Goal: Task Accomplishment & Management: Manage account settings

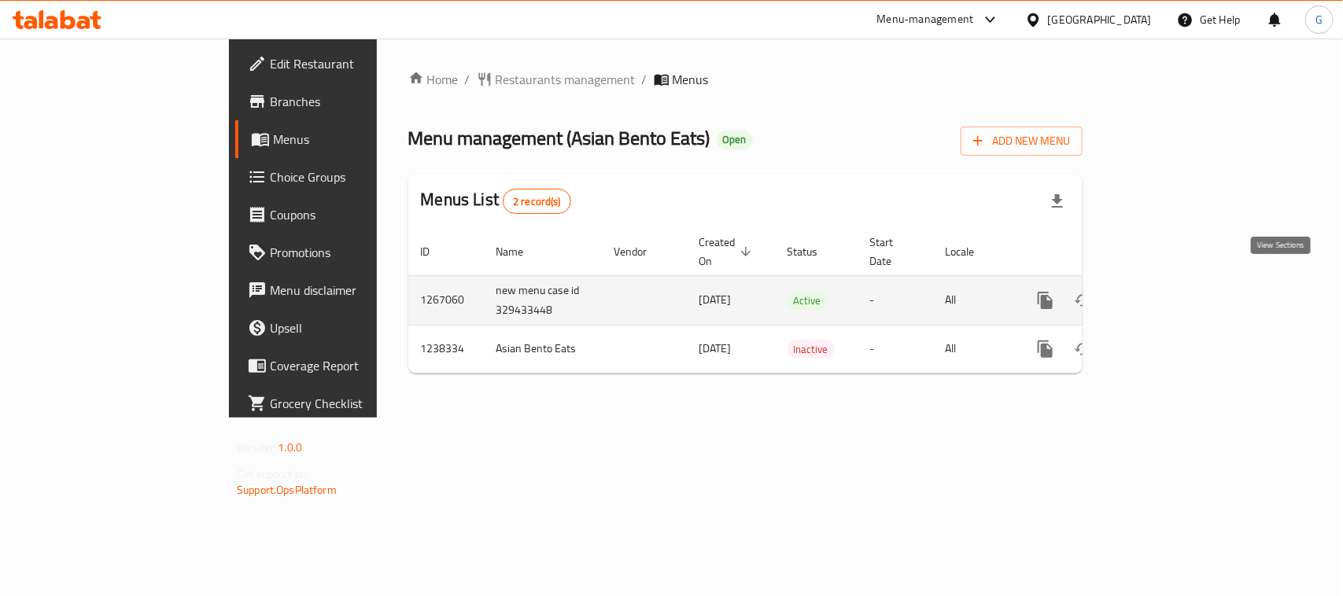
click at [1178, 282] on link "enhanced table" at bounding box center [1159, 301] width 38 height 38
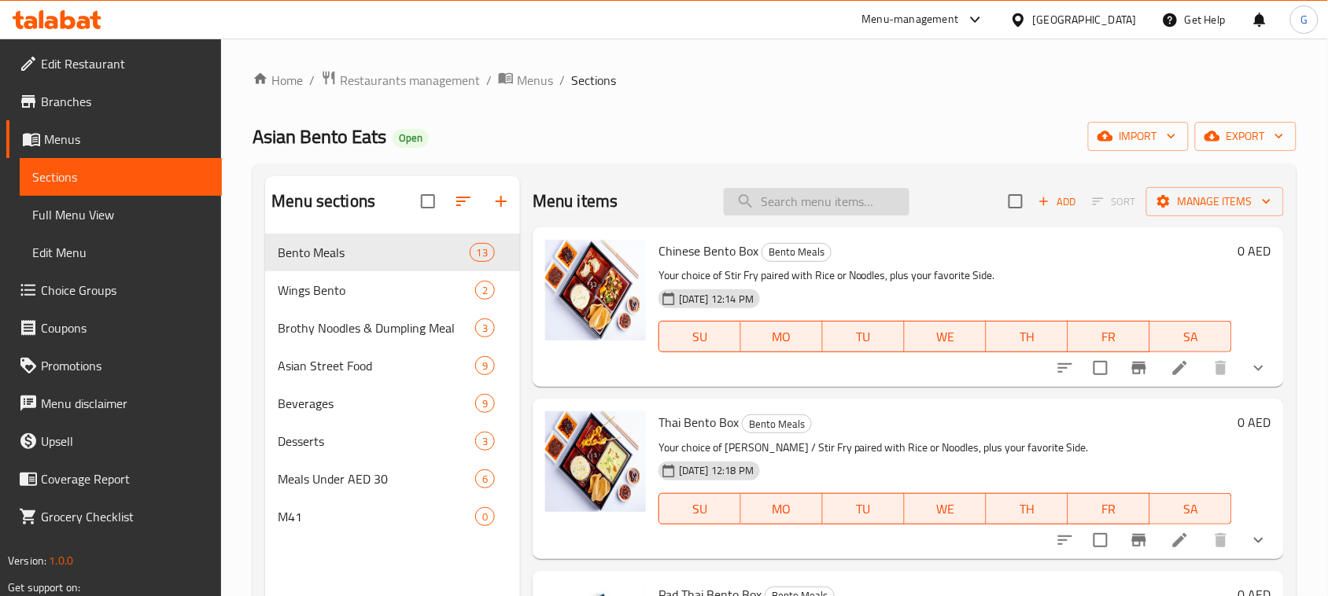
click at [836, 203] on input "search" at bounding box center [817, 202] width 186 height 28
paste input "Pad Thai Bento Box"
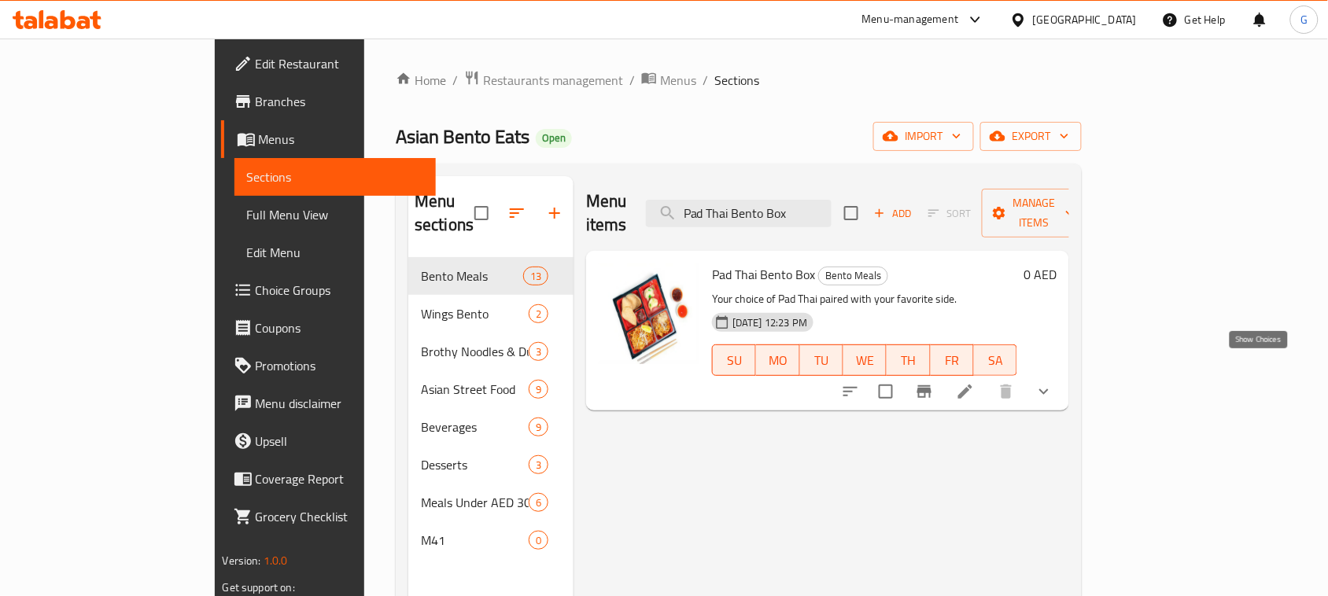
type input "Pad Thai Bento Box"
click at [1054, 382] on icon "show more" at bounding box center [1044, 391] width 19 height 19
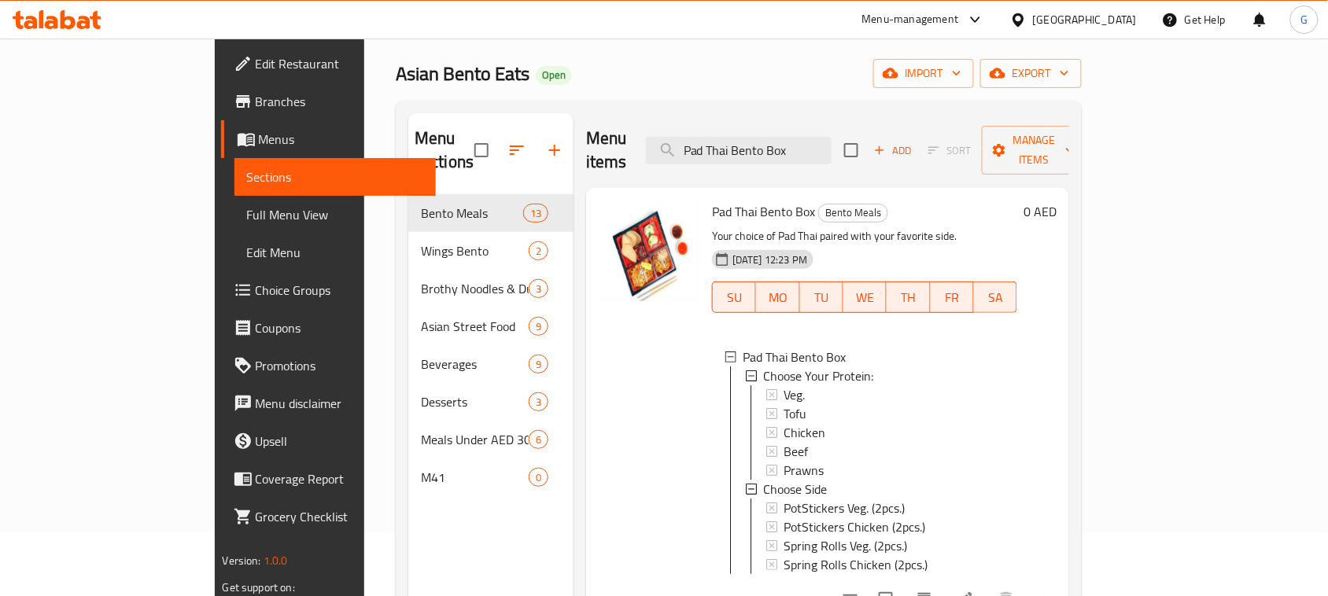
scroll to position [98, 0]
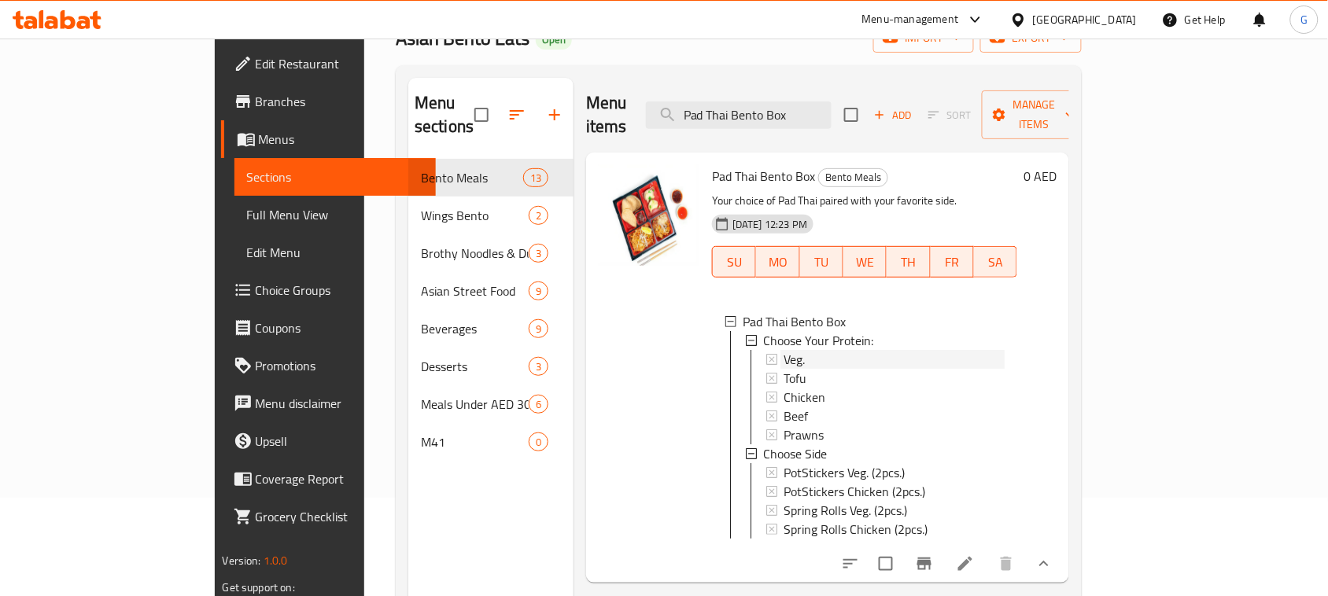
click at [784, 350] on div "Veg." at bounding box center [894, 359] width 221 height 19
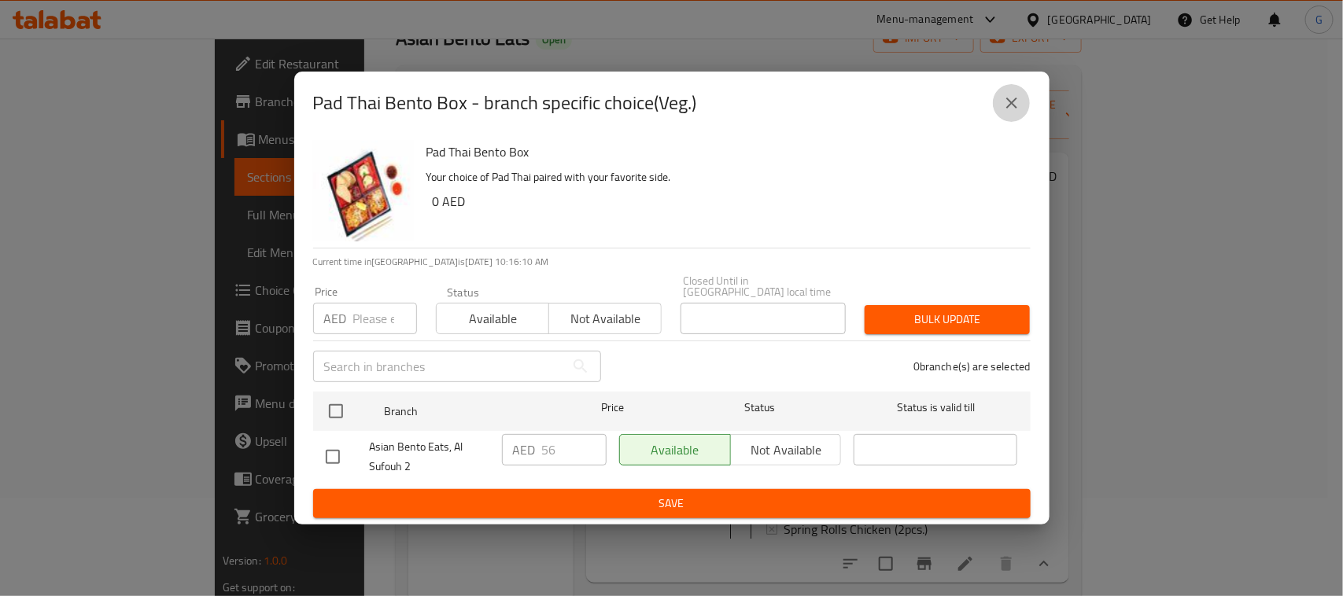
click at [1013, 101] on icon "close" at bounding box center [1011, 103] width 11 height 11
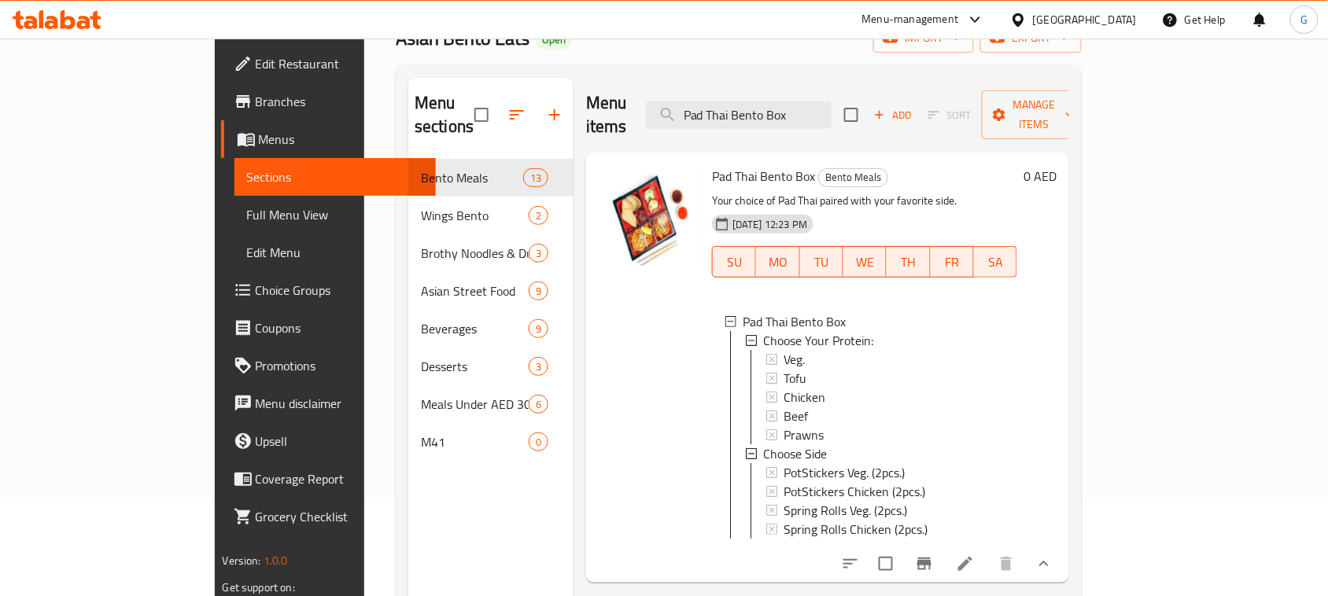
click at [975, 555] on icon at bounding box center [965, 564] width 19 height 19
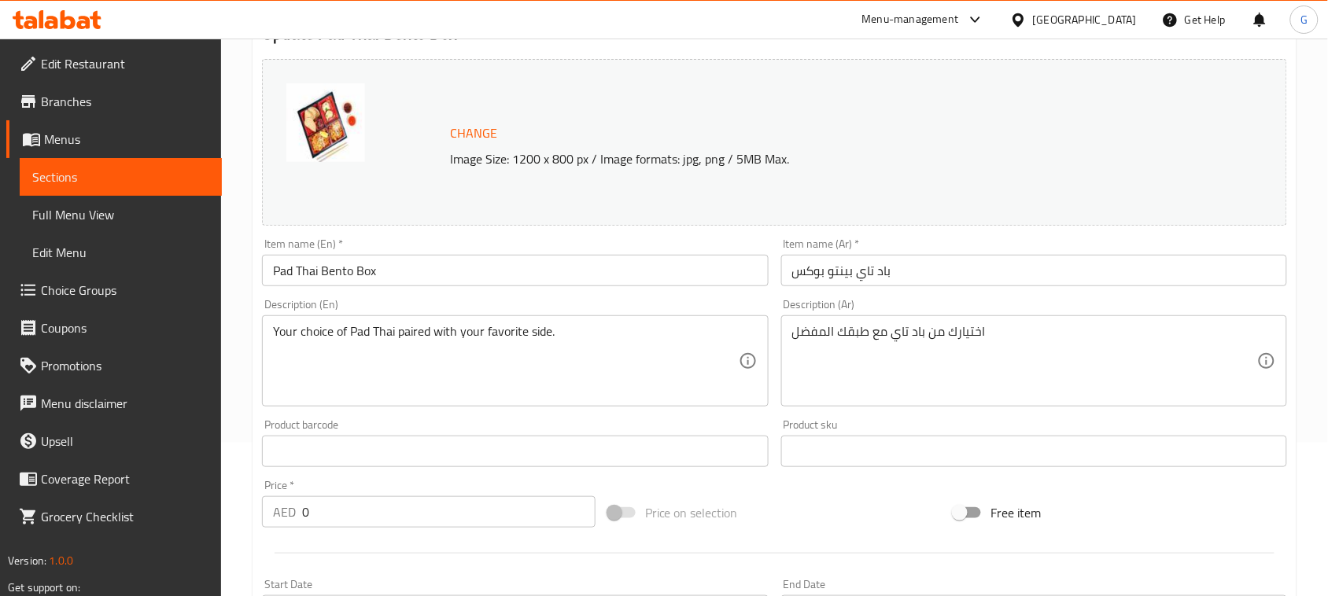
scroll to position [197, 0]
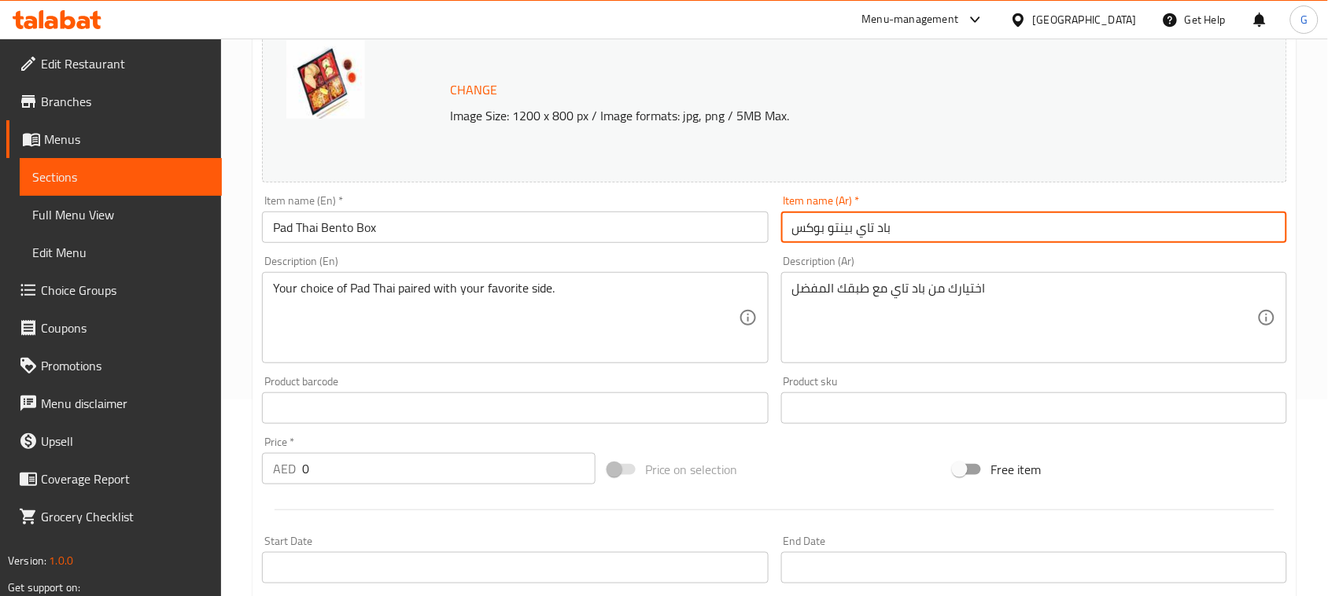
click at [903, 231] on input "باد تاي بينتو بوكس" at bounding box center [1034, 227] width 506 height 31
paste input "ندوق بينتو باد تاي"
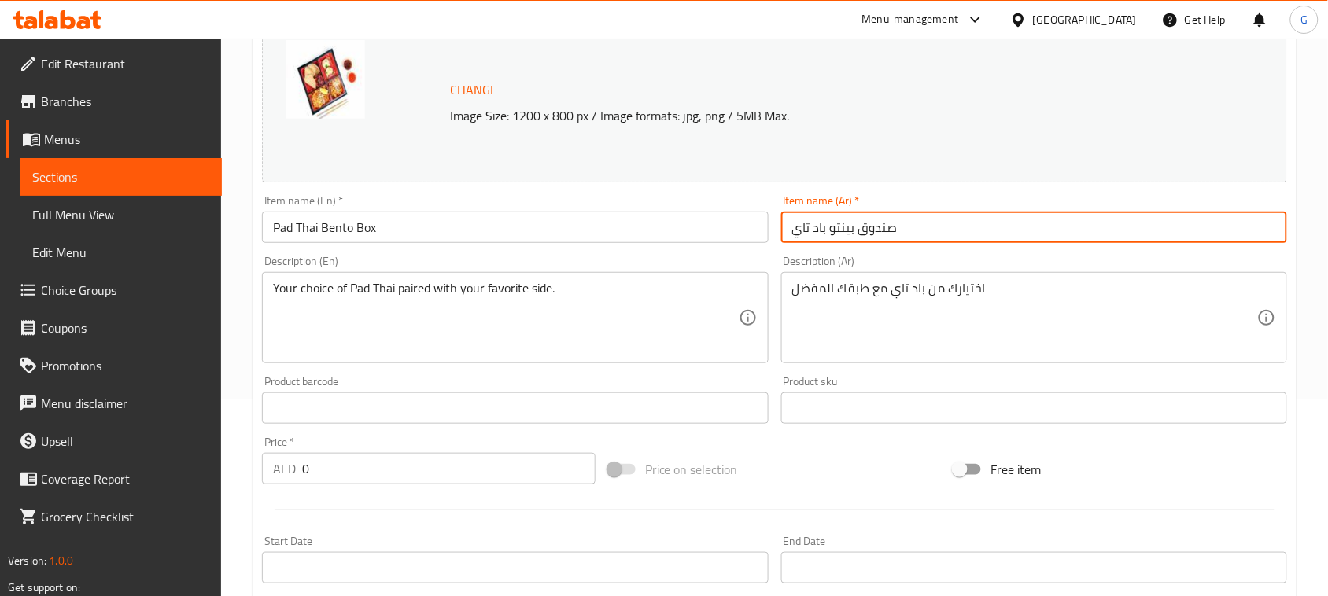
type input "صندوق بينتو باد تاي"
click at [505, 331] on textarea "Your choice of Pad Thai paired with your favorite side." at bounding box center [505, 318] width 465 height 75
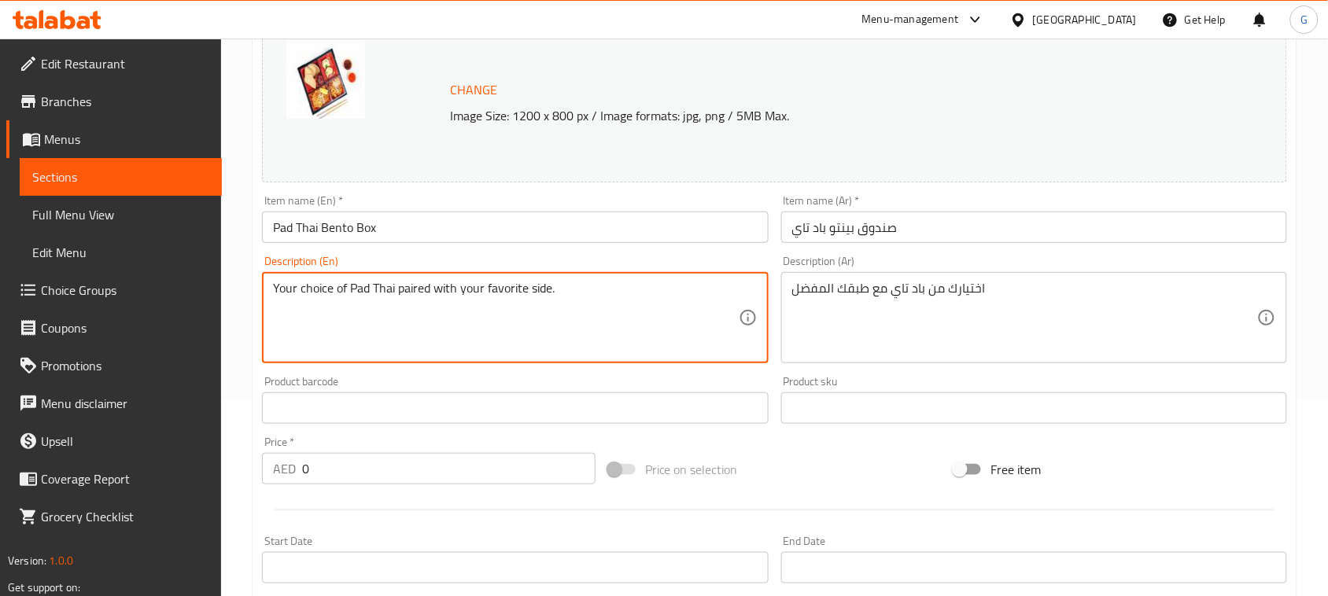
paste textarea "Wok-tossed Pad Thai noodles with your choice of protein (chicken, prawns, tofu)…"
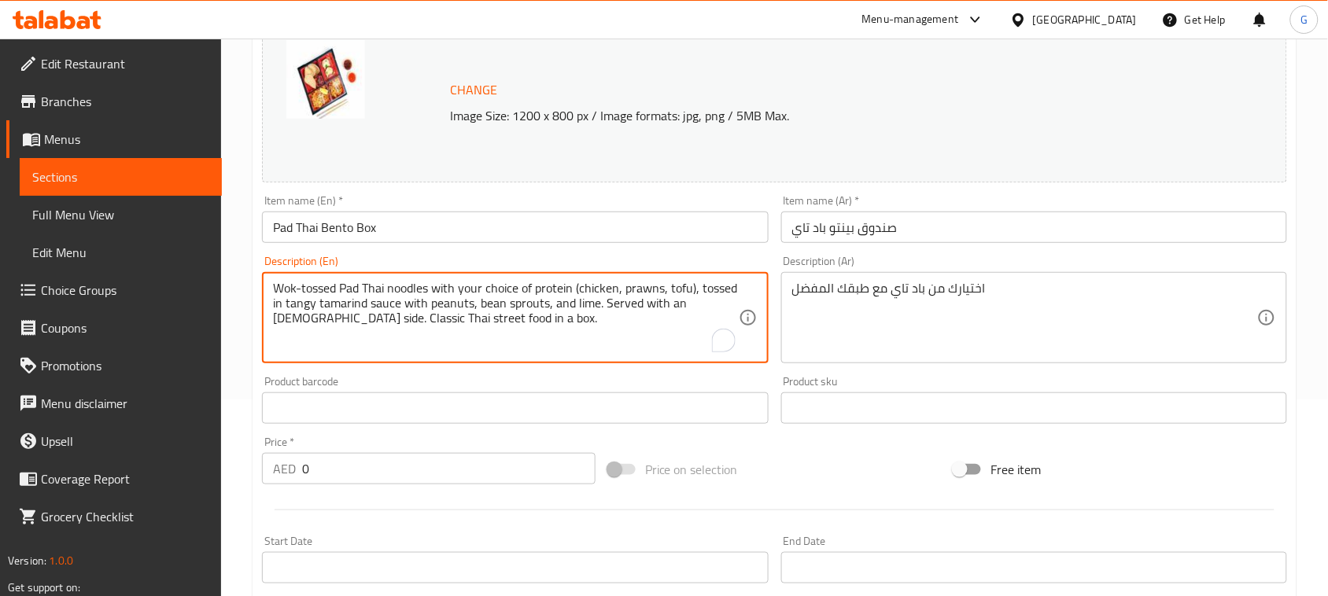
type textarea "Wok-tossed Pad Thai noodles with your choice of protein (chicken, prawns, tofu)…"
click at [969, 297] on textarea "اختيارك من باد تاي مع طبقك المفضل" at bounding box center [1024, 318] width 465 height 75
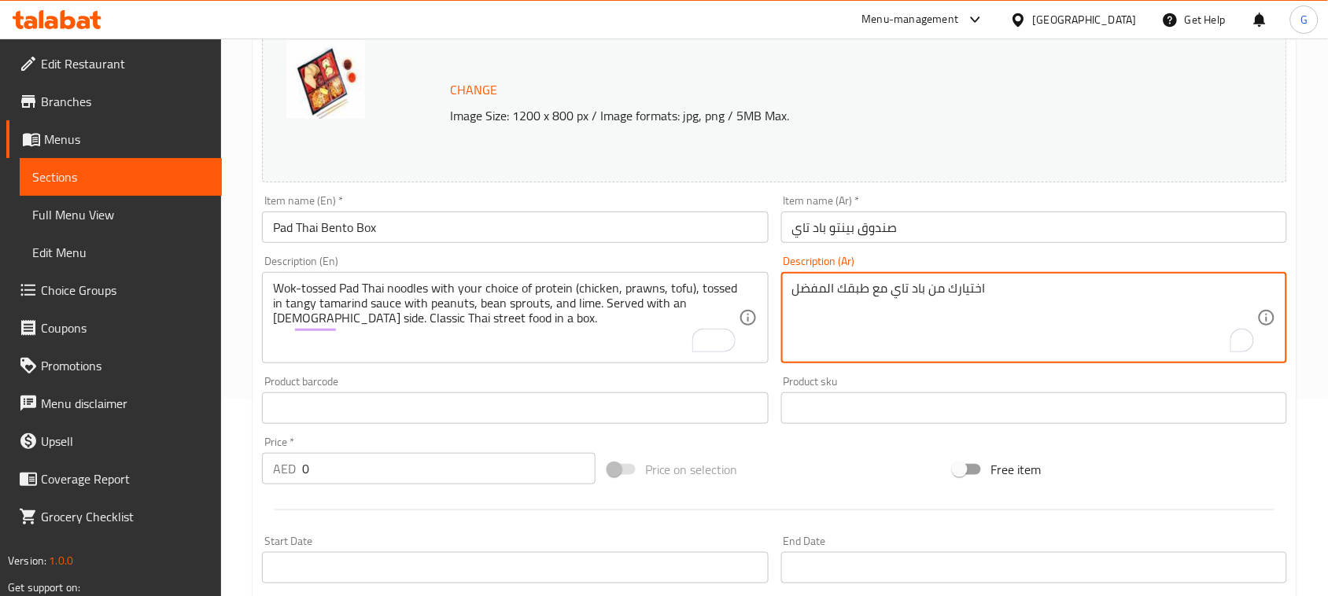
click at [969, 297] on textarea "اختيارك من باد تاي مع طبقك المفضل" at bounding box center [1024, 318] width 465 height 75
paste textarea "نودلز باد تاي مقلية في مقلاة ووك، مع اختيارك من البروتين (دجاج، روبيان، توفو)، …"
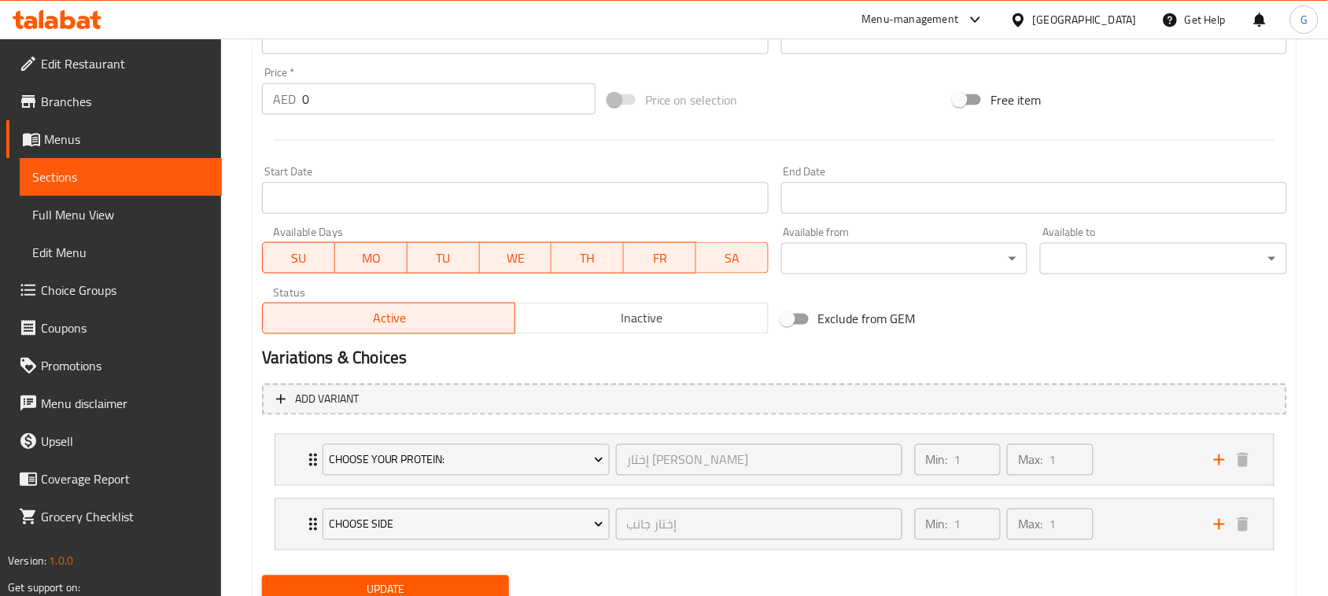
scroll to position [628, 0]
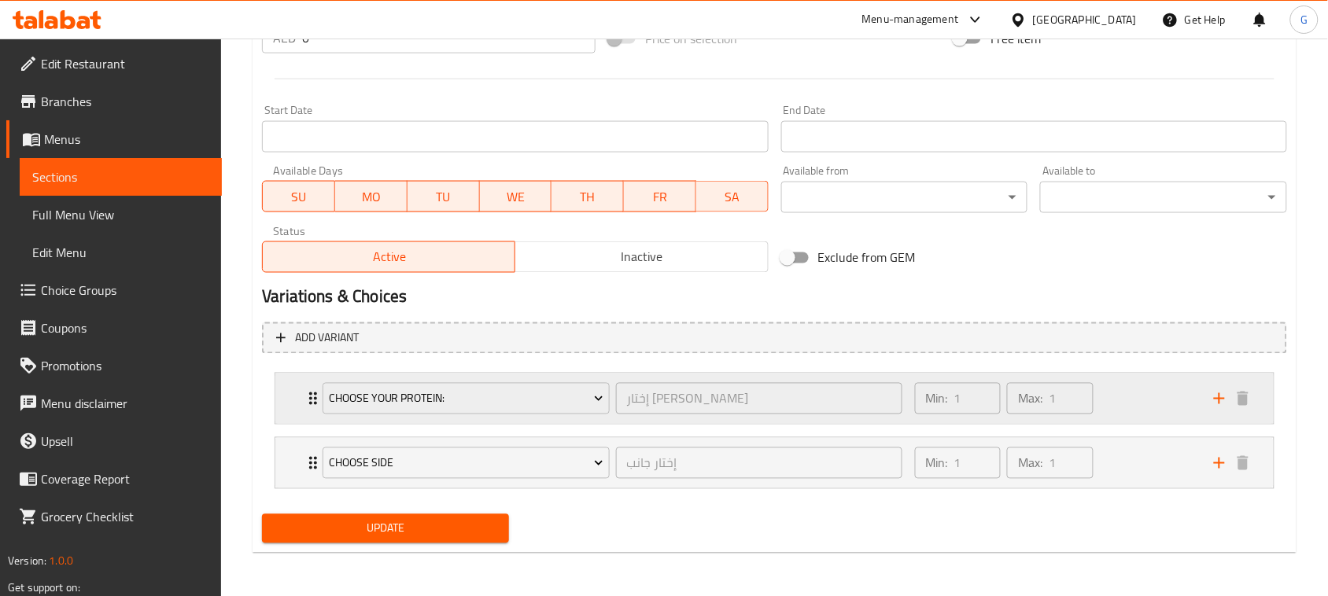
click at [283, 395] on div "Choose Your Protein: إختار البروتين الخاص بك ​ Min: 1 ​ Max: 1 ​" at bounding box center [774, 399] width 999 height 50
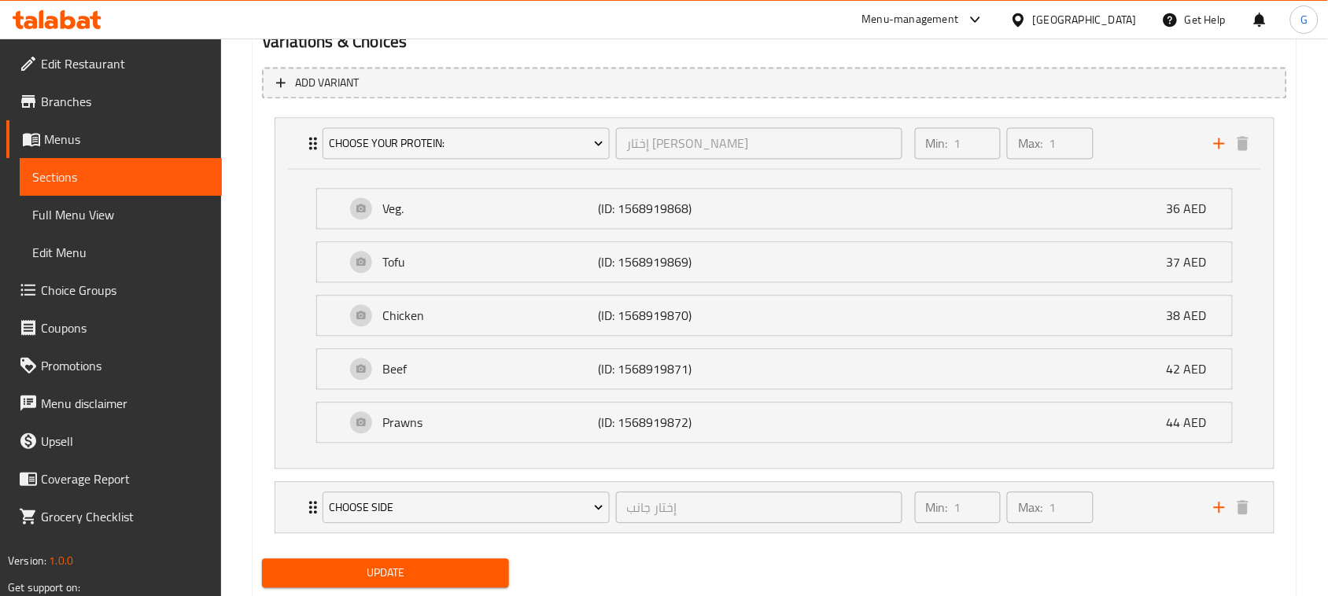
scroll to position [930, 0]
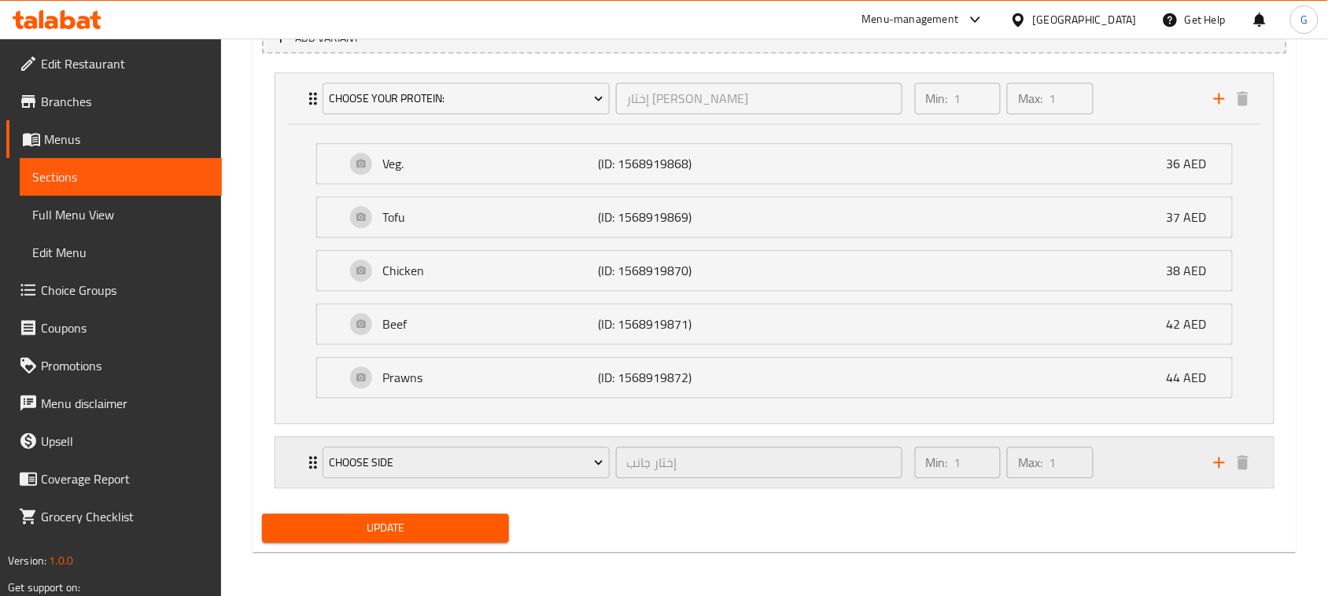
drag, startPoint x: 274, startPoint y: 459, endPoint x: 282, endPoint y: 463, distance: 8.8
click at [275, 459] on div "Choose Side إختار جانب ​ Min: 1 ​ Max: 1 ​ PotStickers Veg. (2pcs.) (ID: 841272…" at bounding box center [775, 463] width 1000 height 52
click at [285, 124] on div "Choose Side إختار جانب ​ Min: 1 ​ Max: 1 ​" at bounding box center [774, 98] width 999 height 50
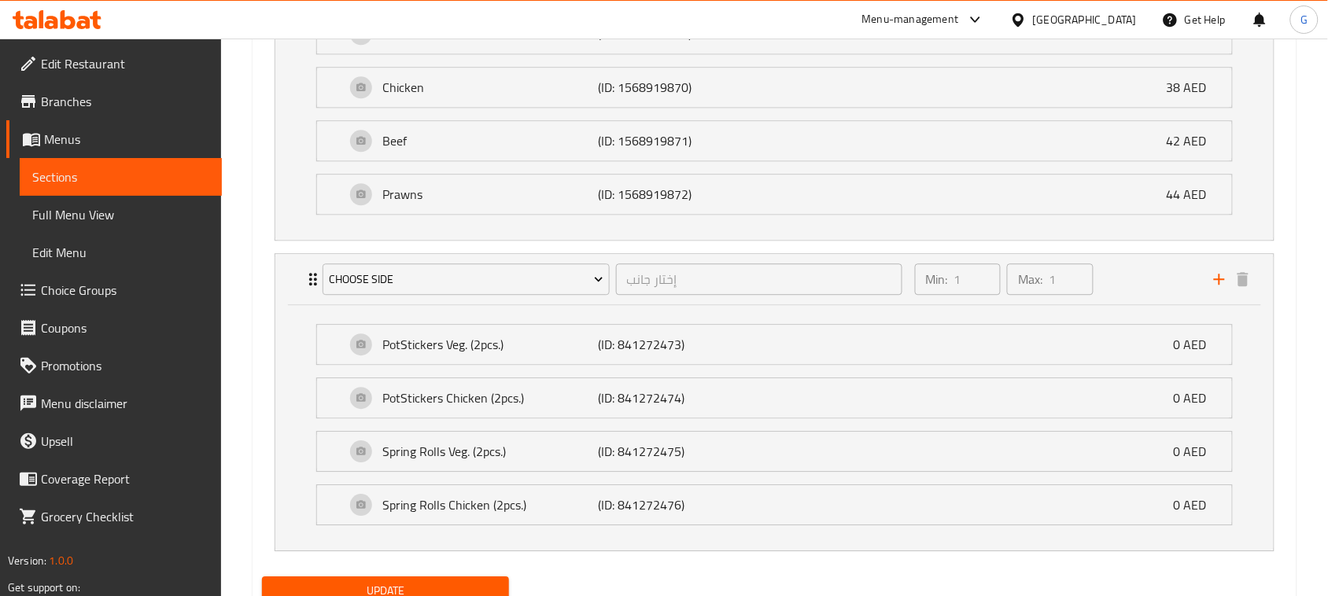
scroll to position [1178, 0]
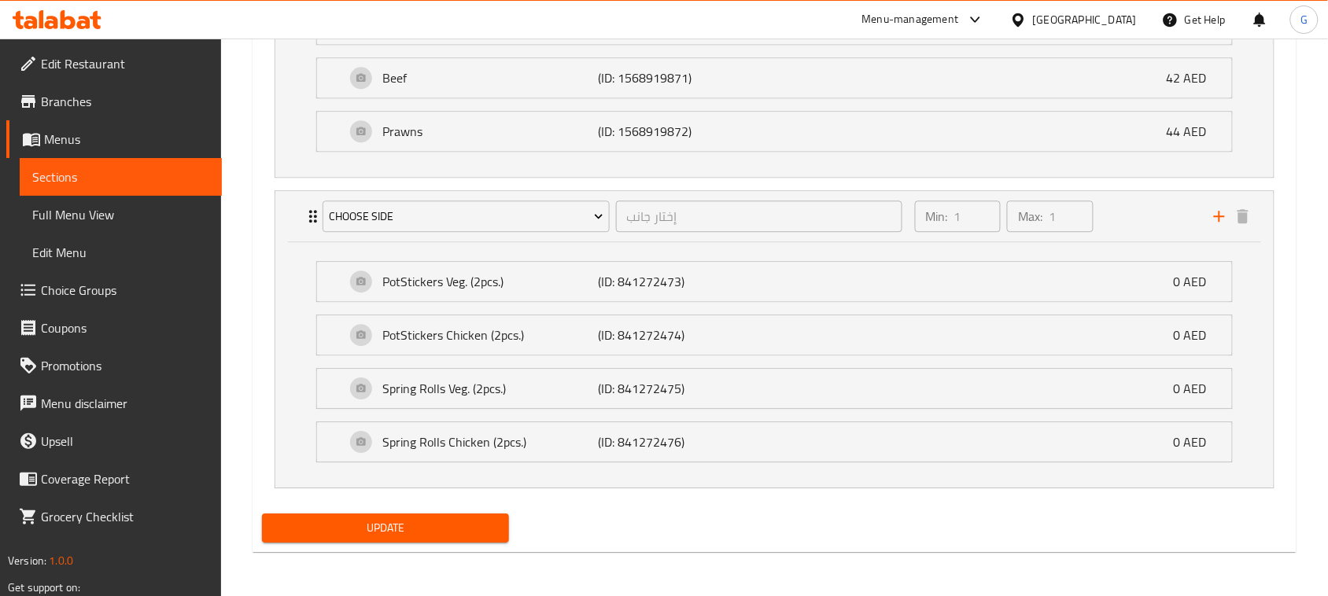
type textarea "نودلز باد تاي مقلية في مقلاة ووك، مع اختيارك من البروتين (دجاج، روبيان، توفو)، …"
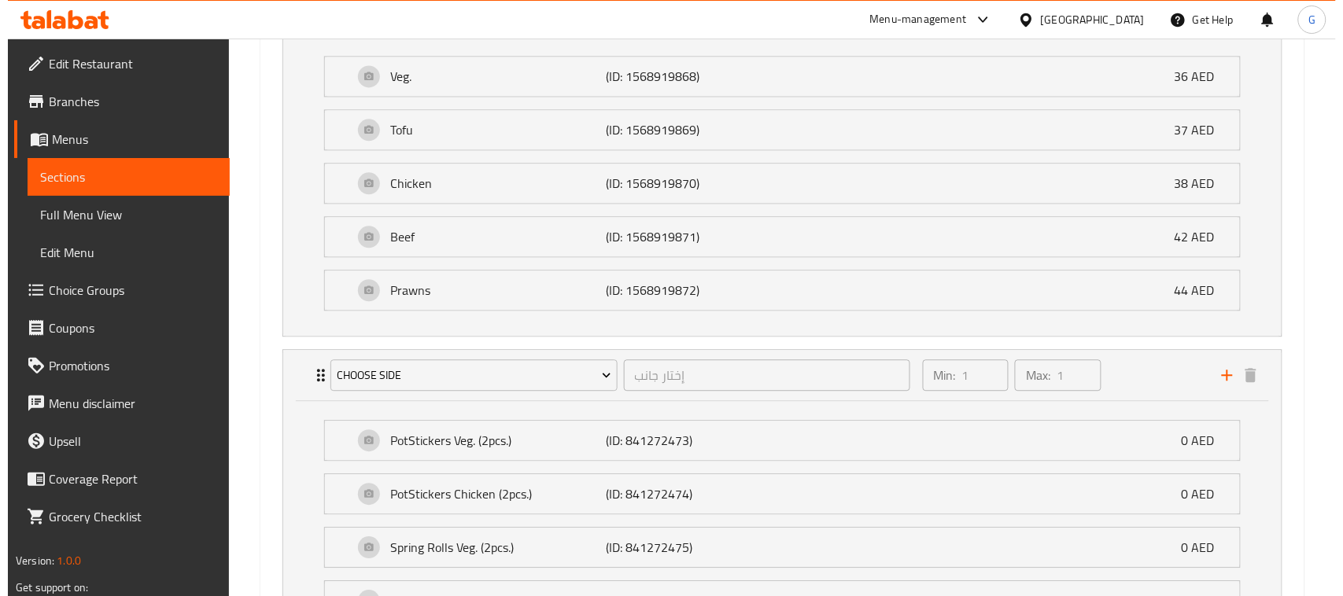
scroll to position [883, 0]
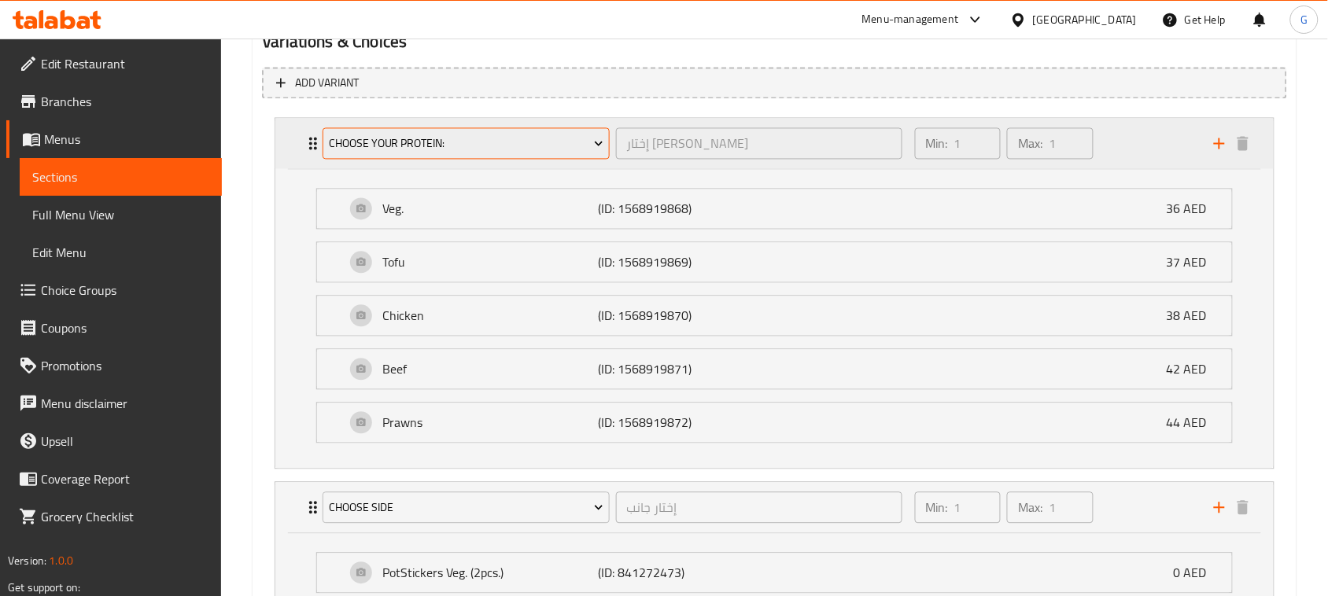
click at [490, 138] on span "Choose Your Protein:" at bounding box center [466, 145] width 275 height 20
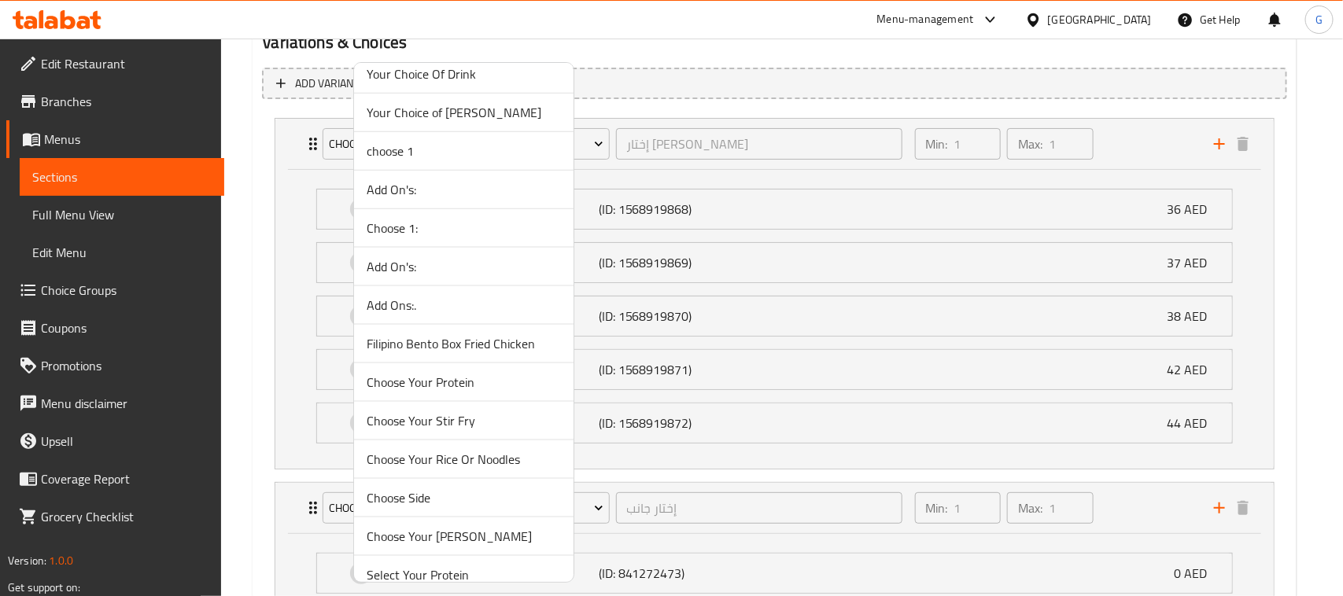
scroll to position [885, 0]
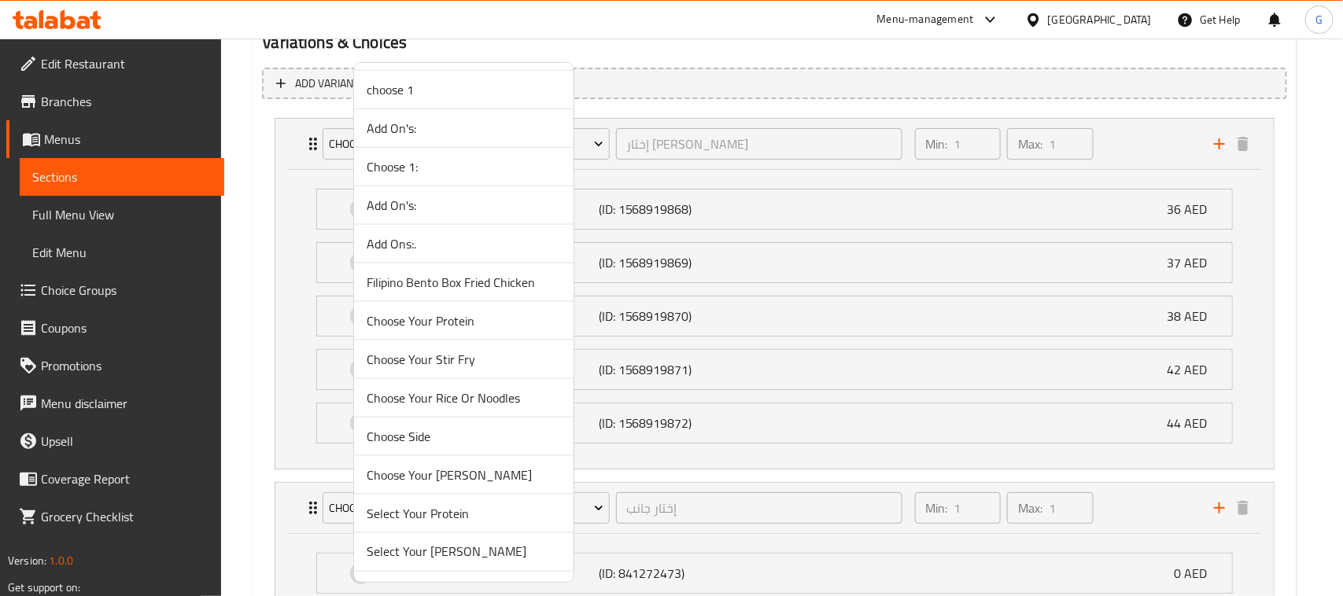
click at [404, 319] on span "Choose Your Protein" at bounding box center [464, 321] width 194 height 19
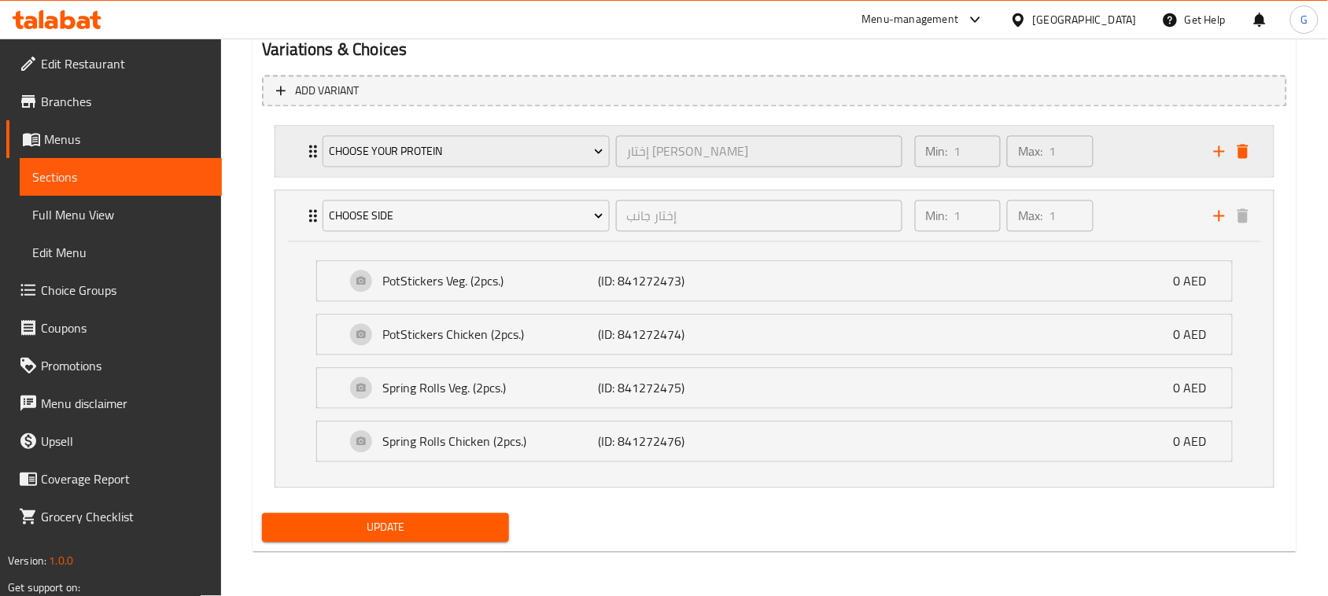
click at [291, 146] on div "Choose Your Protein إختار البروتين الخاص بك ​ Min: 1 ​ Max: 1 ​" at bounding box center [774, 152] width 999 height 50
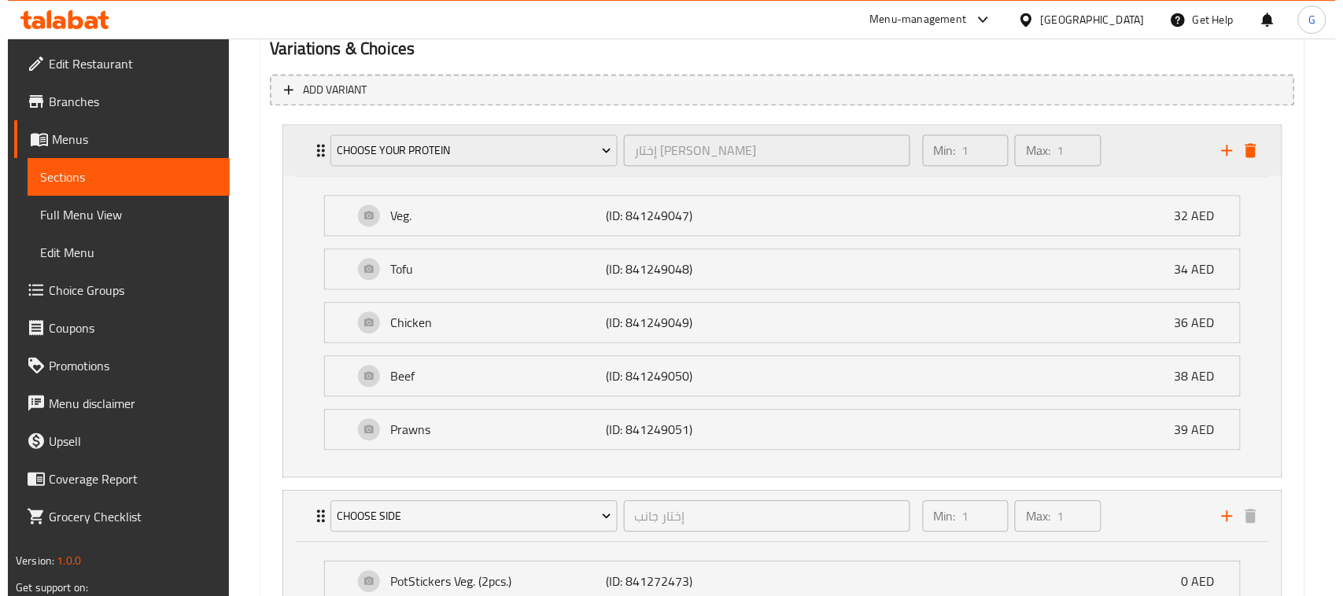
scroll to position [883, 0]
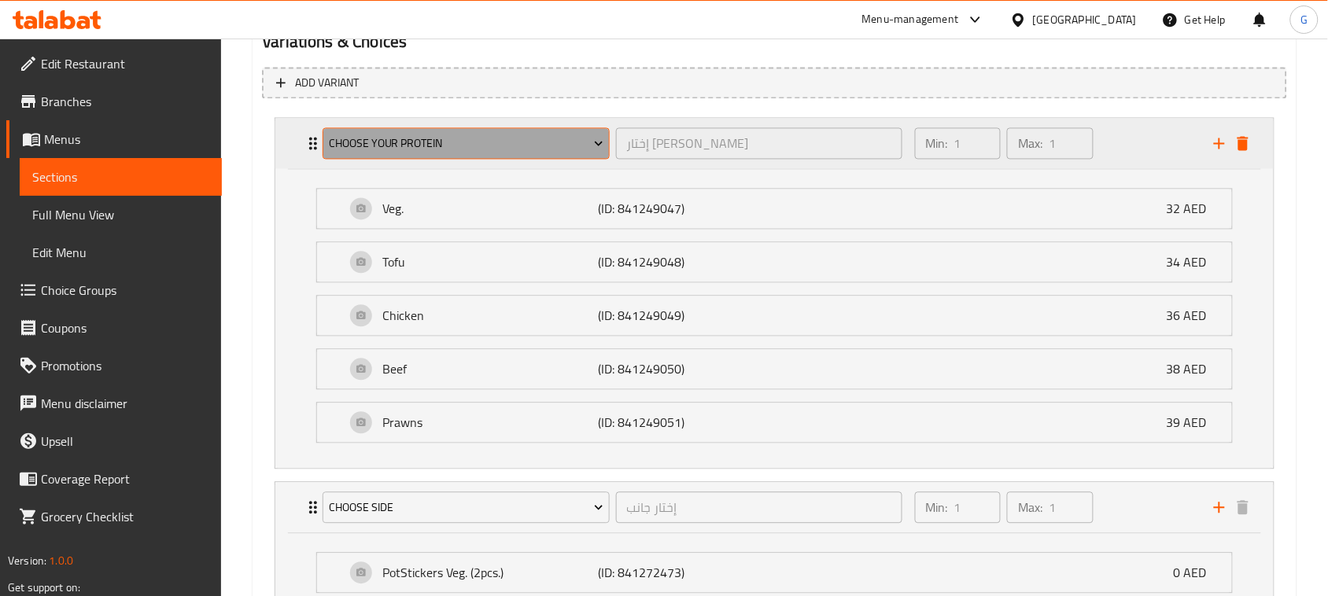
click at [437, 142] on span "Choose Your Protein" at bounding box center [466, 145] width 275 height 20
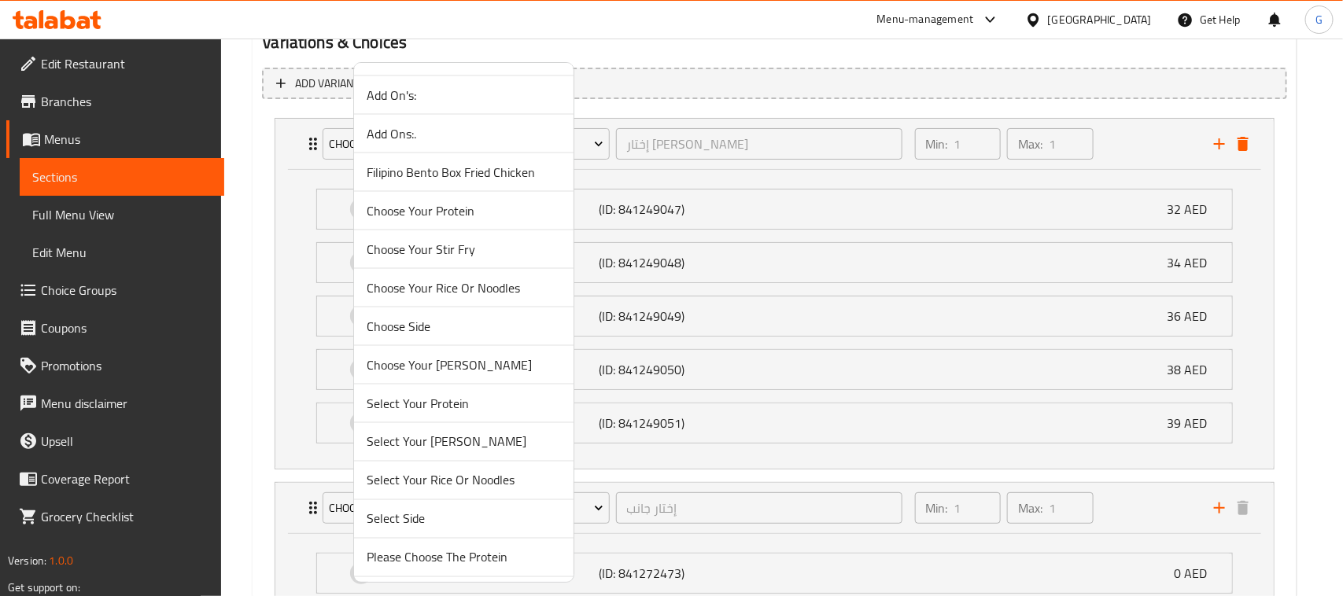
scroll to position [1015, 0]
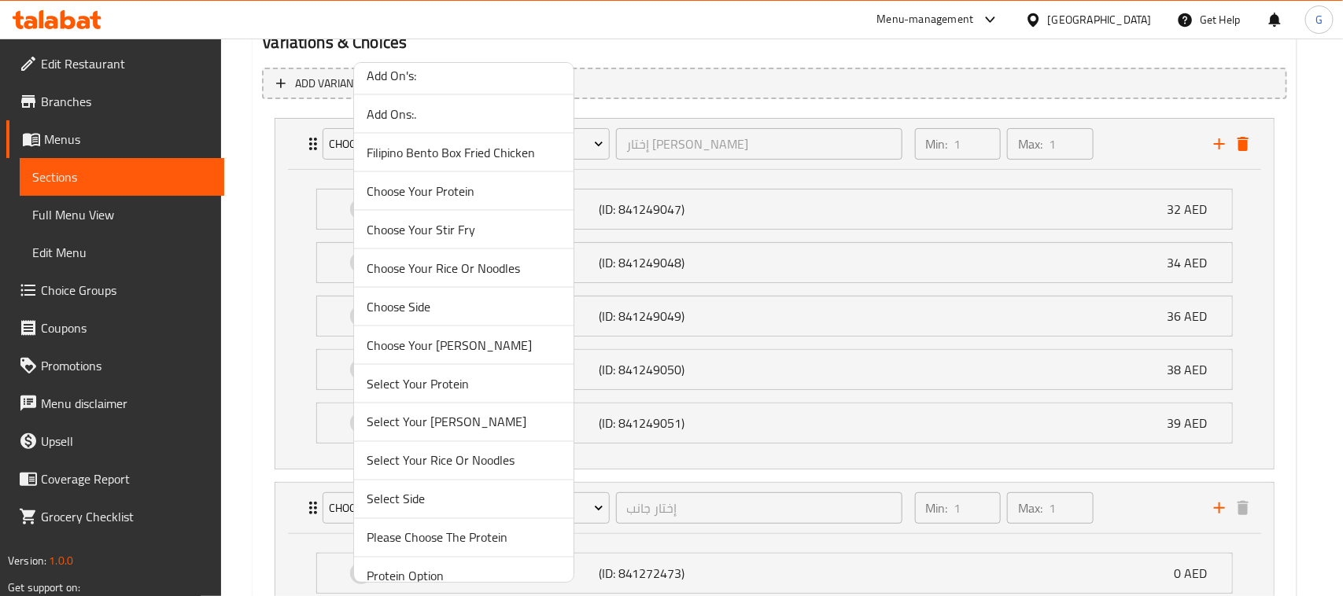
click at [423, 195] on span "Choose Your Protein" at bounding box center [464, 191] width 194 height 19
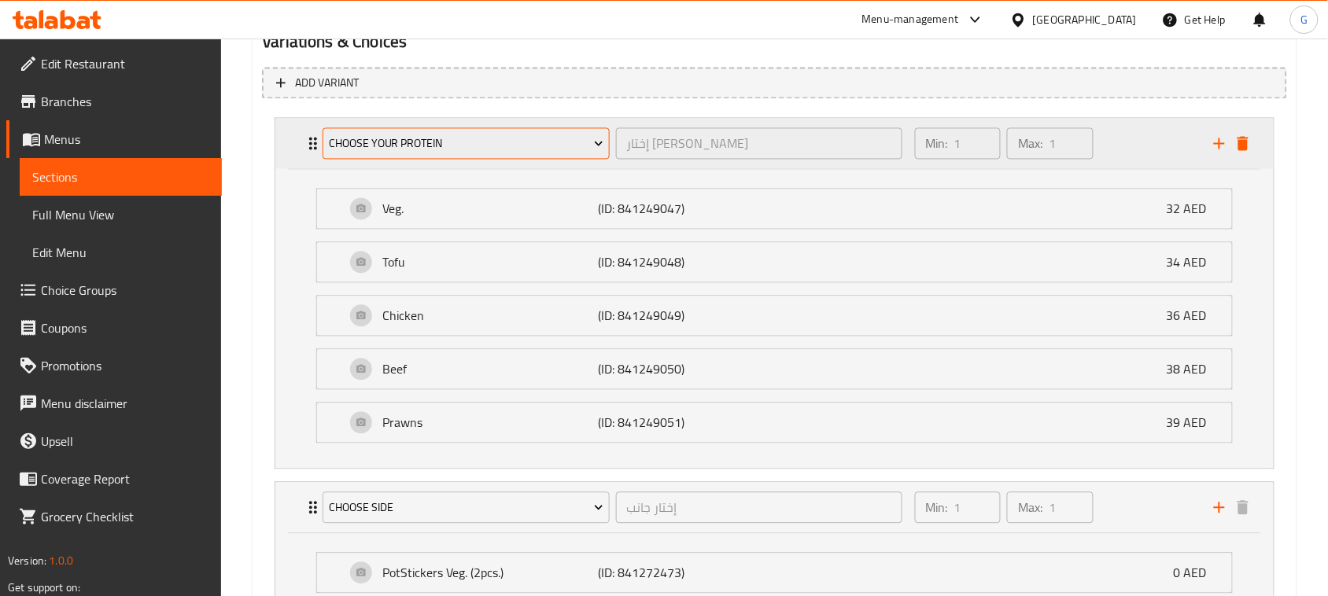
click at [382, 136] on span "Choose Your Protein" at bounding box center [466, 145] width 275 height 20
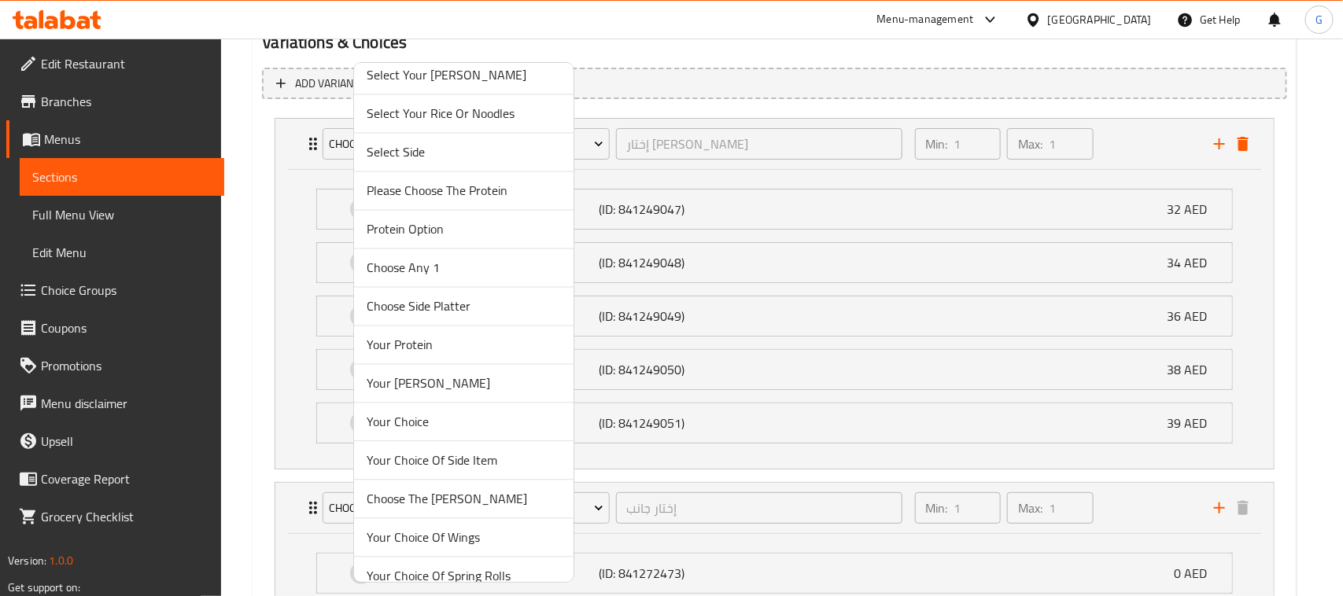
scroll to position [1401, 0]
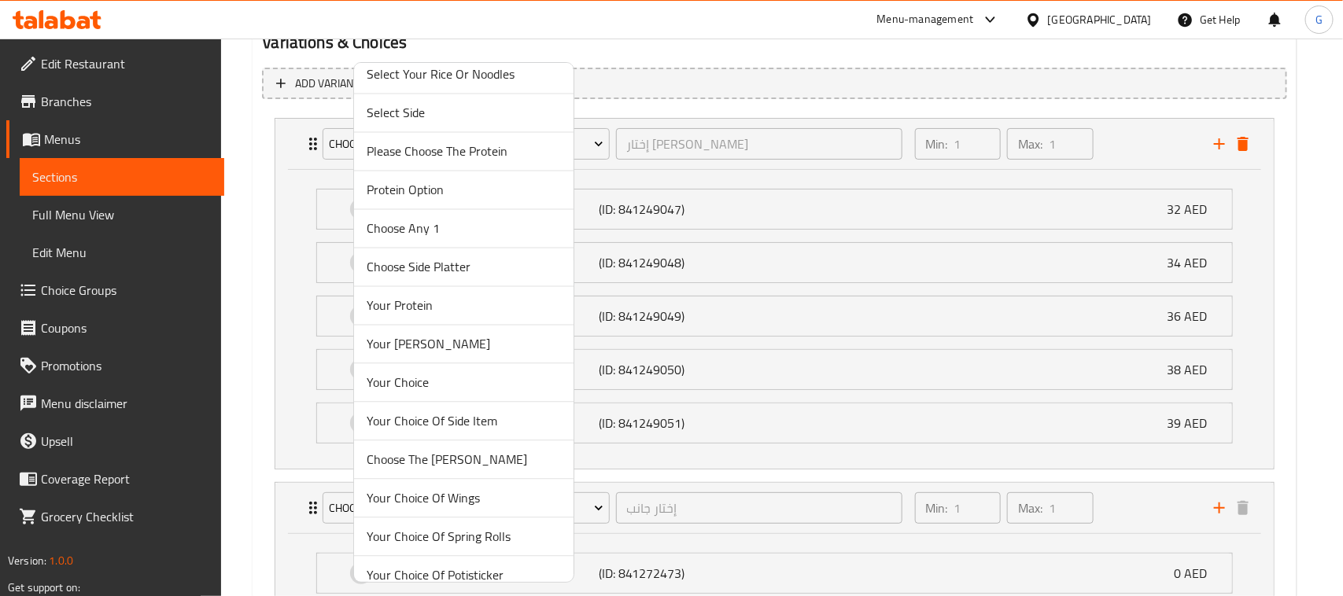
click at [430, 194] on span "Protein Option" at bounding box center [464, 190] width 194 height 19
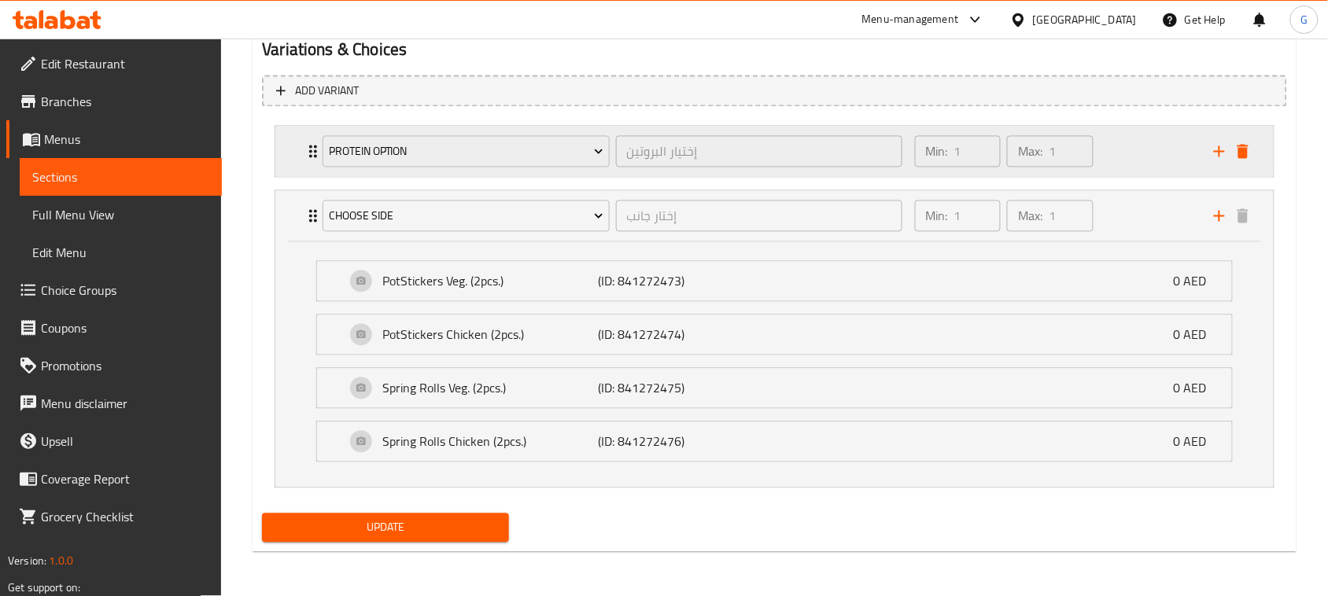
click at [290, 153] on div "Protein Option إختيار البروتين ​ Min: 1 ​ Max: 1 ​" at bounding box center [774, 152] width 999 height 50
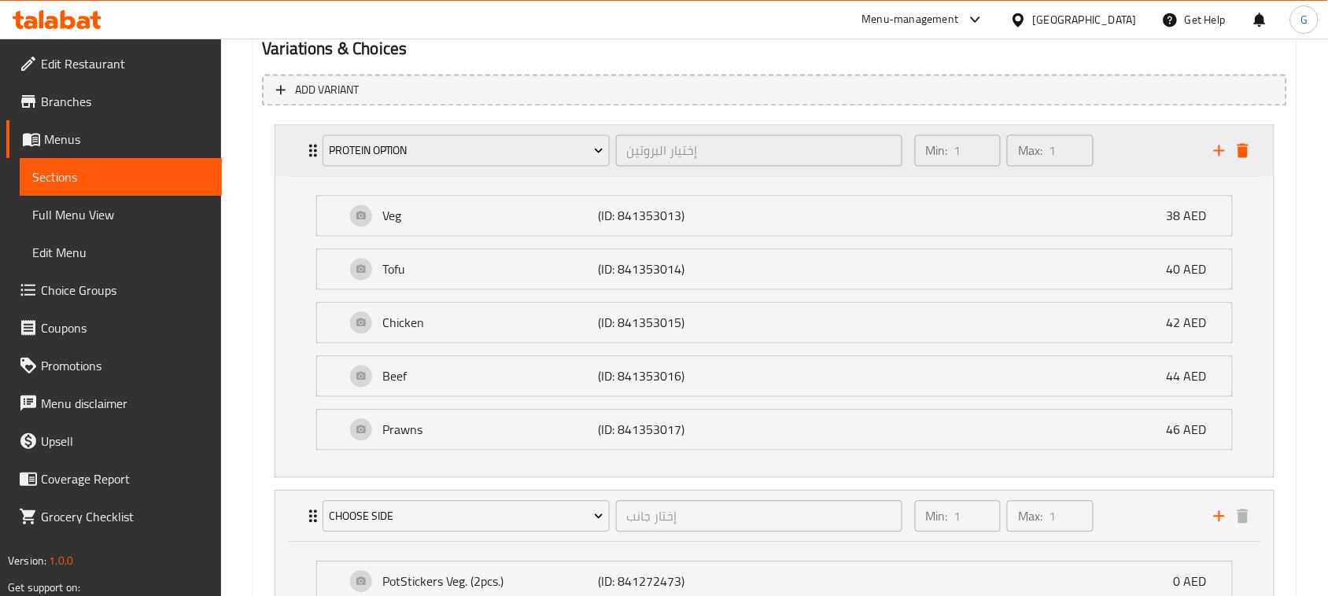
scroll to position [883, 0]
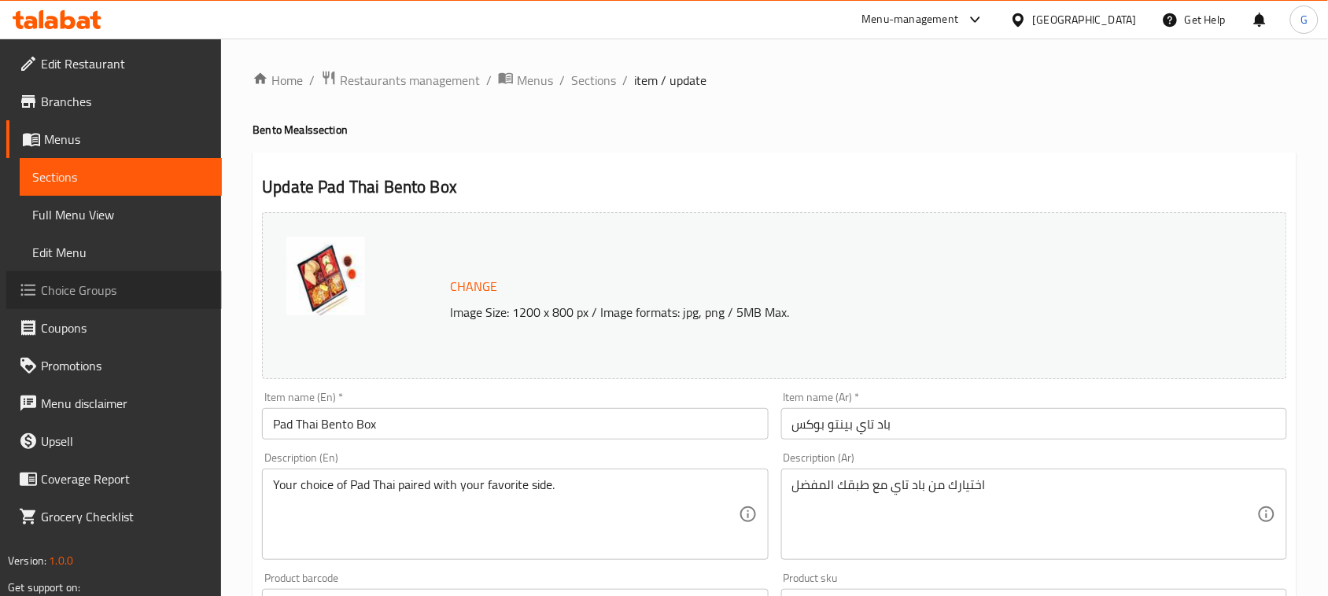
click at [112, 291] on span "Choice Groups" at bounding box center [125, 290] width 168 height 19
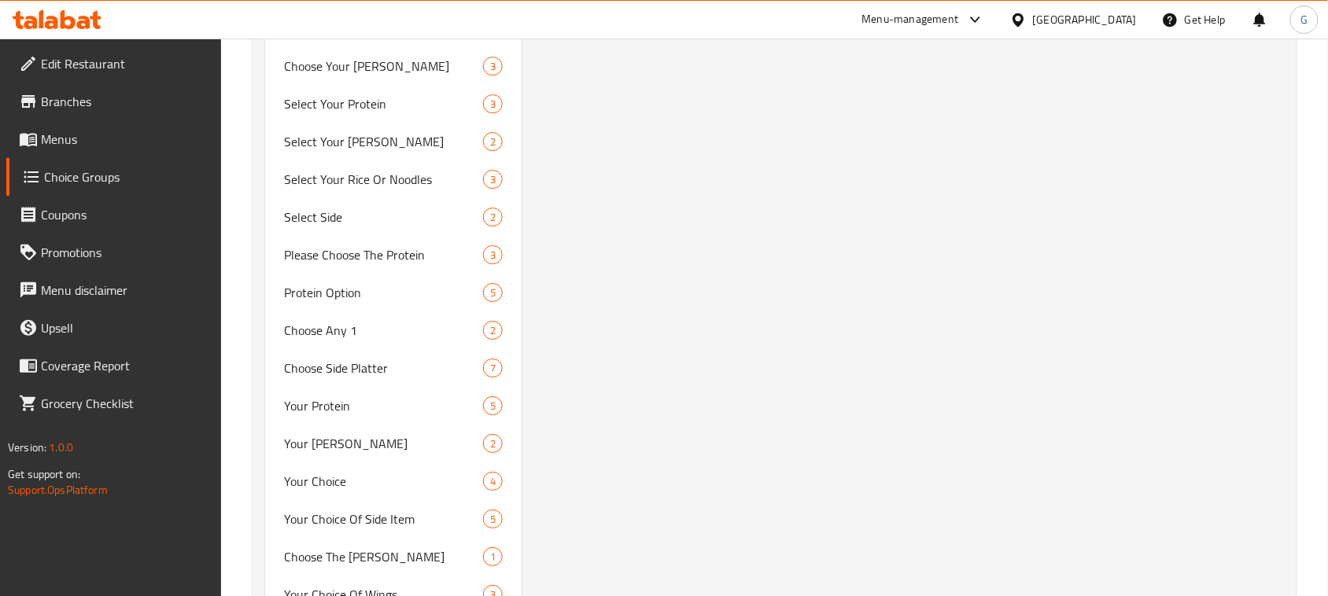
scroll to position [1377, 0]
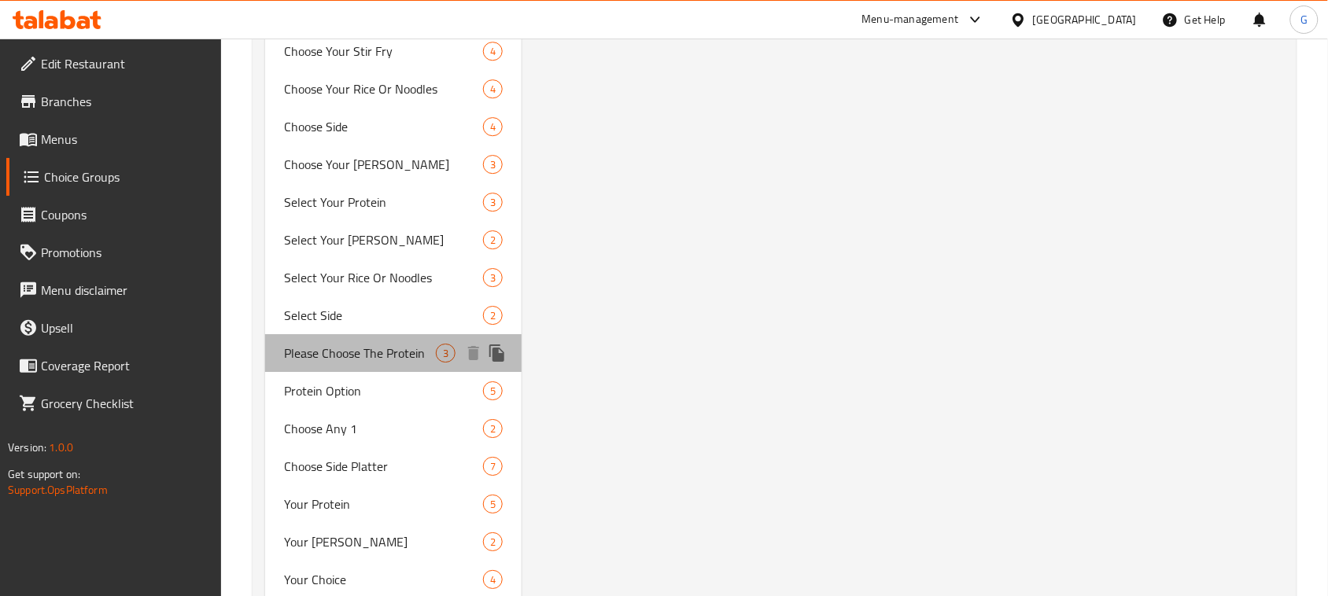
click at [375, 344] on span "Please Choose The Protein" at bounding box center [360, 353] width 152 height 19
type input "Please Choose The Protein"
type input "من فضلك إختار البروتين"
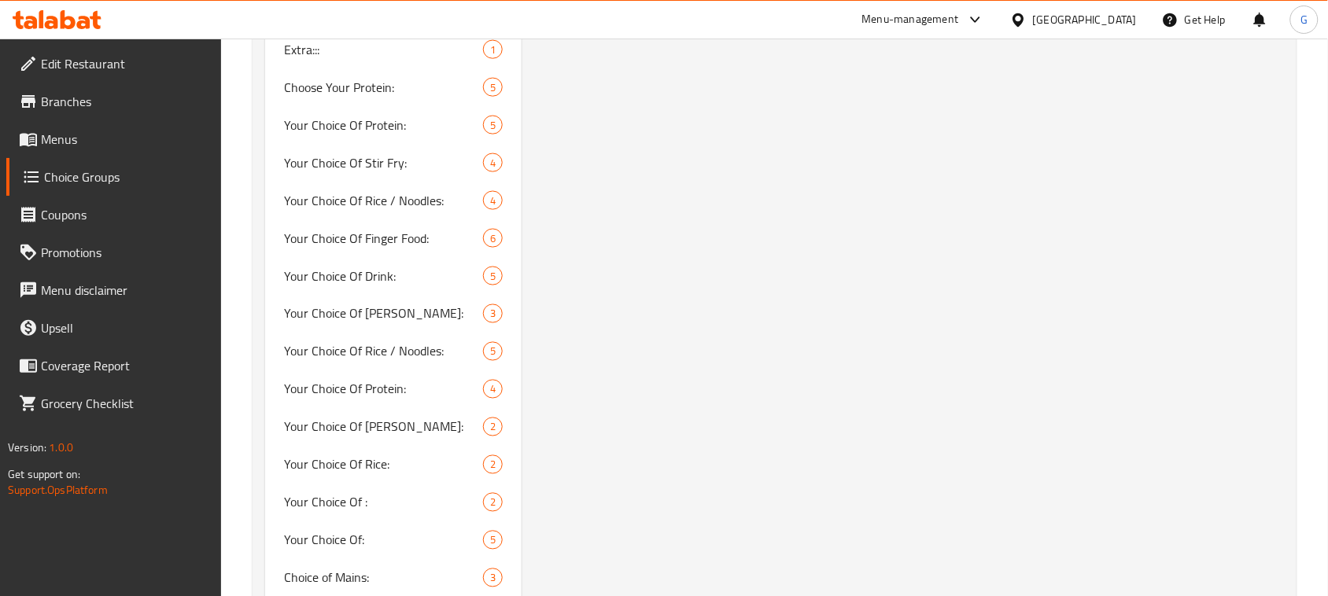
scroll to position [2270, 0]
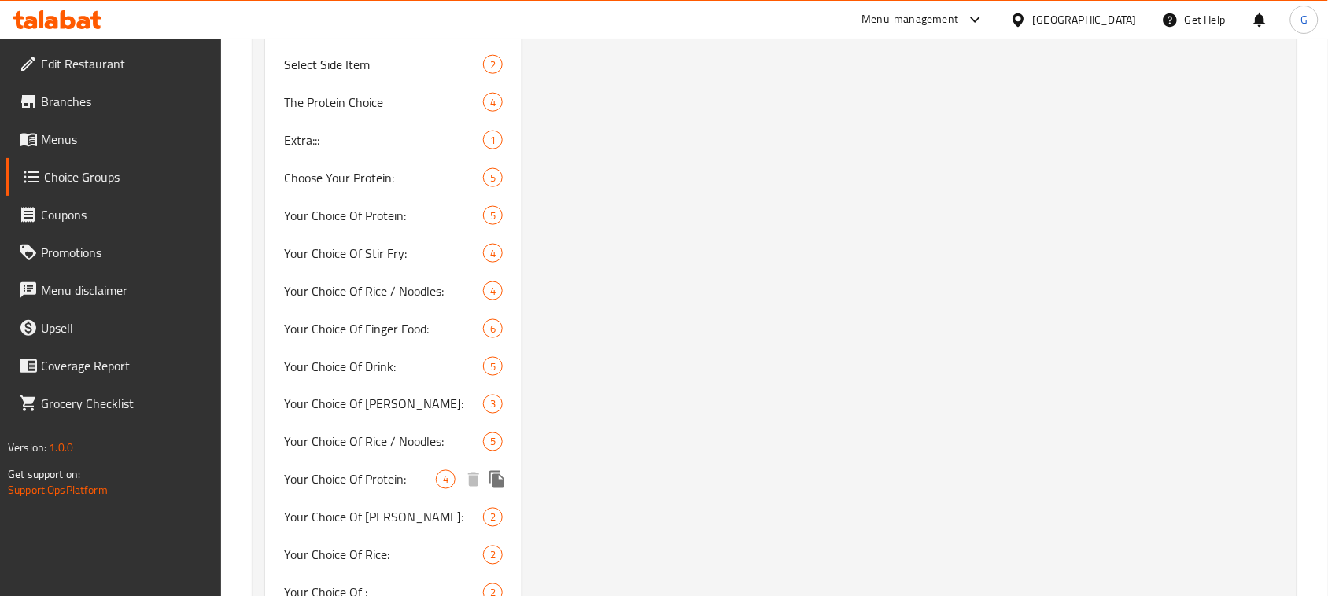
click at [401, 476] on span "Your Choice Of Protein:" at bounding box center [360, 480] width 152 height 19
type input "Your Choice Of Protein:"
type input "إختيارك من البروتين:"
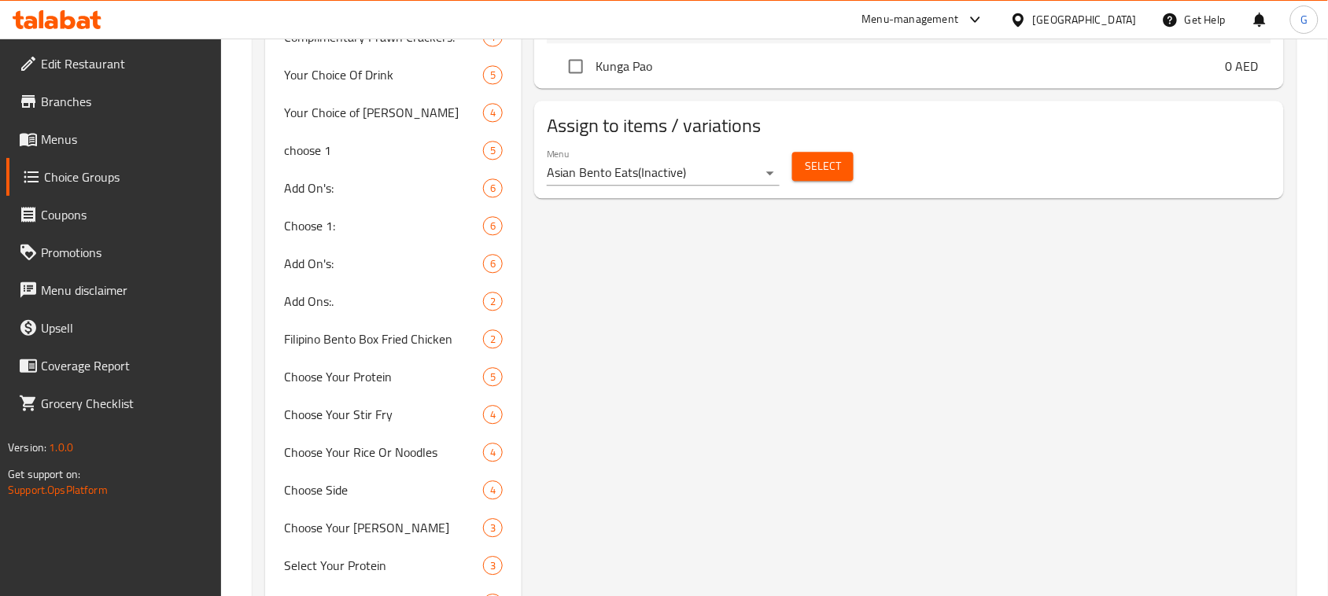
scroll to position [795, 0]
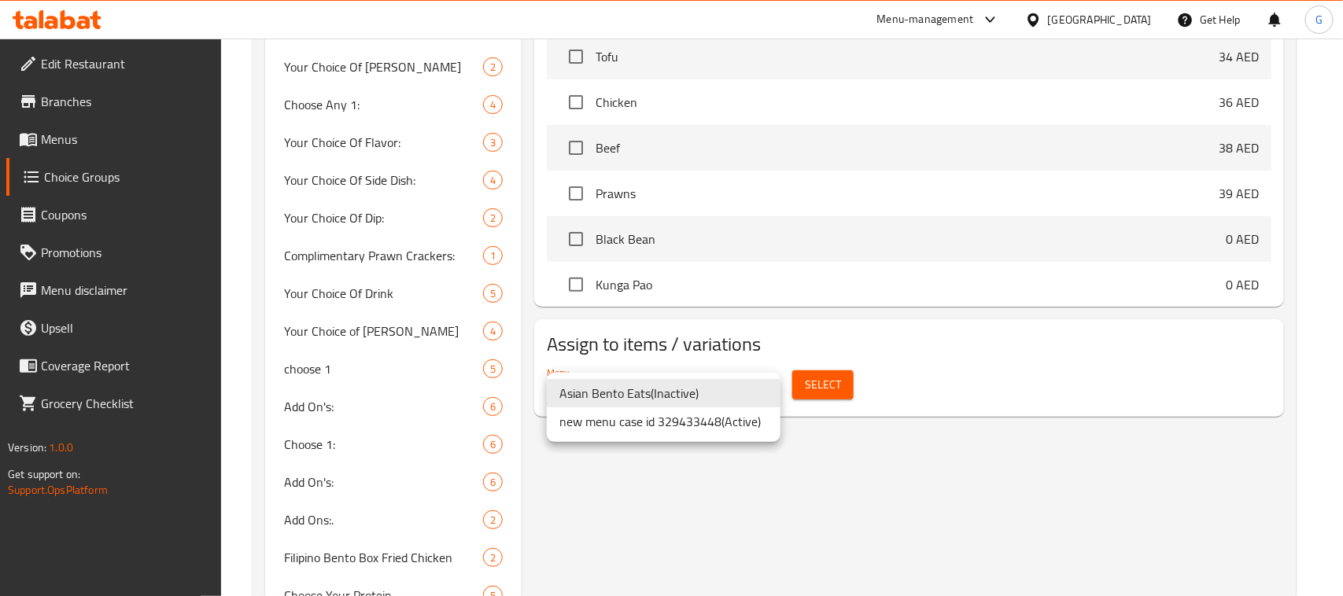
click at [737, 426] on li "new menu case id 329433448 ( Active )" at bounding box center [664, 422] width 234 height 28
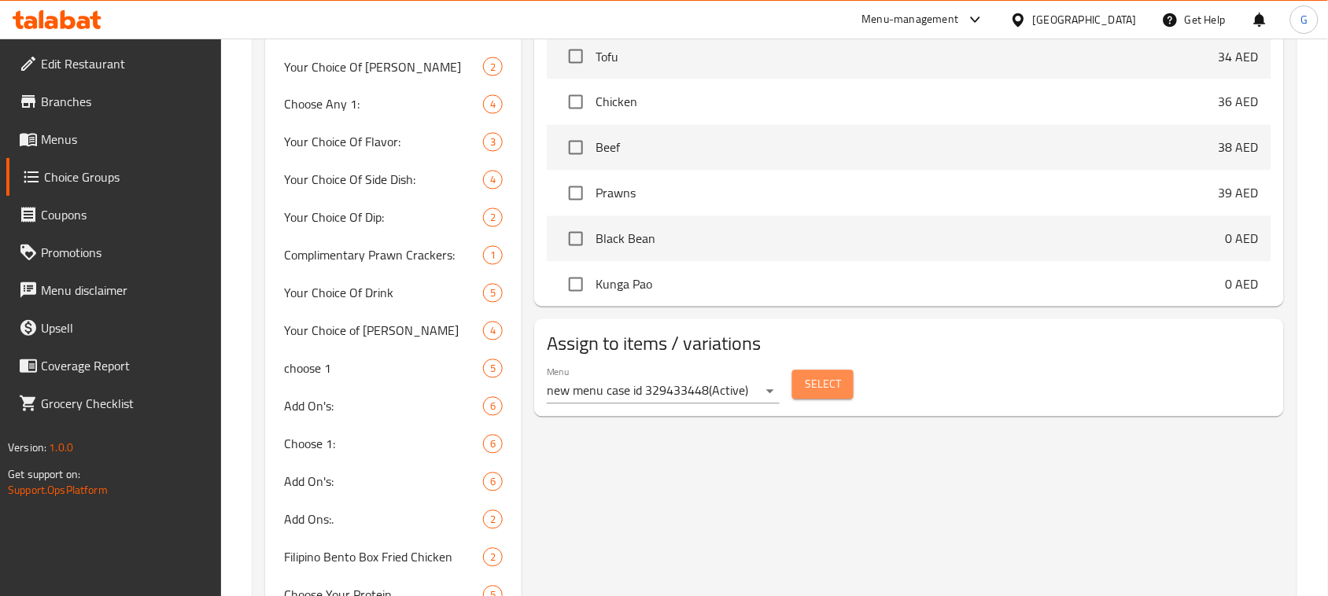
click at [813, 390] on span "Select" at bounding box center [823, 385] width 36 height 20
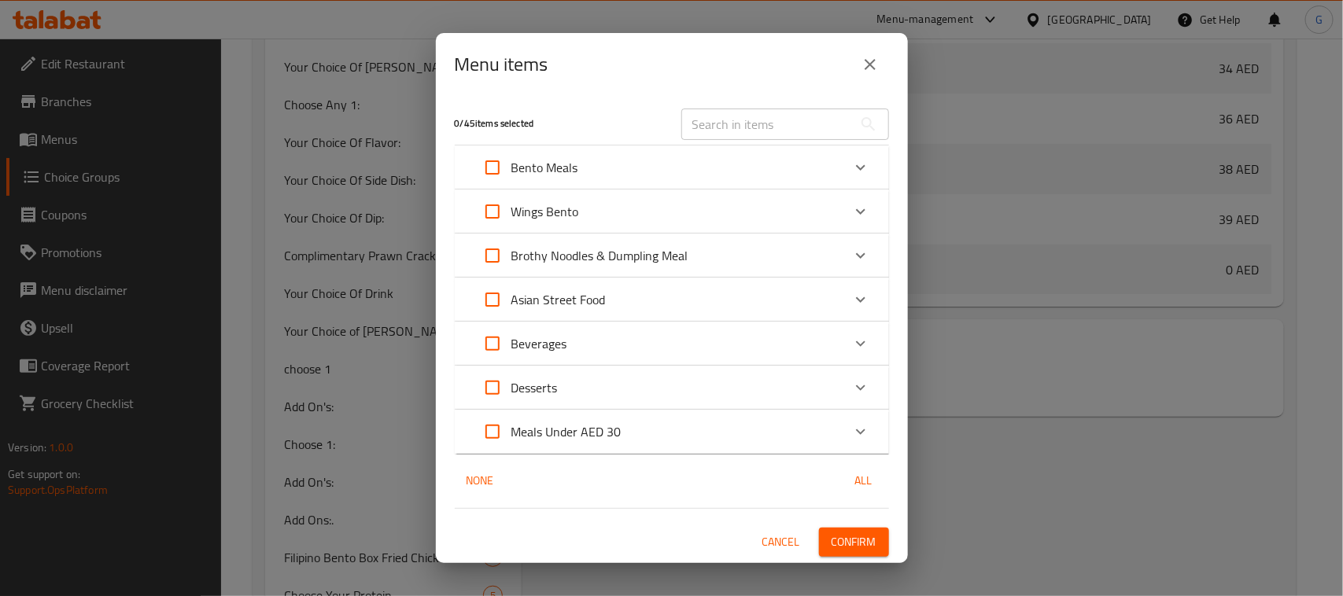
click at [878, 76] on button "close" at bounding box center [870, 65] width 38 height 38
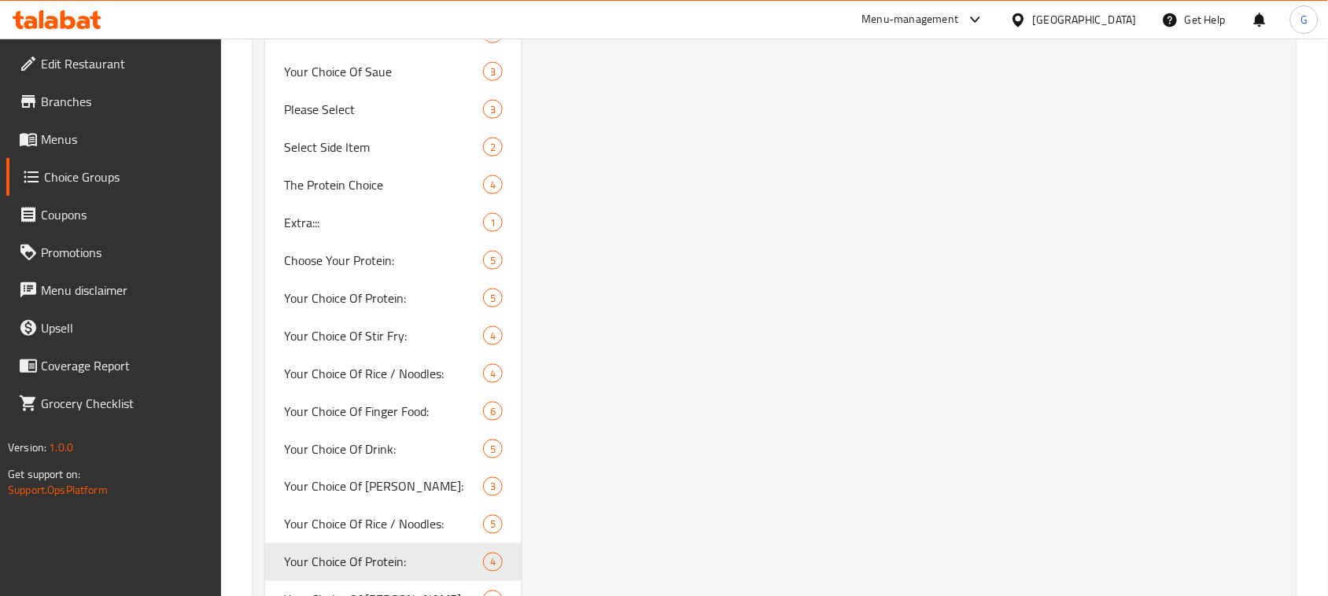
scroll to position [2162, 0]
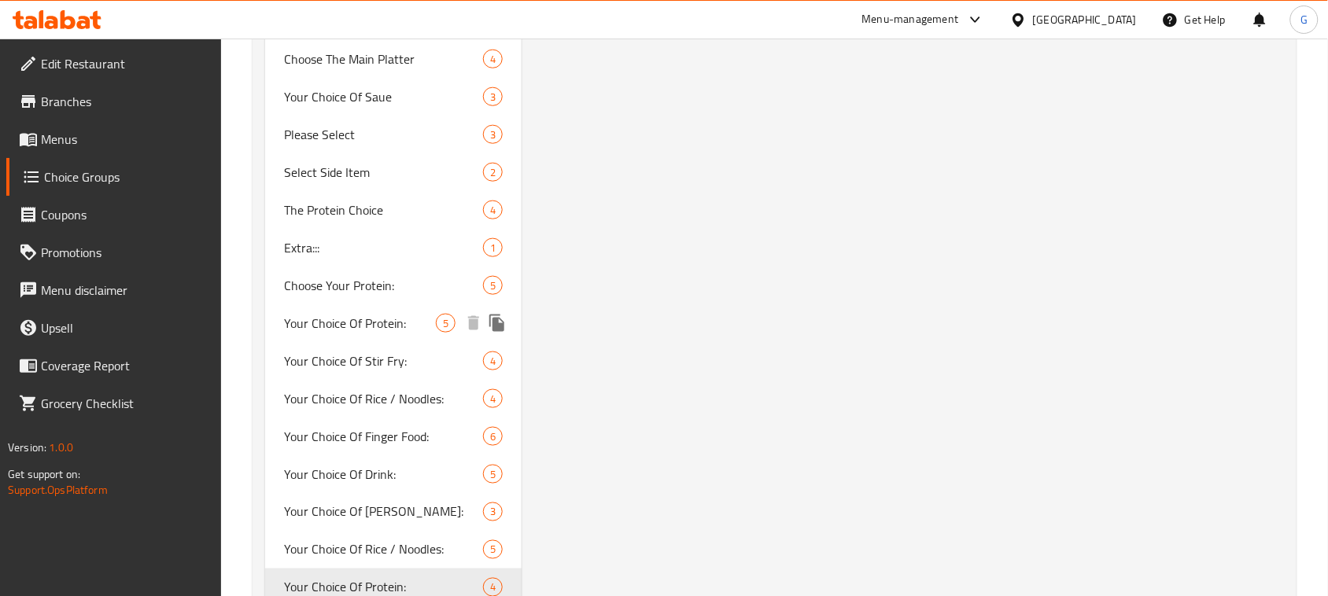
click at [380, 323] on span "Your Choice Of Protein:" at bounding box center [360, 323] width 152 height 19
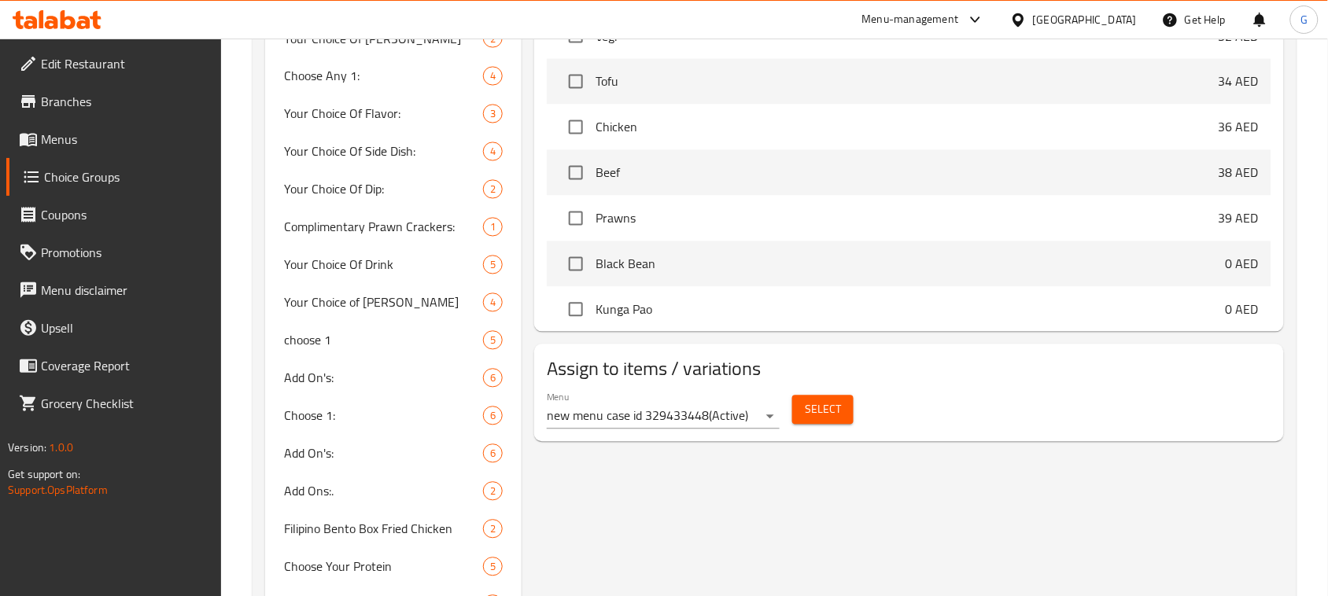
scroll to position [830, 0]
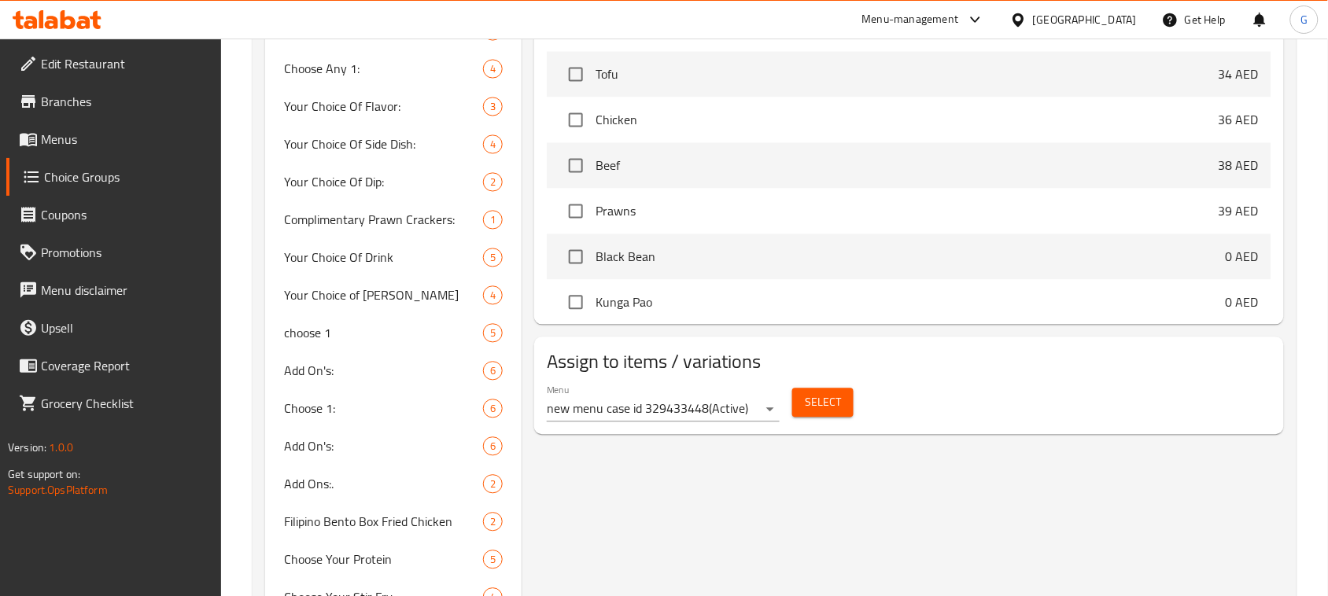
click at [831, 403] on span "Select" at bounding box center [823, 403] width 36 height 20
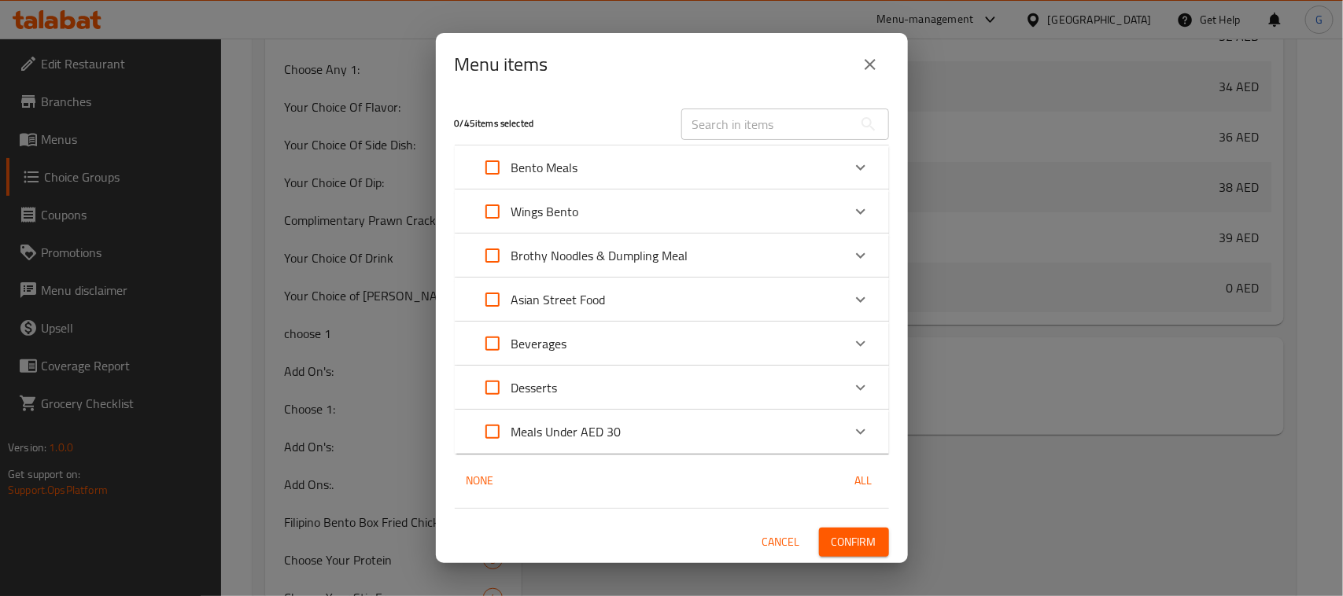
click at [876, 69] on icon "close" at bounding box center [870, 64] width 19 height 19
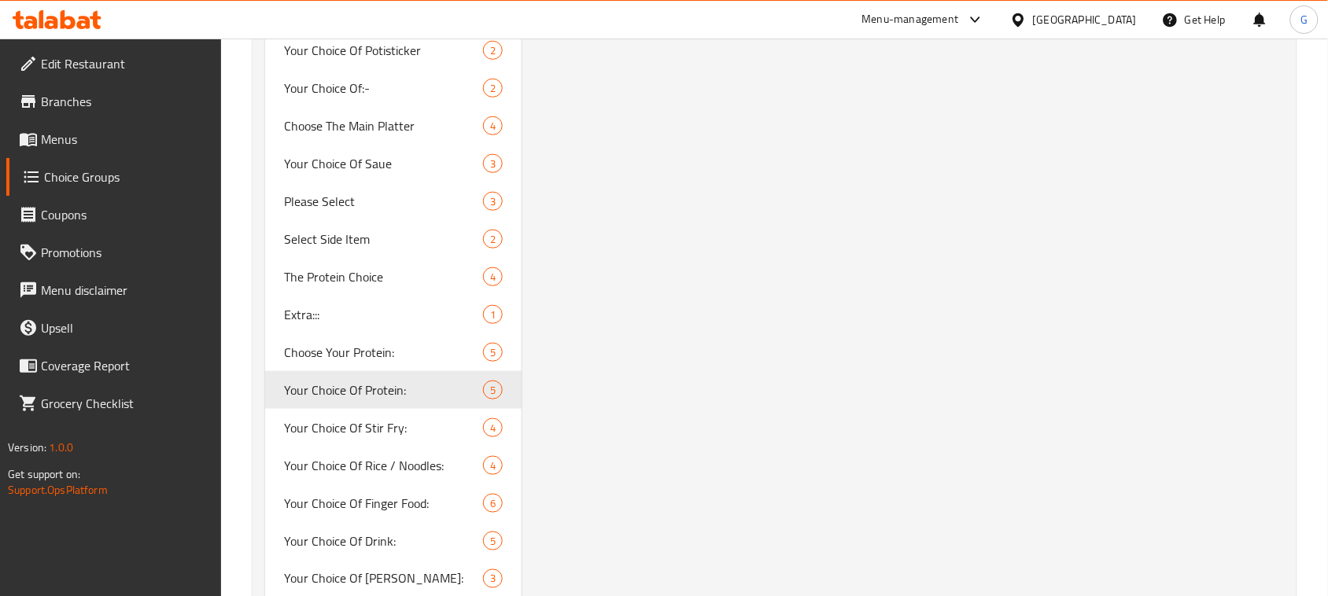
scroll to position [2126, 0]
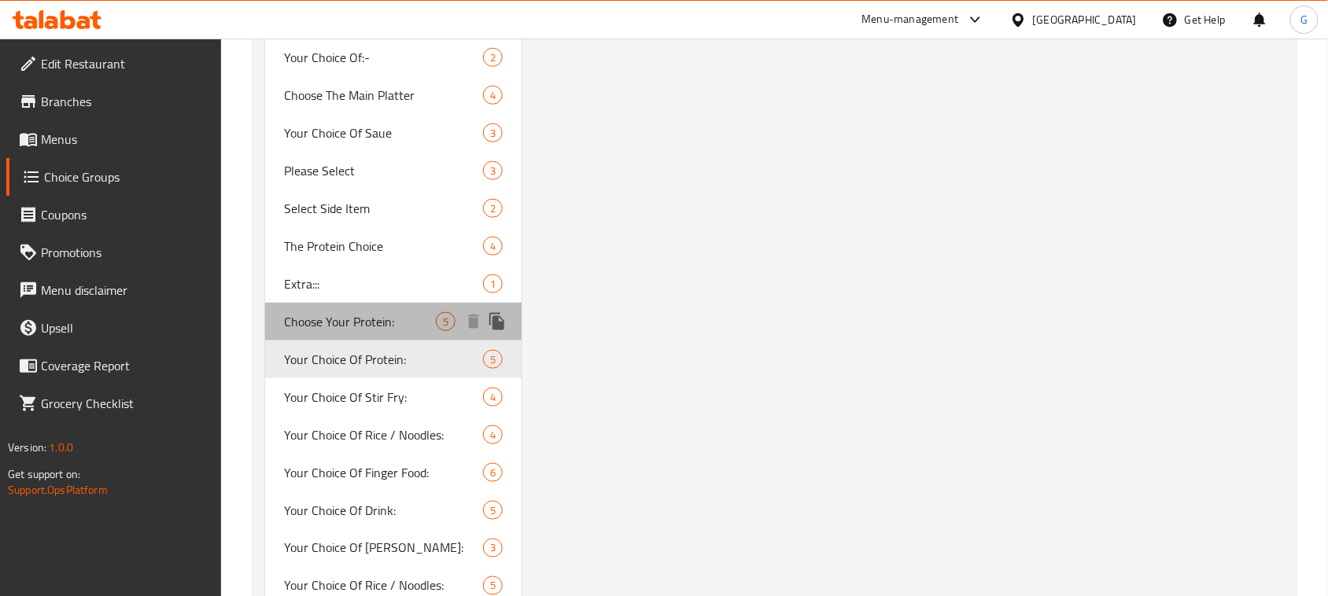
click at [414, 319] on span "Choose Your Protein:" at bounding box center [360, 321] width 152 height 19
type input "Choose Your Protein:"
type input "إختار البروتين الخاص بك"
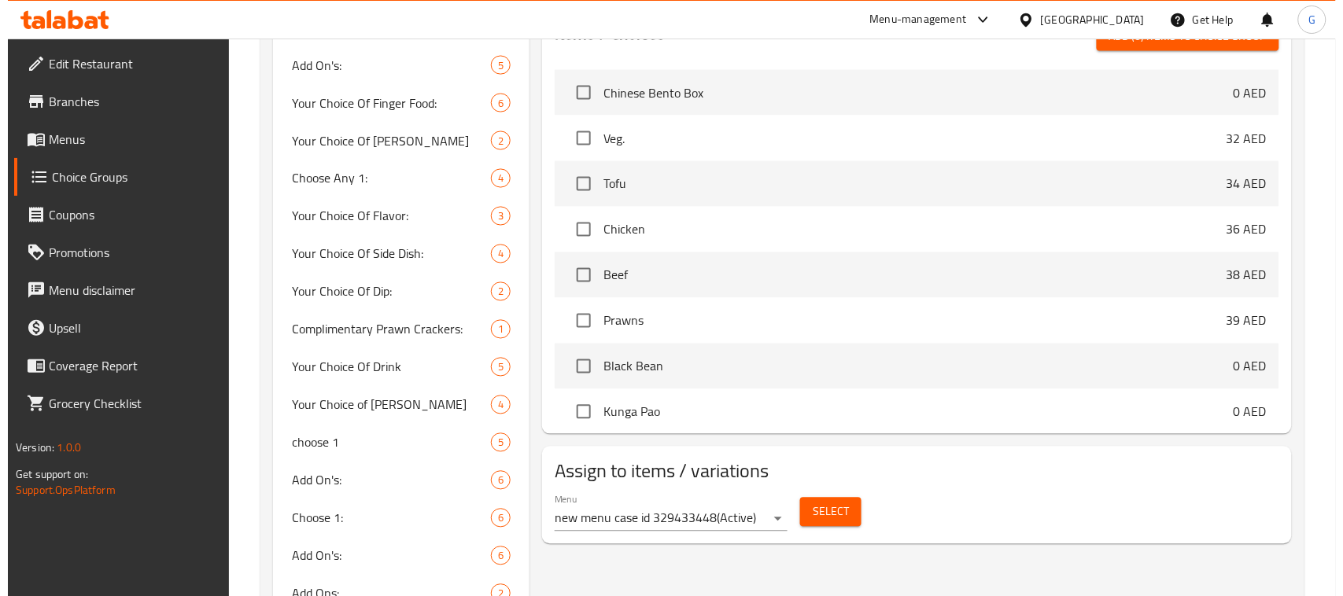
scroll to position [763, 0]
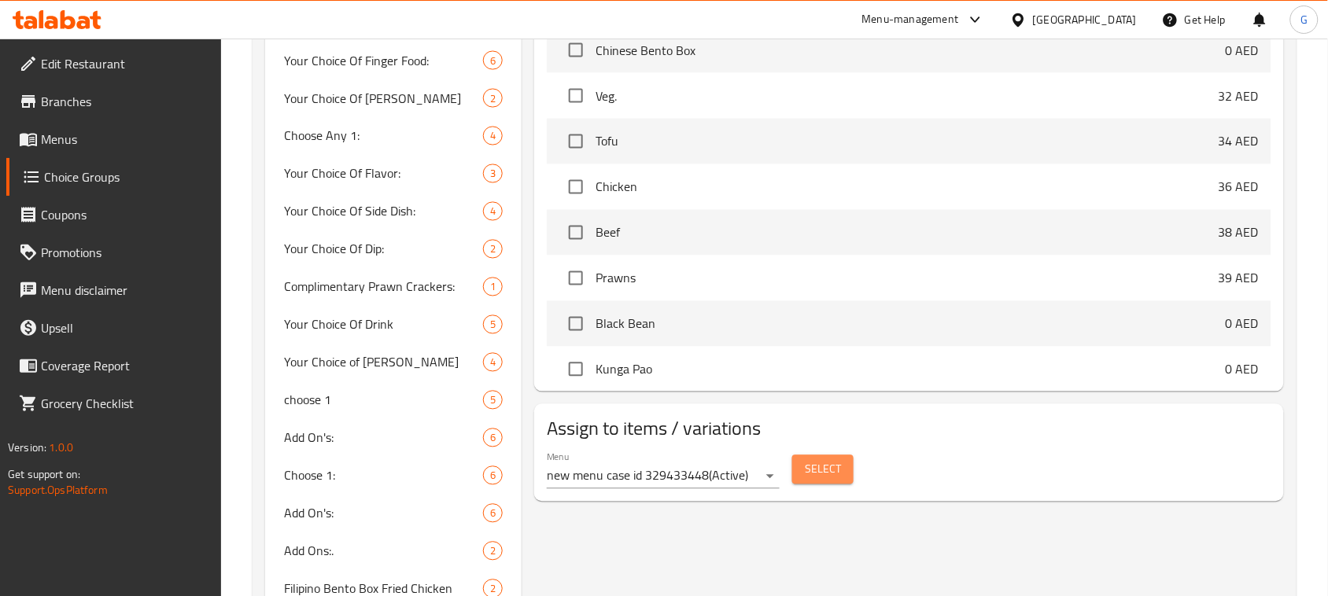
click at [805, 469] on span "Select" at bounding box center [823, 470] width 36 height 20
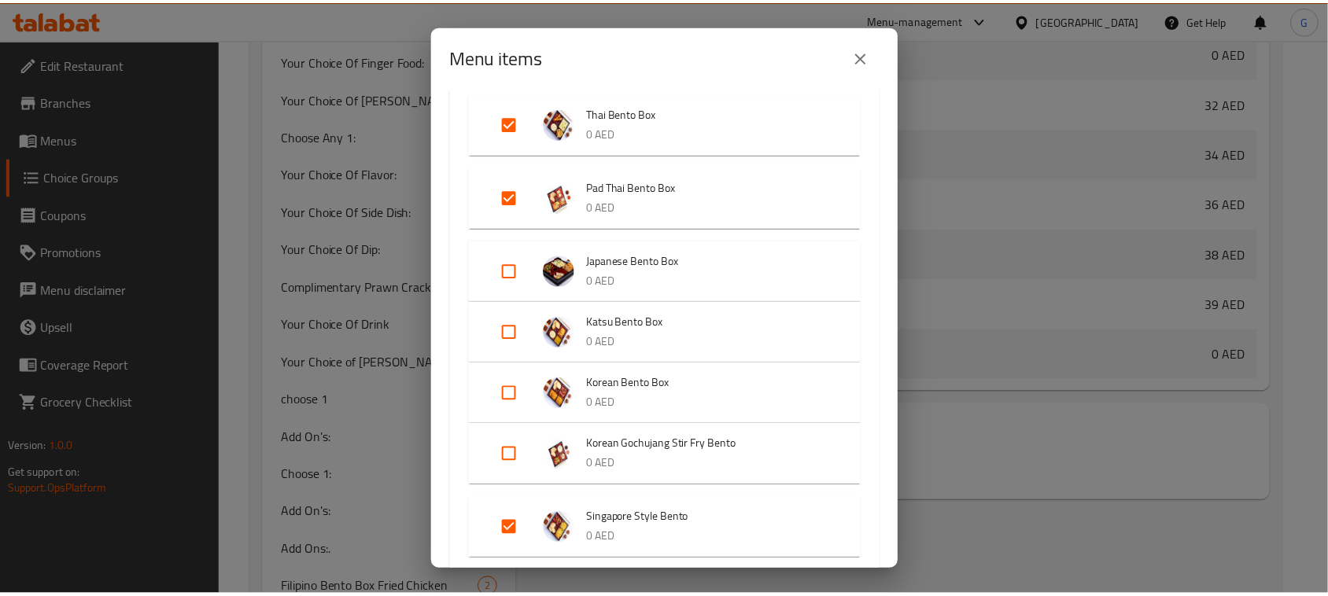
scroll to position [197, 0]
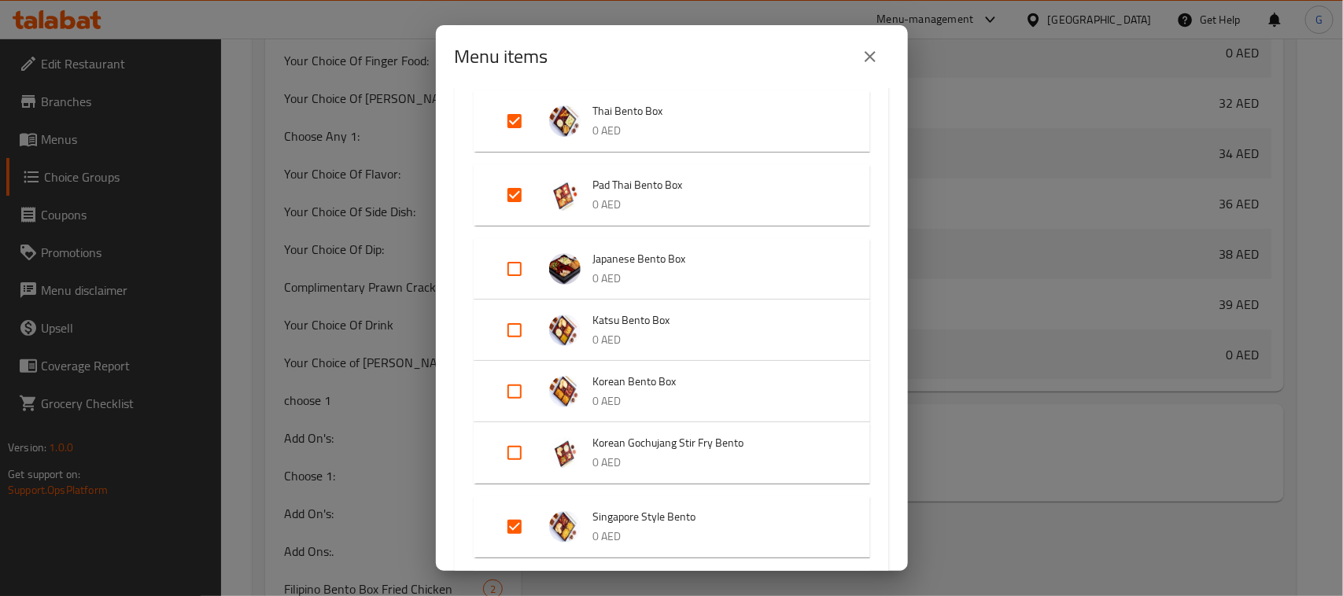
click at [873, 55] on icon "close" at bounding box center [870, 56] width 19 height 19
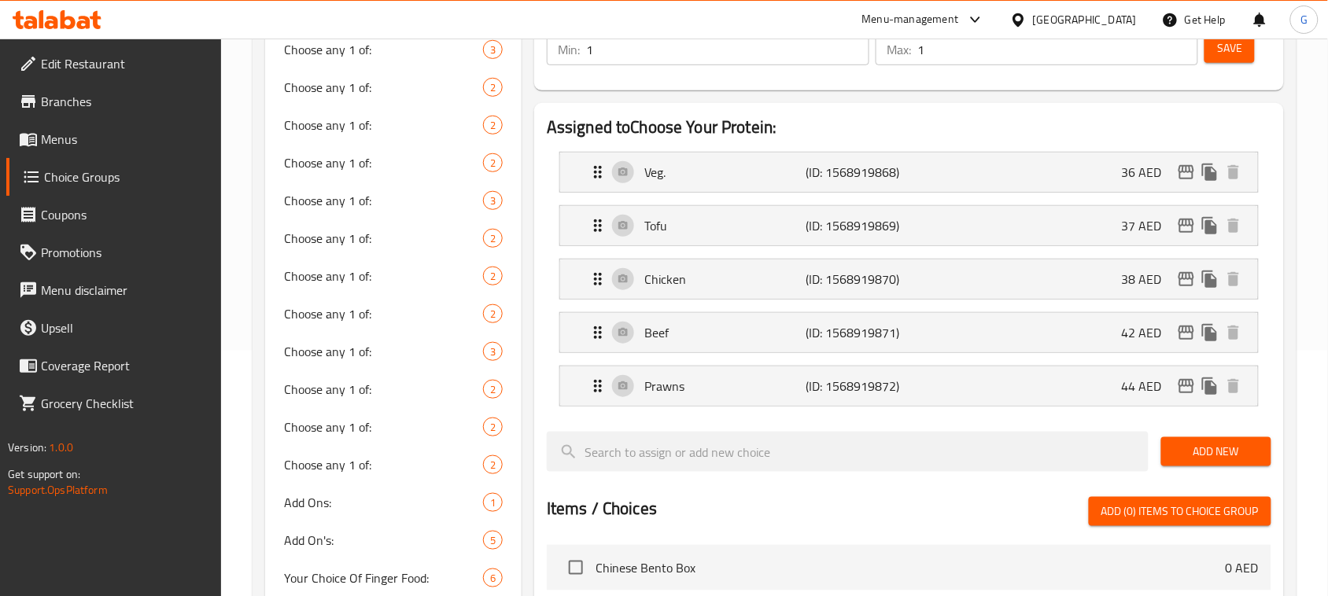
scroll to position [0, 0]
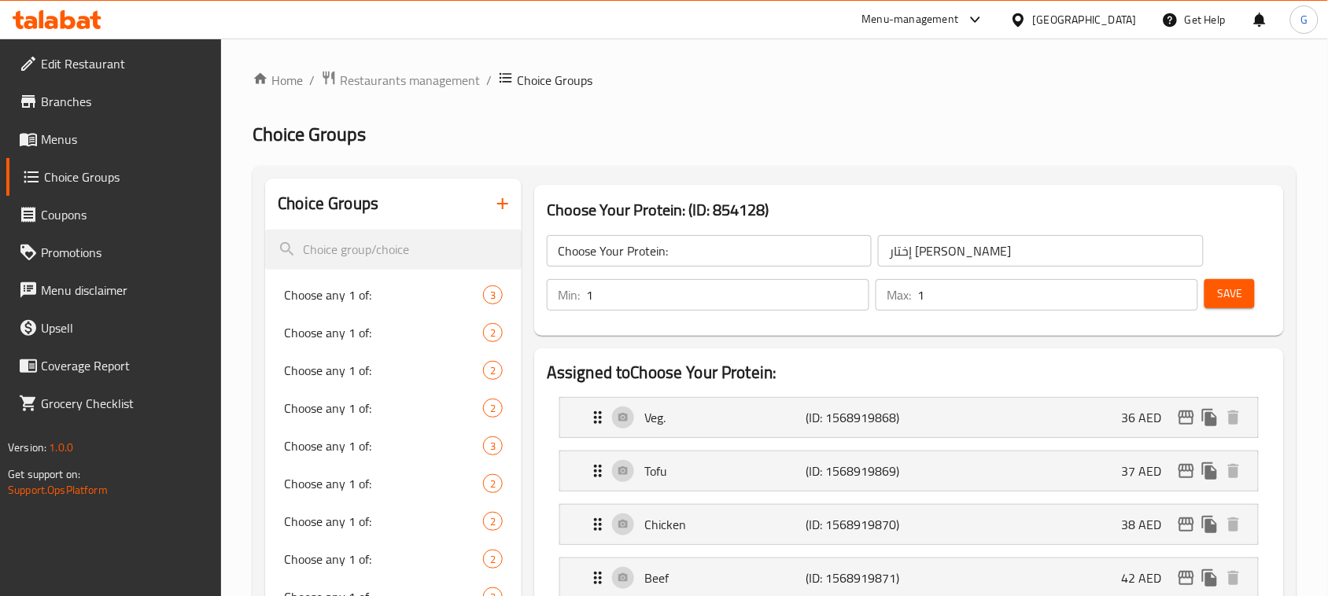
click at [642, 242] on input "Choose Your Protein:" at bounding box center [709, 250] width 325 height 31
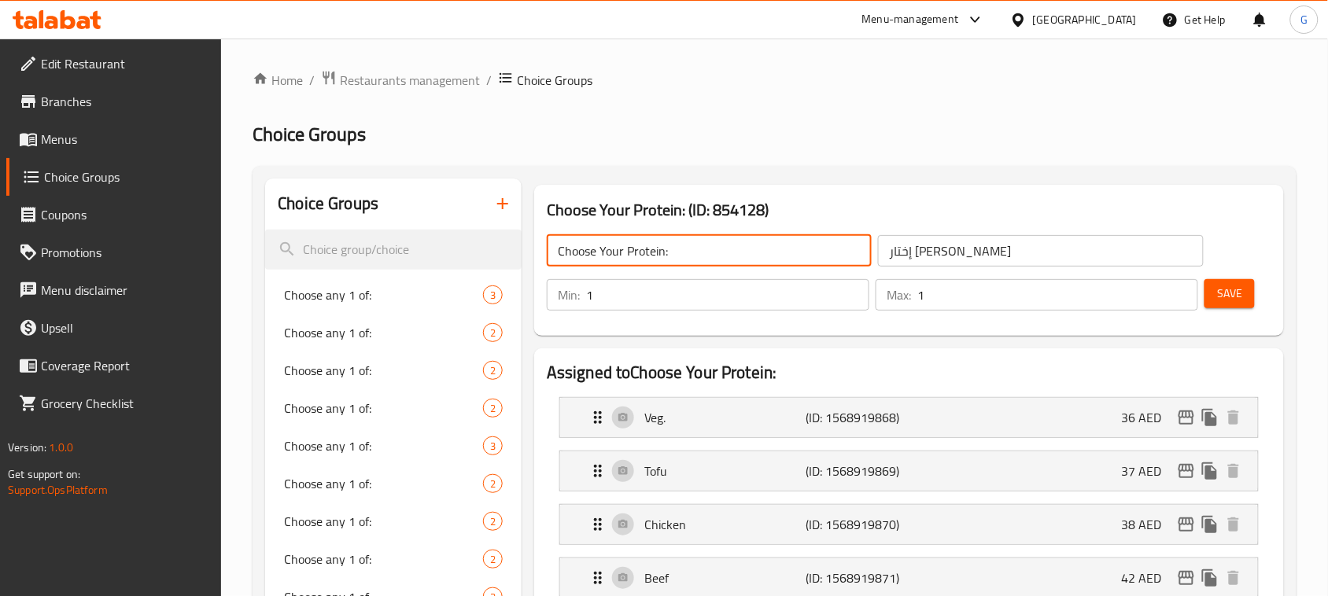
click at [642, 242] on input "Choose Your Protein:" at bounding box center [709, 250] width 325 height 31
click at [642, 257] on input "Choose Your Protein:" at bounding box center [709, 250] width 325 height 31
click at [643, 257] on input "Choose Your Protein:" at bounding box center [709, 250] width 325 height 31
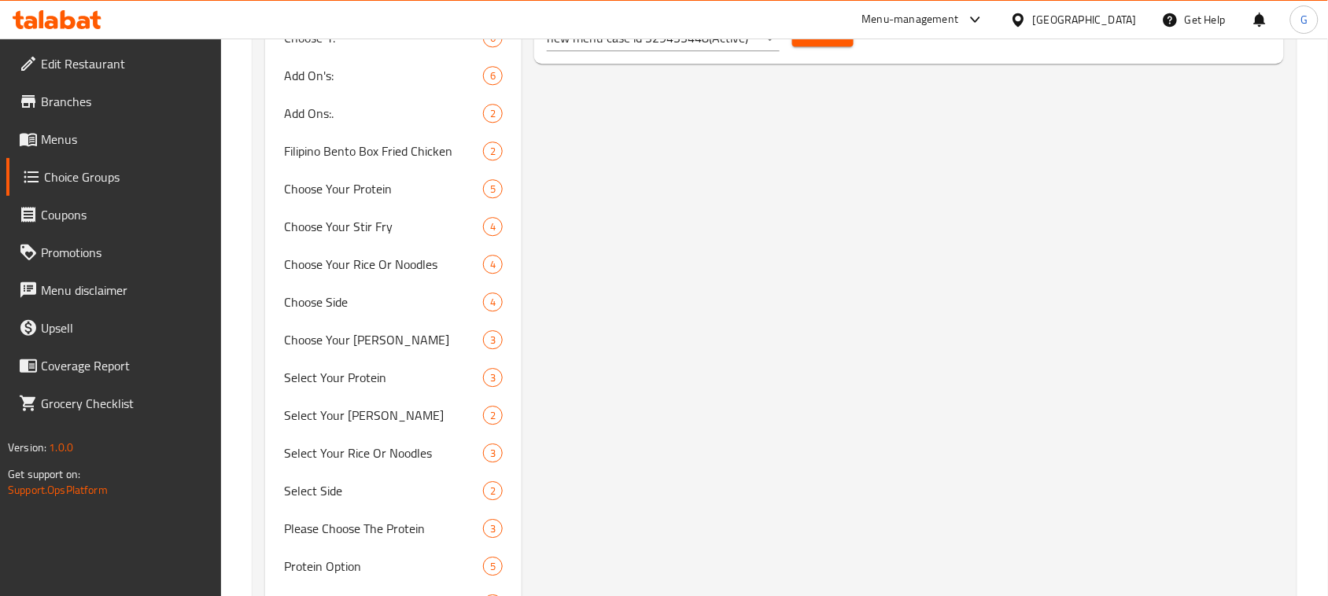
scroll to position [1180, 0]
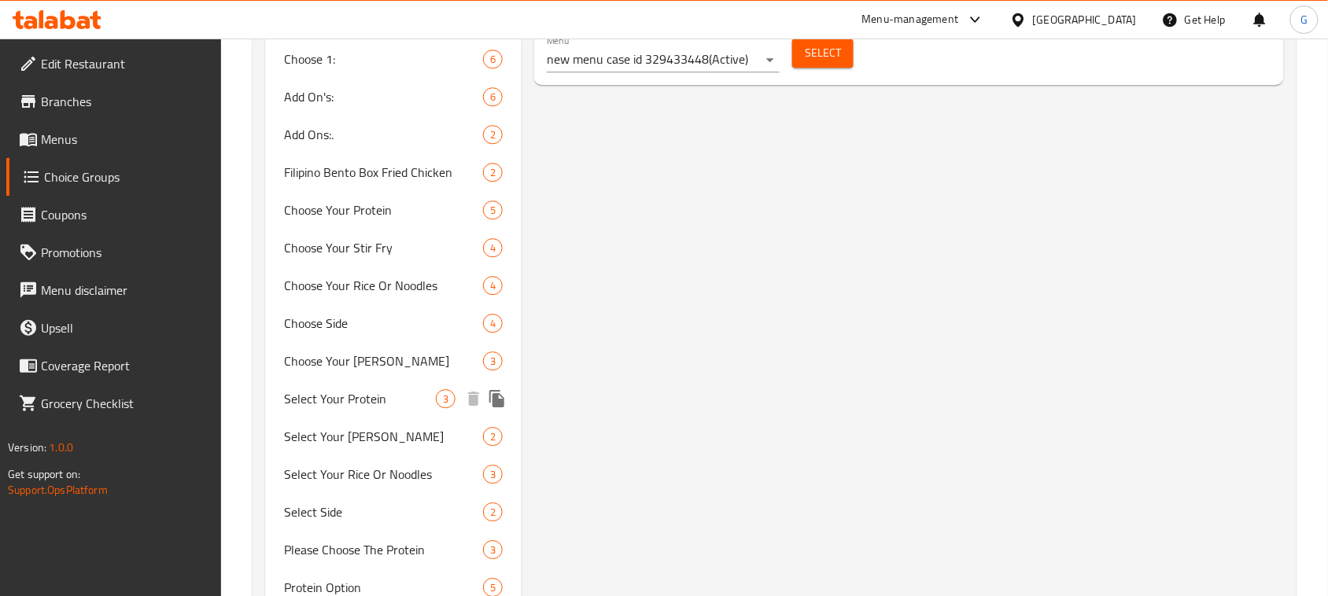
click at [386, 401] on span "Select Your Protein" at bounding box center [360, 398] width 152 height 19
type input "Select Your Protein"
type input "إختر البروتين"
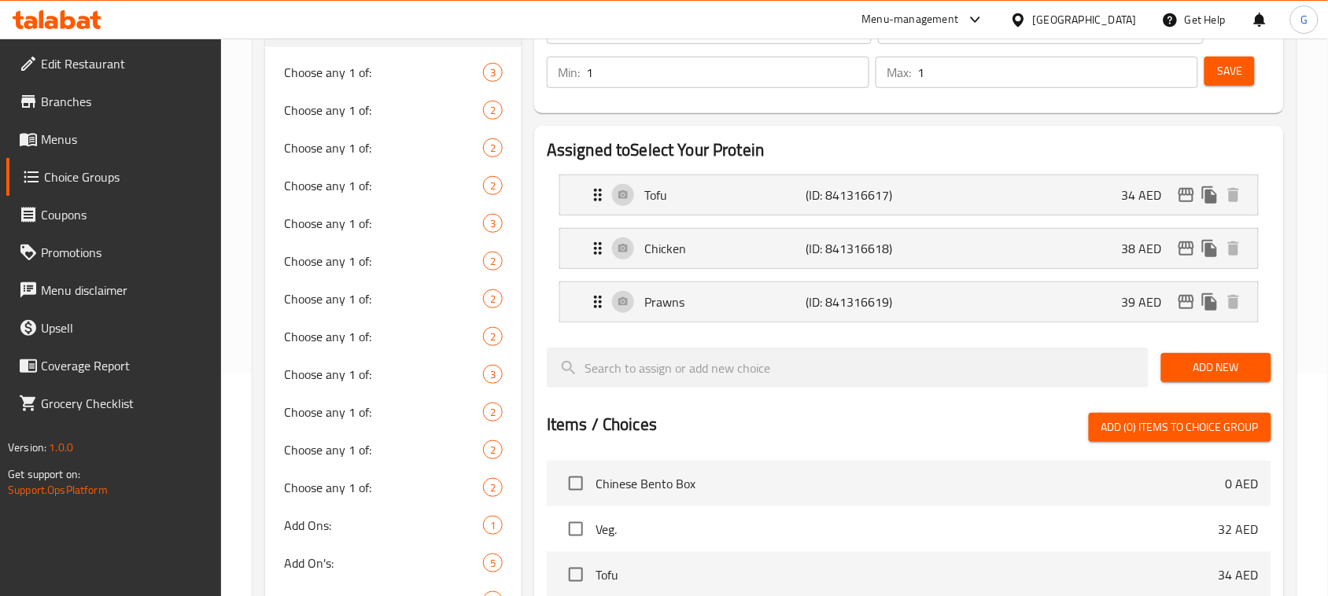
scroll to position [124, 0]
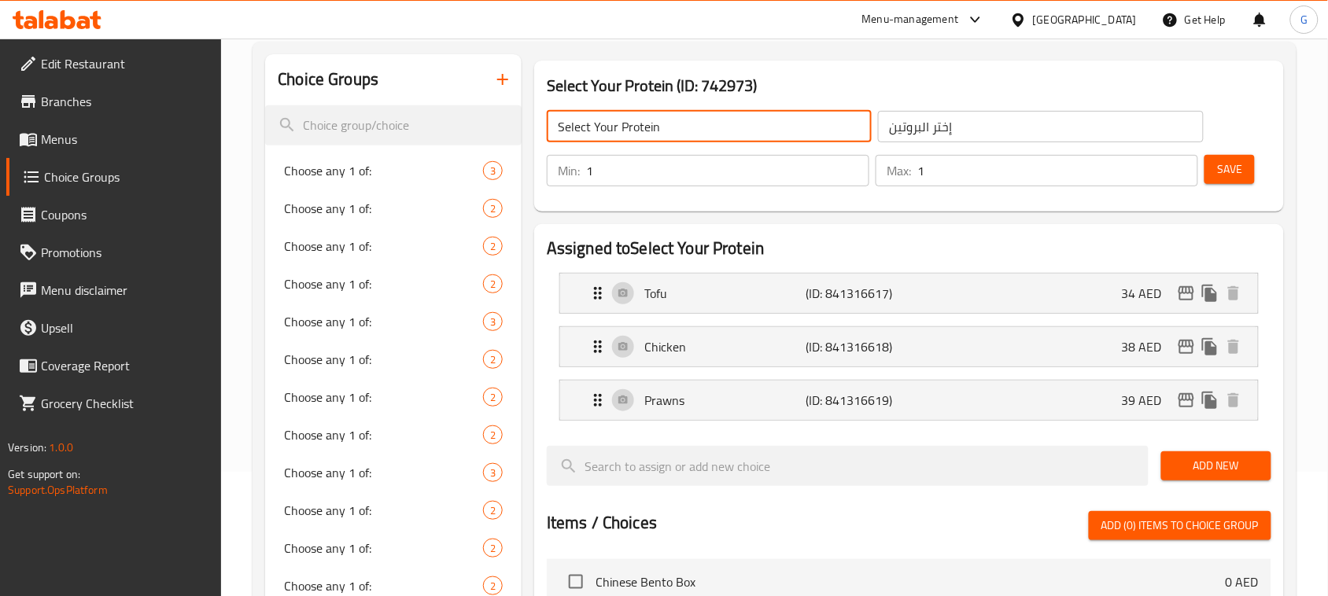
click at [699, 114] on input "Select Your Protein" at bounding box center [709, 126] width 325 height 31
click at [1187, 345] on icon "edit" at bounding box center [1187, 347] width 16 height 14
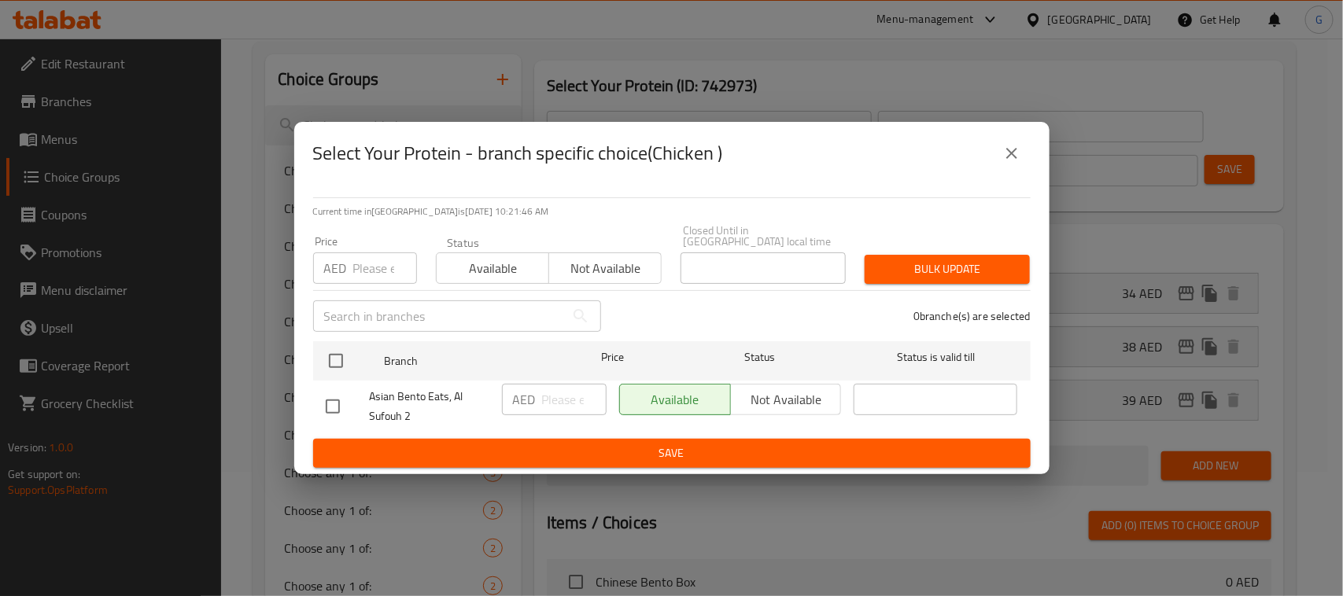
drag, startPoint x: 1019, startPoint y: 149, endPoint x: 549, endPoint y: 223, distance: 475.4
click at [1019, 150] on icon "close" at bounding box center [1011, 153] width 19 height 19
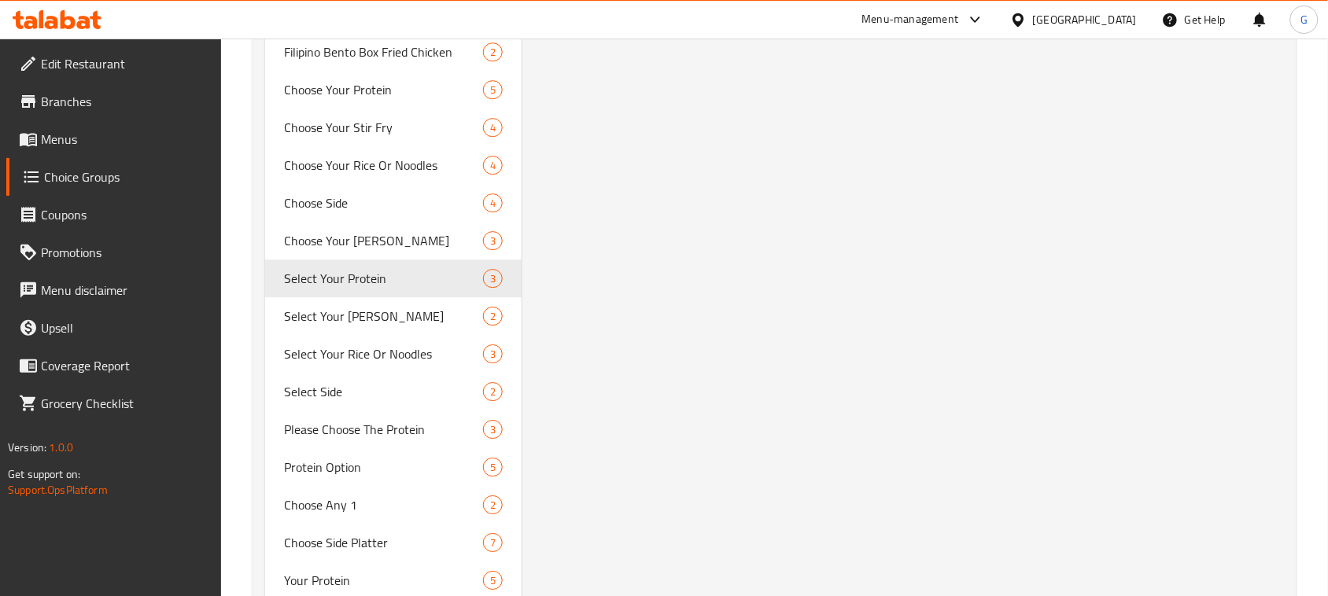
scroll to position [1434, 0]
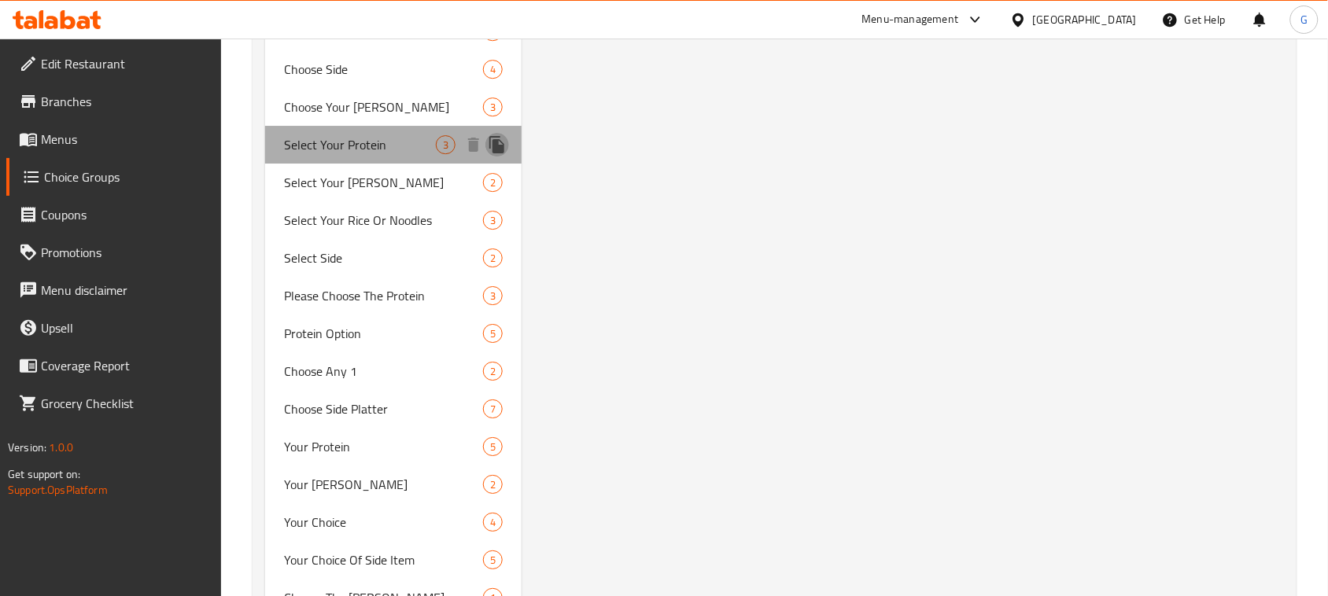
click at [504, 144] on icon "duplicate" at bounding box center [496, 144] width 15 height 17
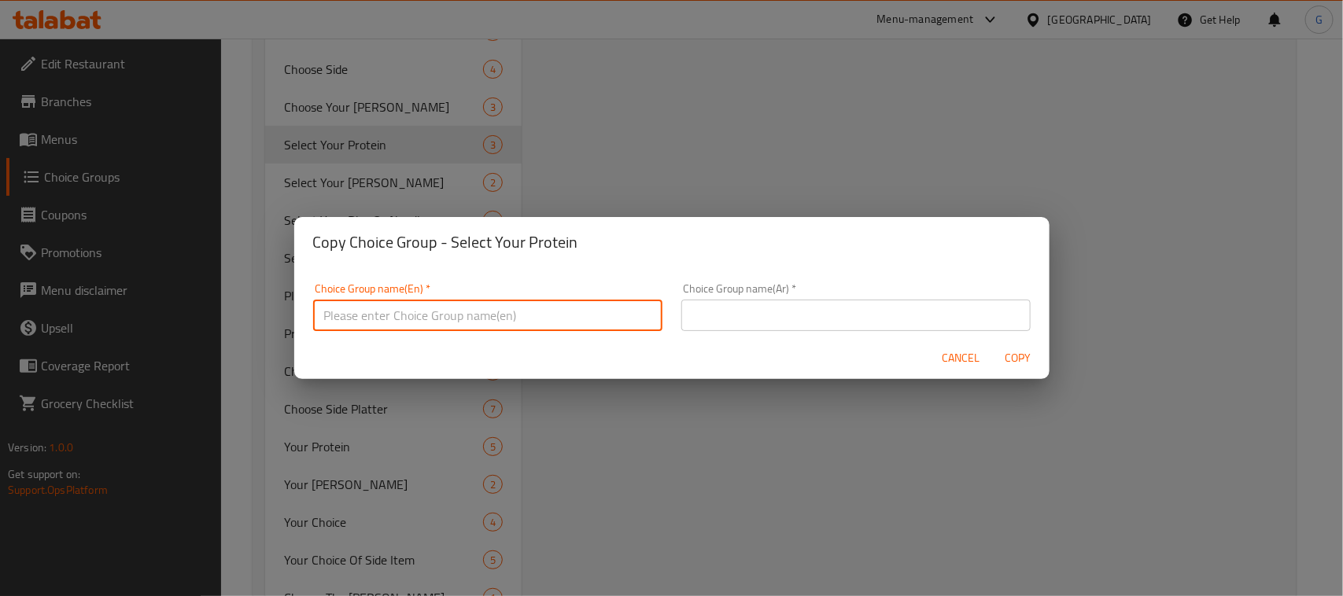
click at [564, 313] on input "text" at bounding box center [487, 315] width 349 height 31
paste input "Pad Thai Bento Box"
type input "Pad Thai Bento Box"
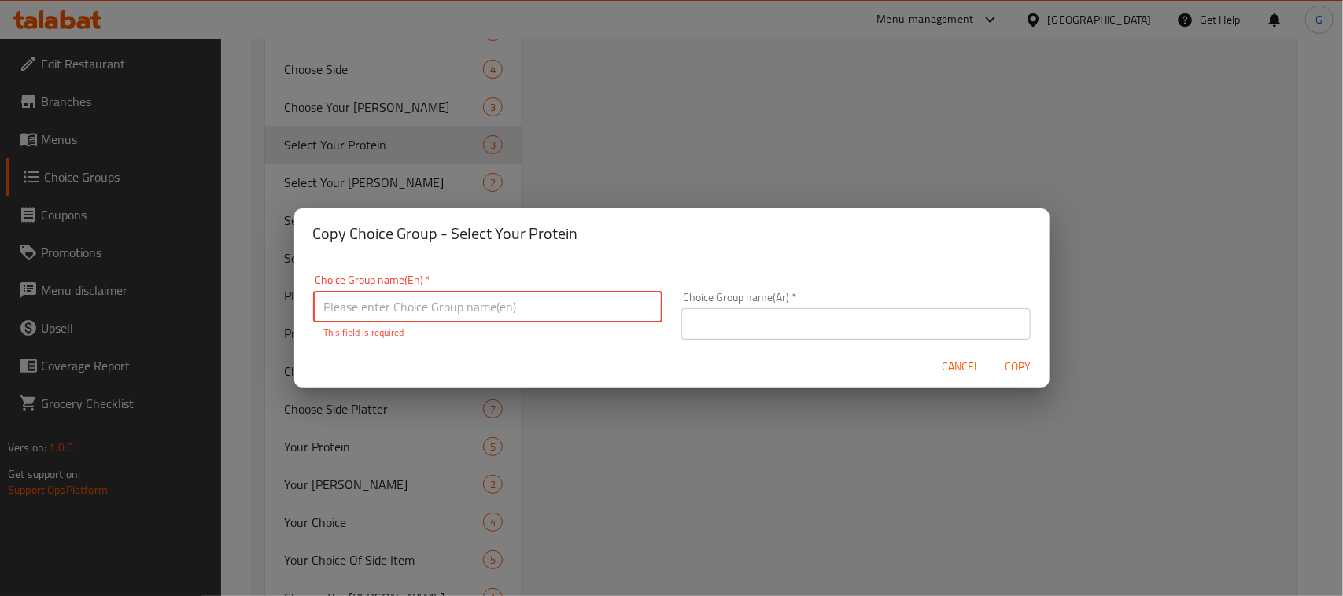
click at [964, 367] on span "Cancel" at bounding box center [962, 367] width 38 height 20
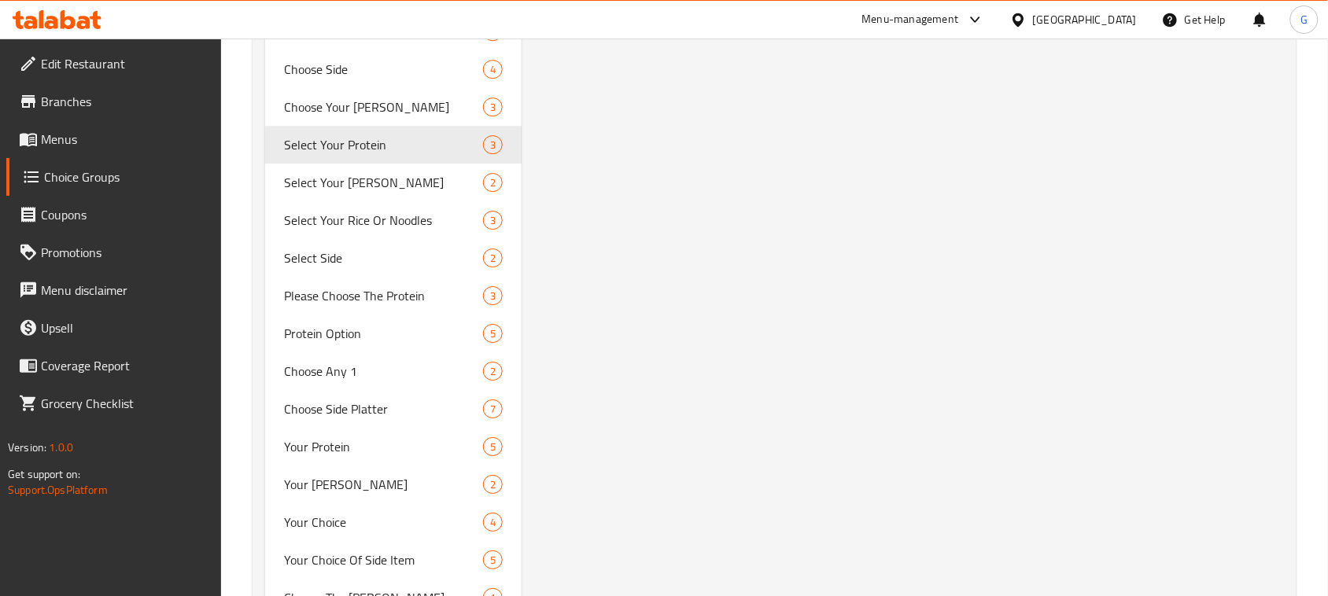
scroll to position [0, 0]
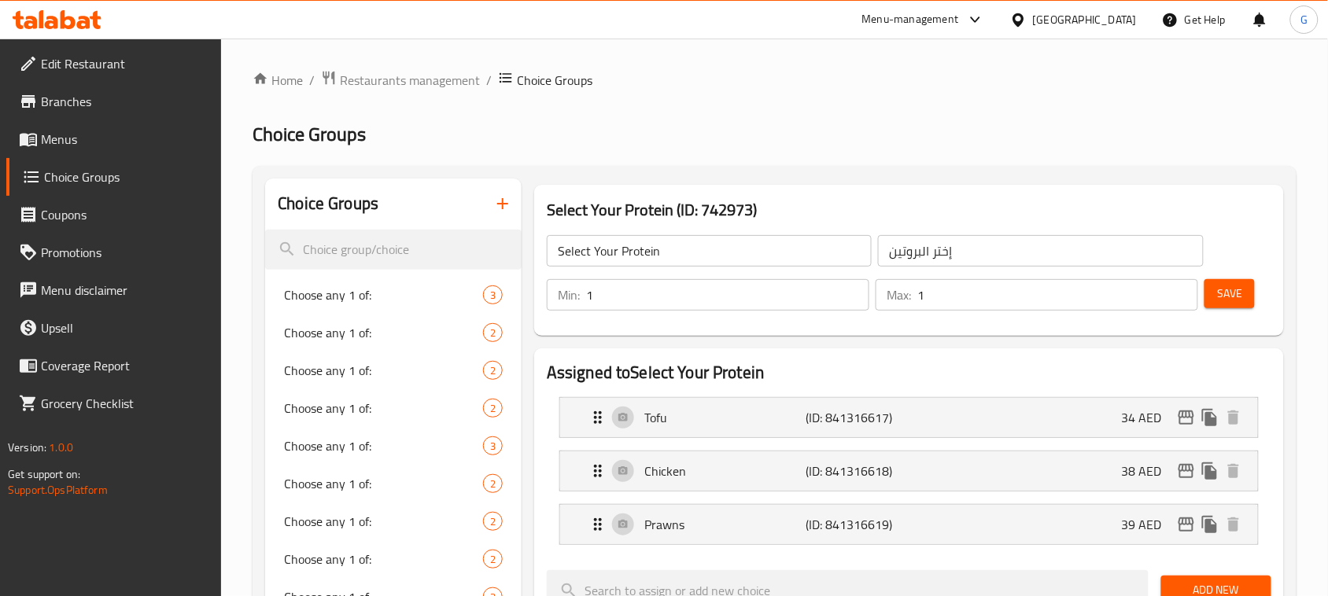
click at [699, 238] on input "Select Your Protein" at bounding box center [709, 250] width 325 height 31
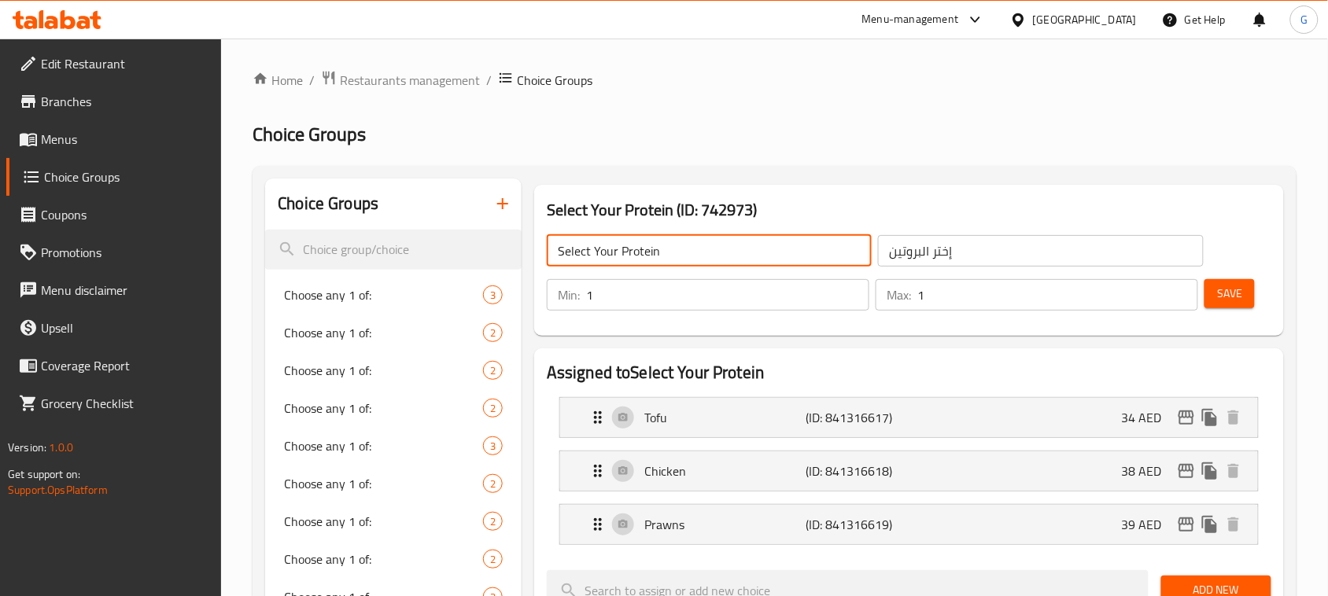
click at [699, 238] on input "Select Your Protein" at bounding box center [709, 250] width 325 height 31
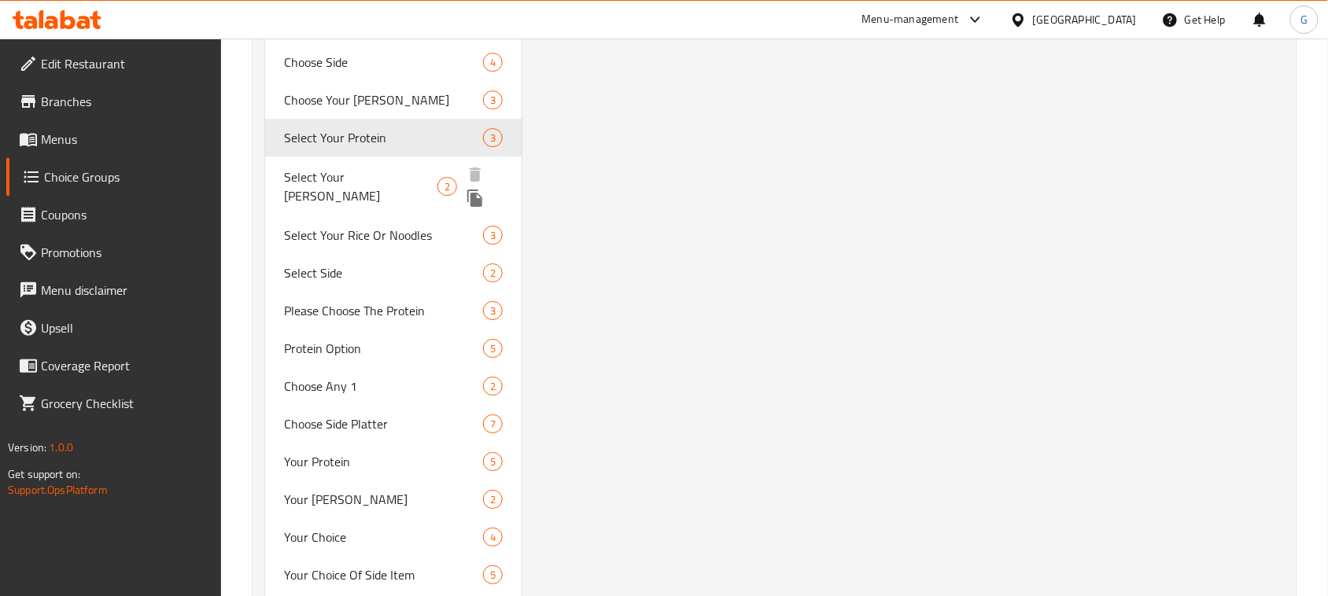
scroll to position [1323, 0]
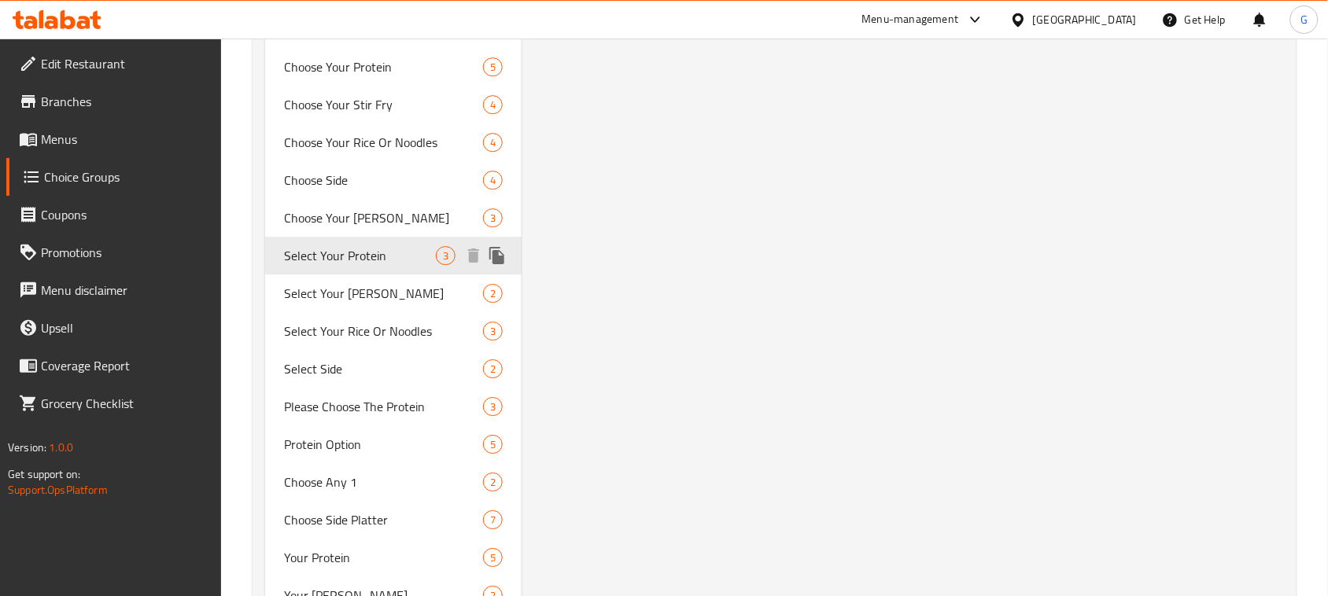
click at [494, 257] on icon "duplicate" at bounding box center [496, 255] width 15 height 17
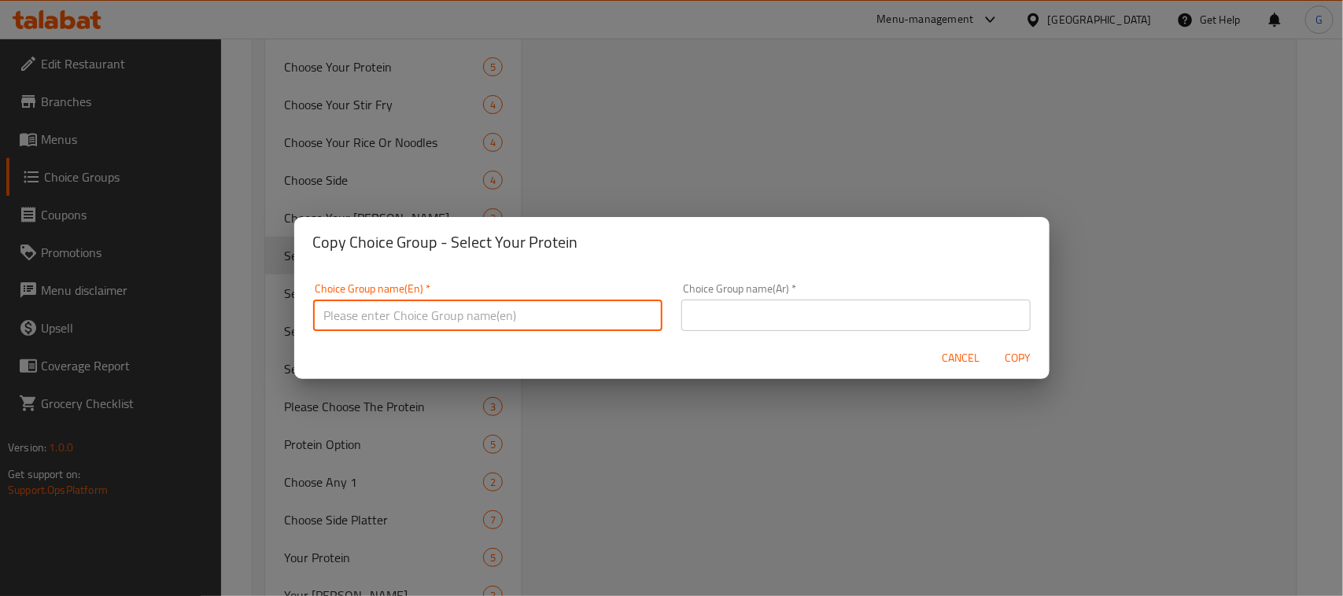
click at [547, 313] on input "text" at bounding box center [487, 315] width 349 height 31
paste input "Select Your Protein"
type input "Select Your Protein"
click at [740, 319] on input "text" at bounding box center [855, 315] width 349 height 31
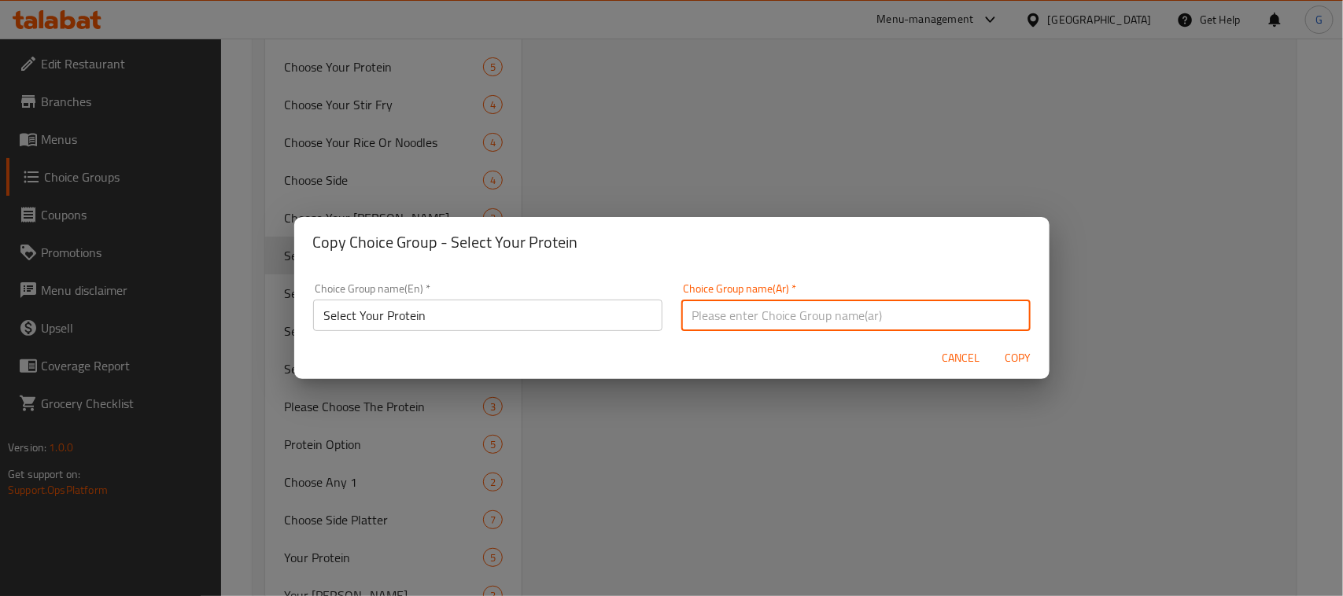
paste input "اختر البروتين الخاص بك"
type input "اختر البروتين الخاص بك"
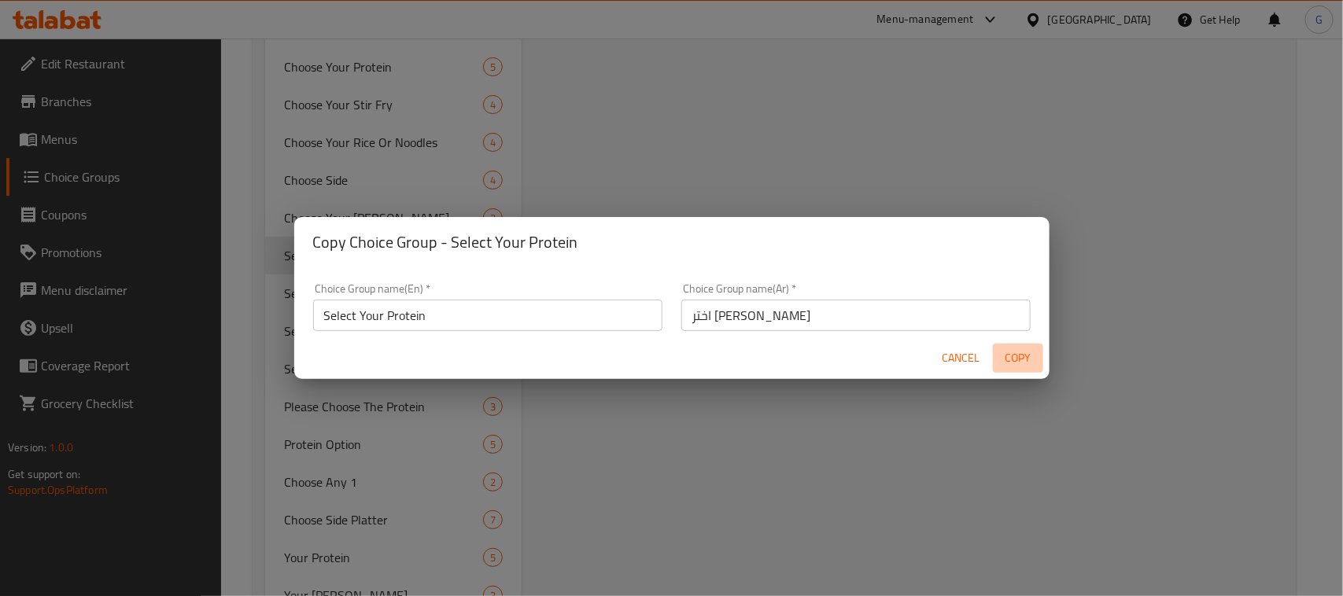
click at [1031, 347] on button "Copy" at bounding box center [1018, 358] width 50 height 29
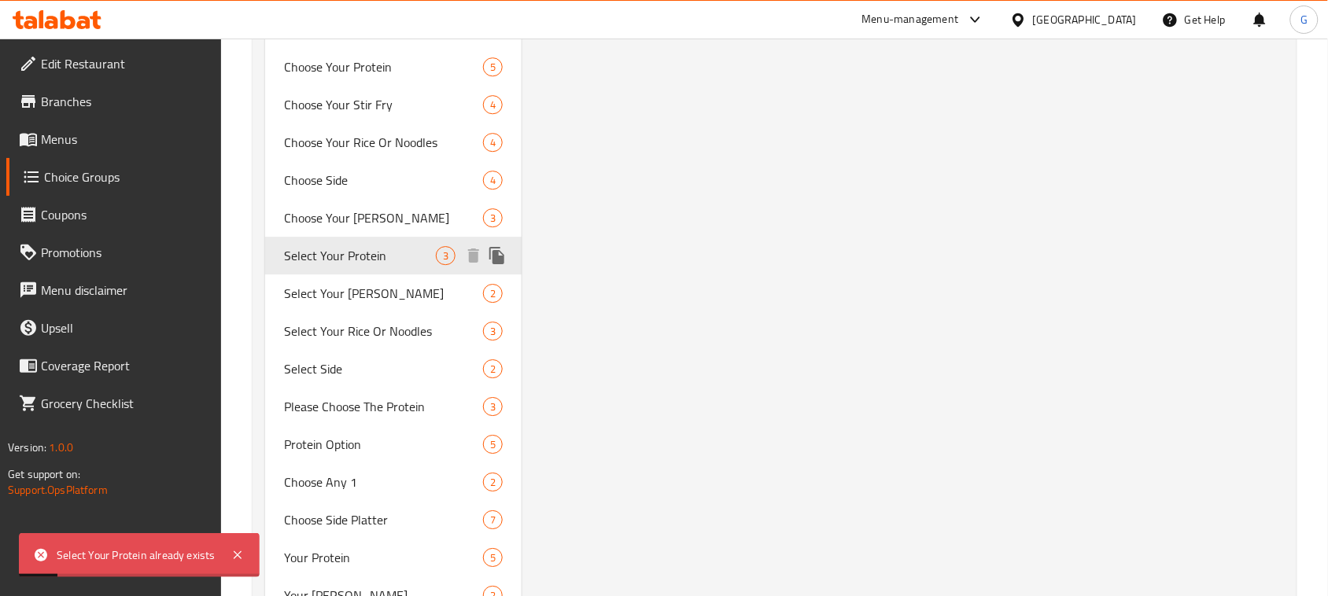
click at [498, 256] on icon "duplicate" at bounding box center [496, 255] width 15 height 17
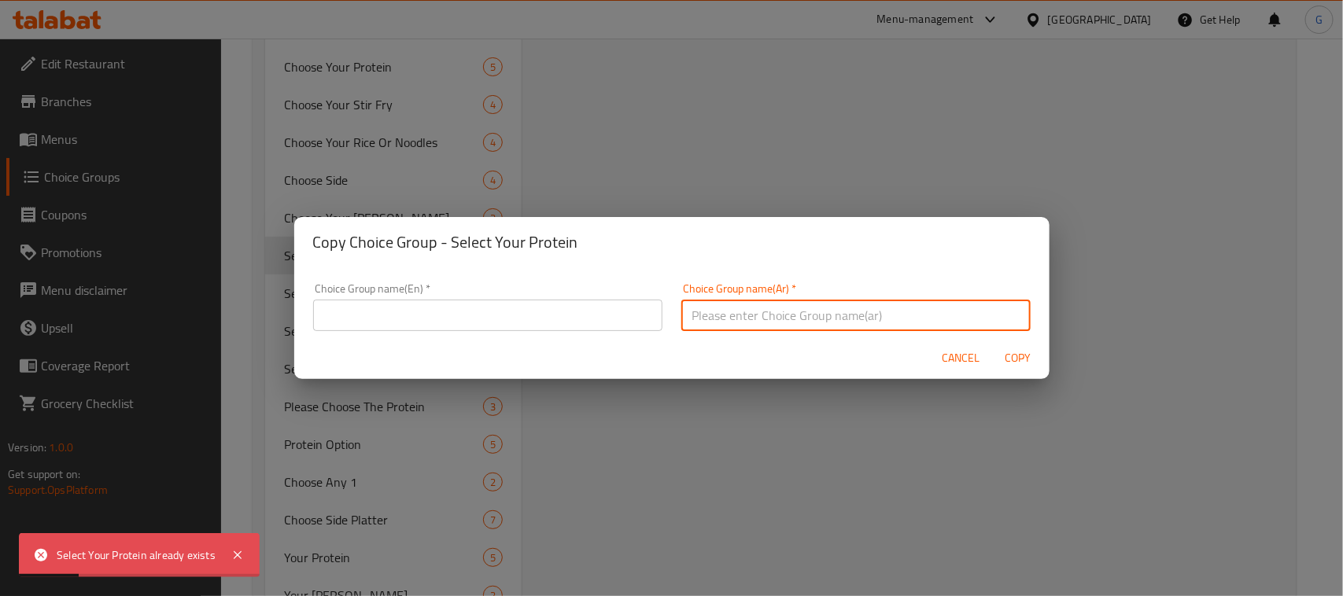
click at [777, 319] on input "text" at bounding box center [855, 315] width 349 height 31
paste input "اختر البروتين الخاص بك"
type input "اختر البروتين الخاص بك"
click at [401, 323] on input "text" at bounding box center [487, 315] width 349 height 31
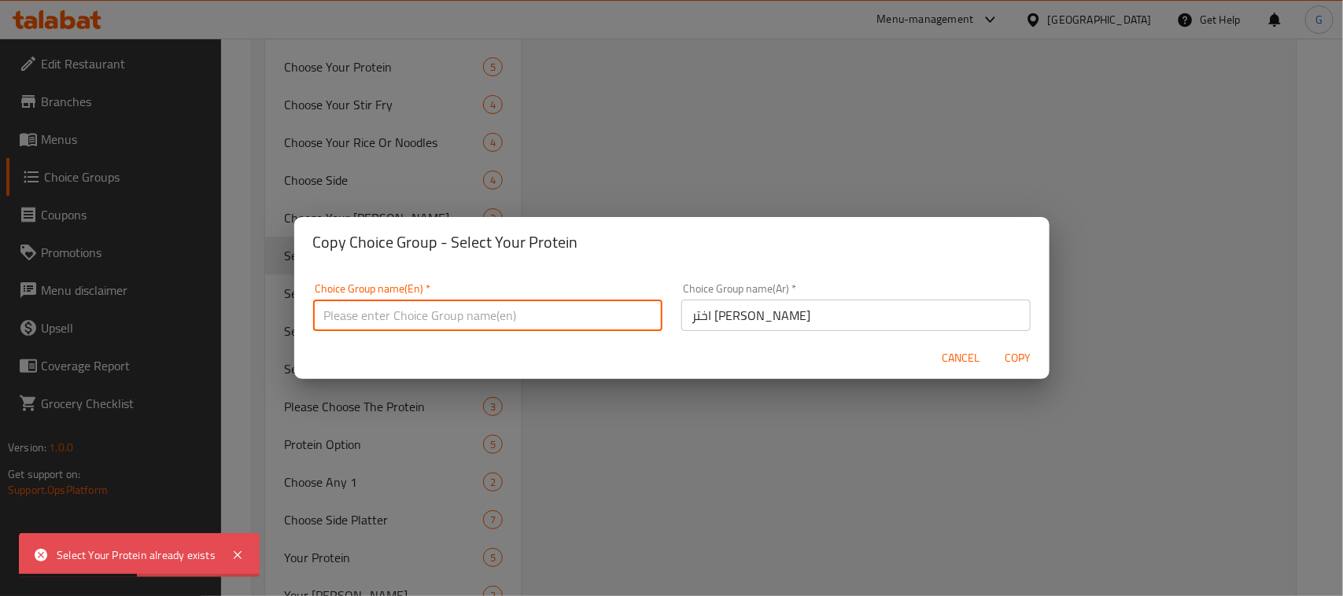
paste input "Select Your Protein"
type input "Select Your Protein /"
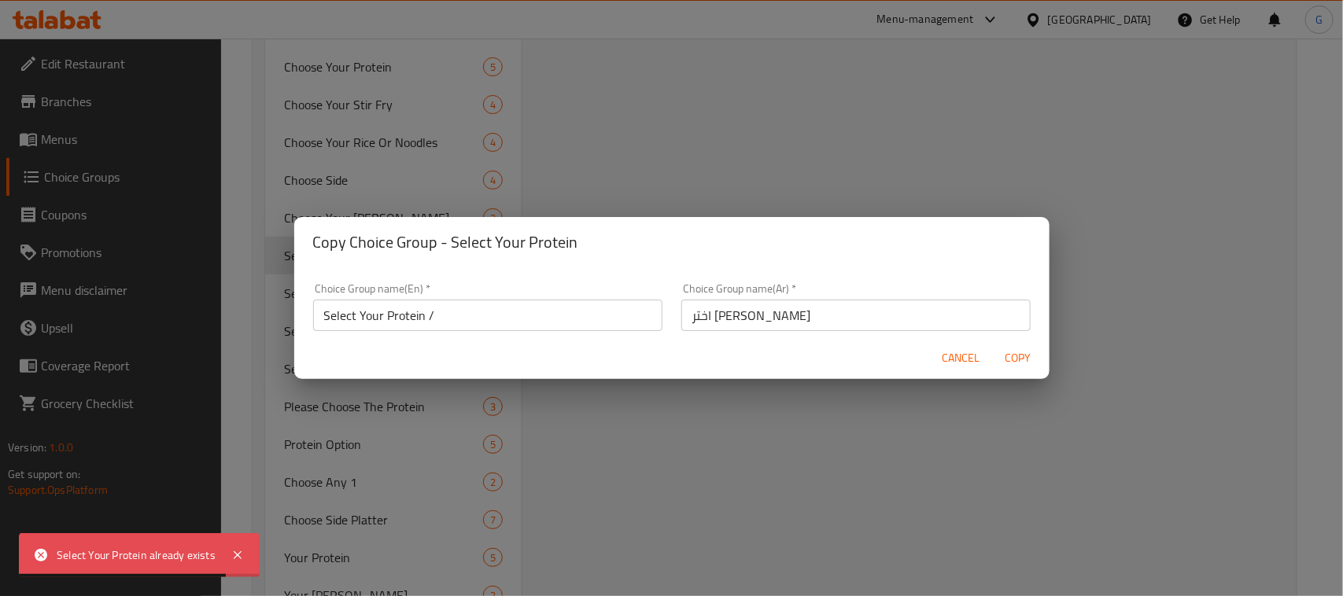
click at [1043, 358] on div "Cancel Copy" at bounding box center [671, 359] width 755 height 42
click at [1033, 358] on span "Copy" at bounding box center [1018, 359] width 38 height 20
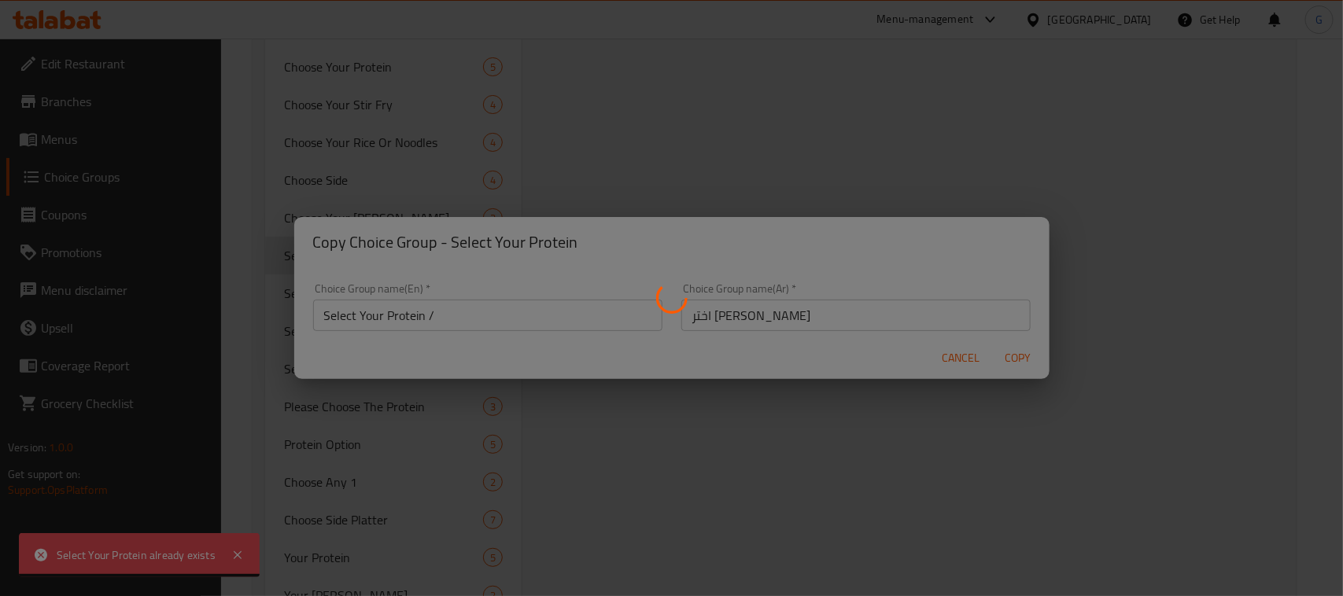
type input "Select Your Protein /"
type input "اختر البروتين الخاص بك"
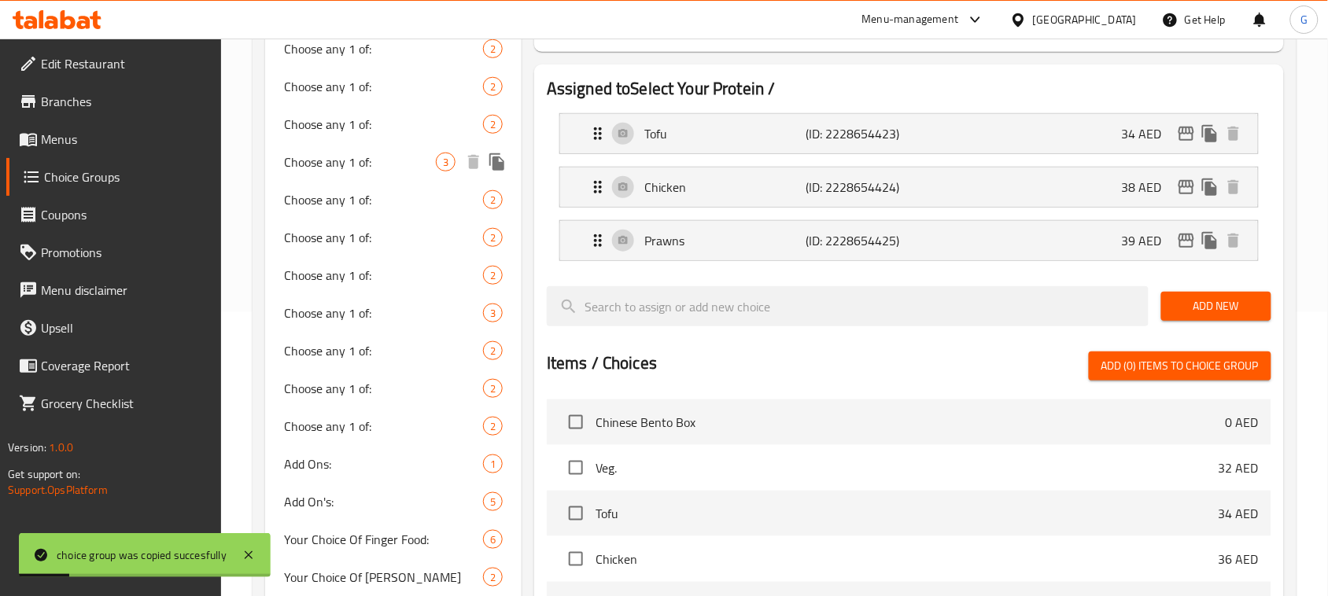
scroll to position [197, 0]
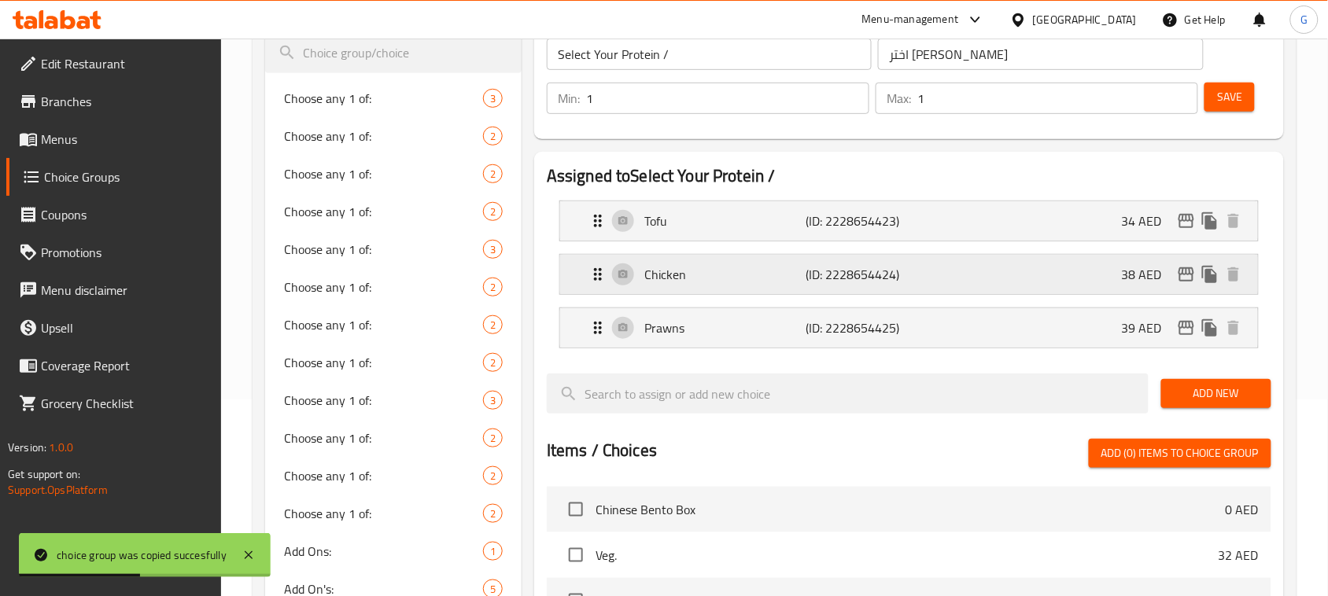
click at [1188, 274] on icon "edit" at bounding box center [1187, 275] width 16 height 14
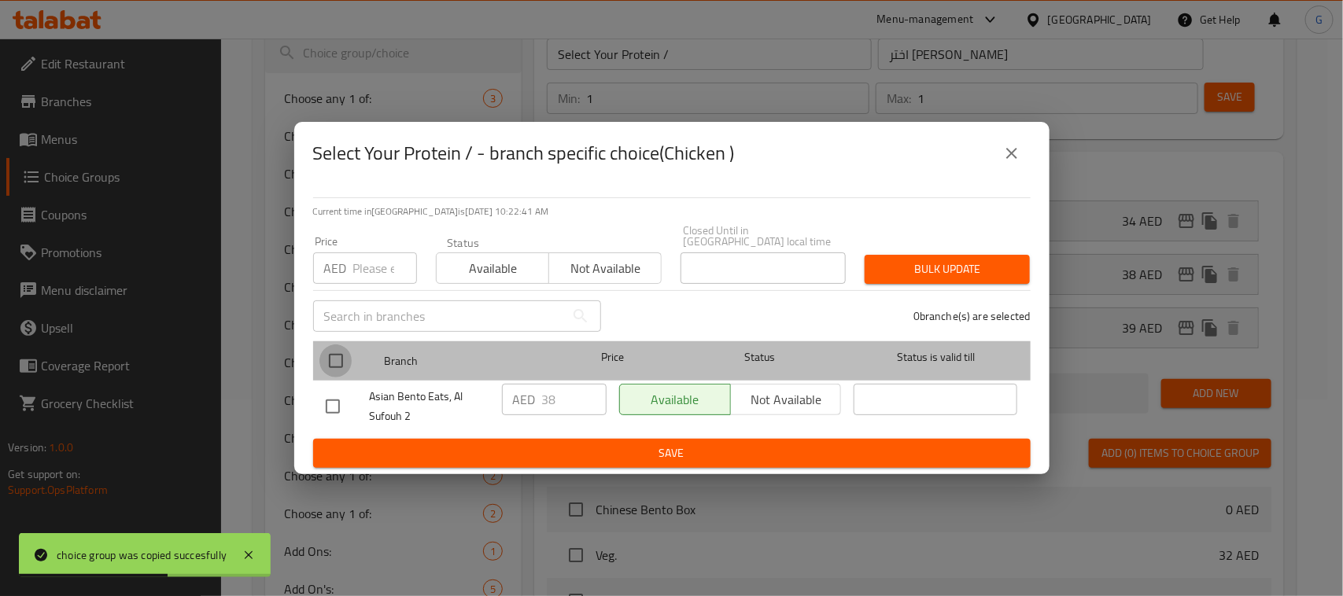
drag, startPoint x: 341, startPoint y: 354, endPoint x: 355, endPoint y: 285, distance: 70.7
click at [341, 352] on input "checkbox" at bounding box center [335, 361] width 33 height 33
checkbox input "true"
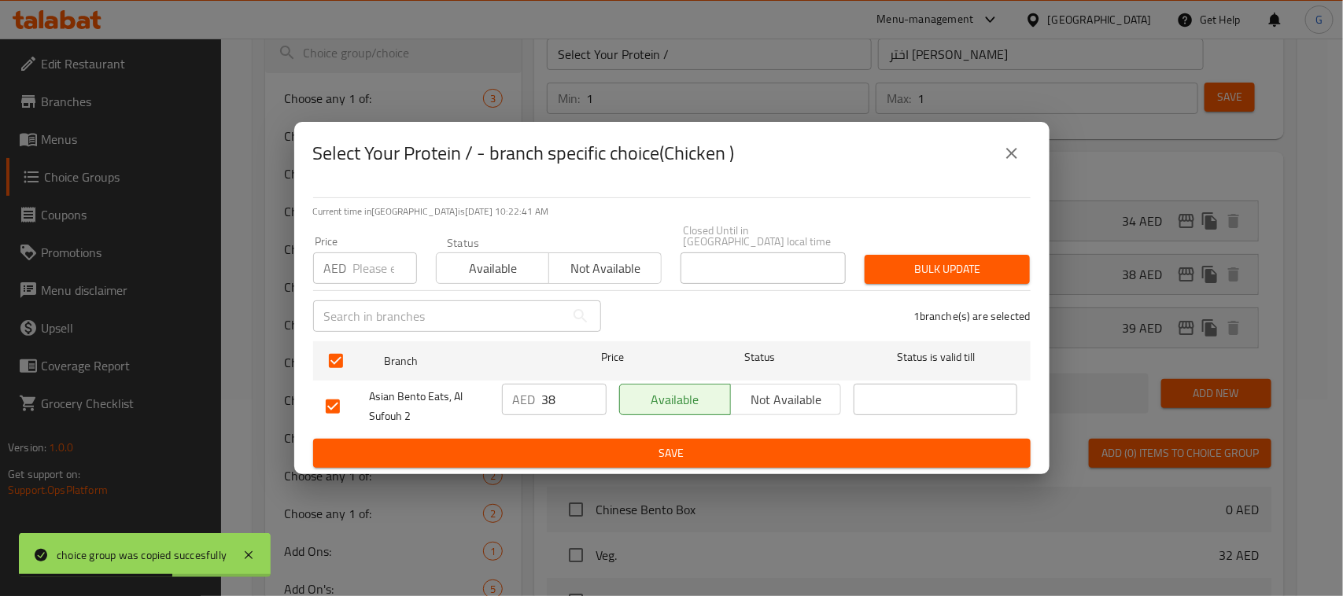
click at [356, 276] on input "number" at bounding box center [385, 268] width 64 height 31
paste input "58"
type input "58"
click at [1009, 272] on span "Bulk update" at bounding box center [947, 270] width 140 height 20
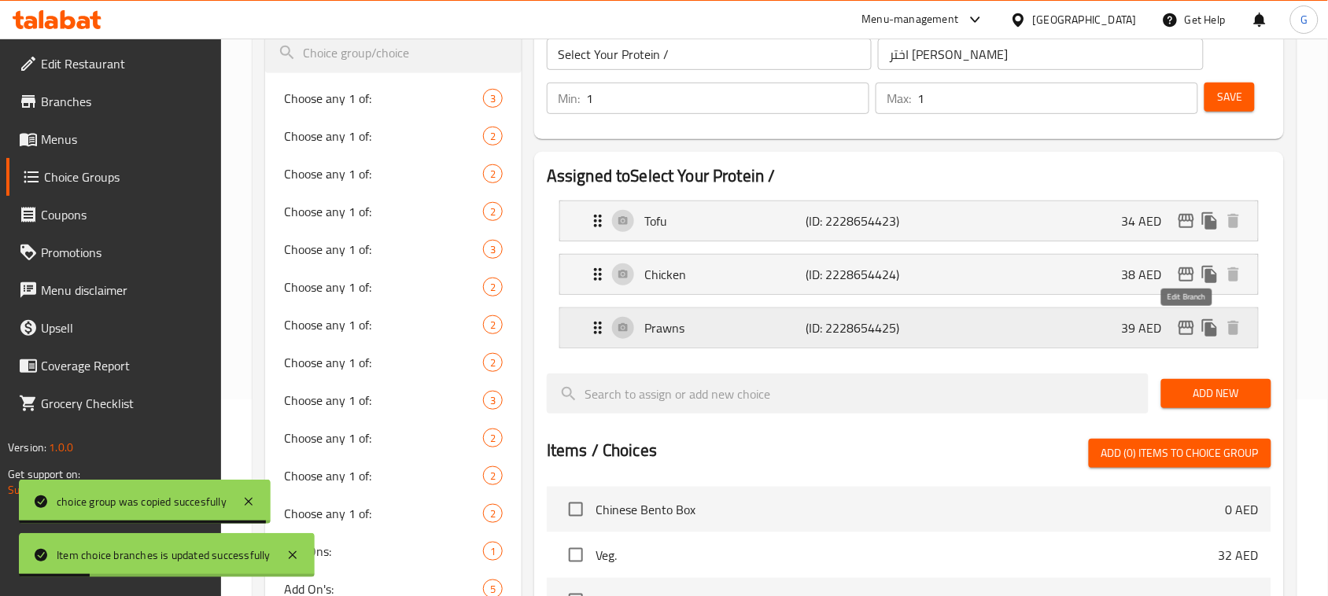
click at [1190, 327] on icon "edit" at bounding box center [1187, 328] width 16 height 14
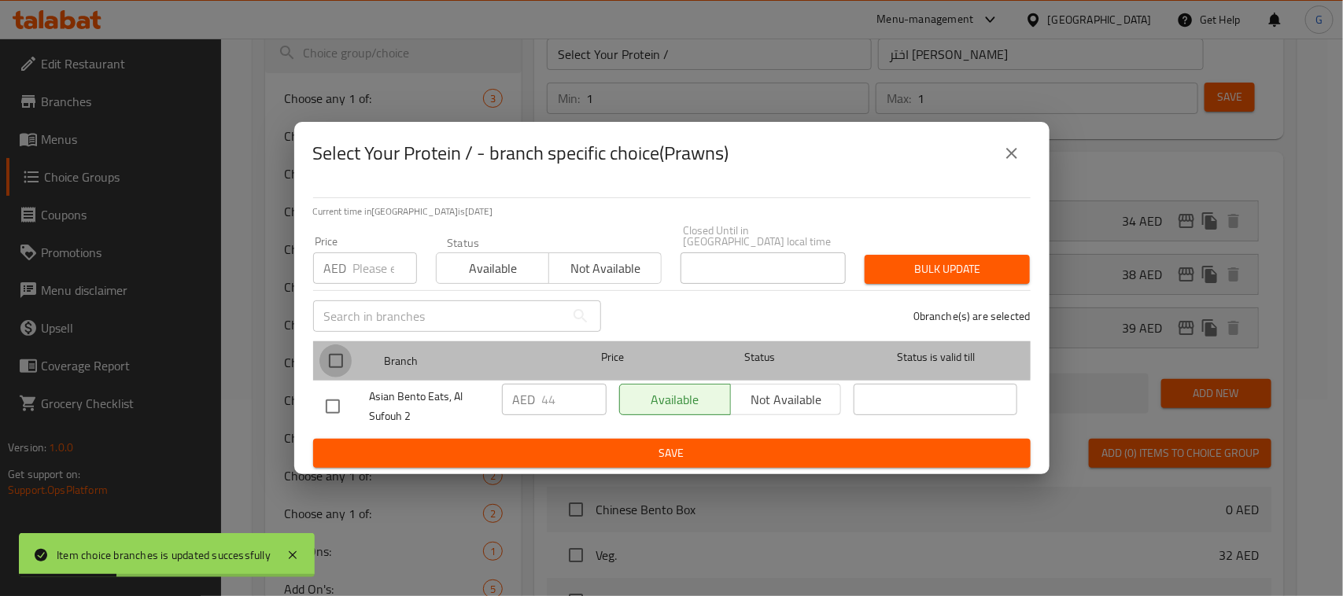
click at [335, 351] on input "checkbox" at bounding box center [335, 361] width 33 height 33
checkbox input "true"
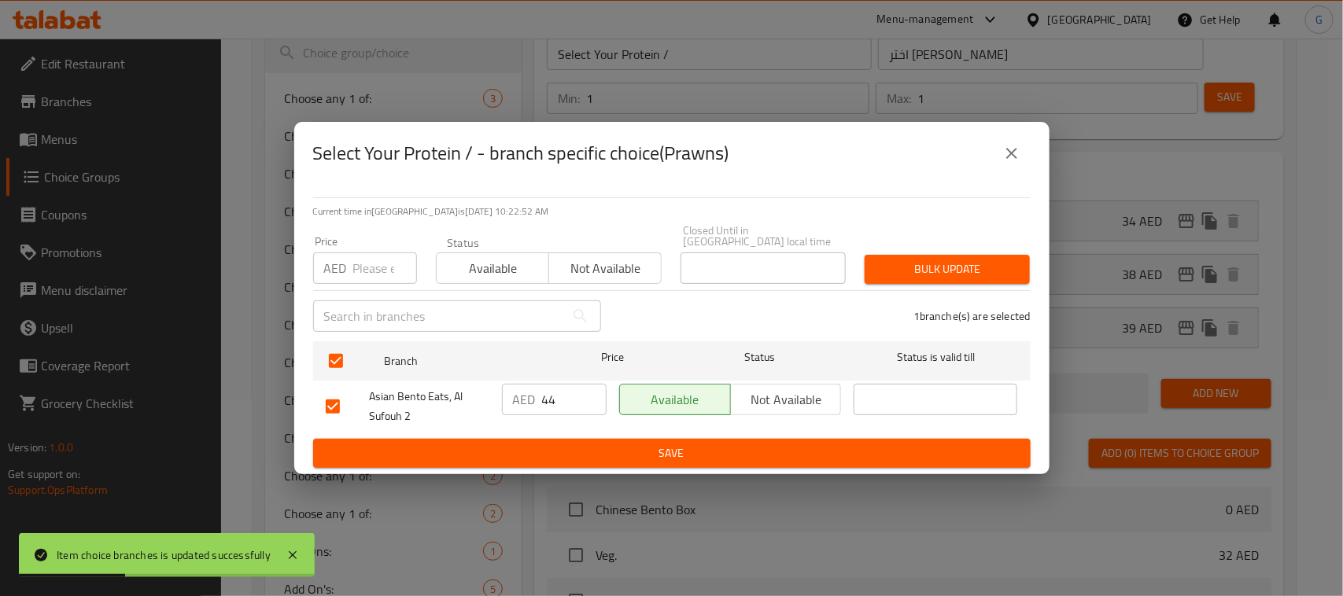
click at [371, 258] on input "number" at bounding box center [385, 268] width 64 height 31
paste input "64"
type input "64"
click at [934, 252] on div "Bulk update" at bounding box center [947, 269] width 184 height 48
click at [939, 265] on span "Bulk update" at bounding box center [947, 270] width 140 height 20
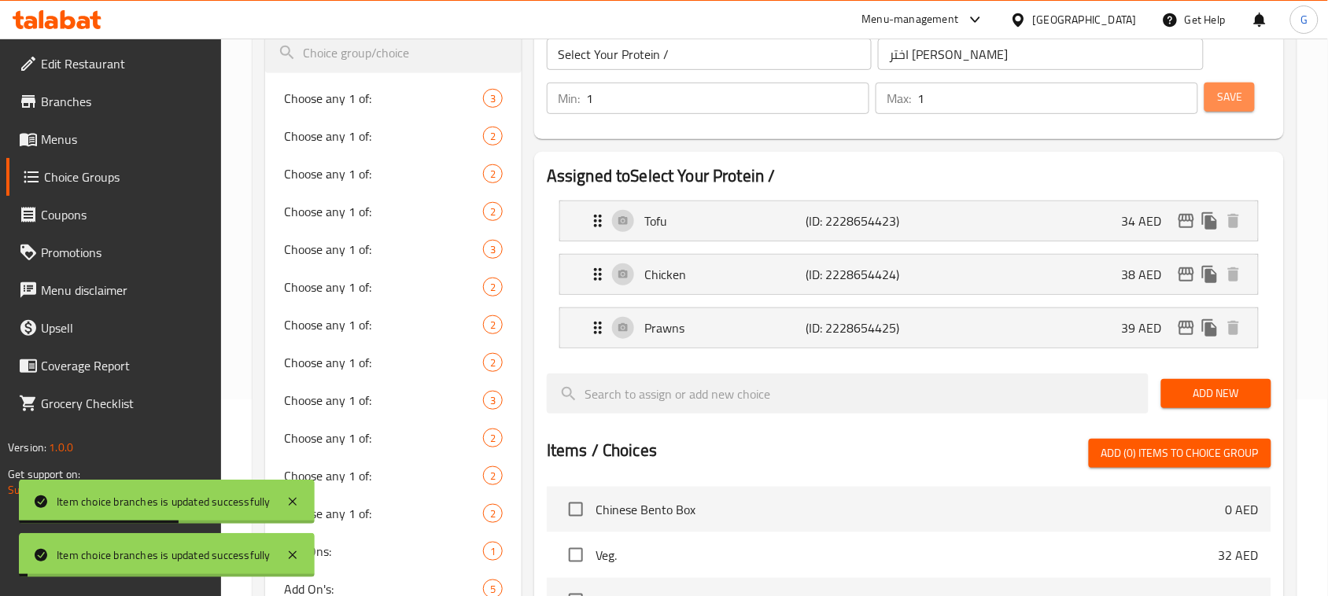
click at [1240, 94] on span "Save" at bounding box center [1229, 97] width 25 height 20
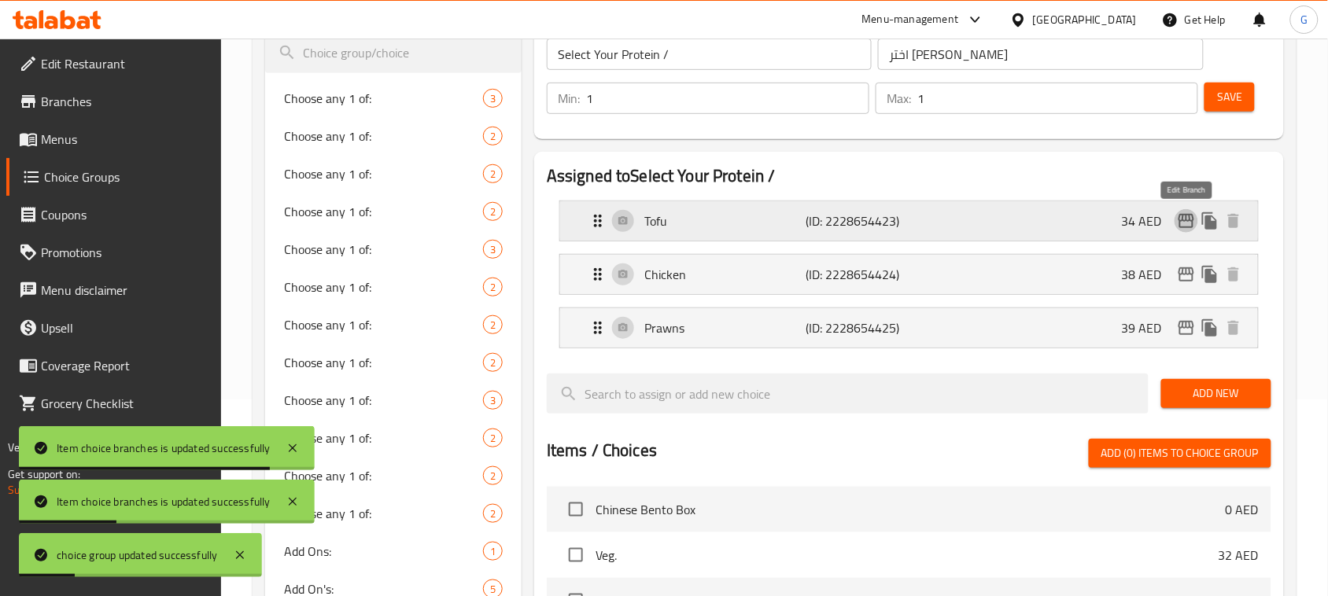
click at [1185, 222] on icon "edit" at bounding box center [1187, 221] width 16 height 14
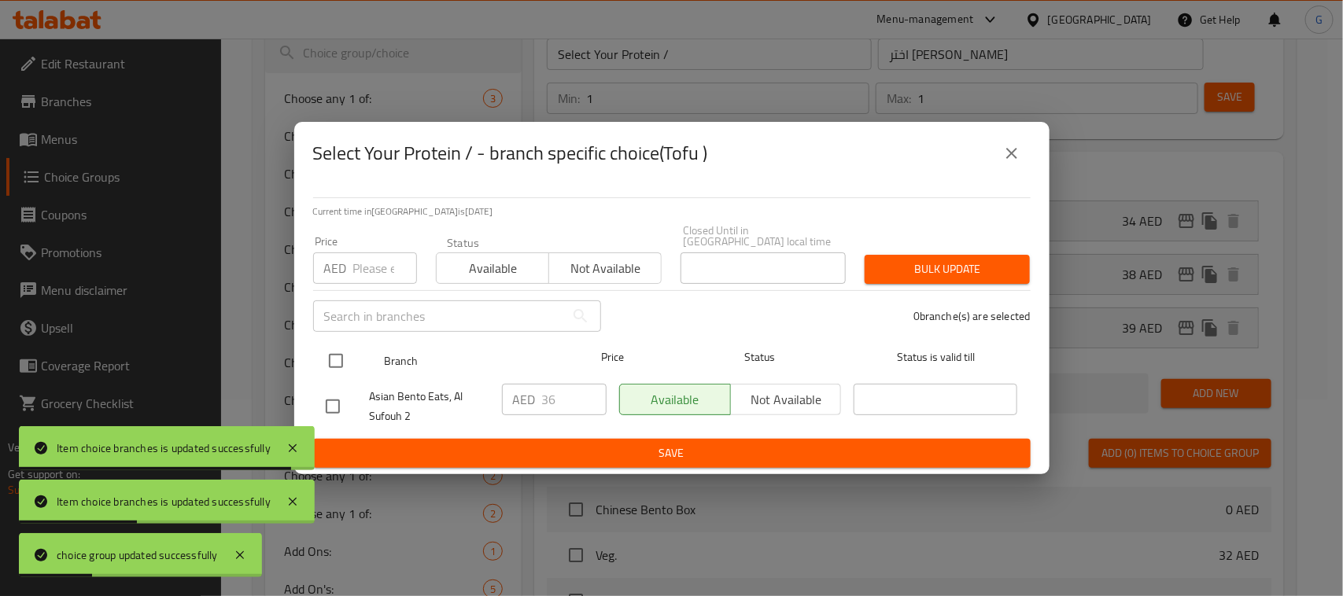
click at [343, 356] on input "checkbox" at bounding box center [335, 361] width 33 height 33
checkbox input "true"
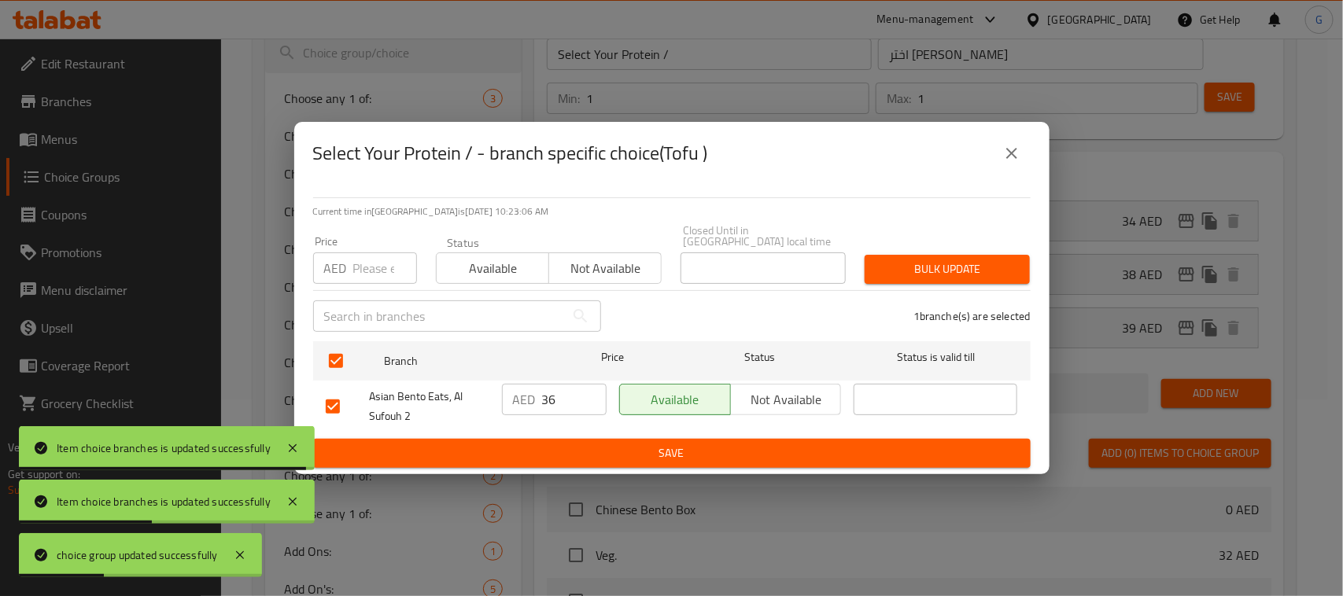
click at [363, 289] on div "Price AED Price" at bounding box center [365, 260] width 123 height 67
click at [372, 270] on input "number" at bounding box center [385, 268] width 64 height 31
paste input "57"
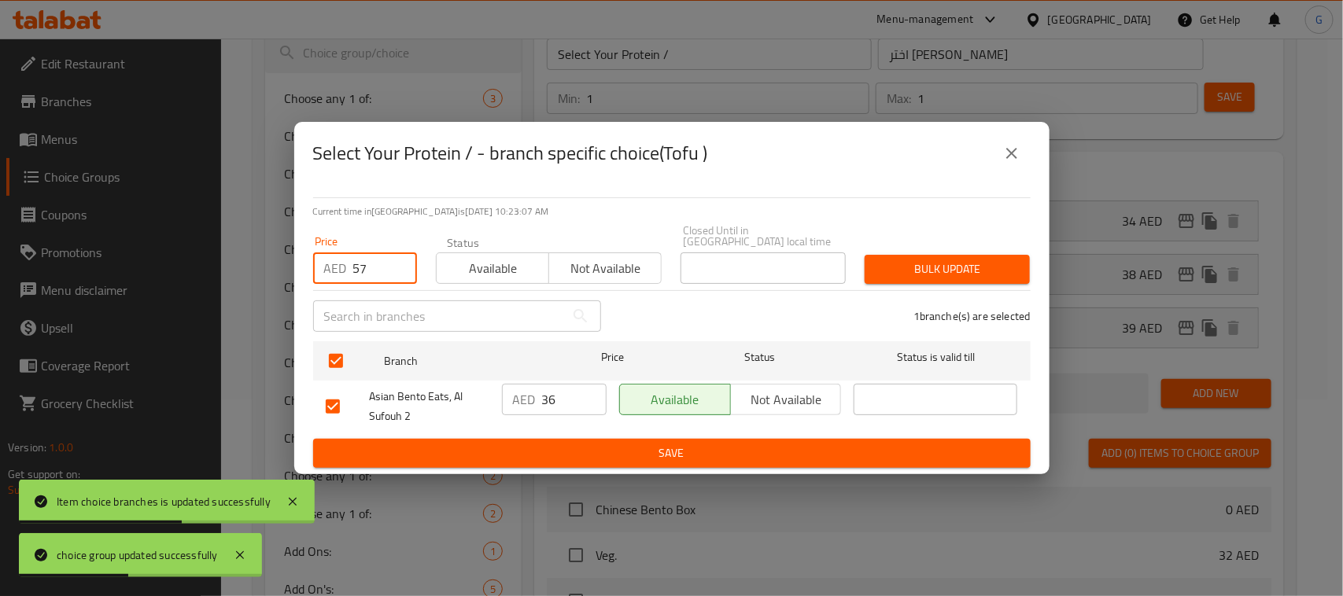
type input "57"
click at [984, 264] on span "Bulk update" at bounding box center [947, 270] width 140 height 20
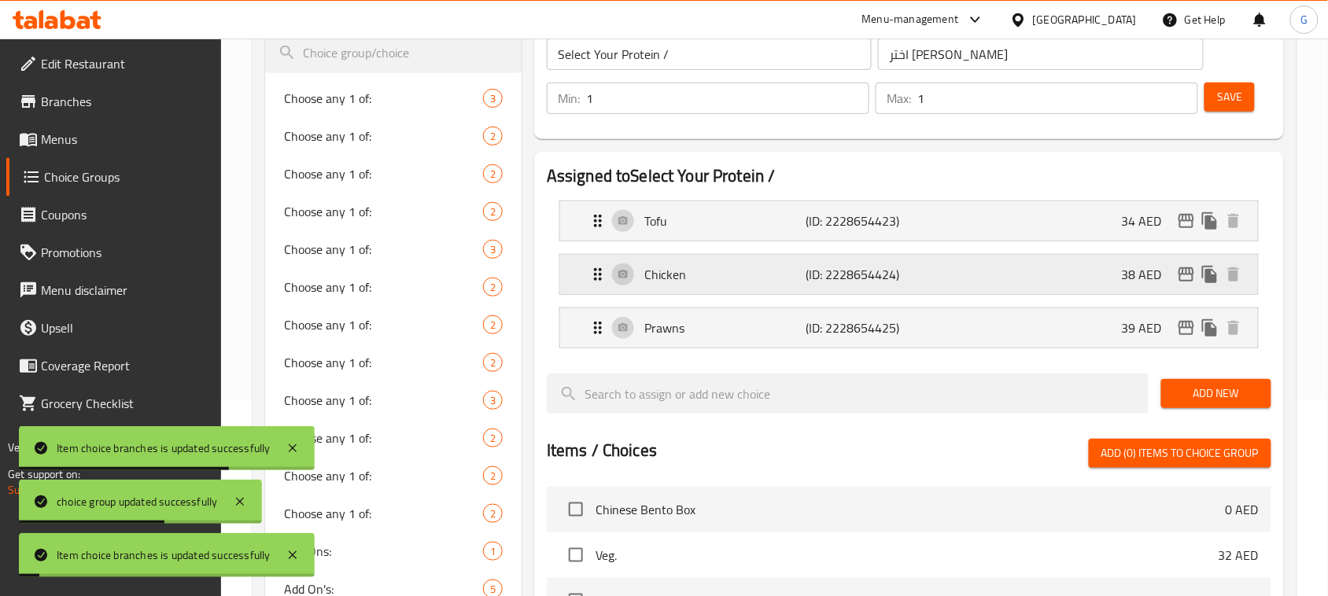
click at [1183, 269] on icon "edit" at bounding box center [1187, 275] width 16 height 14
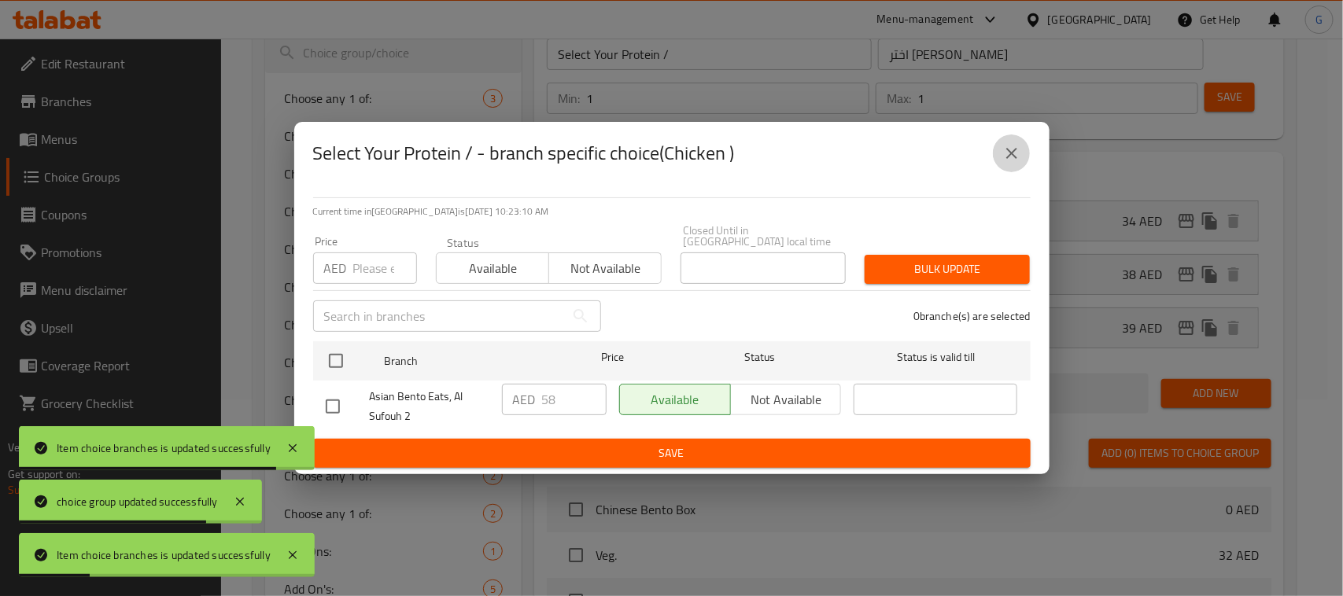
click at [1020, 147] on icon "close" at bounding box center [1011, 153] width 19 height 19
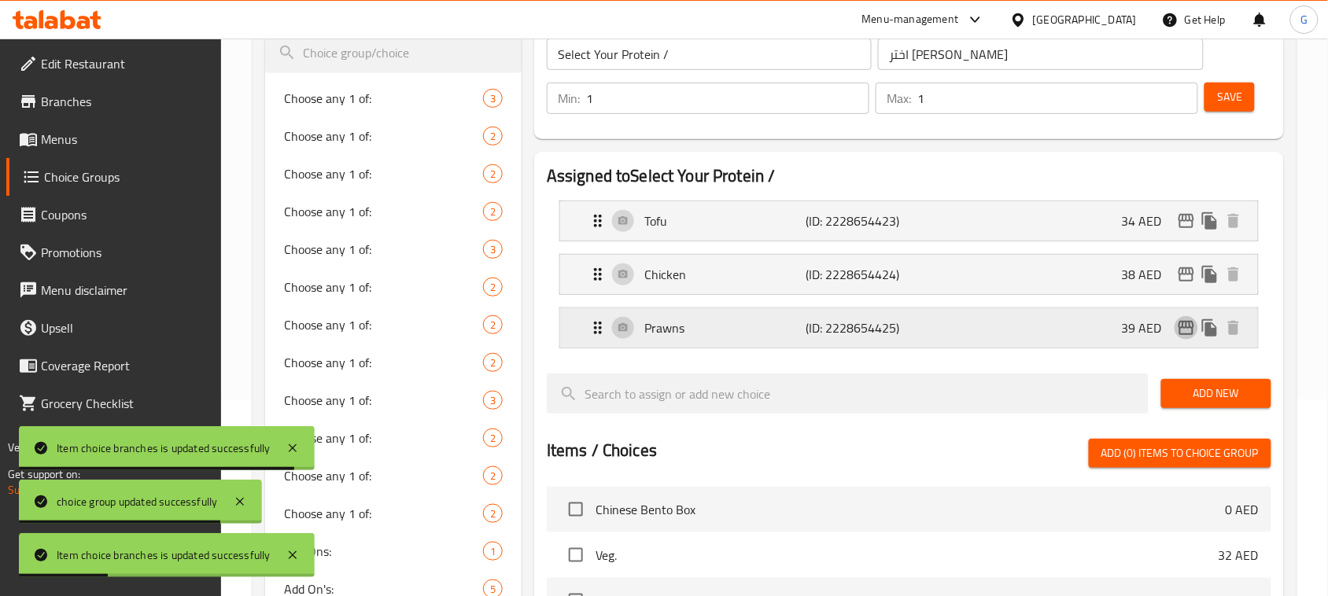
click at [1192, 334] on icon "edit" at bounding box center [1186, 328] width 19 height 19
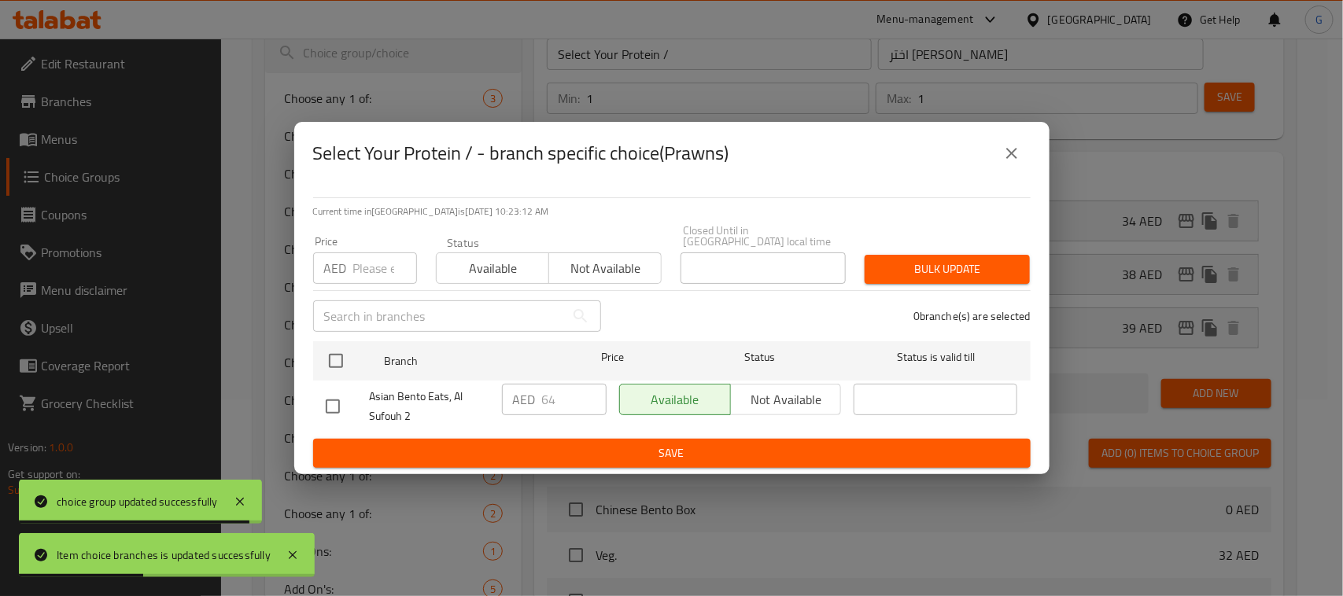
click at [1008, 156] on icon "close" at bounding box center [1011, 153] width 11 height 11
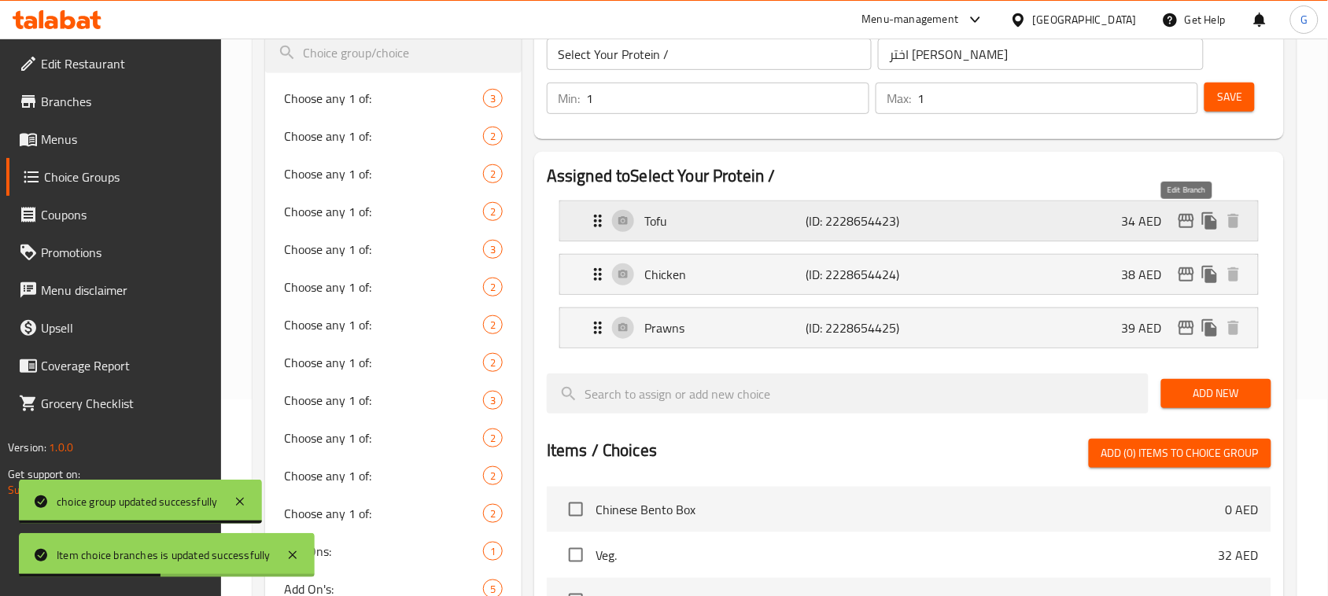
click at [1188, 216] on icon "edit" at bounding box center [1186, 221] width 19 height 19
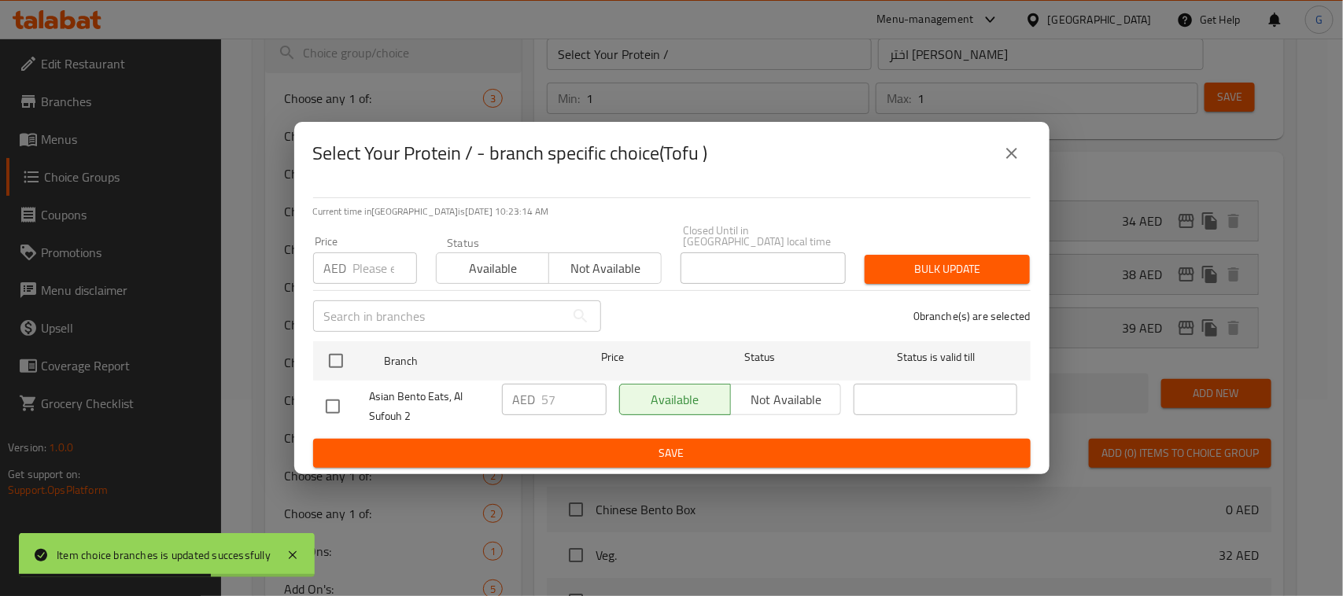
click at [1011, 152] on icon "close" at bounding box center [1011, 153] width 11 height 11
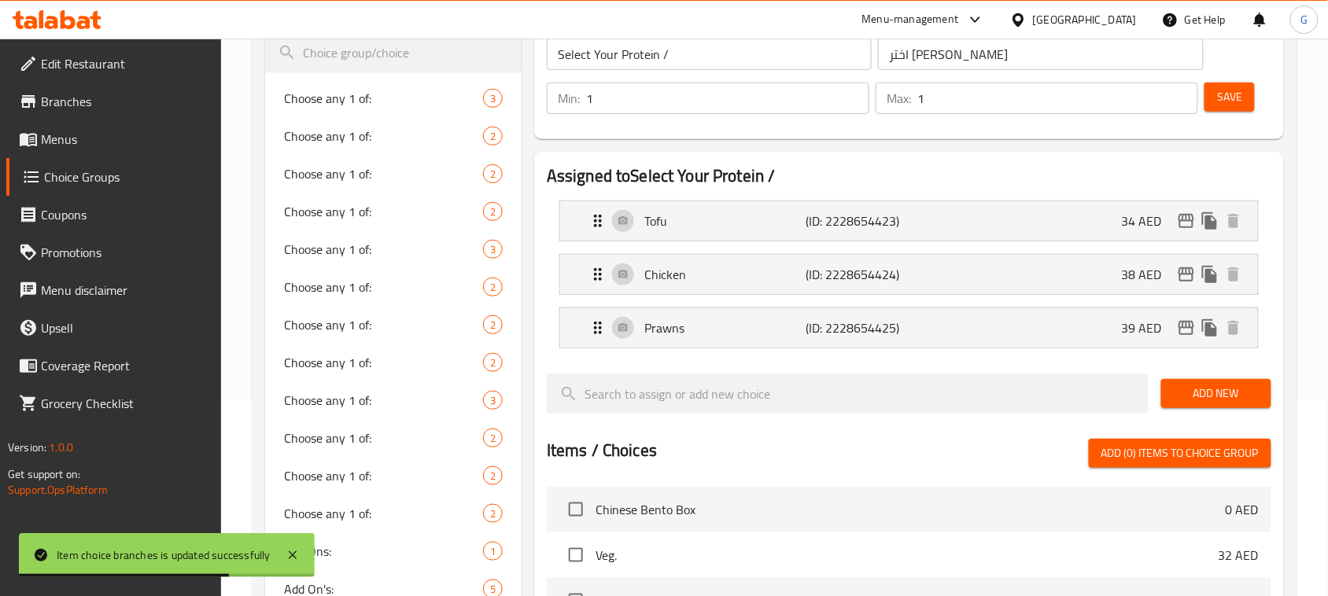
click at [1218, 102] on span "Save" at bounding box center [1229, 97] width 25 height 20
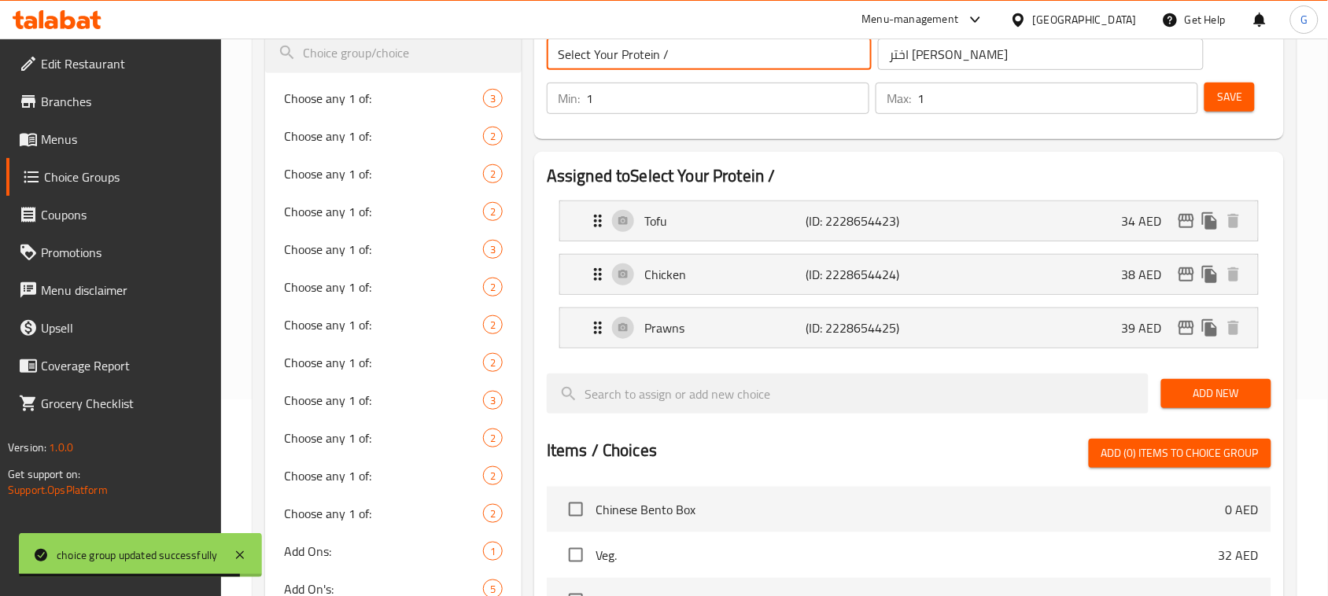
click at [784, 61] on input "Select Your Protein /" at bounding box center [709, 54] width 325 height 31
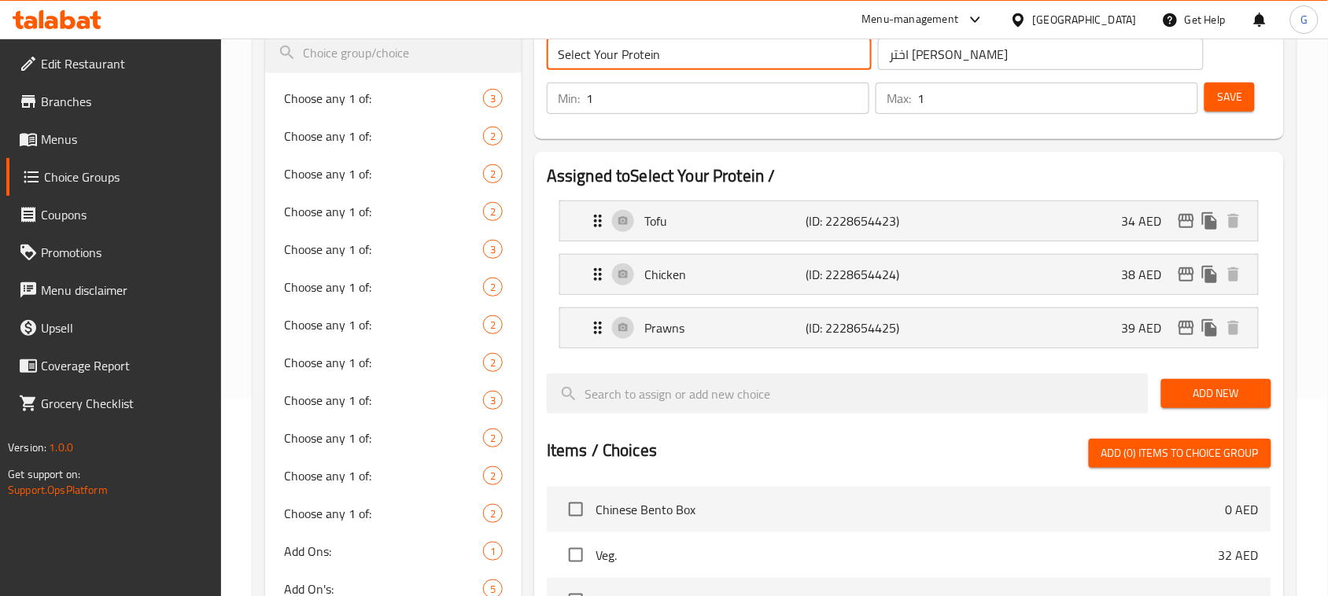
type input "Select Your Protein"
click at [1235, 93] on span "Save" at bounding box center [1229, 97] width 25 height 20
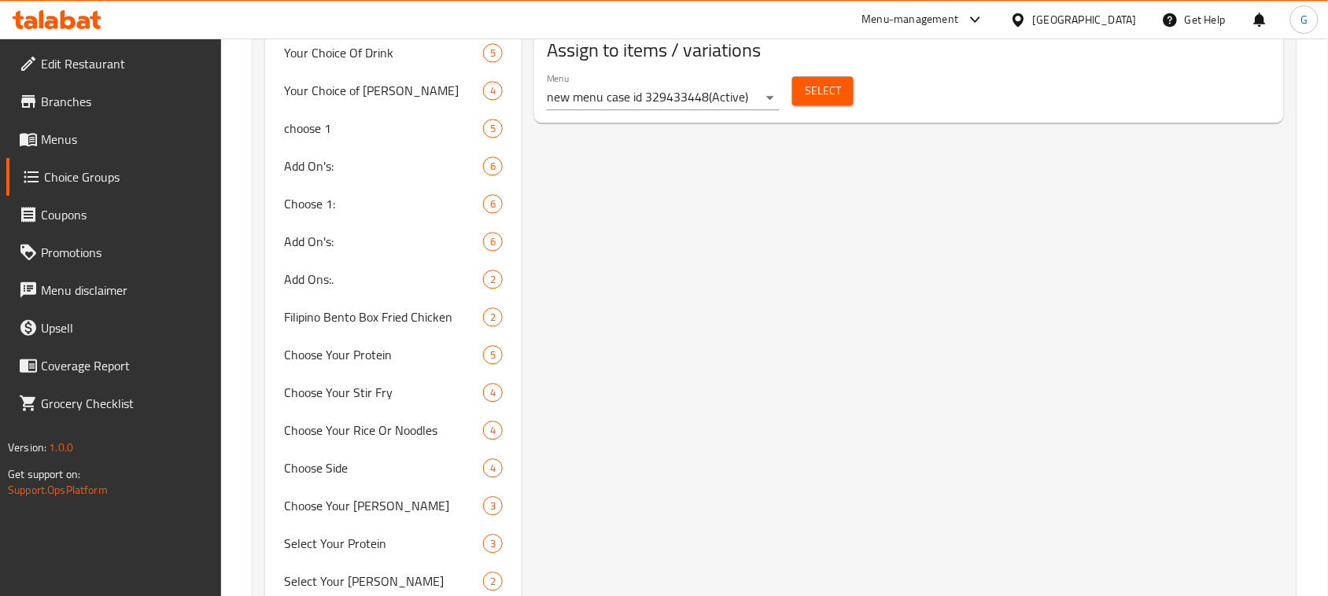
scroll to position [1084, 0]
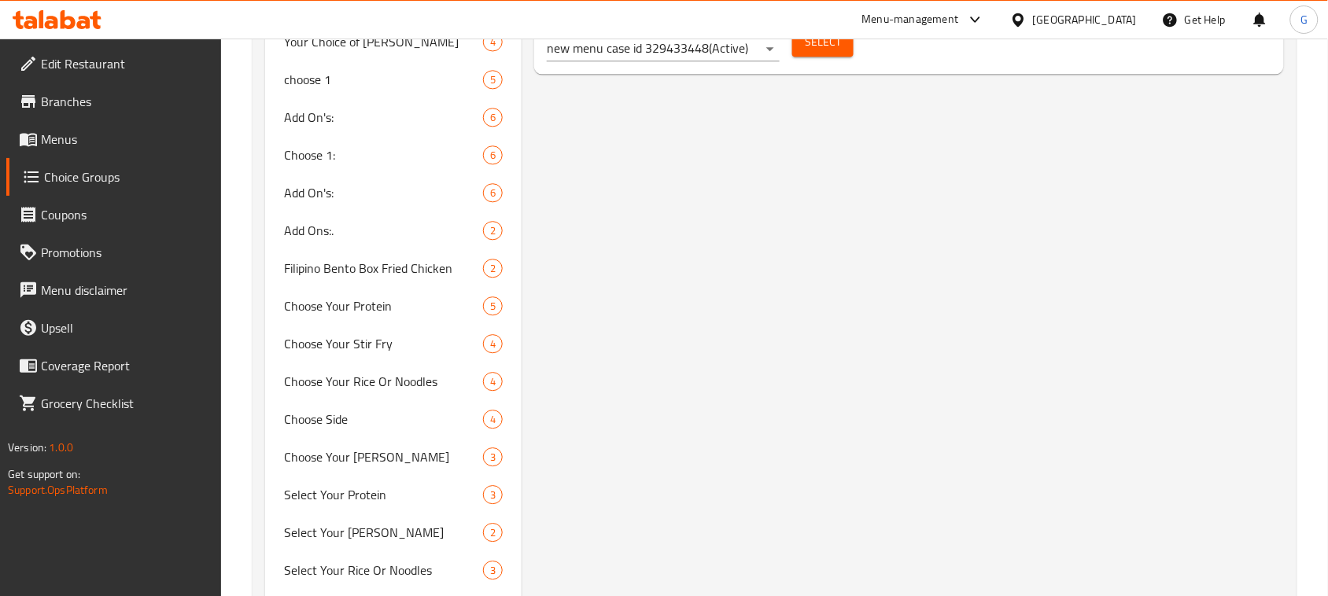
drag, startPoint x: 1327, startPoint y: 233, endPoint x: 1338, endPoint y: 351, distance: 118.5
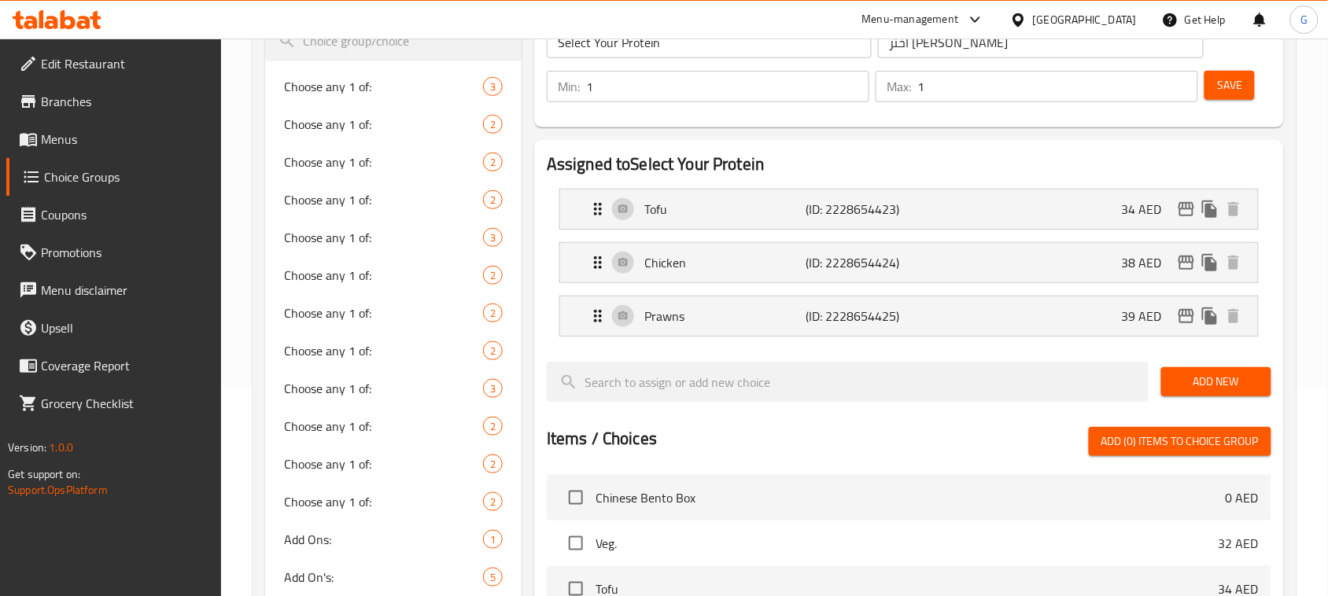
scroll to position [110, 0]
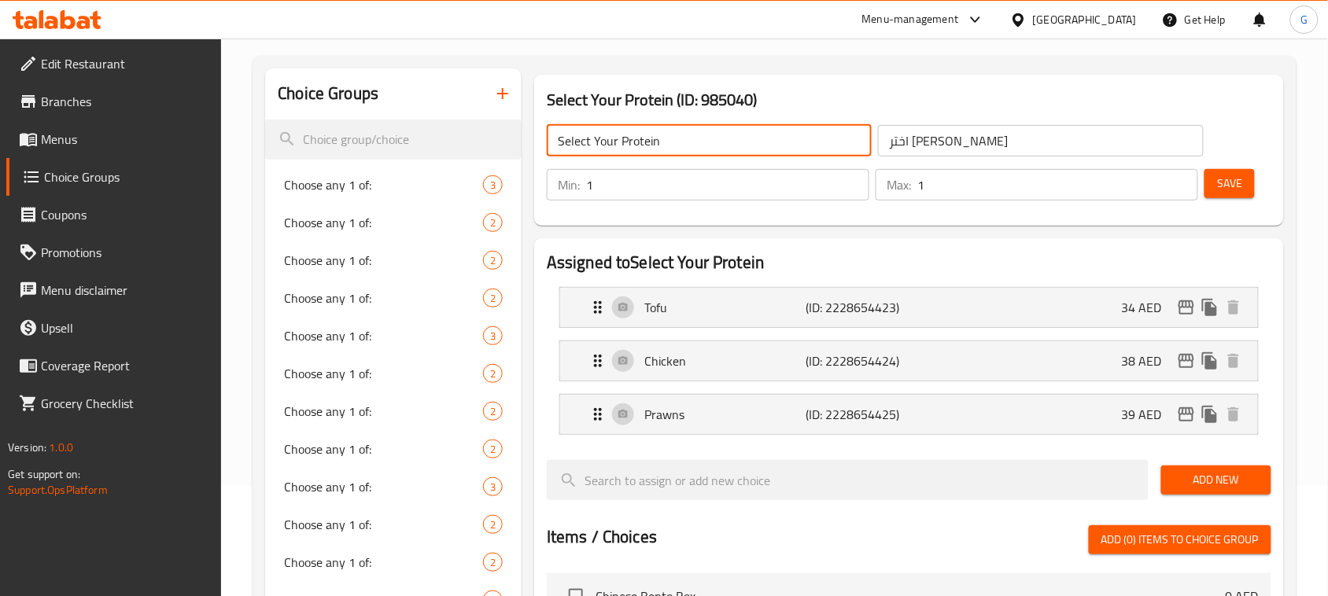
click at [652, 142] on input "Select Your Protein" at bounding box center [709, 140] width 325 height 31
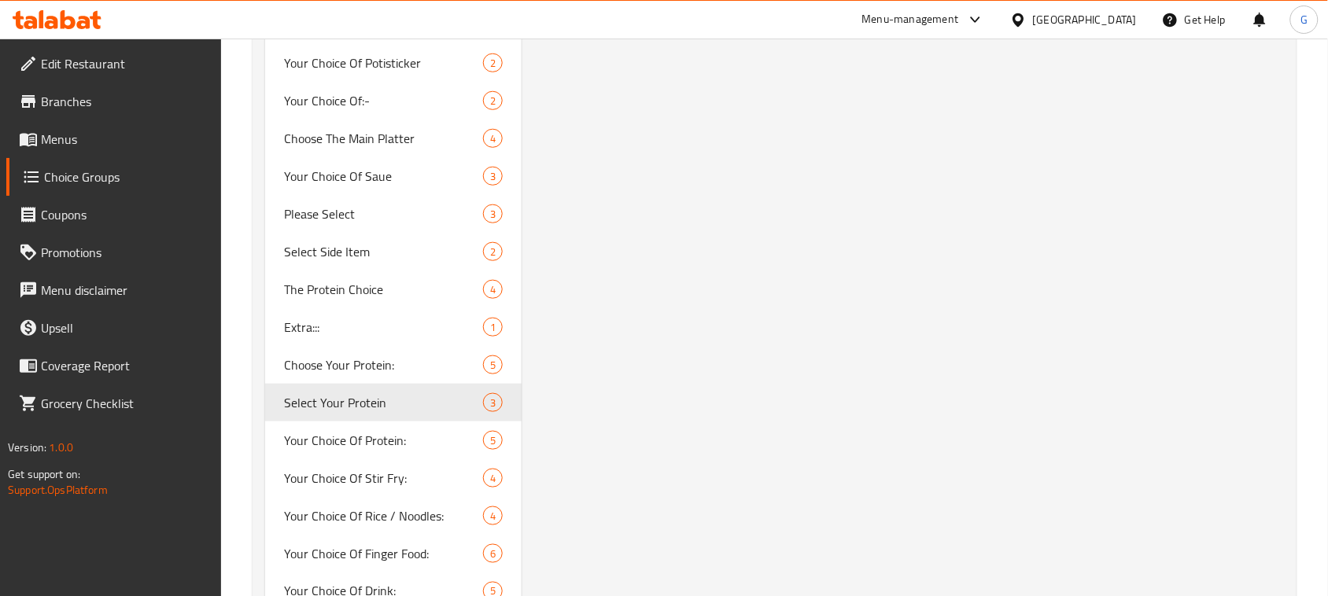
scroll to position [2095, 0]
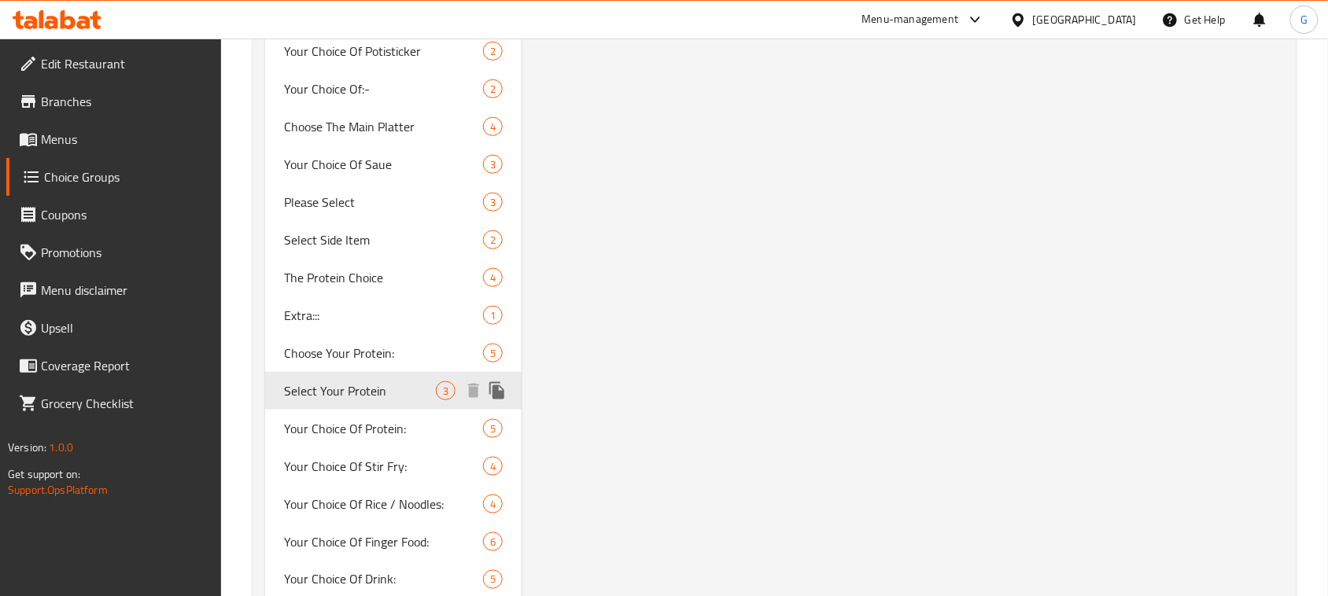
click at [504, 389] on icon "duplicate" at bounding box center [496, 390] width 15 height 17
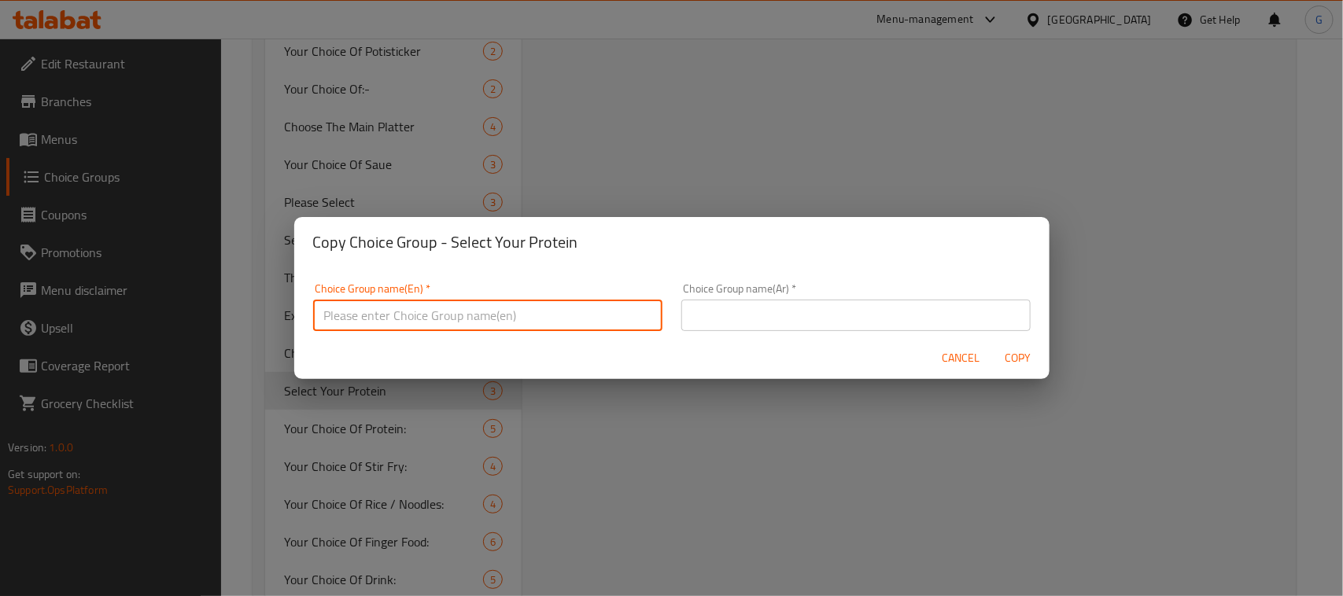
click at [504, 313] on input "text" at bounding box center [487, 315] width 349 height 31
paste input "Select Your Protein"
type input "Select Your Protein /"
click at [840, 321] on input "text" at bounding box center [855, 315] width 349 height 31
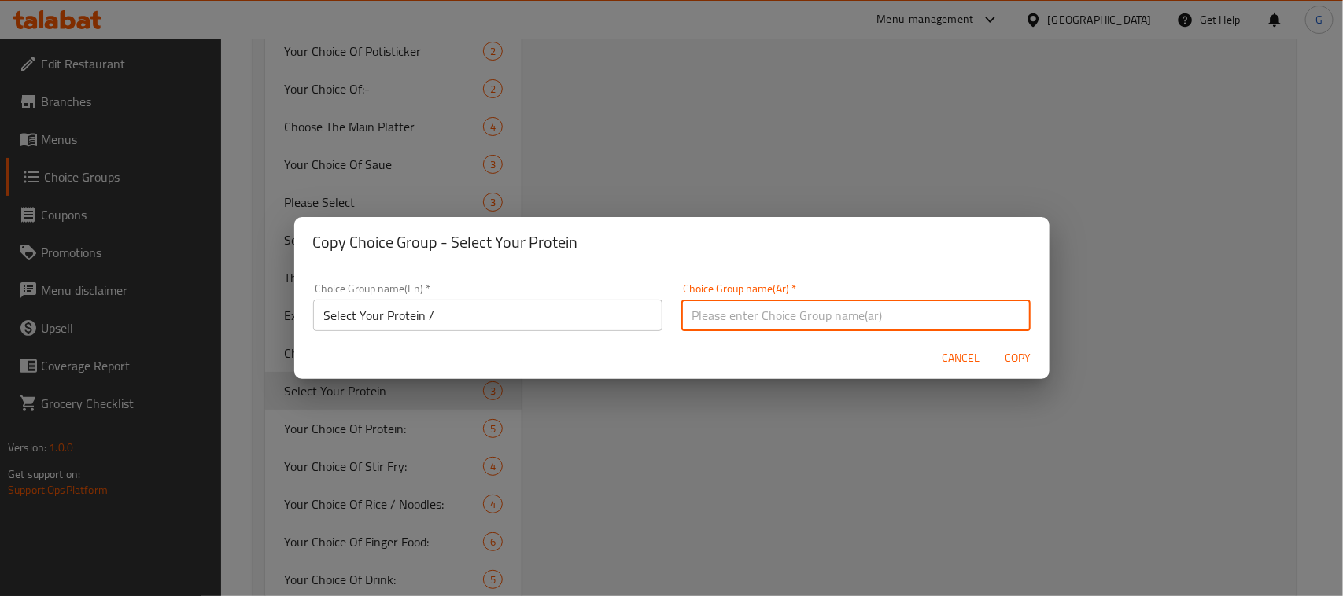
paste input "اختر البروتين الخاص بك"
type input "اختر البروتين الخاص بك"
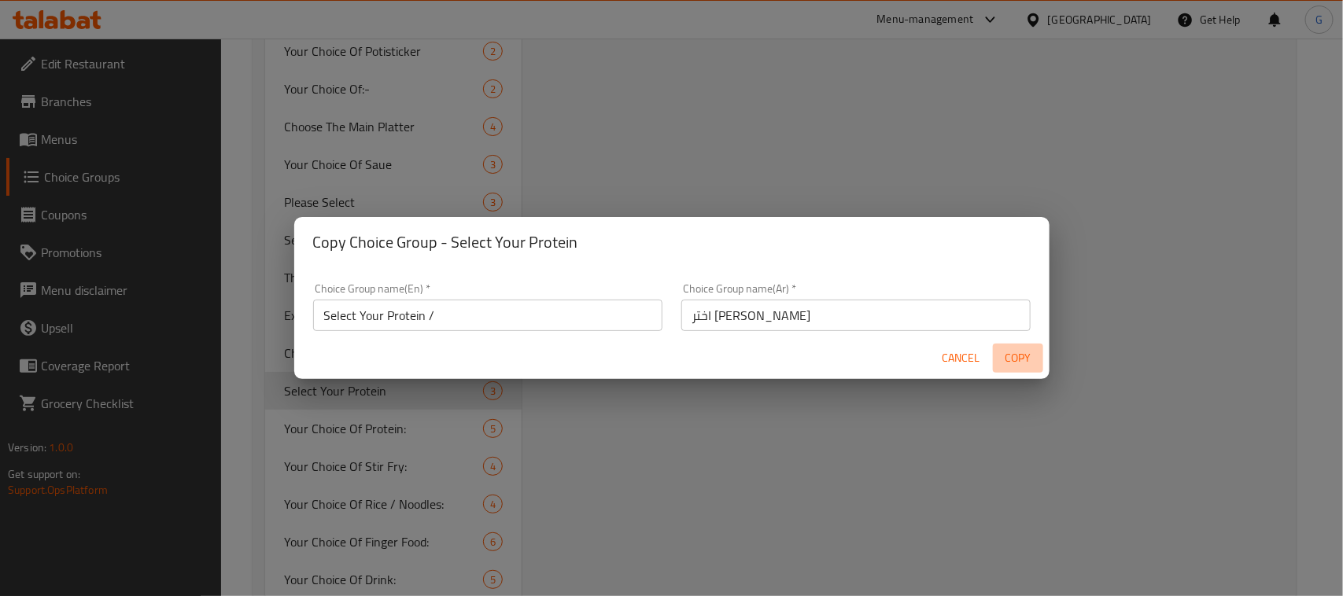
click at [1016, 344] on button "Copy" at bounding box center [1018, 358] width 50 height 29
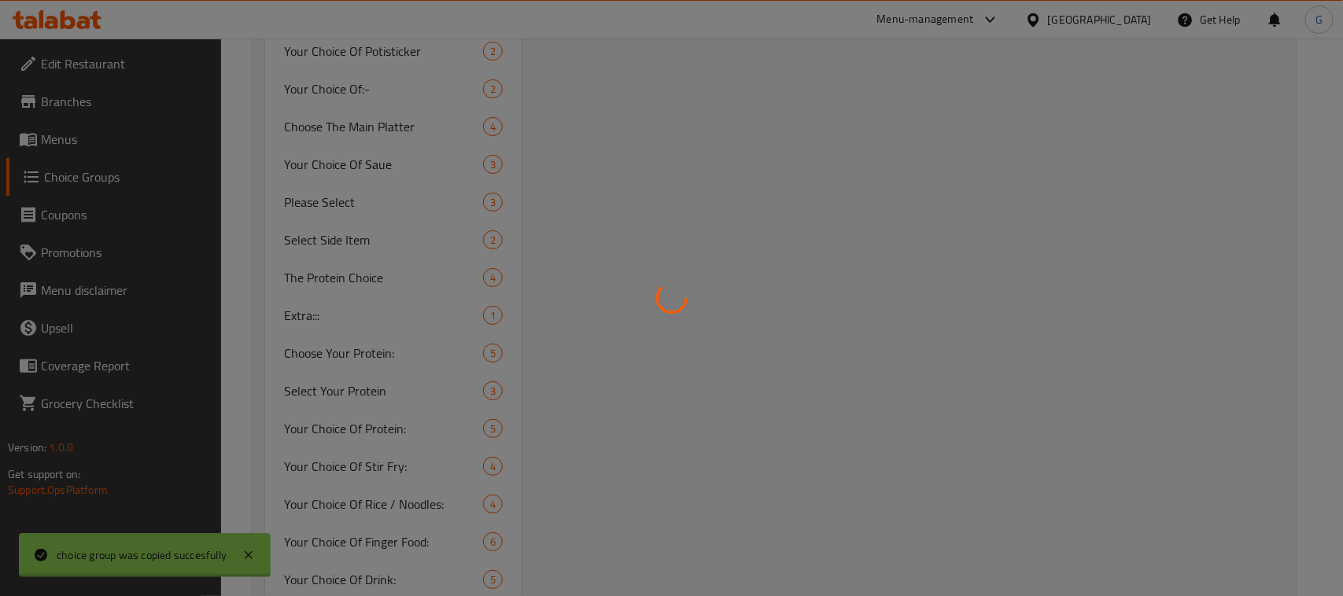
type input "Select Your Protein /"
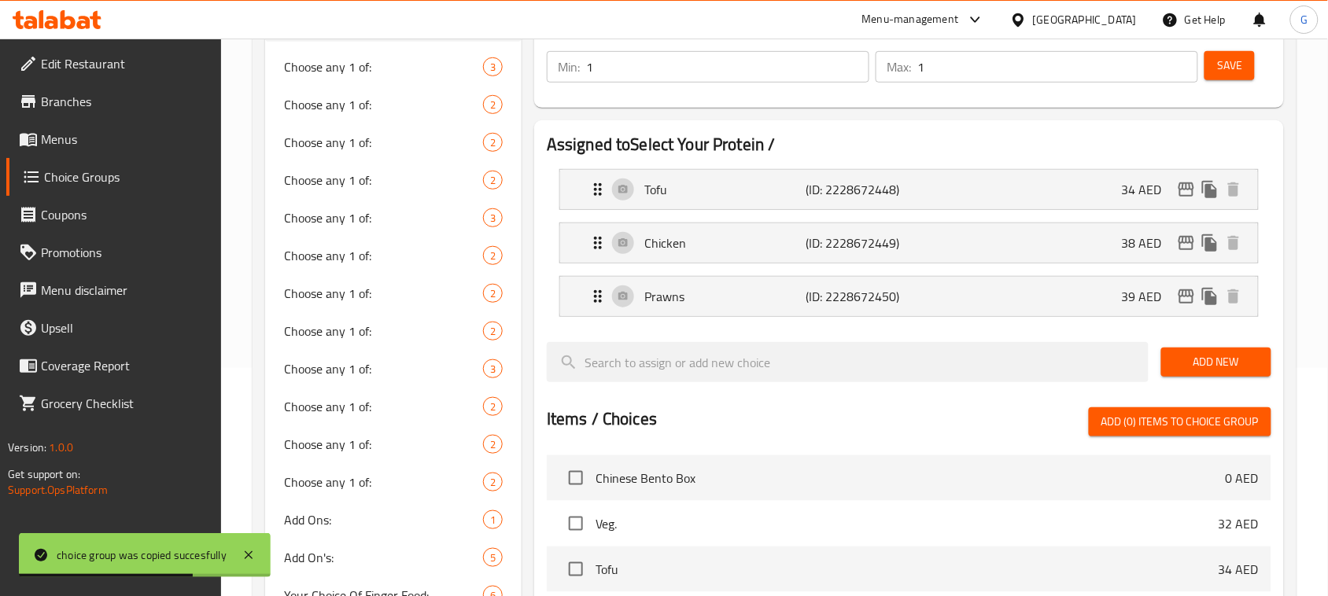
scroll to position [295, 0]
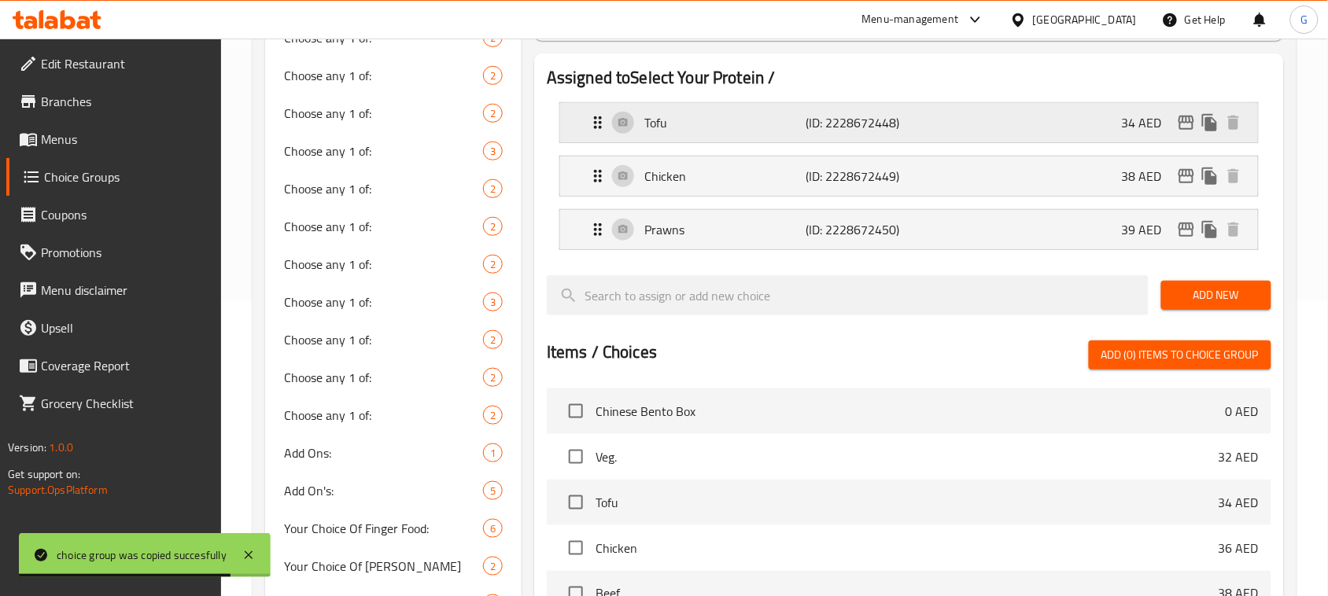
click at [1190, 118] on icon "edit" at bounding box center [1187, 123] width 16 height 14
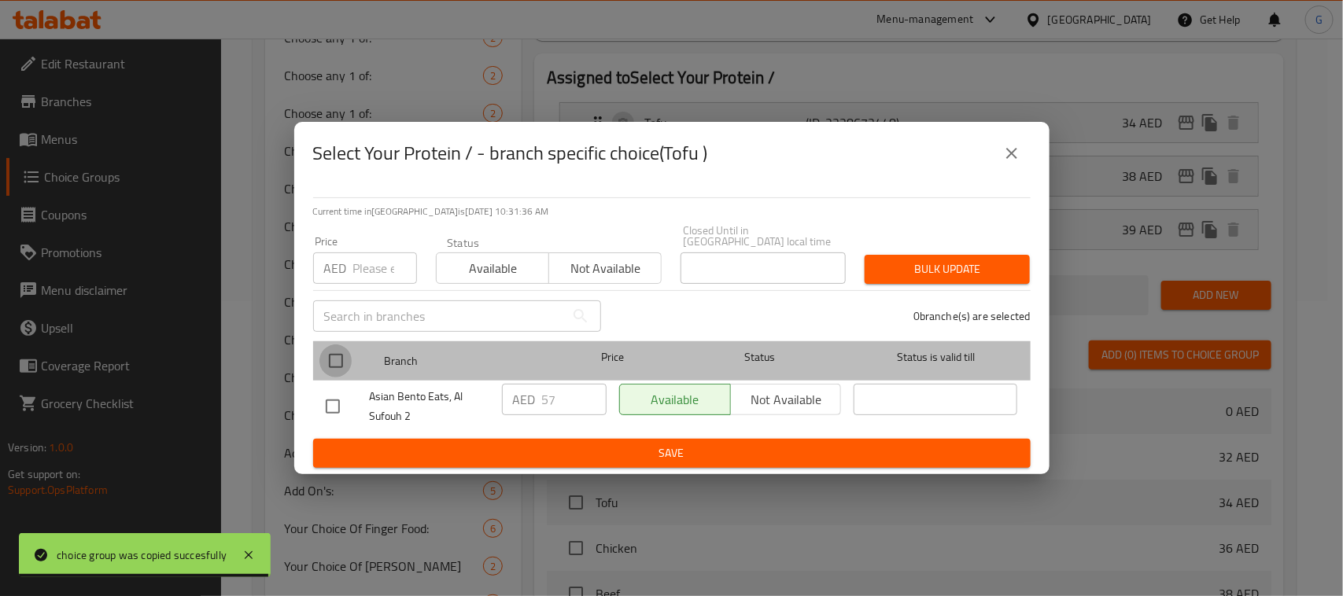
click at [329, 359] on input "checkbox" at bounding box center [335, 361] width 33 height 33
checkbox input "true"
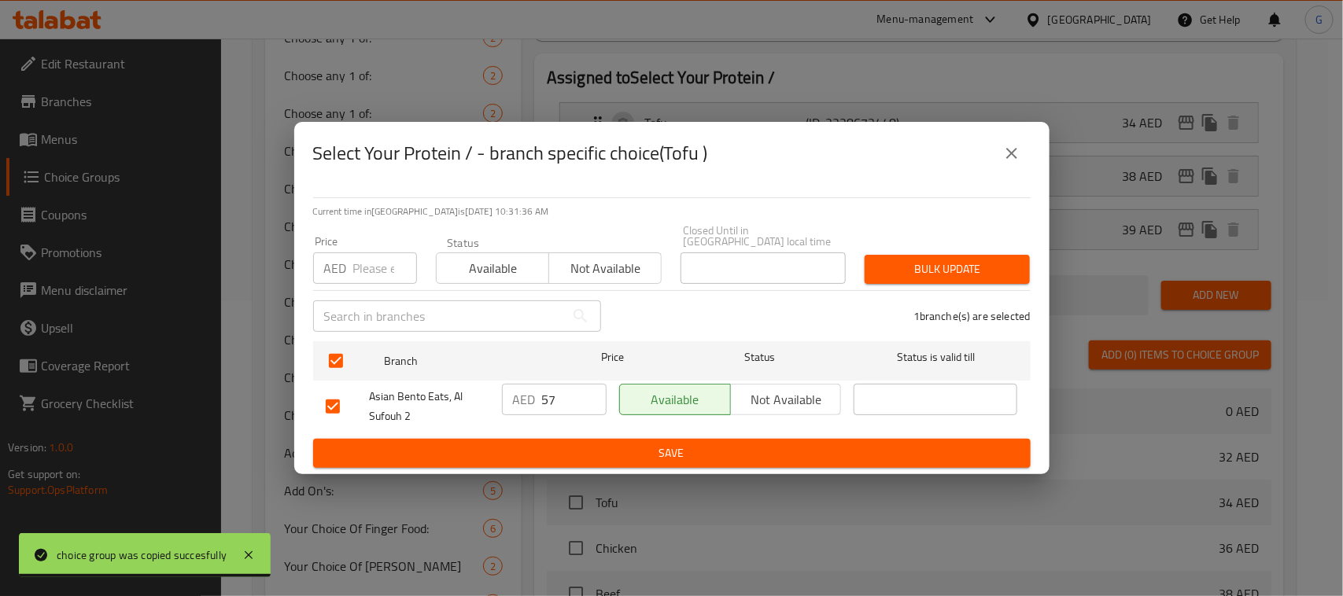
click at [362, 264] on input "number" at bounding box center [385, 268] width 64 height 31
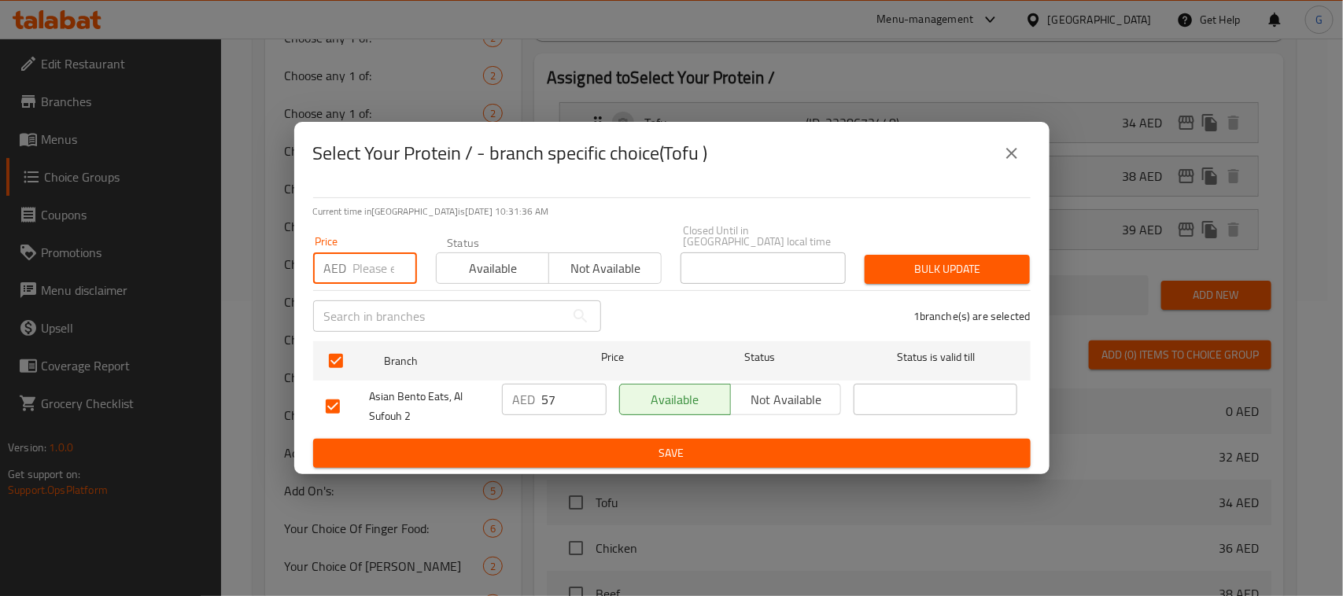
paste input "48"
type input "48"
click at [940, 266] on span "Bulk update" at bounding box center [947, 270] width 140 height 20
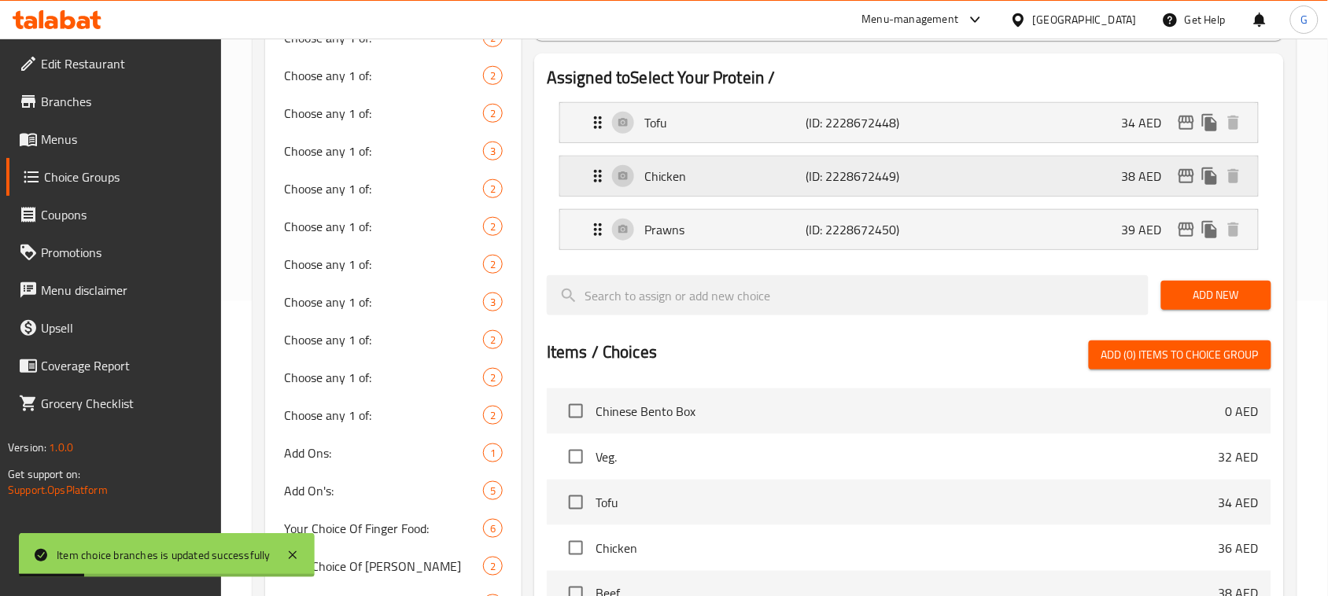
click at [1188, 178] on icon "edit" at bounding box center [1186, 176] width 19 height 19
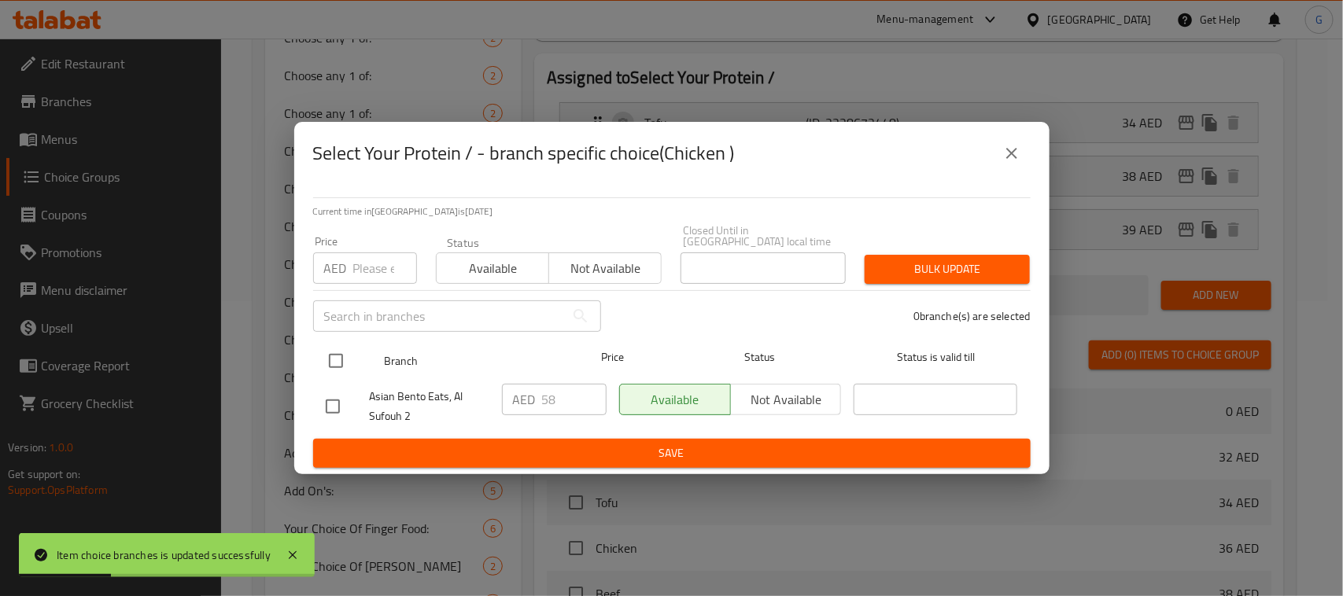
click at [331, 371] on input "checkbox" at bounding box center [335, 361] width 33 height 33
checkbox input "true"
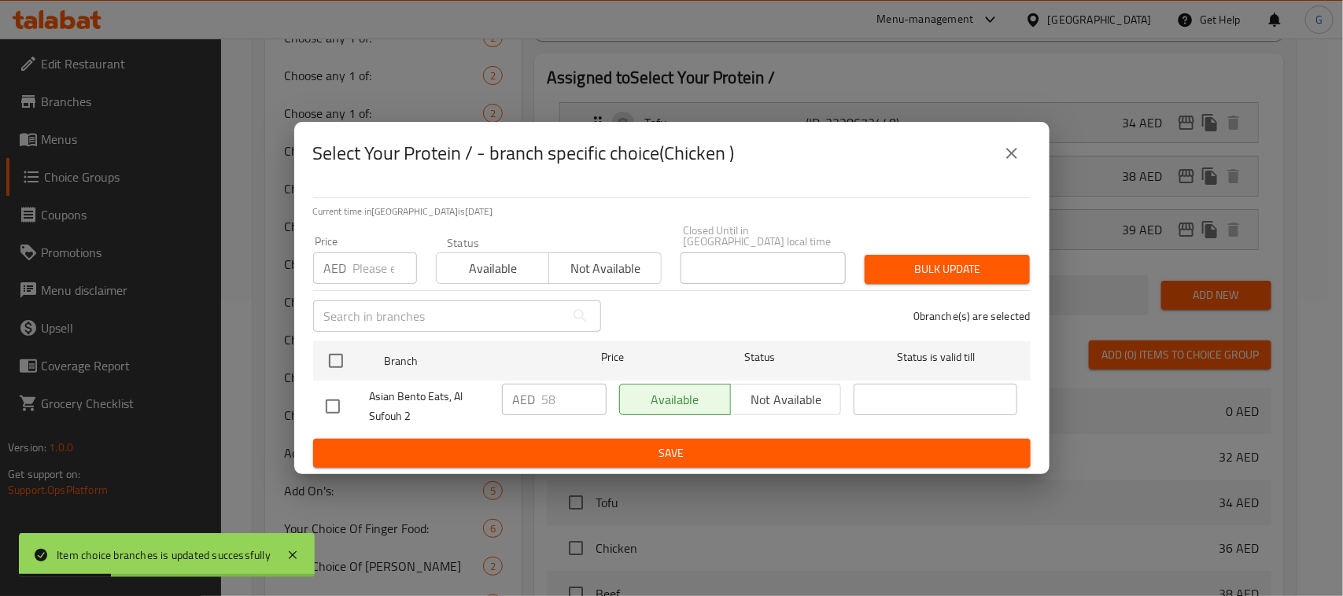
checkbox input "true"
click at [374, 266] on input "number" at bounding box center [385, 268] width 64 height 31
paste input "49"
type input "49"
click at [913, 258] on button "Bulk update" at bounding box center [947, 269] width 165 height 29
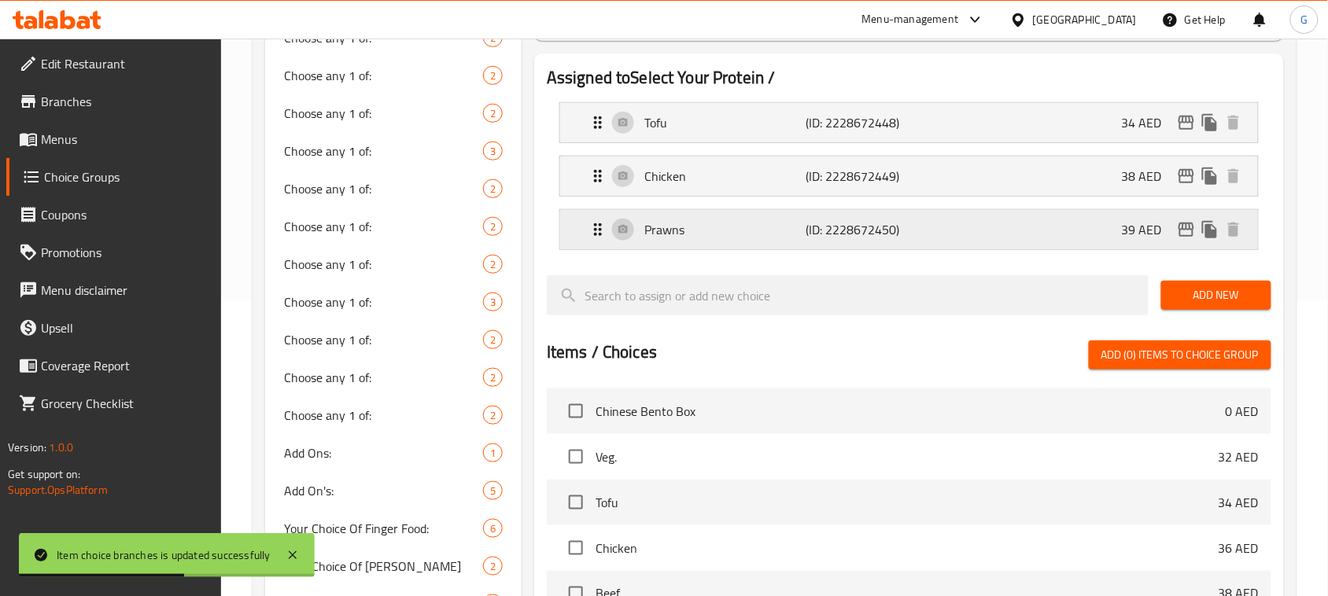
click at [1188, 227] on icon "edit" at bounding box center [1186, 229] width 19 height 19
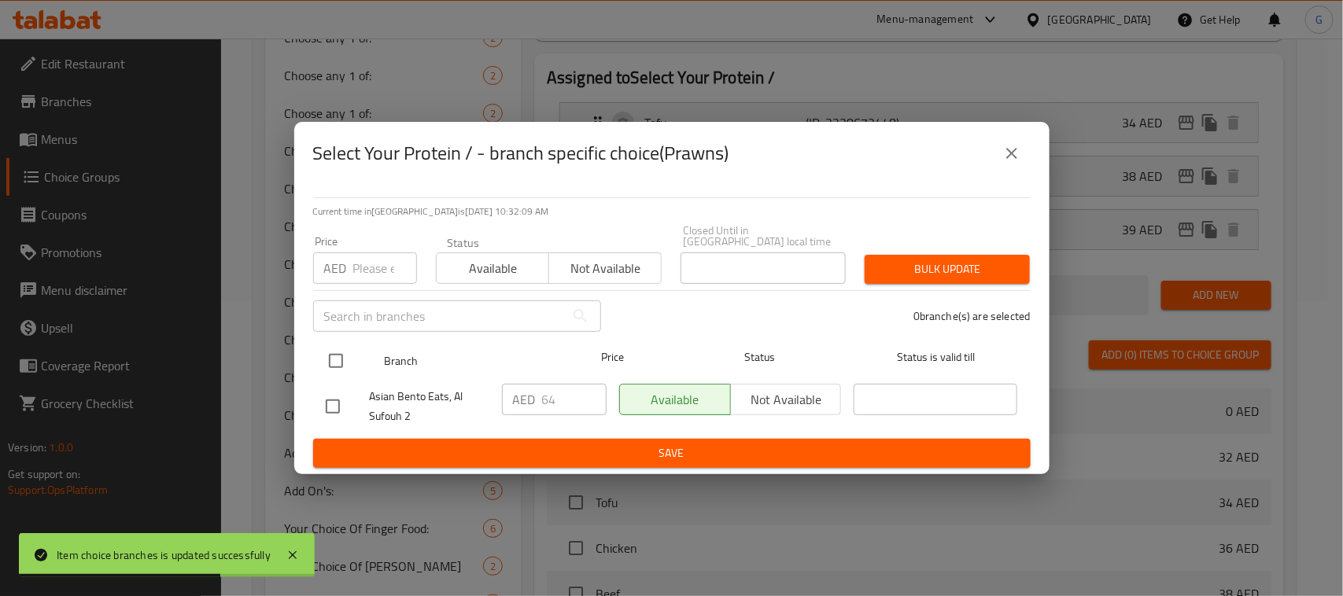
click at [346, 355] on input "checkbox" at bounding box center [335, 361] width 33 height 33
checkbox input "true"
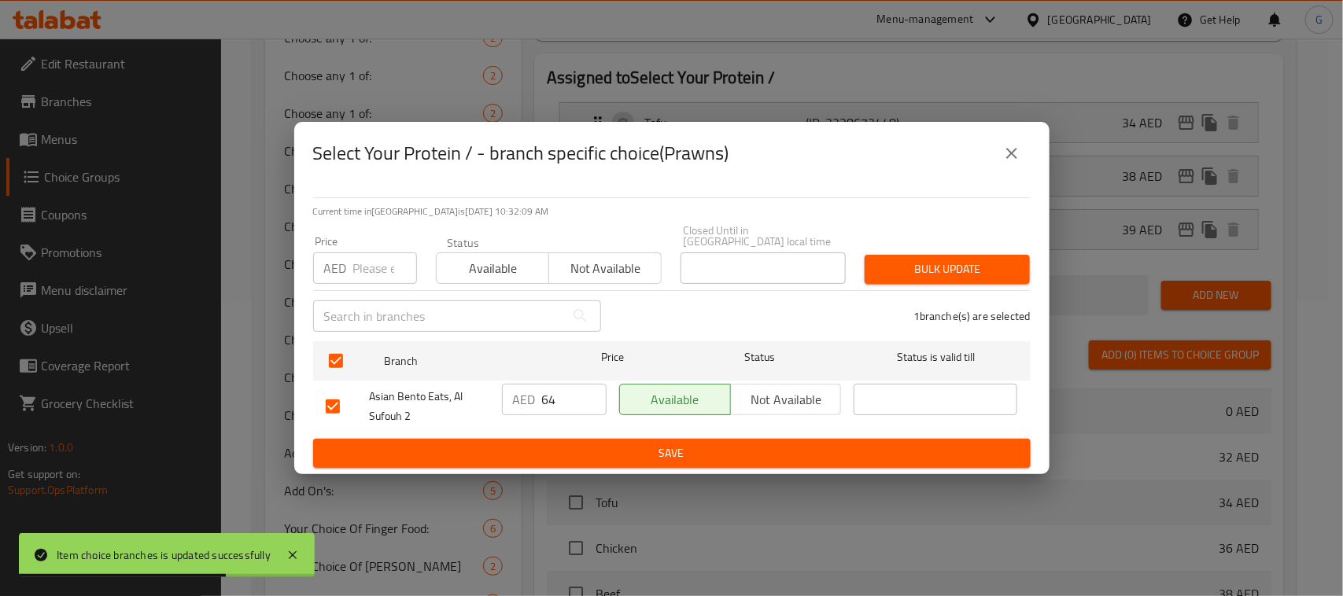
click at [362, 257] on input "number" at bounding box center [385, 268] width 64 height 31
paste input "54"
type input "54"
click at [940, 277] on span "Bulk update" at bounding box center [947, 270] width 140 height 20
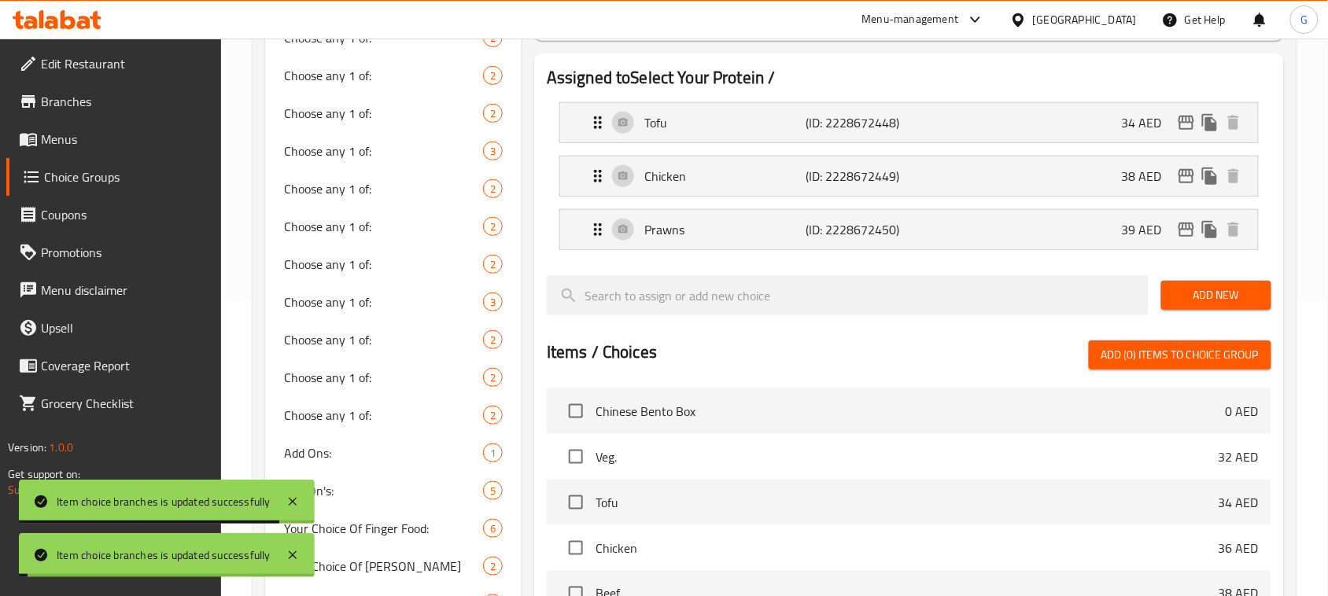
scroll to position [98, 0]
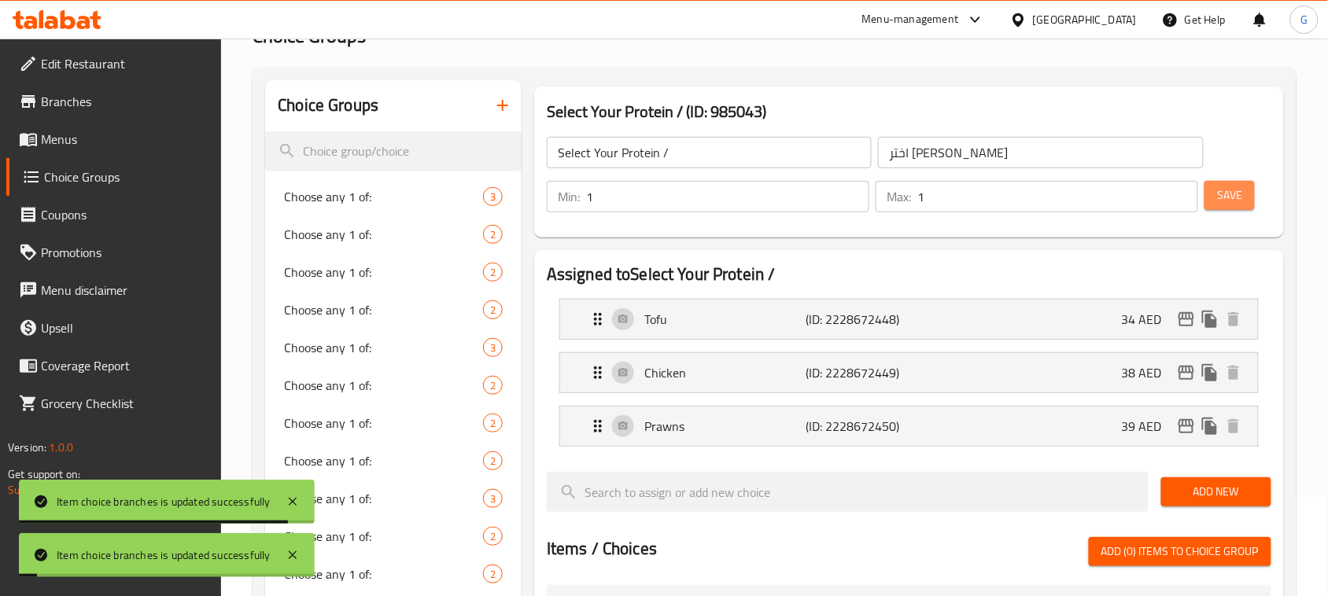
click at [1232, 186] on span "Save" at bounding box center [1229, 196] width 25 height 20
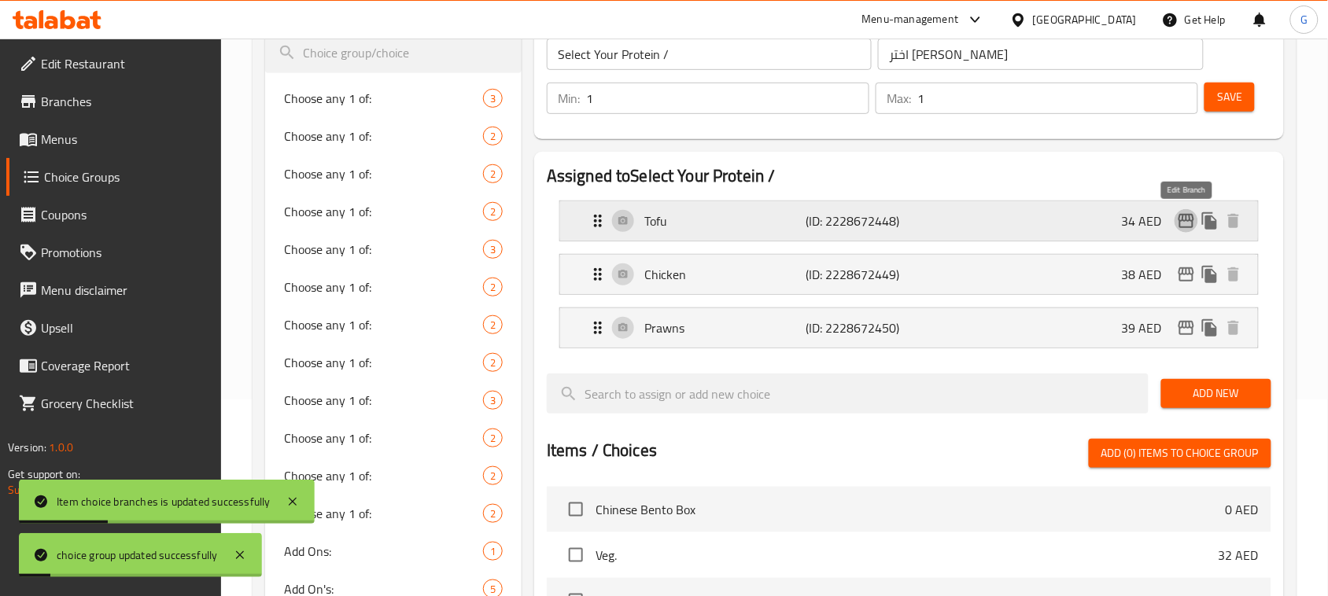
click at [1187, 224] on icon "edit" at bounding box center [1186, 221] width 19 height 19
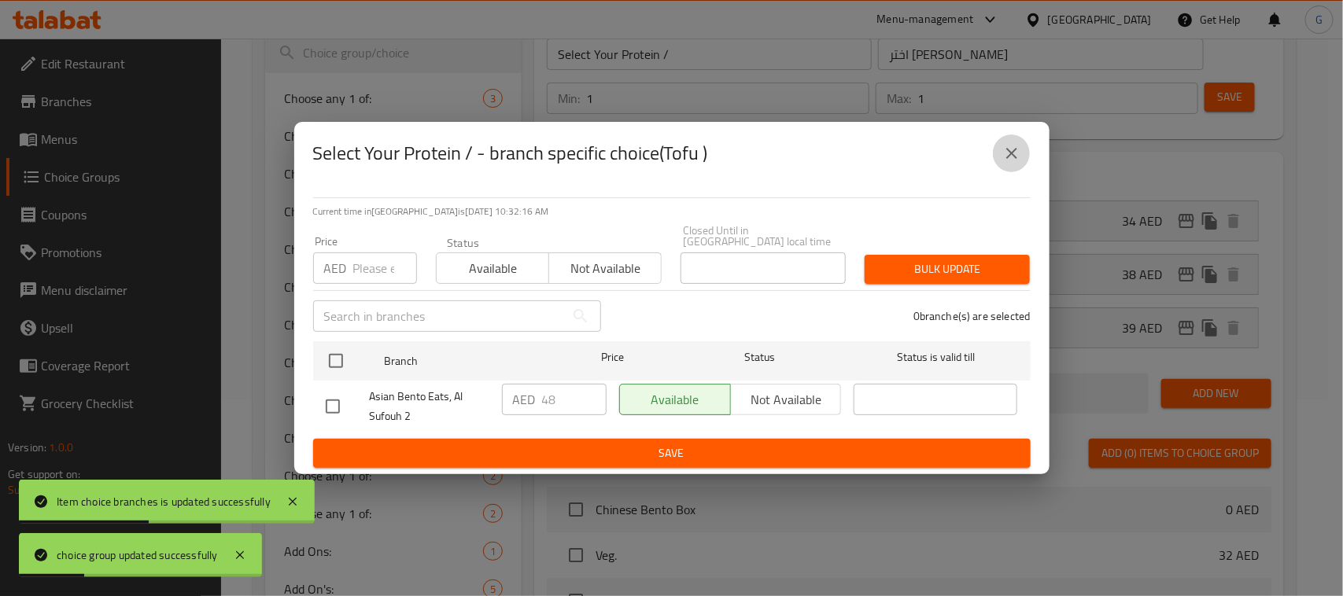
click at [1011, 153] on icon "close" at bounding box center [1011, 153] width 11 height 11
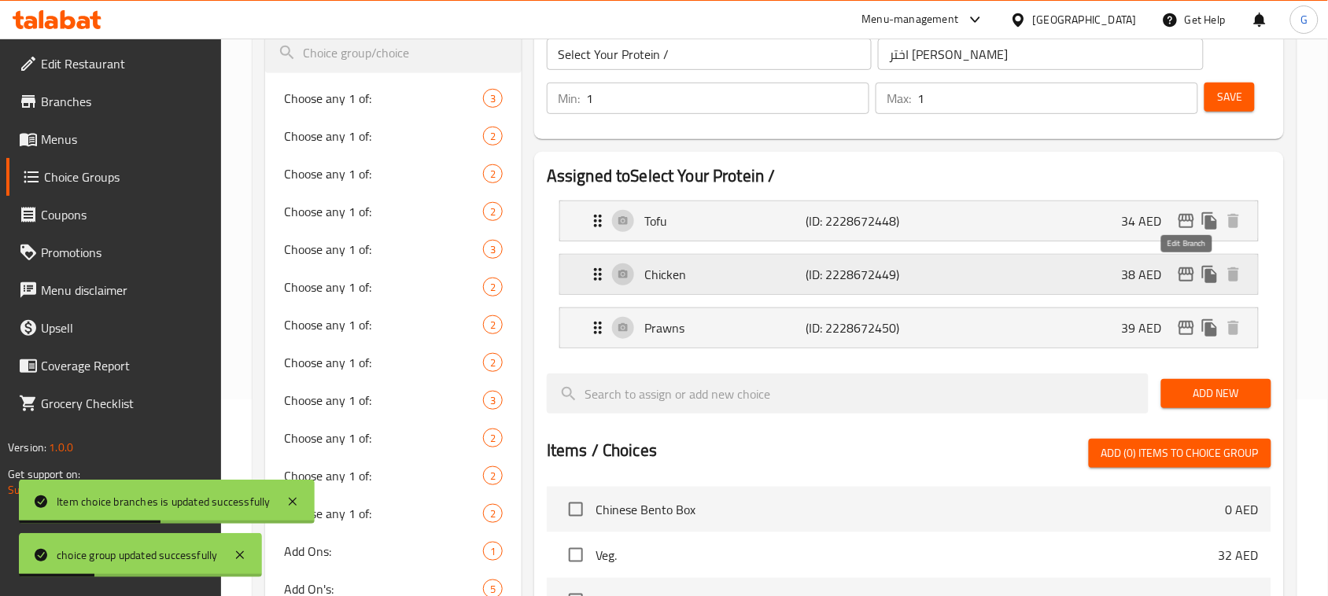
click at [1186, 273] on icon "edit" at bounding box center [1186, 274] width 19 height 19
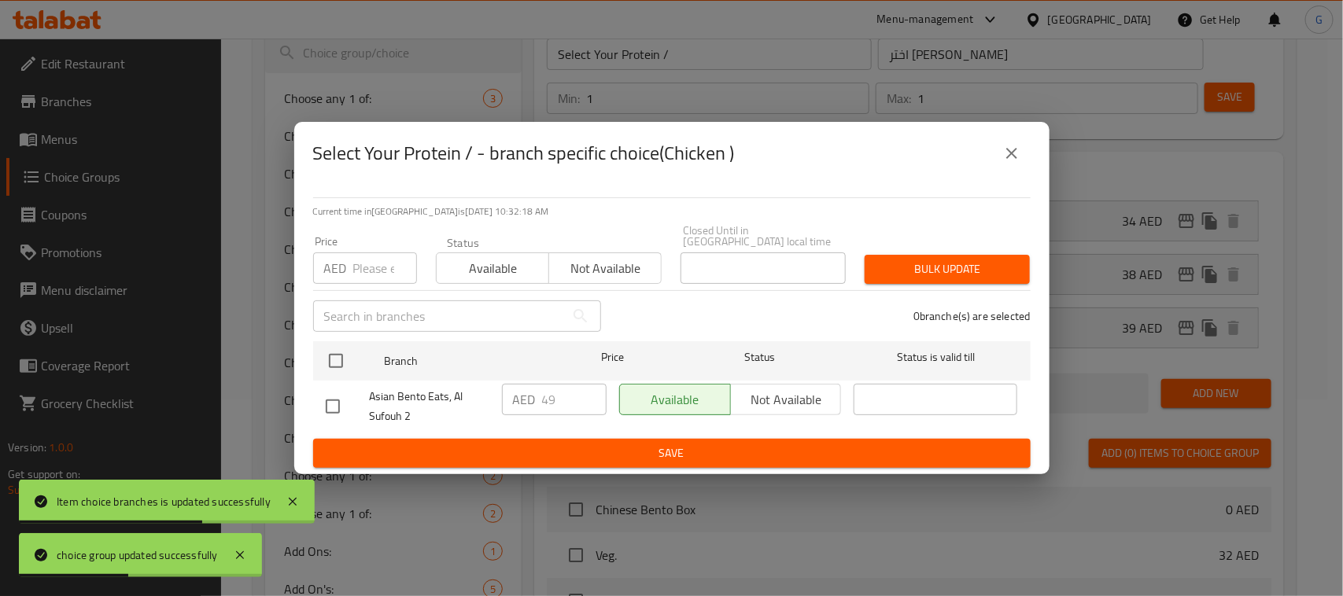
click at [1015, 146] on icon "close" at bounding box center [1011, 153] width 19 height 19
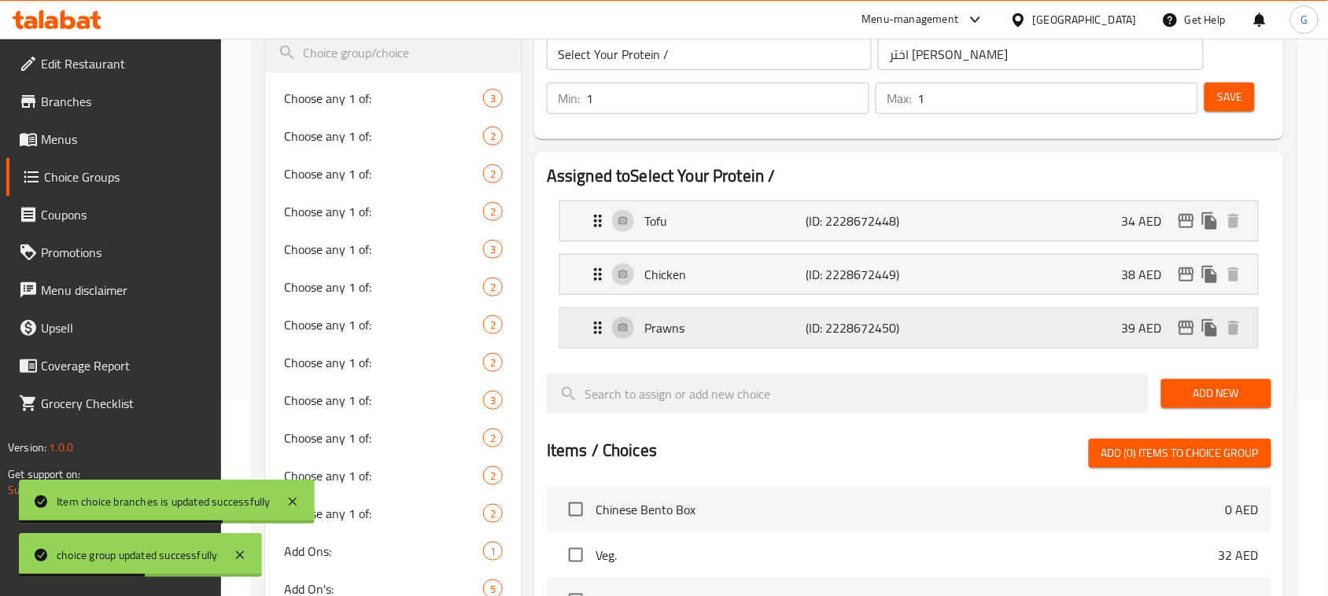
click at [1187, 333] on icon "edit" at bounding box center [1186, 328] width 19 height 19
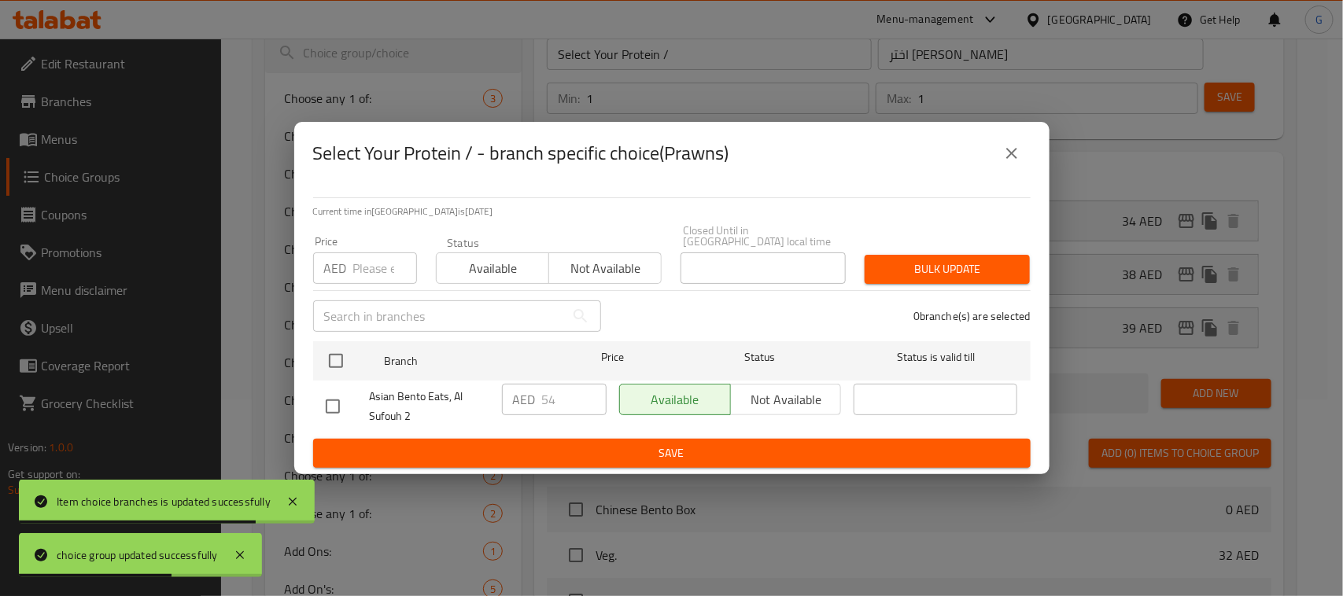
click at [1013, 139] on button "close" at bounding box center [1012, 154] width 38 height 38
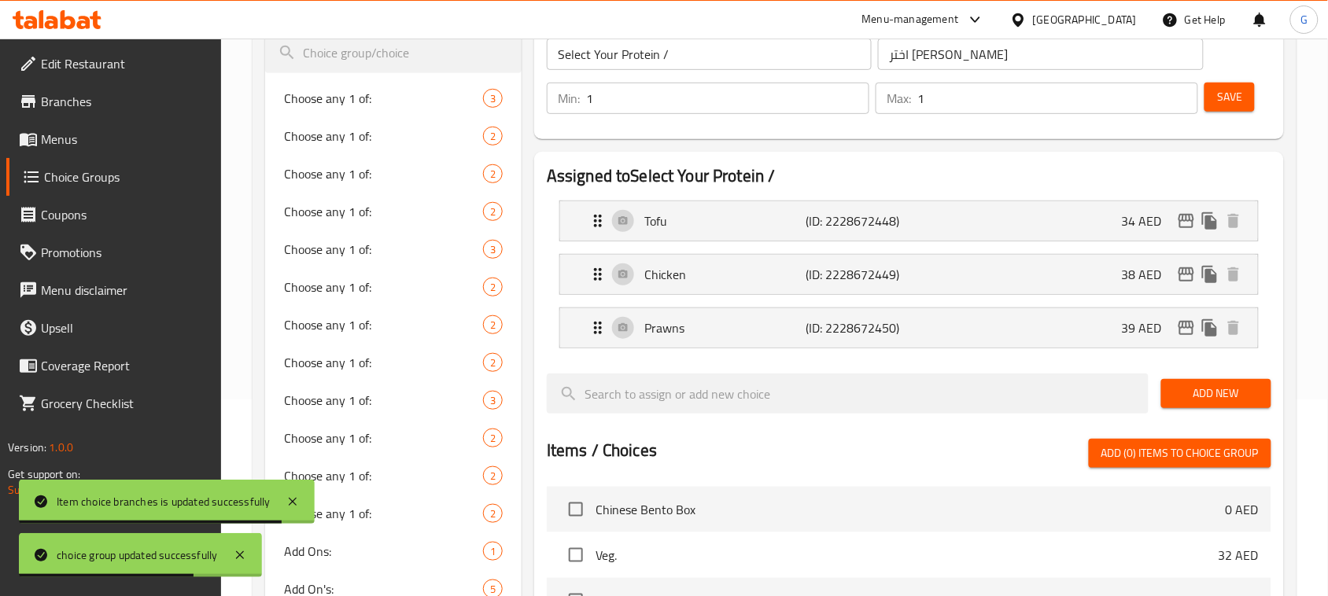
click at [1226, 392] on span "Add New" at bounding box center [1216, 394] width 85 height 20
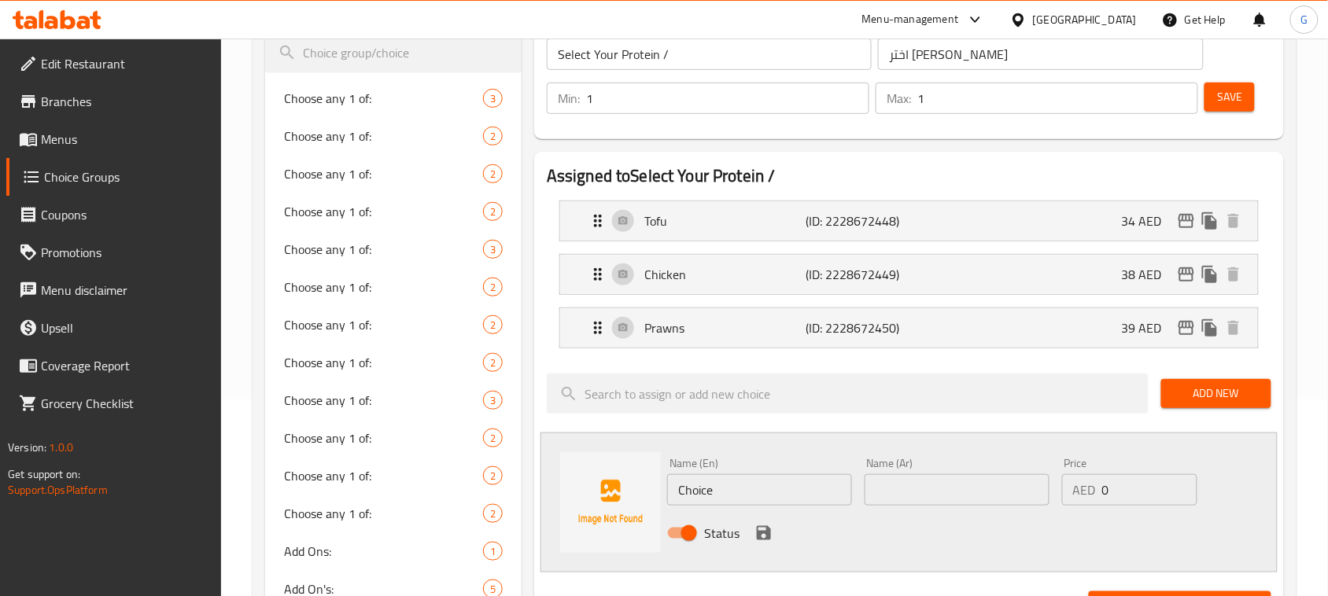
click at [734, 477] on input "Choice" at bounding box center [759, 489] width 185 height 31
paste input "beef"
click at [730, 480] on input "beef" at bounding box center [759, 489] width 185 height 31
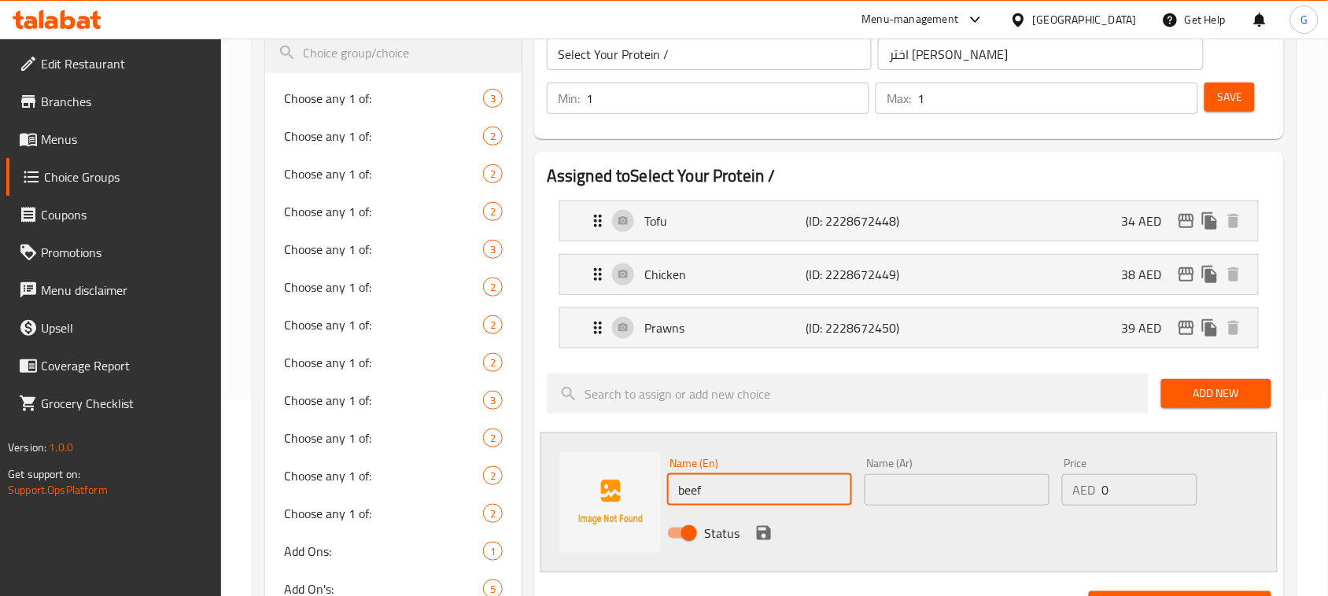
click at [730, 480] on input "beef" at bounding box center [759, 489] width 185 height 31
click at [730, 493] on input "Beef" at bounding box center [759, 489] width 185 height 31
type input "Beef"
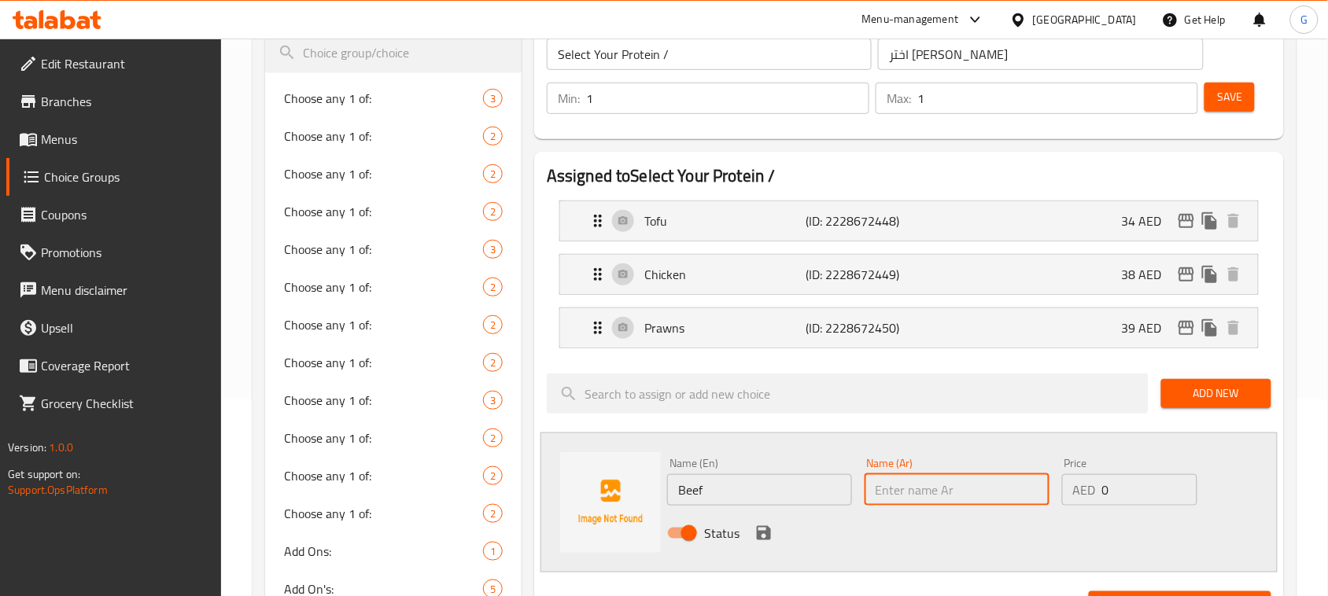
click at [936, 493] on input "text" at bounding box center [957, 489] width 185 height 31
paste input "لحم"
type input "لحم"
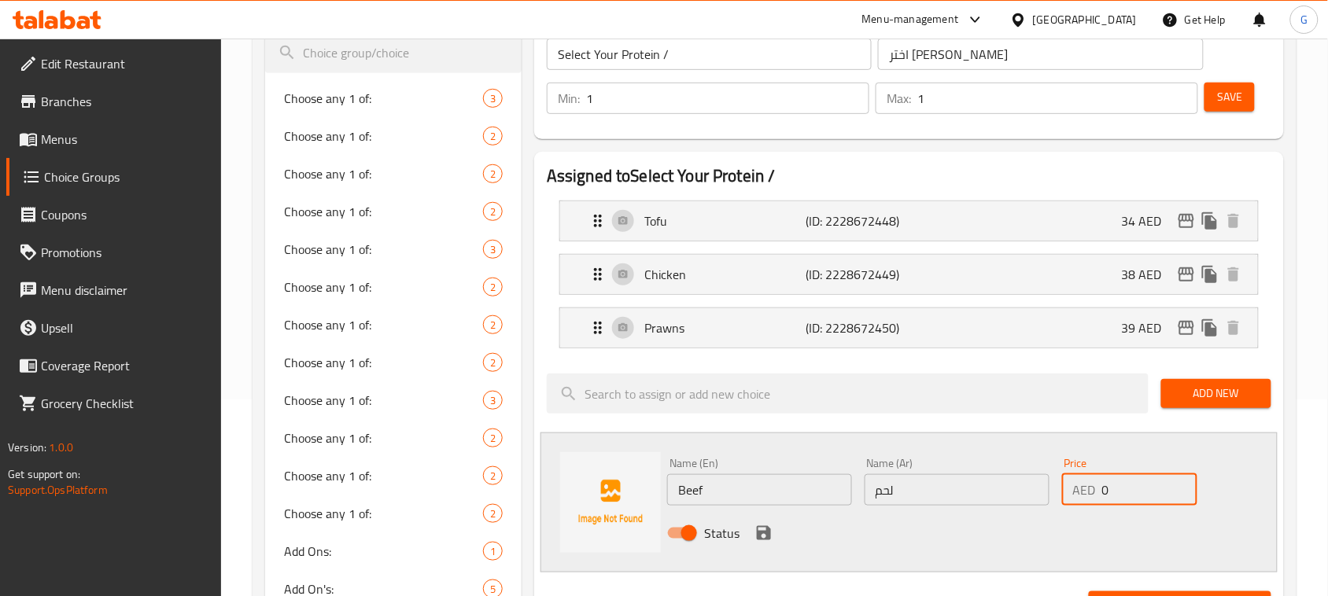
drag, startPoint x: 1126, startPoint y: 493, endPoint x: 1076, endPoint y: 492, distance: 50.4
click at [1076, 492] on div "AED 0 Price" at bounding box center [1129, 489] width 135 height 31
paste input "52"
type input "52"
click at [969, 530] on div "Status" at bounding box center [957, 533] width 592 height 42
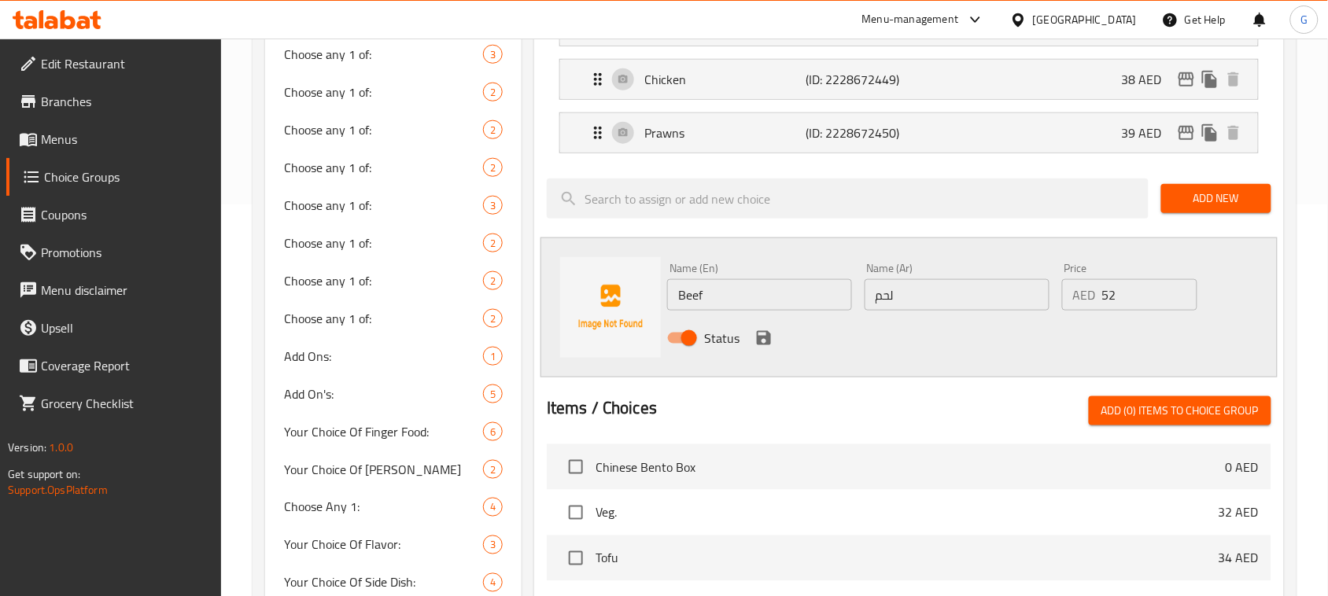
scroll to position [393, 0]
click at [762, 328] on icon "save" at bounding box center [764, 336] width 19 height 19
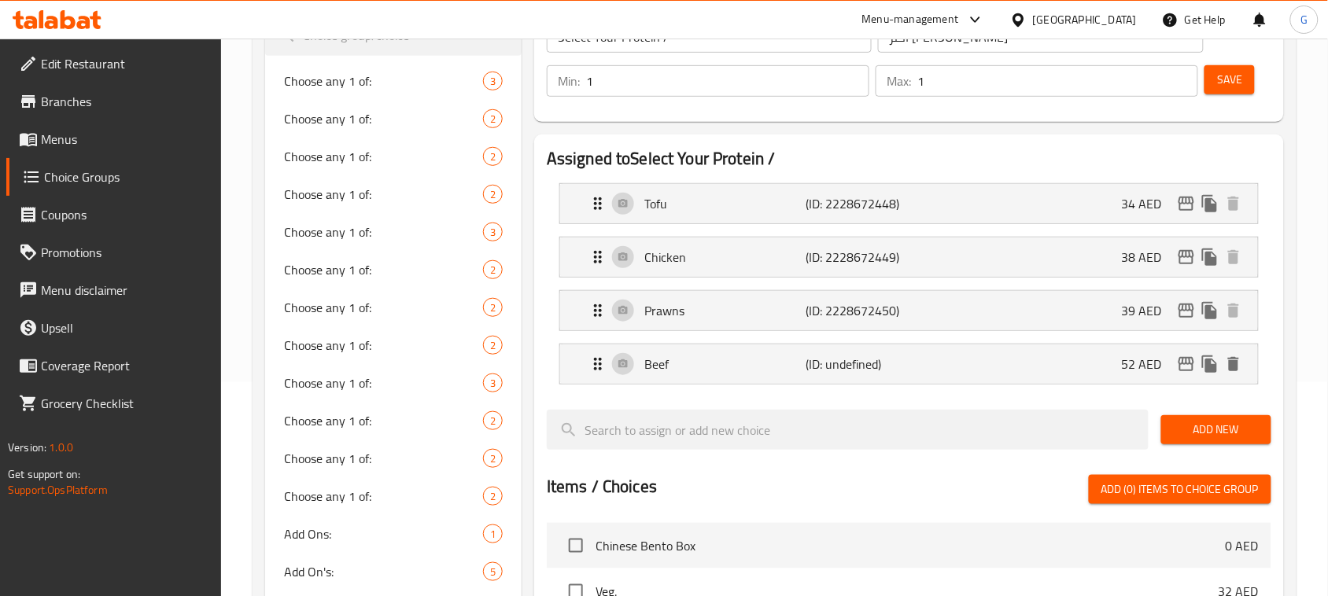
scroll to position [197, 0]
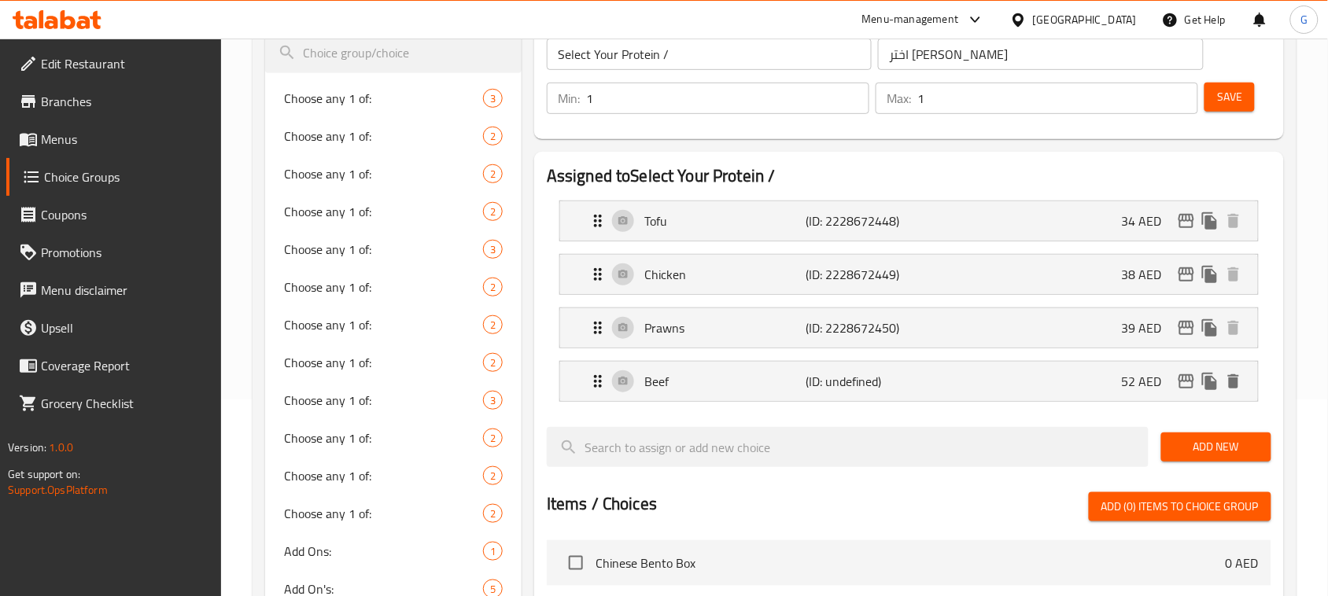
click at [1235, 97] on span "Save" at bounding box center [1229, 97] width 25 height 20
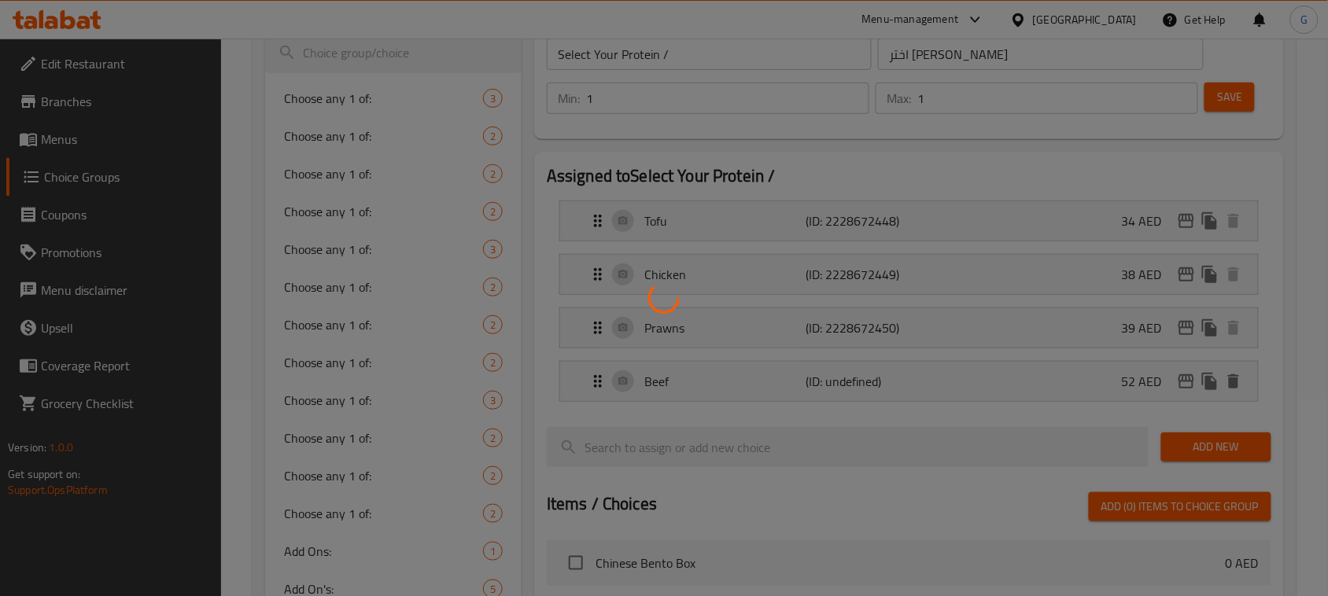
scroll to position [0, 0]
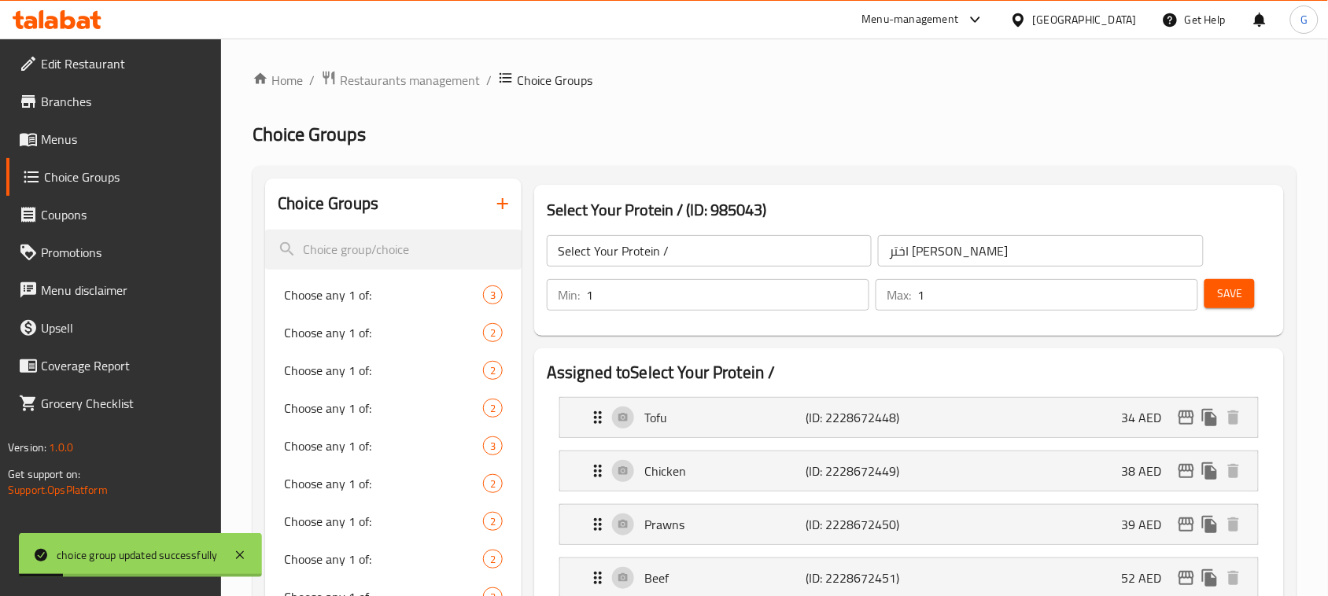
click at [918, 135] on h2 "Choice Groups" at bounding box center [775, 134] width 1044 height 25
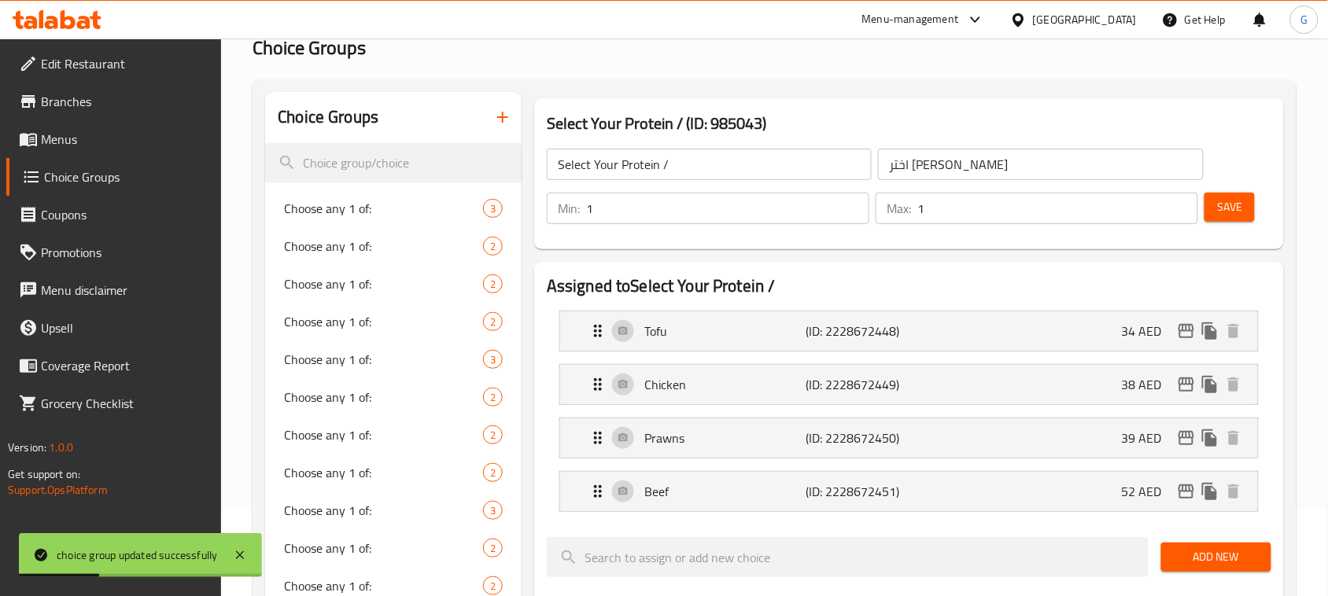
scroll to position [197, 0]
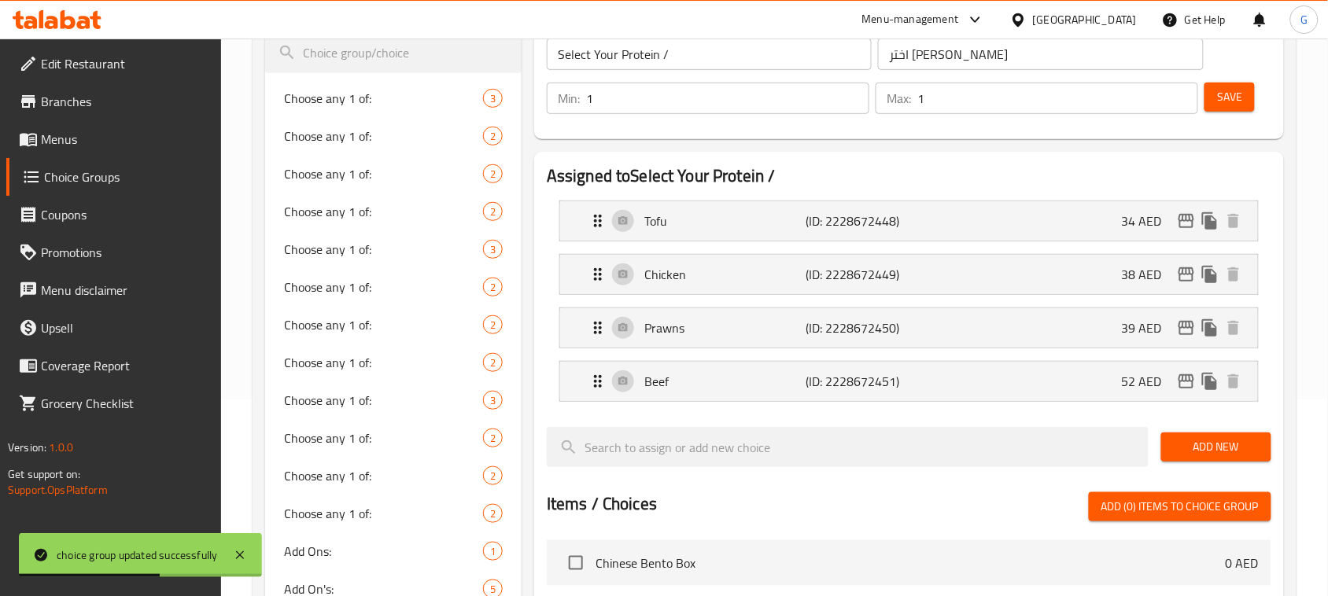
click at [784, 61] on input "Select Your Protein /" at bounding box center [709, 54] width 325 height 31
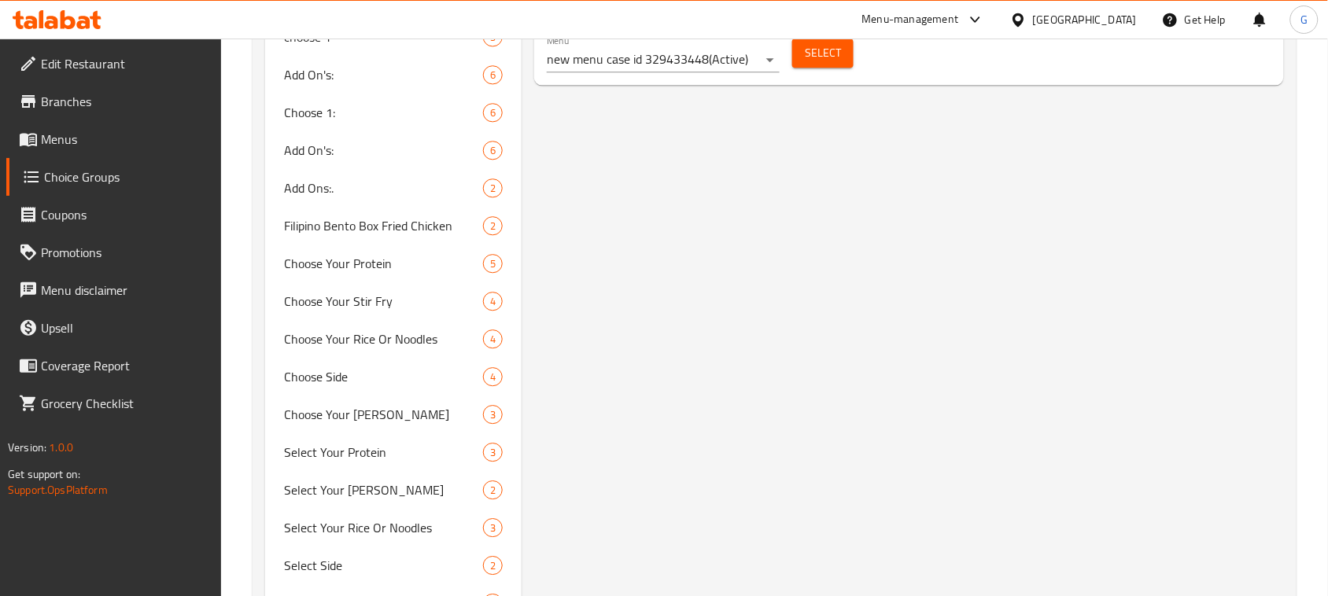
scroll to position [2296, 0]
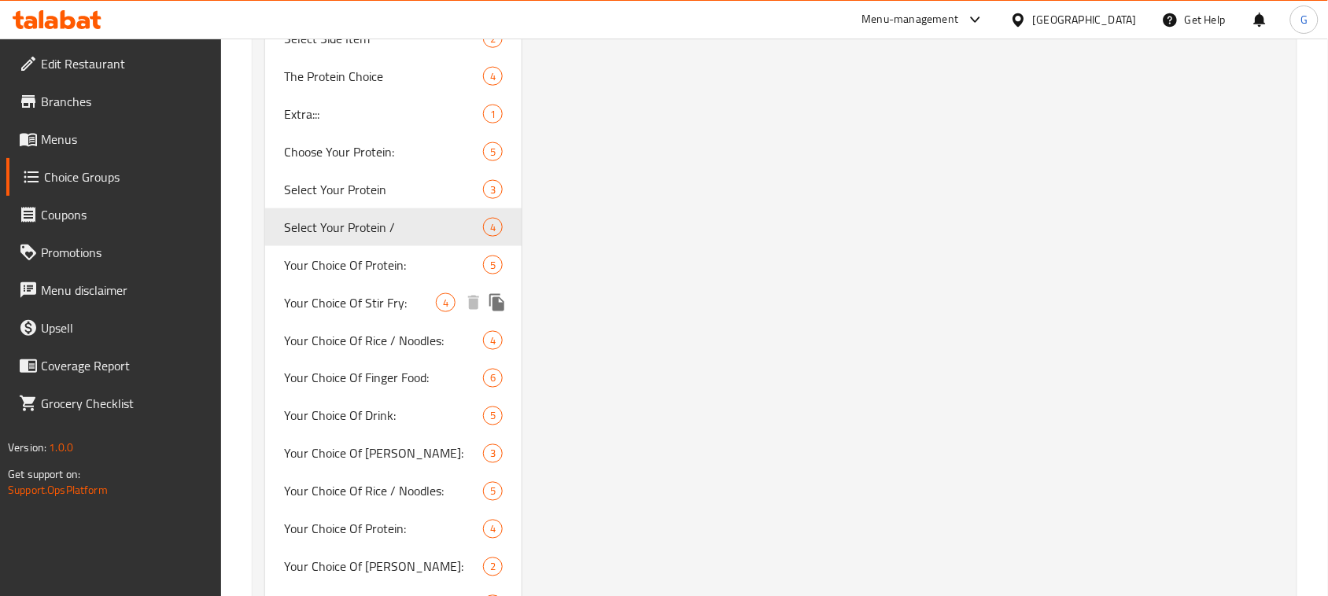
click at [406, 301] on span "Your Choice Of Stir Fry:" at bounding box center [360, 302] width 152 height 19
type input "Your Choice Of Stir Fry:"
type input "إختيارك من الستير فراي:"
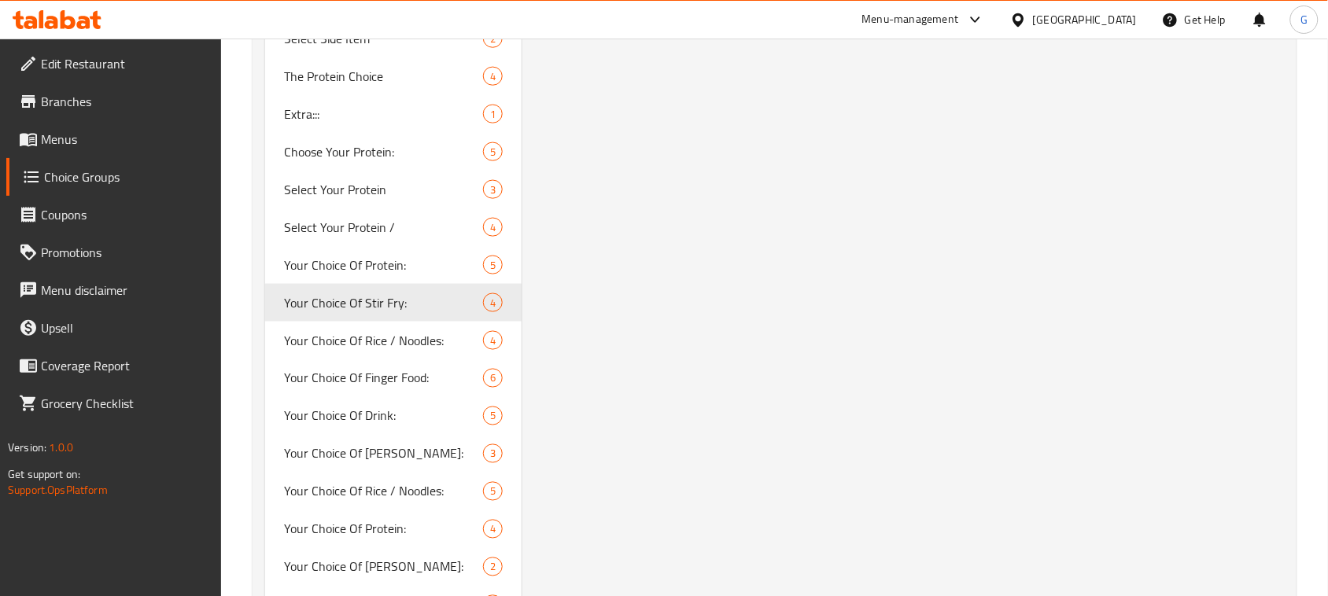
scroll to position [1127, 0]
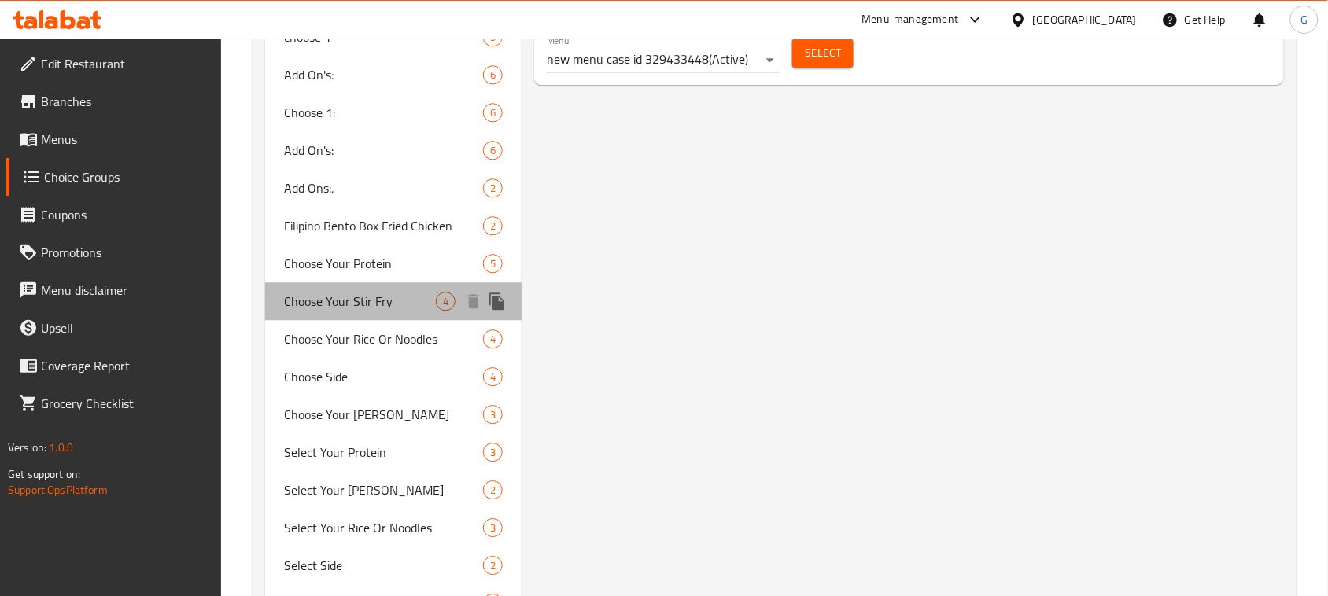
click at [412, 301] on span "Choose Your Stir Fry" at bounding box center [360, 301] width 152 height 19
type input "Choose Your Stir Fry"
type input "إختار الستير فراي الخاص بك"
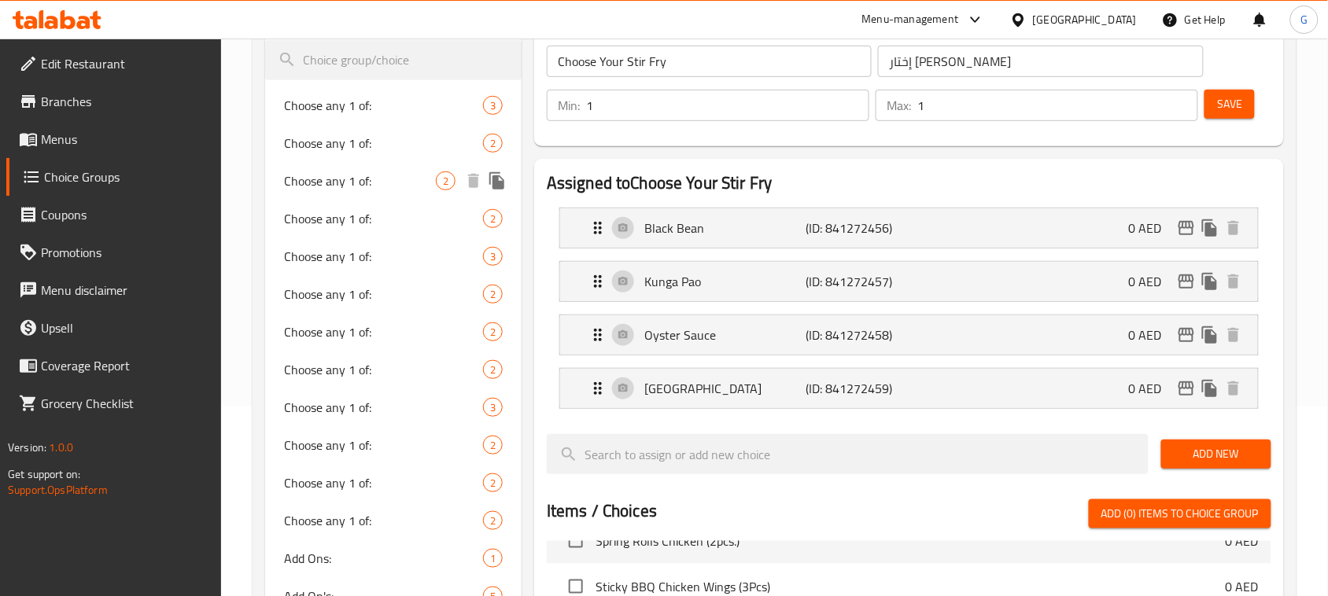
scroll to position [0, 0]
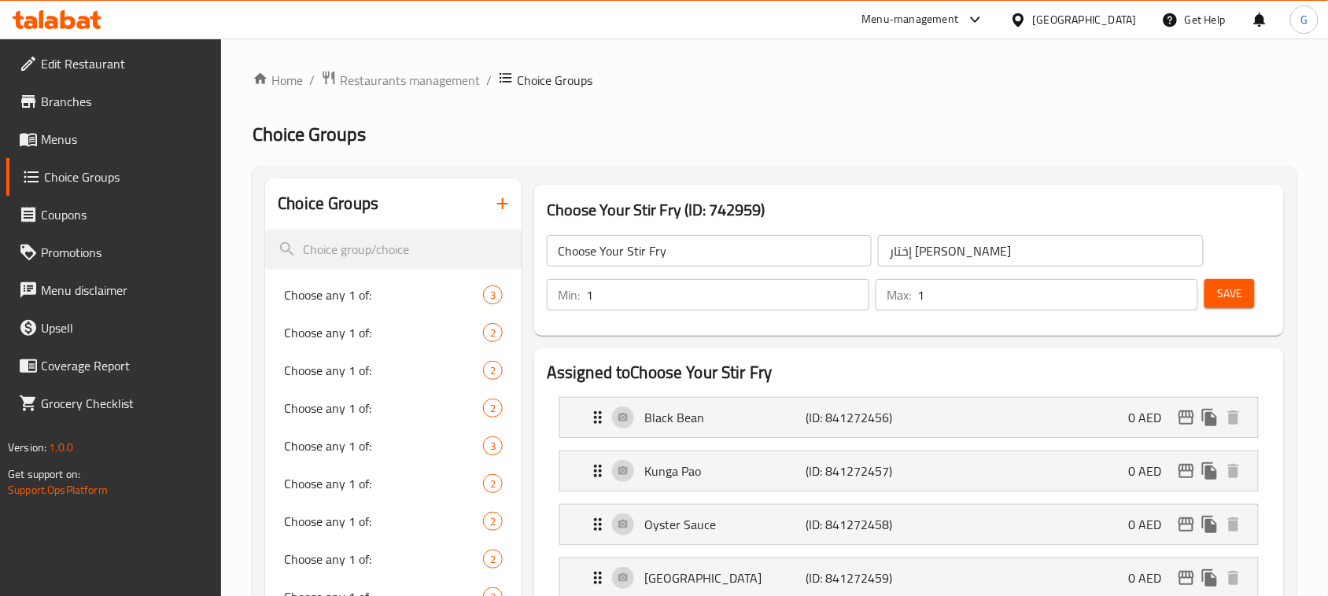
click at [657, 253] on input "Choose Your Stir Fry" at bounding box center [709, 250] width 325 height 31
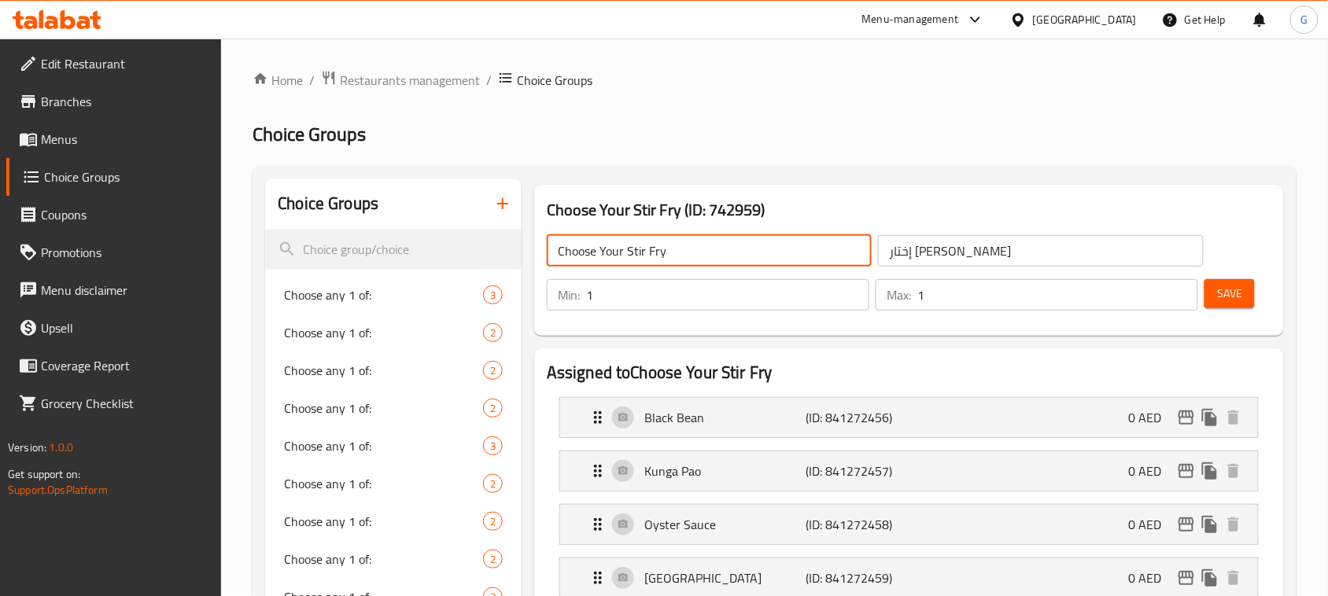
click at [657, 253] on input "Choose Your Stir Fry" at bounding box center [709, 250] width 325 height 31
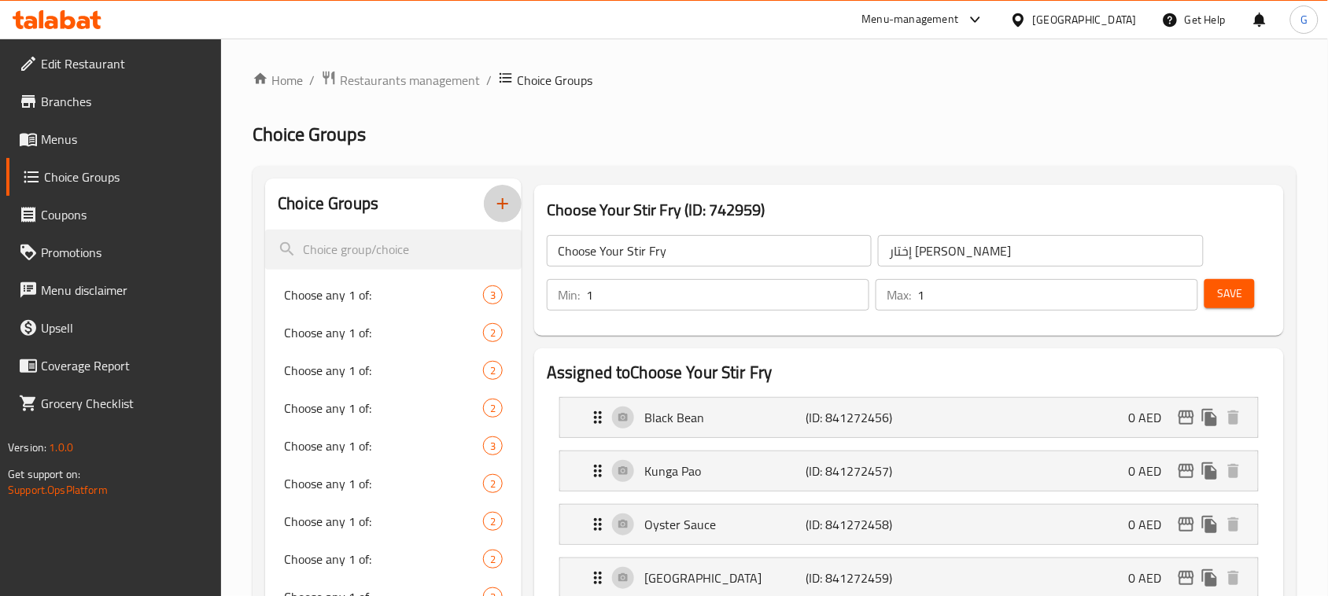
click at [509, 205] on icon "button" at bounding box center [502, 203] width 19 height 19
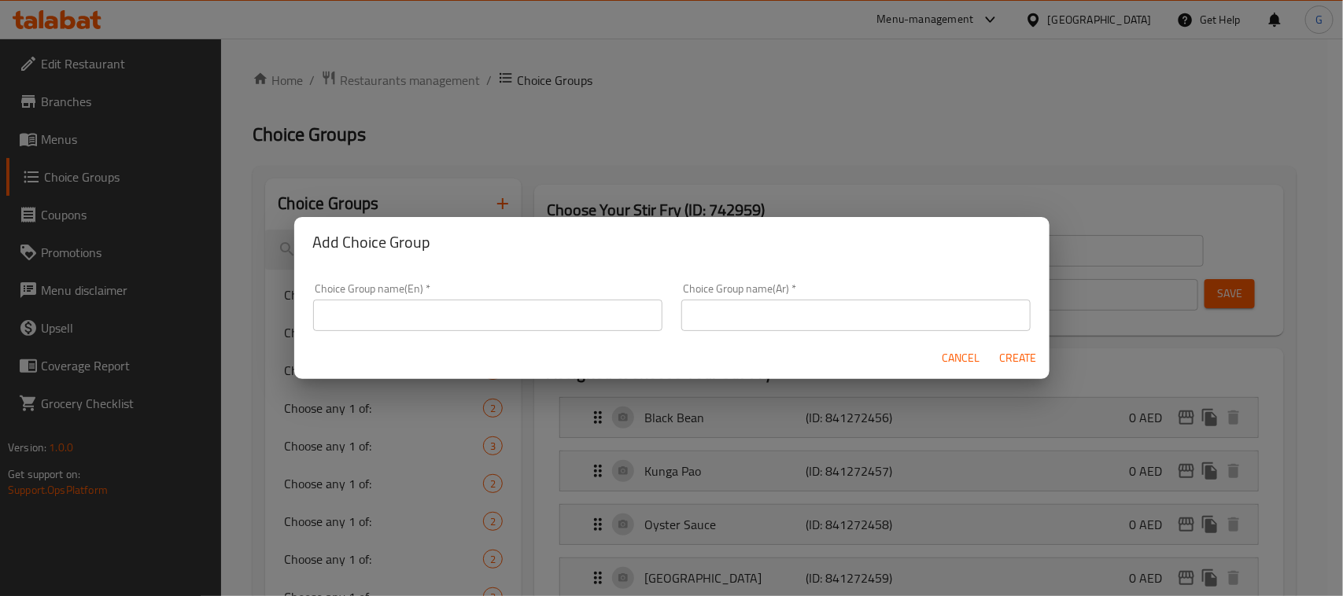
click at [571, 316] on input "text" at bounding box center [487, 315] width 349 height 31
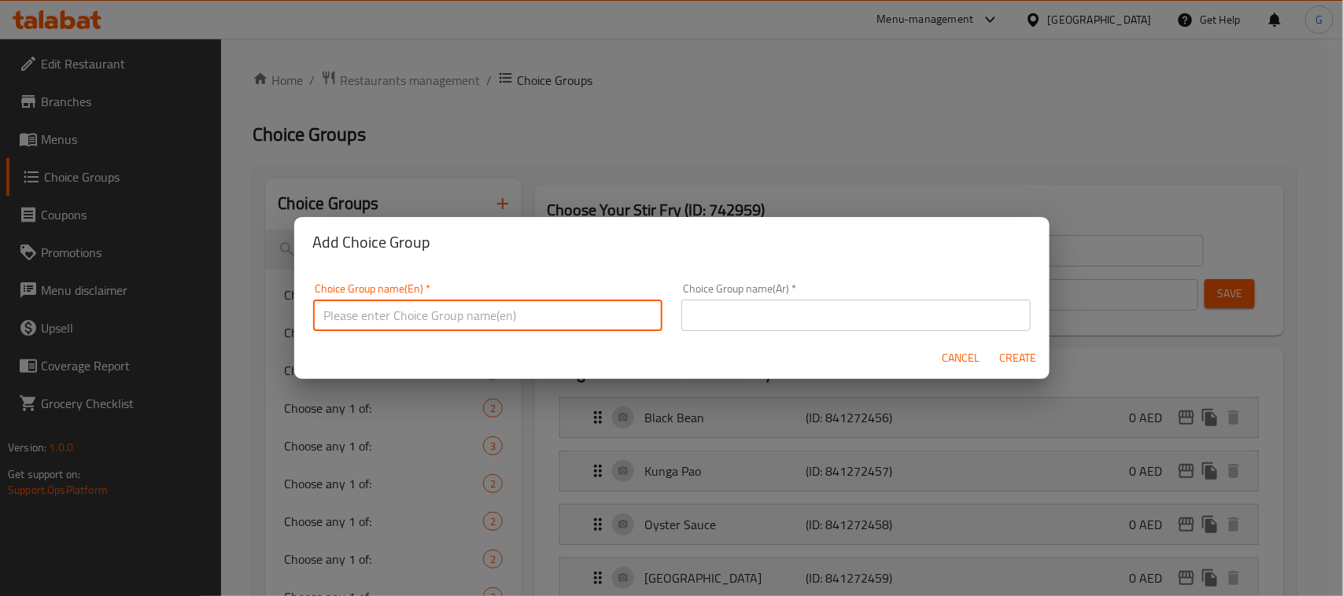
paste input "Choose Your Stir Fry"
click at [581, 320] on input "Choose Your Stir Fr" at bounding box center [487, 315] width 349 height 31
paste input "y"
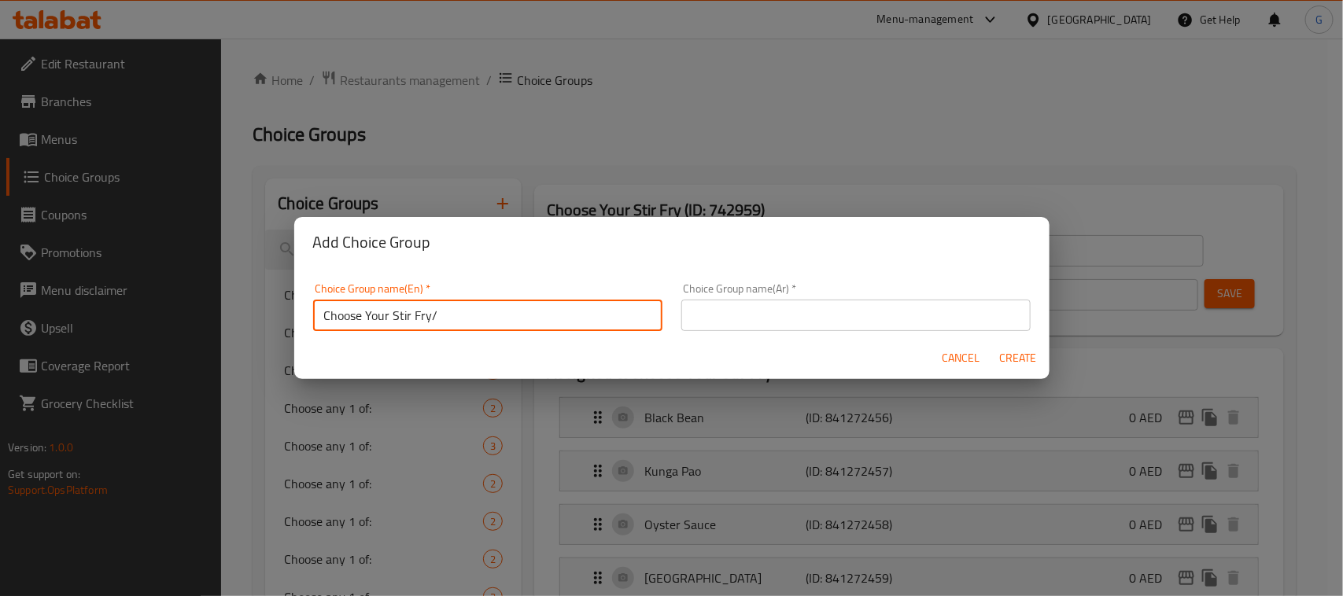
type input "Choose Your Stir Fry/"
click at [818, 316] on input "text" at bounding box center [855, 315] width 349 height 31
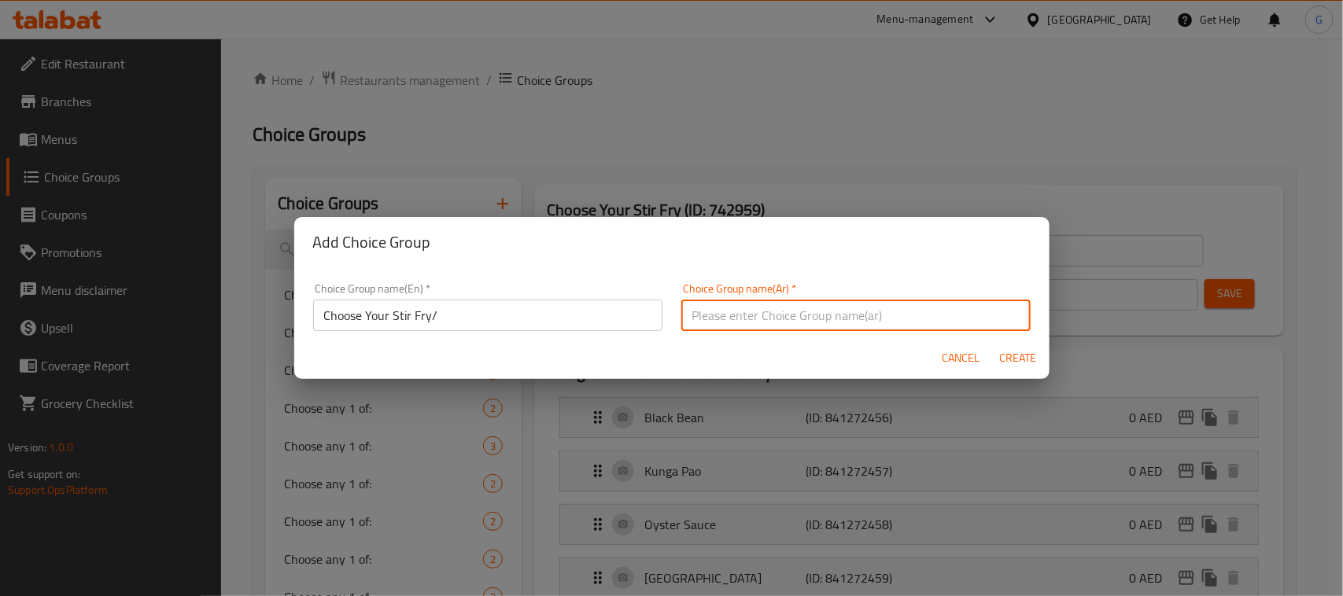
paste input "اختر مقليتك المفضلة"
type input "اختر مقليتك المفضلة"
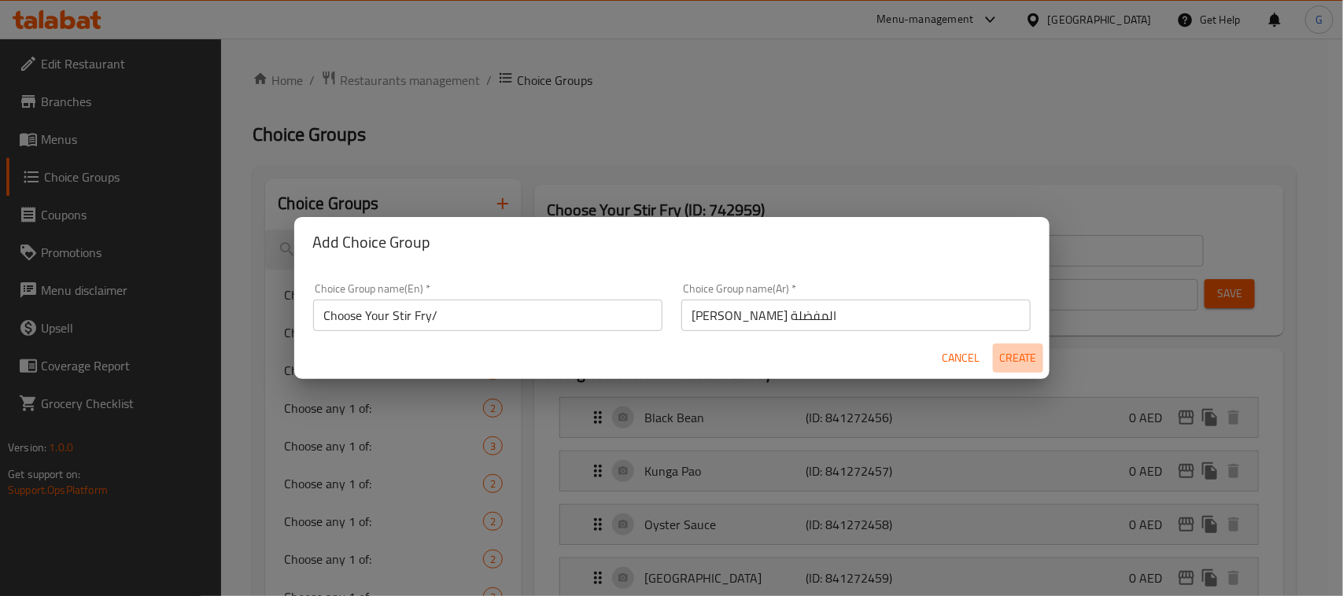
click at [1019, 362] on span "Create" at bounding box center [1018, 359] width 38 height 20
type input "Choose Your Stir Fry/"
type input "اختر مقليتك المفضلة"
type input "0"
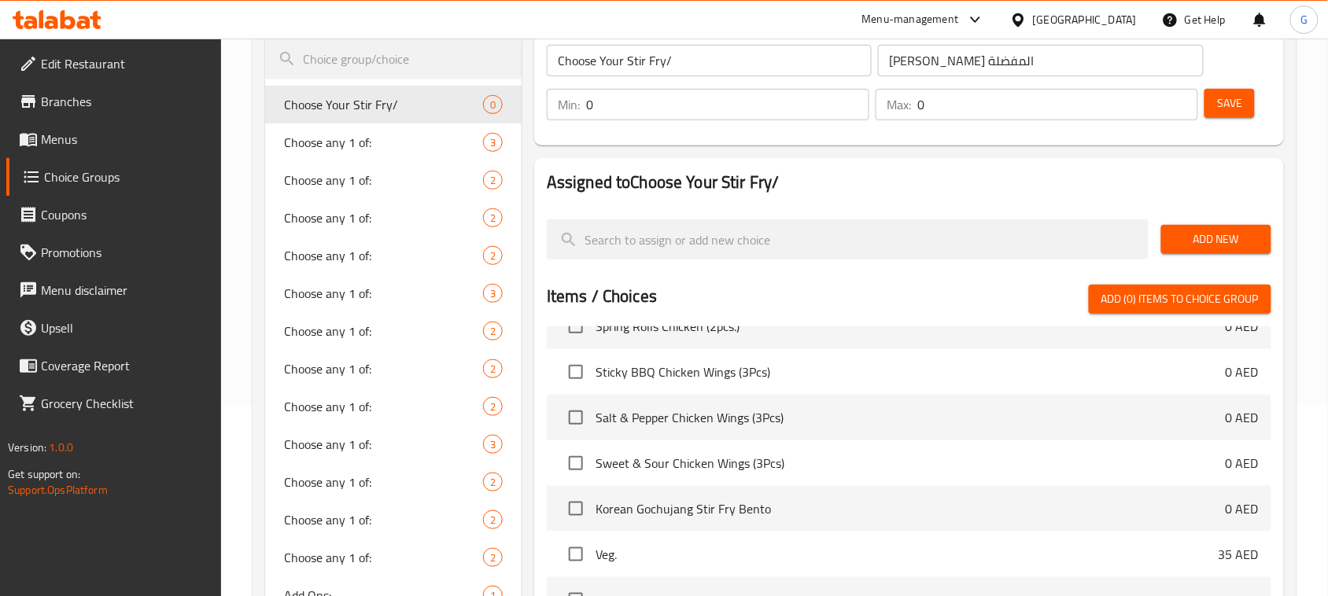
scroll to position [197, 0]
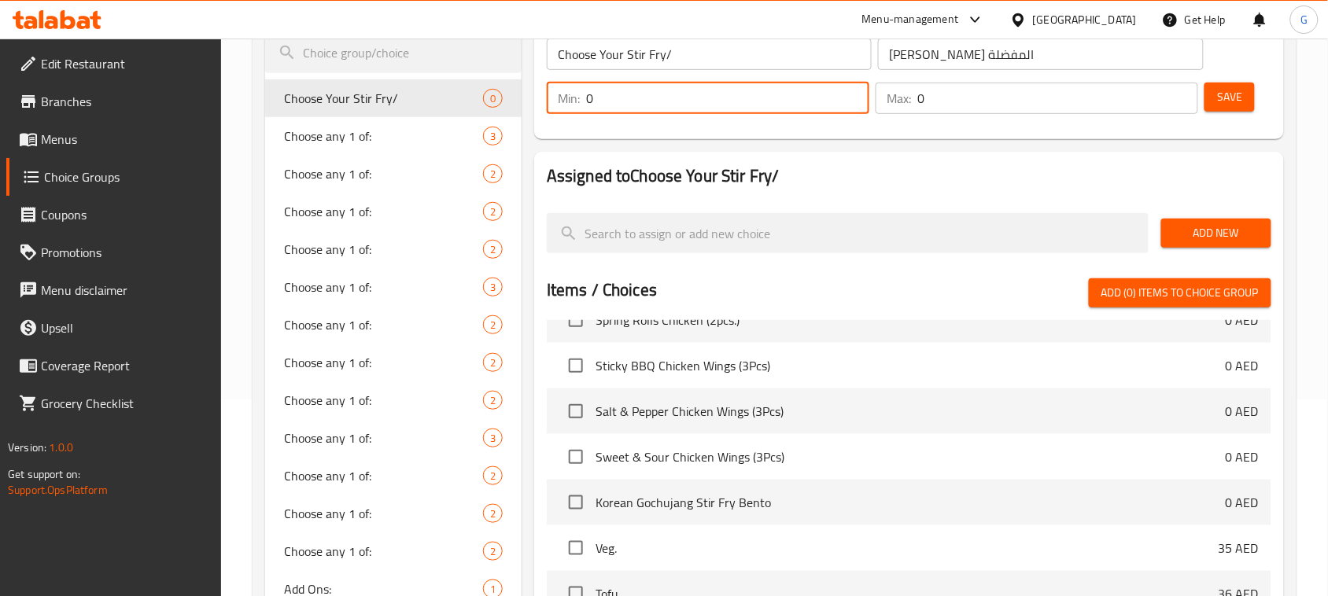
click at [644, 112] on input "0" at bounding box center [727, 98] width 283 height 31
type input "1"
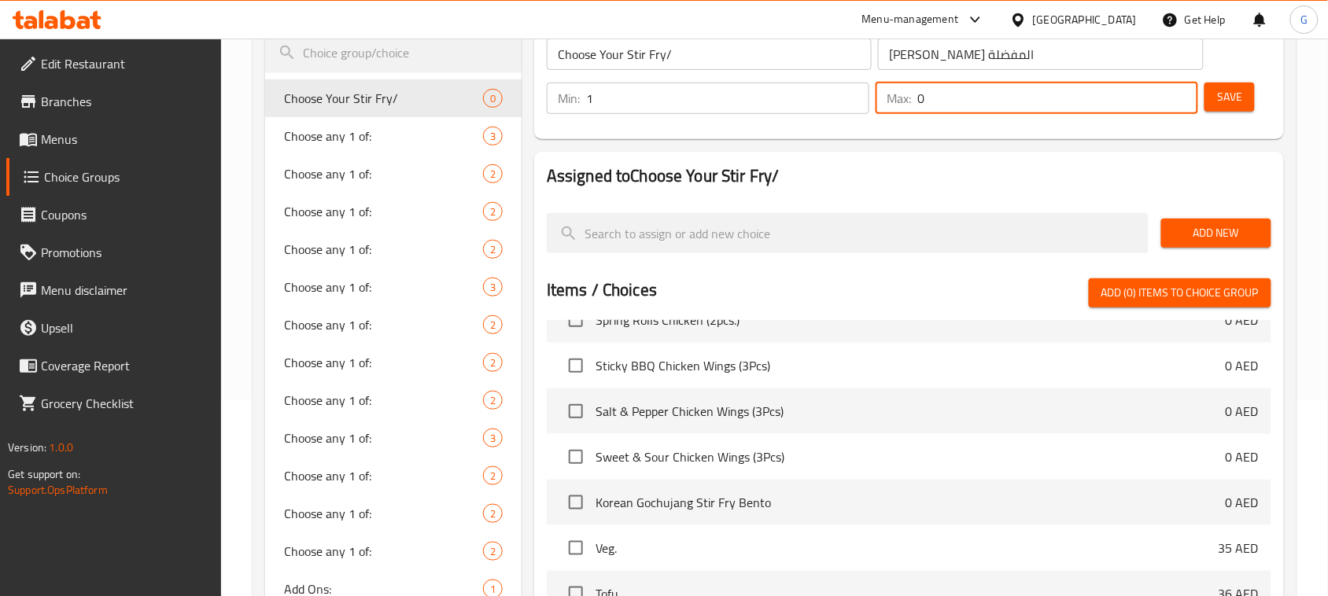
click at [1061, 114] on input "0" at bounding box center [1057, 98] width 281 height 31
type input "1"
click at [1235, 91] on span "Save" at bounding box center [1229, 97] width 25 height 20
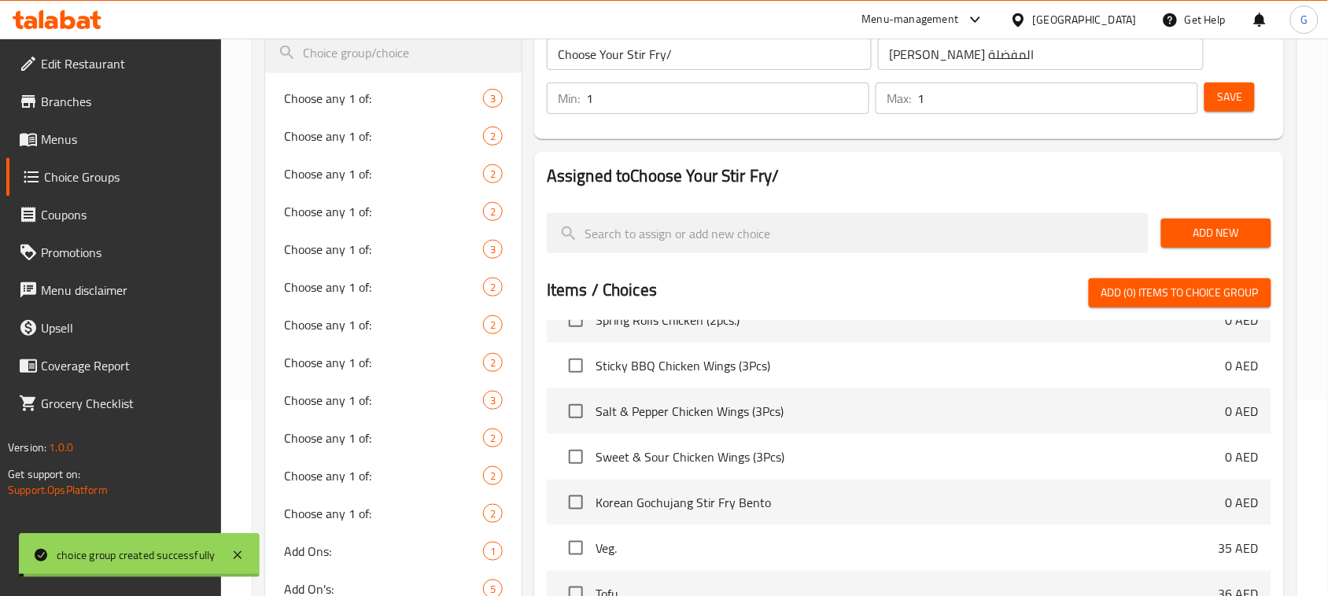
click at [1210, 228] on span "Add New" at bounding box center [1216, 233] width 85 height 20
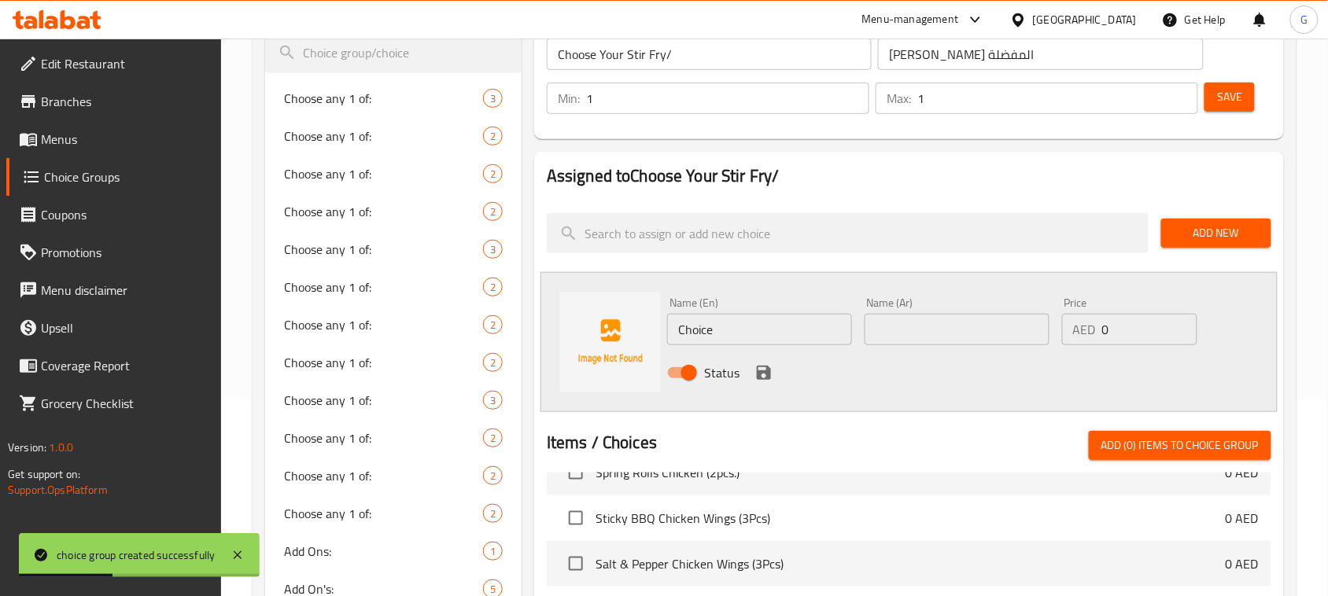
click at [738, 325] on input "Choice" at bounding box center [759, 329] width 185 height 31
paste input "Garlic"
type input "Garlic"
click at [925, 337] on input "text" at bounding box center [957, 329] width 185 height 31
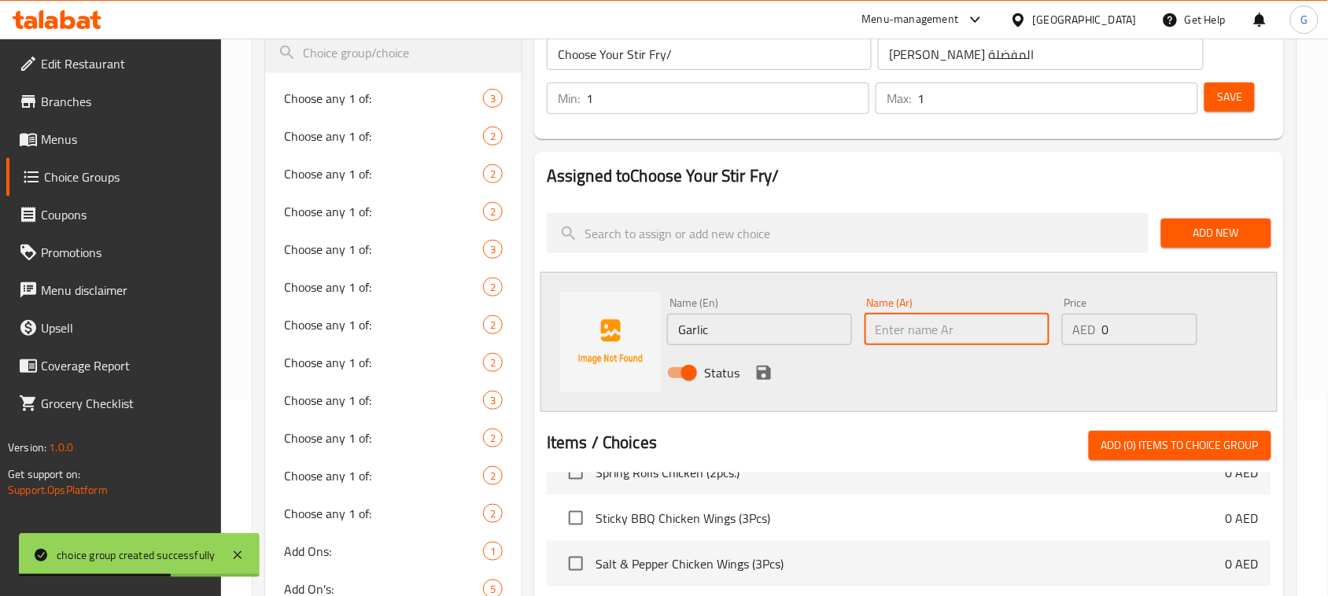
paste input "ثوم"
type input "ثوم"
click at [761, 367] on icon "save" at bounding box center [764, 373] width 19 height 19
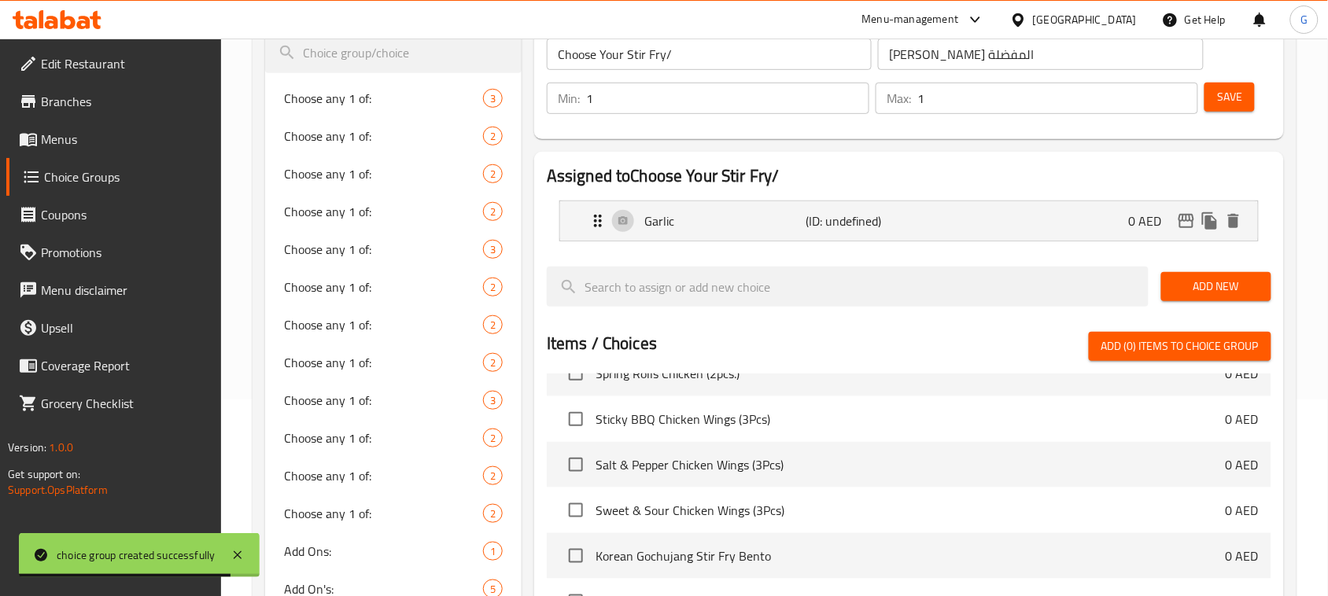
click at [1225, 286] on span "Add New" at bounding box center [1216, 287] width 85 height 20
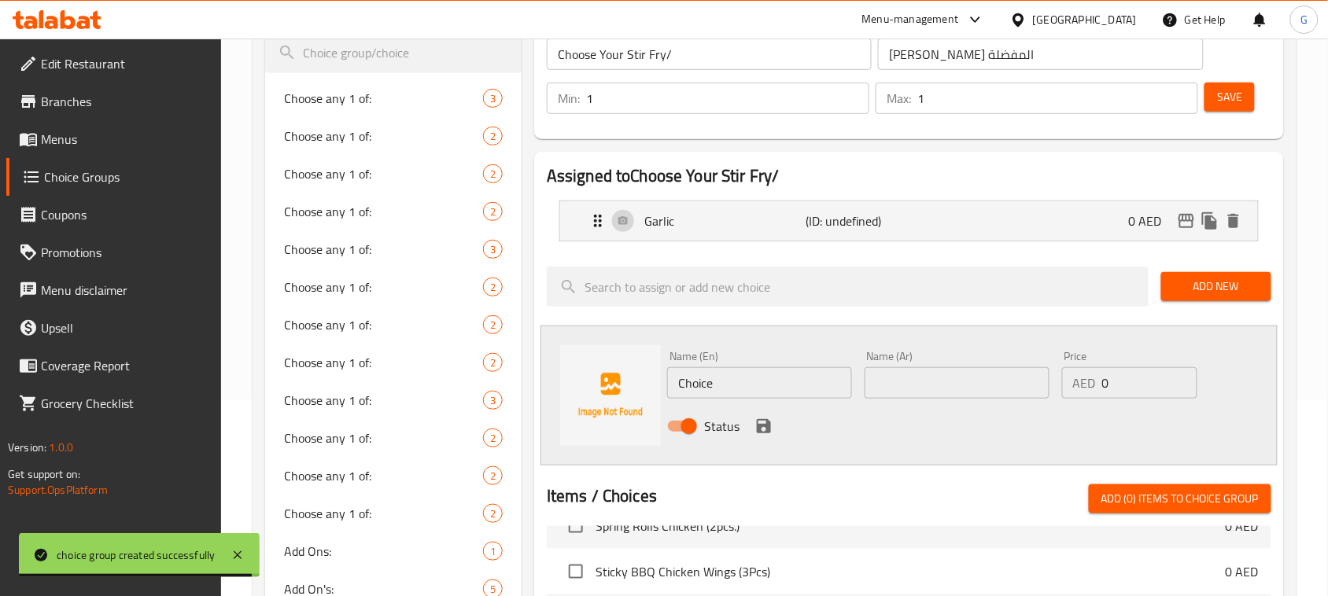
click at [721, 380] on input "Choice" at bounding box center [759, 382] width 185 height 31
paste input "Schezwan"
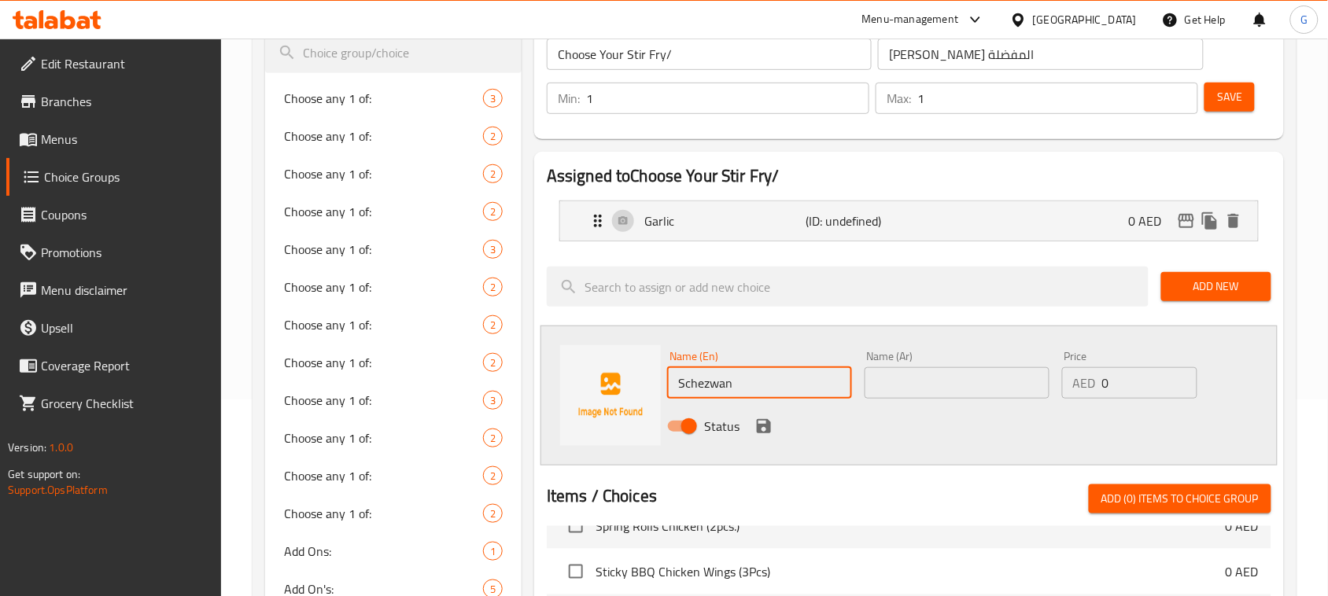
type input "Schezwan"
drag, startPoint x: 949, startPoint y: 393, endPoint x: 874, endPoint y: 405, distance: 75.7
click at [949, 393] on input "text" at bounding box center [957, 382] width 185 height 31
paste input "شيزوان"
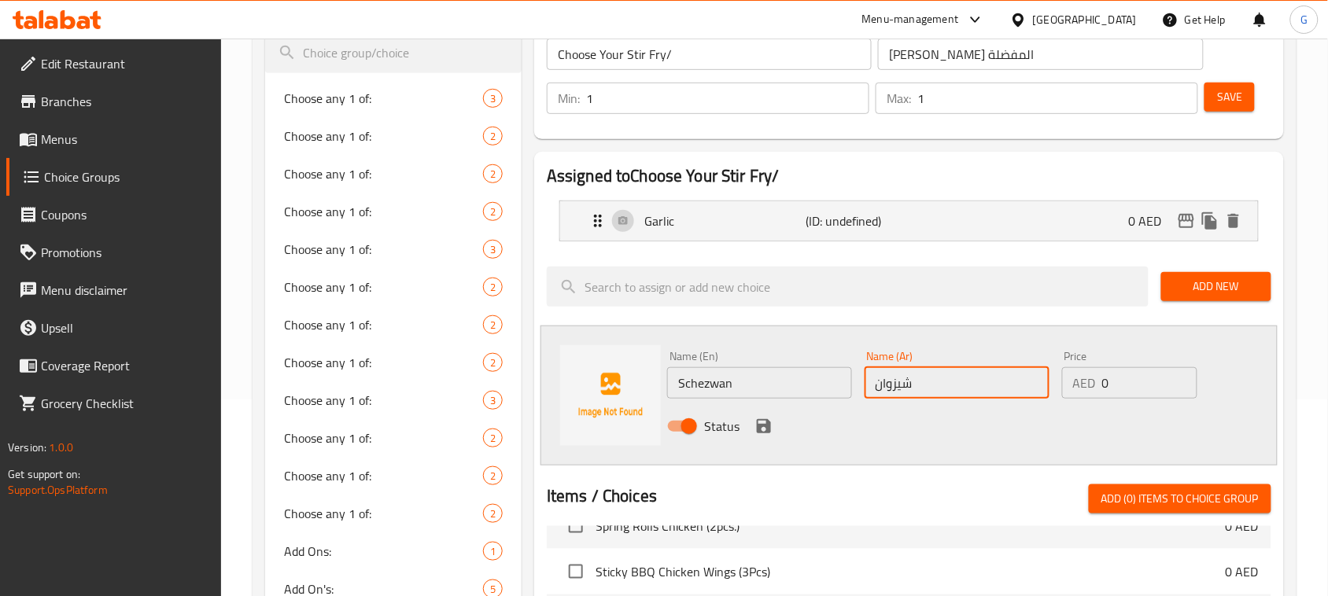
type input "شيزوان"
click at [771, 422] on icon "save" at bounding box center [764, 426] width 19 height 19
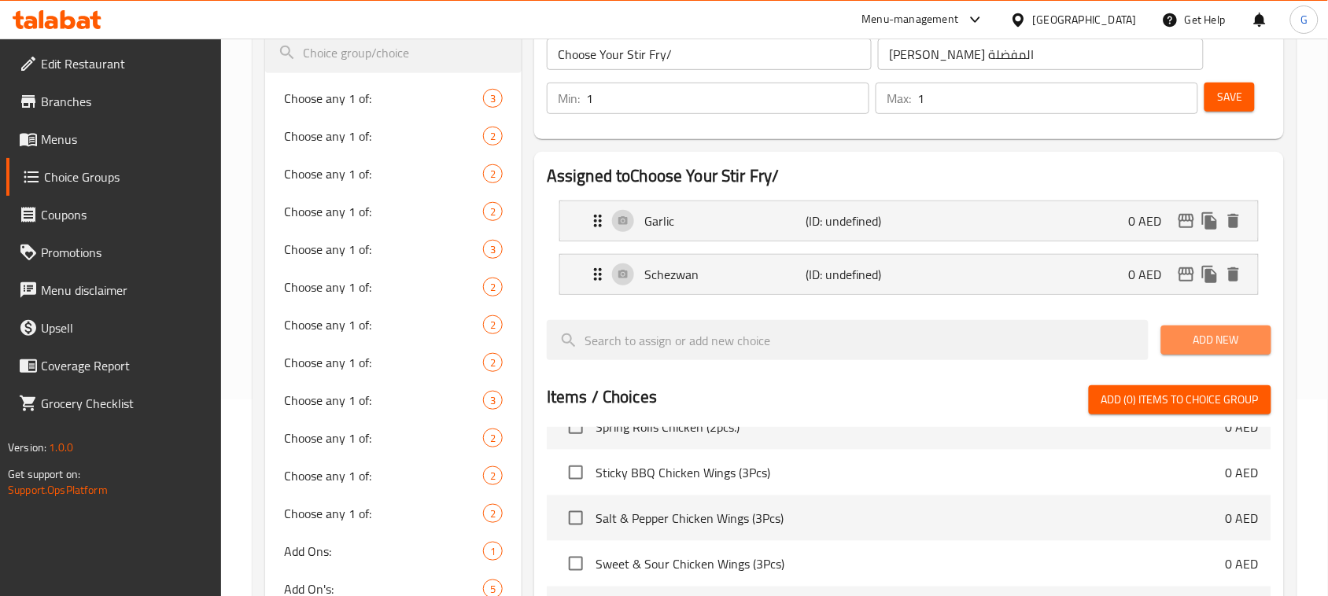
click at [1248, 342] on span "Add New" at bounding box center [1216, 340] width 85 height 20
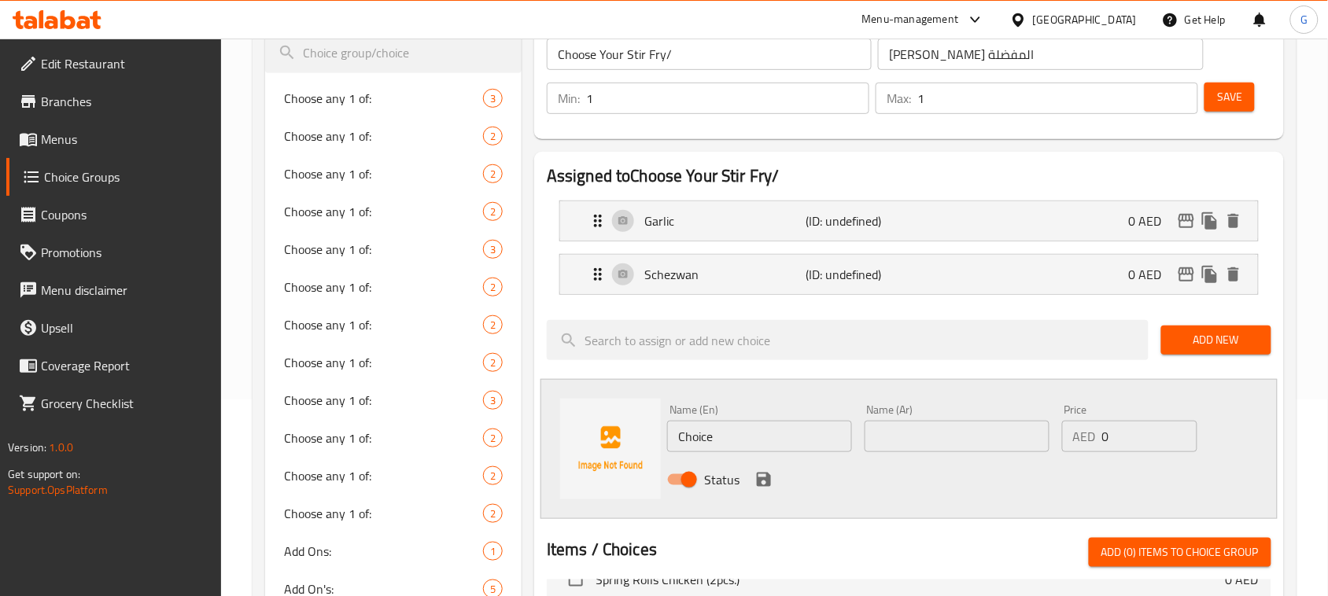
click at [799, 448] on input "Choice" at bounding box center [759, 436] width 185 height 31
paste input "Manchurian"
type input "Manchurian"
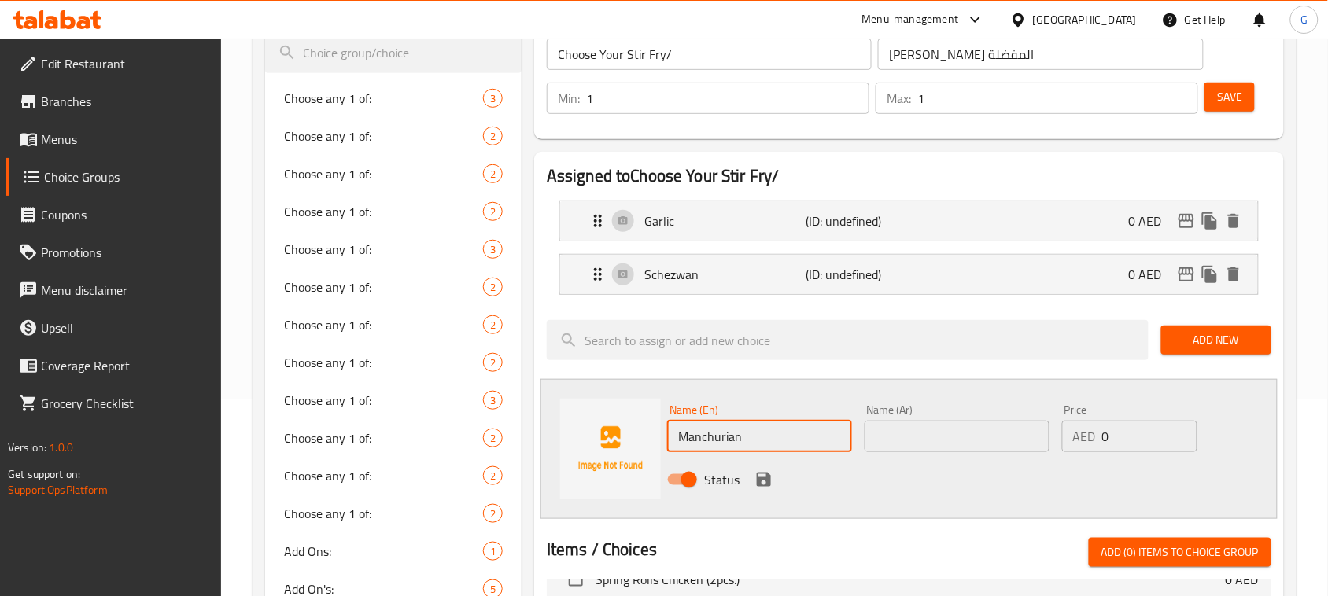
drag, startPoint x: 931, startPoint y: 430, endPoint x: 922, endPoint y: 438, distance: 11.7
click at [931, 430] on input "text" at bounding box center [957, 436] width 185 height 31
paste input "منشوريا"
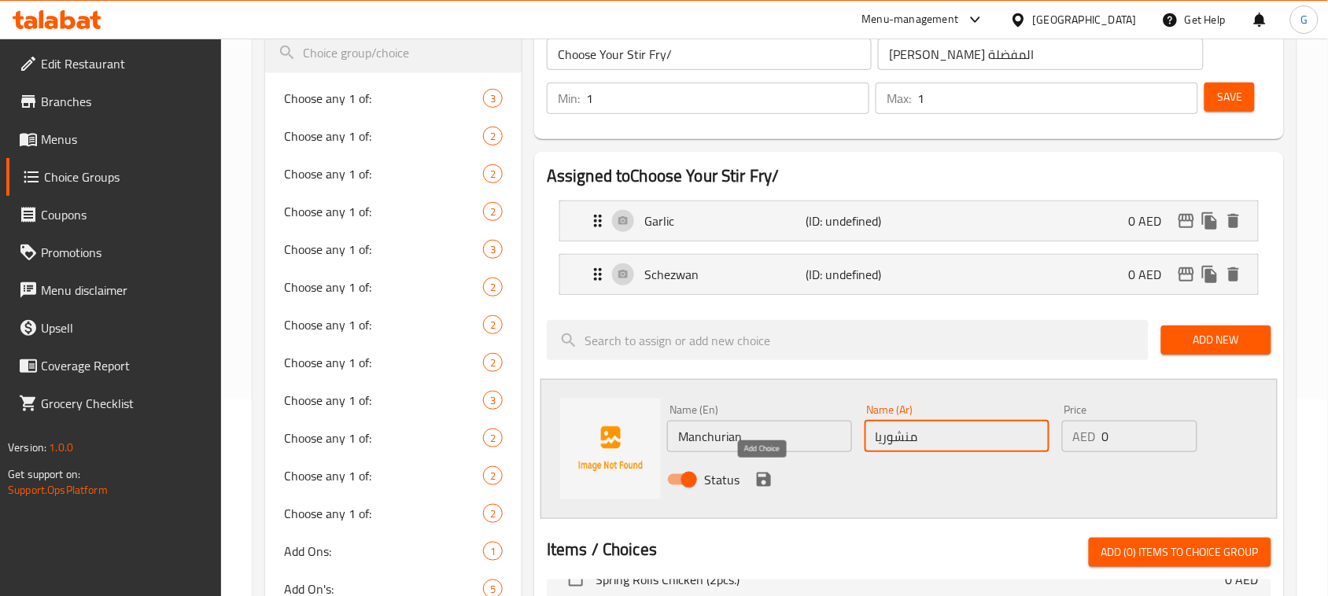
type input "منشوريا"
click at [765, 478] on icon "save" at bounding box center [764, 480] width 19 height 19
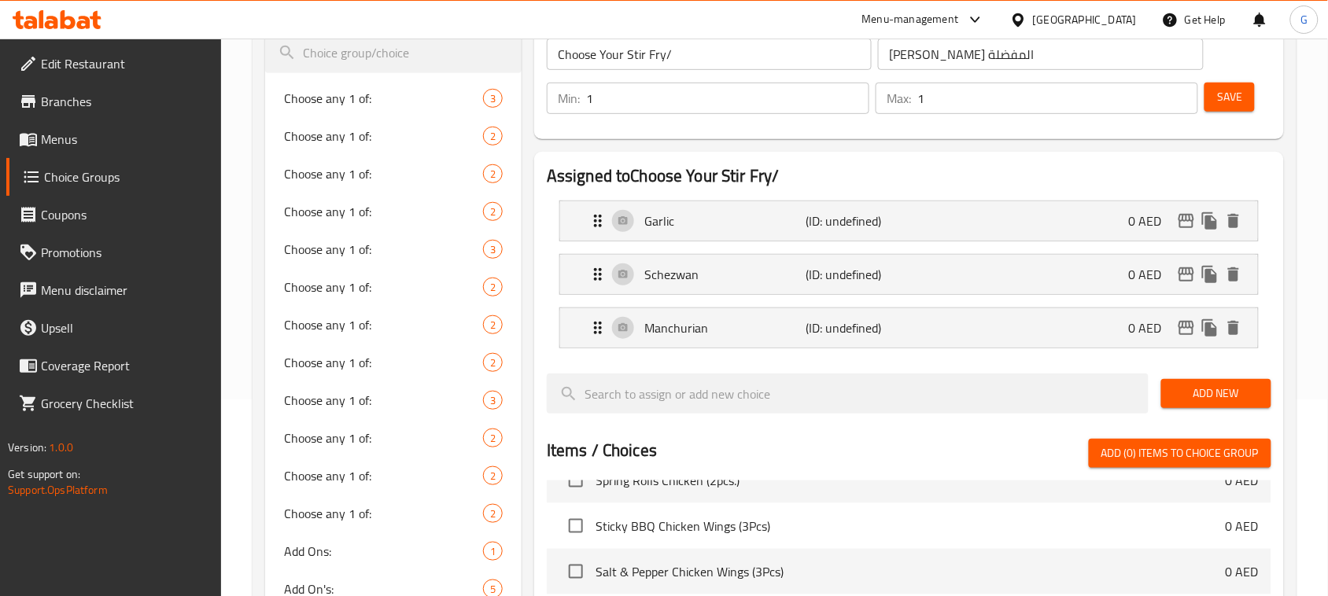
click at [1236, 400] on span "Add New" at bounding box center [1216, 394] width 85 height 20
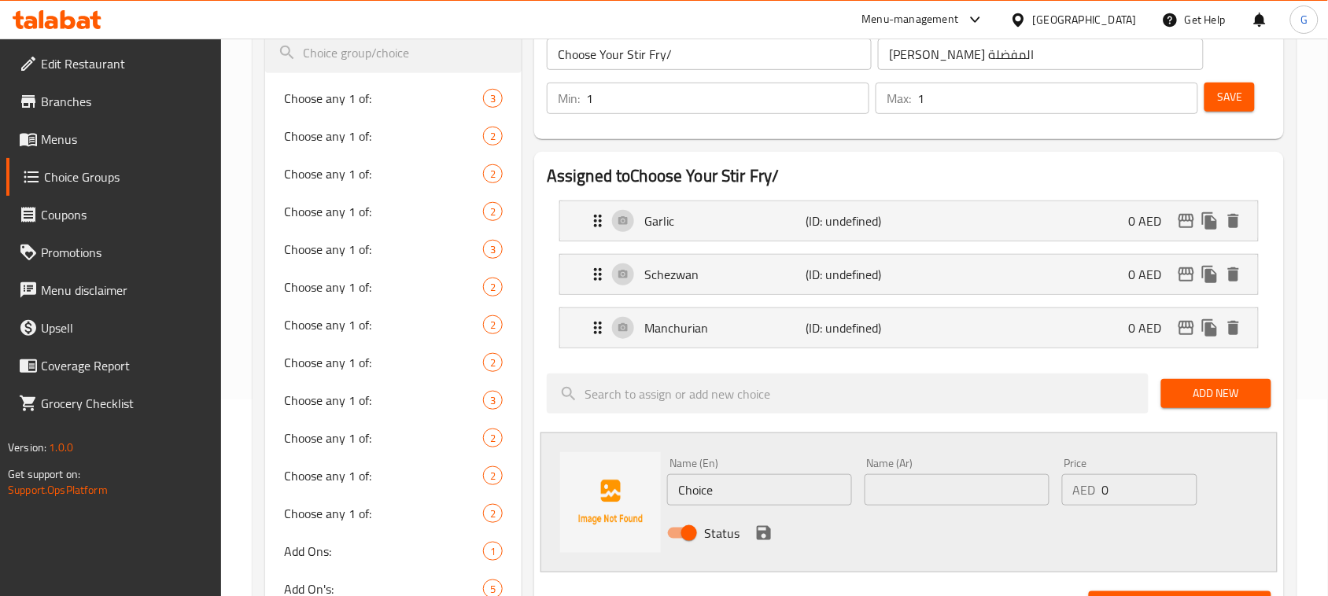
click at [770, 490] on input "Choice" at bounding box center [759, 489] width 185 height 31
paste input "Sweet & Sour)"
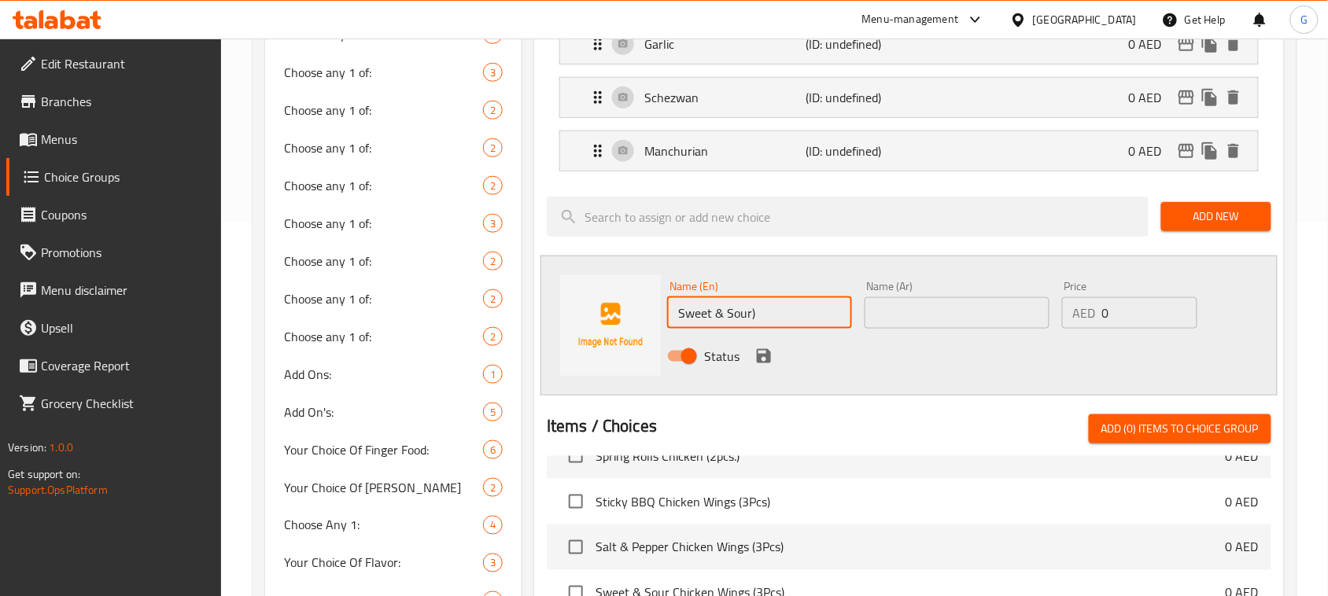
scroll to position [393, 0]
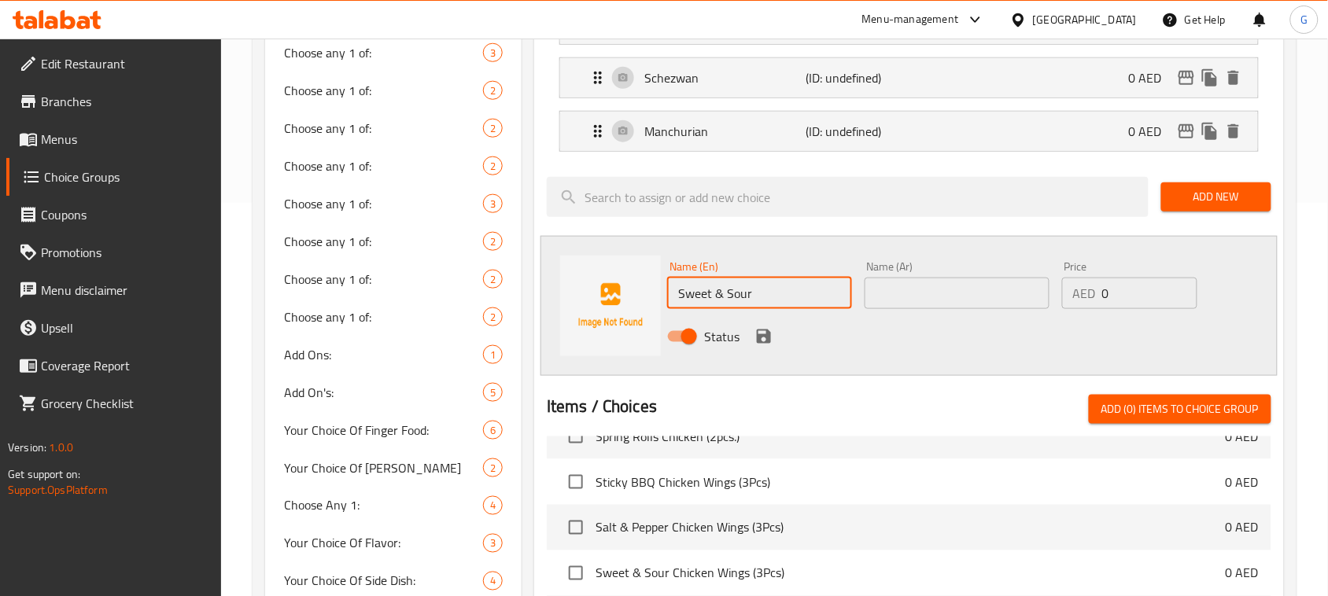
type input "Sweet & Sour"
click at [1009, 293] on input "text" at bounding box center [957, 293] width 185 height 31
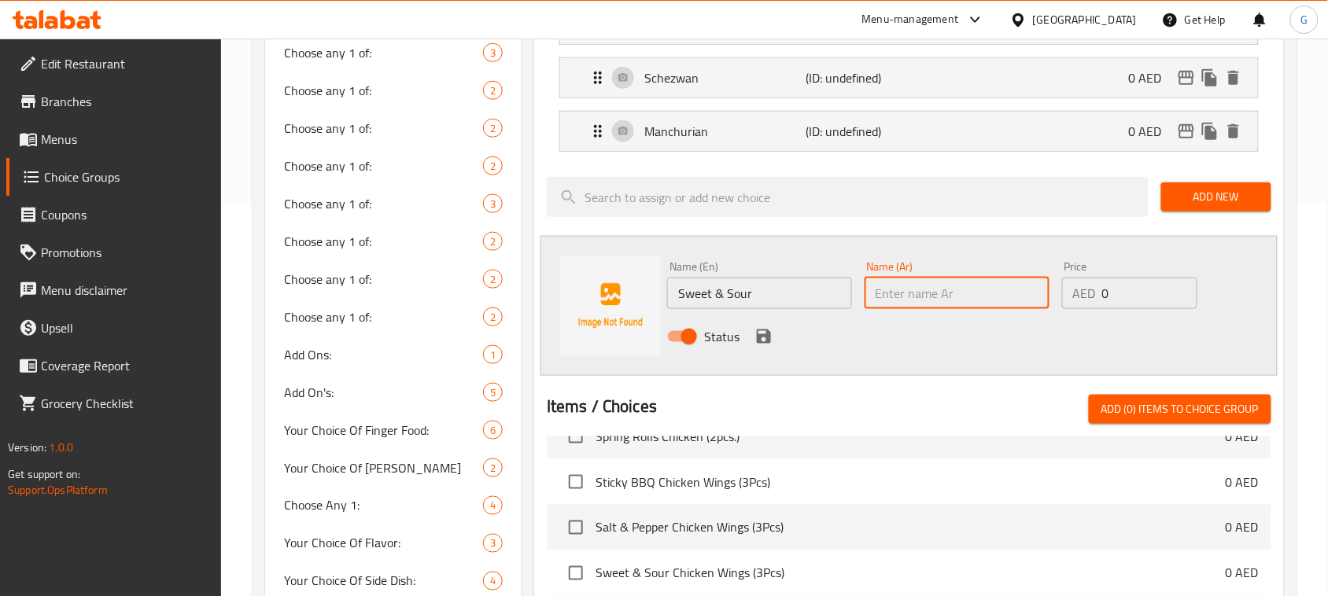
paste input "حلوة وحامضة"
type input "حلوة وحامضة"
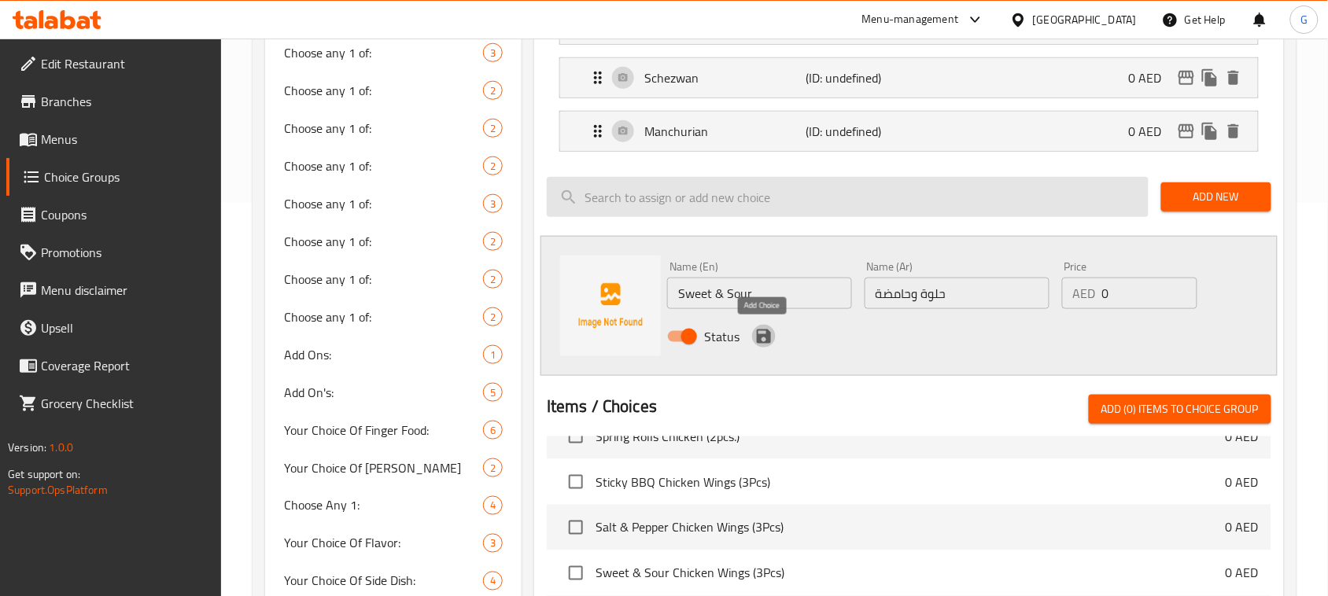
drag, startPoint x: 761, startPoint y: 337, endPoint x: 940, endPoint y: 234, distance: 206.5
click at [762, 336] on icon "save" at bounding box center [764, 337] width 14 height 14
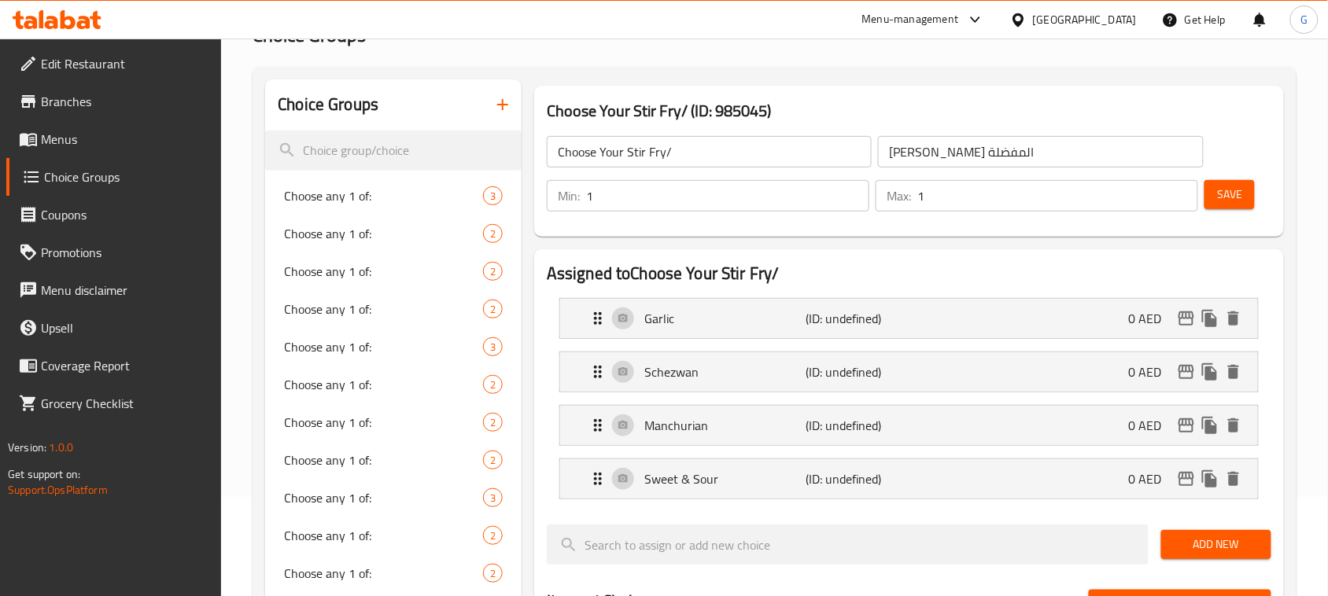
scroll to position [98, 0]
click at [1236, 197] on span "Save" at bounding box center [1229, 196] width 25 height 20
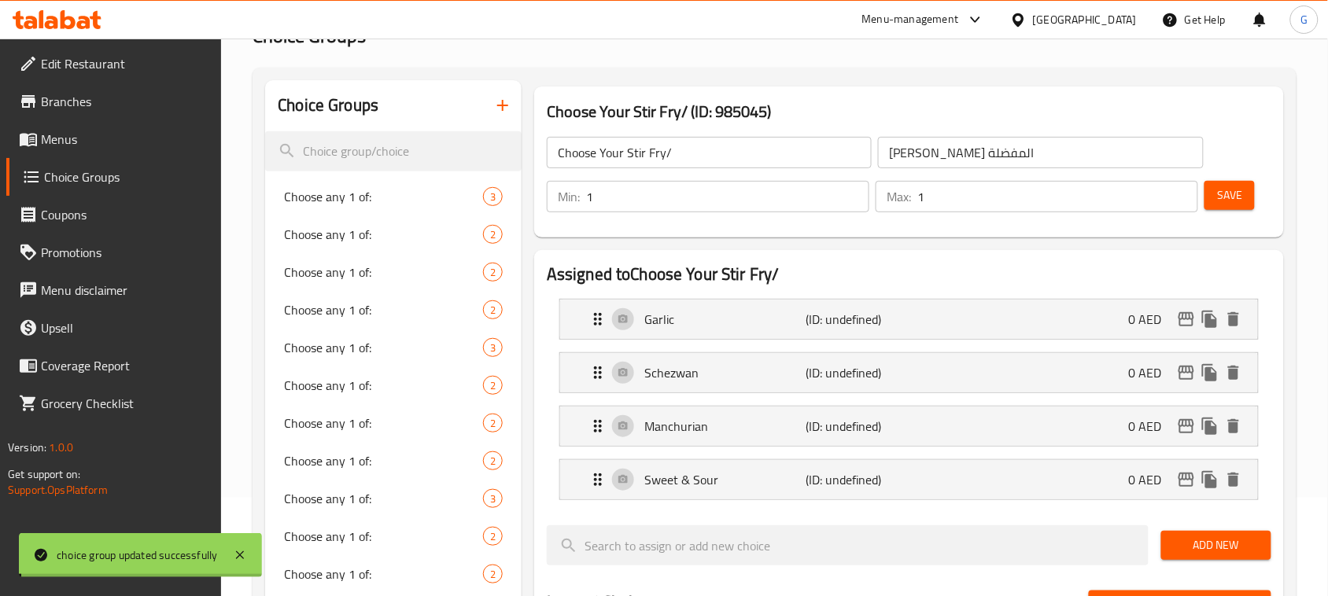
click at [701, 151] on input "Choose Your Stir Fry/" at bounding box center [709, 152] width 325 height 31
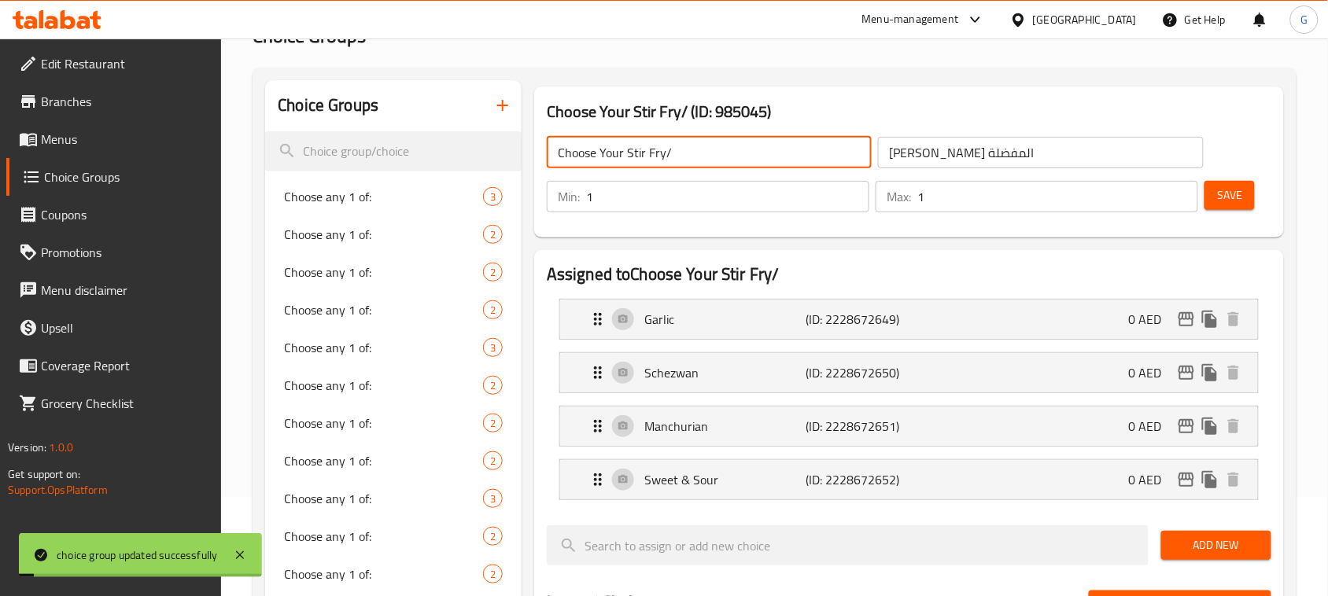
click at [655, 151] on input "Choose Your Stir Fry/" at bounding box center [709, 152] width 325 height 31
click at [704, 152] on input "Choose Your Stir Fry/" at bounding box center [709, 152] width 325 height 31
click at [689, 142] on input "Choose Your Stir Fry/" at bounding box center [709, 152] width 325 height 31
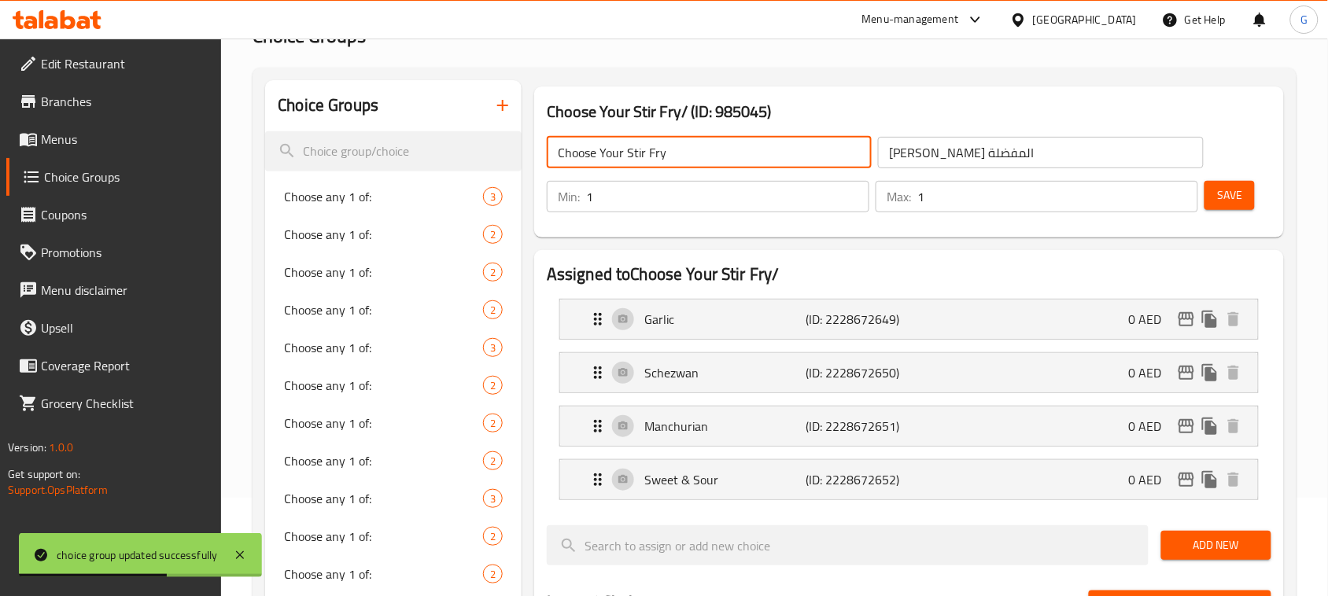
drag, startPoint x: 1237, startPoint y: 197, endPoint x: 1307, endPoint y: 136, distance: 92.6
click at [1237, 197] on span "Save" at bounding box center [1229, 196] width 25 height 20
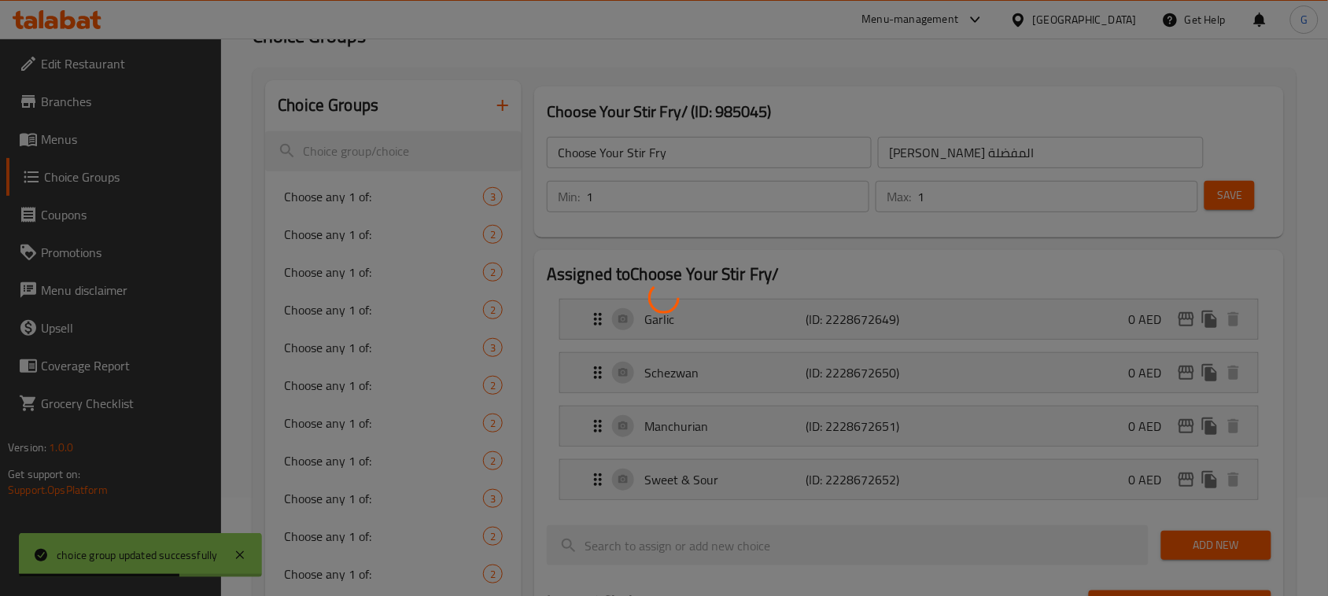
click at [1322, 107] on div at bounding box center [664, 298] width 1328 height 596
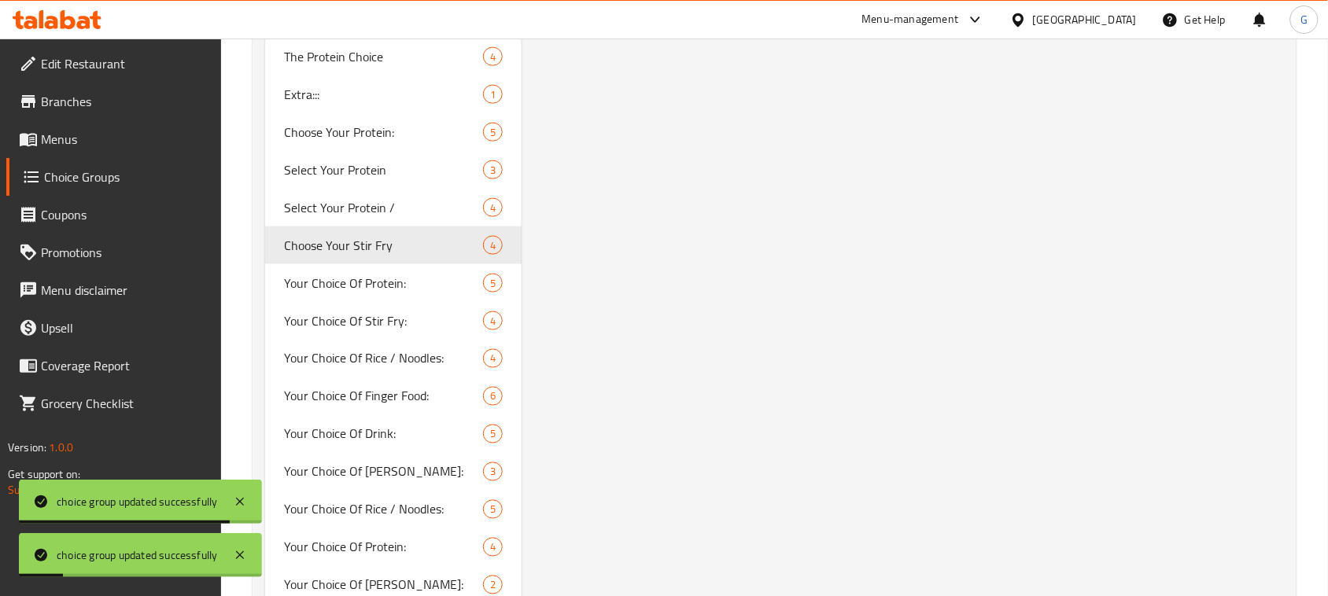
scroll to position [2341, 0]
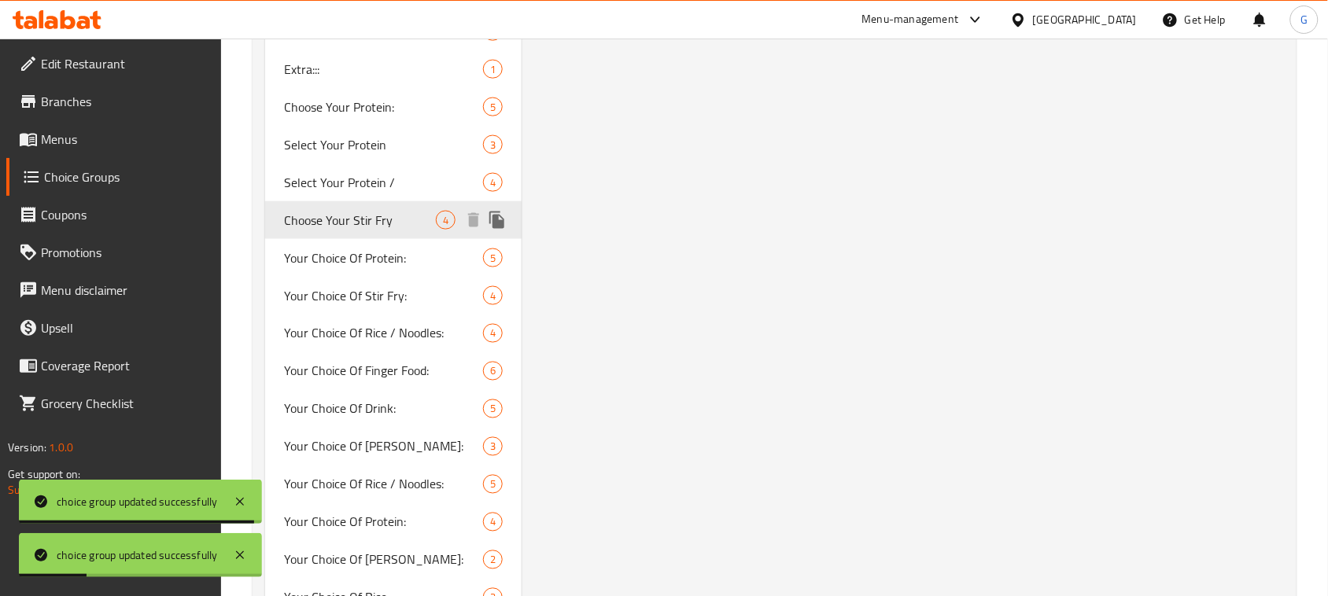
click at [402, 173] on span "Select Your Protein /" at bounding box center [383, 182] width 199 height 19
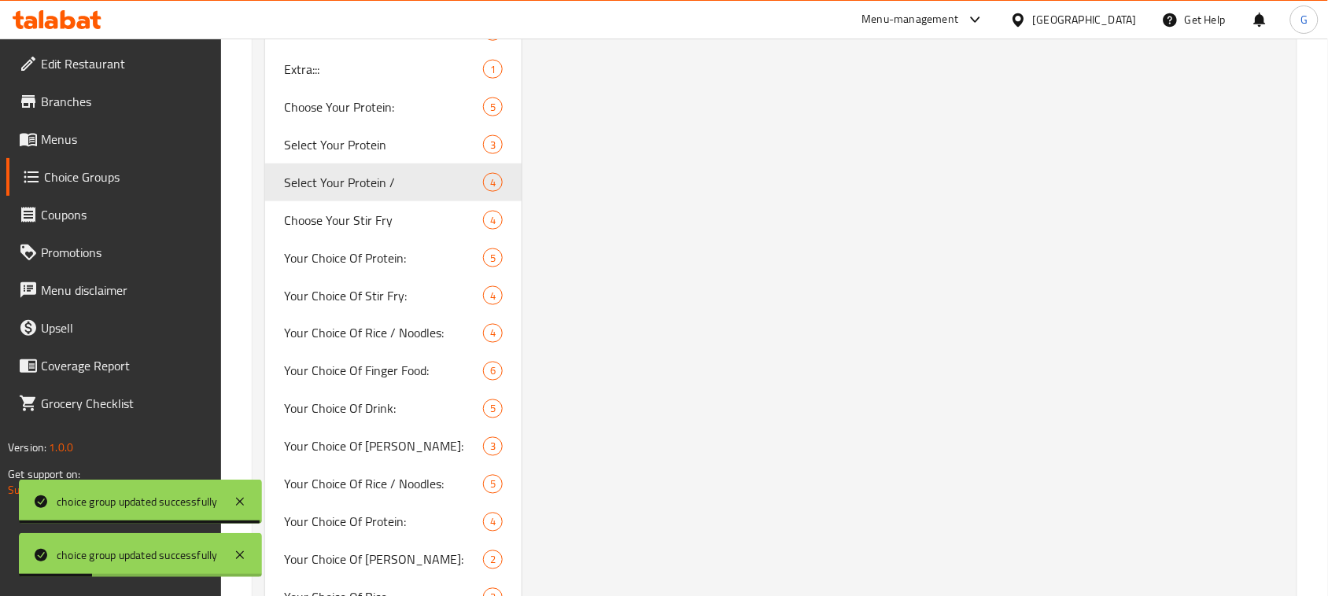
type input "Select Your Protein /"
type input "اختر البروتين الخاص بك"
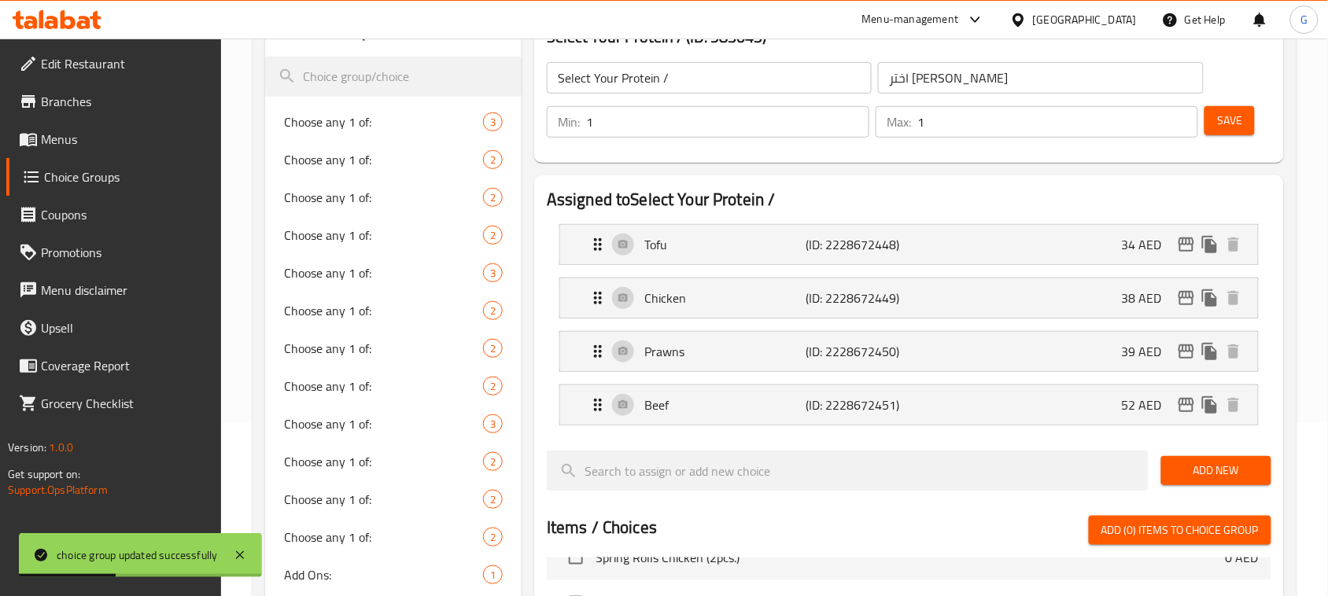
scroll to position [154, 0]
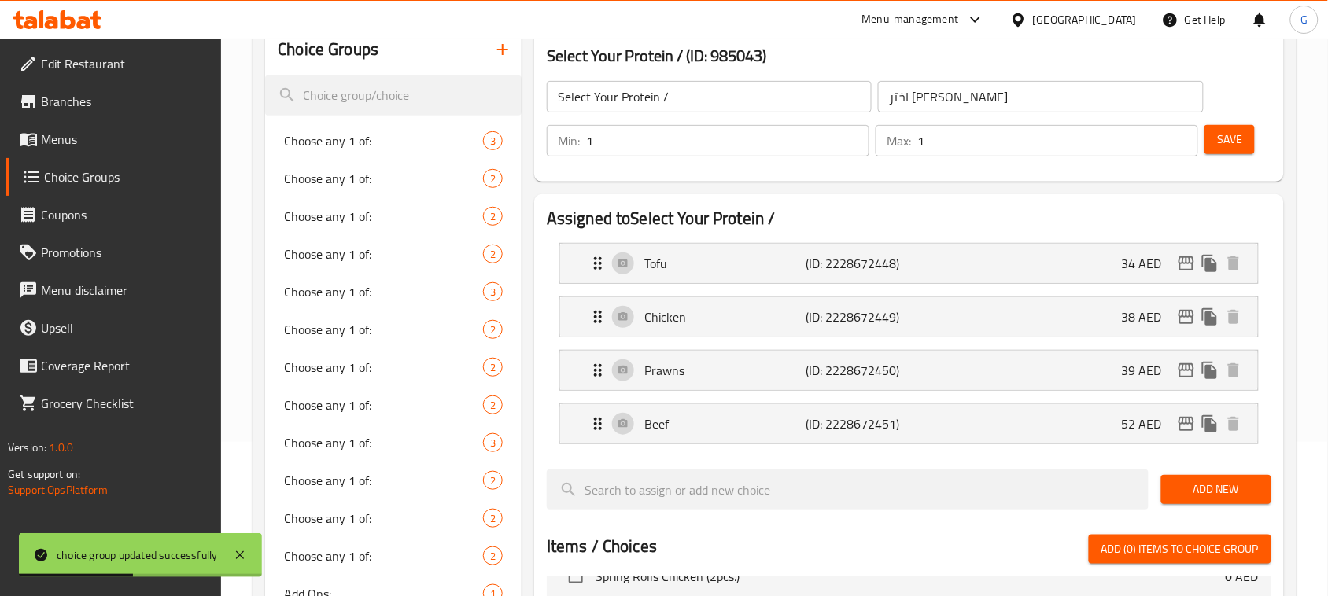
click at [696, 94] on input "Select Your Protein /" at bounding box center [709, 96] width 325 height 31
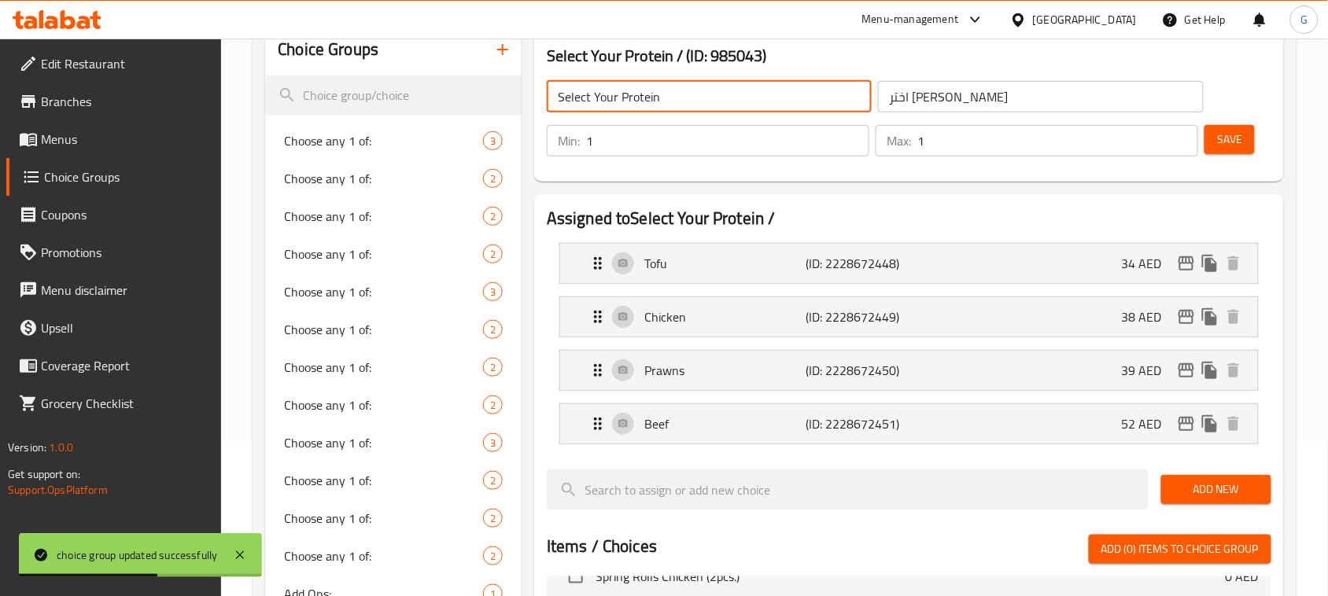
type input "Select Your Protein"
click at [1234, 146] on span "Save" at bounding box center [1229, 140] width 25 height 20
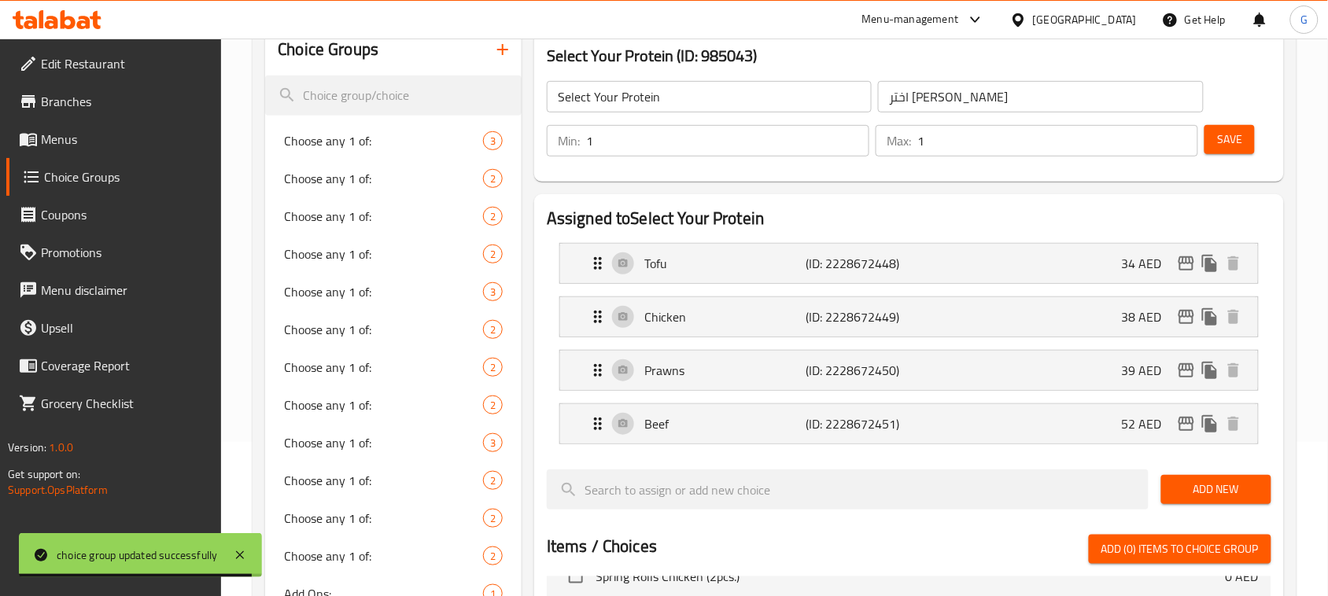
click at [659, 102] on input "Select Your Protein" at bounding box center [709, 96] width 325 height 31
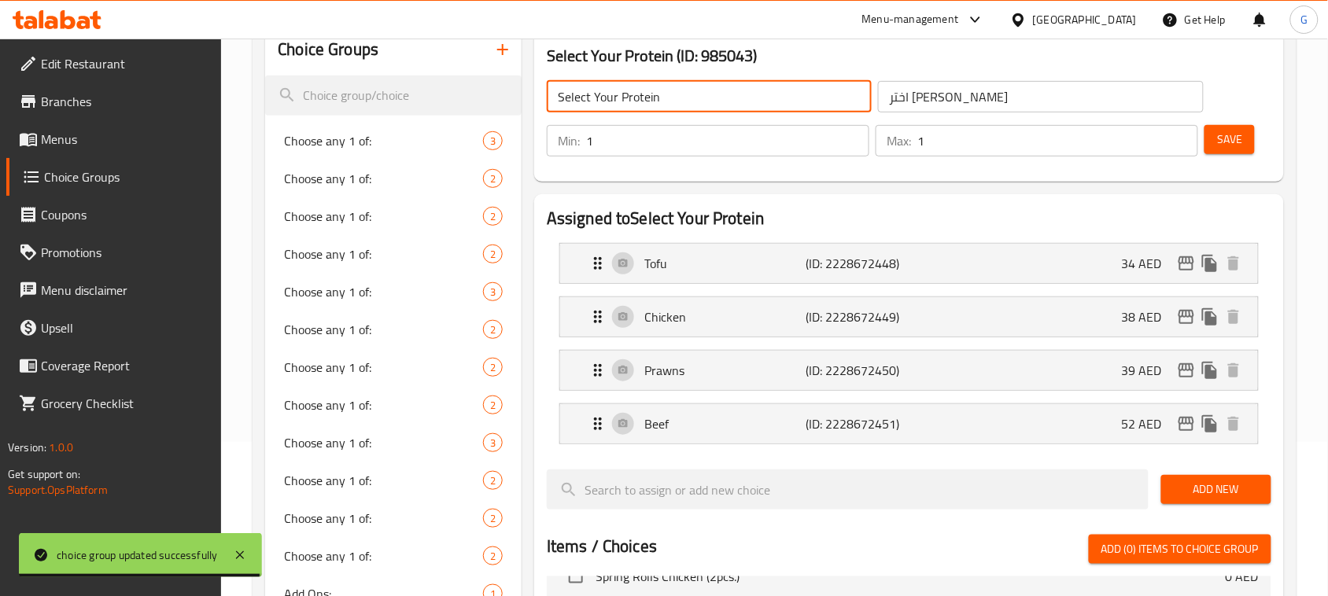
click at [659, 102] on input "Select Your Protein" at bounding box center [709, 96] width 325 height 31
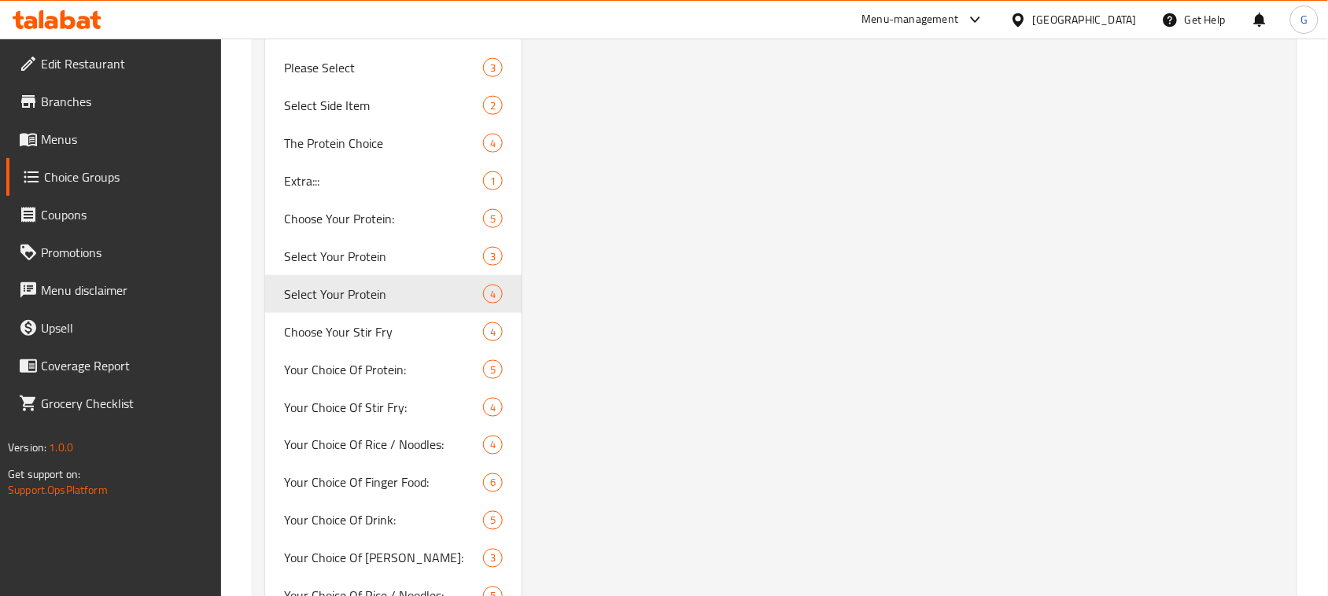
scroll to position [2286, 0]
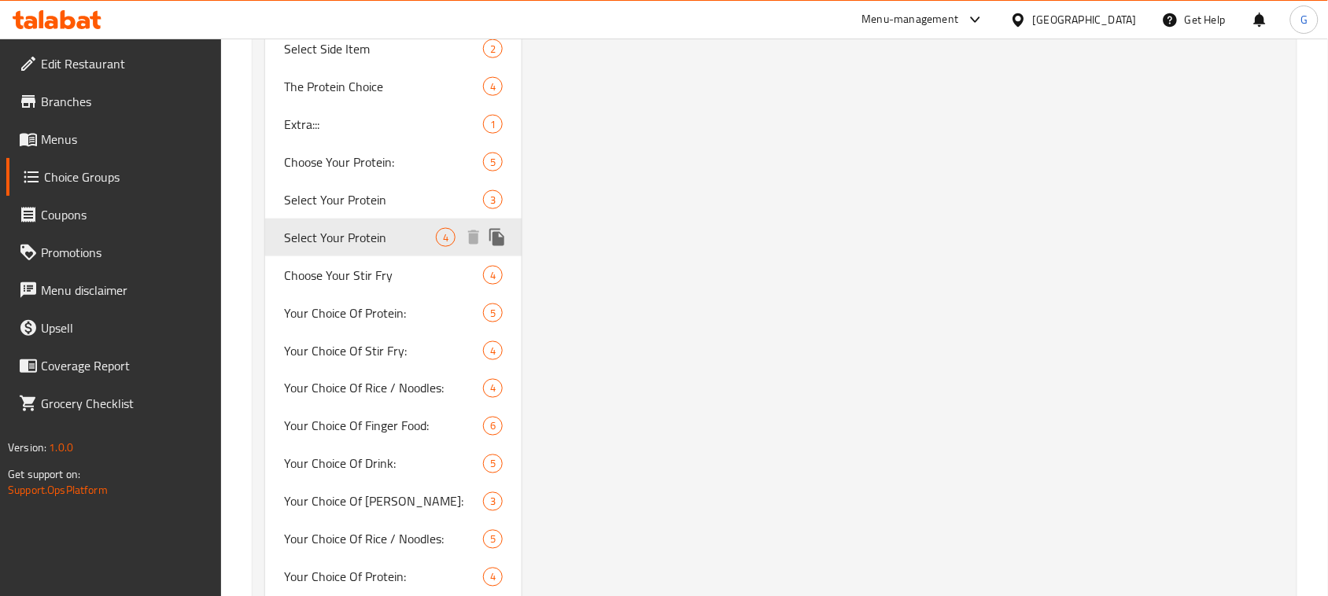
click at [494, 237] on icon "duplicate" at bounding box center [496, 237] width 15 height 17
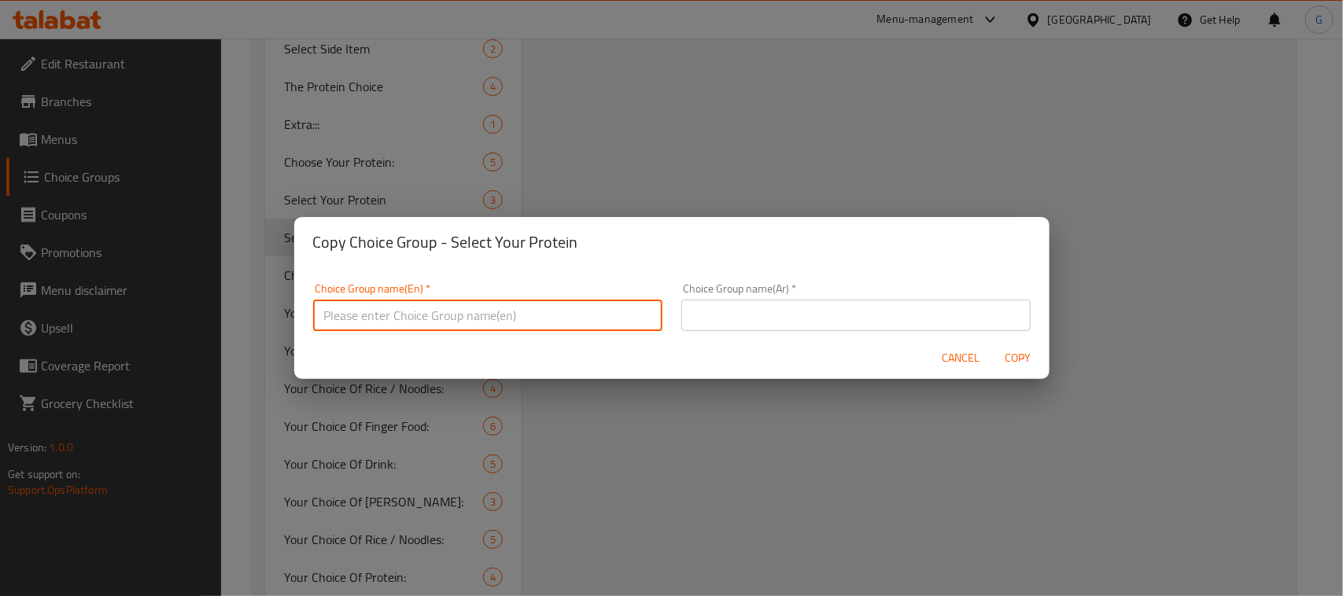
click at [555, 305] on input "text" at bounding box center [487, 315] width 349 height 31
paste input "Select Your Protein"
type input "Select Your Protein /"
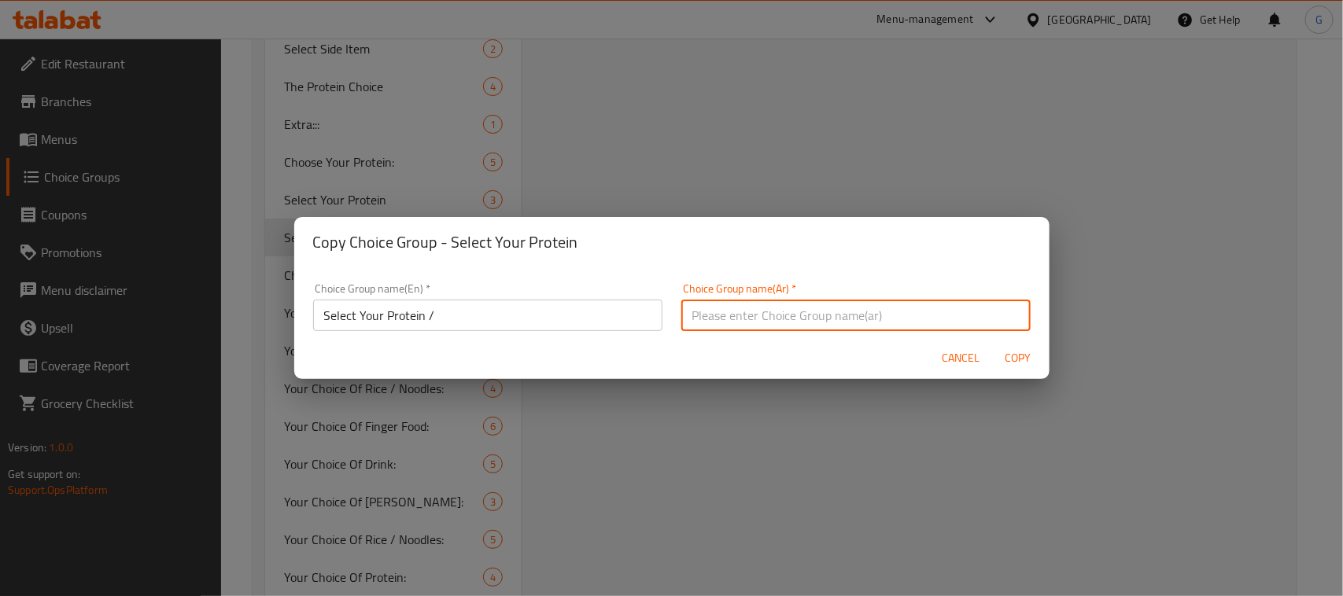
drag, startPoint x: 750, startPoint y: 324, endPoint x: 815, endPoint y: 324, distance: 65.3
click at [750, 324] on input "text" at bounding box center [855, 315] width 349 height 31
paste input "اختر البروتين الخاص بك"
type input "اختر البروتين الخاص بك"
click at [1024, 350] on span "Copy" at bounding box center [1018, 359] width 38 height 20
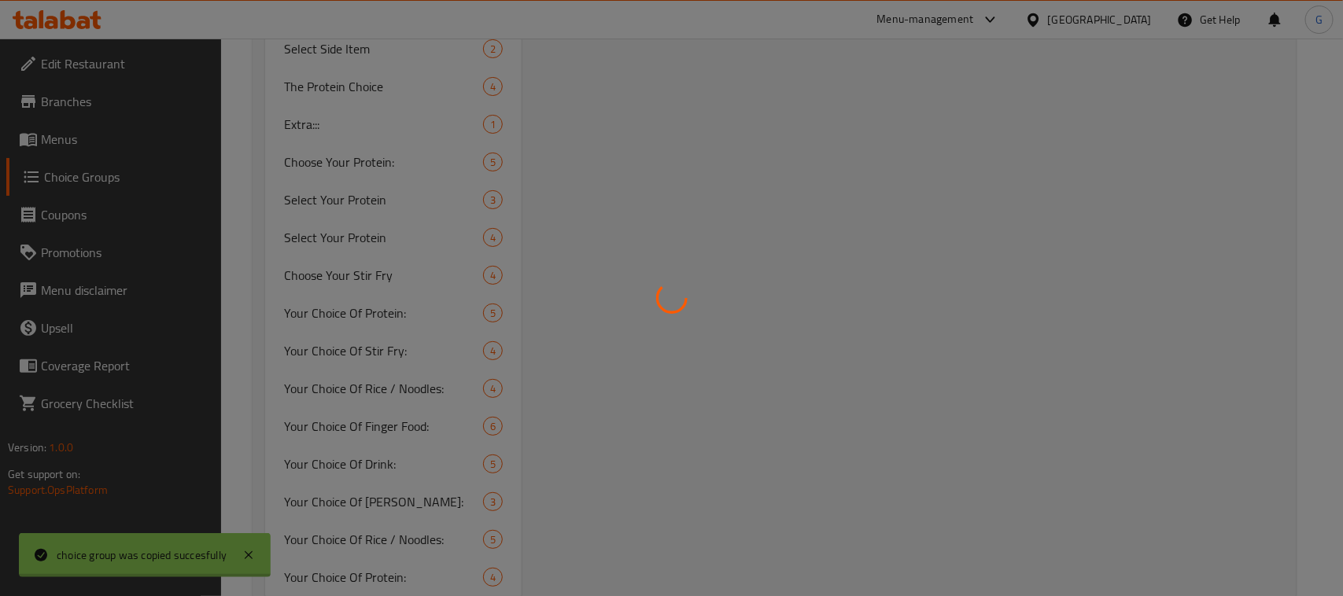
type input "Select Your Protein /"
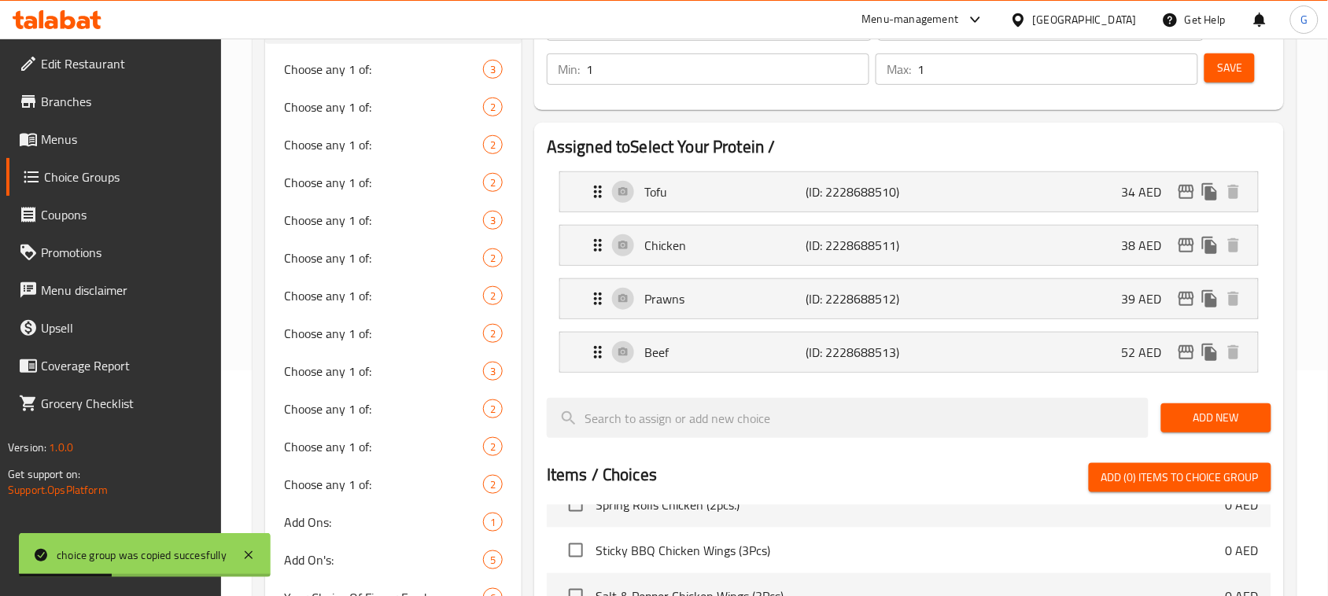
scroll to position [220, 0]
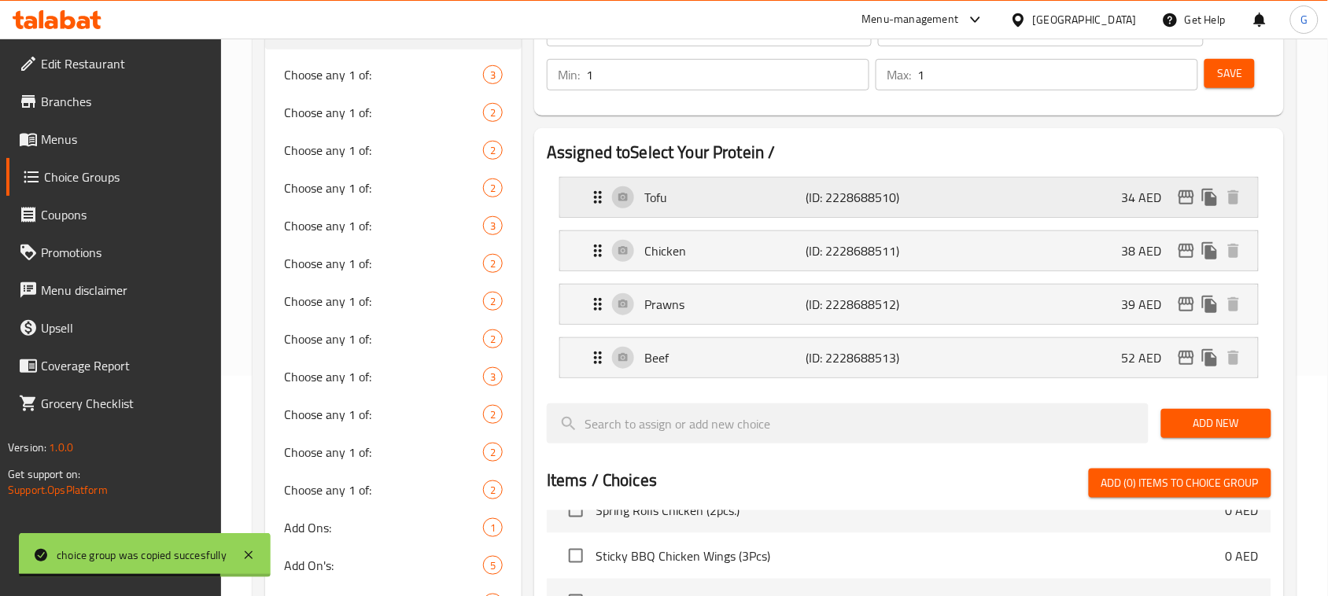
click at [1091, 199] on div "Tofu (ID: 2228688510) 34 AED" at bounding box center [914, 197] width 651 height 39
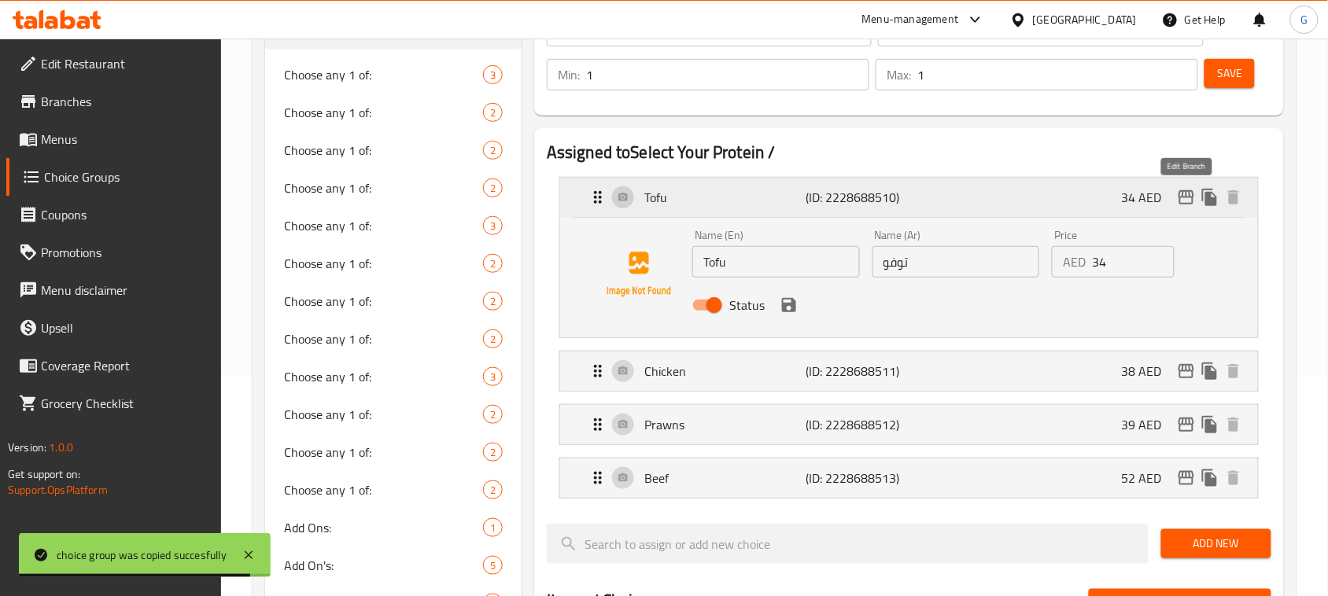
click at [1188, 198] on icon "edit" at bounding box center [1186, 197] width 19 height 19
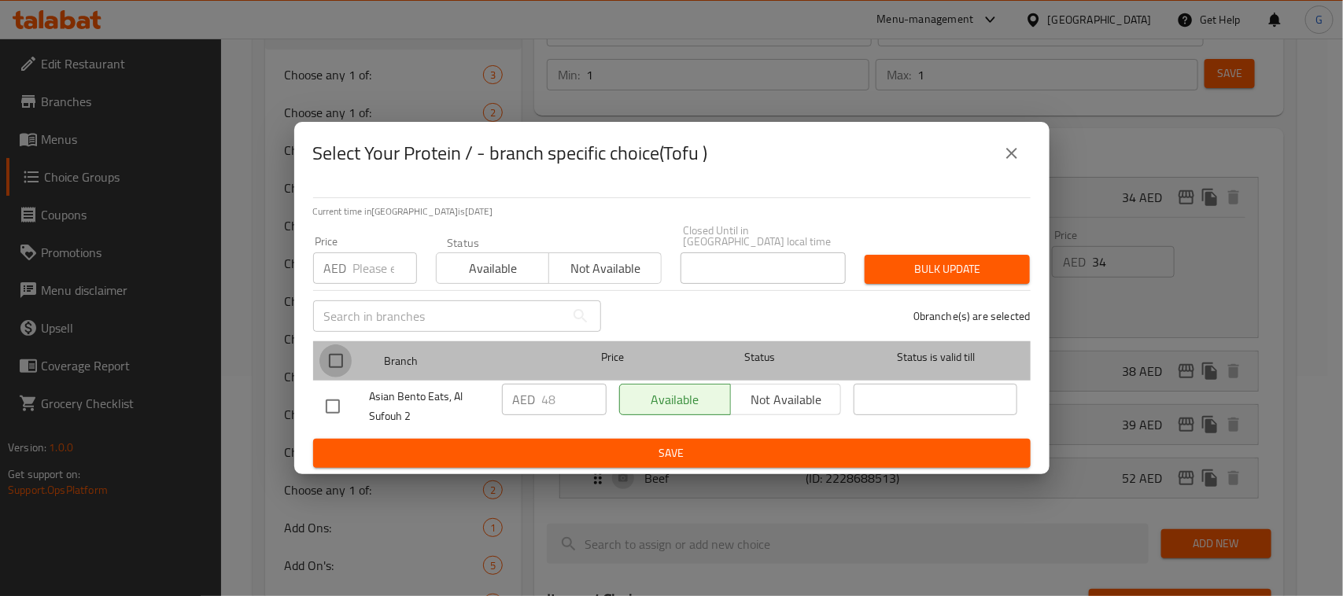
click at [349, 359] on input "checkbox" at bounding box center [335, 361] width 33 height 33
checkbox input "true"
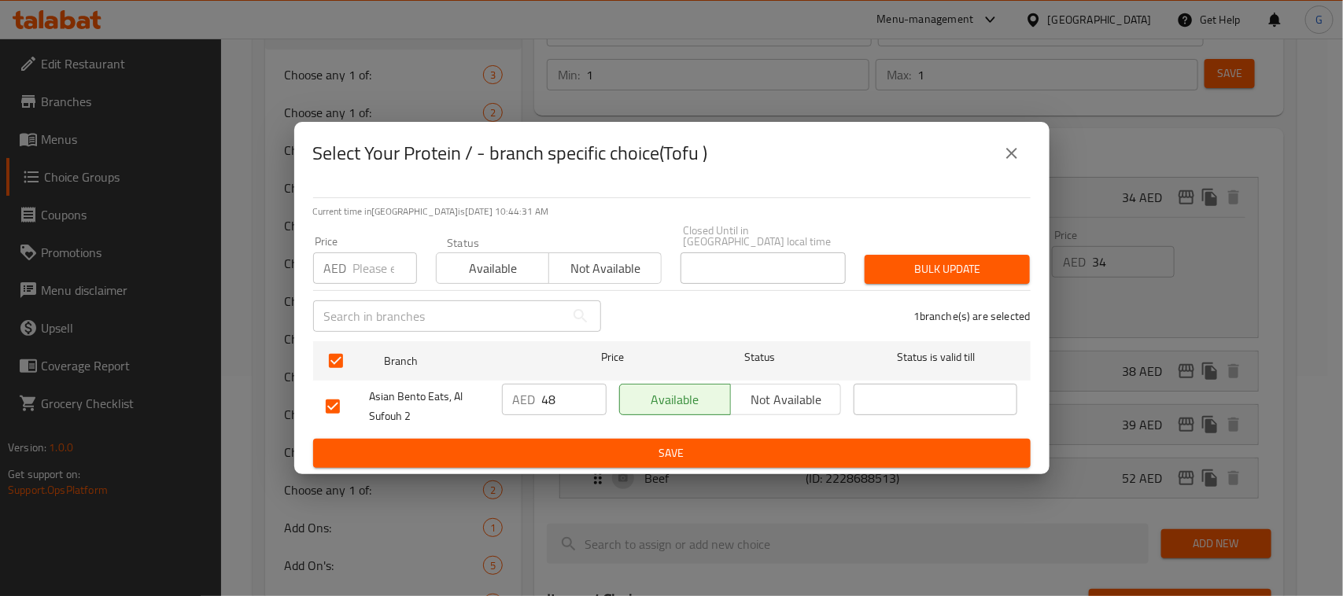
click at [378, 273] on input "number" at bounding box center [385, 268] width 64 height 31
paste input "57"
type input "57"
click at [972, 277] on span "Bulk update" at bounding box center [947, 270] width 140 height 20
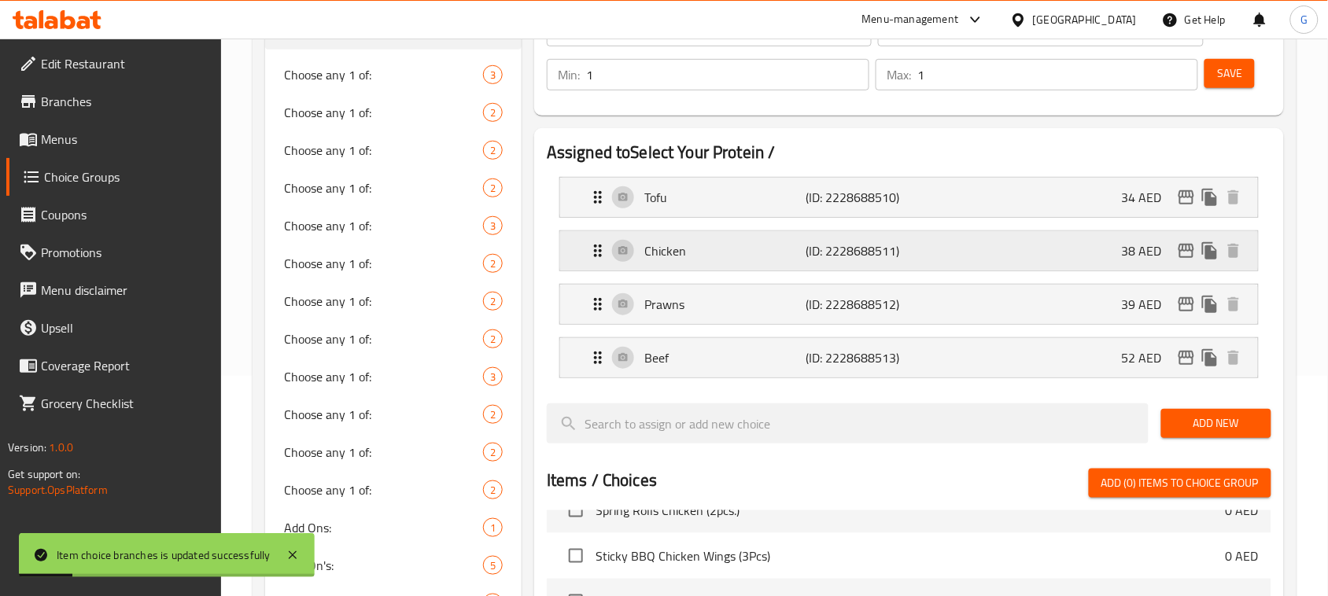
click at [724, 260] on p "Chicken" at bounding box center [724, 251] width 161 height 19
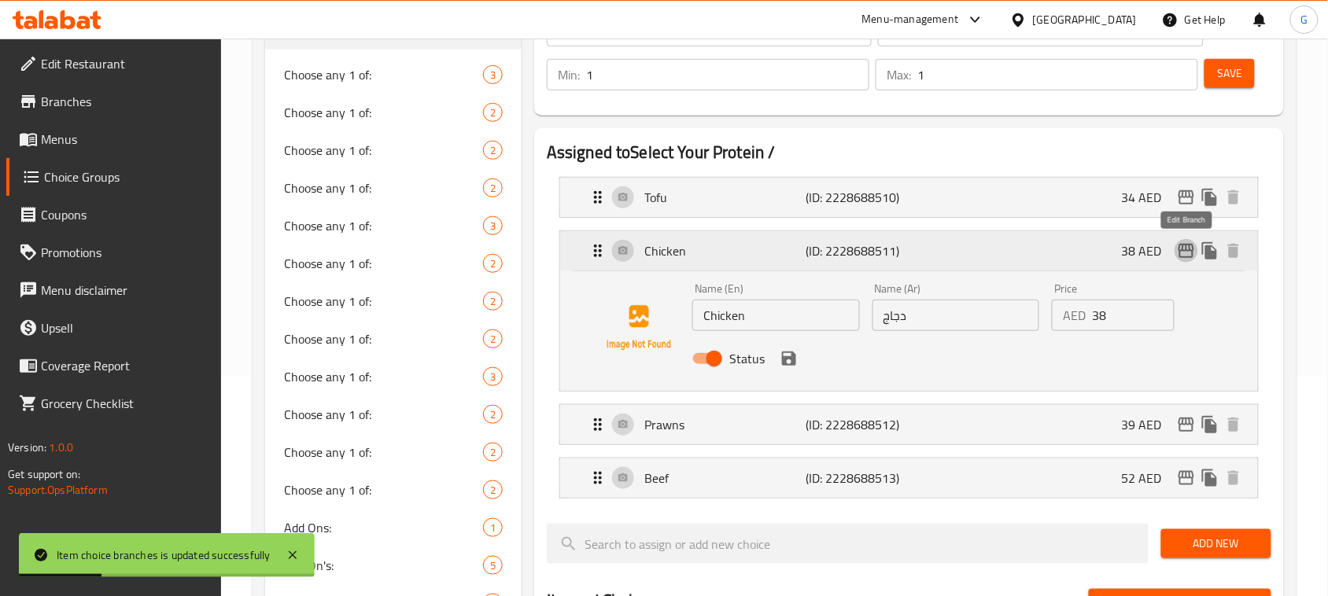
click at [1187, 254] on icon "edit" at bounding box center [1186, 251] width 19 height 19
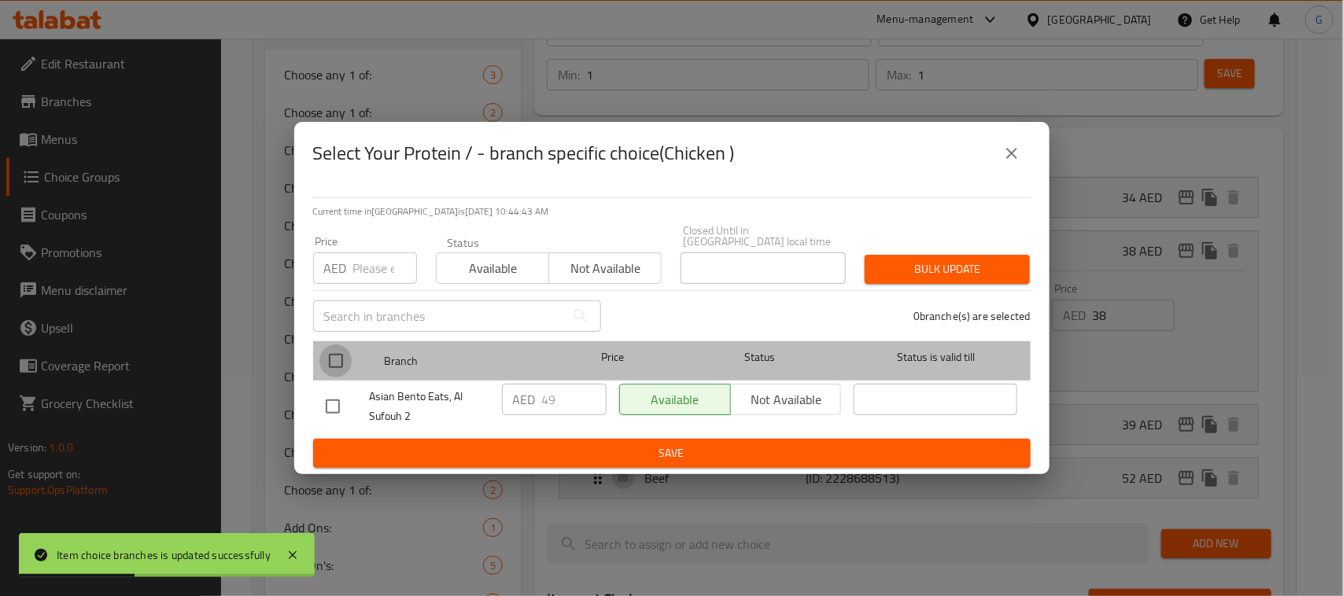
click at [339, 347] on input "checkbox" at bounding box center [335, 361] width 33 height 33
checkbox input "true"
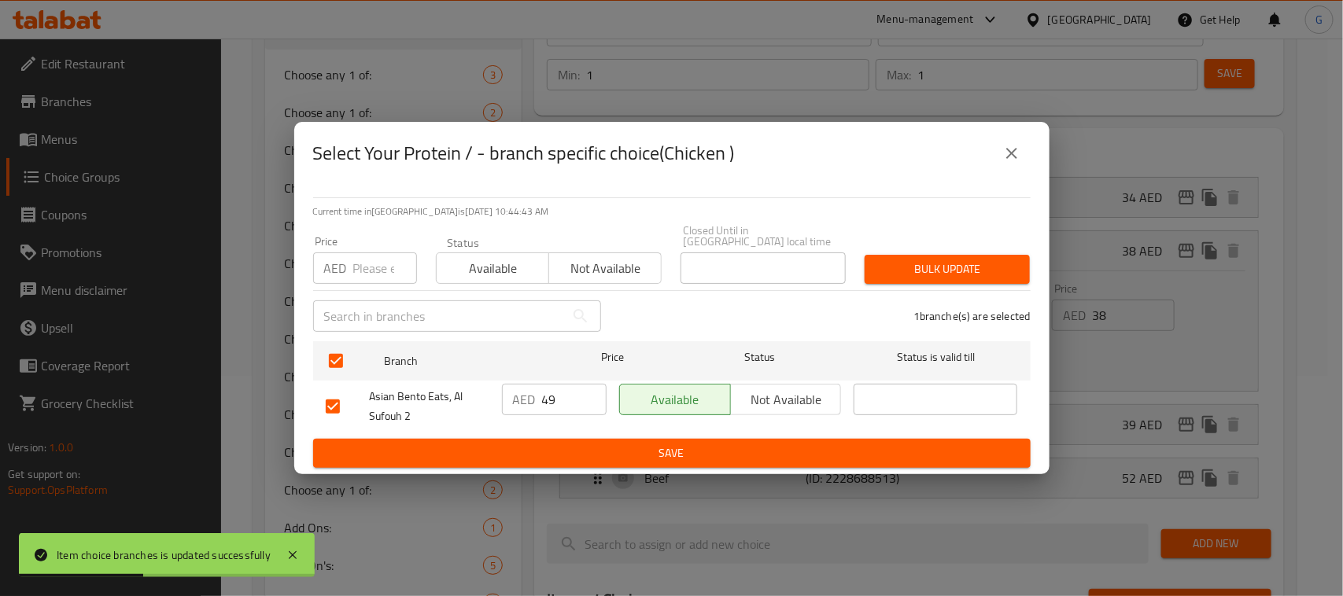
click at [370, 272] on input "number" at bounding box center [385, 268] width 64 height 31
paste input "58"
type input "58"
click at [948, 272] on span "Bulk update" at bounding box center [947, 270] width 140 height 20
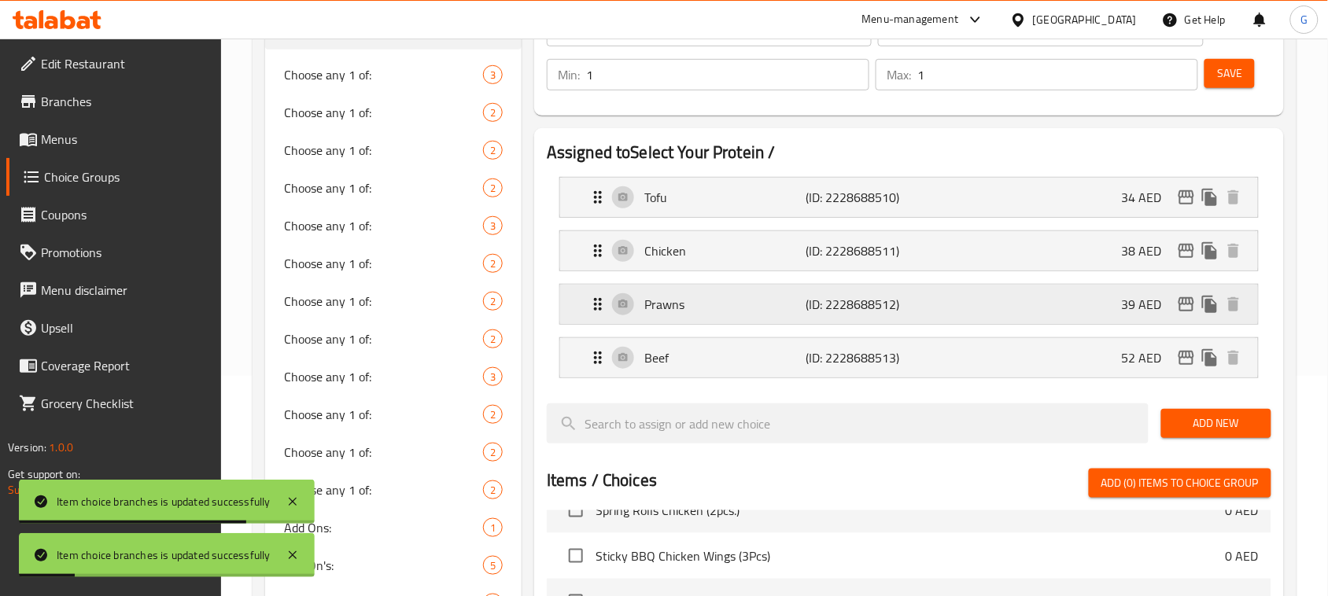
click at [1187, 311] on icon "edit" at bounding box center [1186, 304] width 19 height 19
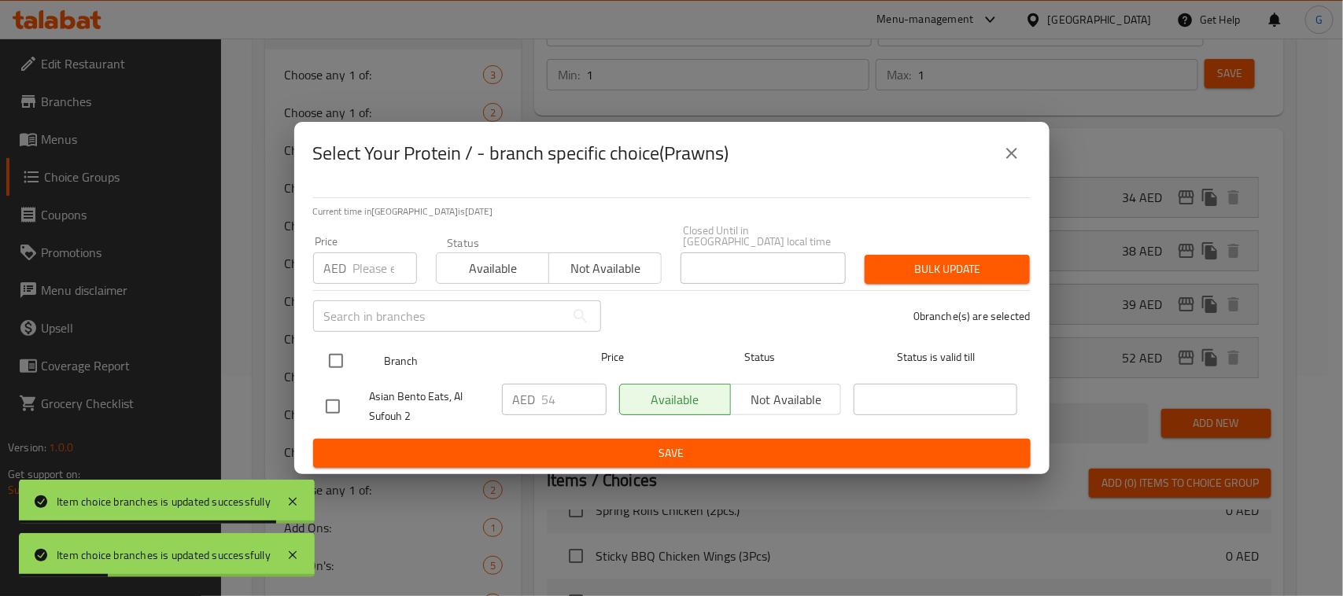
click at [340, 364] on input "checkbox" at bounding box center [335, 361] width 33 height 33
checkbox input "true"
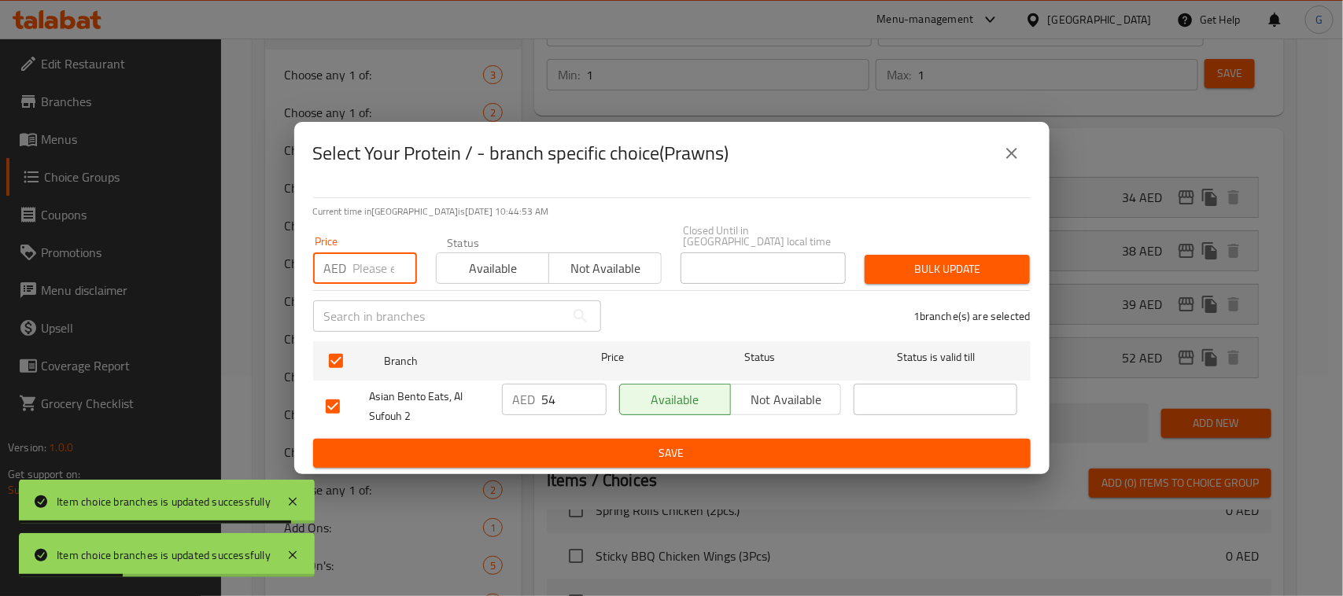
click at [367, 280] on input "number" at bounding box center [385, 268] width 64 height 31
paste input "62"
type input "62"
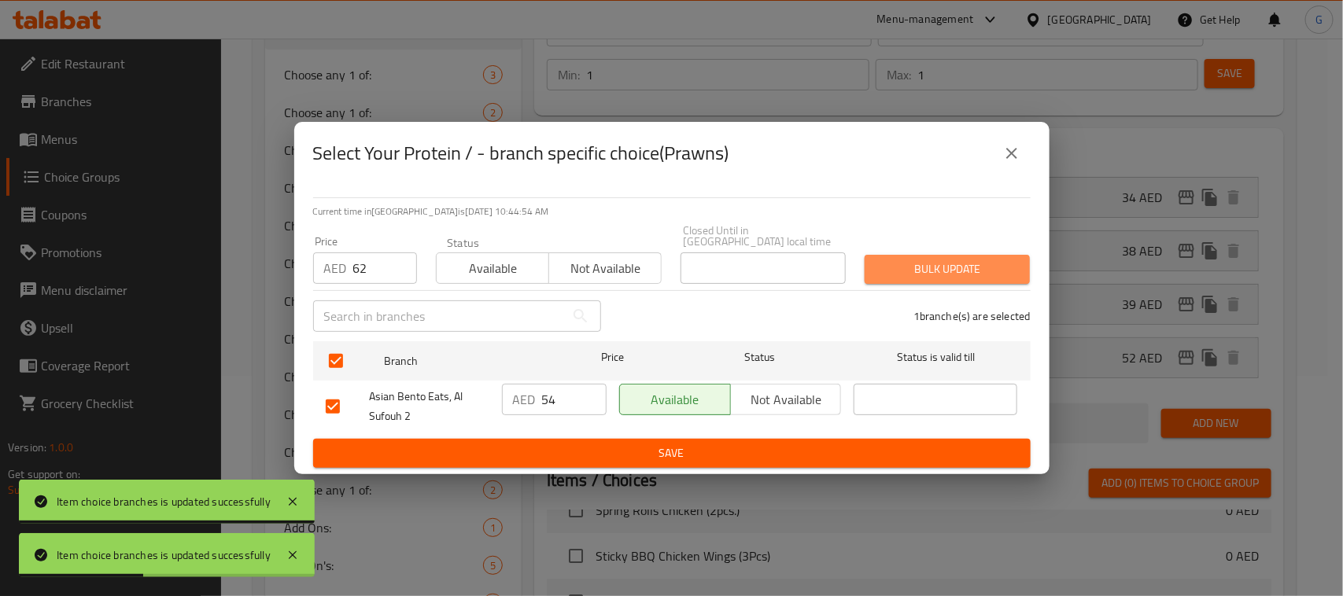
click at [951, 273] on span "Bulk update" at bounding box center [947, 270] width 140 height 20
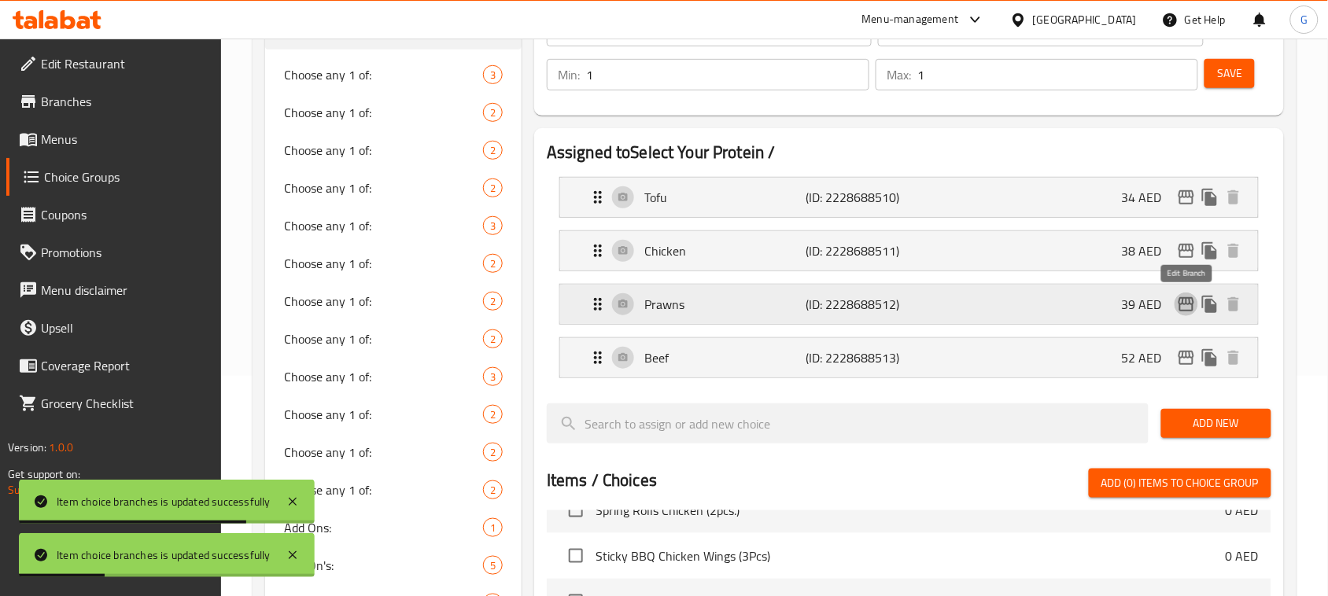
click at [1189, 304] on icon "edit" at bounding box center [1186, 304] width 19 height 19
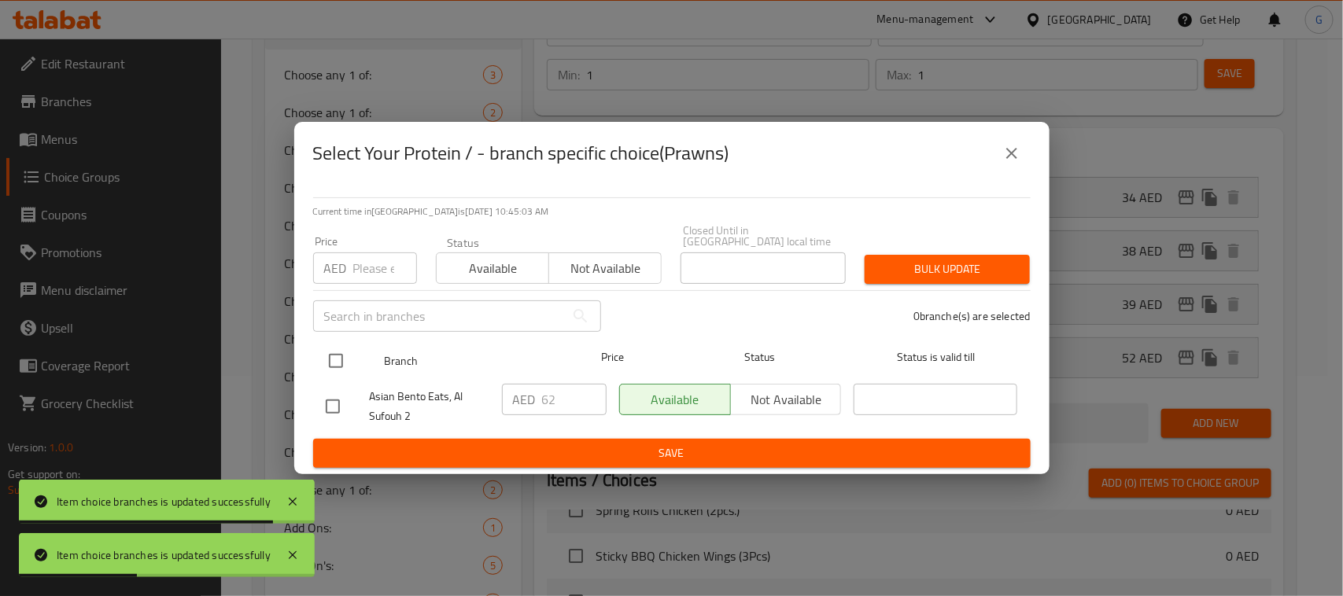
click at [337, 356] on input "checkbox" at bounding box center [335, 361] width 33 height 33
checkbox input "true"
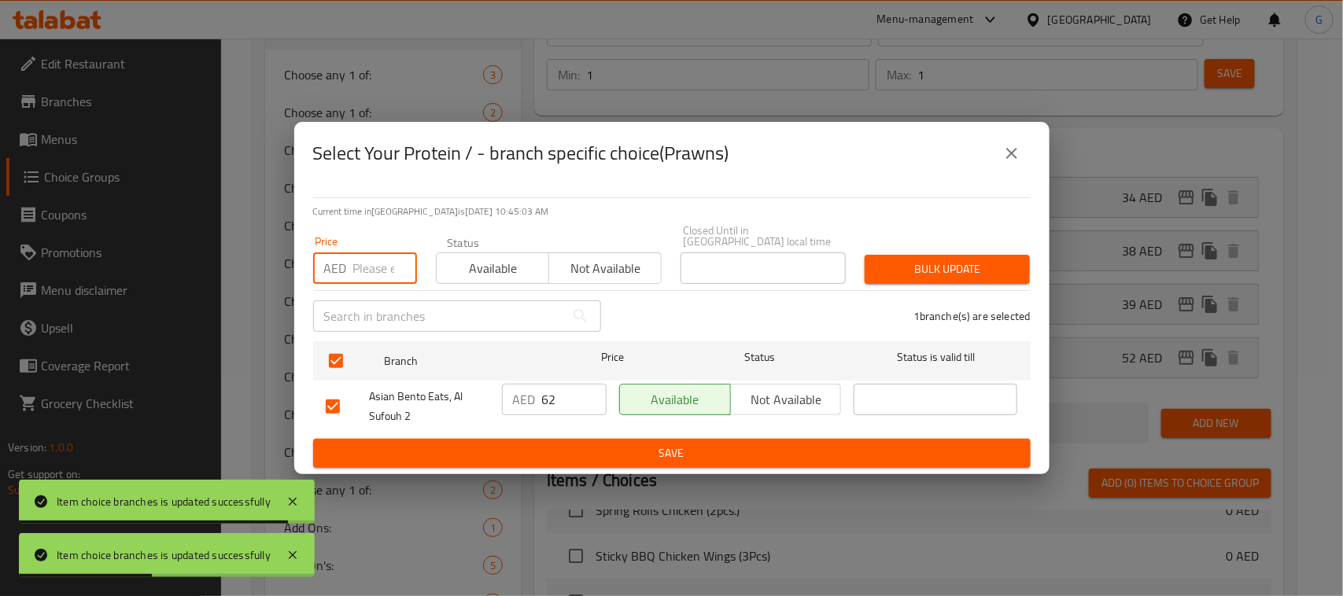
click at [374, 270] on input "number" at bounding box center [385, 268] width 64 height 31
paste input "64"
type input "64"
click at [988, 288] on div "1 branche(s) are selected" at bounding box center [826, 316] width 430 height 57
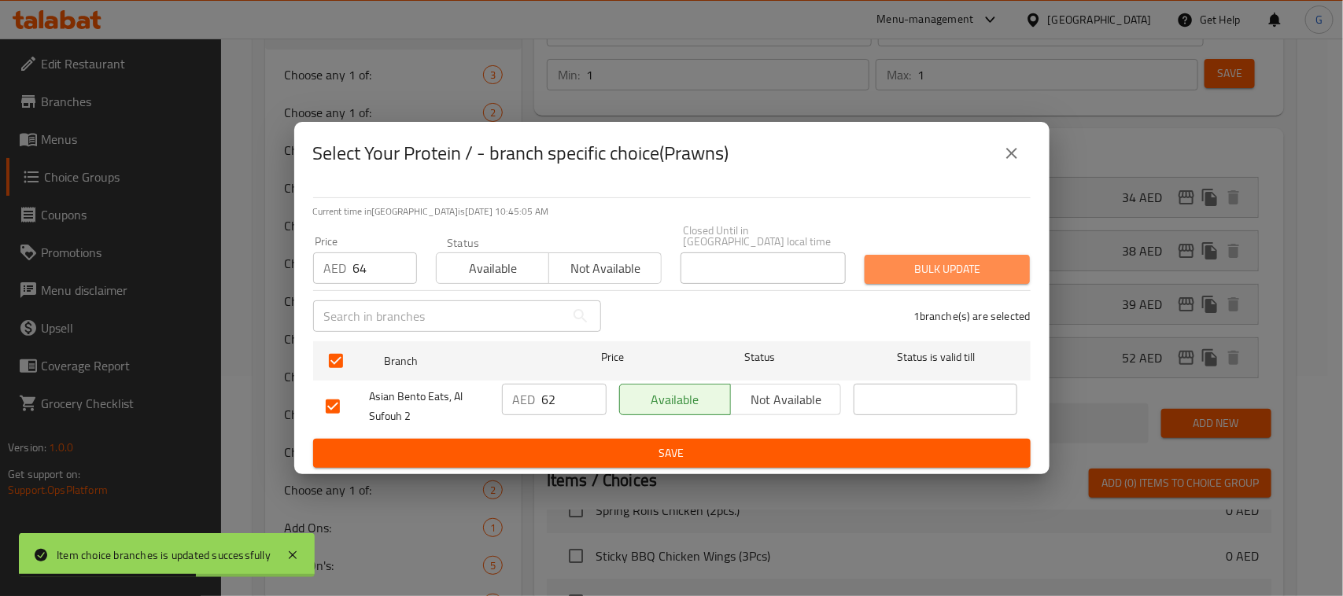
click at [973, 260] on span "Bulk update" at bounding box center [947, 270] width 140 height 20
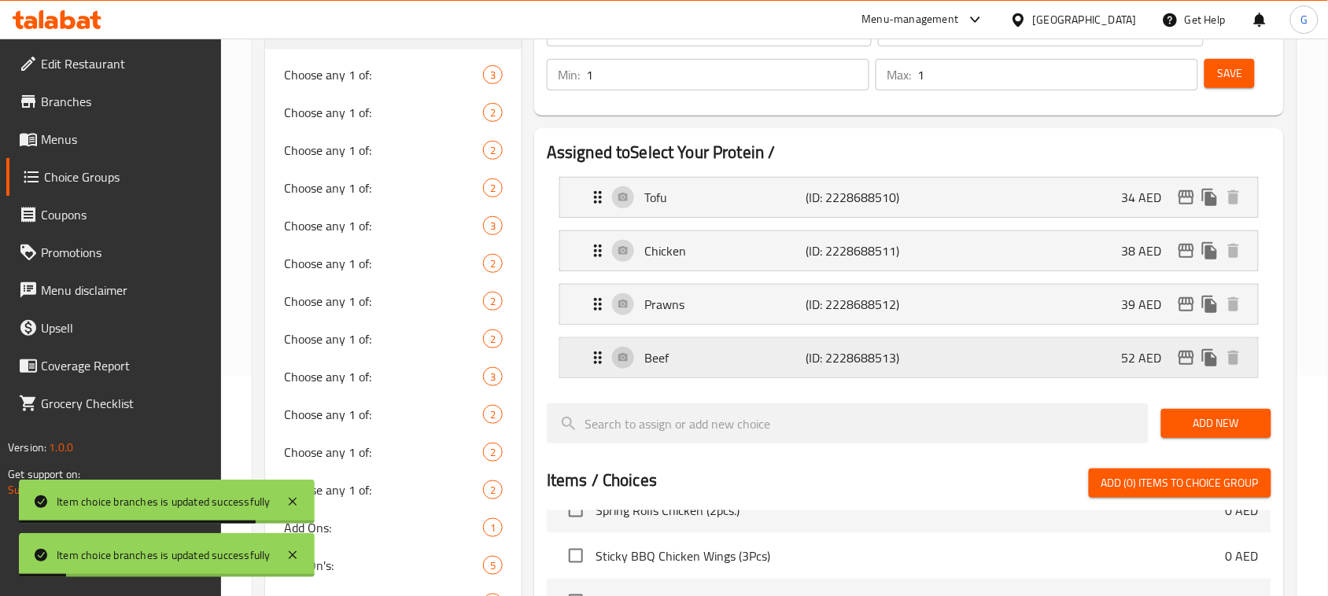
click at [1190, 363] on icon "edit" at bounding box center [1186, 358] width 19 height 19
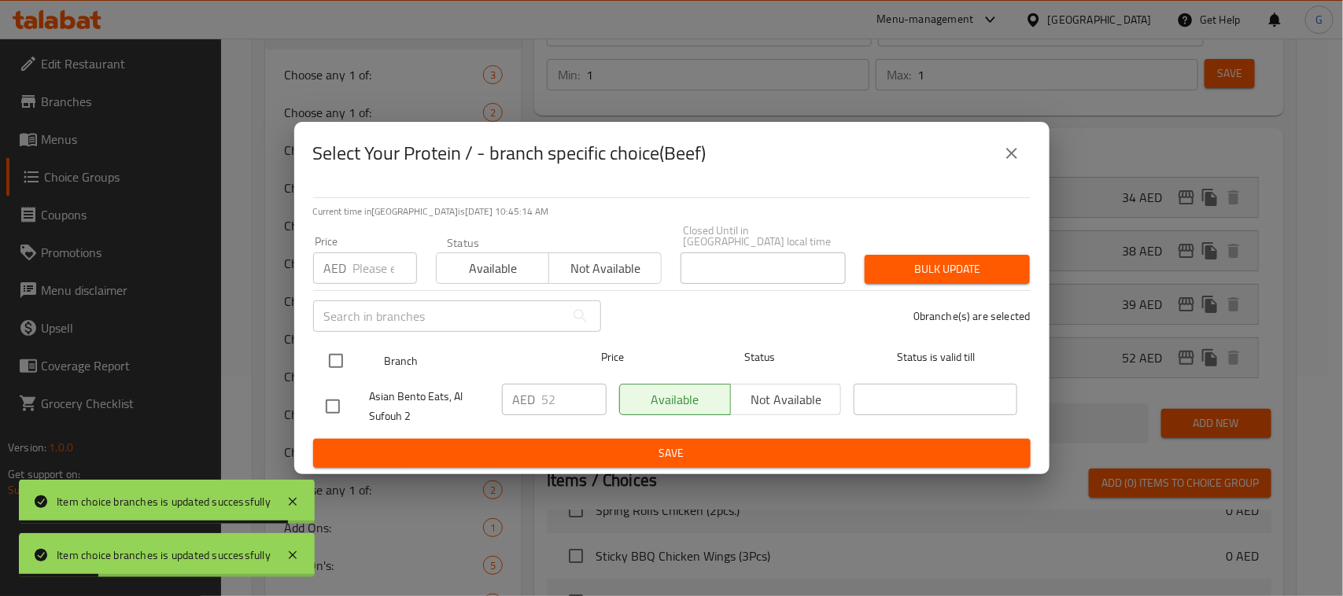
click at [341, 364] on input "checkbox" at bounding box center [335, 361] width 33 height 33
checkbox input "true"
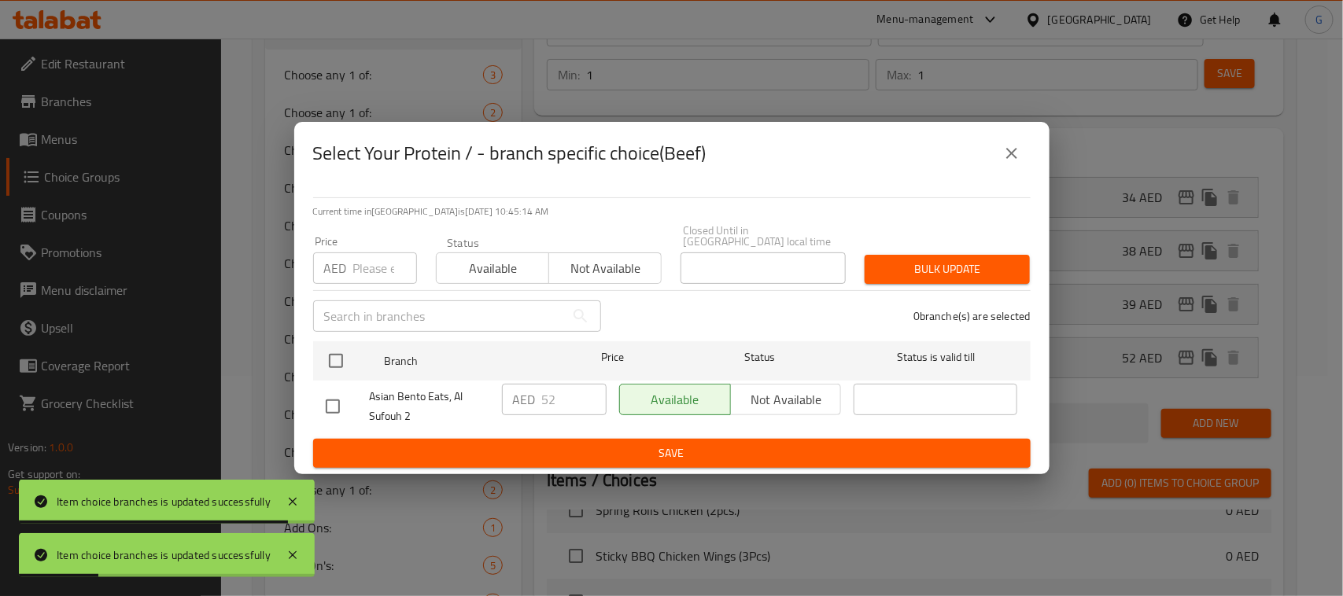
checkbox input "true"
click at [382, 242] on div "Price AED Price" at bounding box center [365, 260] width 104 height 48
click at [380, 265] on input "number" at bounding box center [385, 268] width 64 height 31
paste input "62"
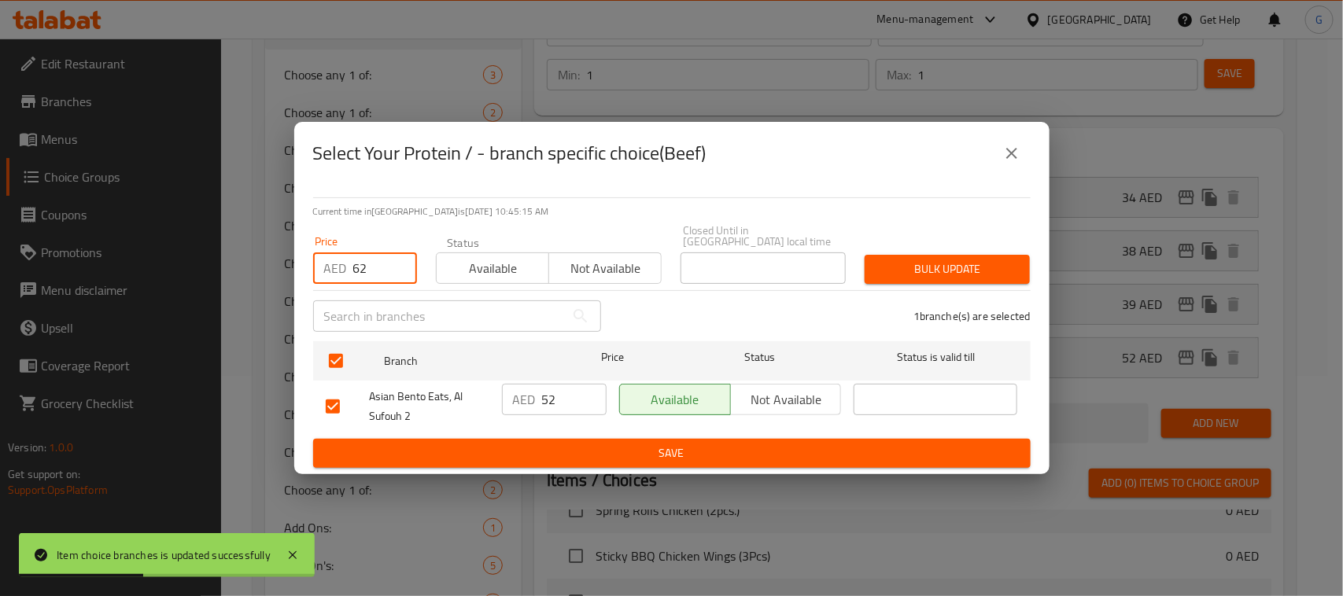
type input "62"
click at [970, 282] on button "Bulk update" at bounding box center [947, 269] width 165 height 29
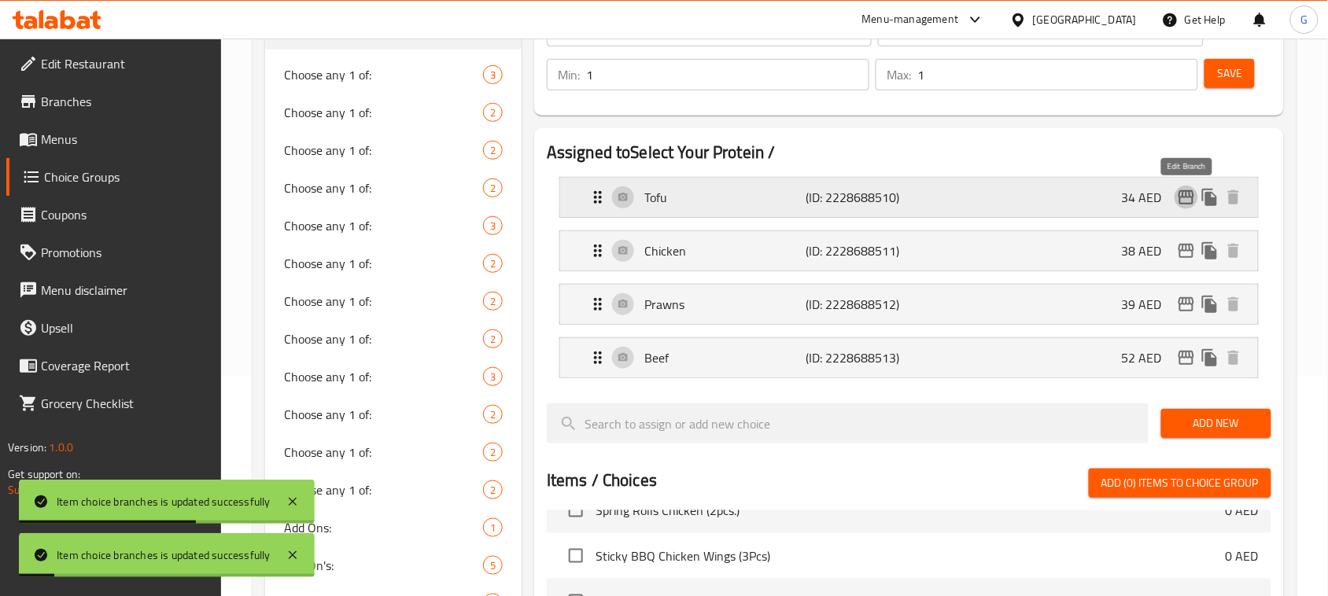
click at [1190, 190] on icon "edit" at bounding box center [1186, 197] width 19 height 19
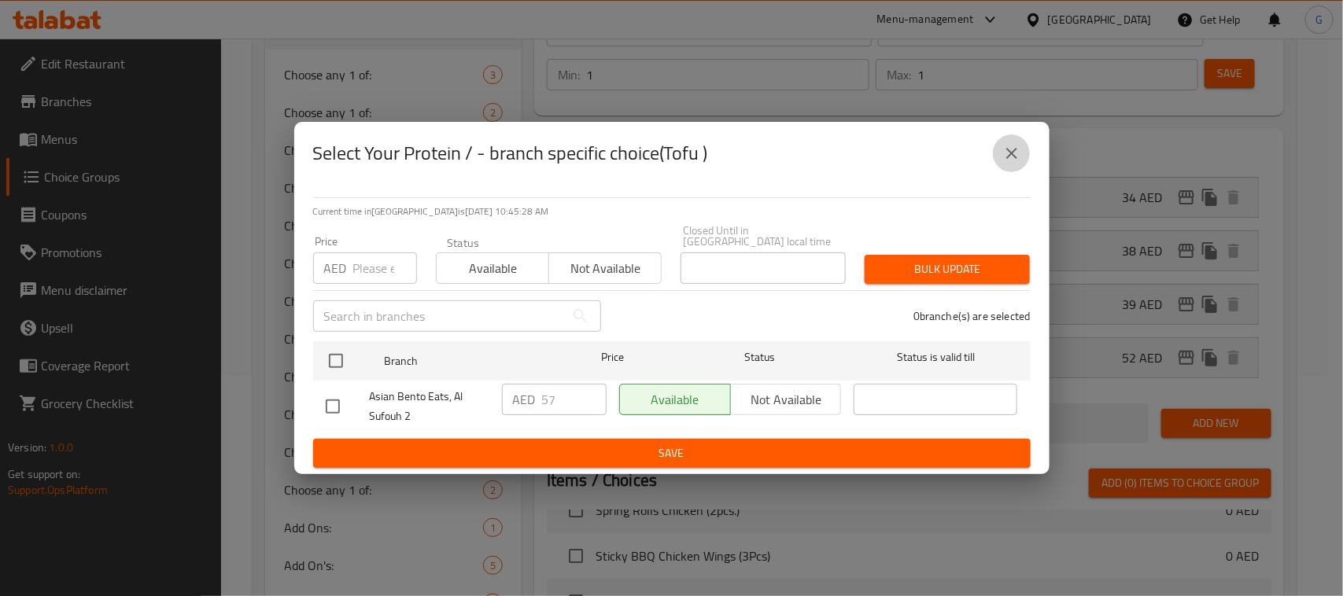
click at [1025, 154] on button "close" at bounding box center [1012, 154] width 38 height 38
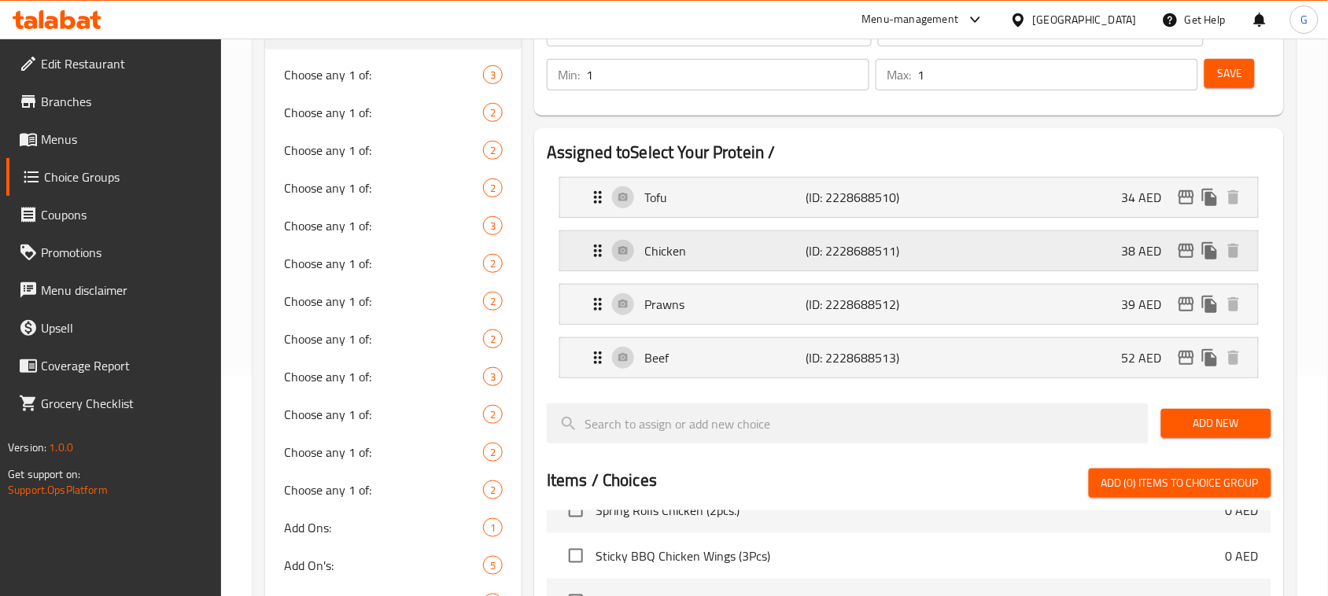
click at [1188, 250] on icon "edit" at bounding box center [1187, 251] width 16 height 14
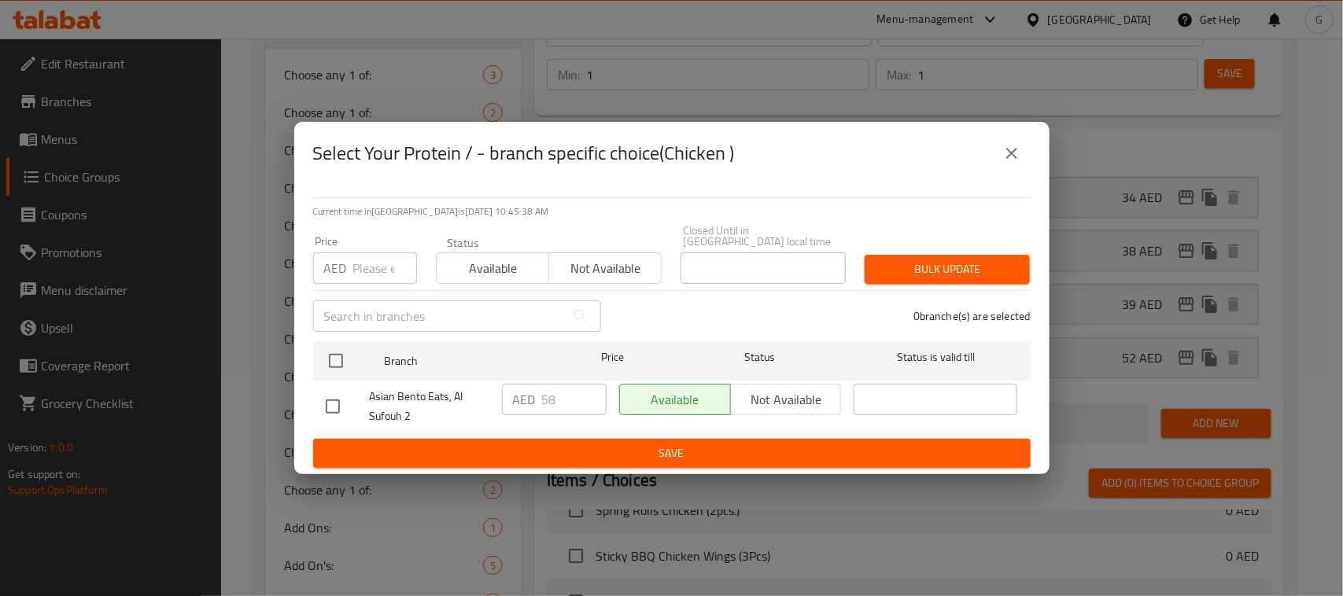
click at [1012, 151] on icon "close" at bounding box center [1011, 153] width 19 height 19
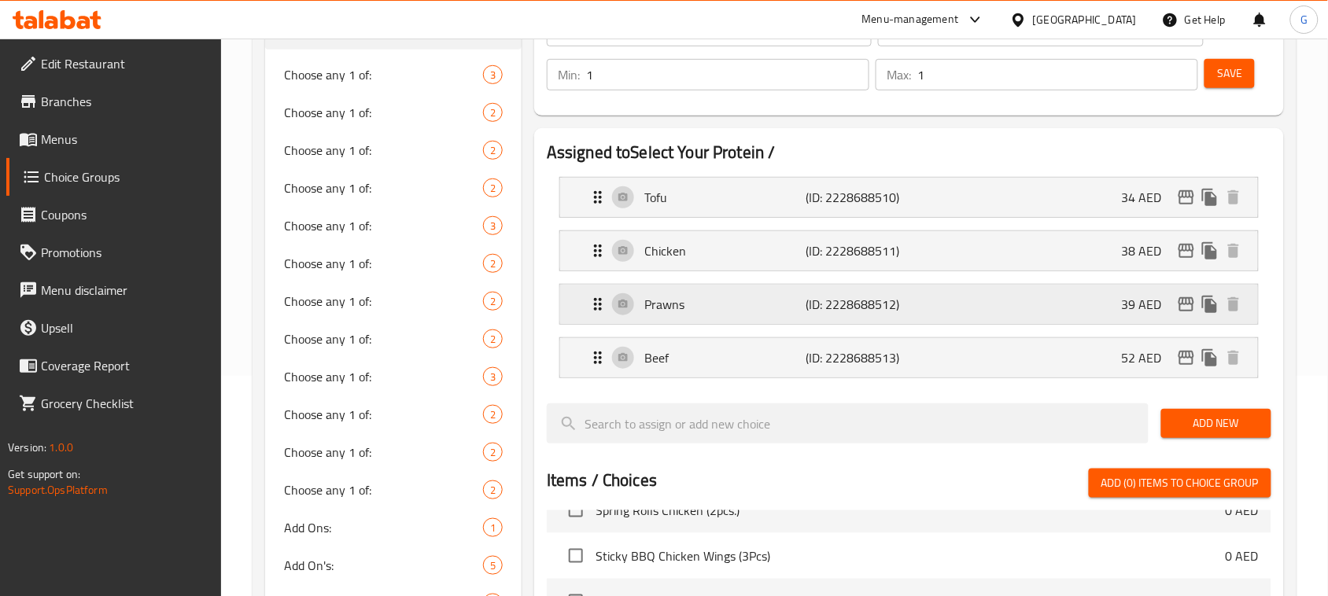
click at [1187, 312] on icon "edit" at bounding box center [1187, 304] width 16 height 14
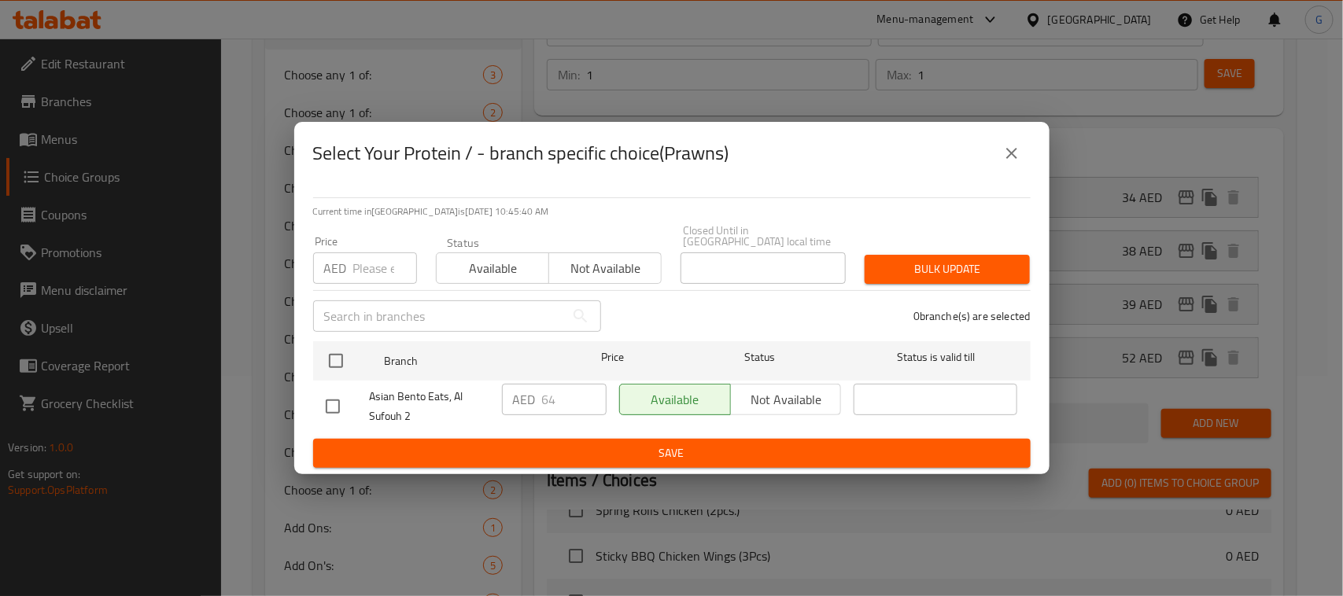
click at [1007, 151] on icon "close" at bounding box center [1011, 153] width 19 height 19
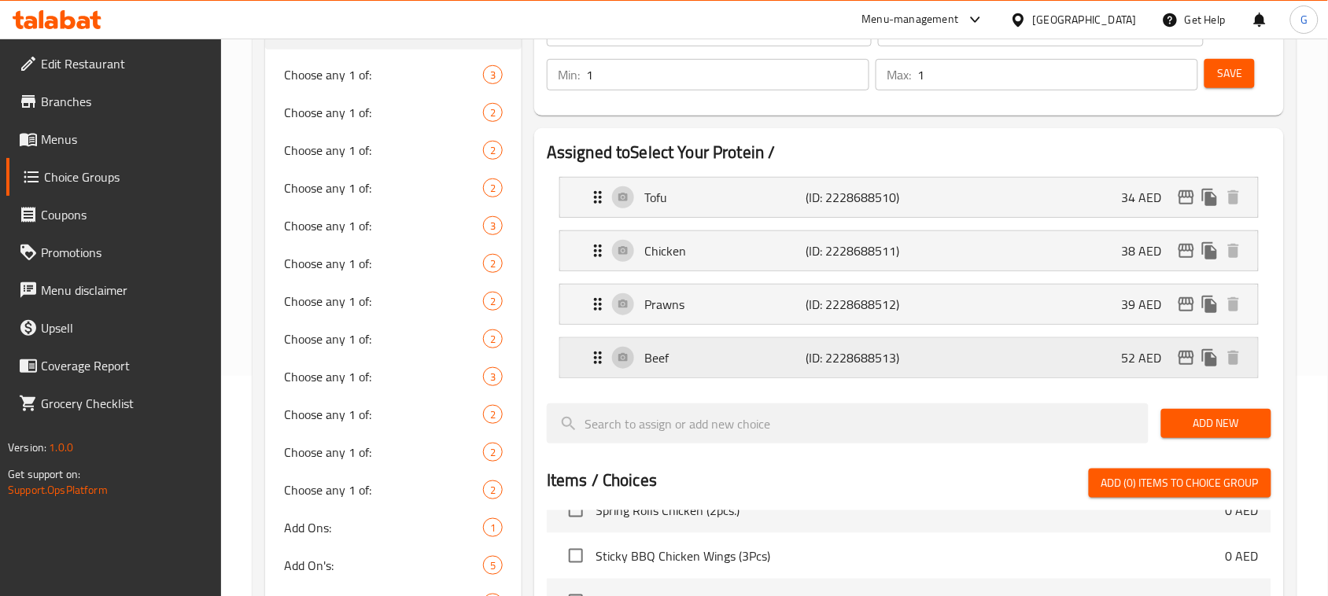
click at [1188, 362] on icon "edit" at bounding box center [1186, 358] width 19 height 19
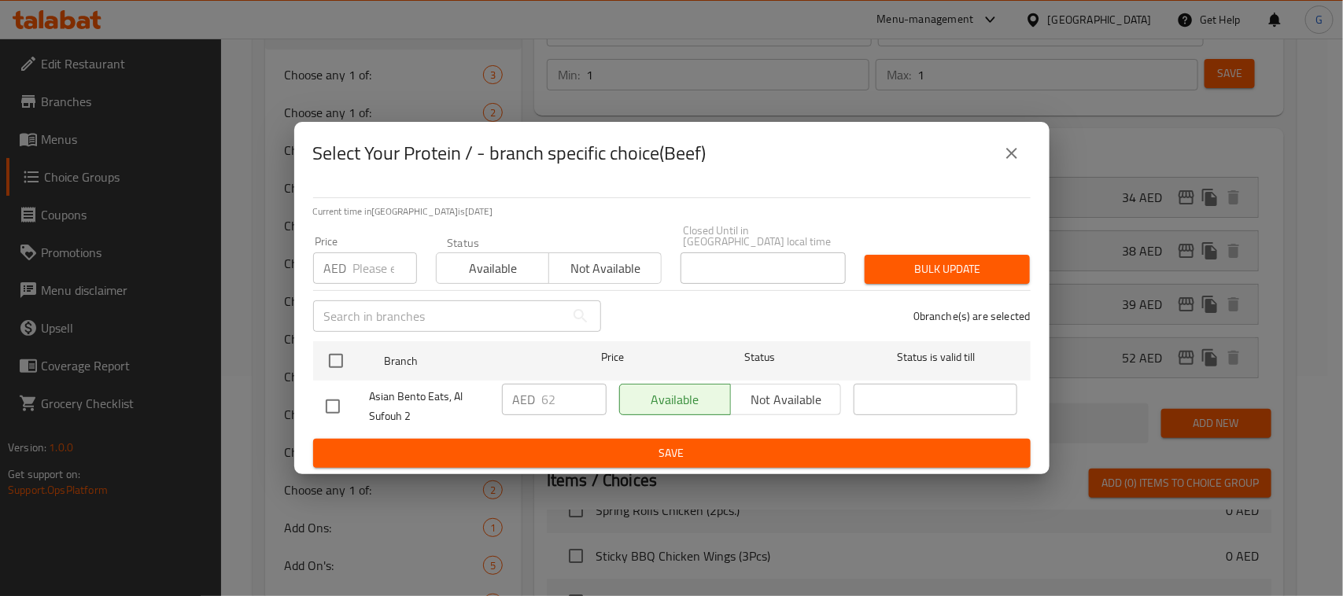
click at [1017, 138] on button "close" at bounding box center [1012, 154] width 38 height 38
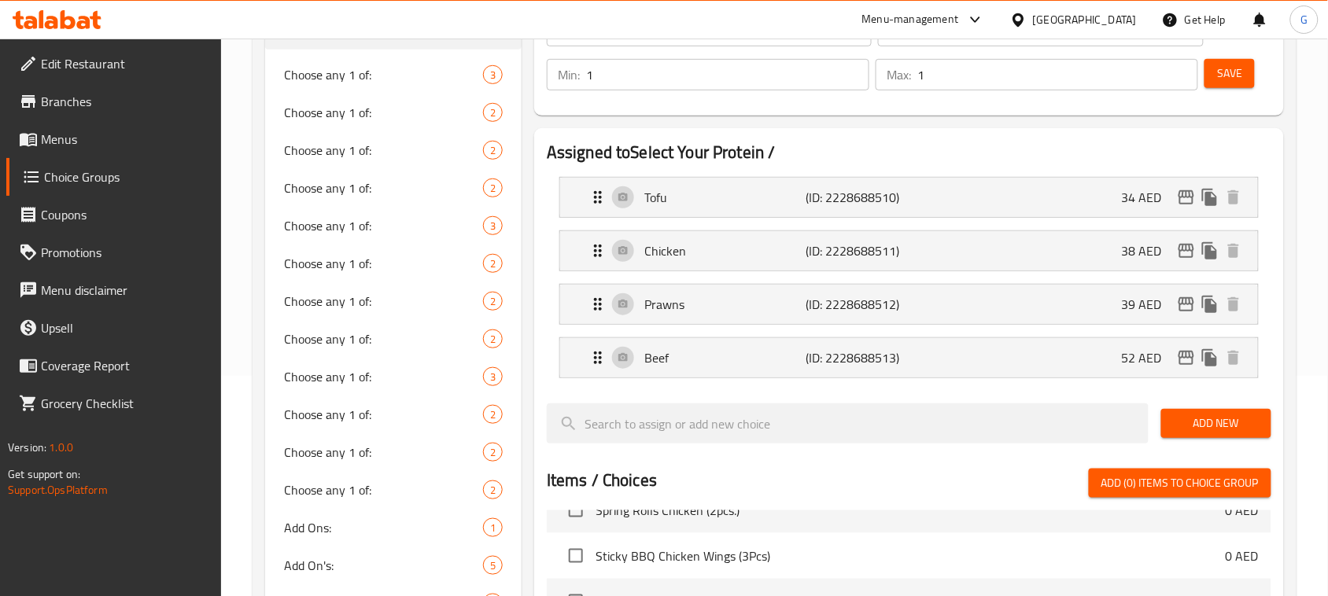
click at [1229, 77] on span "Save" at bounding box center [1229, 74] width 25 height 20
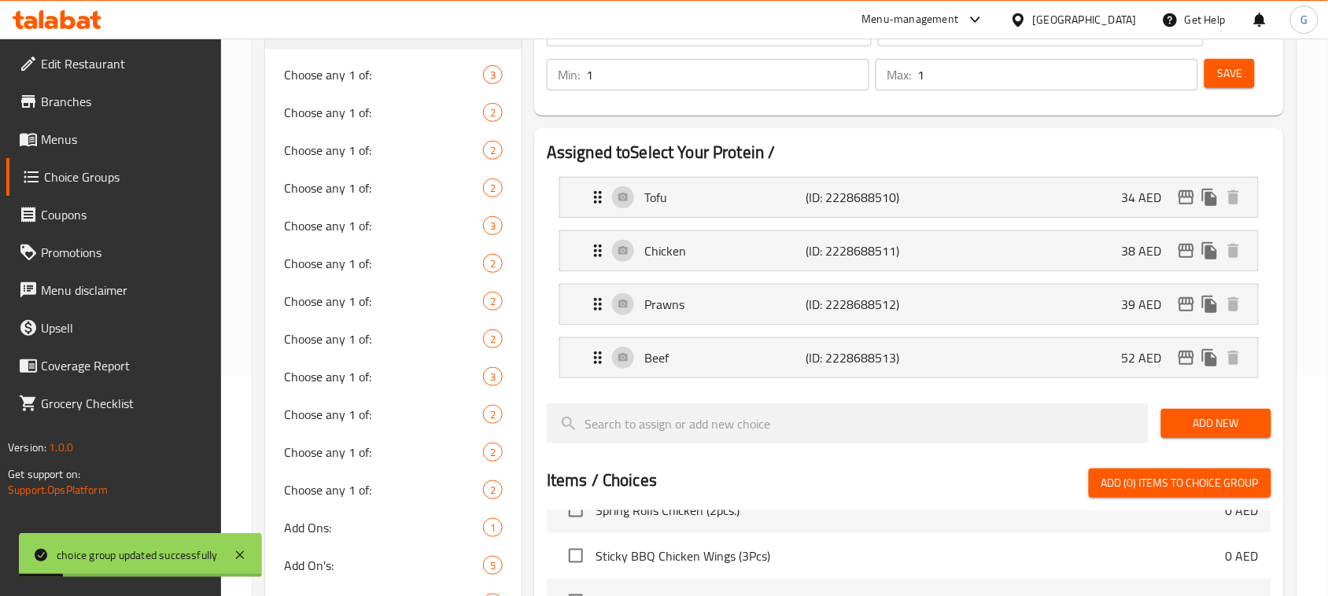
click at [681, 46] on input "Select Your Protein /" at bounding box center [709, 30] width 325 height 31
click at [611, 46] on input "Select Your Protein /" at bounding box center [709, 30] width 325 height 31
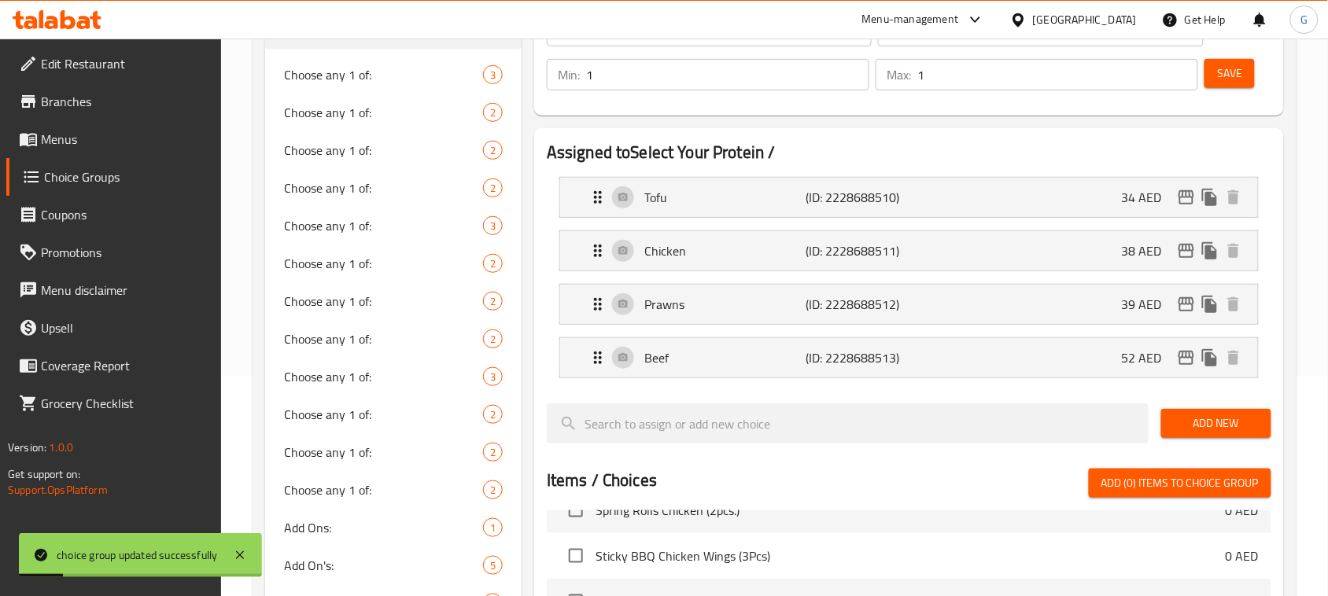
click at [611, 46] on input "Select Your Protein /" at bounding box center [709, 30] width 325 height 31
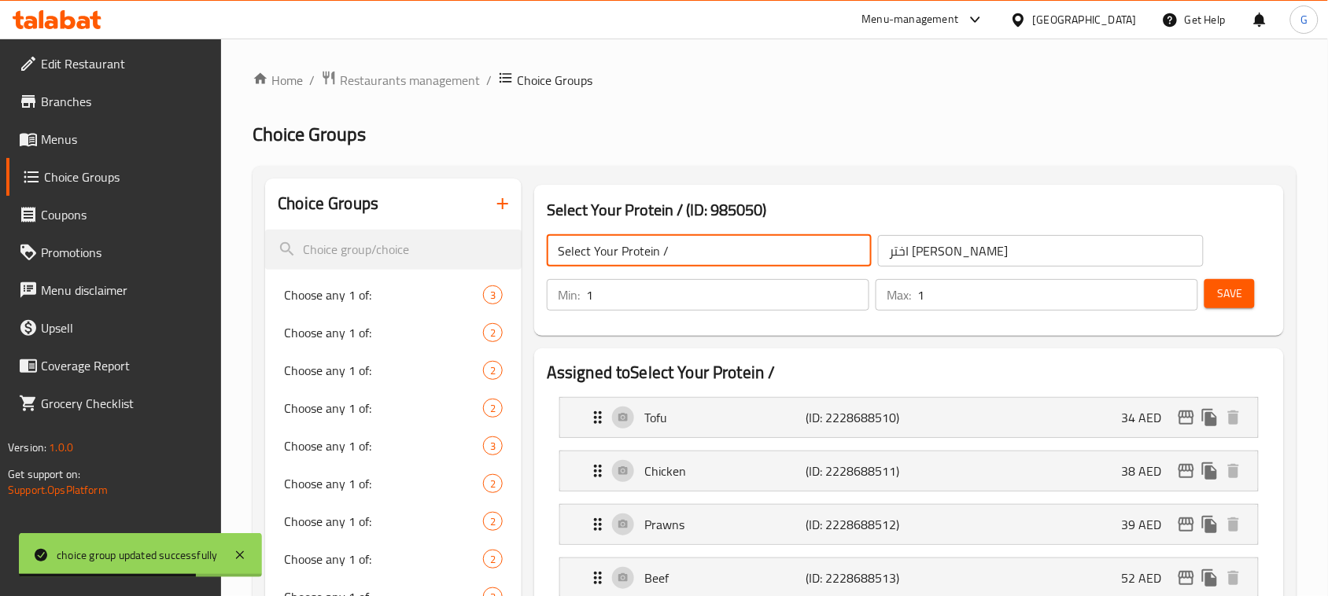
click at [707, 250] on input "Select Your Protein /" at bounding box center [709, 250] width 325 height 31
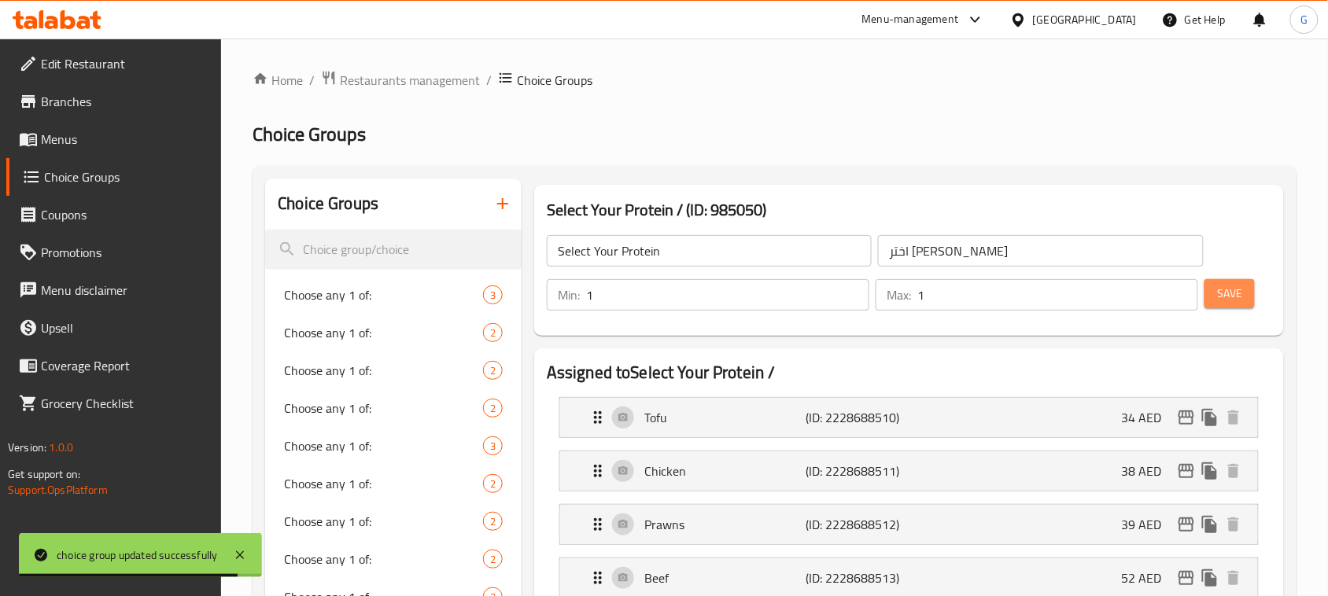
click at [1228, 289] on span "Save" at bounding box center [1229, 294] width 25 height 20
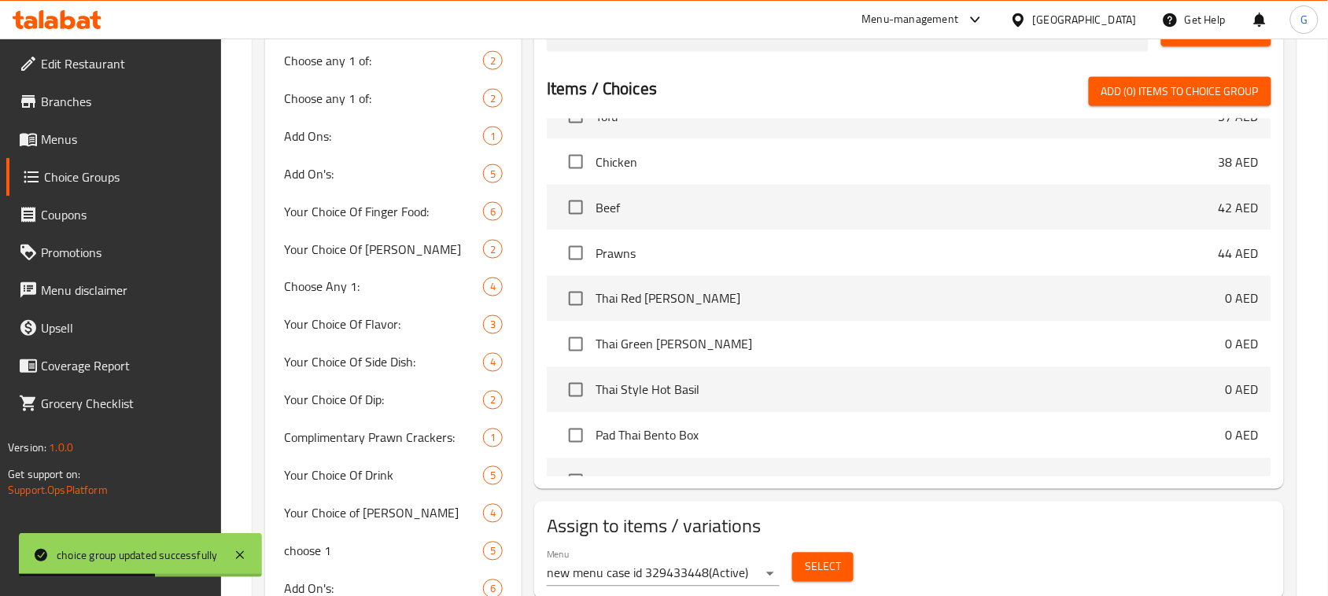
scroll to position [1240, 0]
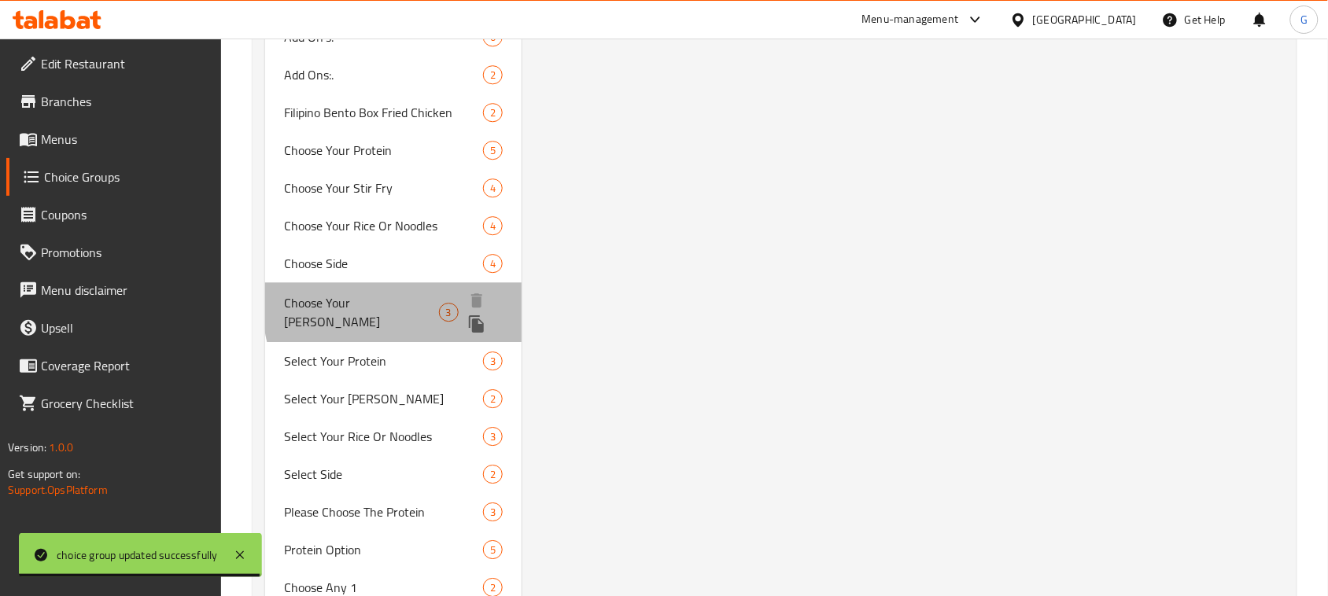
click at [419, 305] on span "Choose Your Curry" at bounding box center [361, 312] width 154 height 38
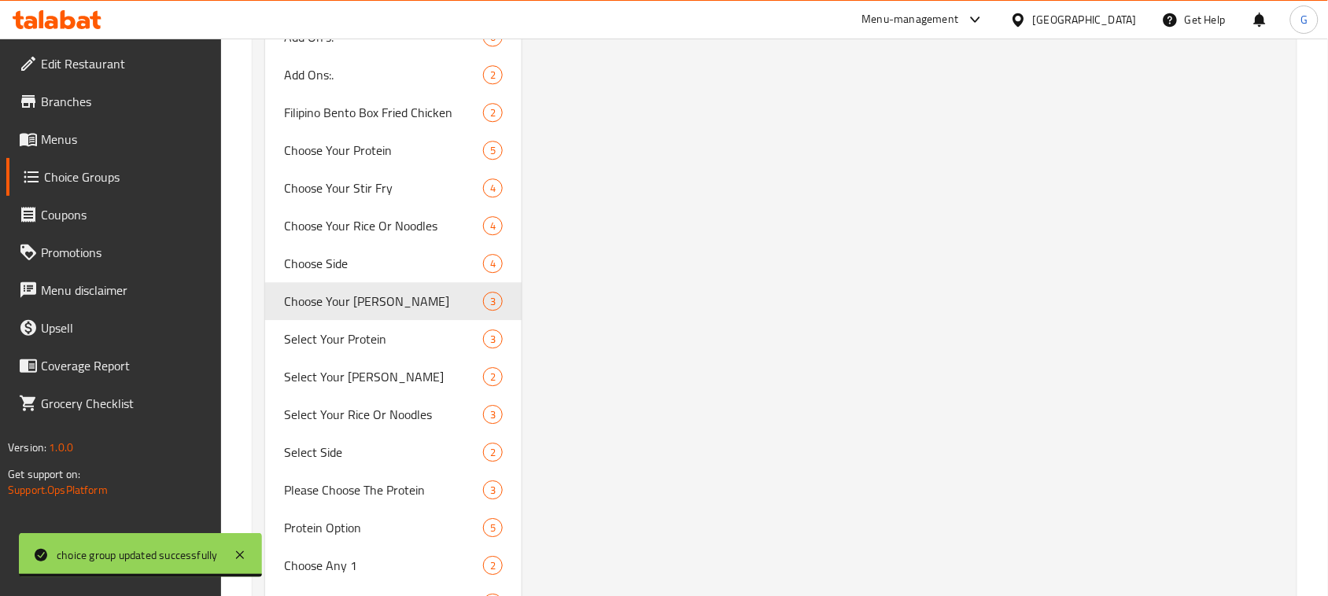
type input "Choose Your Curry"
type input "إختار الكاري الخاص بك"
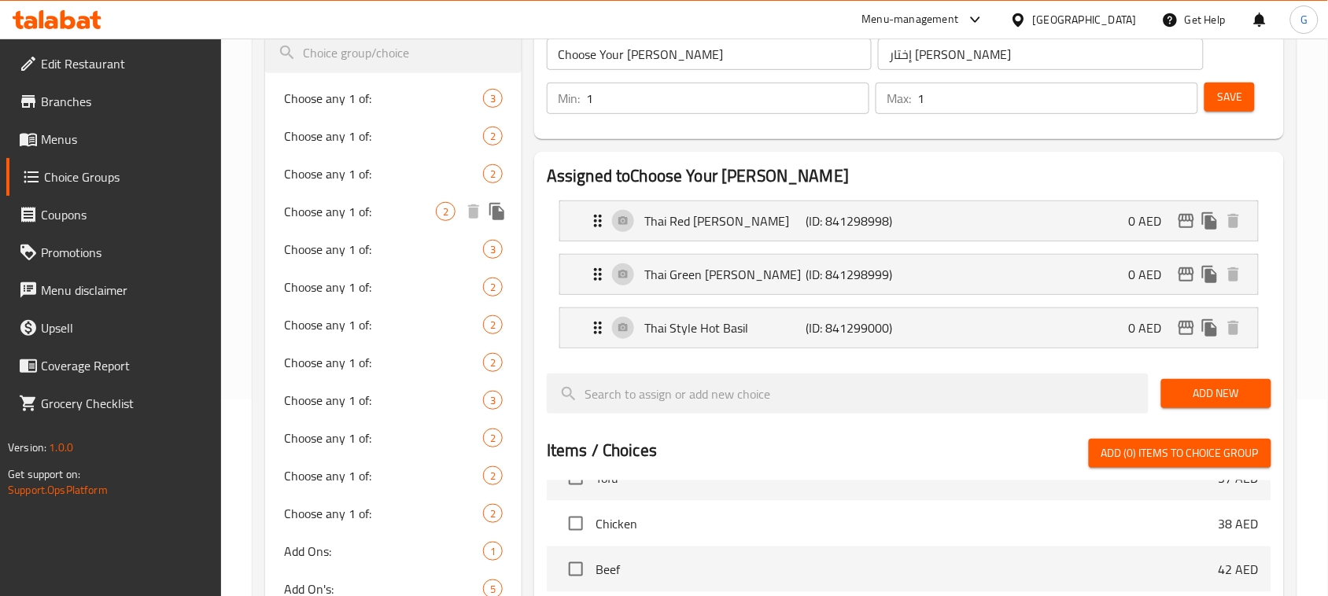
scroll to position [98, 0]
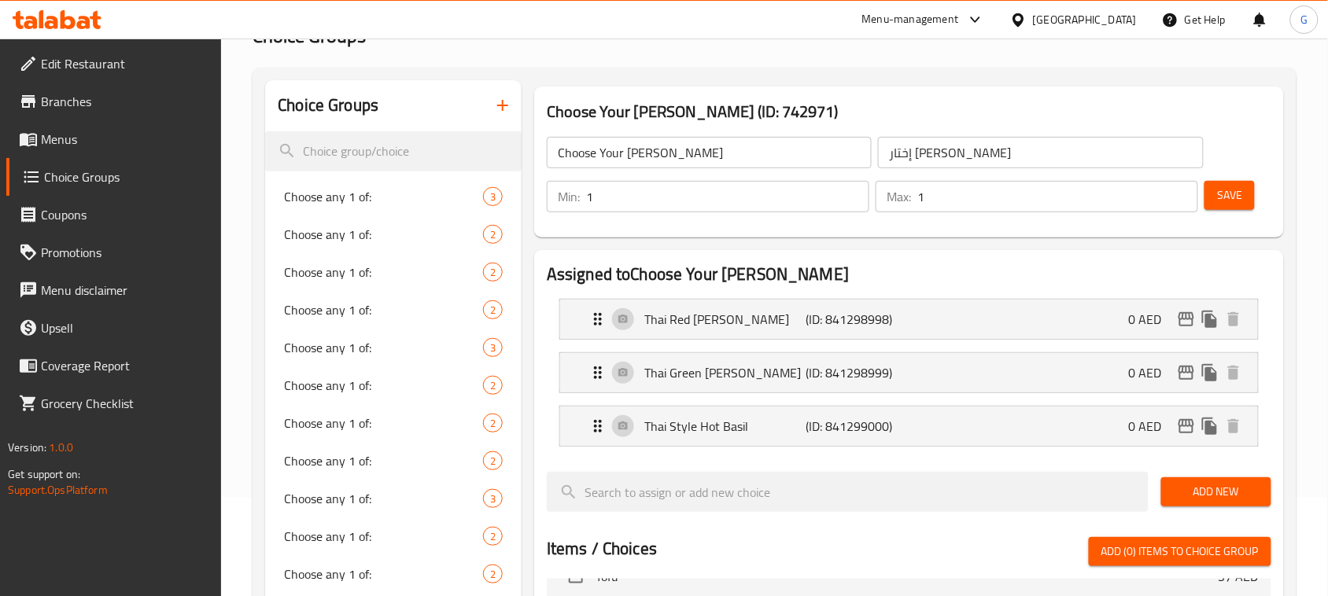
click at [691, 148] on input "Choose Your Curry" at bounding box center [709, 152] width 325 height 31
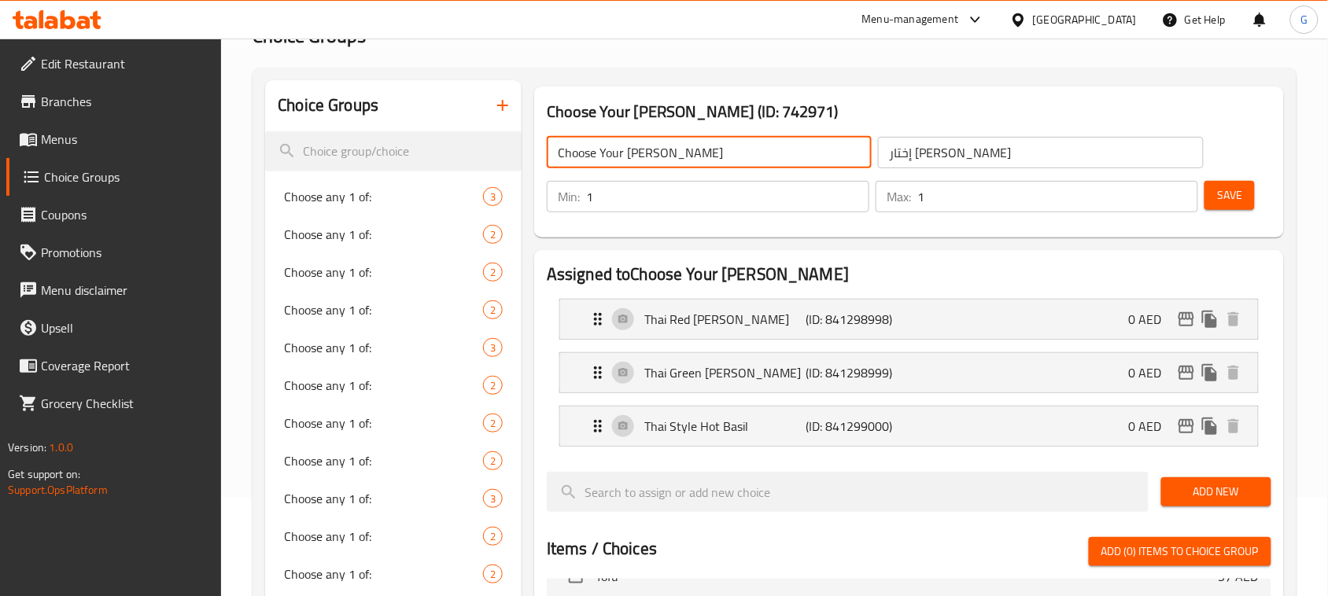
click at [691, 148] on input "Choose Your Curry" at bounding box center [709, 152] width 325 height 31
click at [506, 99] on icon "button" at bounding box center [502, 105] width 19 height 19
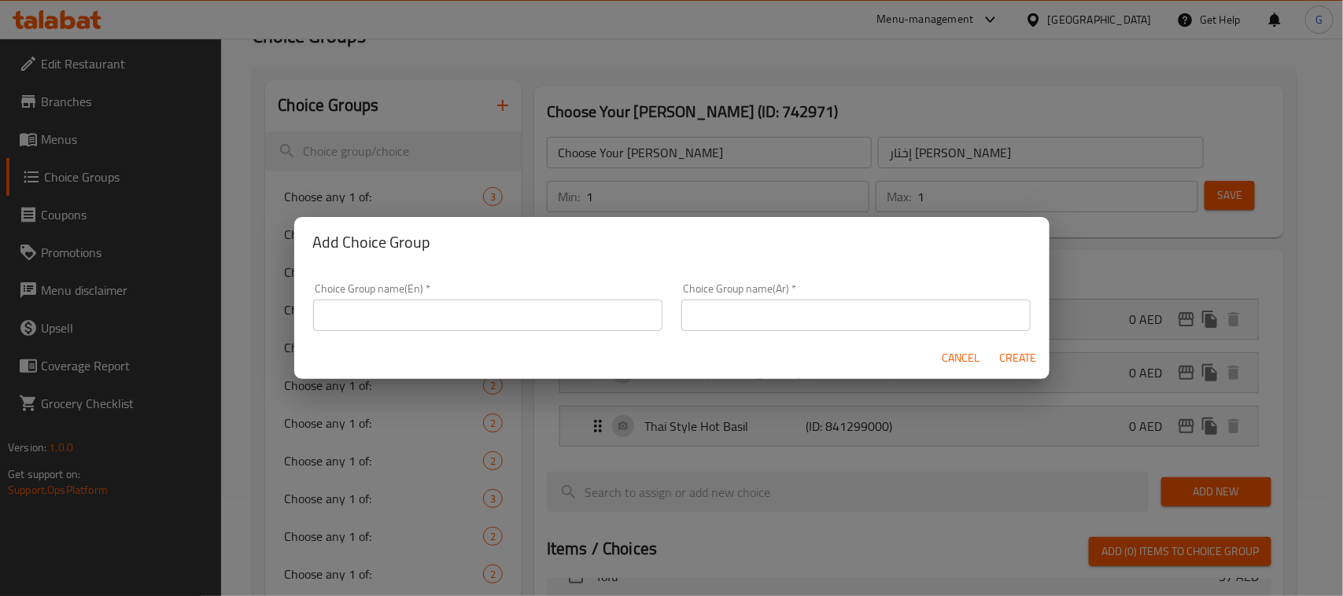
click at [402, 312] on input "text" at bounding box center [487, 315] width 349 height 31
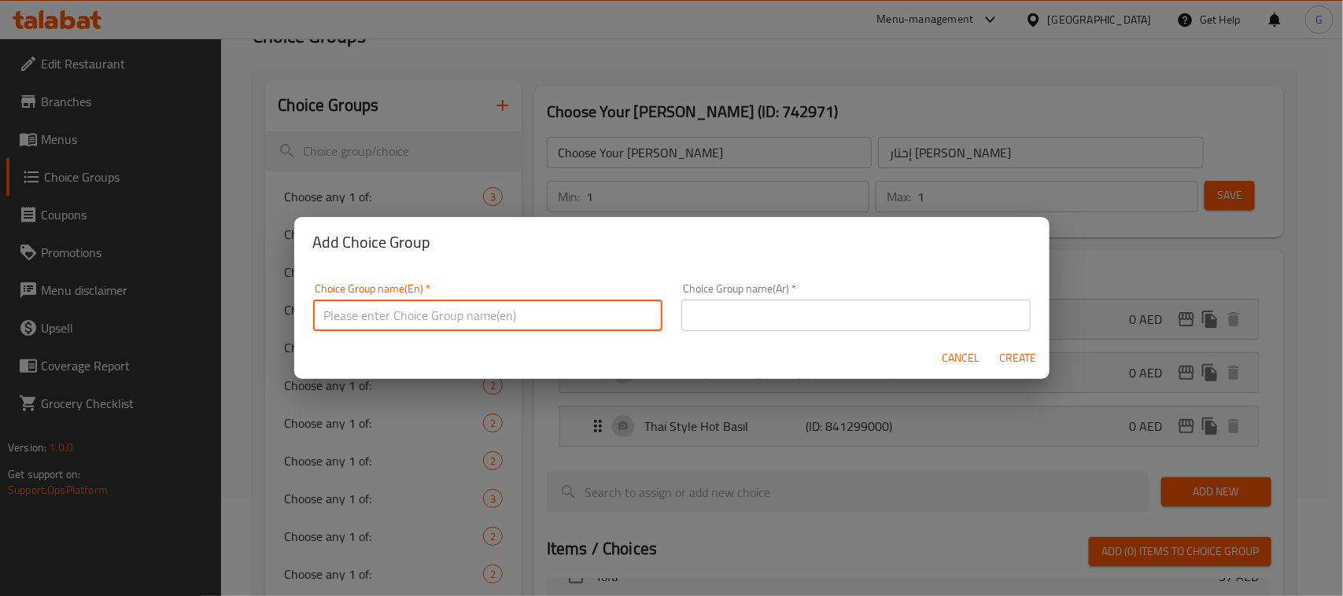
paste input "Choose Your Curry"
type input "Choose Your Curry/"
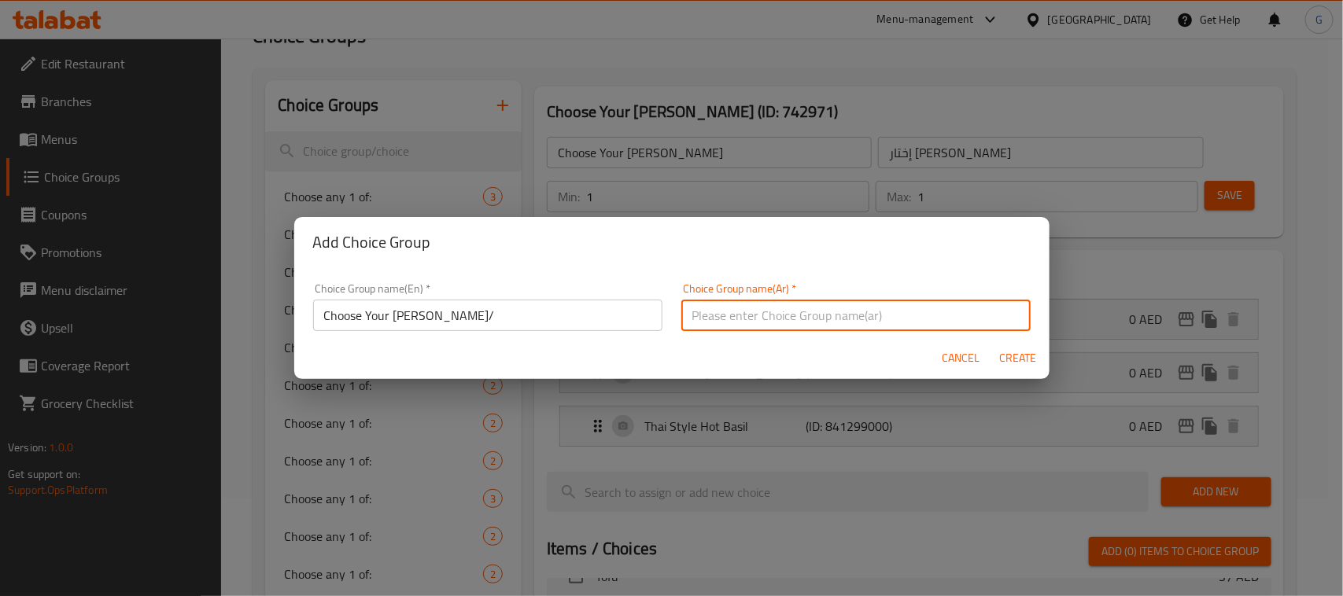
click at [725, 311] on input "text" at bounding box center [855, 315] width 349 height 31
paste input "اختر الكاري الخاص بك"
type input "اختر الكاري الخاص بك"
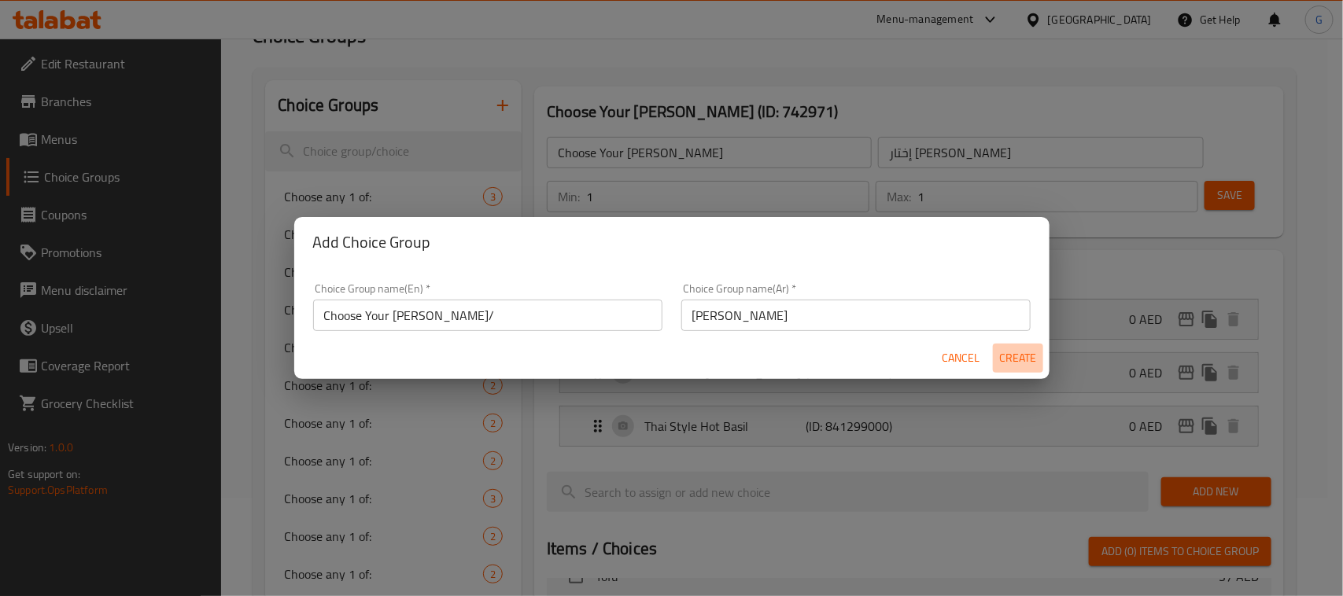
click at [1024, 351] on span "Create" at bounding box center [1018, 359] width 38 height 20
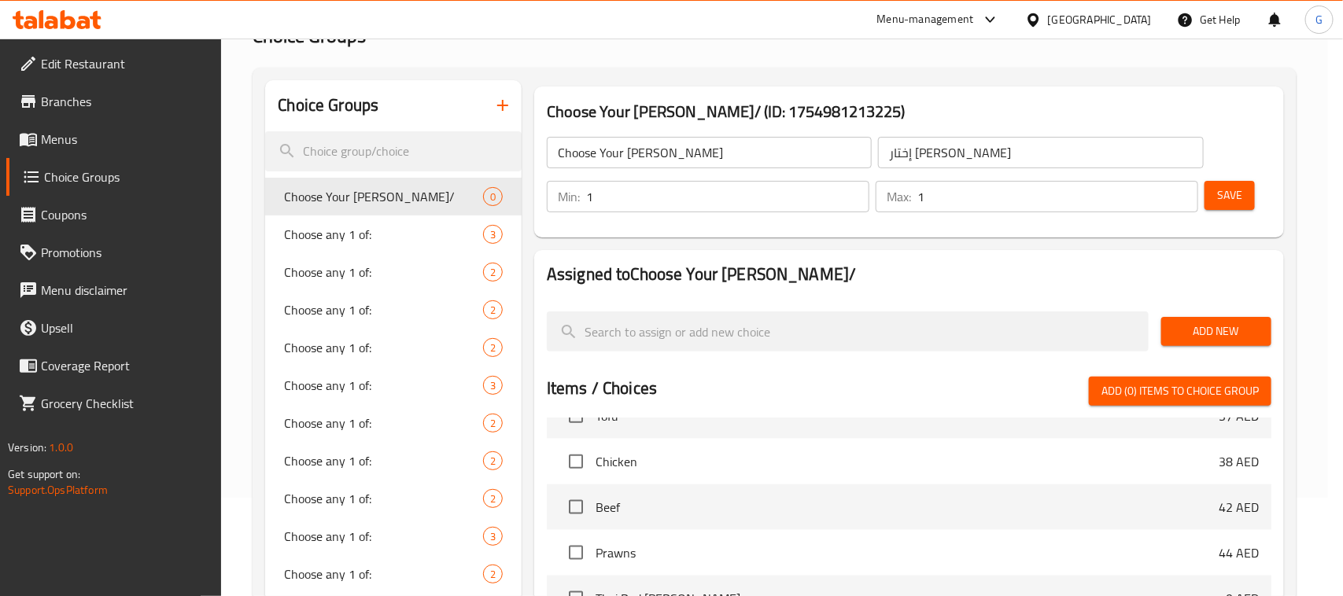
type input "Choose Your Curry/"
type input "اختر الكاري الخاص بك"
type input "0"
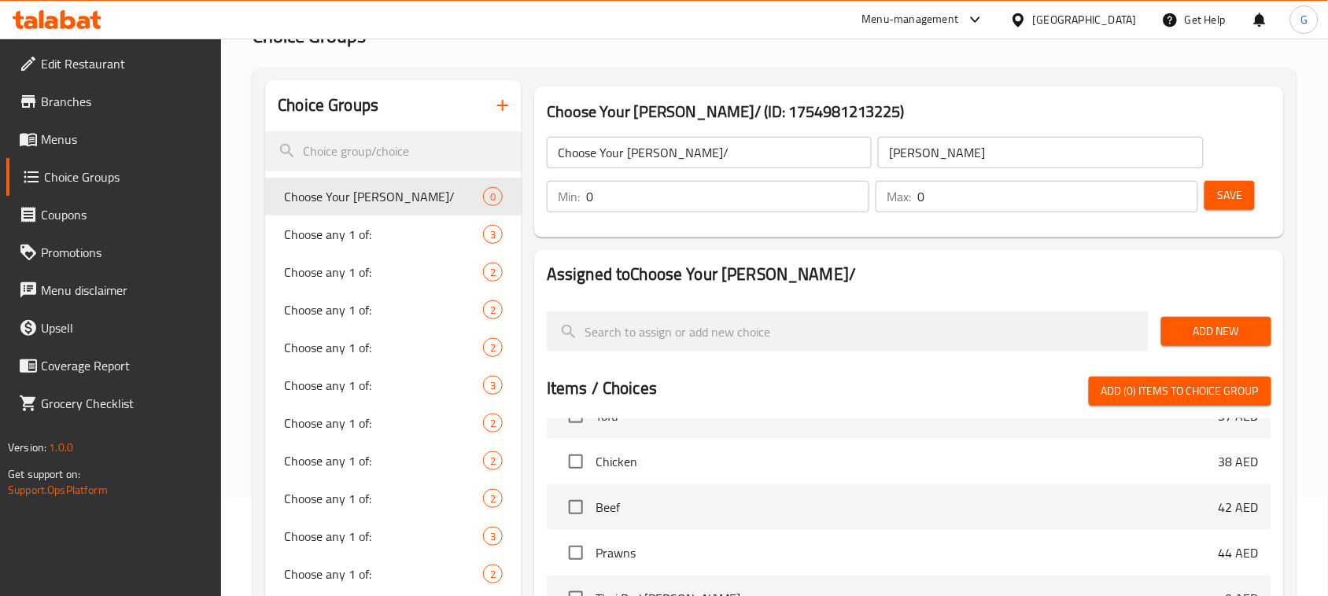
click at [649, 195] on input "0" at bounding box center [727, 196] width 283 height 31
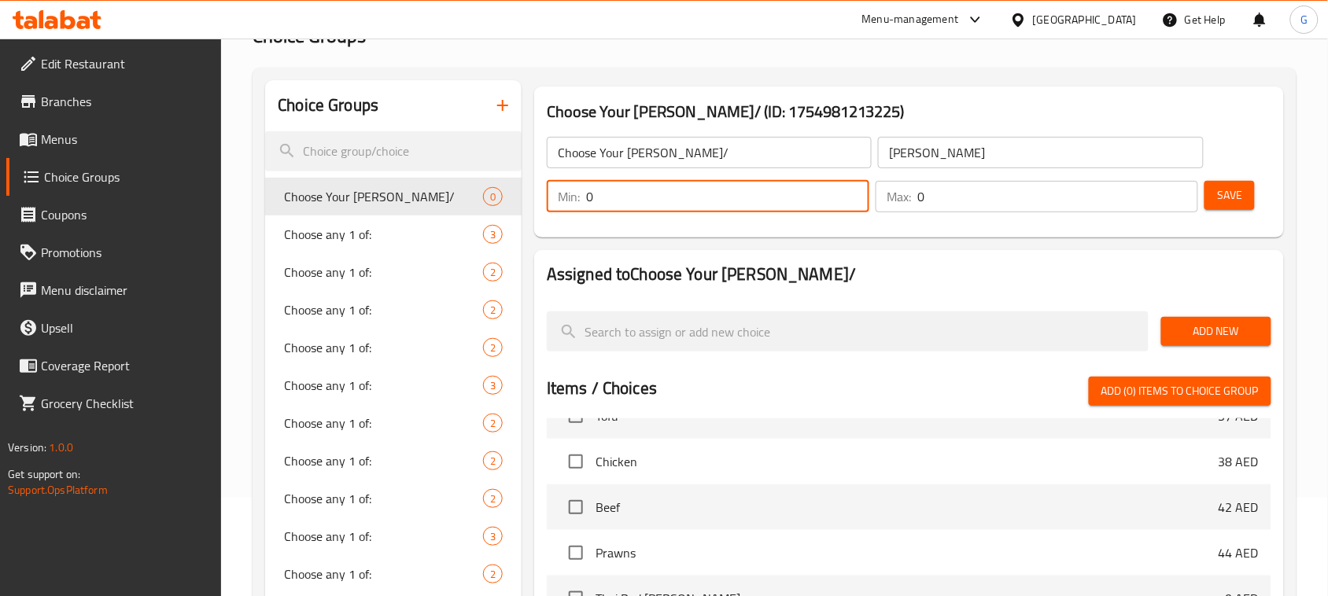
click at [649, 195] on input "0" at bounding box center [727, 196] width 283 height 31
type input "1"
click at [993, 197] on input "0" at bounding box center [1057, 196] width 281 height 31
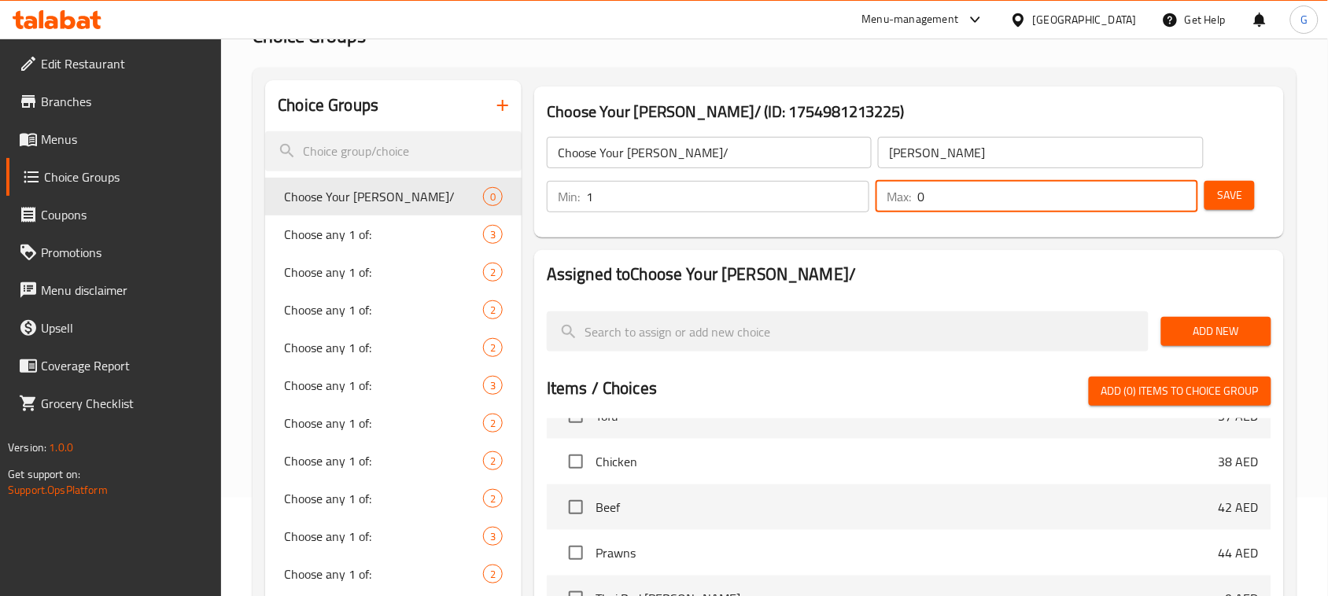
click at [993, 197] on input "0" at bounding box center [1057, 196] width 281 height 31
type input "1"
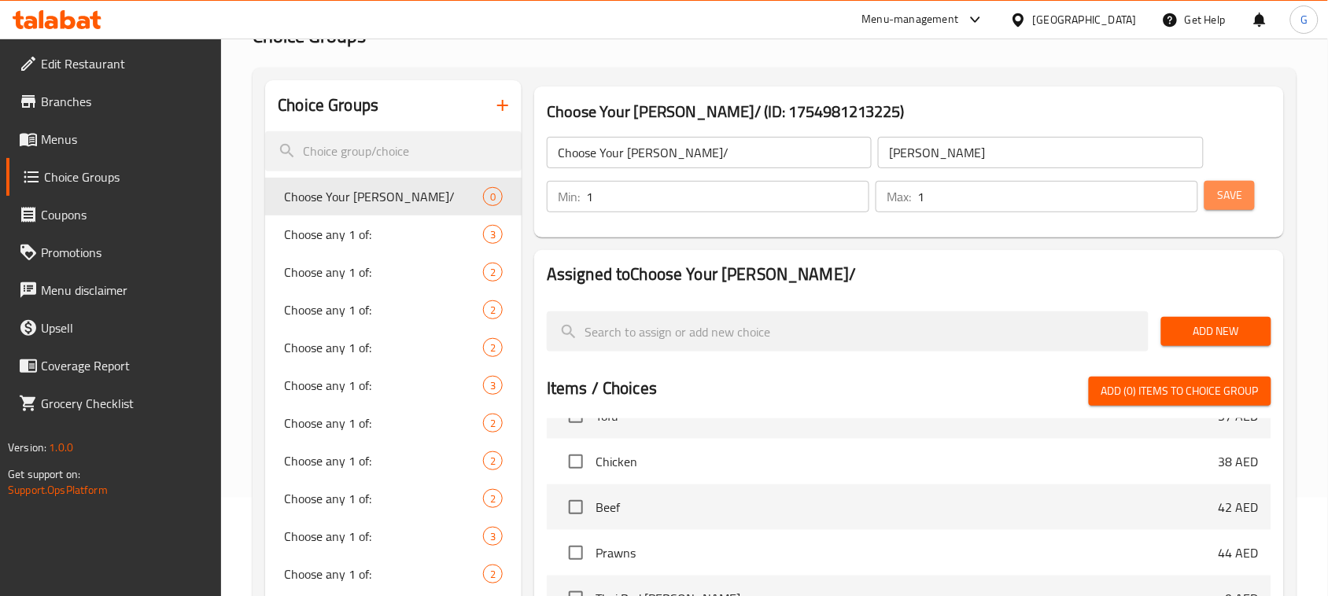
click at [1213, 193] on button "Save" at bounding box center [1230, 195] width 50 height 29
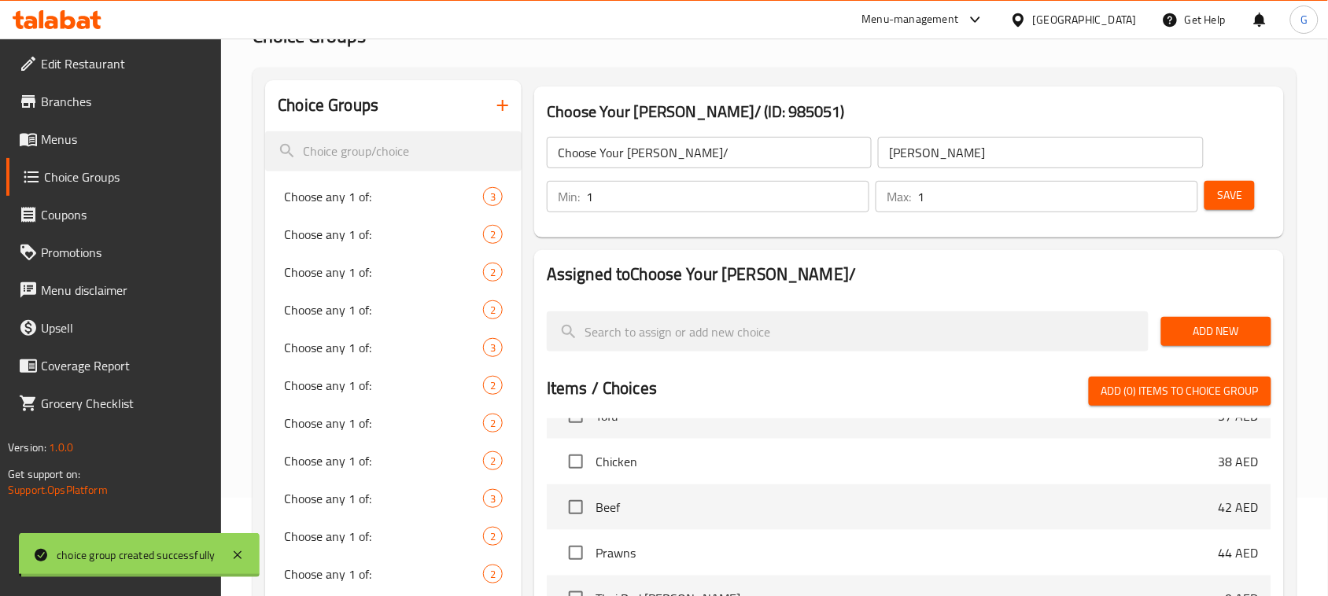
click at [1216, 332] on span "Add New" at bounding box center [1216, 332] width 85 height 20
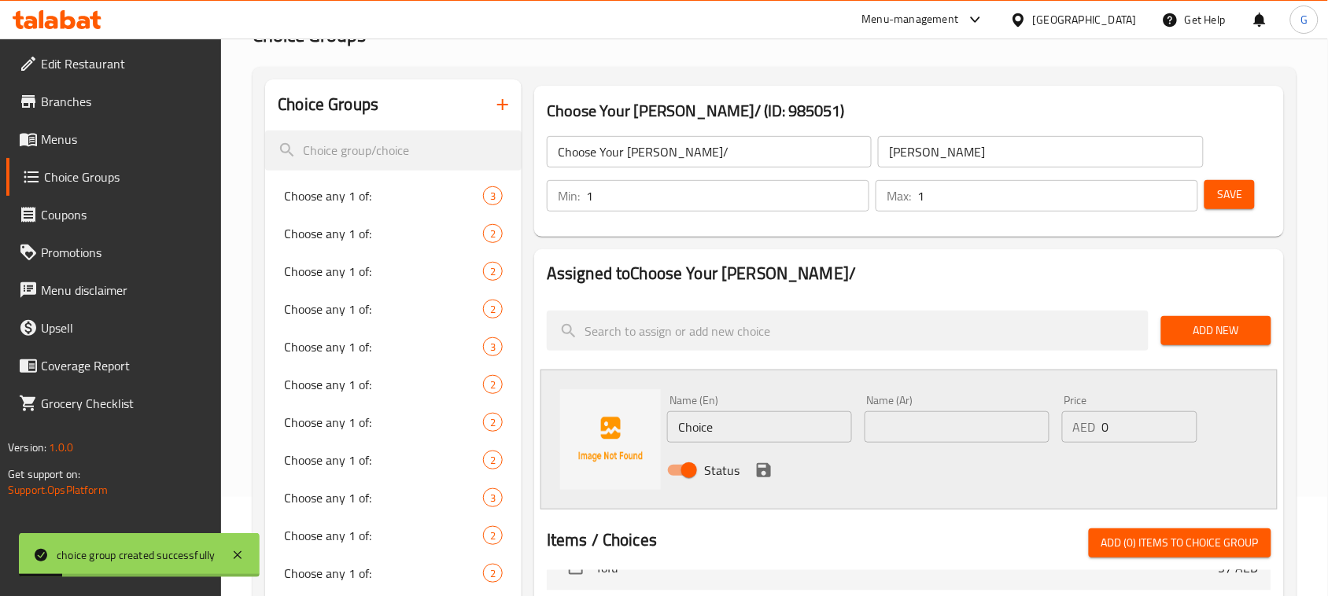
scroll to position [197, 0]
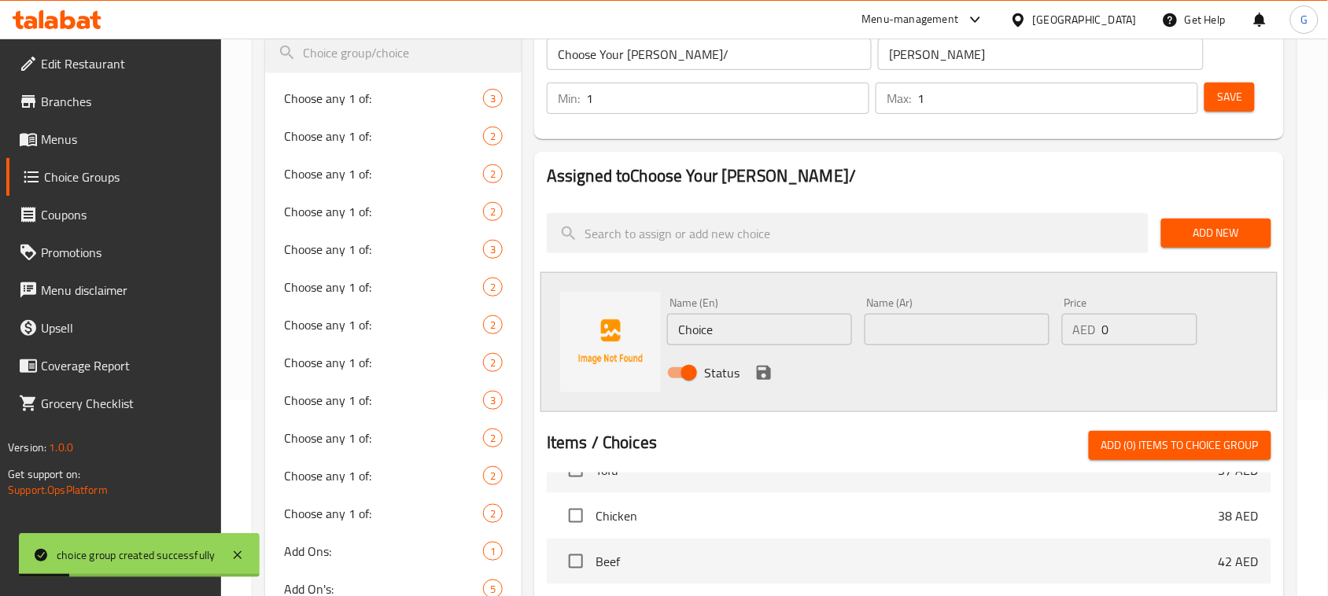
click at [736, 327] on input "Choice" at bounding box center [759, 329] width 185 height 31
paste input "Green Curry"
type input "Green Curry"
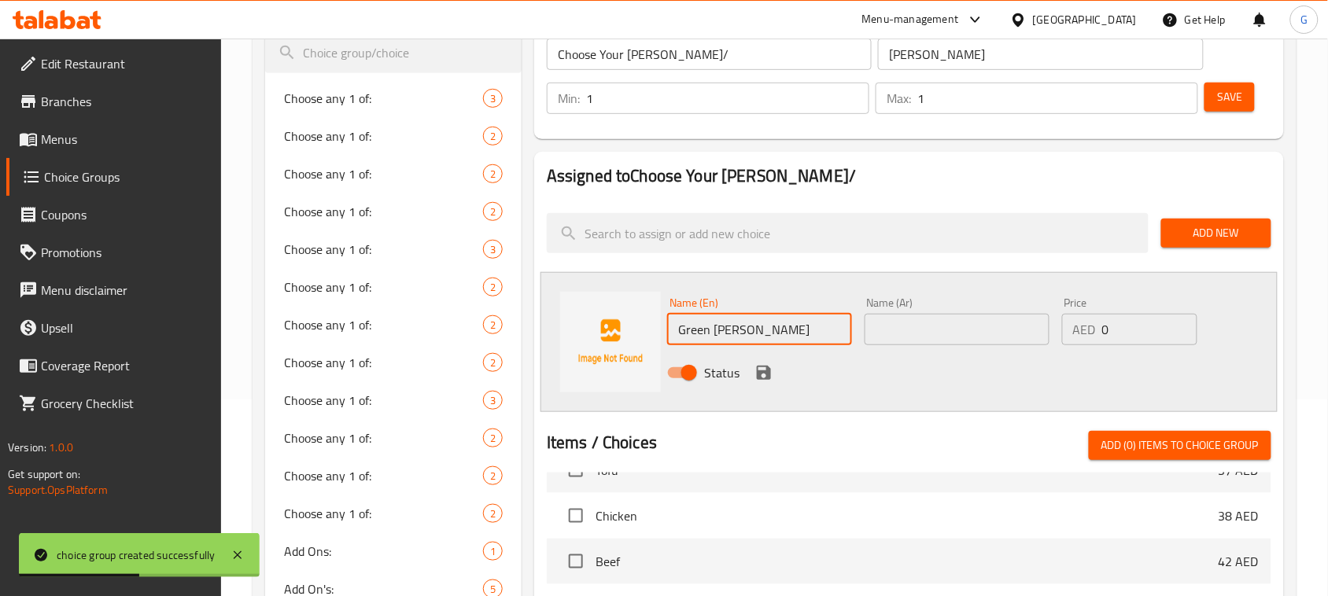
click at [994, 333] on input "text" at bounding box center [957, 329] width 185 height 31
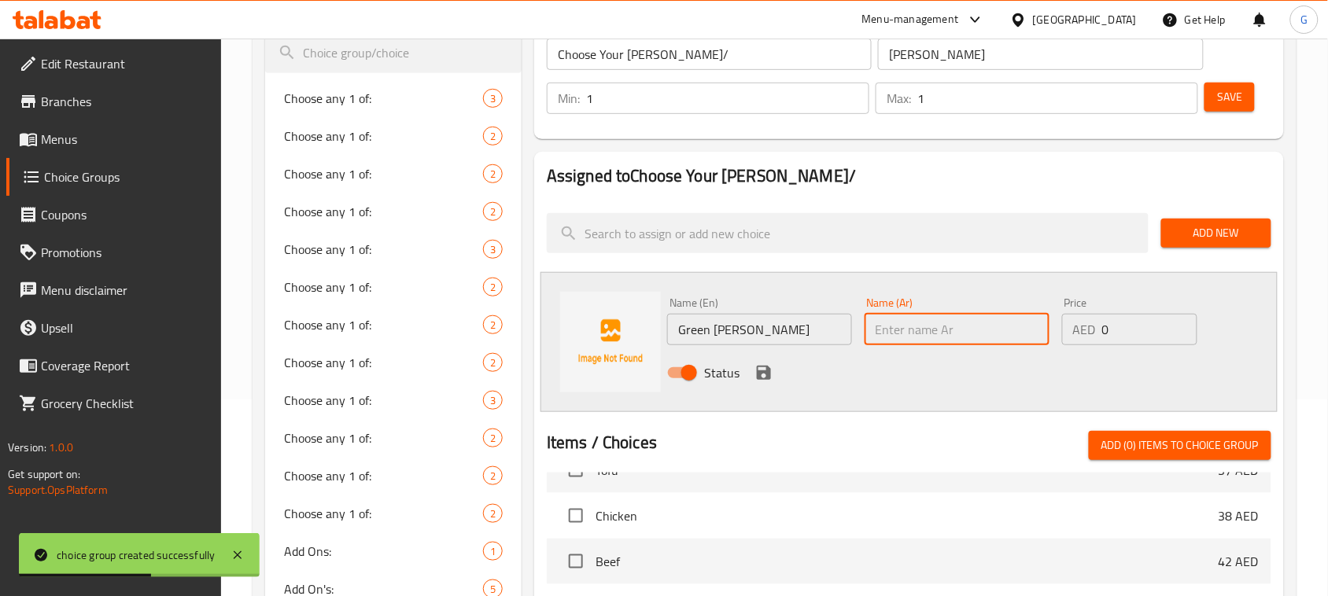
paste input "كاري الأخضر"
click at [903, 333] on input "كاري الأخضر" at bounding box center [957, 329] width 185 height 31
type input "كاري أخضر"
click at [773, 371] on button "save" at bounding box center [764, 373] width 24 height 24
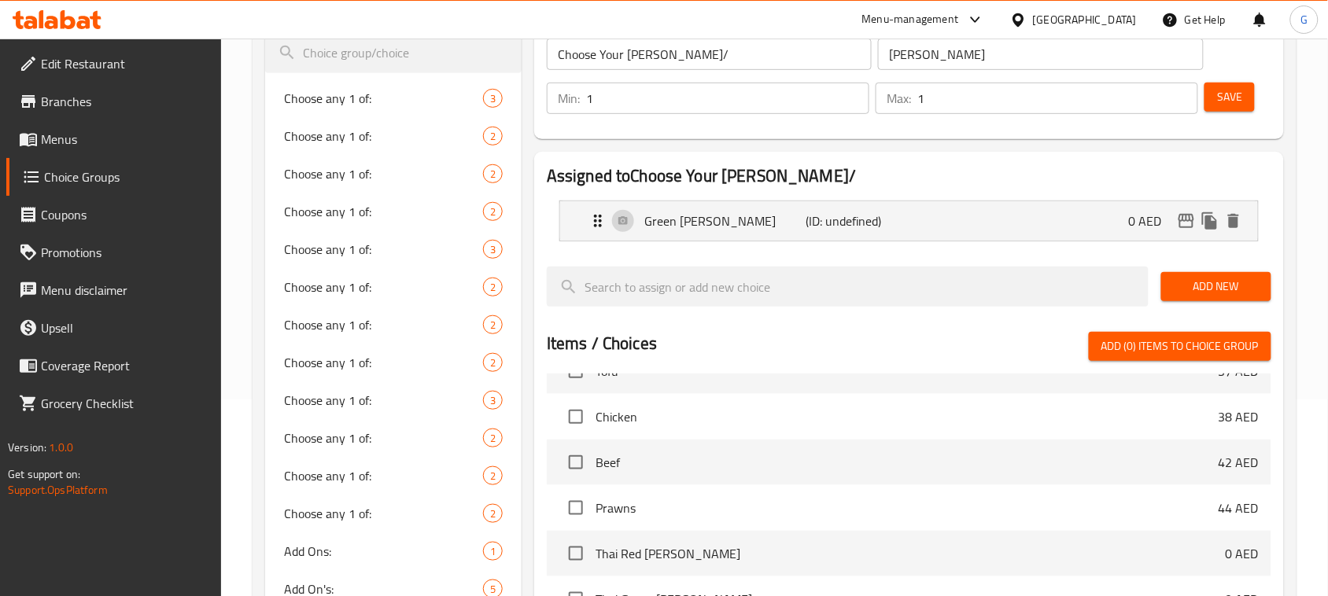
click at [1241, 293] on span "Add New" at bounding box center [1216, 287] width 85 height 20
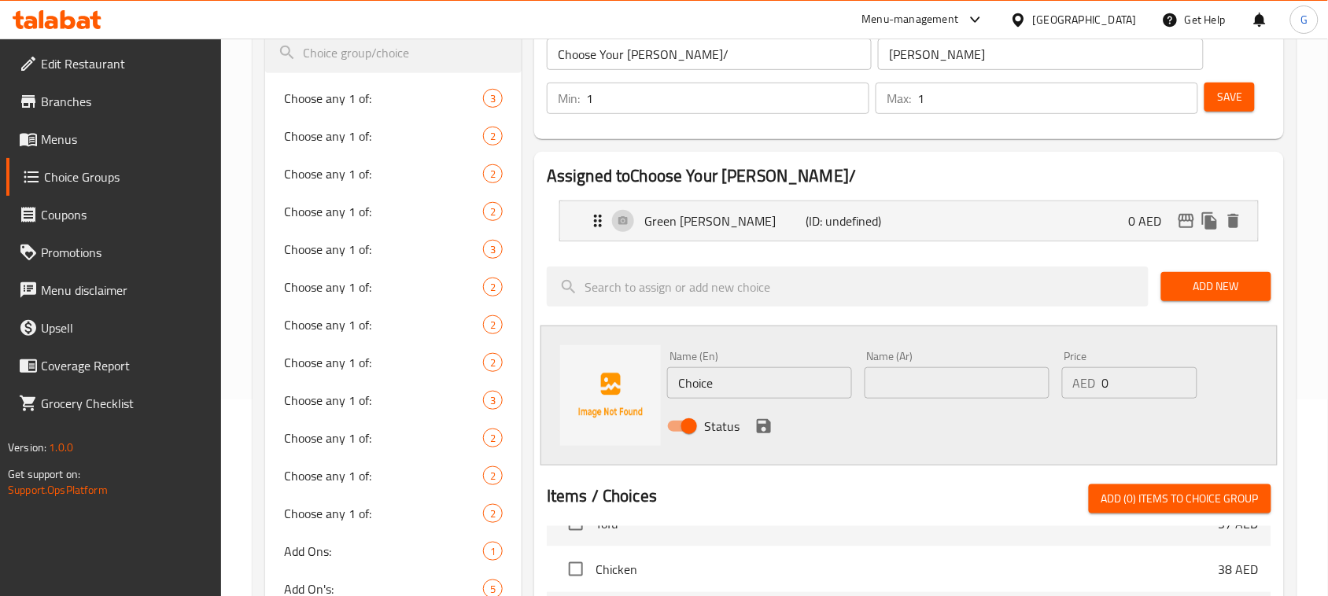
click at [788, 382] on input "Choice" at bounding box center [759, 382] width 185 height 31
paste input "Red Curry"
type input "Red Curry"
click at [925, 379] on input "text" at bounding box center [957, 382] width 185 height 31
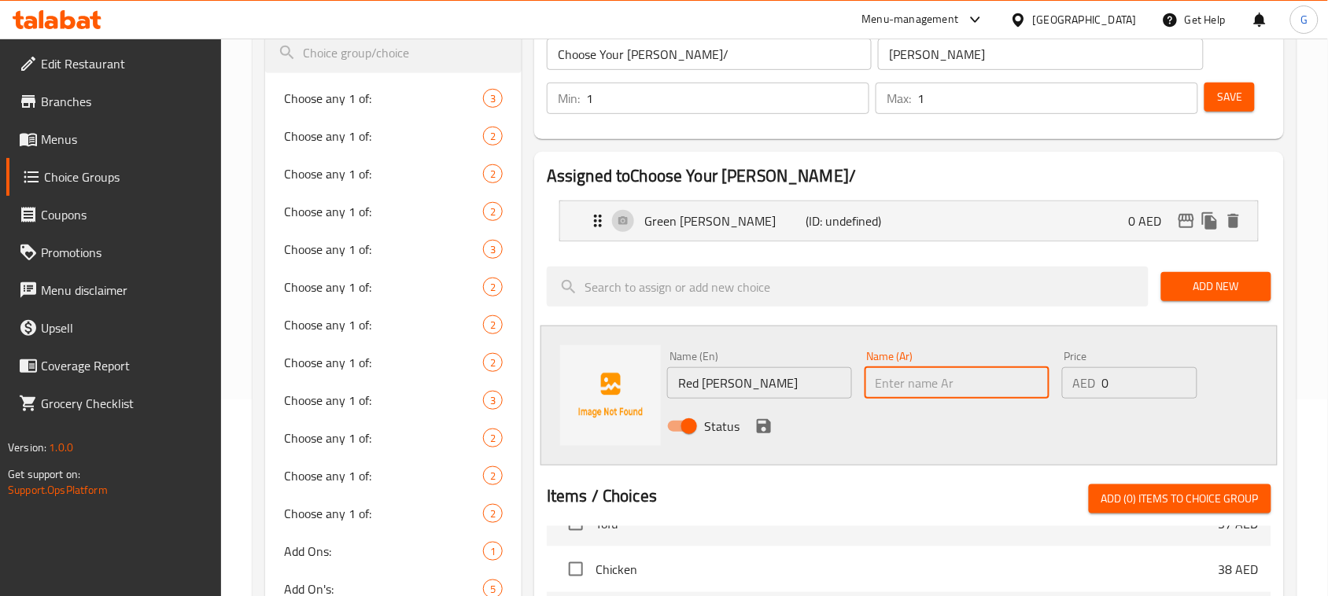
paste input "كاري الأحمر"
click at [903, 380] on input "كاري الأحمر" at bounding box center [957, 382] width 185 height 31
click at [899, 384] on input "كاري الأحمر" at bounding box center [957, 382] width 185 height 31
type input "كاري أحمر"
click at [764, 423] on icon "save" at bounding box center [764, 426] width 19 height 19
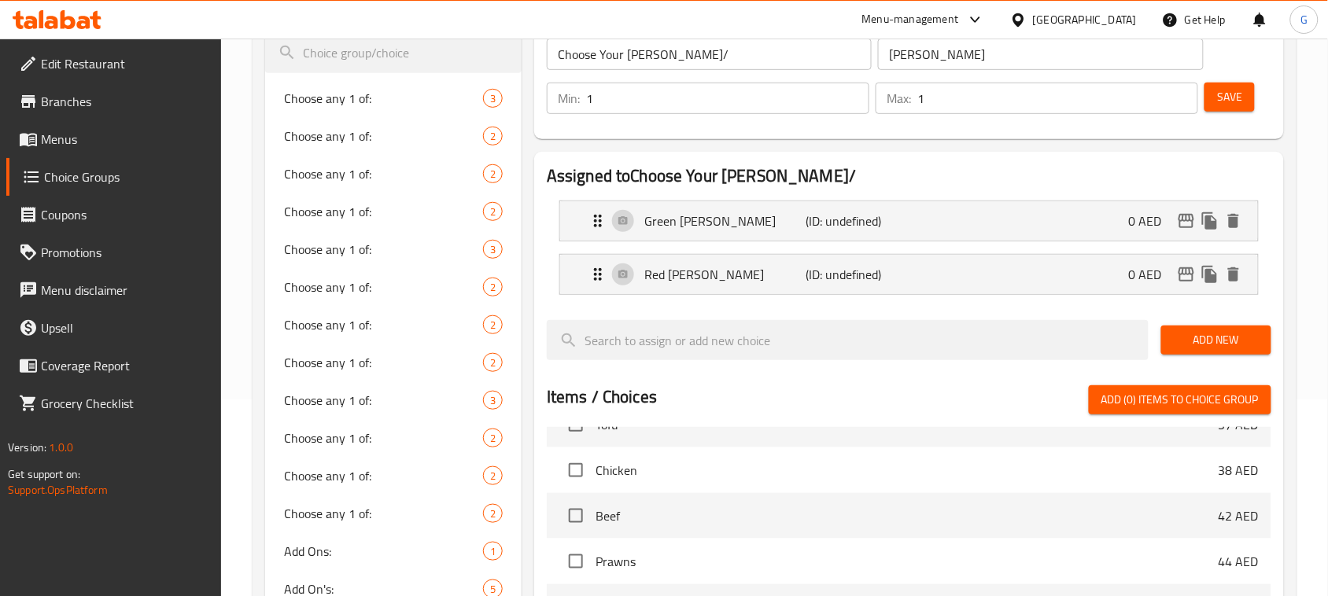
click at [1189, 347] on span "Add New" at bounding box center [1216, 340] width 85 height 20
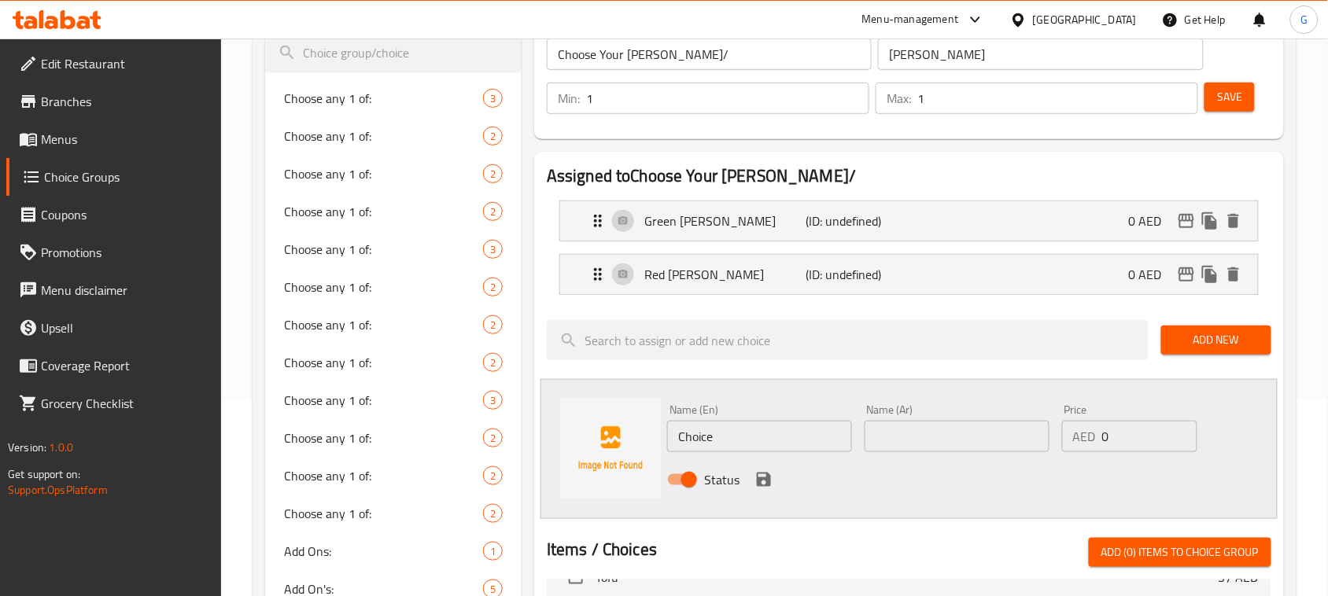
click at [757, 415] on div "Name (En) Choice Name (En)" at bounding box center [759, 428] width 185 height 48
click at [754, 434] on input "Choice" at bounding box center [759, 436] width 185 height 31
paste input "Panang Curry"
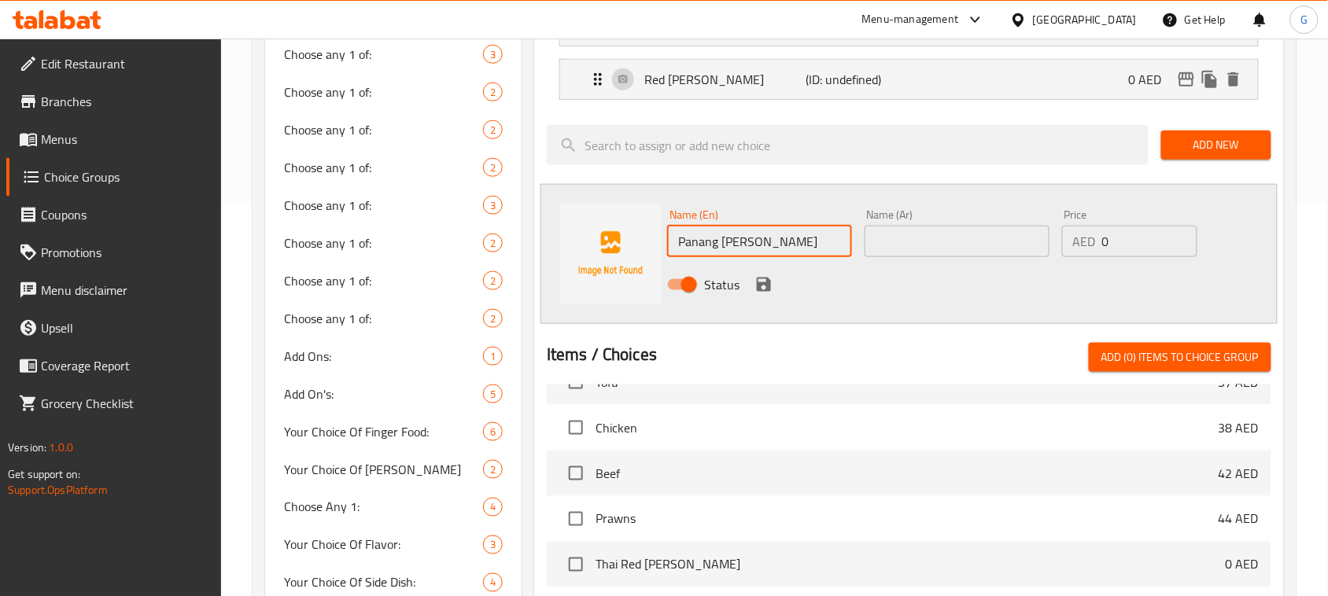
scroll to position [393, 0]
type input "Panang Curry"
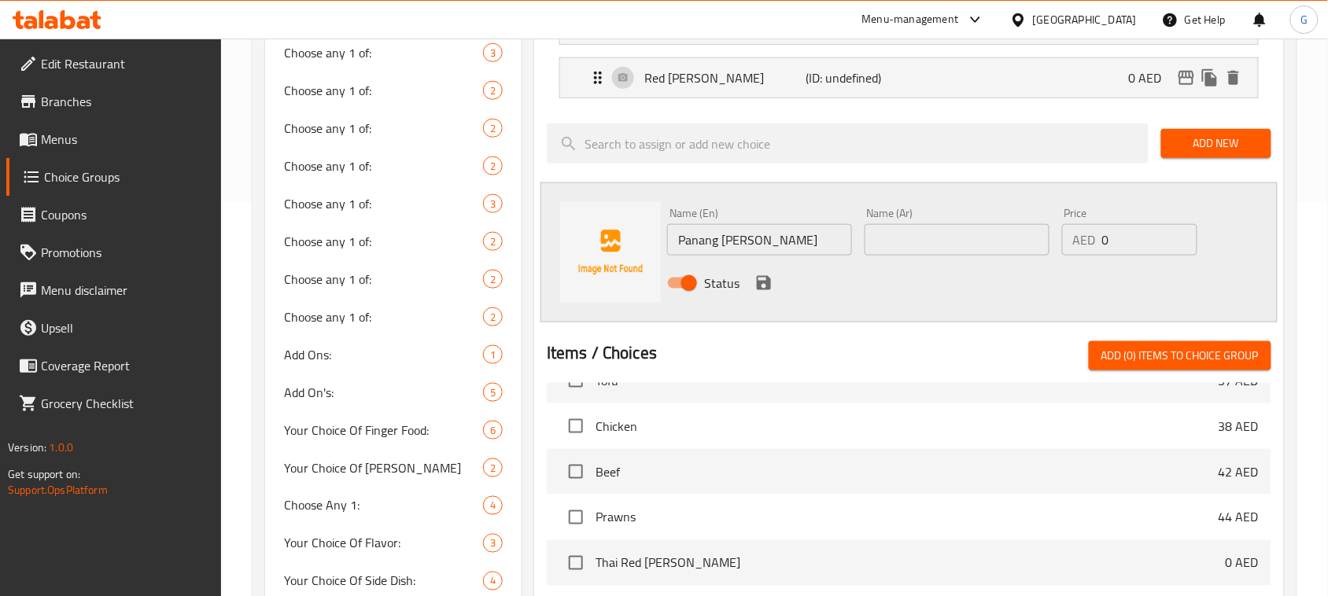
click at [1013, 257] on div "Name (Ar) Name (Ar)" at bounding box center [956, 231] width 197 height 61
drag, startPoint x: 1009, startPoint y: 234, endPoint x: 977, endPoint y: 237, distance: 31.6
click at [1009, 234] on input "text" at bounding box center [957, 239] width 185 height 31
paste input "[PERSON_NAME]"
type input "[PERSON_NAME]"
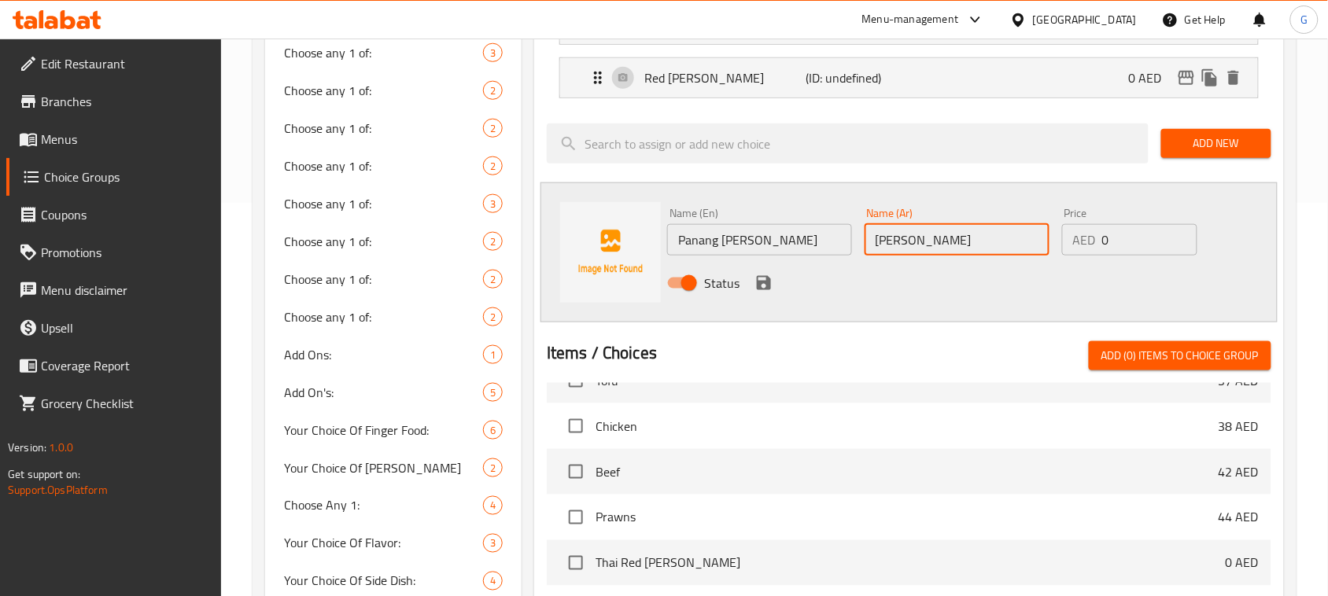
click at [760, 282] on icon "save" at bounding box center [764, 283] width 14 height 14
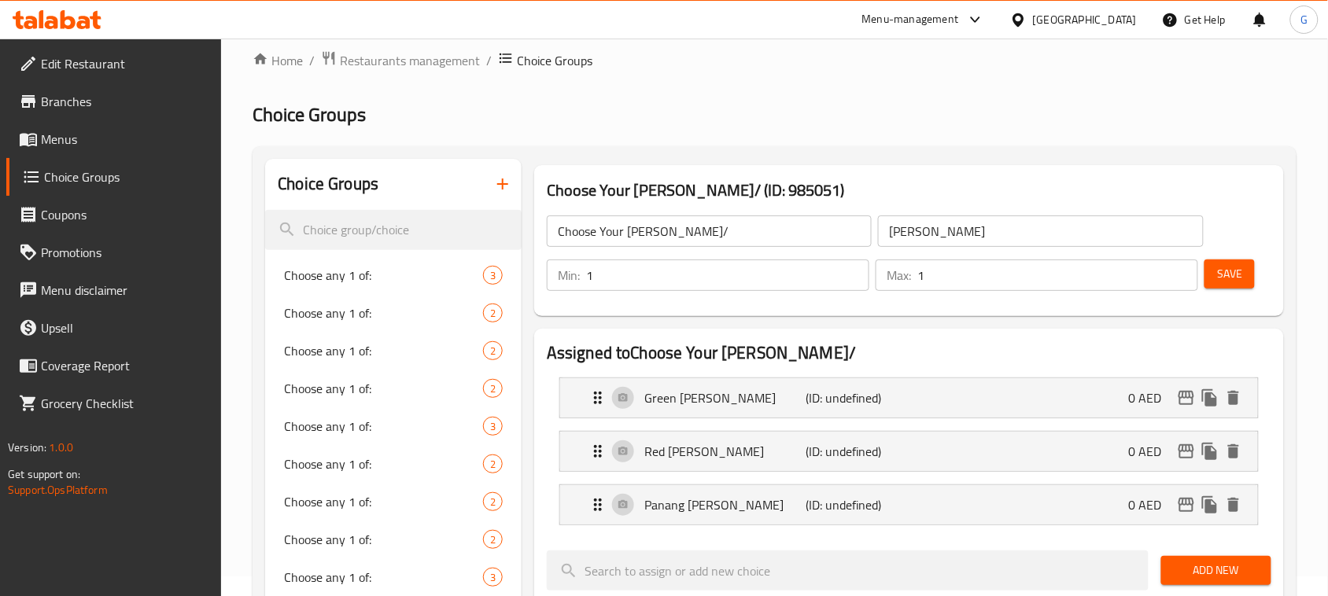
scroll to position [0, 0]
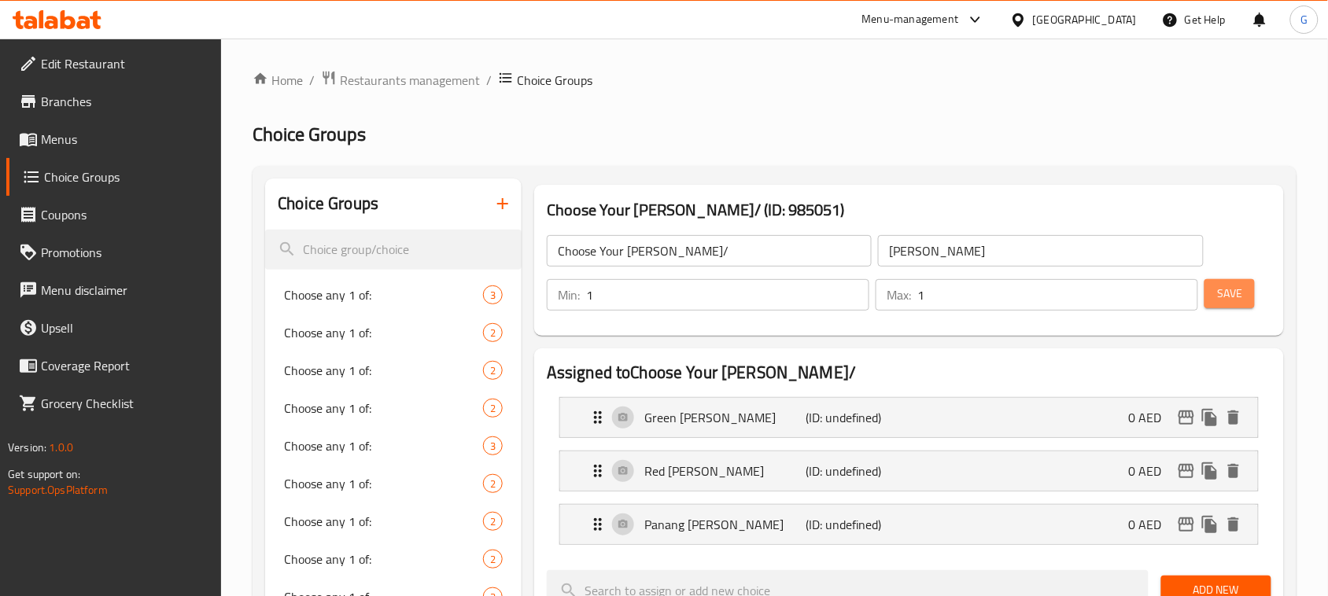
click at [1245, 280] on button "Save" at bounding box center [1230, 293] width 50 height 29
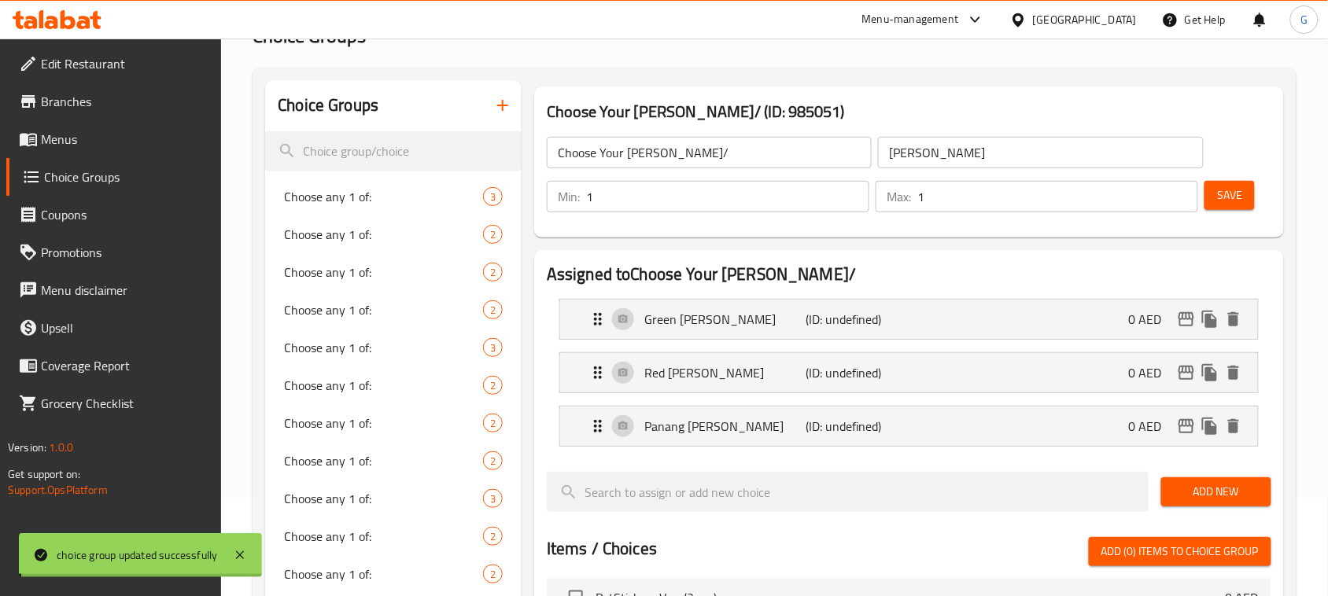
scroll to position [197, 0]
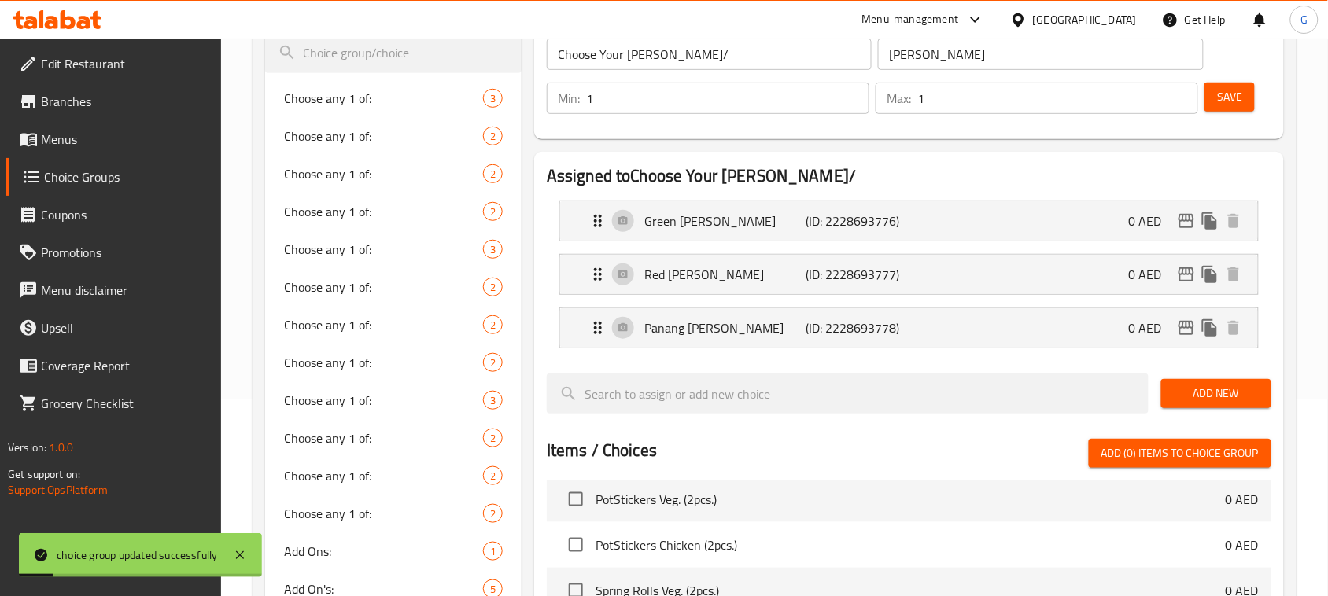
click at [666, 64] on input "Choose Your Curry/" at bounding box center [709, 54] width 325 height 31
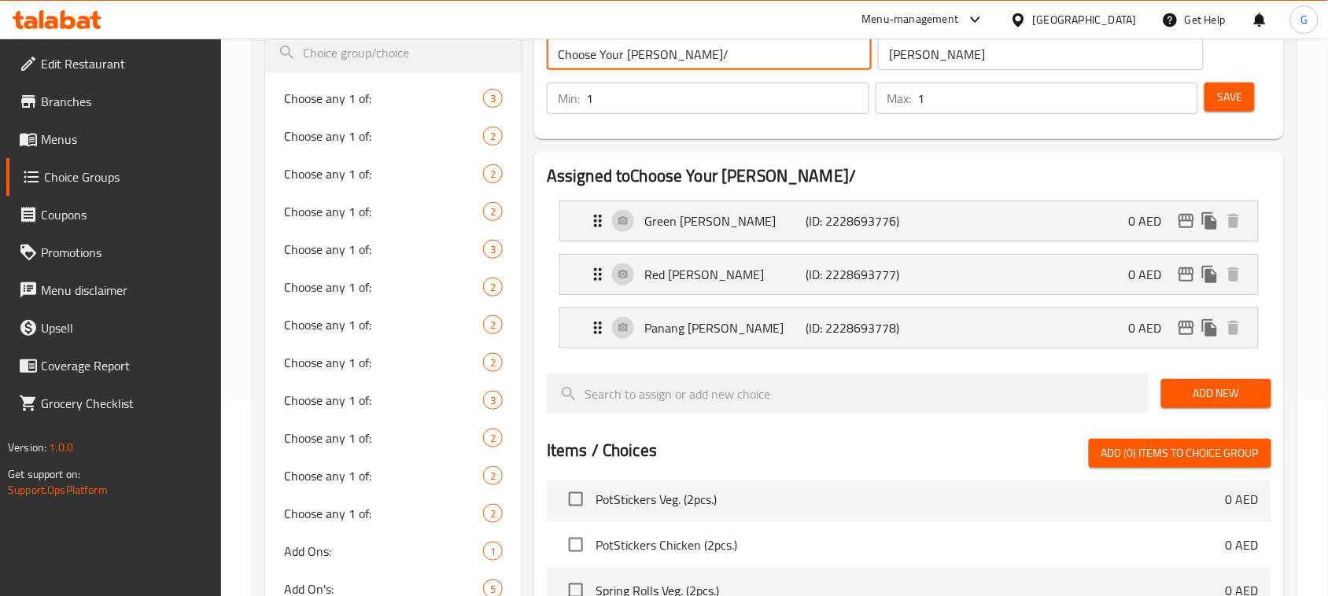
scroll to position [0, 0]
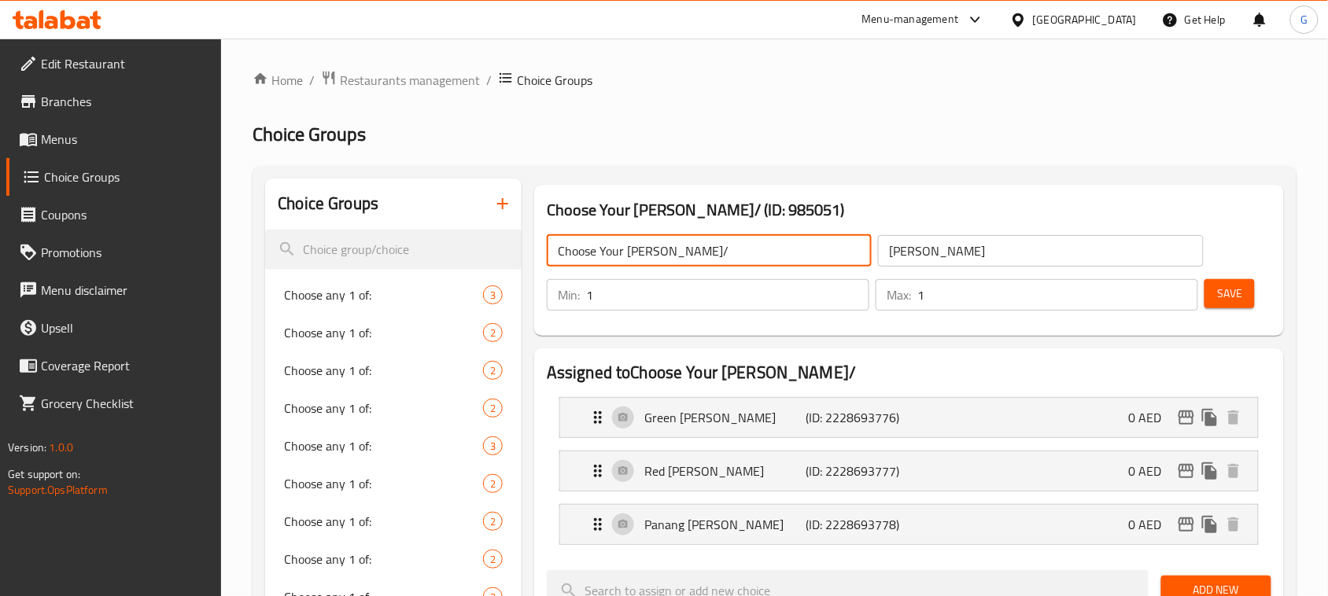
click at [708, 245] on input "Choose Your Curry/" at bounding box center [709, 250] width 325 height 31
click at [1239, 300] on span "Save" at bounding box center [1229, 294] width 25 height 20
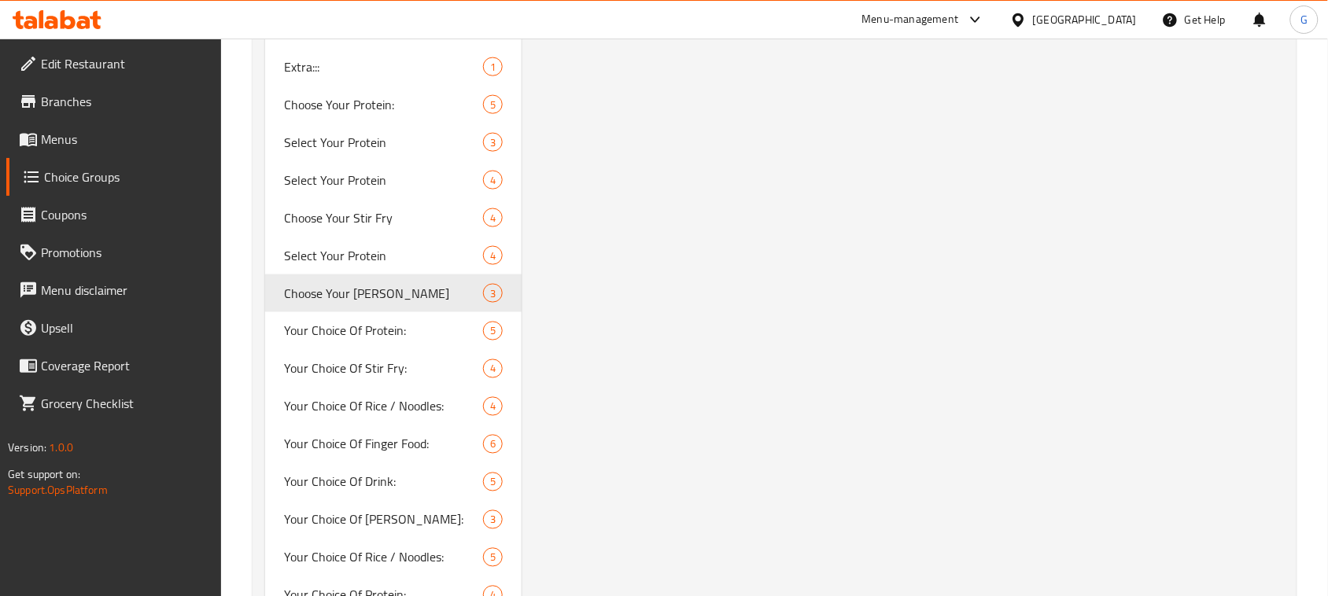
scroll to position [2382, 0]
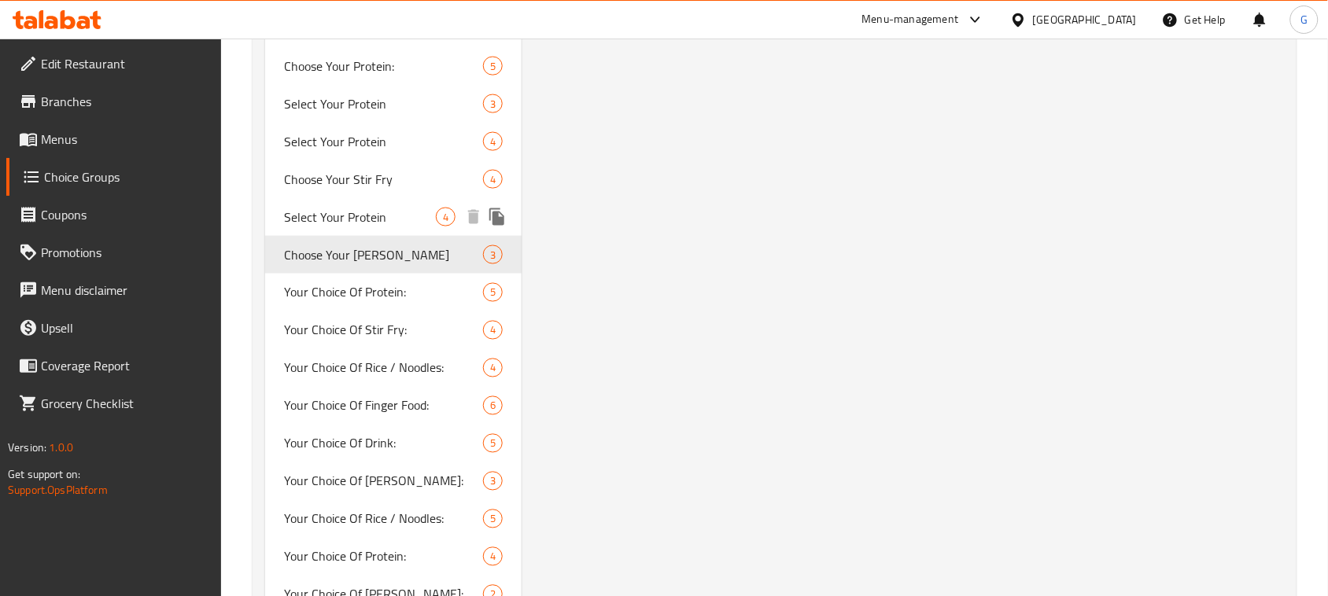
click at [391, 210] on span "Select Your Protein" at bounding box center [360, 217] width 152 height 19
type input "Select Your Protein"
type input "اختر البروتين الخاص بك"
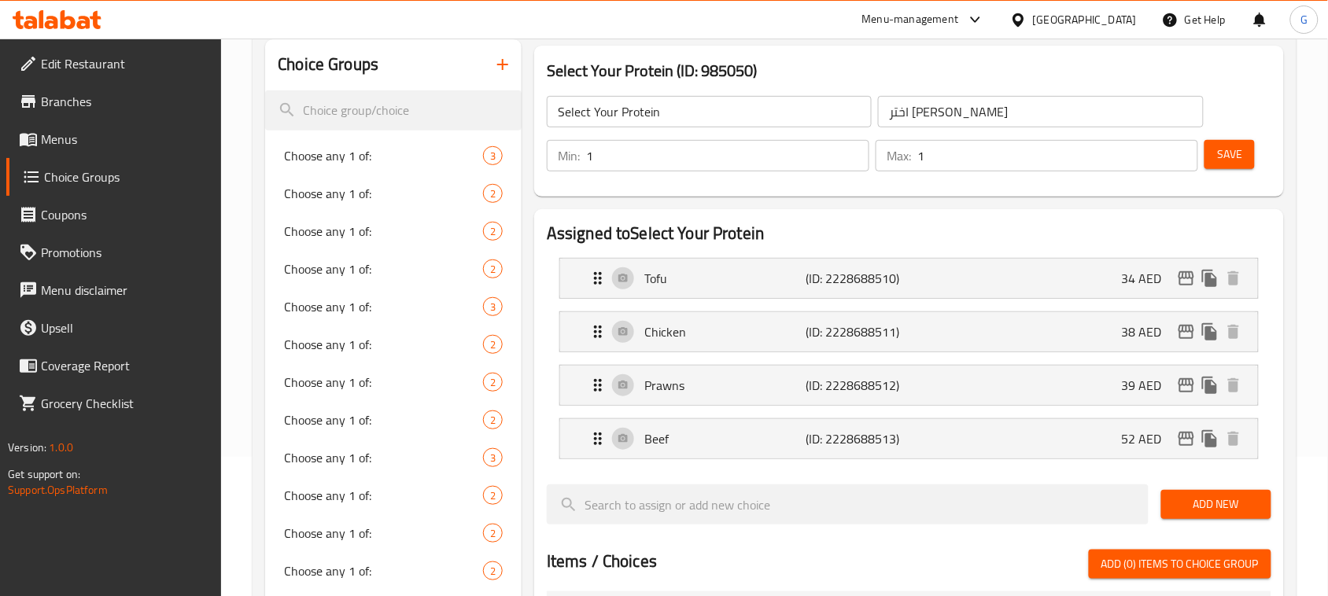
scroll to position [120, 0]
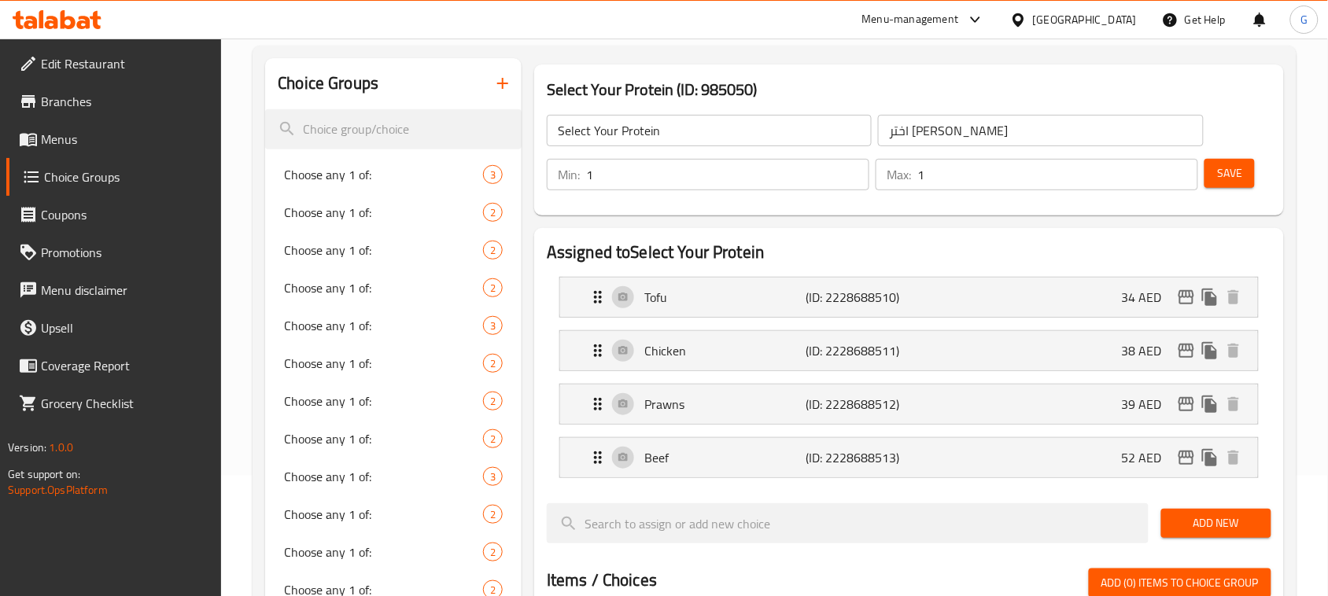
click at [744, 120] on input "Select Your Protein" at bounding box center [709, 130] width 325 height 31
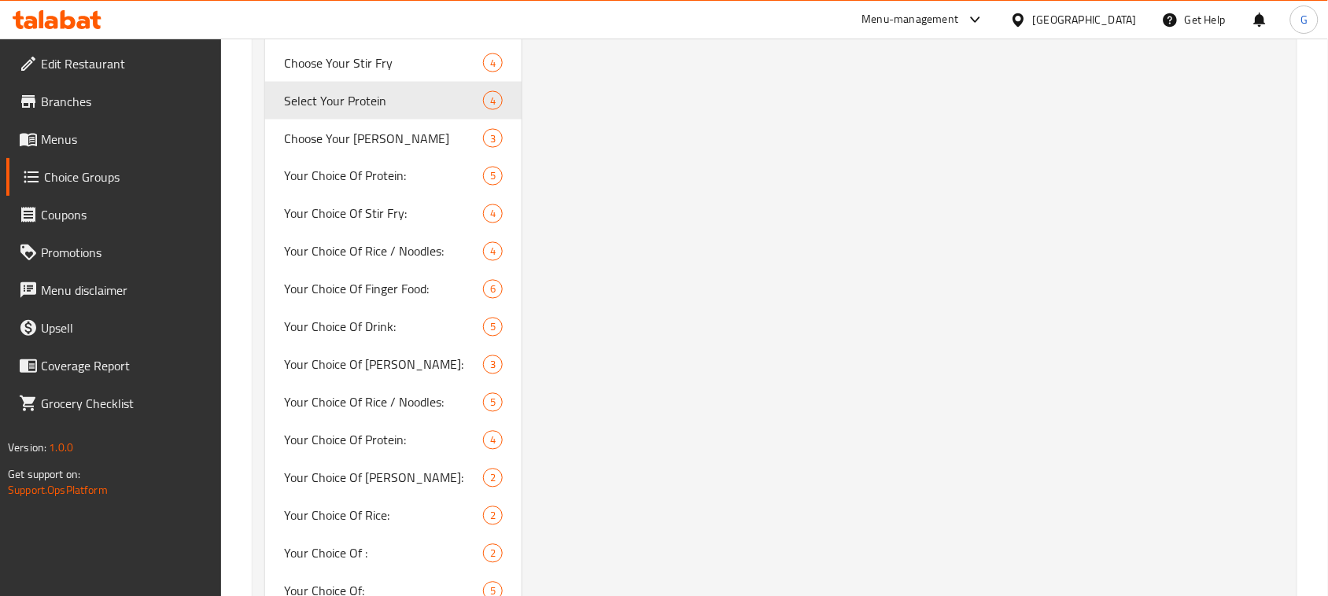
scroll to position [2511, 0]
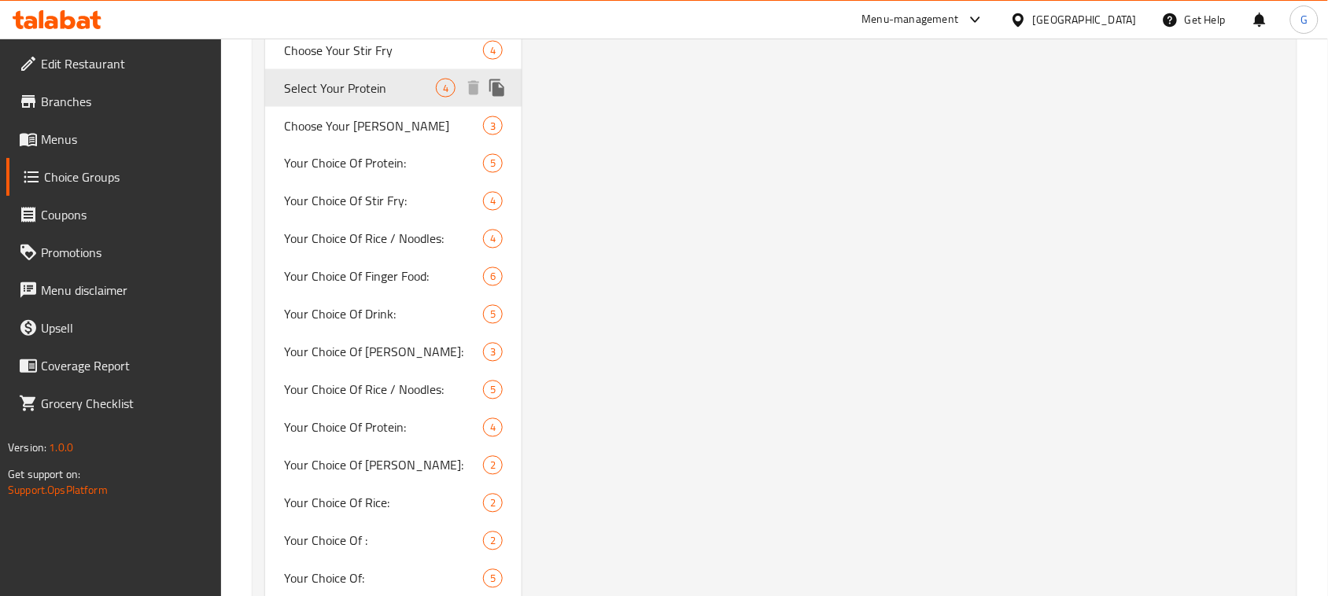
click at [502, 90] on icon "duplicate" at bounding box center [496, 87] width 15 height 17
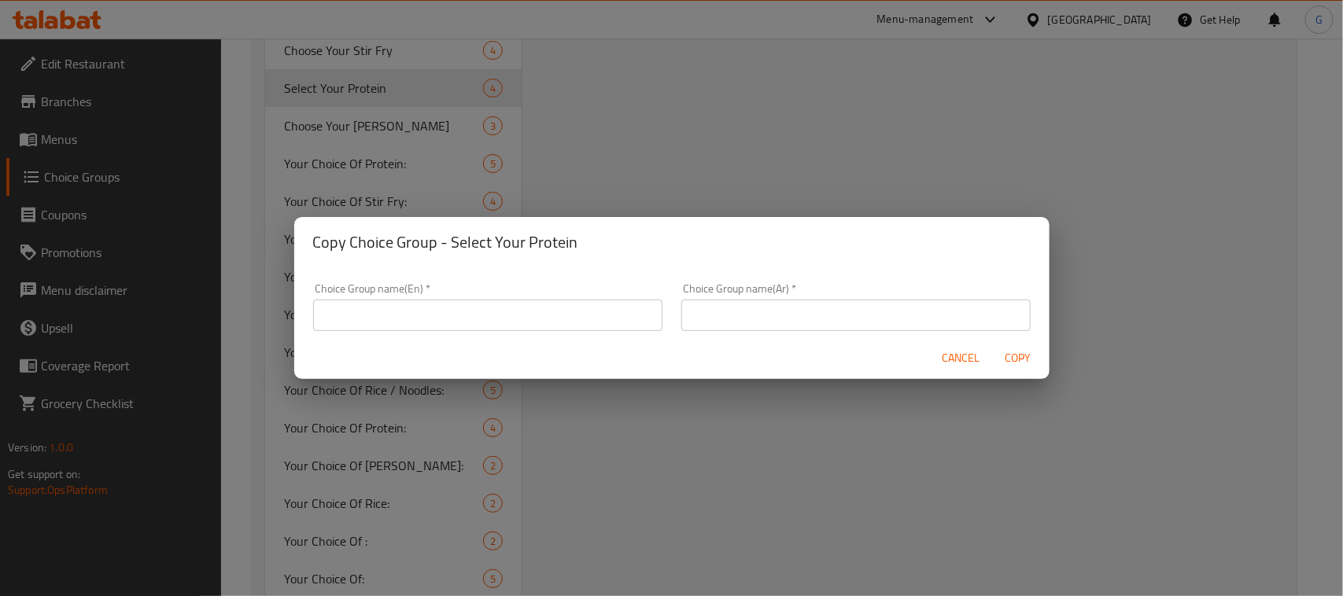
click at [471, 313] on input "text" at bounding box center [487, 315] width 349 height 31
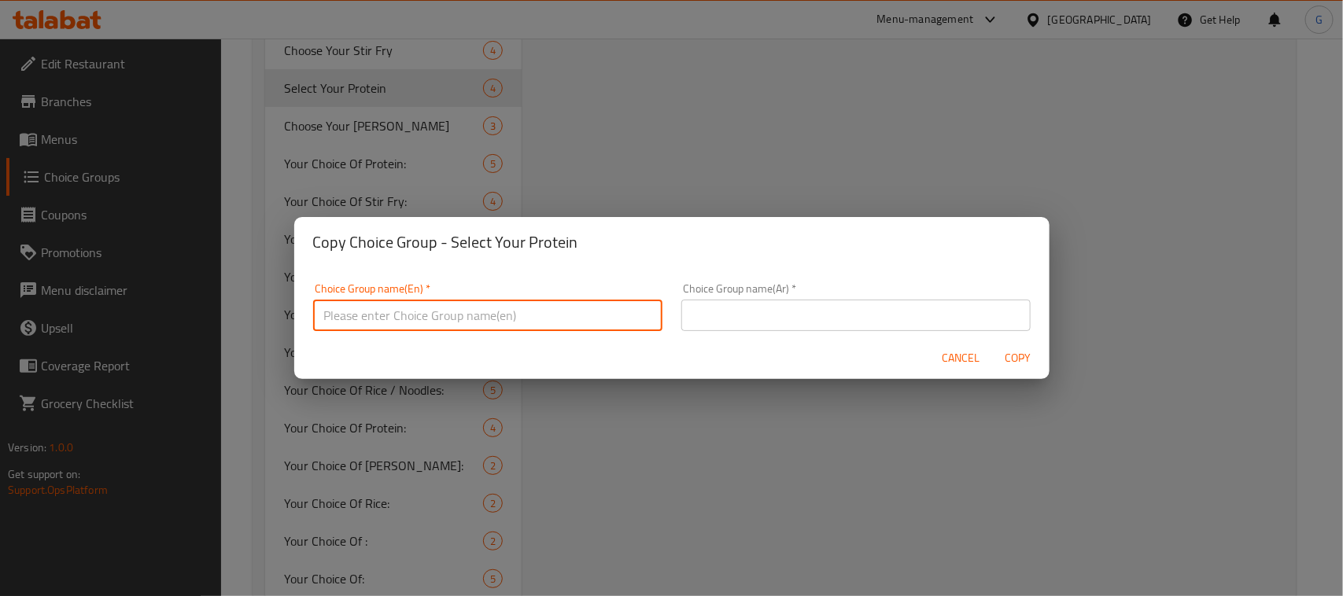
paste input "Select Your Protein"
type input "Select Your Protein /"
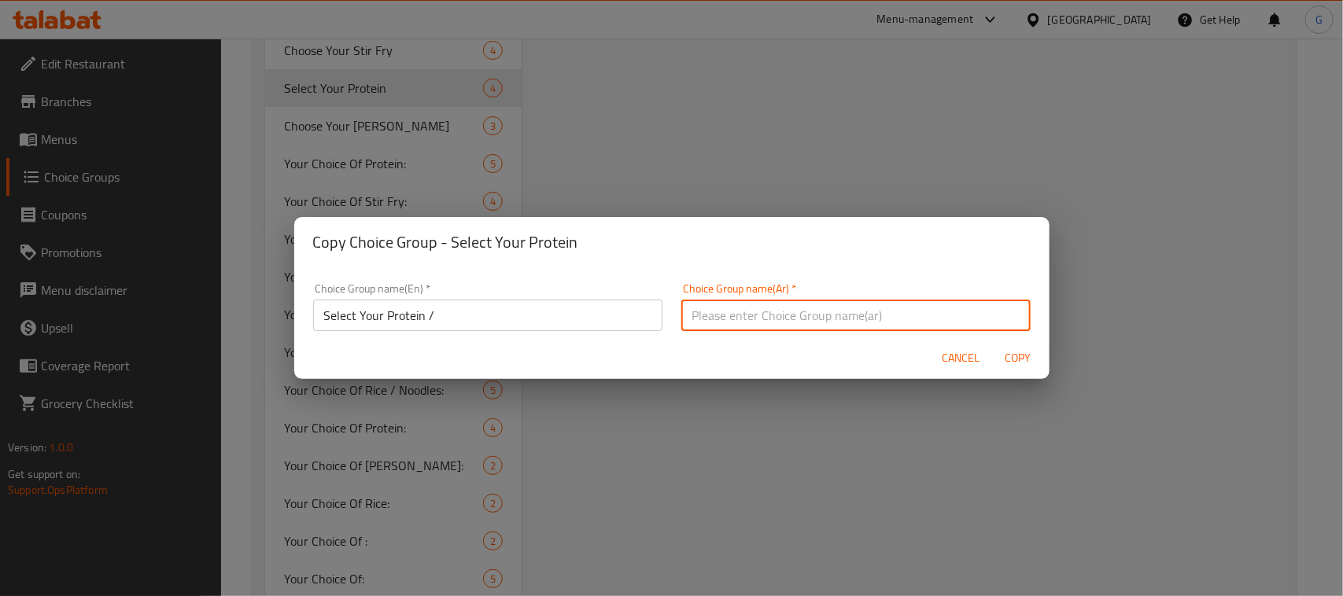
drag, startPoint x: 763, startPoint y: 312, endPoint x: 821, endPoint y: 332, distance: 60.7
click at [763, 312] on input "text" at bounding box center [855, 315] width 349 height 31
paste input "اختر البروتين الخاص بك"
type input "اختر البروتين الخاص بك"
click at [1017, 356] on span "Copy" at bounding box center [1018, 359] width 38 height 20
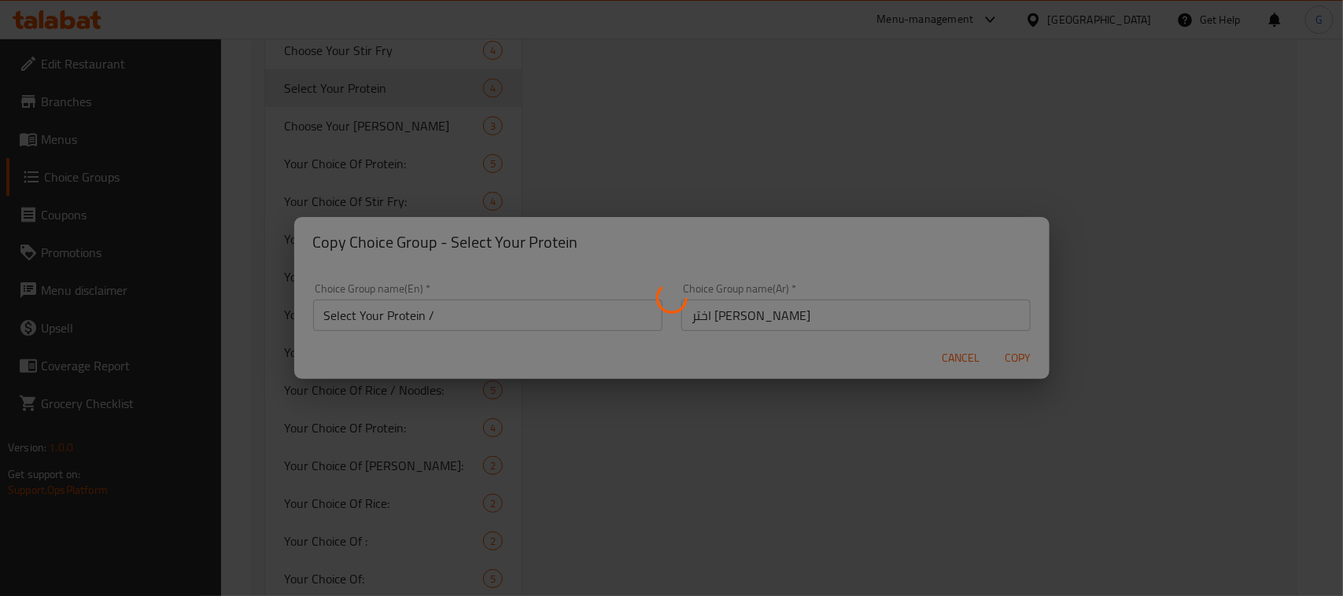
type input "Select Your Protein /"
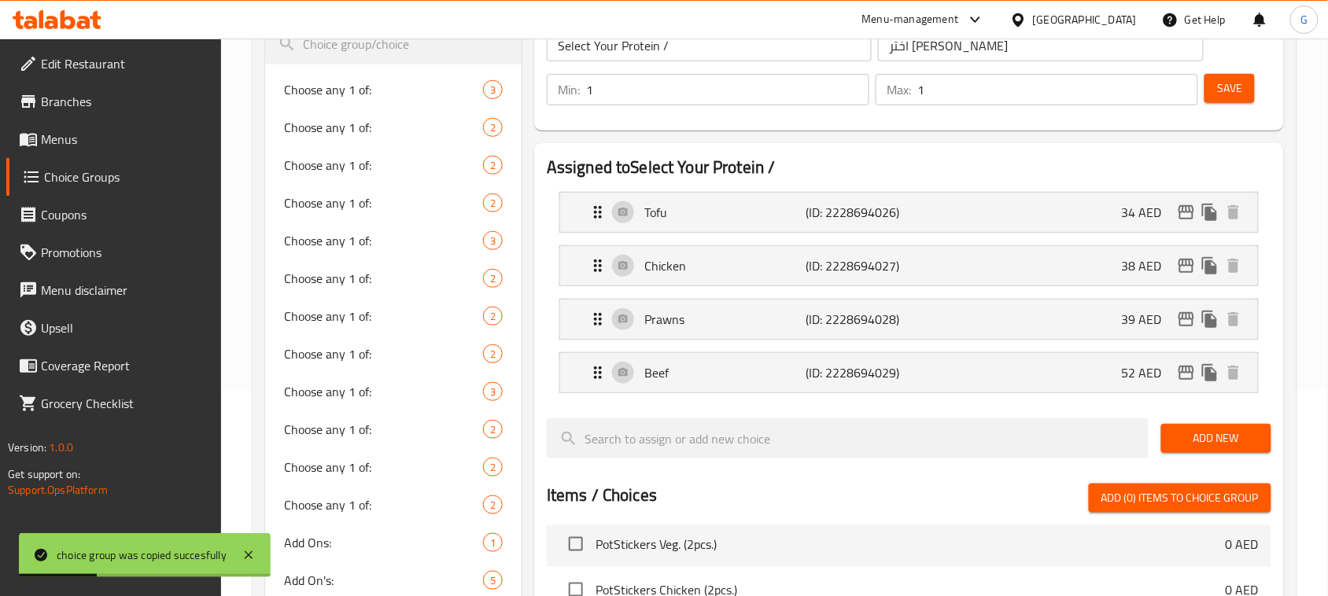
scroll to position [179, 0]
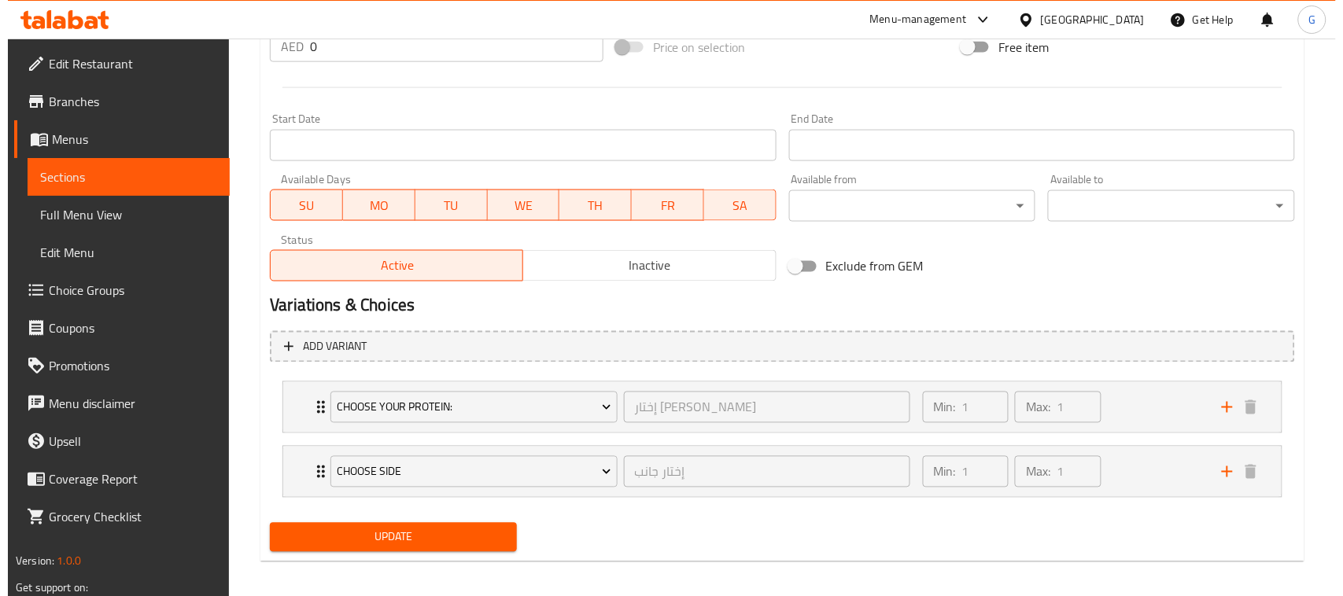
scroll to position [628, 0]
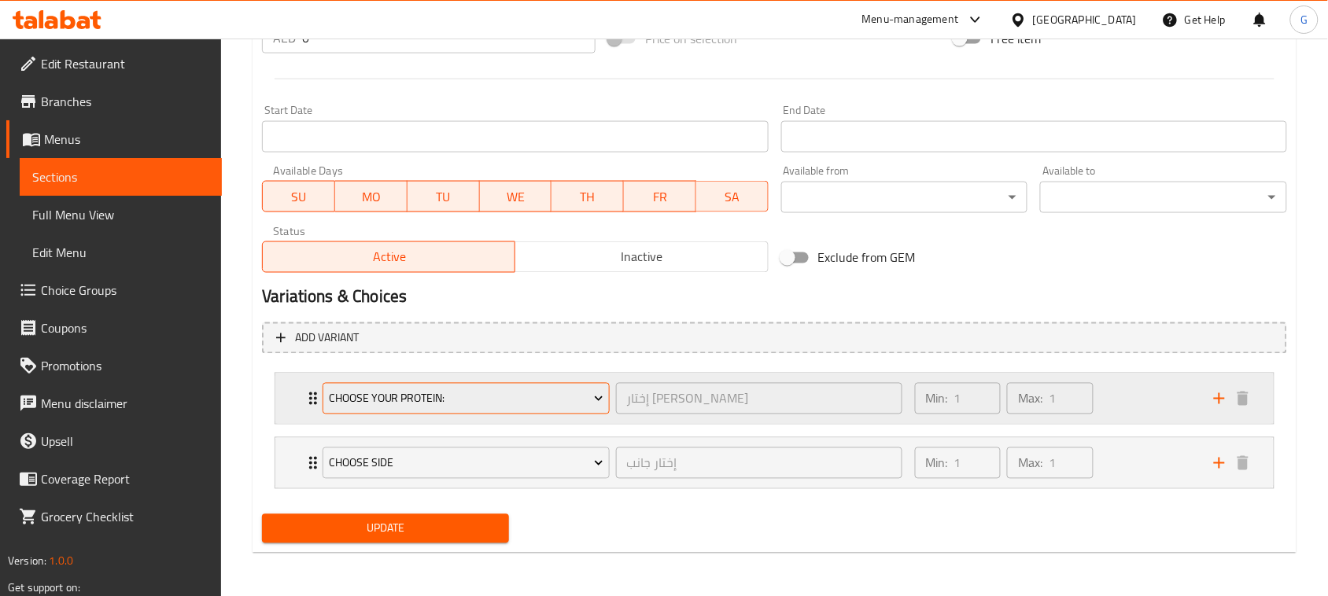
click at [376, 402] on span "Choose Your Protein:" at bounding box center [466, 399] width 275 height 20
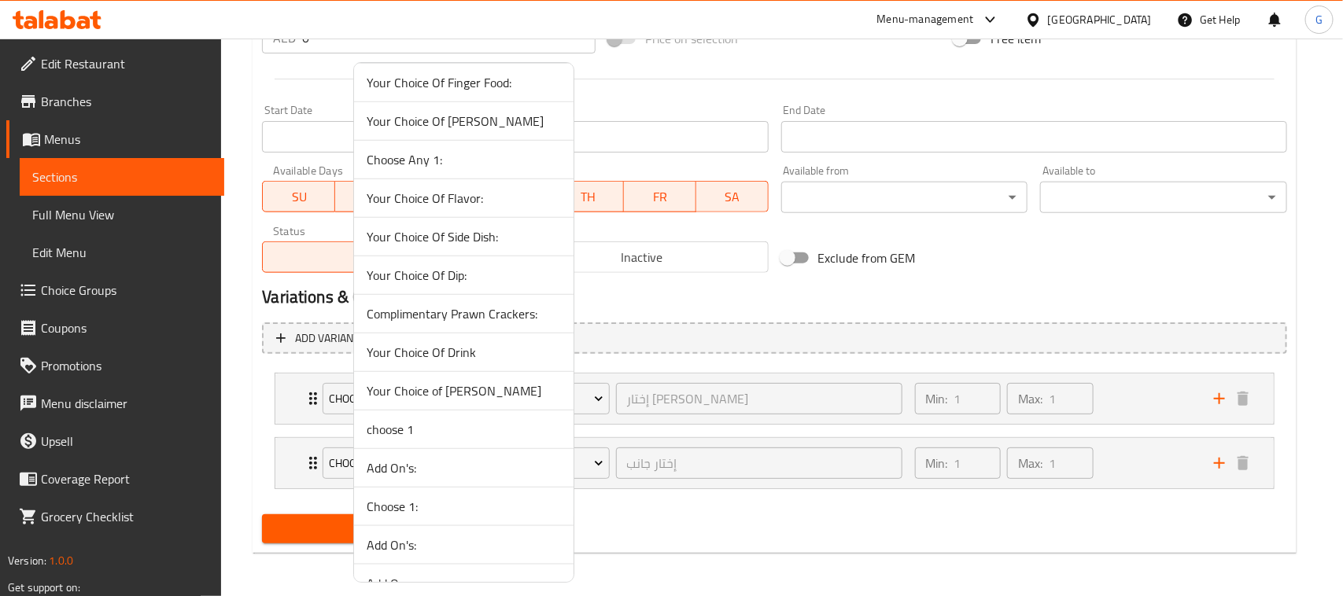
scroll to position [590, 0]
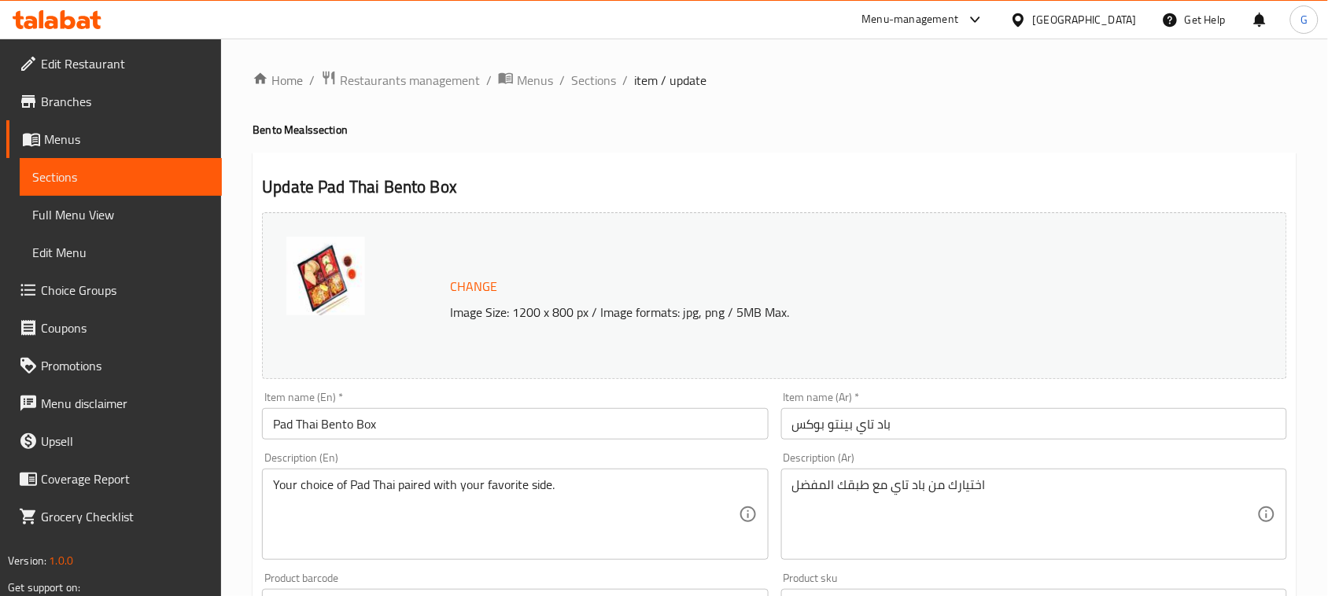
click at [462, 434] on input "Pad Thai Bento Box" at bounding box center [515, 423] width 506 height 31
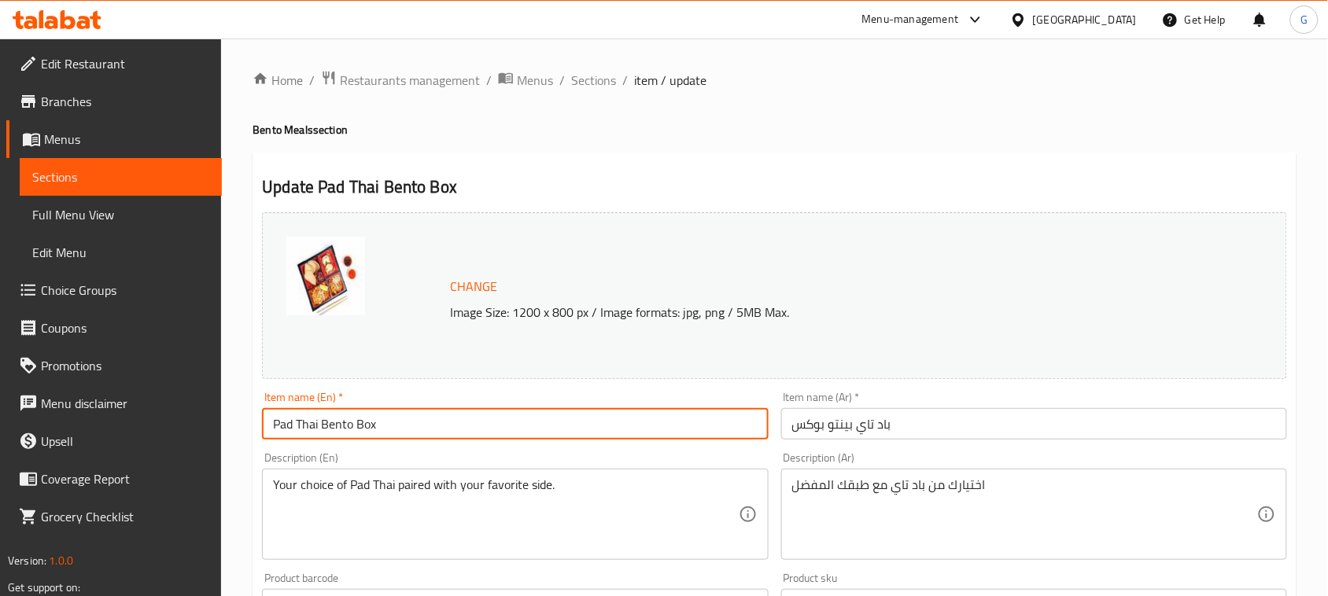
click at [461, 434] on input "Pad Thai Bento Box" at bounding box center [515, 423] width 506 height 31
click at [591, 83] on span "Sections" at bounding box center [593, 80] width 45 height 19
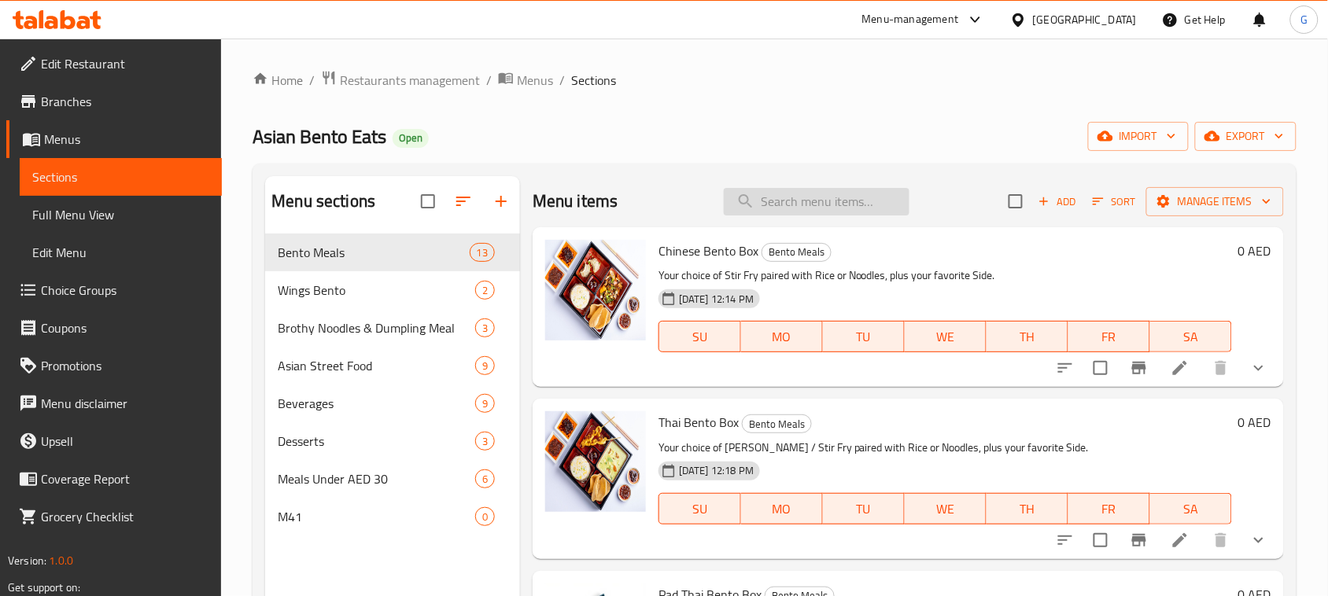
drag, startPoint x: 844, startPoint y: 220, endPoint x: 844, endPoint y: 211, distance: 9.4
click at [844, 217] on div "Menu items Add Sort Manage items" at bounding box center [908, 201] width 751 height 51
click at [847, 203] on input "search" at bounding box center [817, 202] width 186 height 28
paste input "Pad Thai Bento Box"
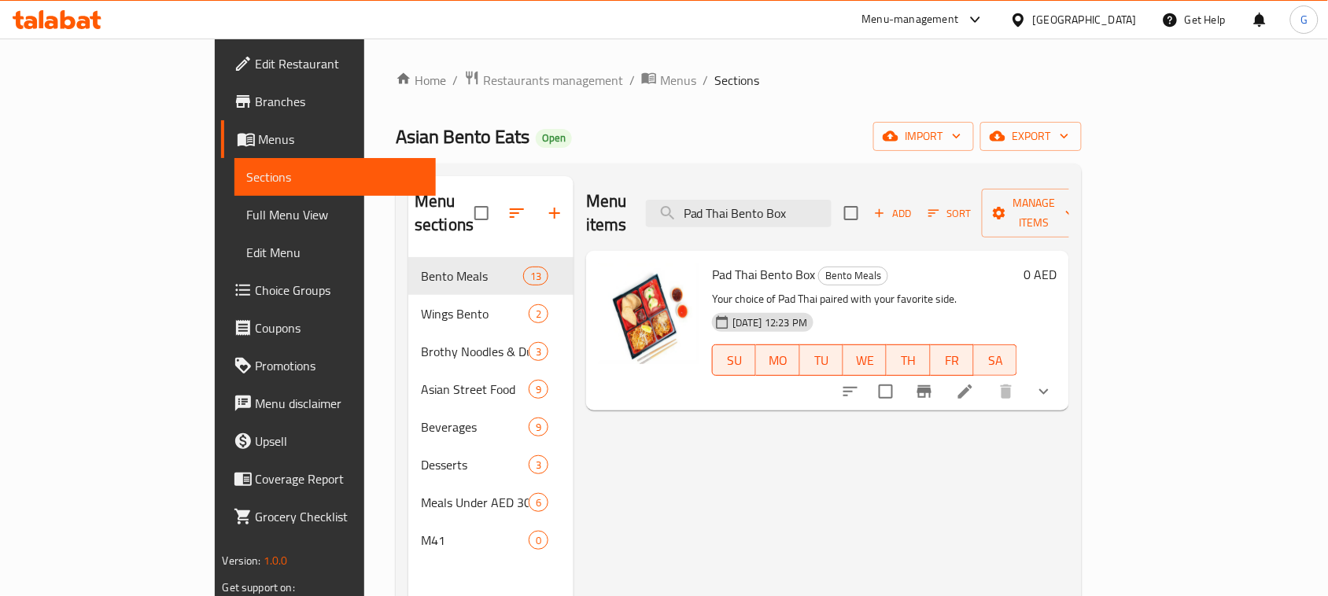
click at [1054, 382] on icon "show more" at bounding box center [1044, 391] width 19 height 19
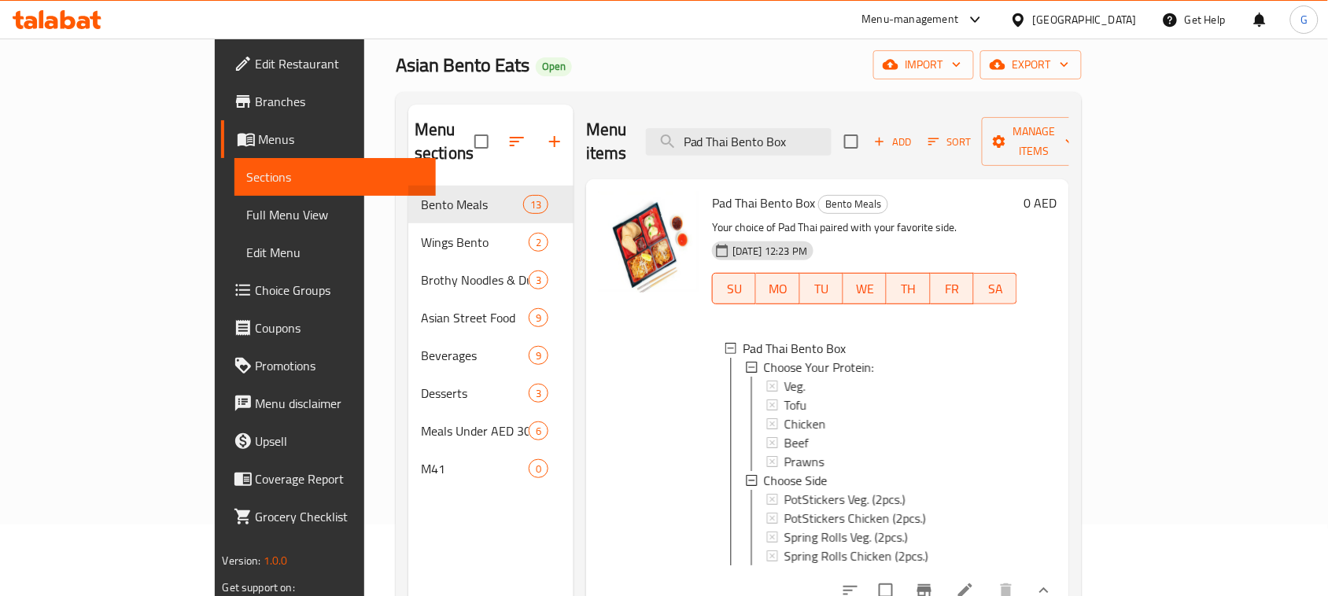
scroll to position [197, 0]
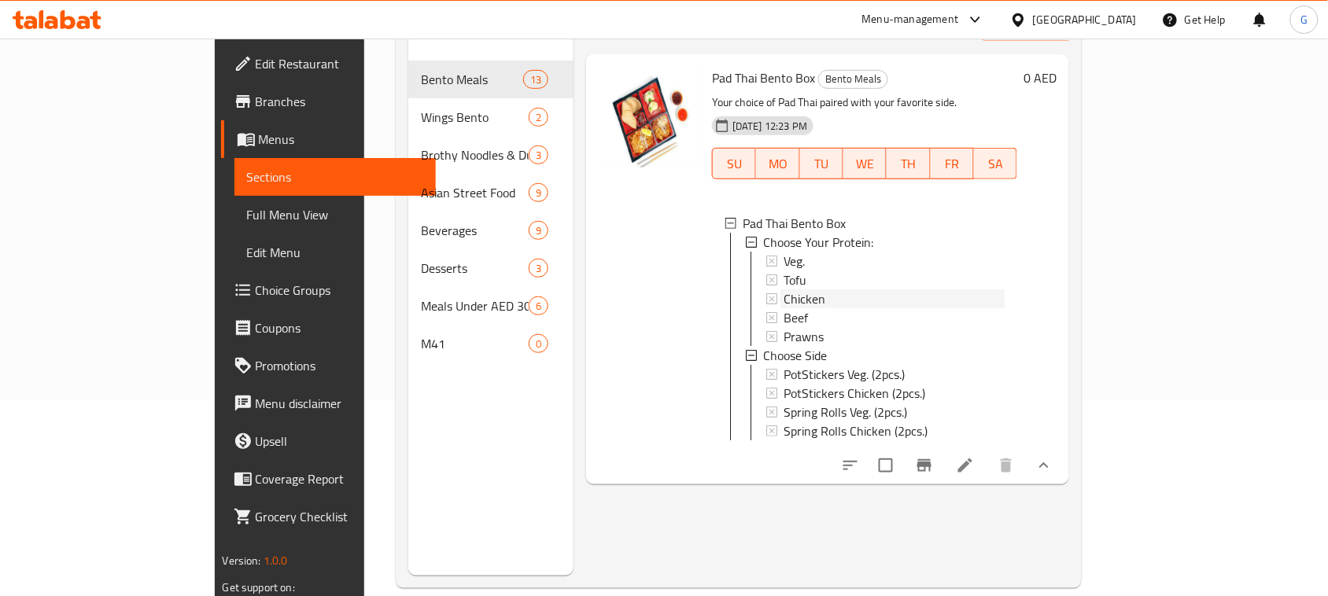
click at [799, 290] on div "Chicken" at bounding box center [894, 299] width 221 height 19
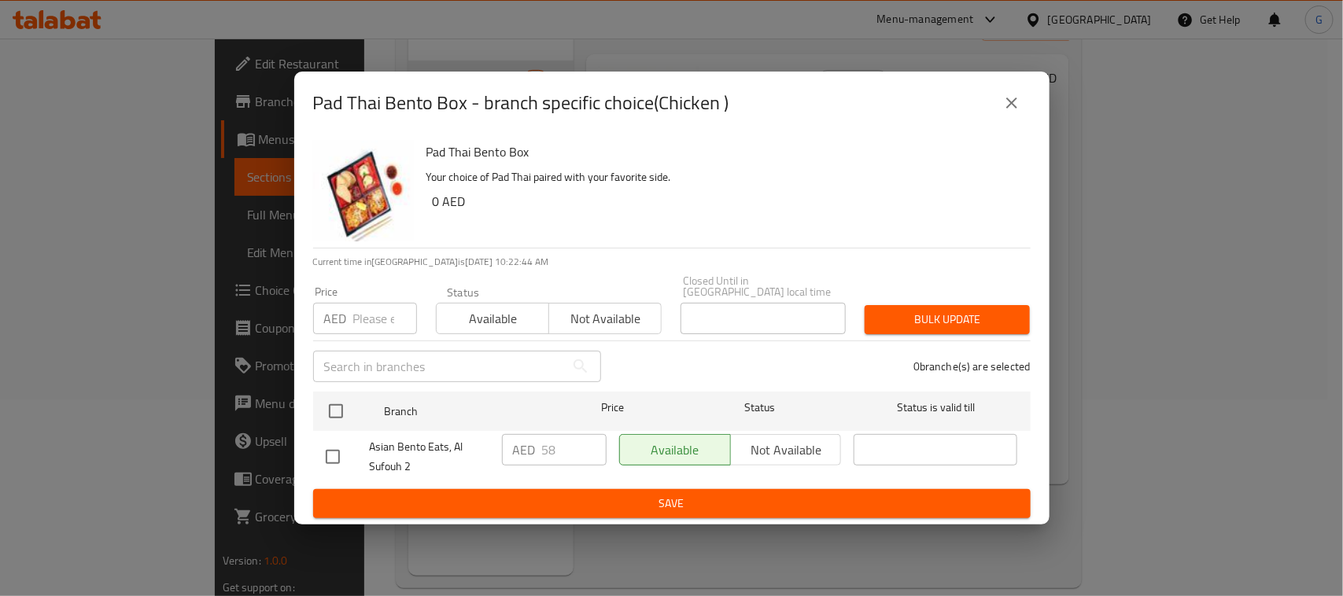
click at [1021, 103] on button "close" at bounding box center [1012, 103] width 38 height 38
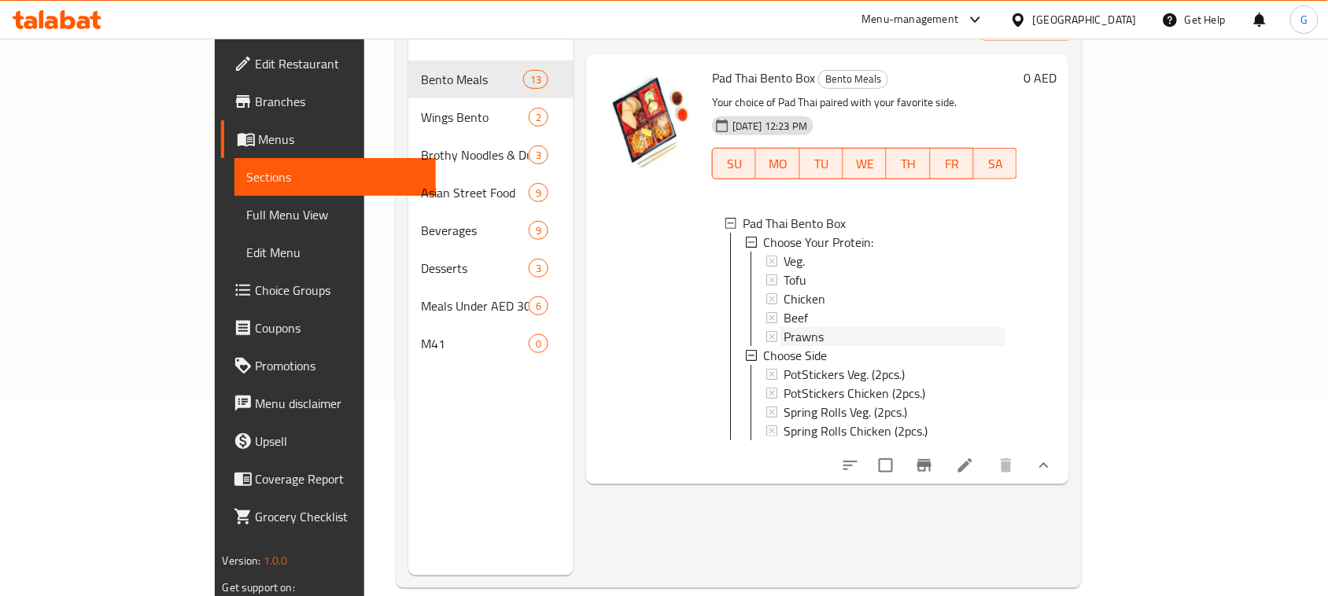
click at [784, 327] on div "Prawns" at bounding box center [894, 336] width 221 height 19
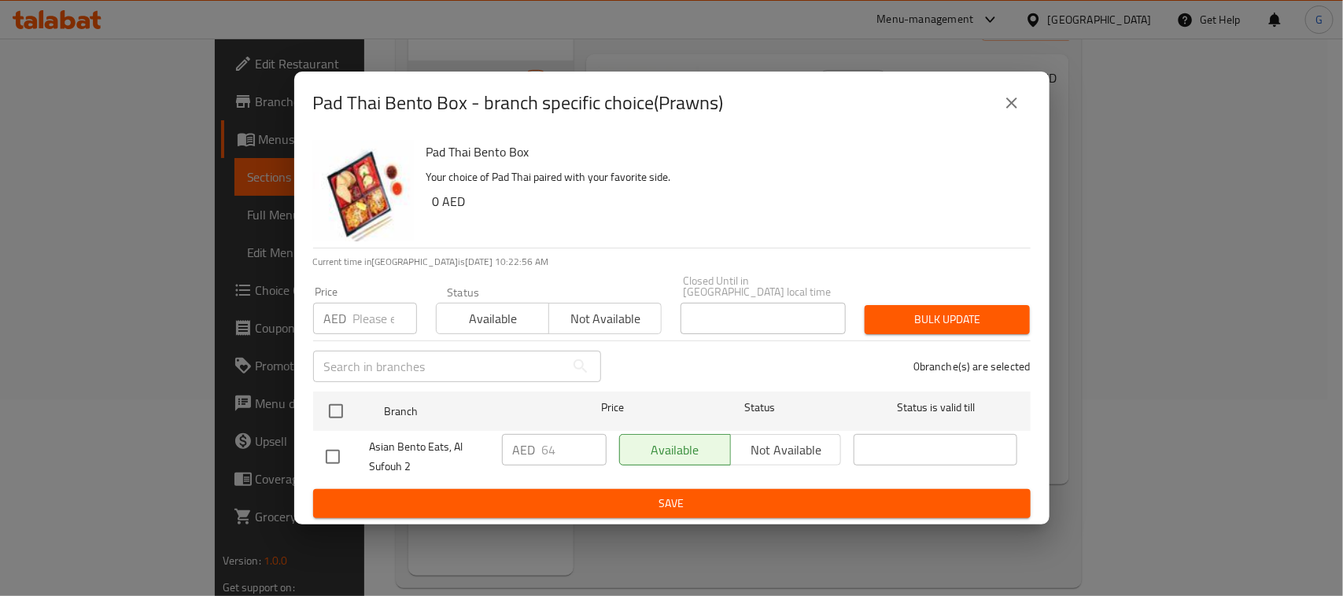
click at [1008, 103] on icon "close" at bounding box center [1011, 103] width 19 height 19
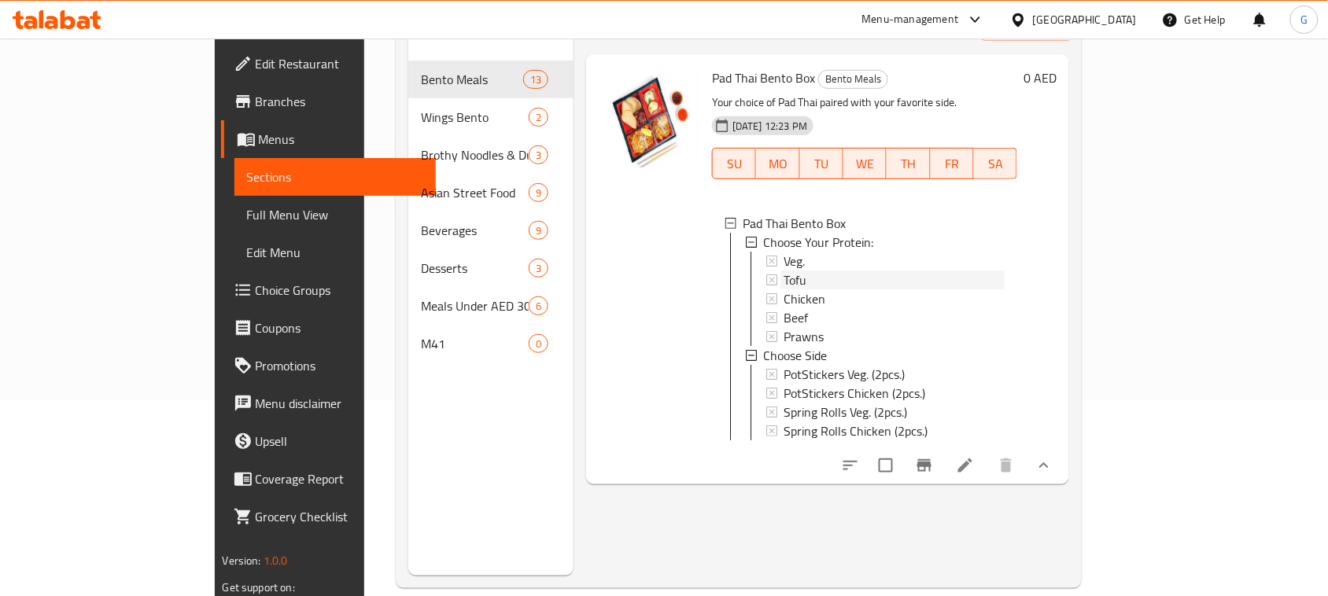
click at [784, 271] on div "Tofu" at bounding box center [894, 280] width 221 height 19
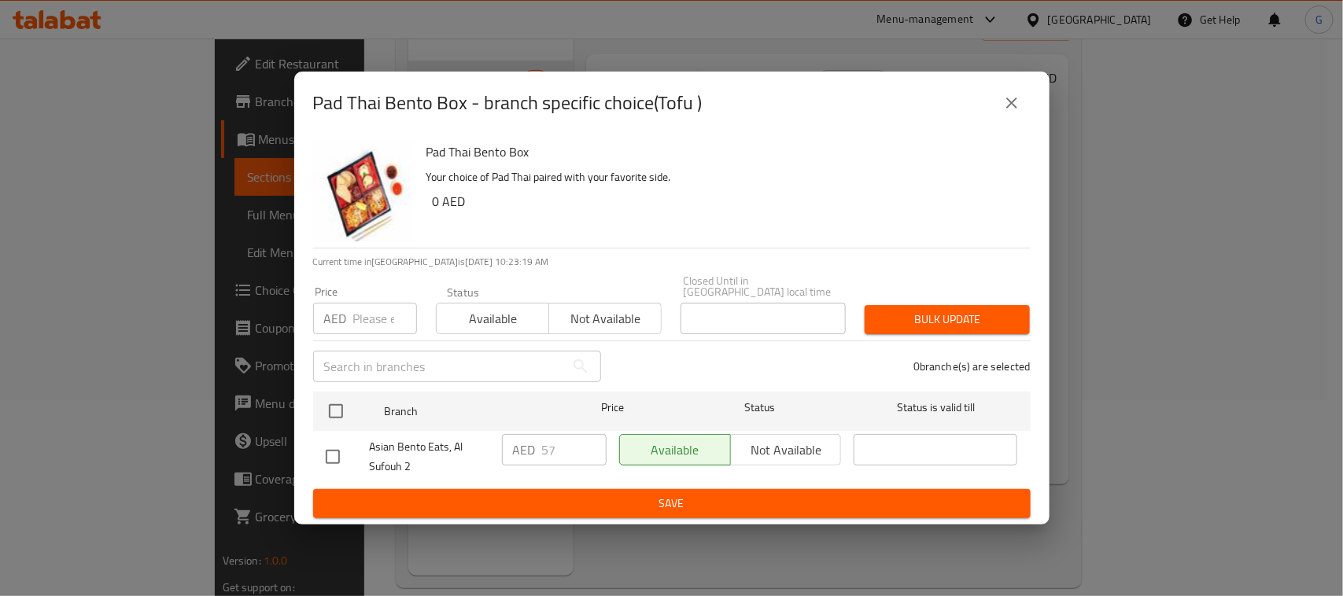
click at [1017, 101] on icon "close" at bounding box center [1011, 103] width 19 height 19
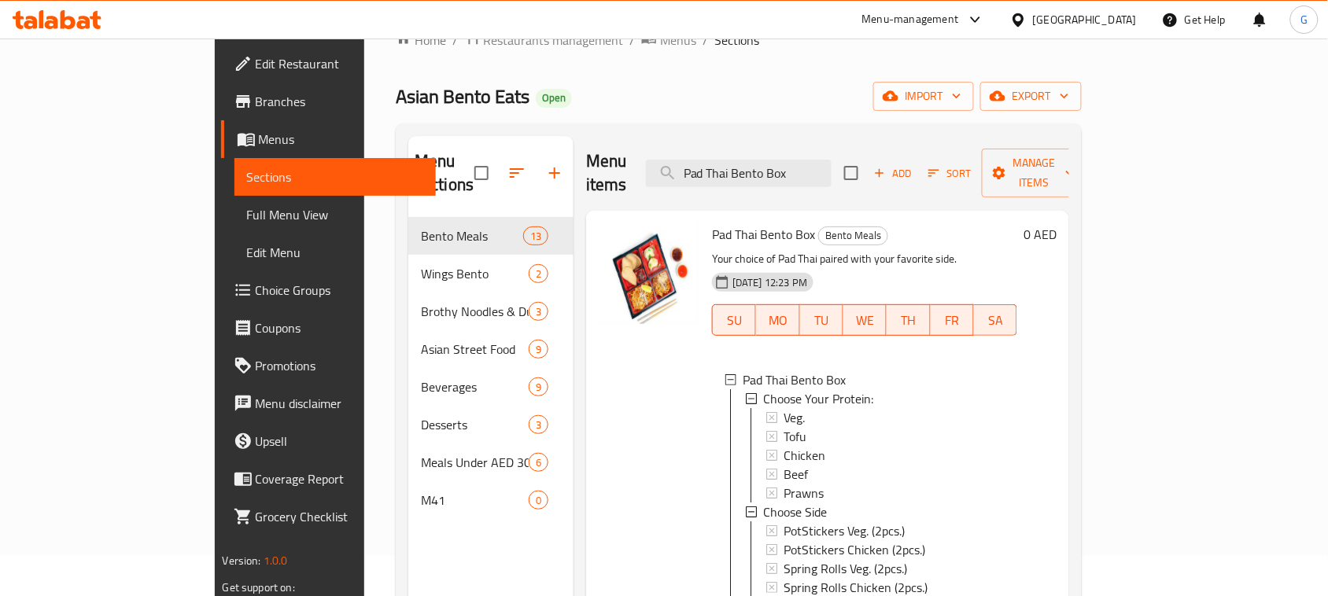
scroll to position [0, 0]
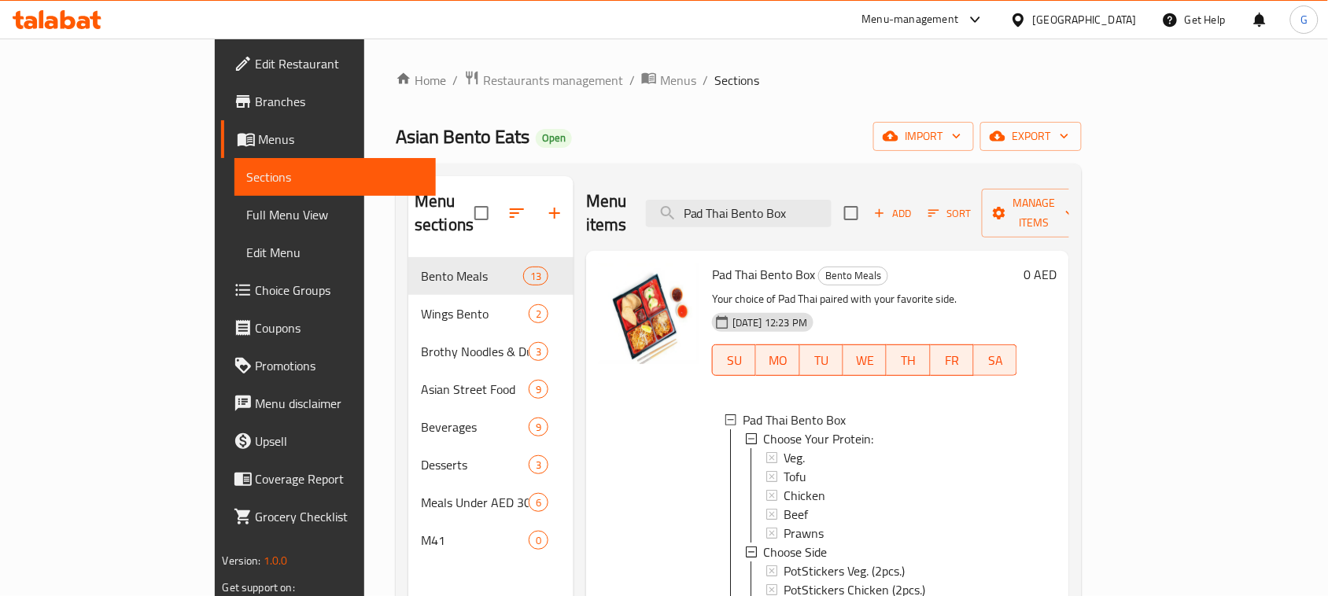
click at [828, 186] on div "Menu items Pad Thai Bento Box Add Sort Manage items" at bounding box center [827, 213] width 483 height 75
click at [820, 209] on input "Pad Thai Bento Box" at bounding box center [739, 214] width 186 height 28
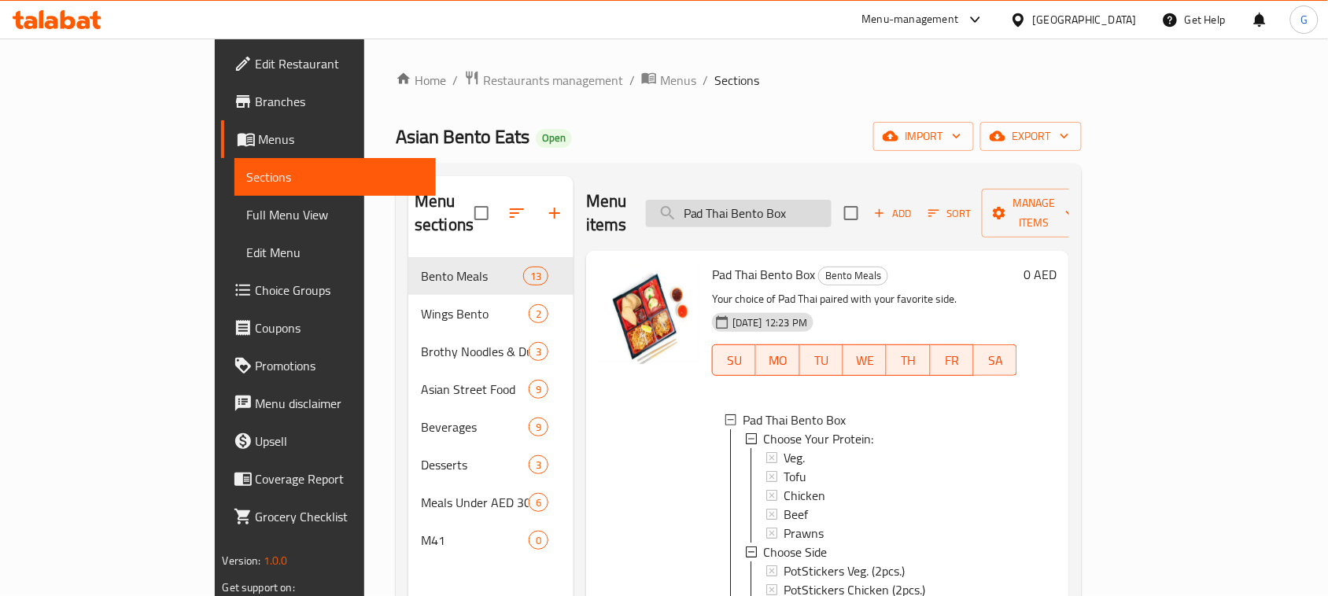
paste input "Chinese"
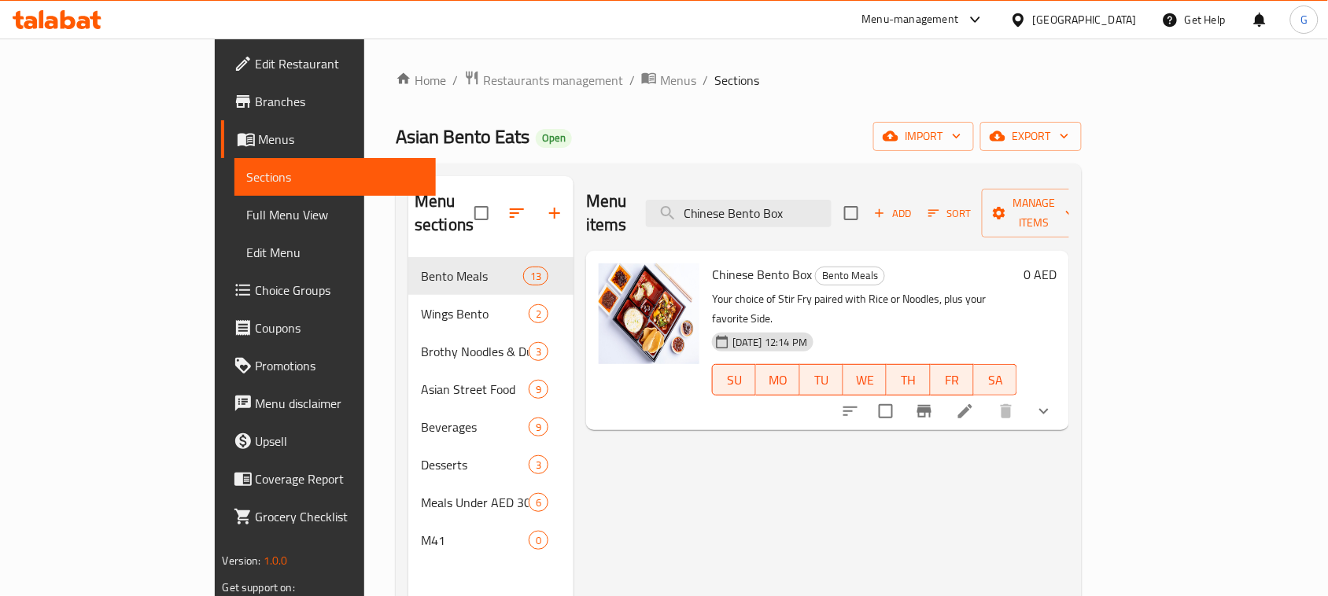
scroll to position [98, 0]
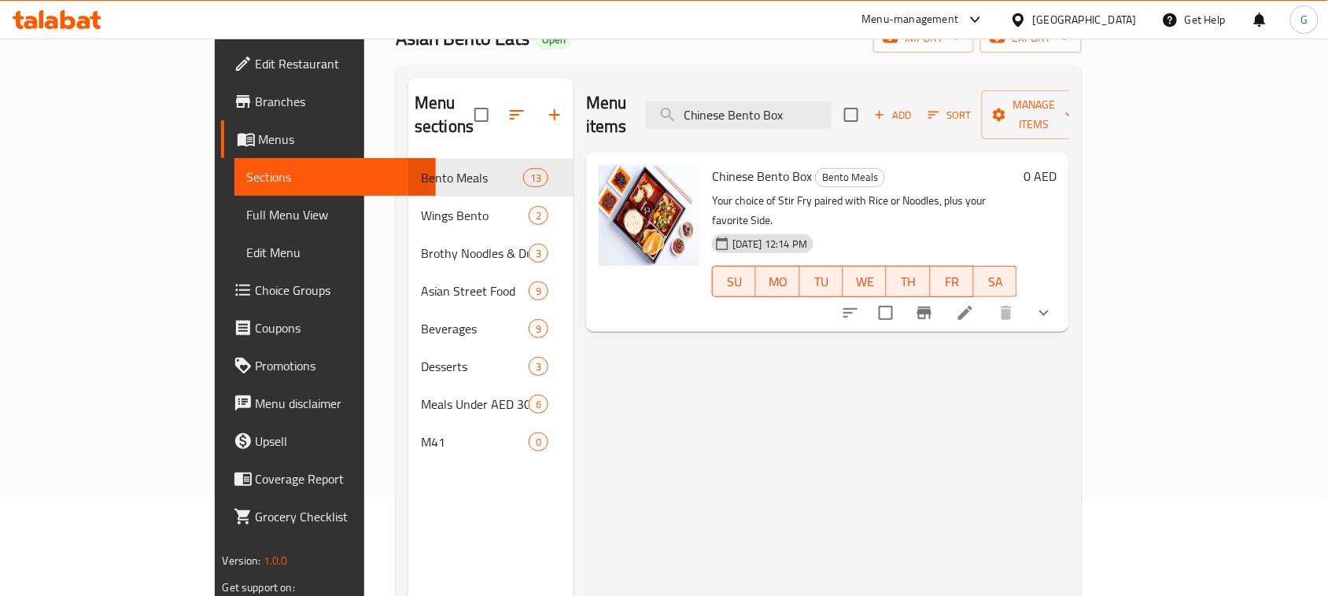
type input "Chinese Bento Box"
click at [1054, 304] on icon "show more" at bounding box center [1044, 313] width 19 height 19
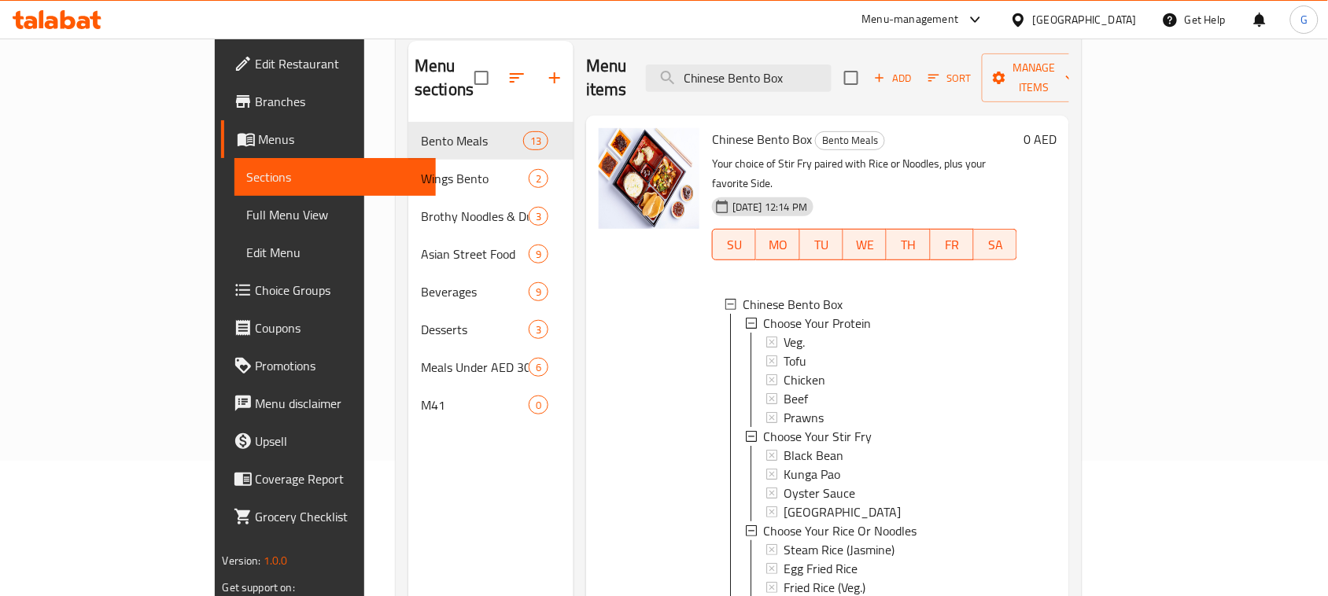
scroll to position [24, 0]
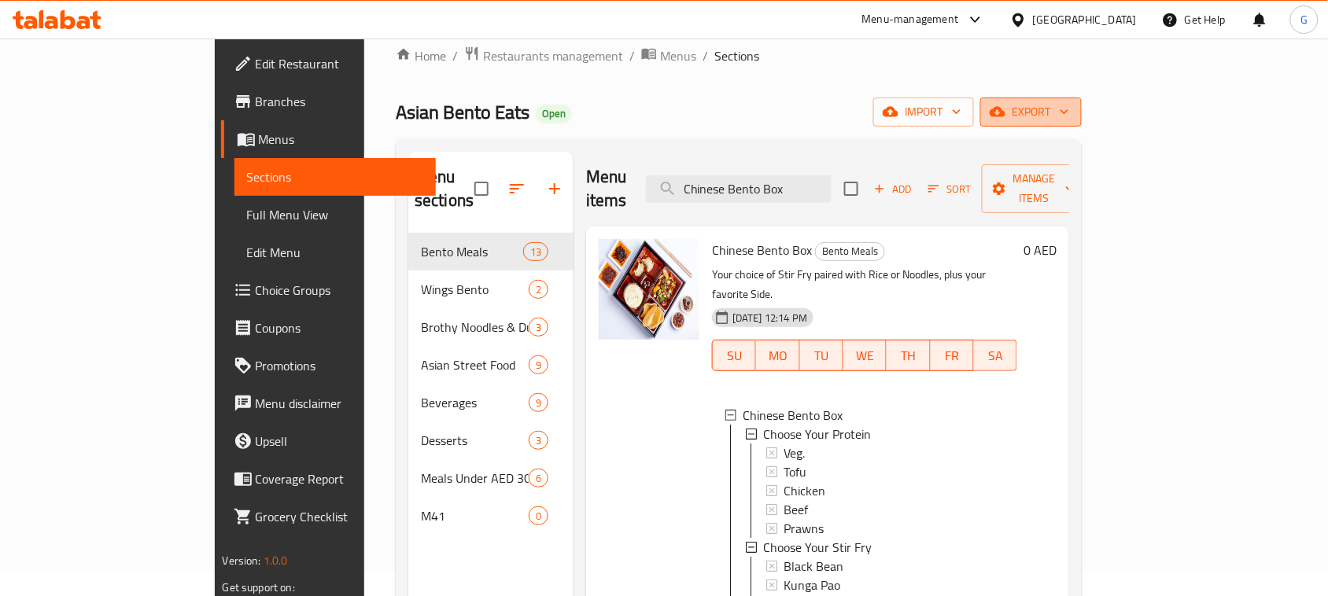
click at [1069, 106] on span "export" at bounding box center [1031, 112] width 76 height 20
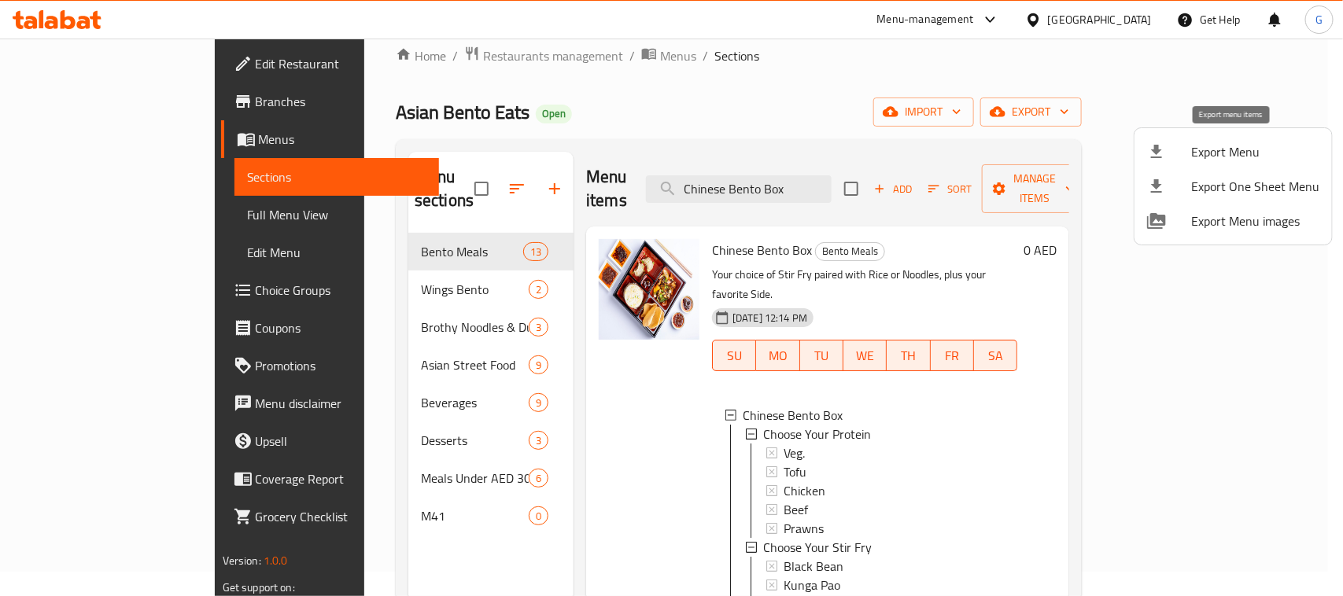
click at [1248, 146] on span "Export Menu" at bounding box center [1255, 151] width 128 height 19
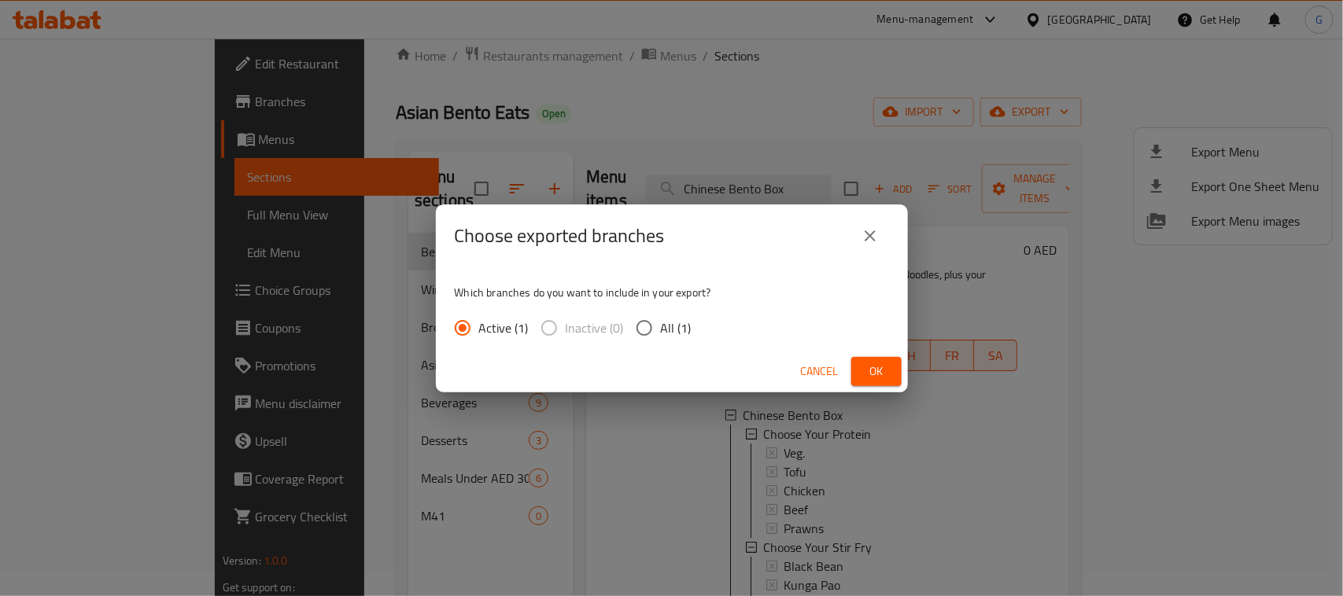
click at [679, 329] on span "All (1)" at bounding box center [676, 328] width 31 height 19
click at [661, 329] on input "All (1)" at bounding box center [644, 328] width 33 height 33
radio input "true"
click at [880, 367] on span "Ok" at bounding box center [876, 372] width 25 height 20
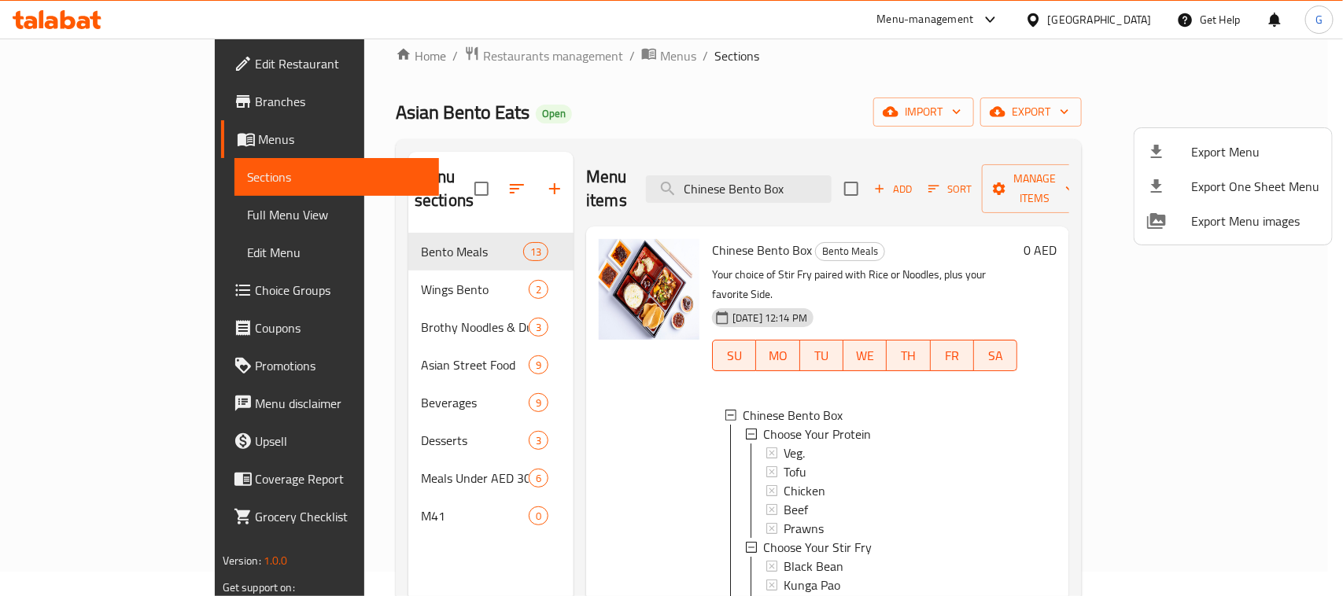
click at [981, 79] on div at bounding box center [671, 298] width 1343 height 596
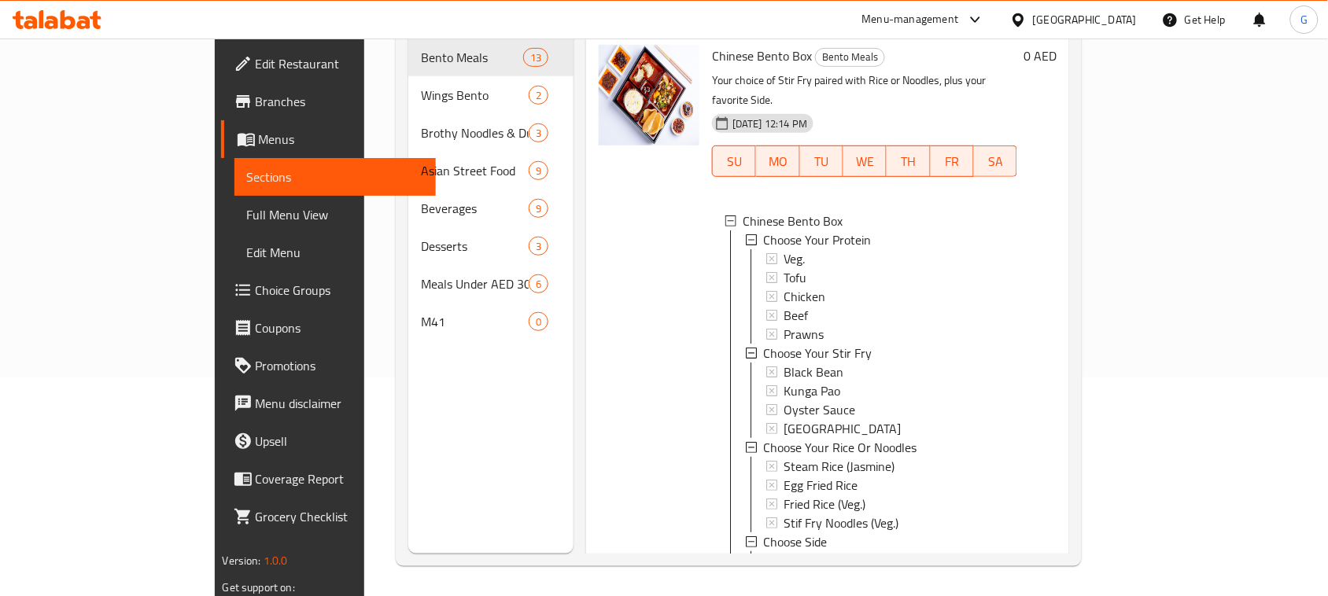
scroll to position [221, 0]
click at [803, 267] on div "Tofu" at bounding box center [894, 276] width 221 height 19
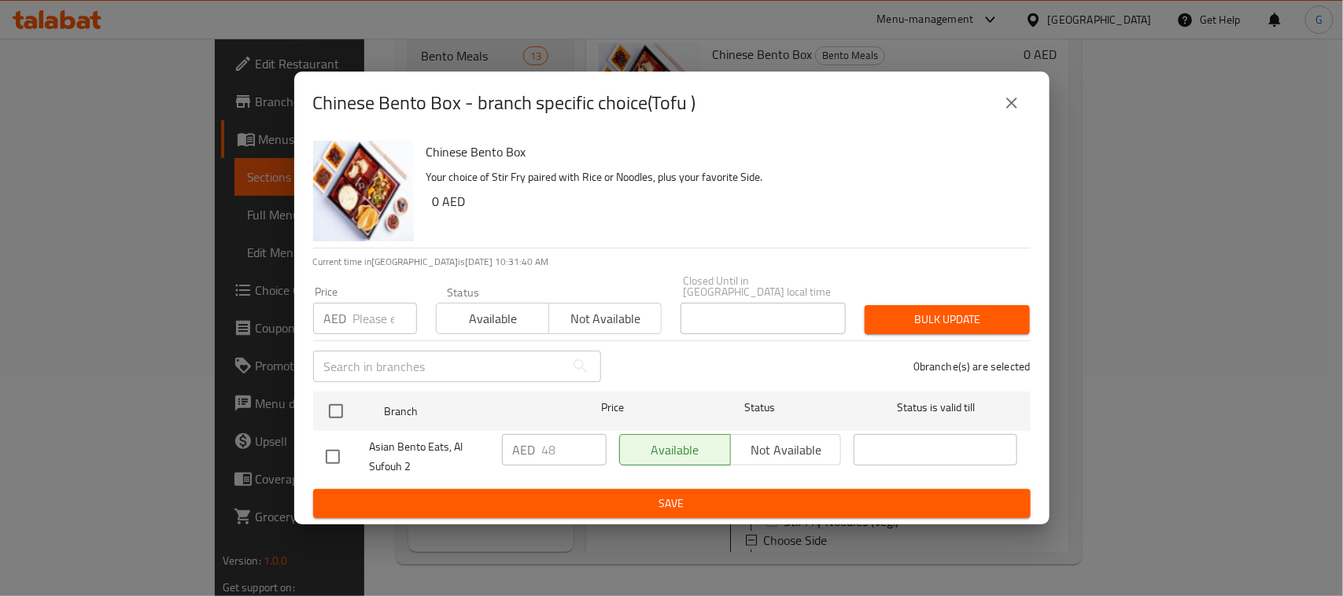
click at [1007, 108] on icon "close" at bounding box center [1011, 103] width 11 height 11
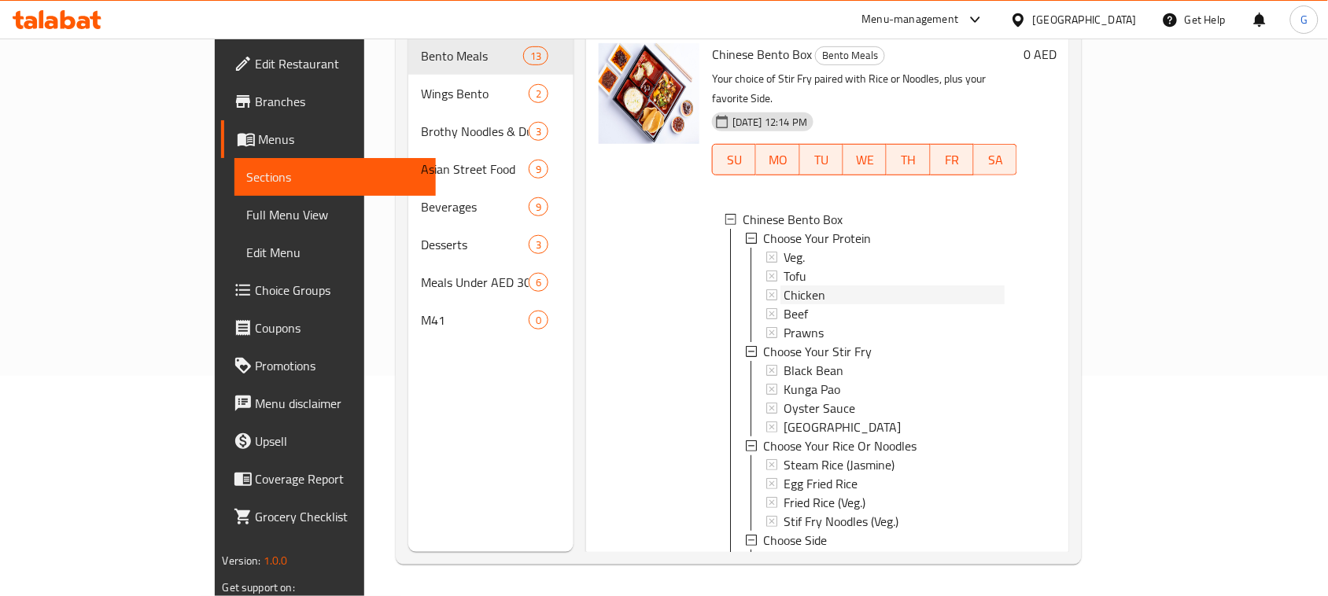
click at [803, 286] on div "Chicken" at bounding box center [894, 295] width 221 height 19
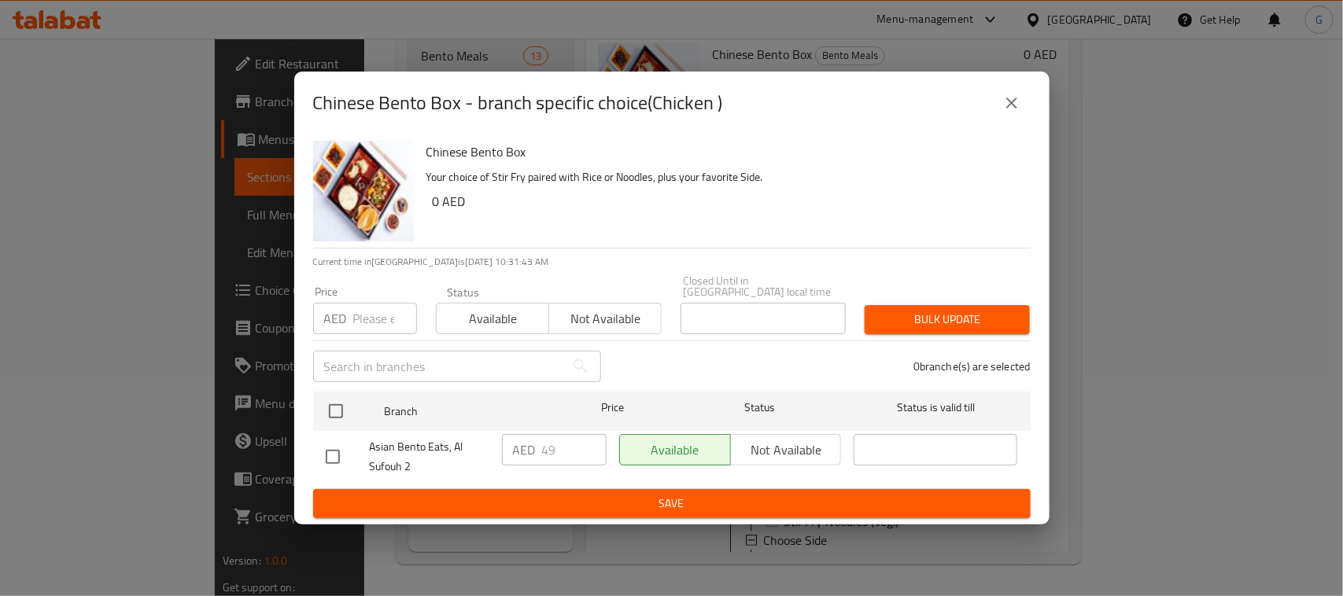
click at [532, 441] on p "AED" at bounding box center [524, 450] width 23 height 19
click at [1017, 107] on icon "close" at bounding box center [1011, 103] width 19 height 19
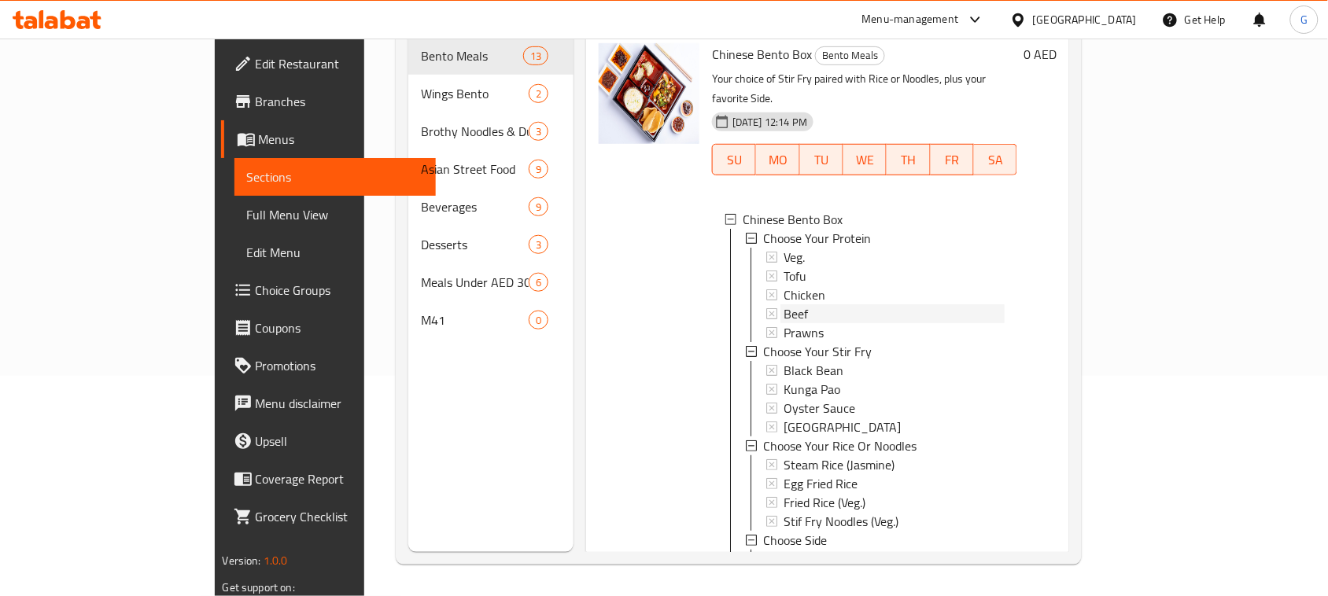
click at [784, 305] on div "Beef" at bounding box center [894, 314] width 221 height 19
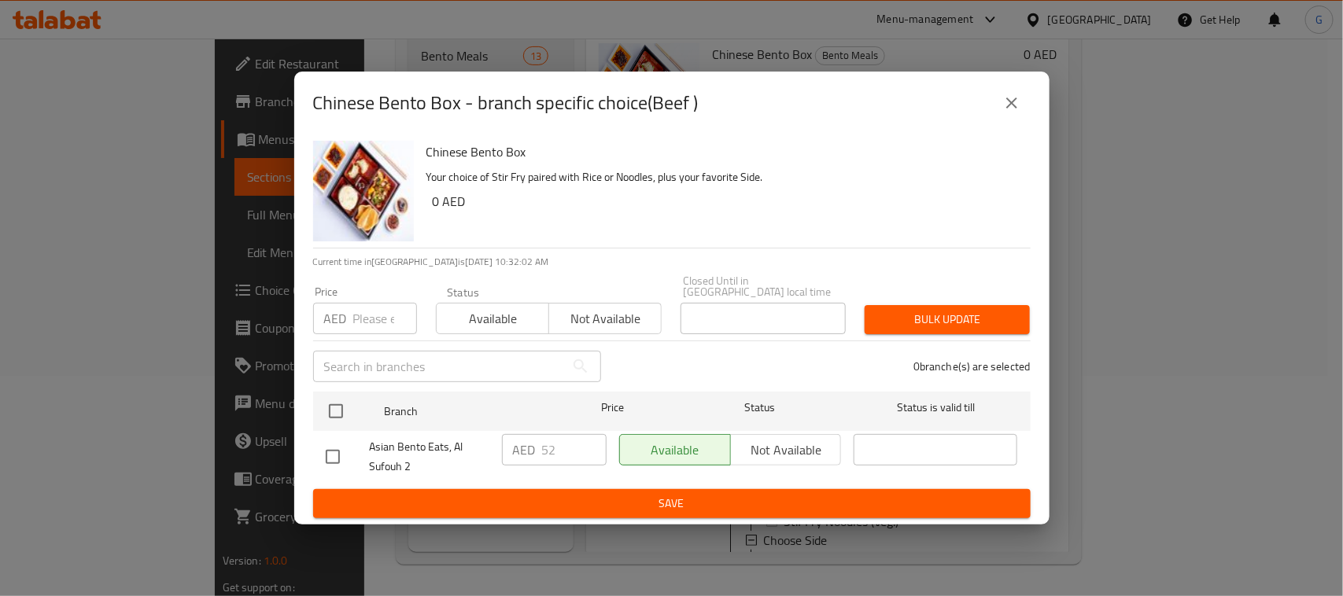
click at [1007, 100] on icon "close" at bounding box center [1011, 103] width 19 height 19
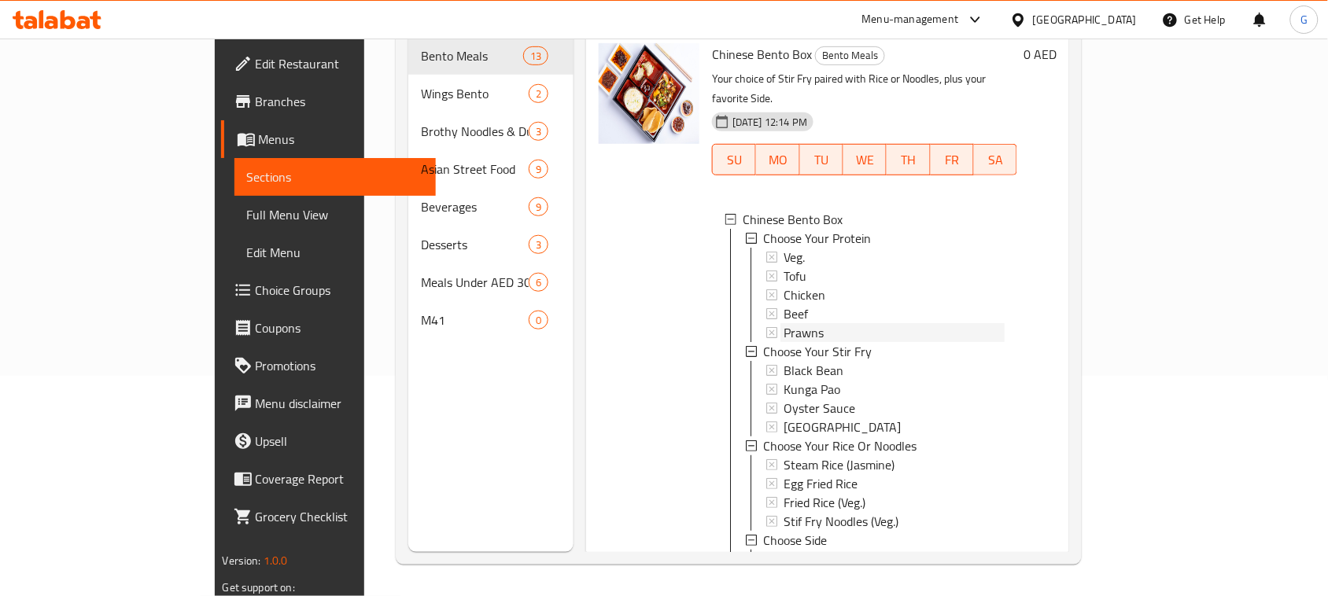
click at [795, 323] on div "Prawns" at bounding box center [894, 332] width 221 height 19
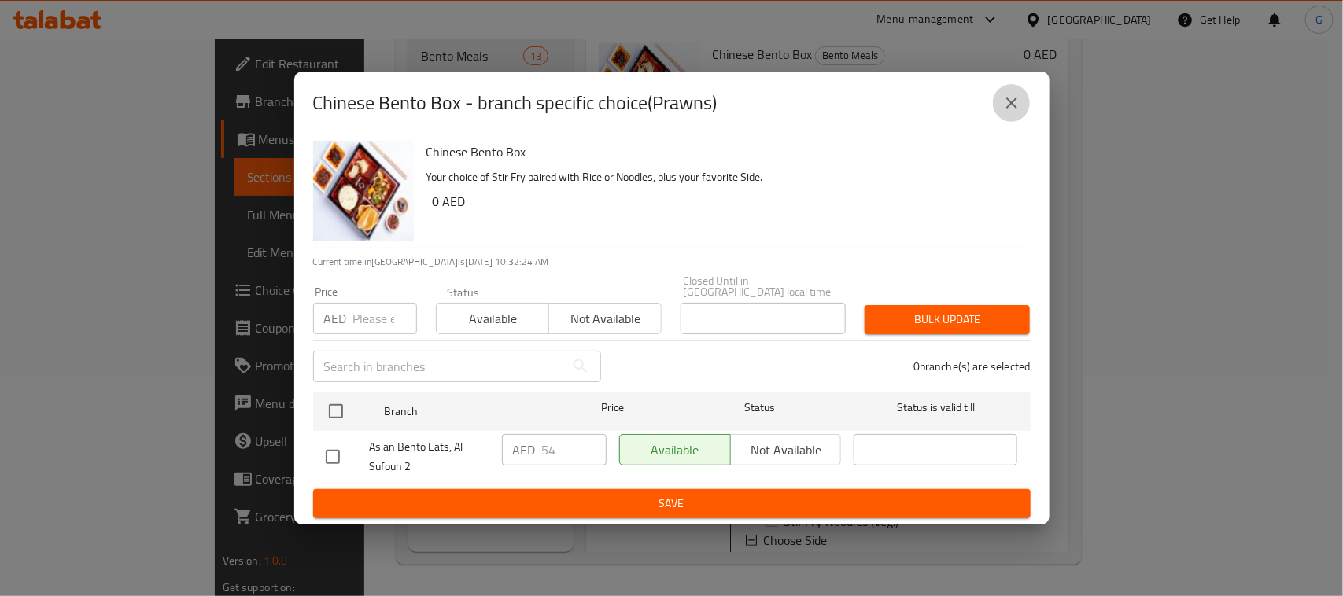
click at [1024, 109] on button "close" at bounding box center [1012, 103] width 38 height 38
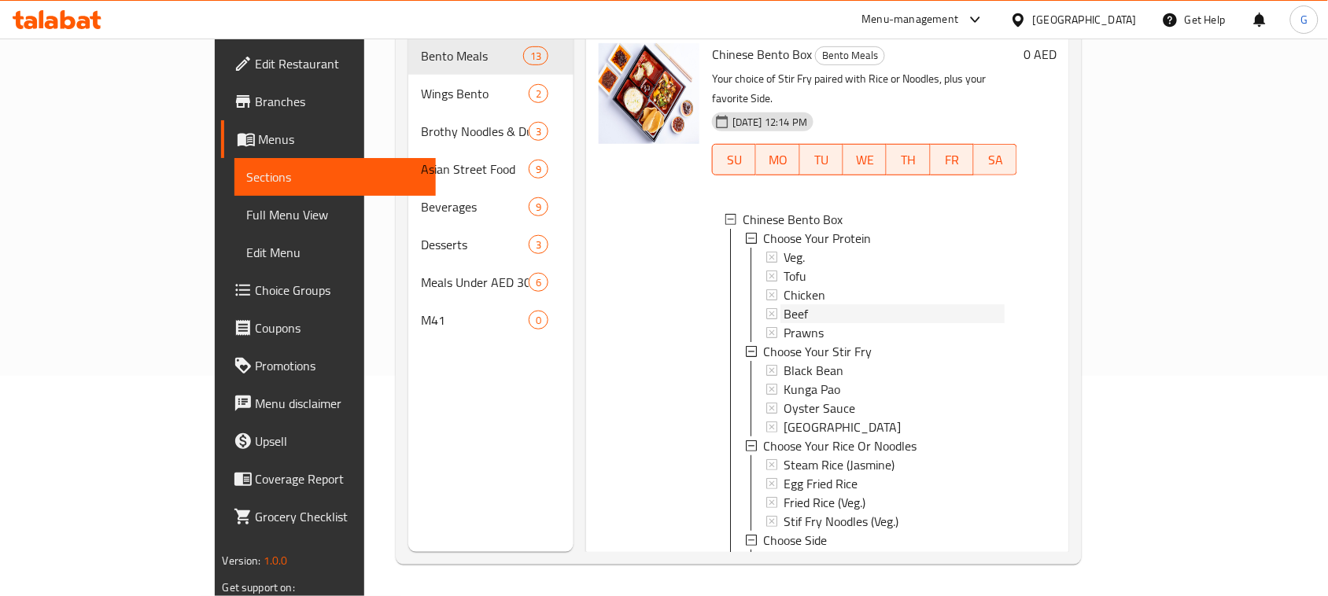
click at [784, 305] on div "Beef" at bounding box center [894, 314] width 221 height 19
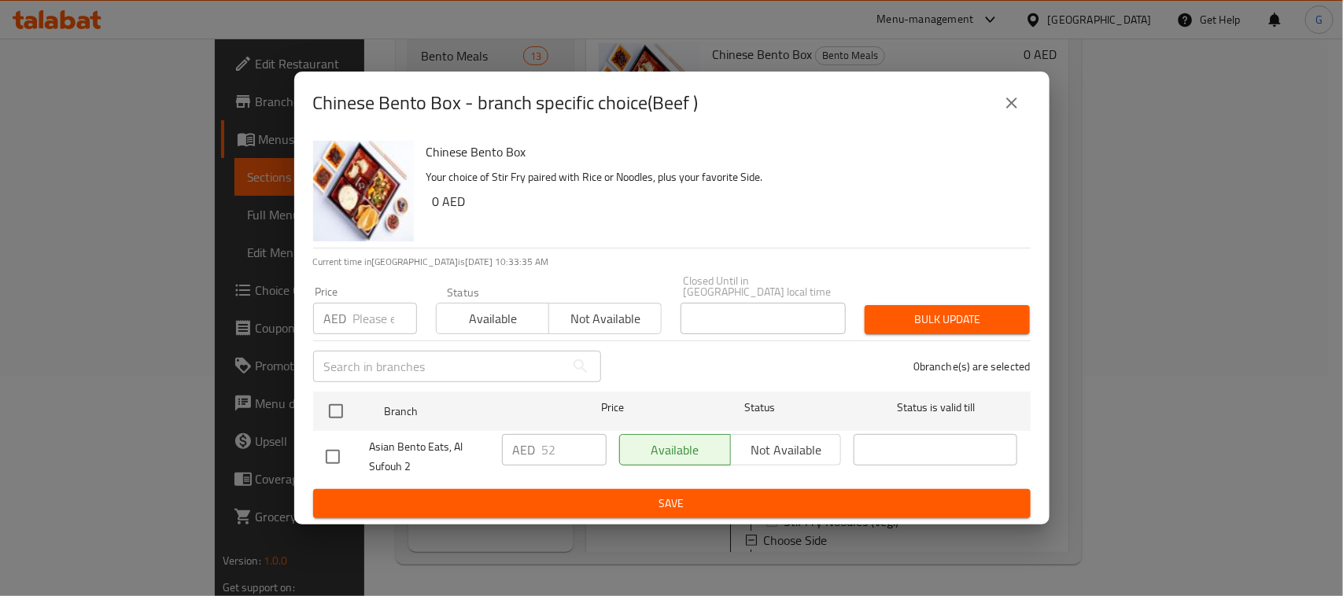
click at [1011, 101] on icon "close" at bounding box center [1011, 103] width 19 height 19
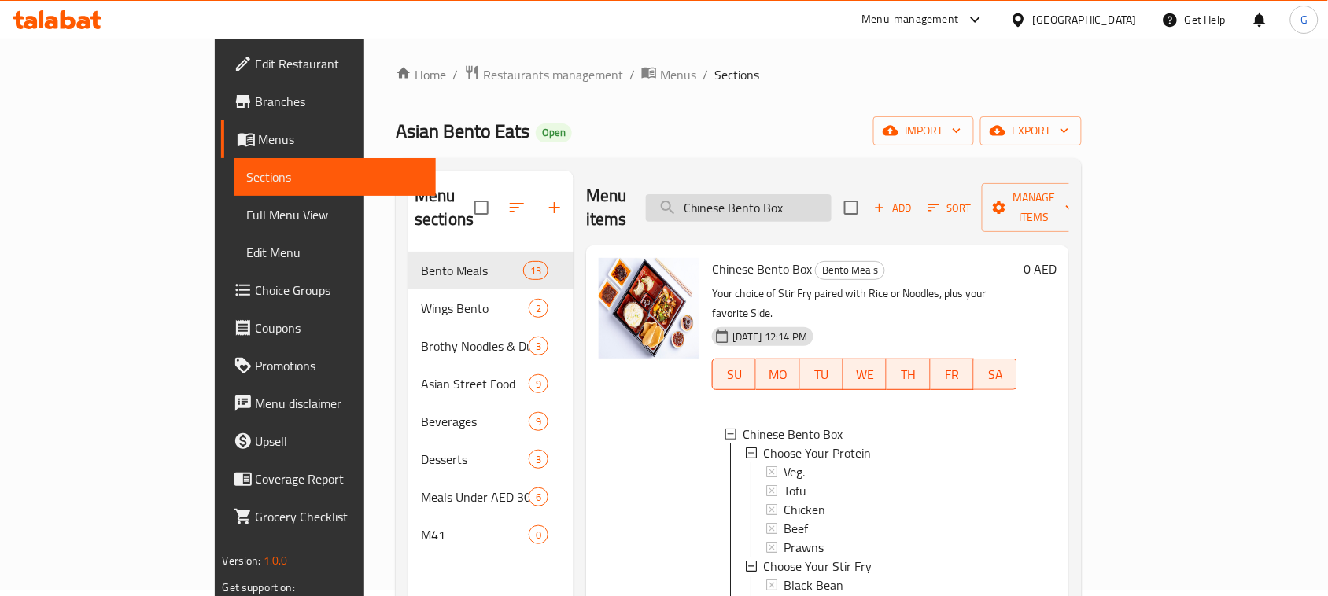
scroll to position [0, 0]
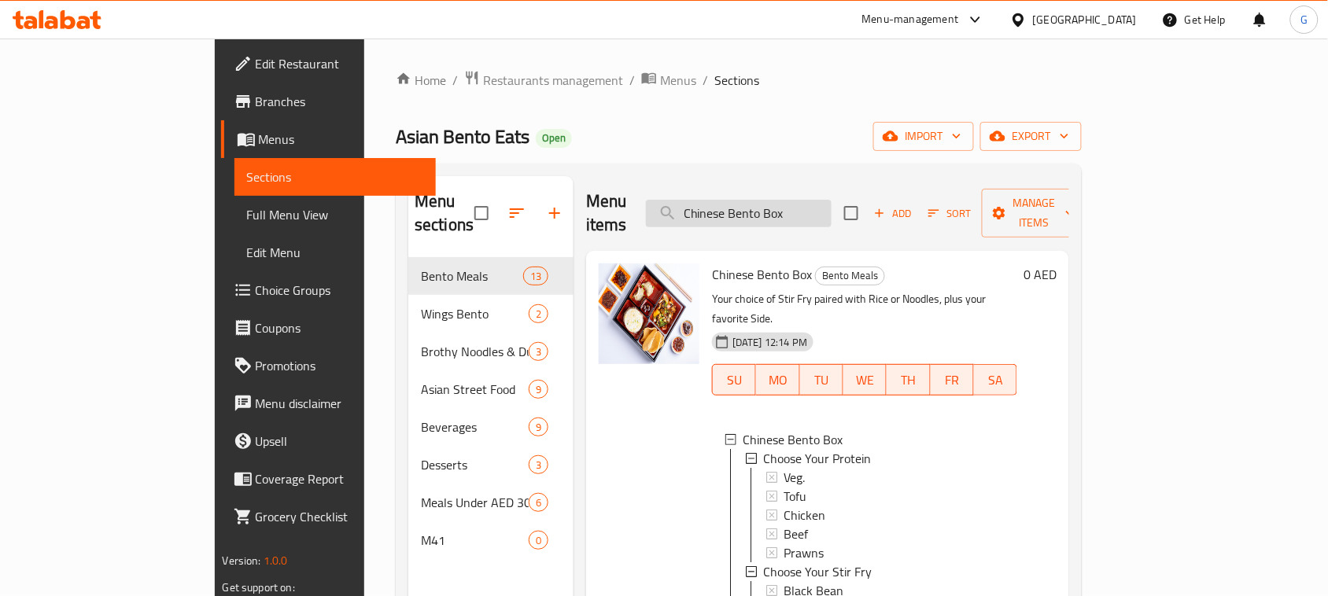
click at [795, 200] on input "Chinese Bento Box" at bounding box center [739, 214] width 186 height 28
paste input "Thai"
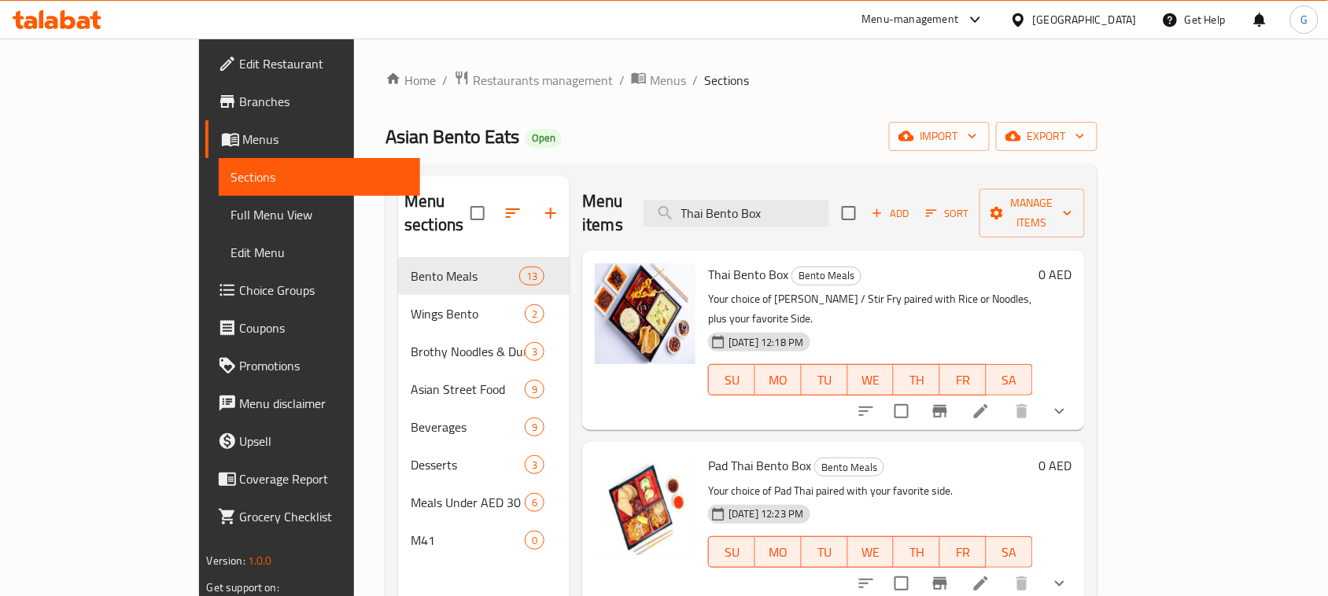
scroll to position [197, 0]
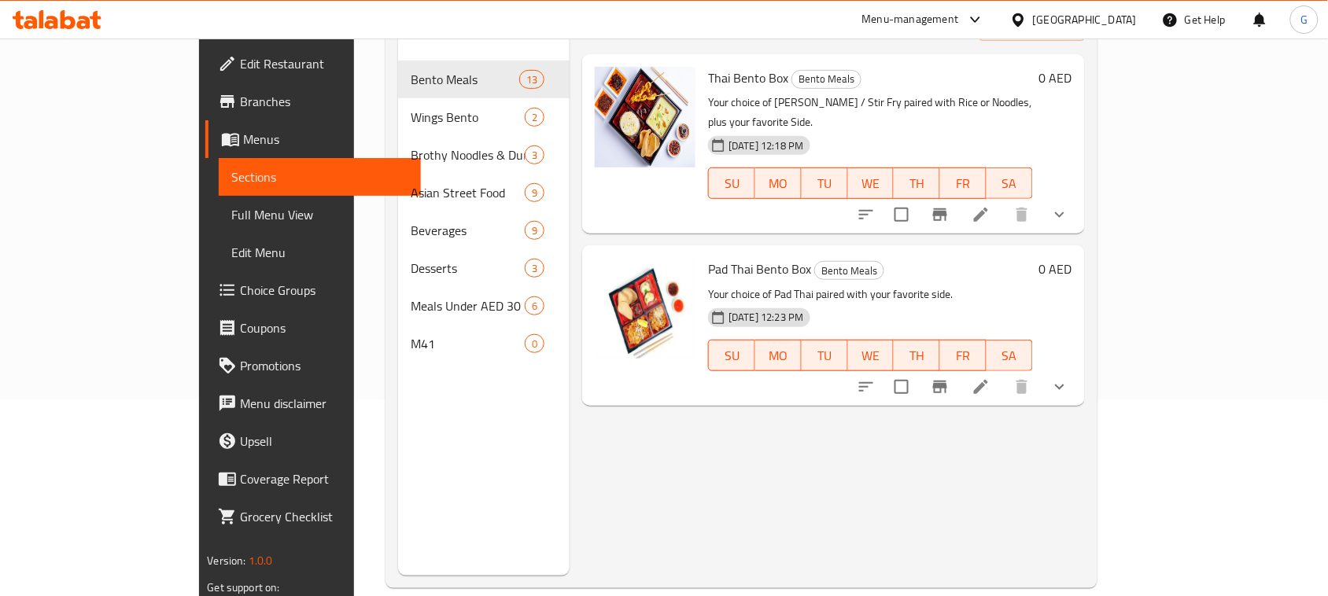
click at [1079, 196] on button "show more" at bounding box center [1060, 215] width 38 height 38
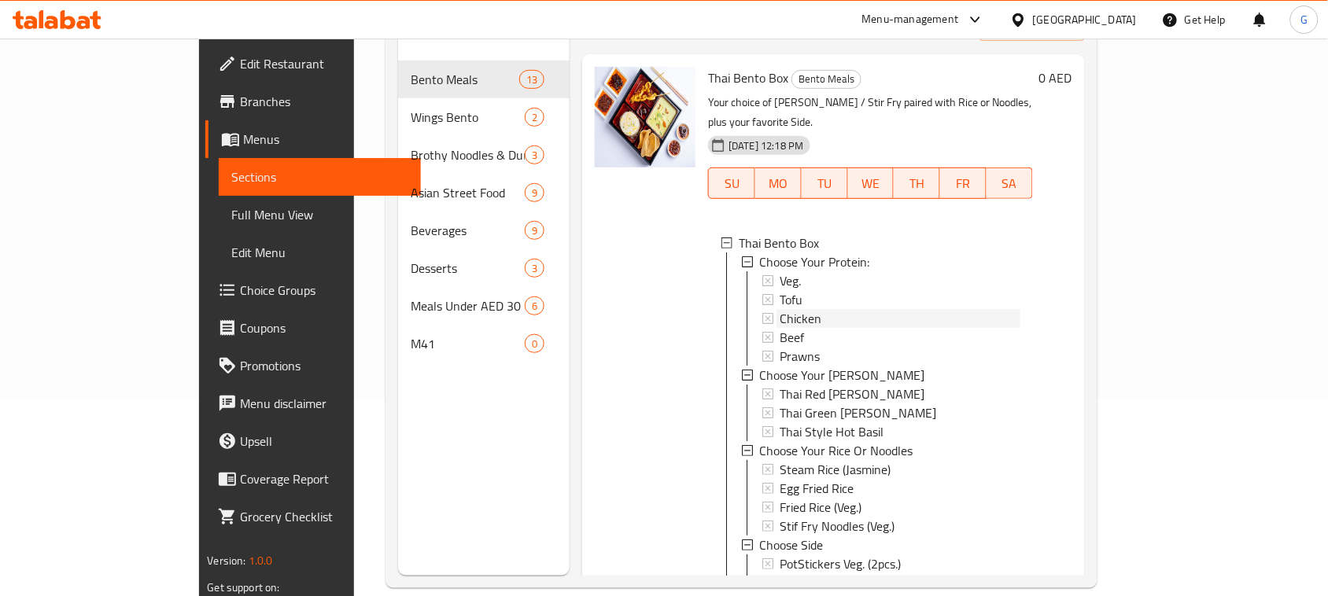
click at [840, 309] on div "Chicken" at bounding box center [900, 318] width 240 height 19
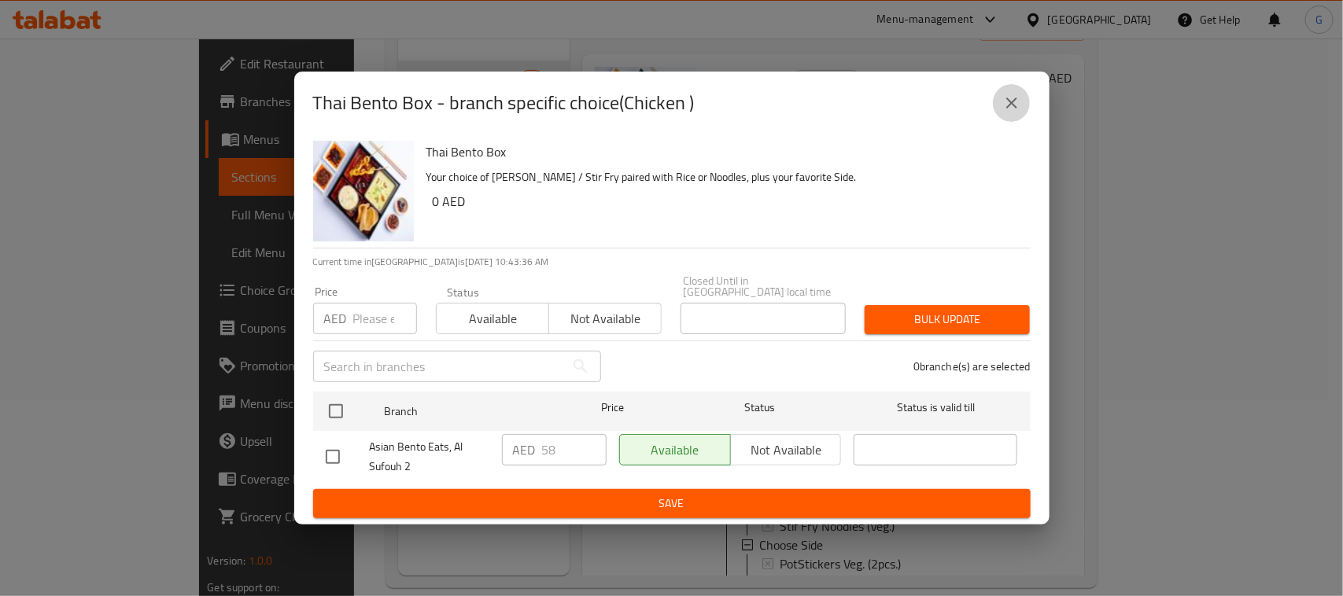
click at [1019, 108] on icon "close" at bounding box center [1011, 103] width 19 height 19
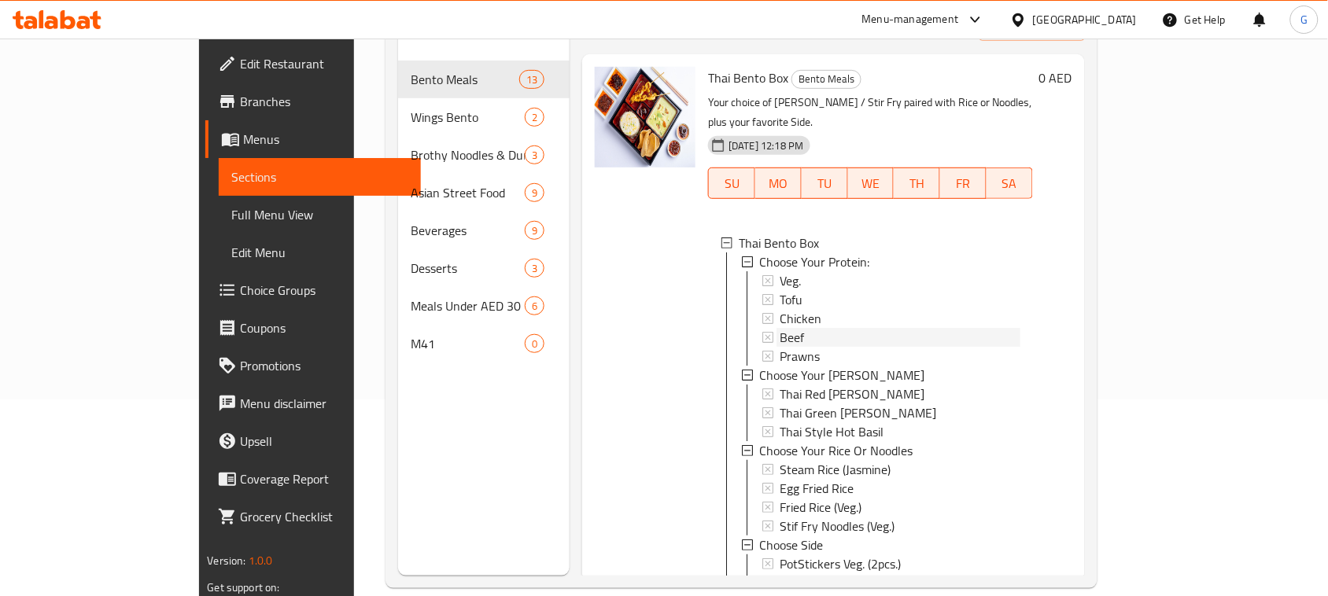
click at [805, 328] on div "Beef" at bounding box center [900, 337] width 240 height 19
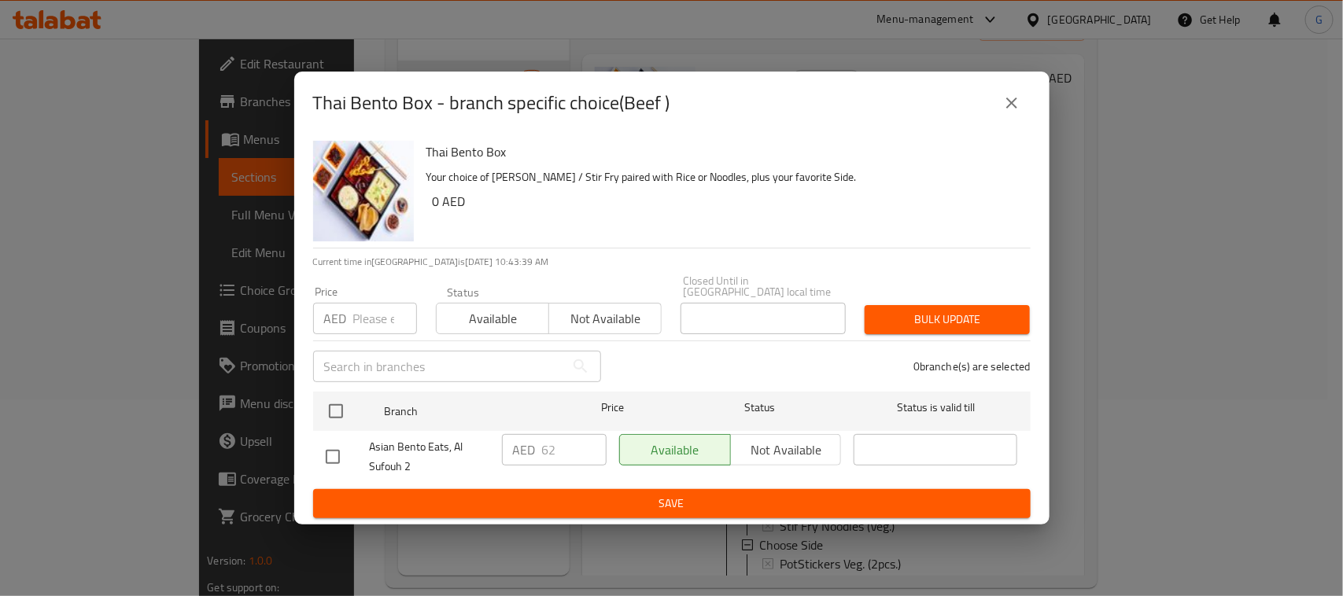
click at [1012, 102] on icon "close" at bounding box center [1011, 103] width 11 height 11
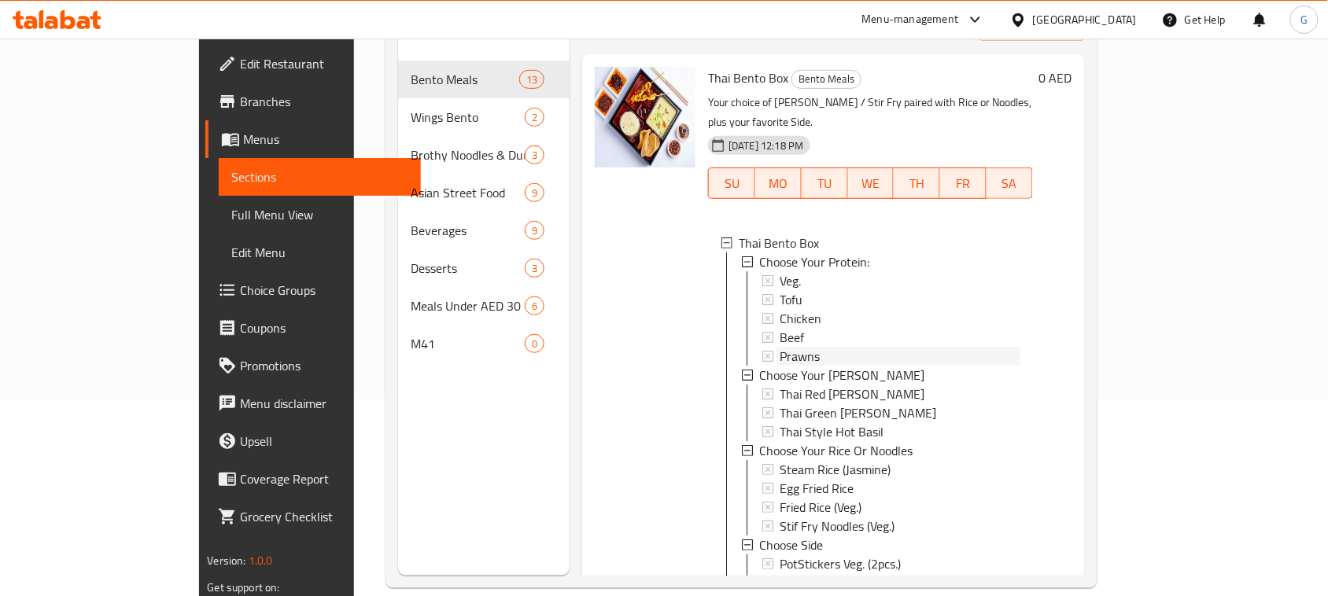
click at [801, 347] on div "Prawns" at bounding box center [900, 356] width 240 height 19
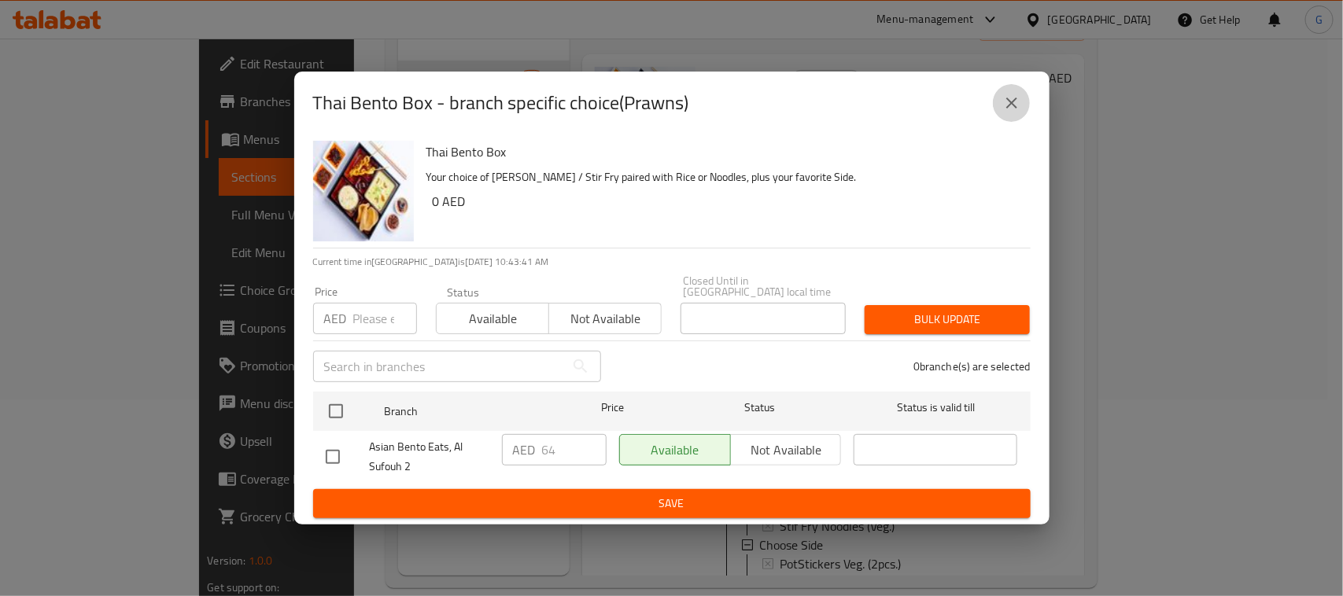
click at [1016, 91] on button "close" at bounding box center [1012, 103] width 38 height 38
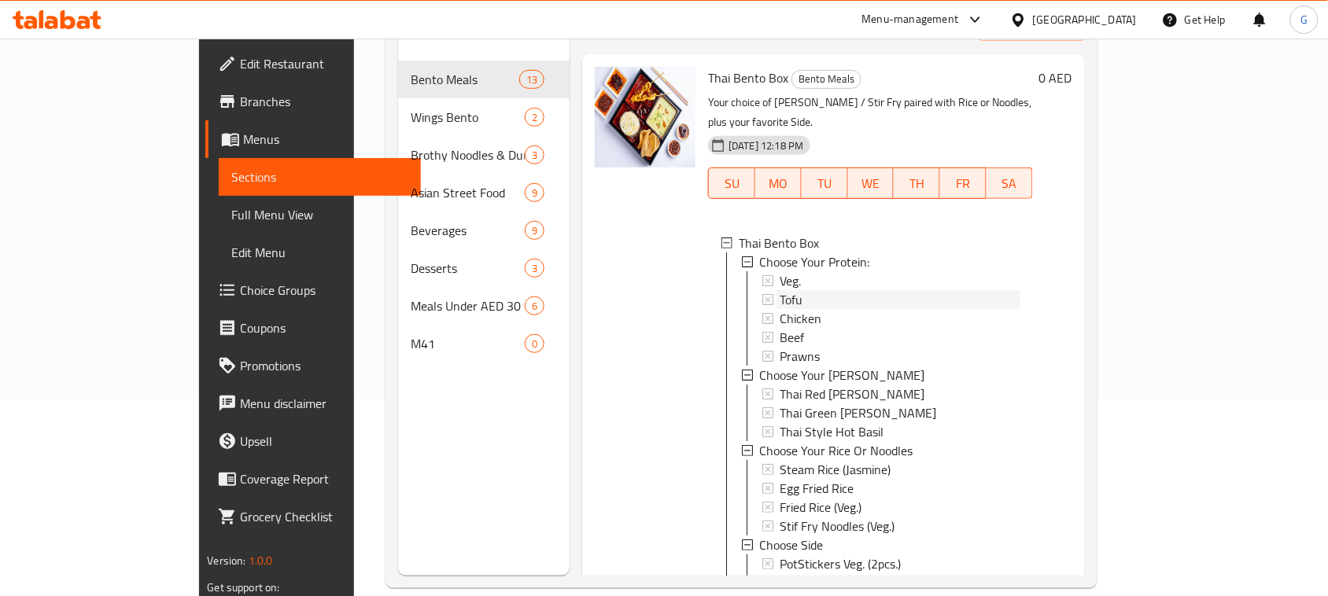
click at [822, 290] on div "Tofu" at bounding box center [900, 299] width 240 height 19
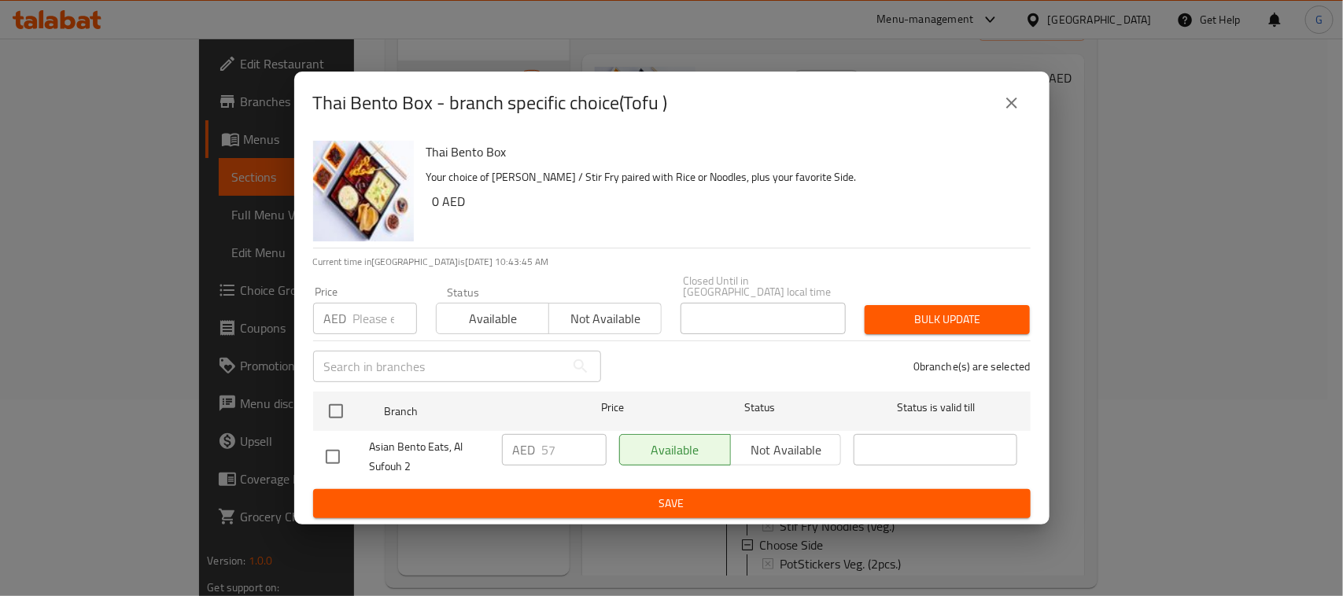
click at [1012, 94] on icon "close" at bounding box center [1011, 103] width 19 height 19
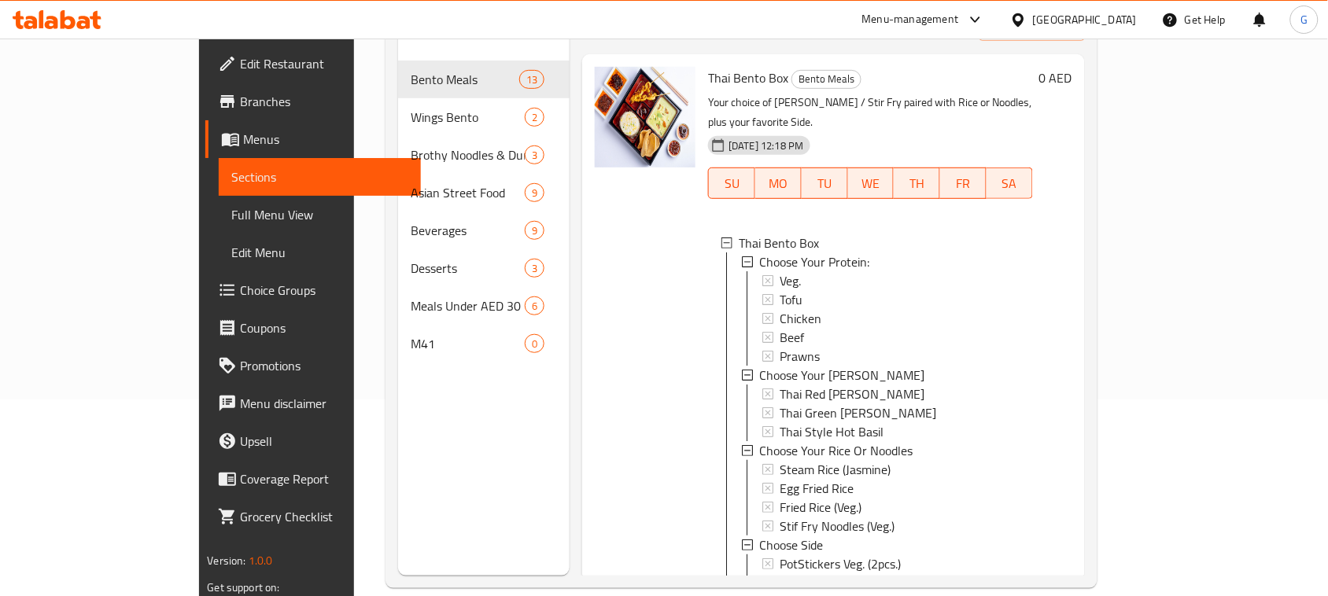
click at [781, 290] on div "Tofu" at bounding box center [900, 299] width 240 height 19
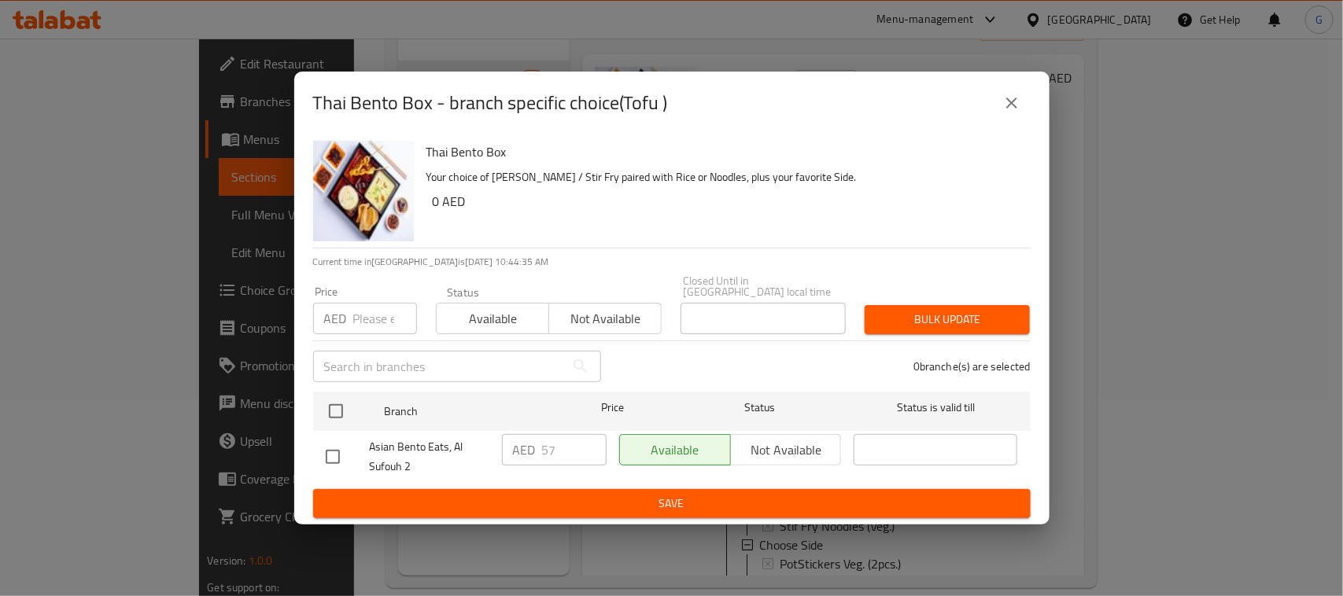
click at [1016, 105] on icon "close" at bounding box center [1011, 103] width 19 height 19
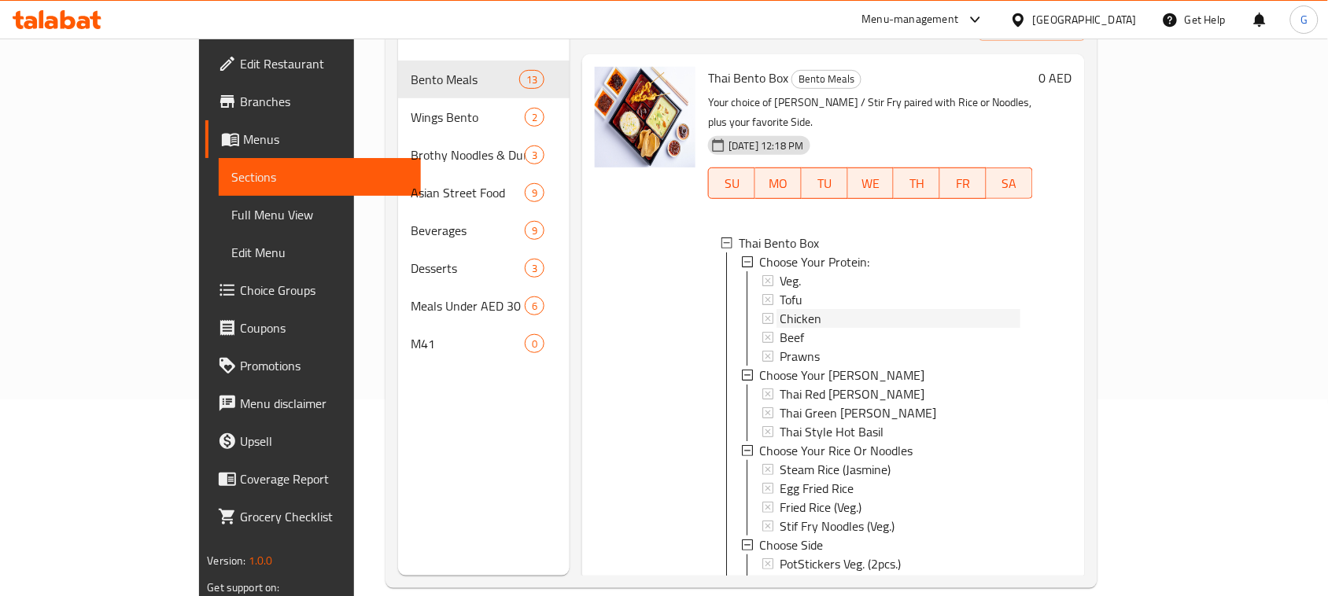
click at [783, 309] on div "Chicken" at bounding box center [900, 318] width 240 height 19
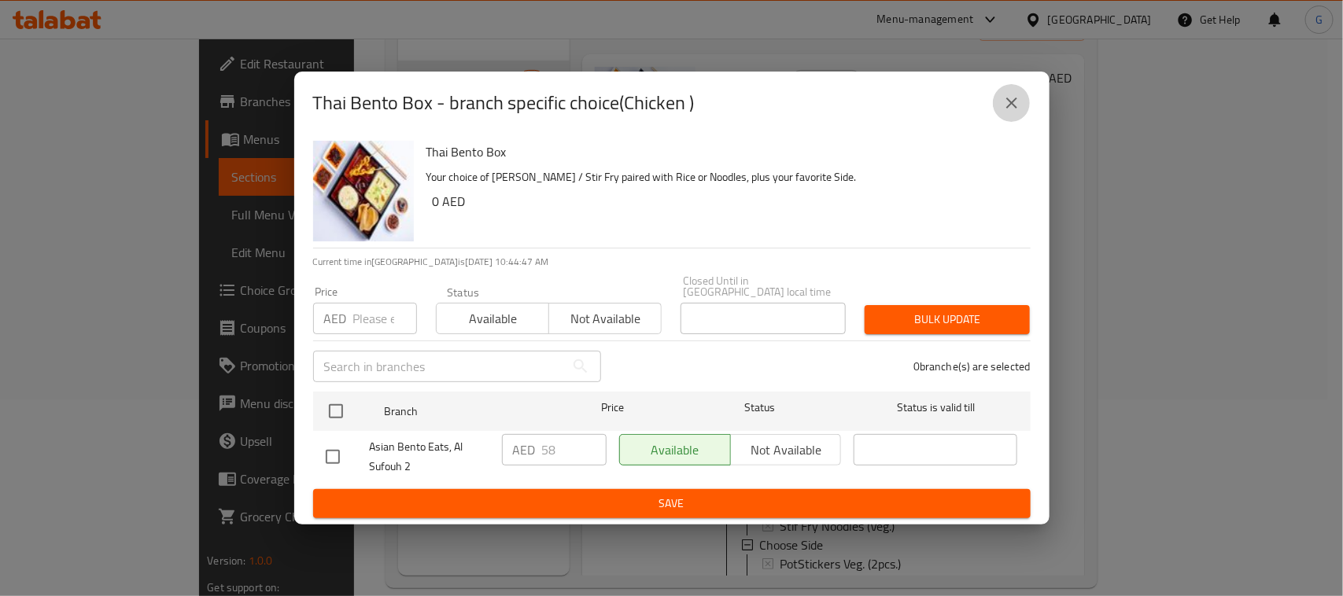
click at [1009, 98] on icon "close" at bounding box center [1011, 103] width 19 height 19
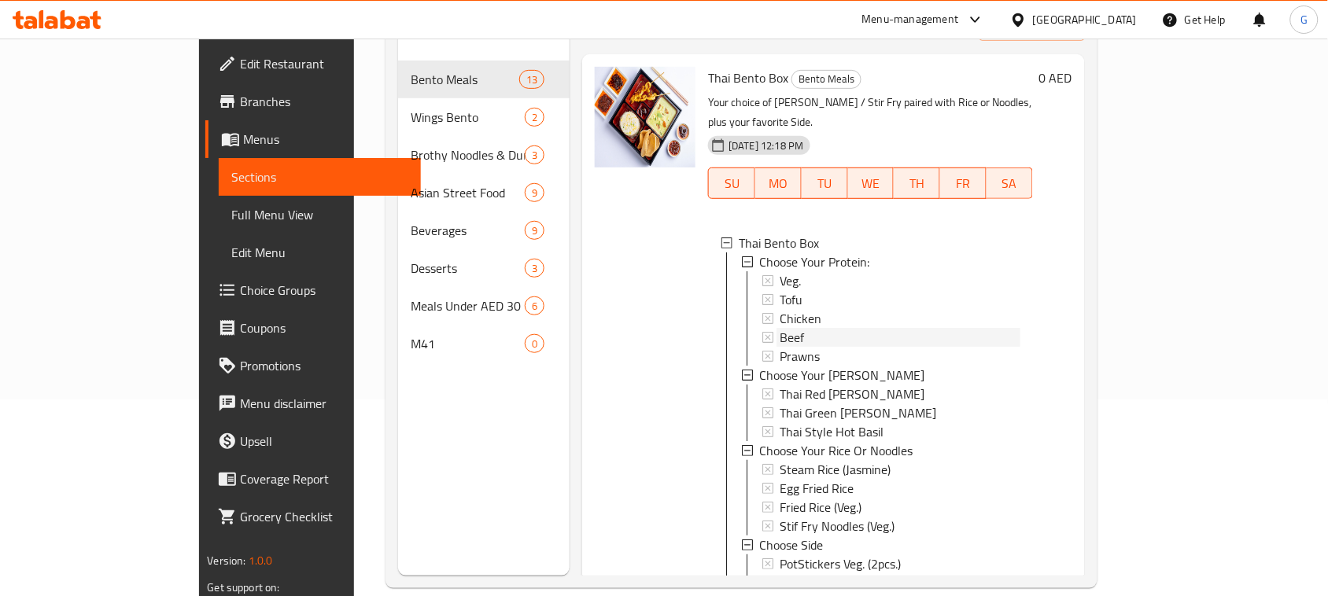
click at [784, 328] on div "Beef" at bounding box center [900, 337] width 240 height 19
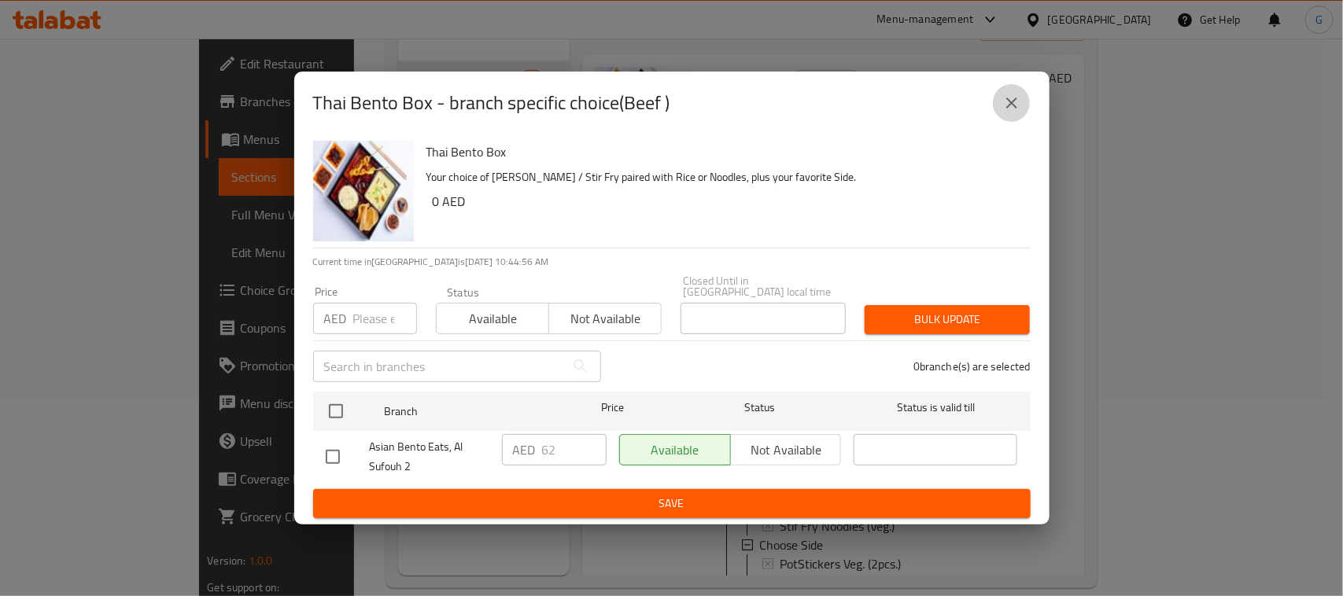
click at [1003, 108] on icon "close" at bounding box center [1011, 103] width 19 height 19
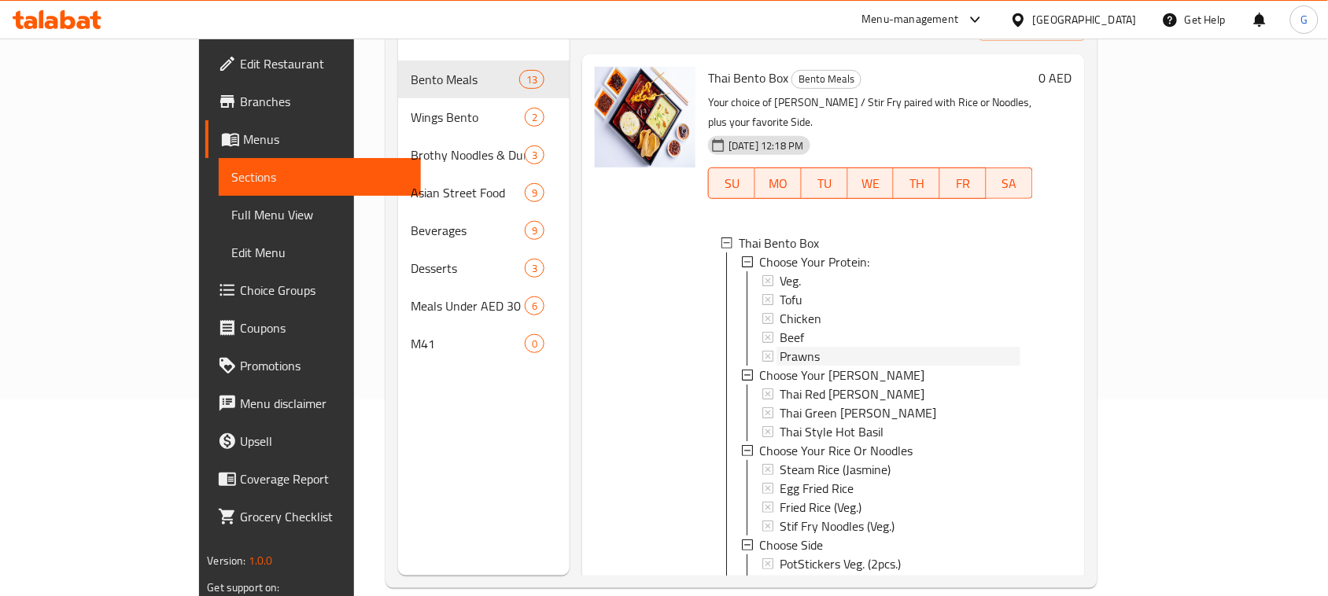
click at [780, 347] on span "Prawns" at bounding box center [800, 356] width 40 height 19
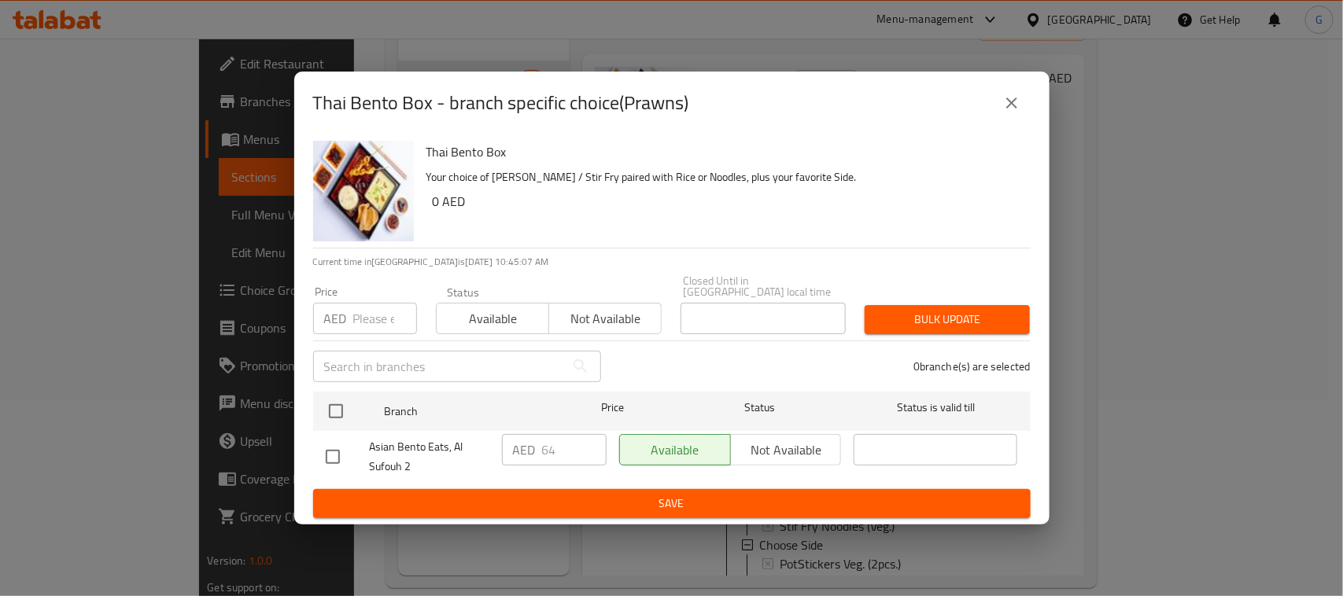
click at [1001, 95] on button "close" at bounding box center [1012, 103] width 38 height 38
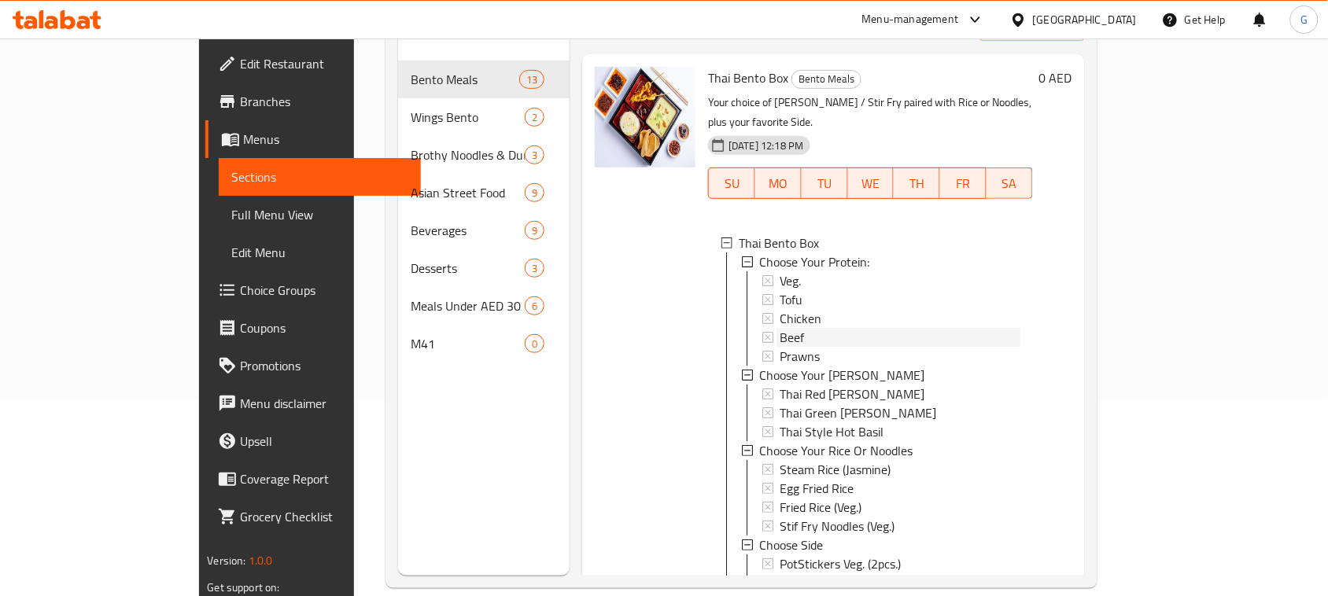
click at [781, 328] on div "Beef" at bounding box center [900, 337] width 240 height 19
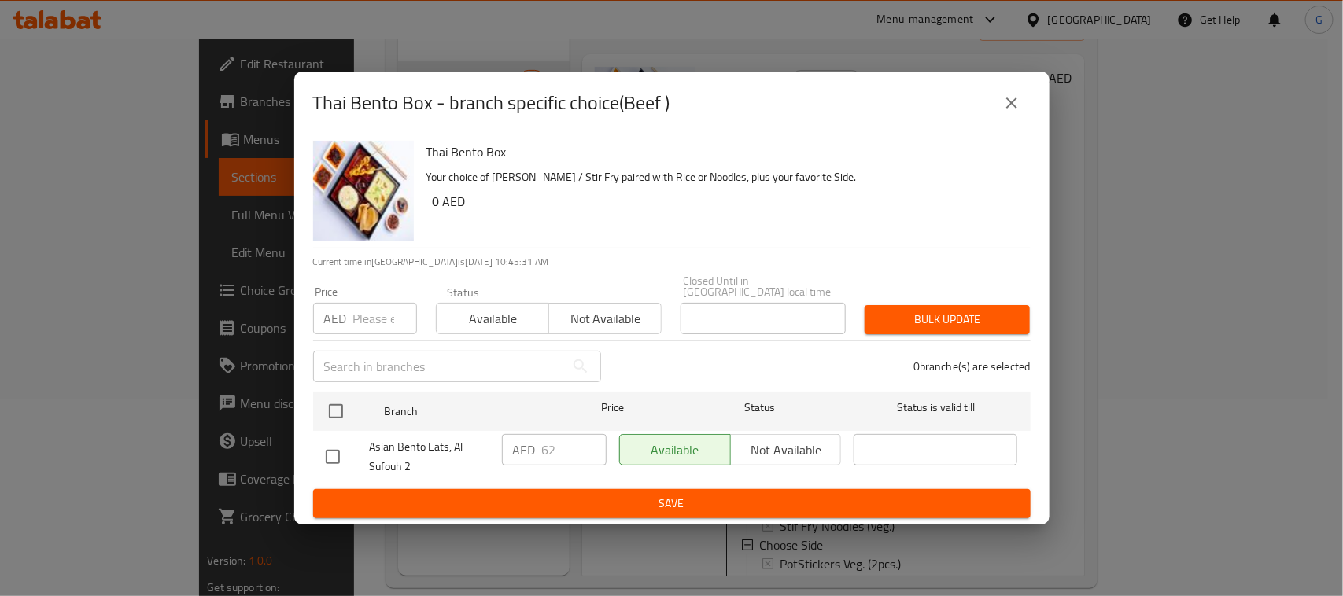
click at [1006, 98] on icon "close" at bounding box center [1011, 103] width 19 height 19
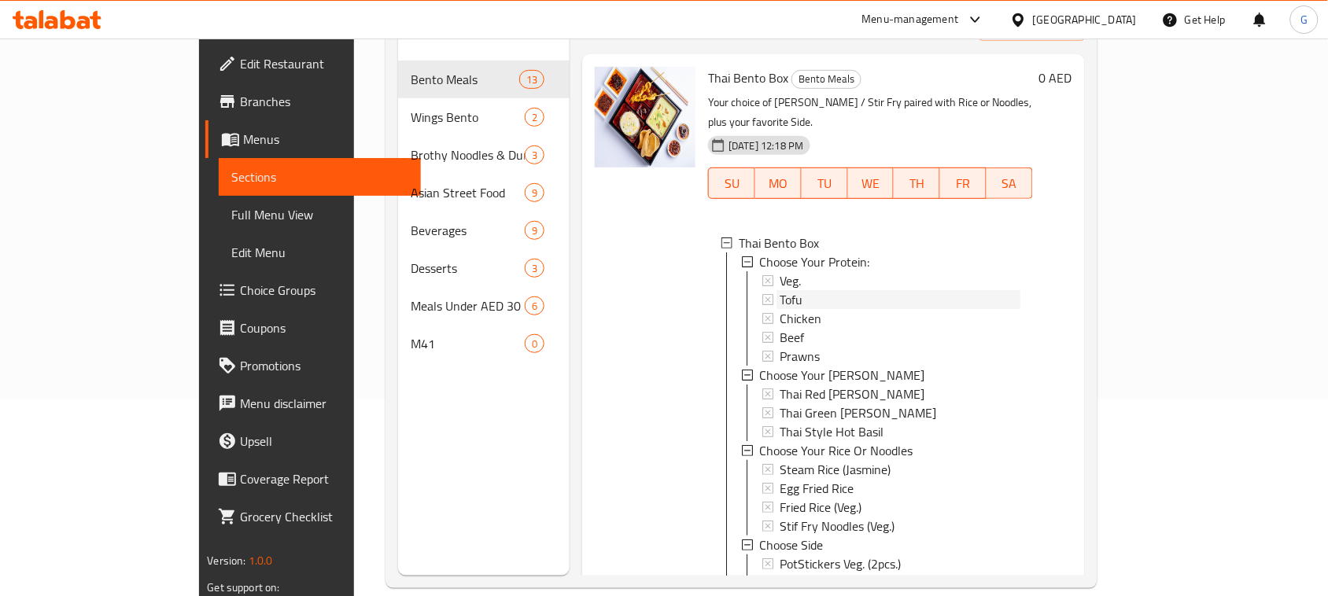
click at [780, 290] on div "Tofu" at bounding box center [900, 299] width 240 height 19
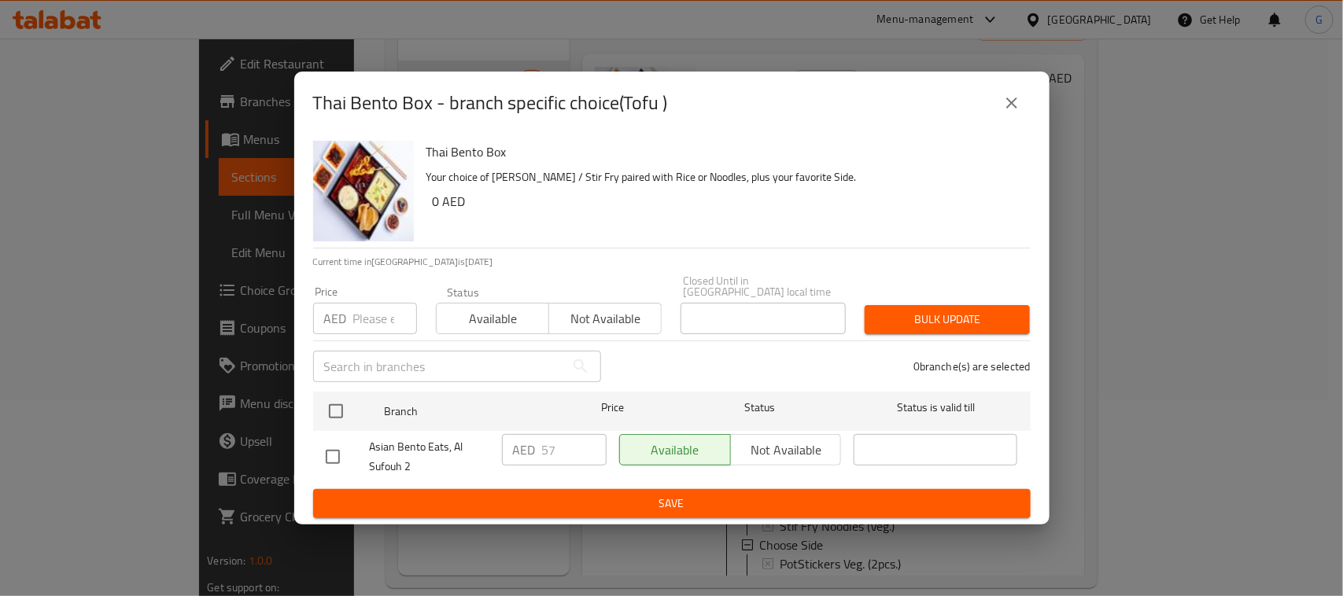
click at [1007, 111] on icon "close" at bounding box center [1011, 103] width 19 height 19
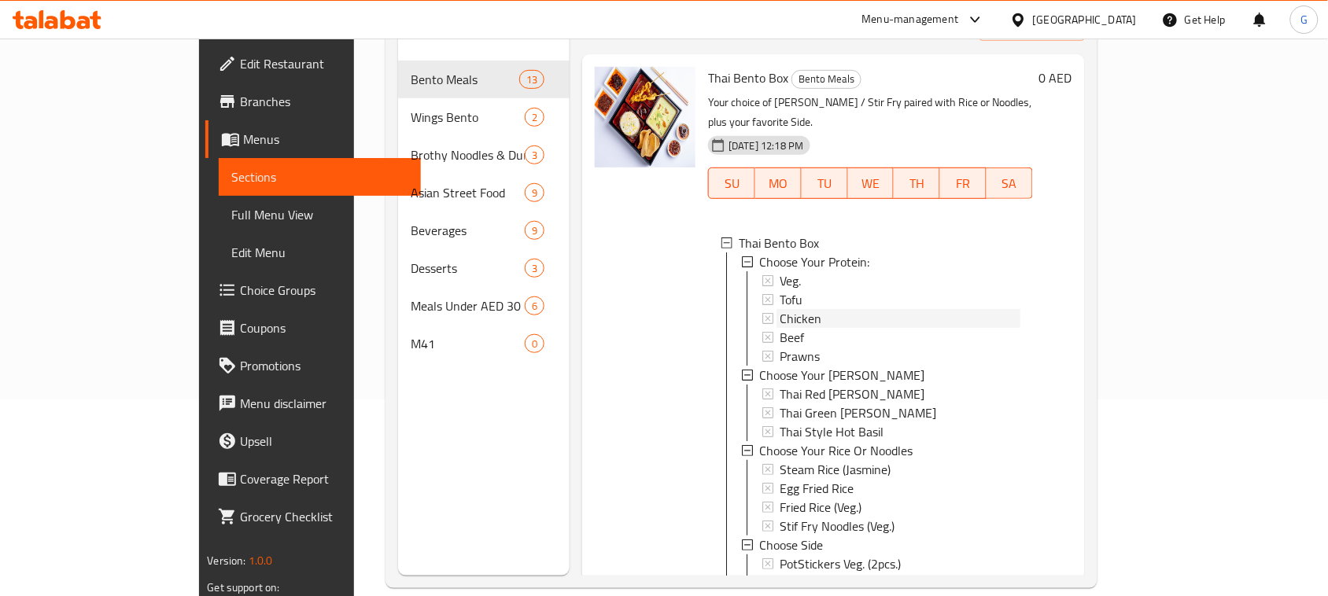
click at [789, 309] on div "Chicken" at bounding box center [900, 318] width 240 height 19
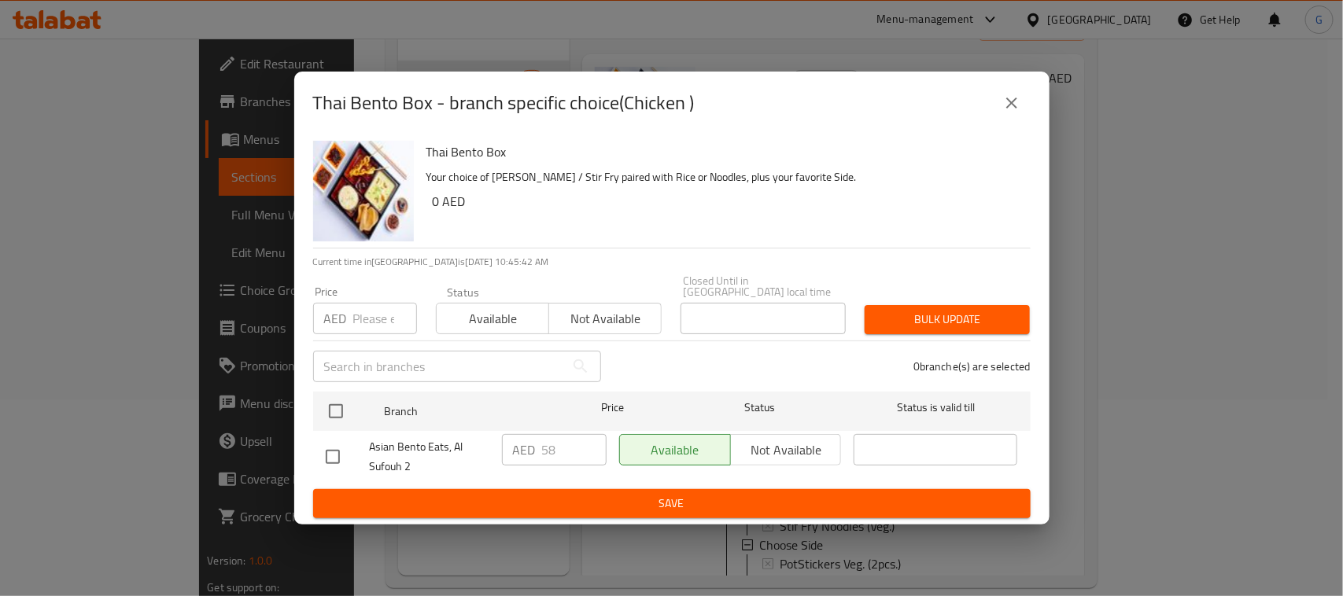
click at [987, 106] on div "Thai Bento Box - branch specific choice(Chicken )" at bounding box center [672, 103] width 718 height 38
click at [1005, 101] on icon "close" at bounding box center [1011, 103] width 19 height 19
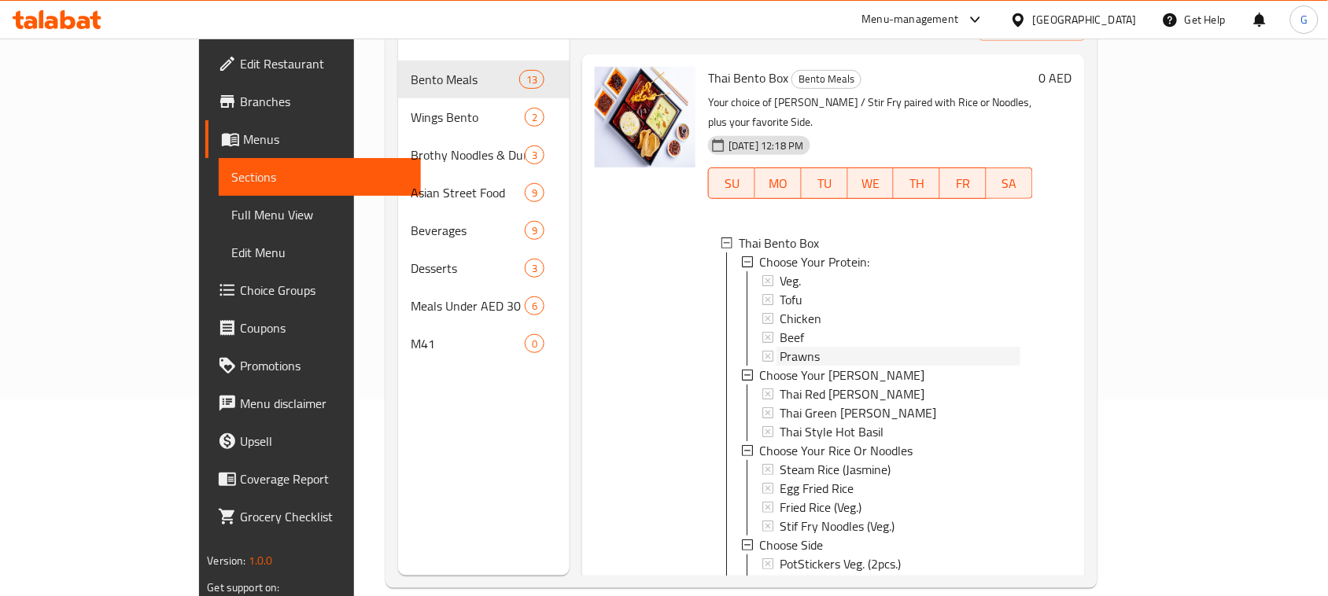
click at [780, 347] on div "Prawns" at bounding box center [900, 356] width 240 height 19
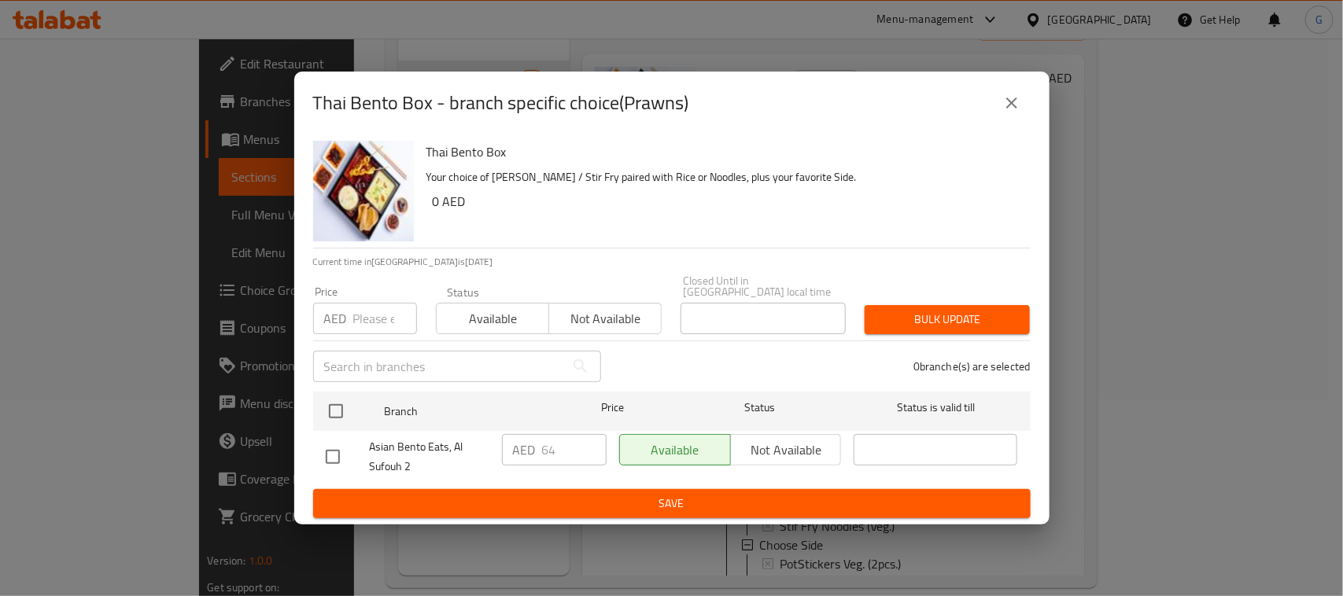
click at [1021, 104] on icon "close" at bounding box center [1011, 103] width 19 height 19
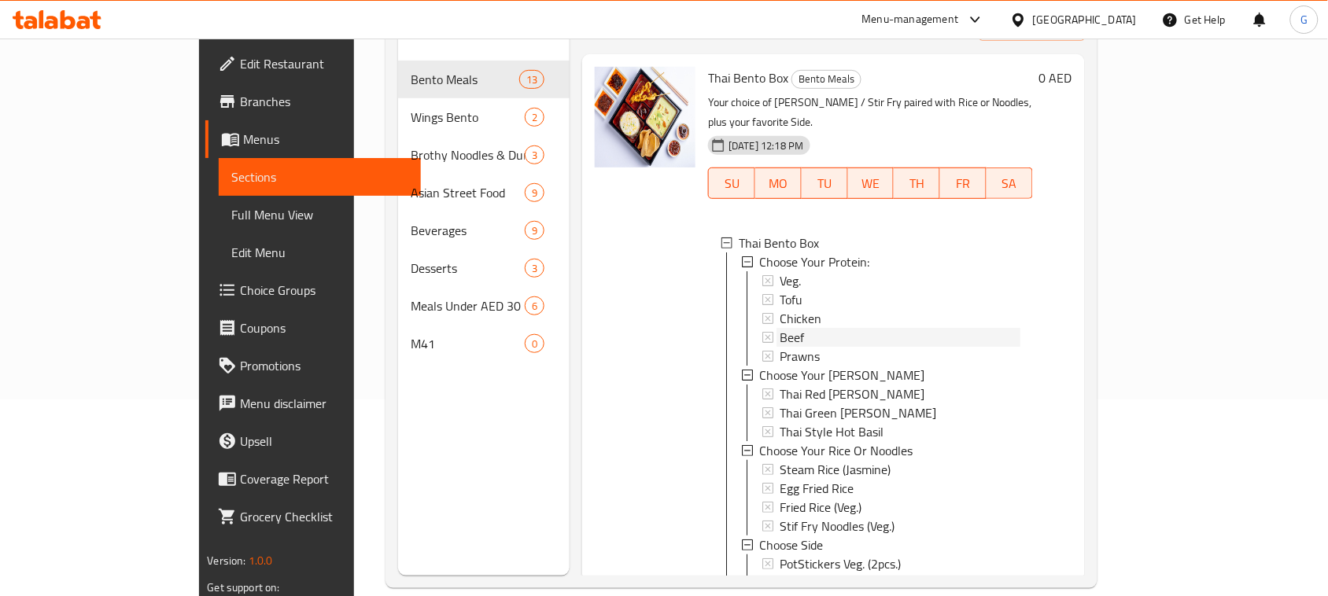
click at [780, 328] on div "Beef" at bounding box center [900, 337] width 240 height 19
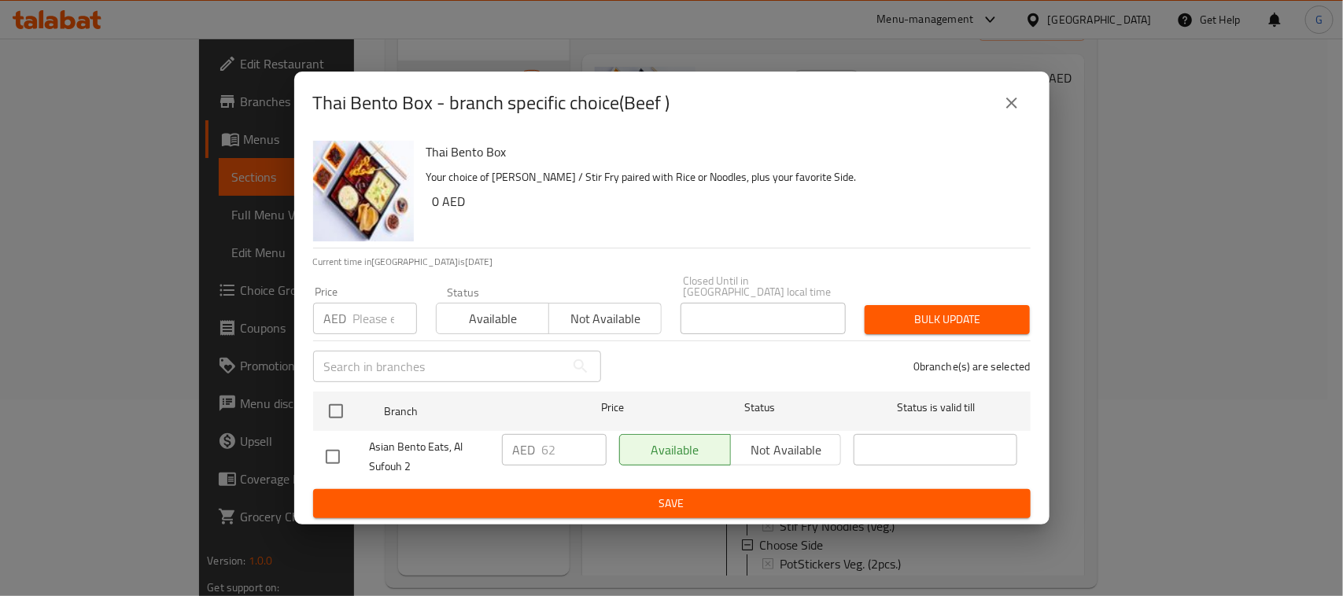
click at [1010, 99] on icon "close" at bounding box center [1011, 103] width 19 height 19
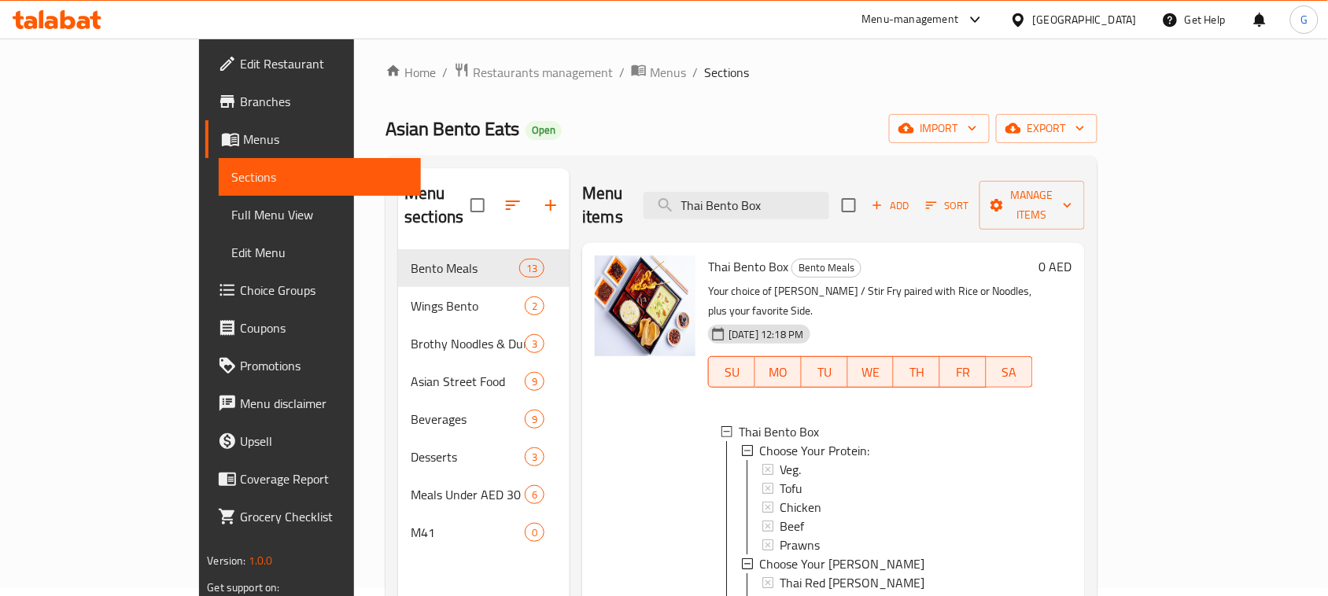
scroll to position [0, 0]
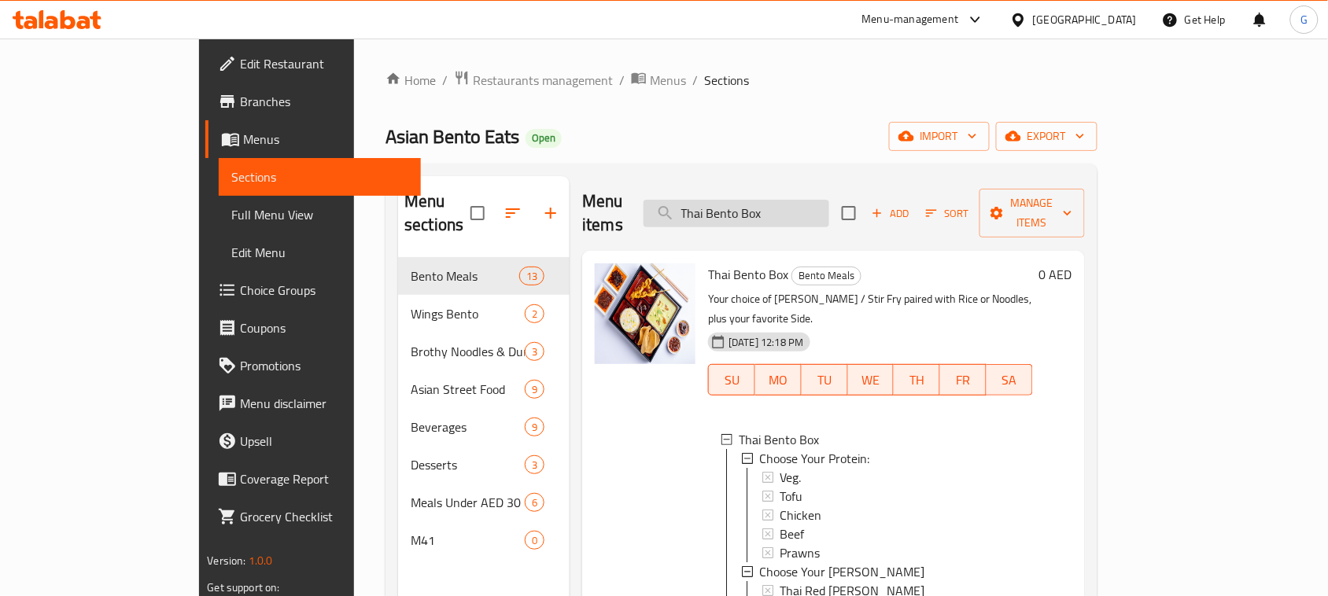
click at [821, 201] on input "Thai Bento Box" at bounding box center [737, 214] width 186 height 28
paste input "Japanese"
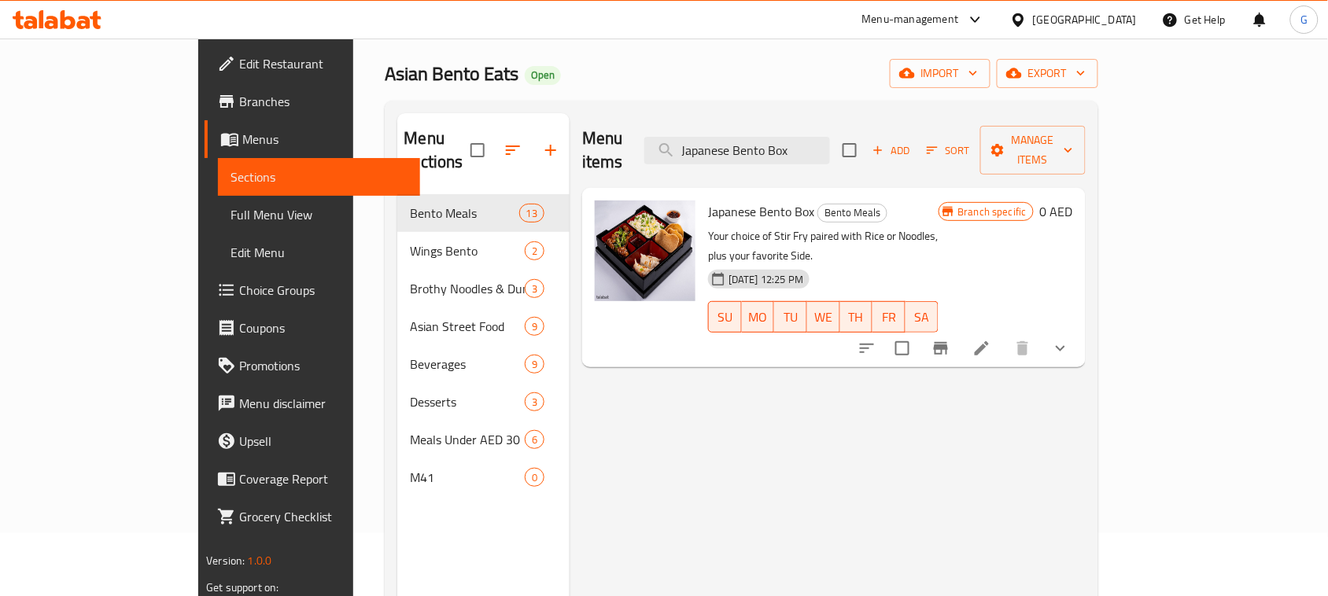
scroll to position [98, 0]
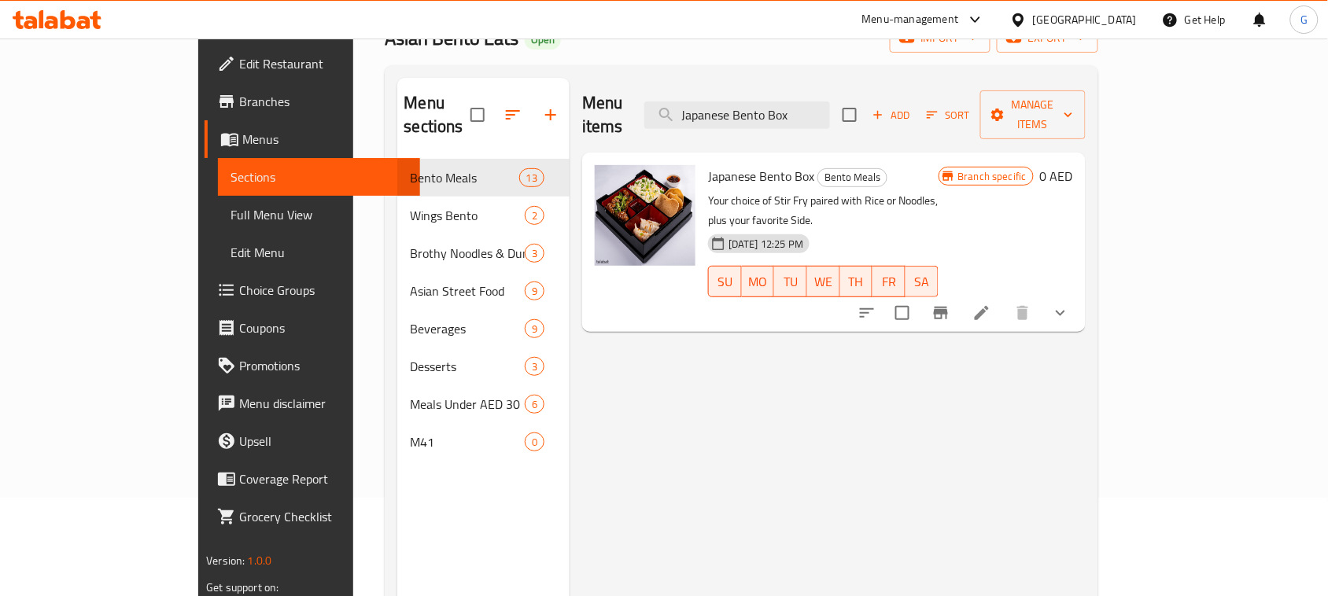
type input "Japanese Bento Box"
click at [1070, 304] on icon "show more" at bounding box center [1060, 313] width 19 height 19
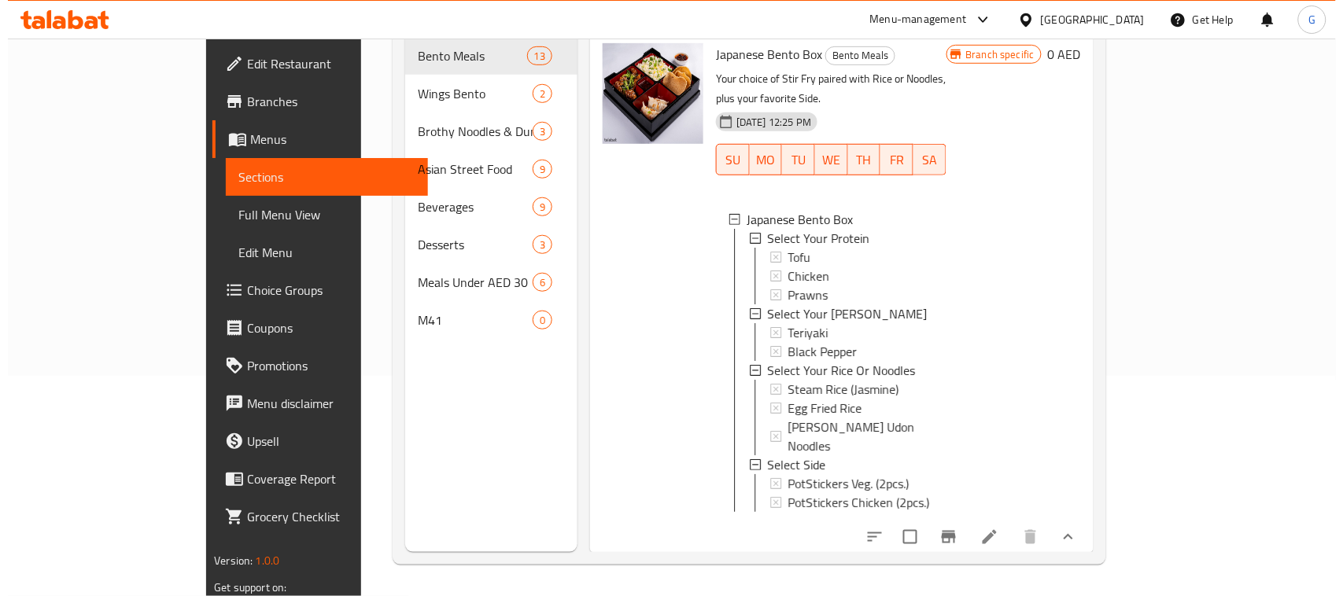
scroll to position [221, 0]
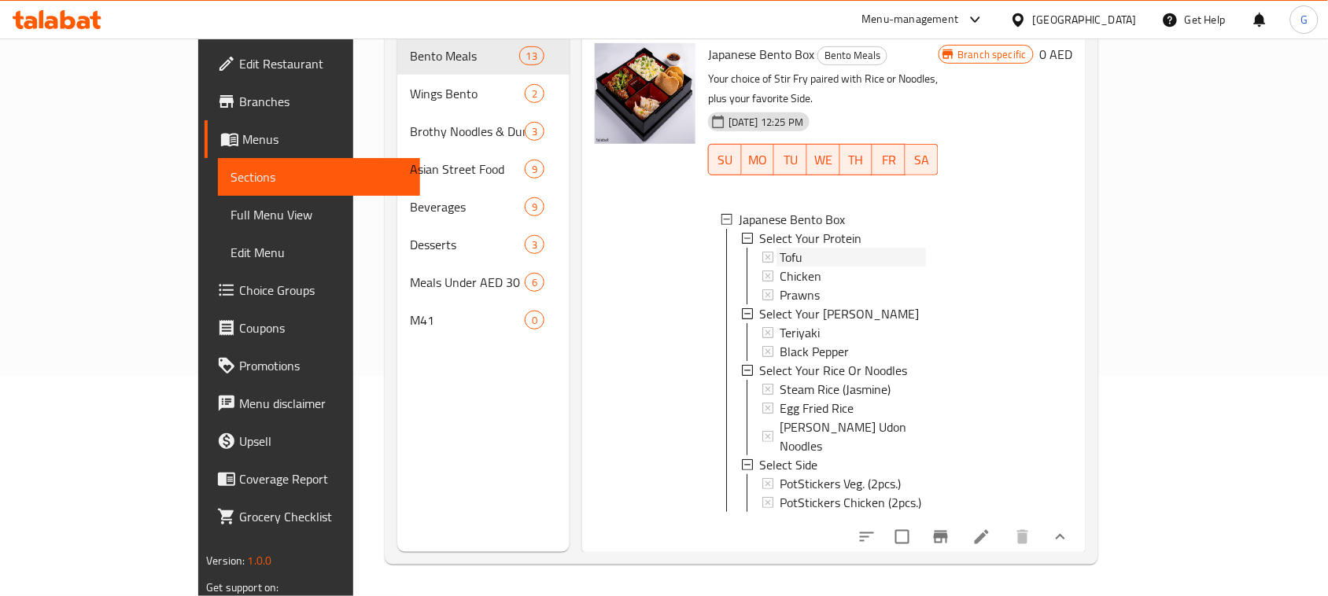
click at [832, 248] on div "Tofu" at bounding box center [853, 257] width 146 height 19
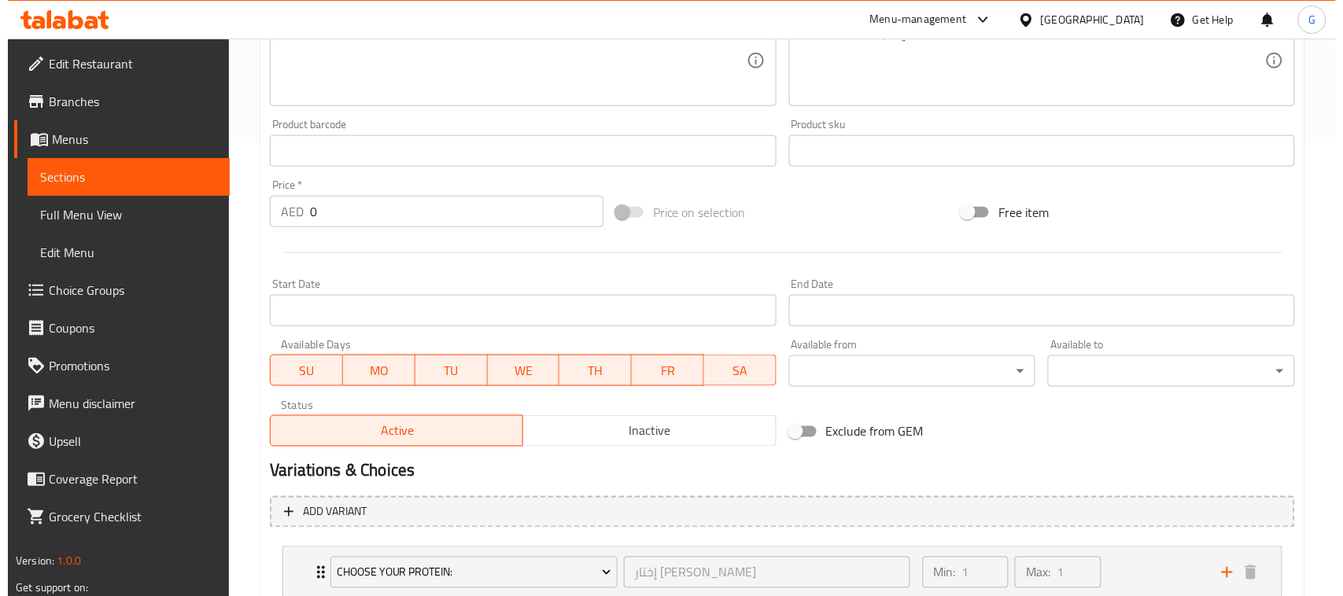
scroll to position [628, 0]
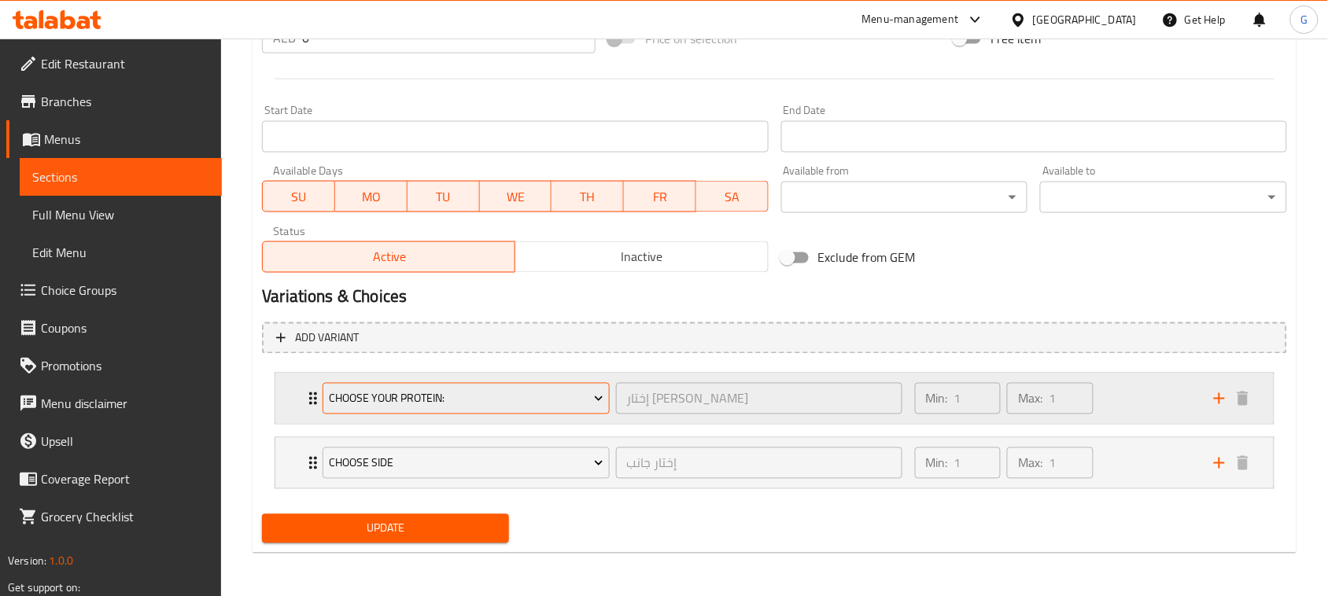
click at [474, 400] on span "Choose Your Protein:" at bounding box center [466, 399] width 275 height 20
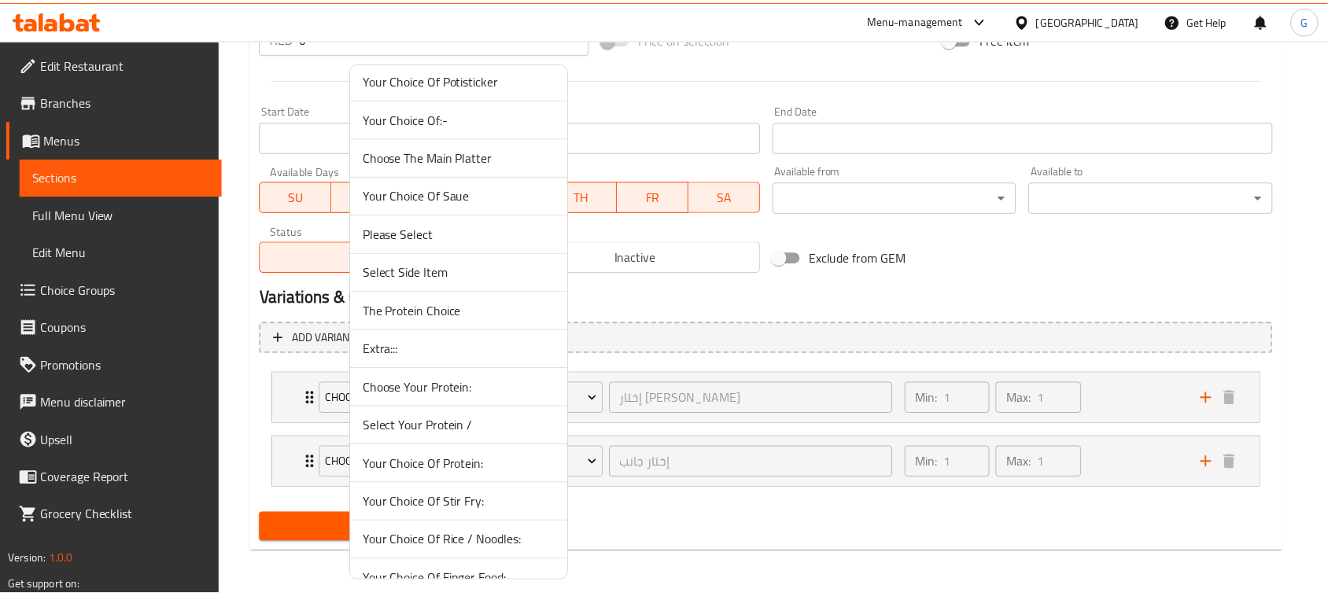
scroll to position [1958, 0]
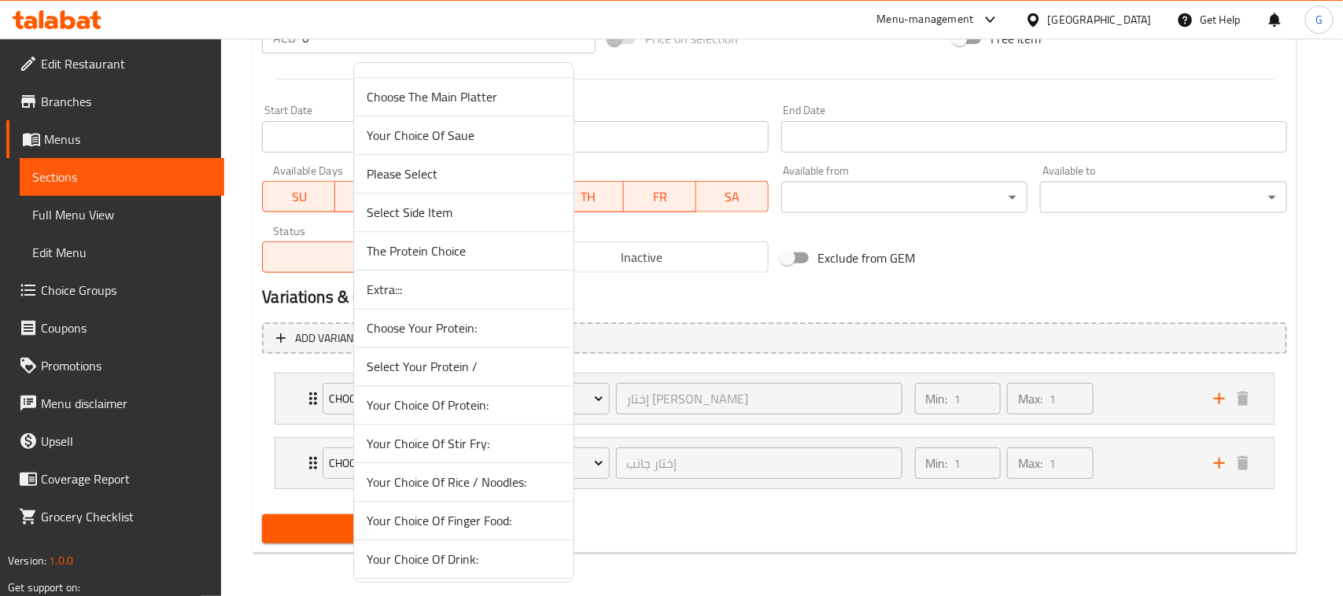
click at [451, 376] on span "Select Your Protein /" at bounding box center [464, 366] width 194 height 19
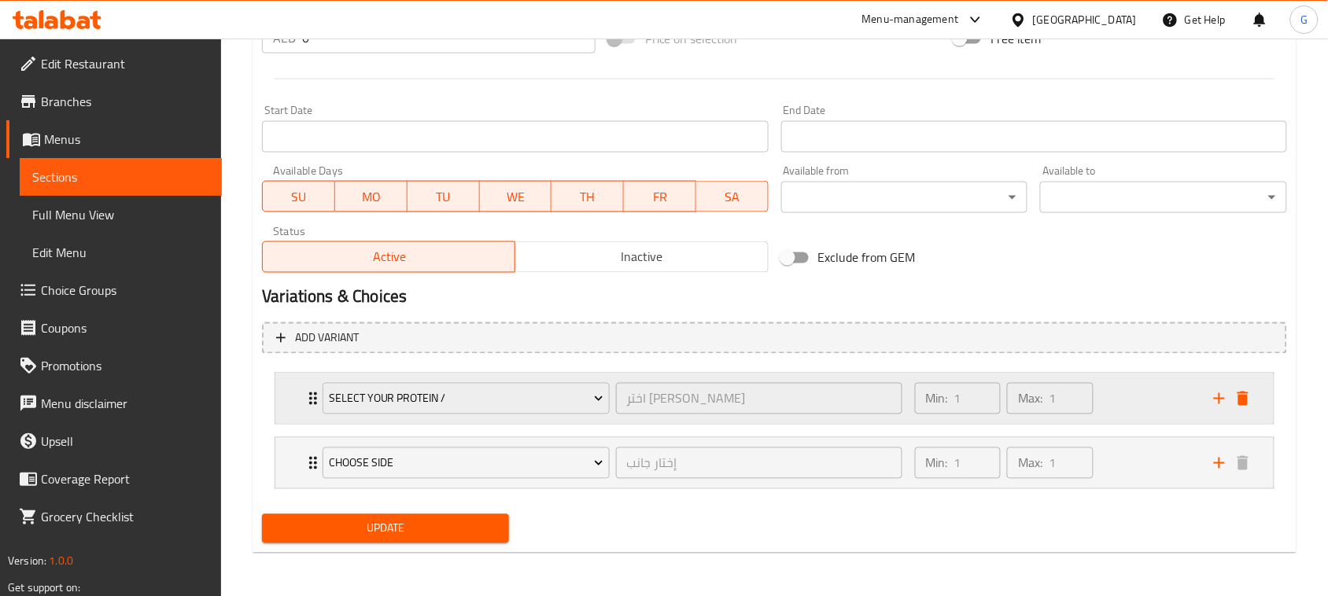
click at [304, 403] on icon "Expand" at bounding box center [313, 398] width 19 height 19
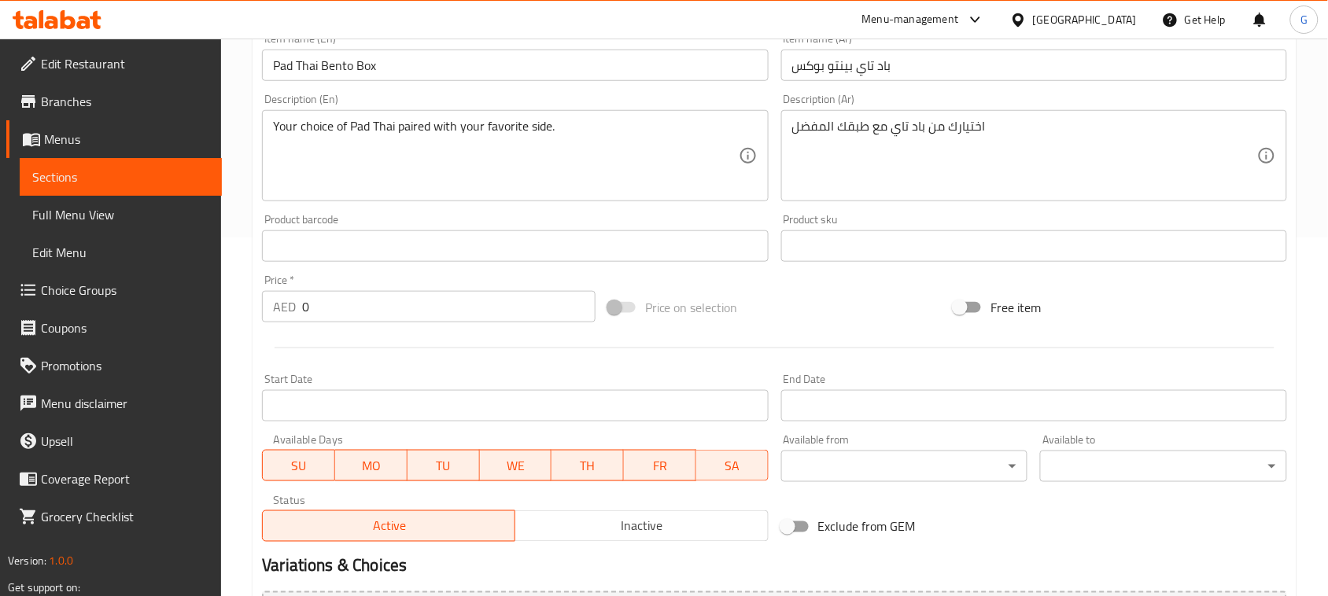
scroll to position [330, 0]
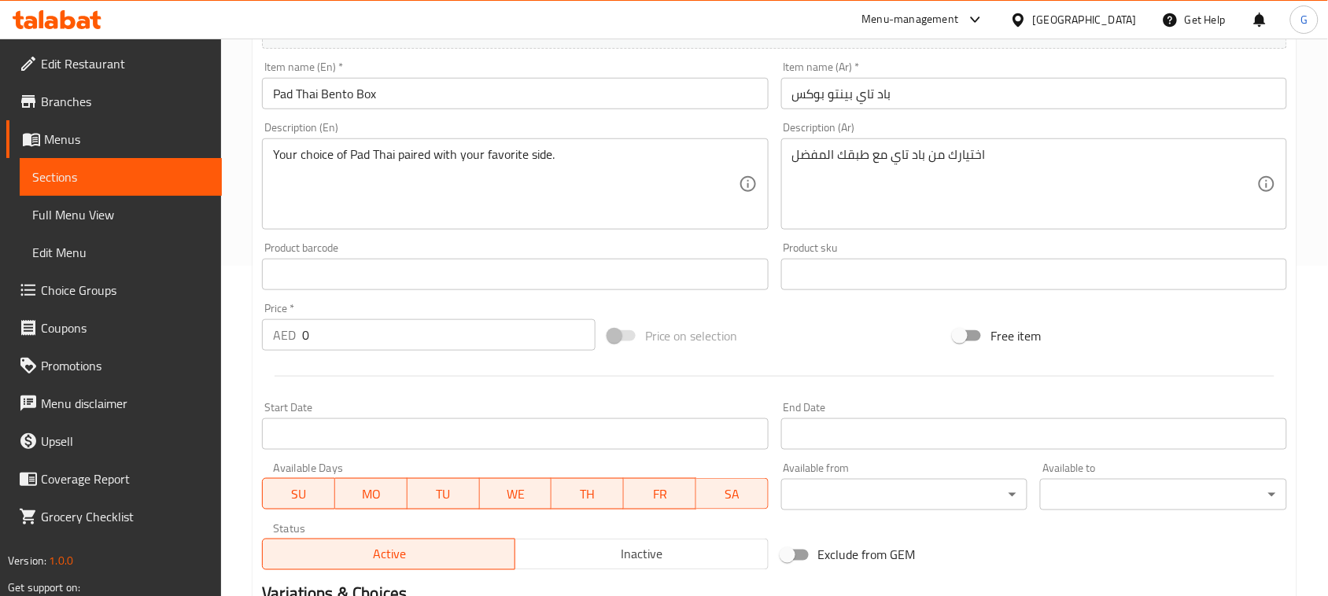
click at [932, 96] on input "باد تاي بينتو بوكس" at bounding box center [1034, 93] width 506 height 31
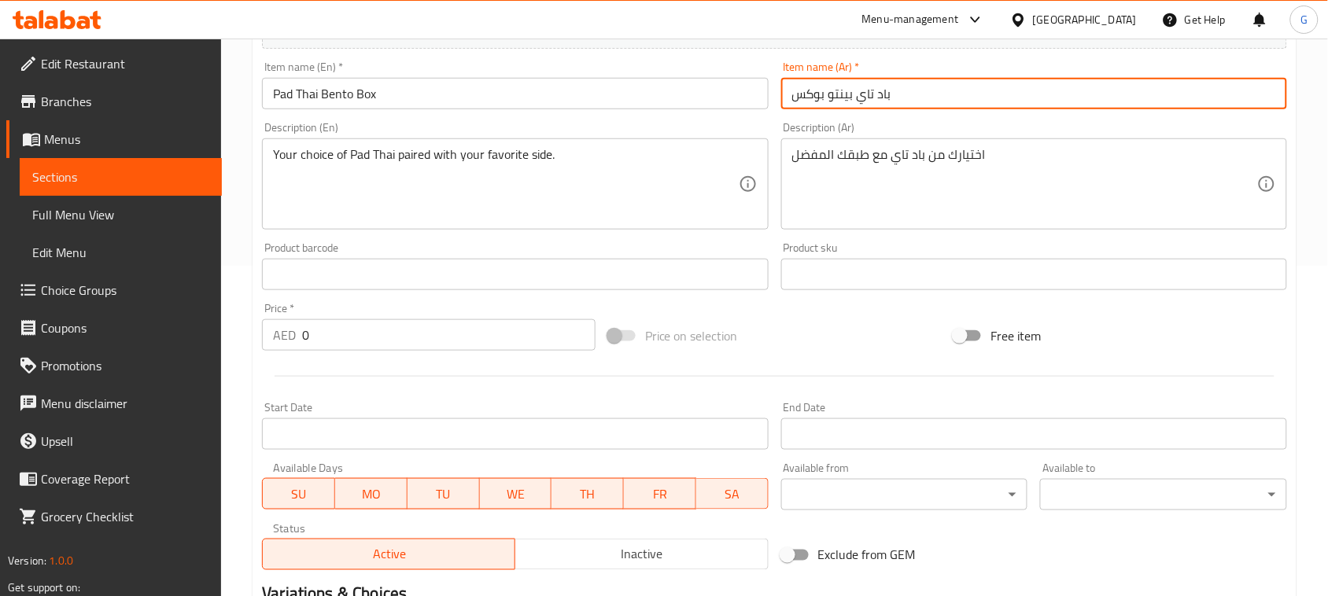
click at [932, 96] on input "باد تاي بينتو بوكس" at bounding box center [1034, 93] width 506 height 31
paste input "ندوق بينتو باد تاي"
click at [932, 96] on input "صندوق بينتو باد تاي" at bounding box center [1034, 93] width 506 height 31
type input "صندوق بينتو باد تاي"
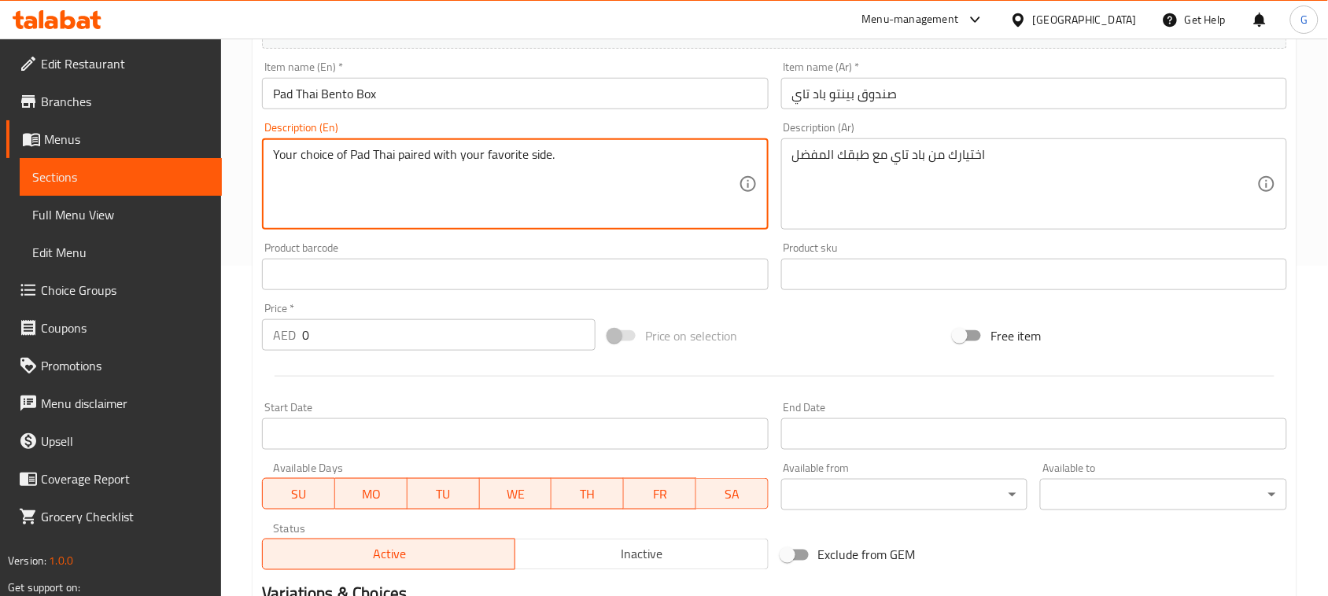
click at [492, 183] on textarea "Your choice of Pad Thai paired with your favorite side." at bounding box center [505, 184] width 465 height 75
paste textarea "Wok-tossed Pad Thai noodles with your choice of protein (chicken, prawns, tofu)…"
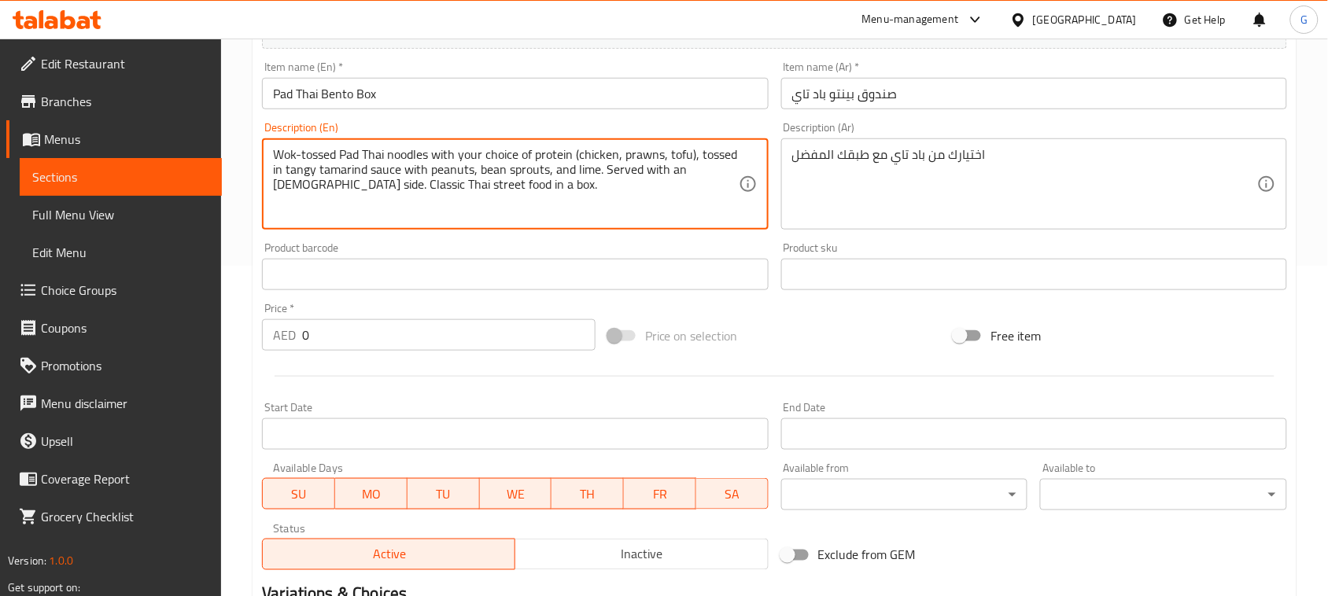
type textarea "Wok-tossed Pad Thai noodles with your choice of protein (chicken, prawns, tofu)…"
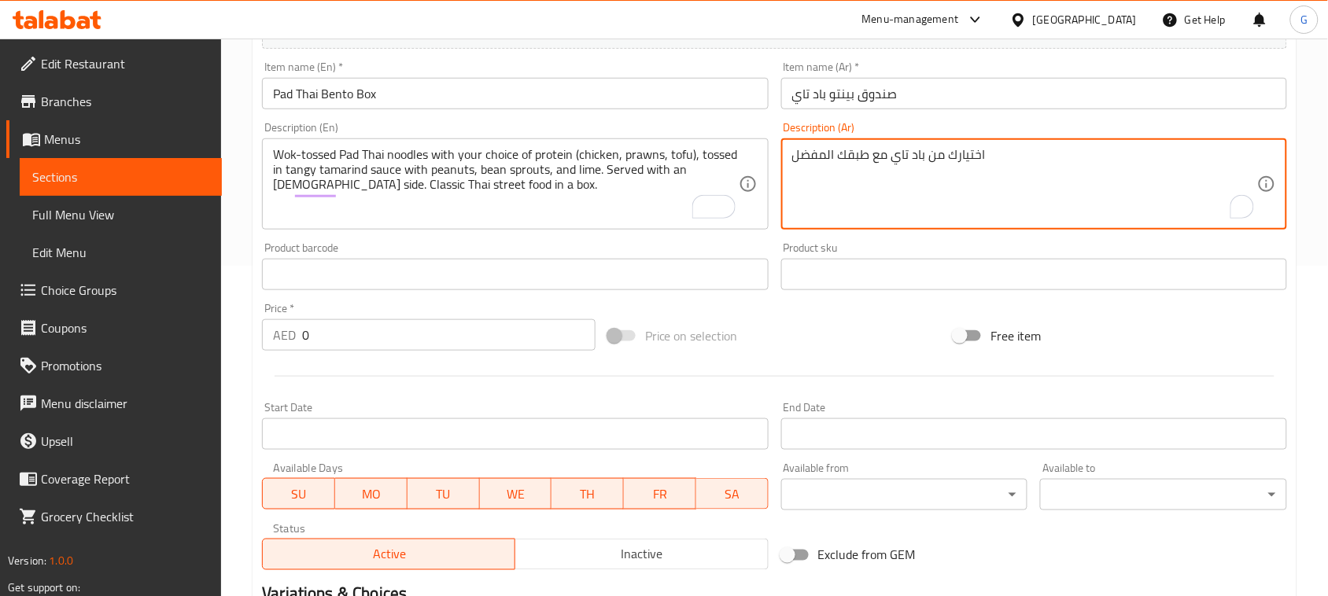
click at [882, 165] on textarea "اختيارك من باد تاي مع طبقك المفضل" at bounding box center [1024, 184] width 465 height 75
click at [883, 164] on textarea "اختيارك من باد تاي مع طبقك المفضل" at bounding box center [1024, 184] width 465 height 75
paste textarea "نودلز باد تاي مقلية في مقلاة ووك، مع اختيارك من البروتين (دجاج، روبيان، توفو)، …"
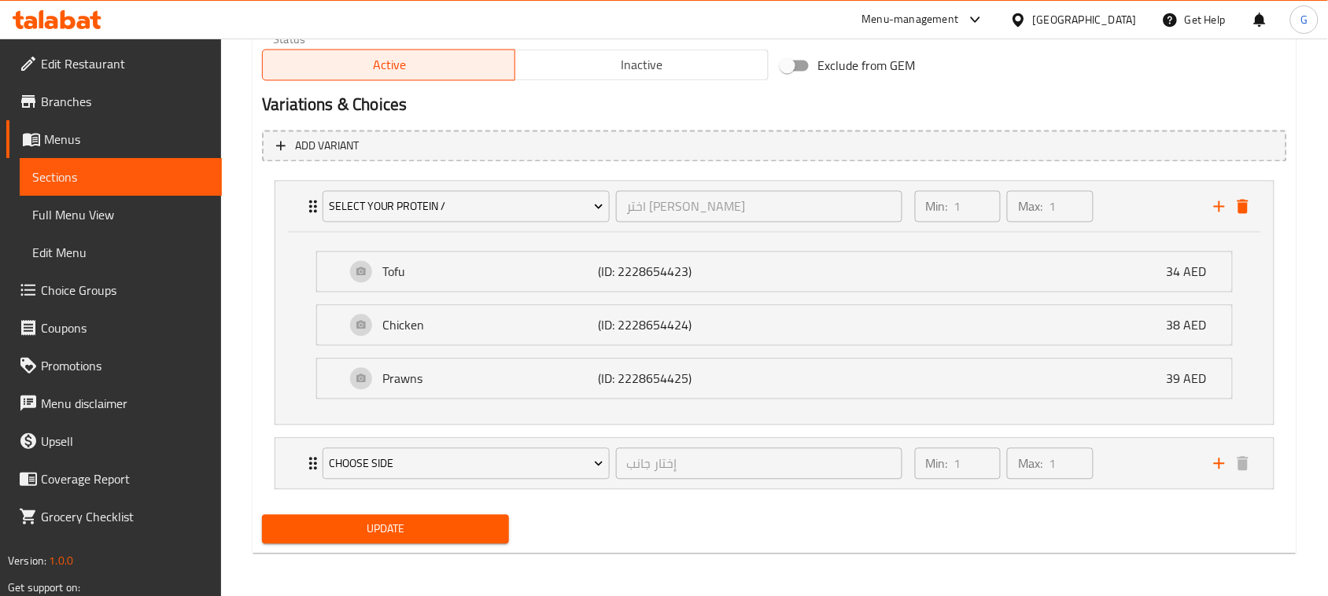
scroll to position [822, 0]
type textarea "نودلز باد تاي مقلية في مقلاة ووك، مع اختيارك من البروتين (دجاج، روبيان، توفو)، …"
click at [450, 521] on span "Update" at bounding box center [386, 529] width 222 height 20
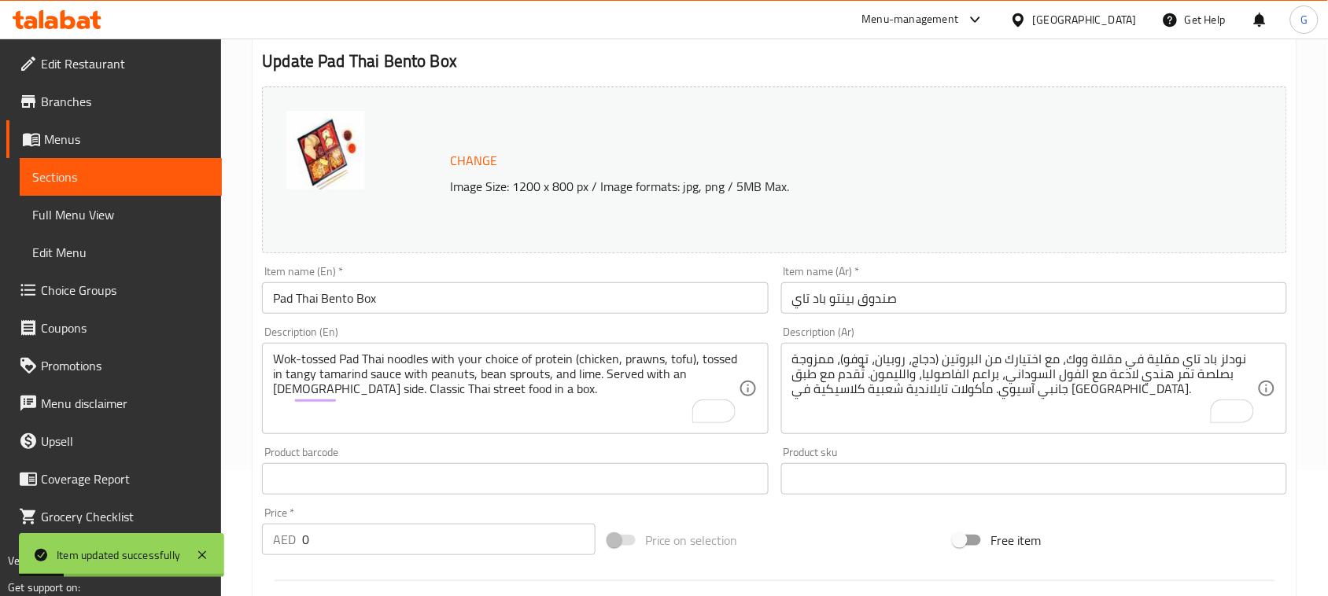
scroll to position [0, 0]
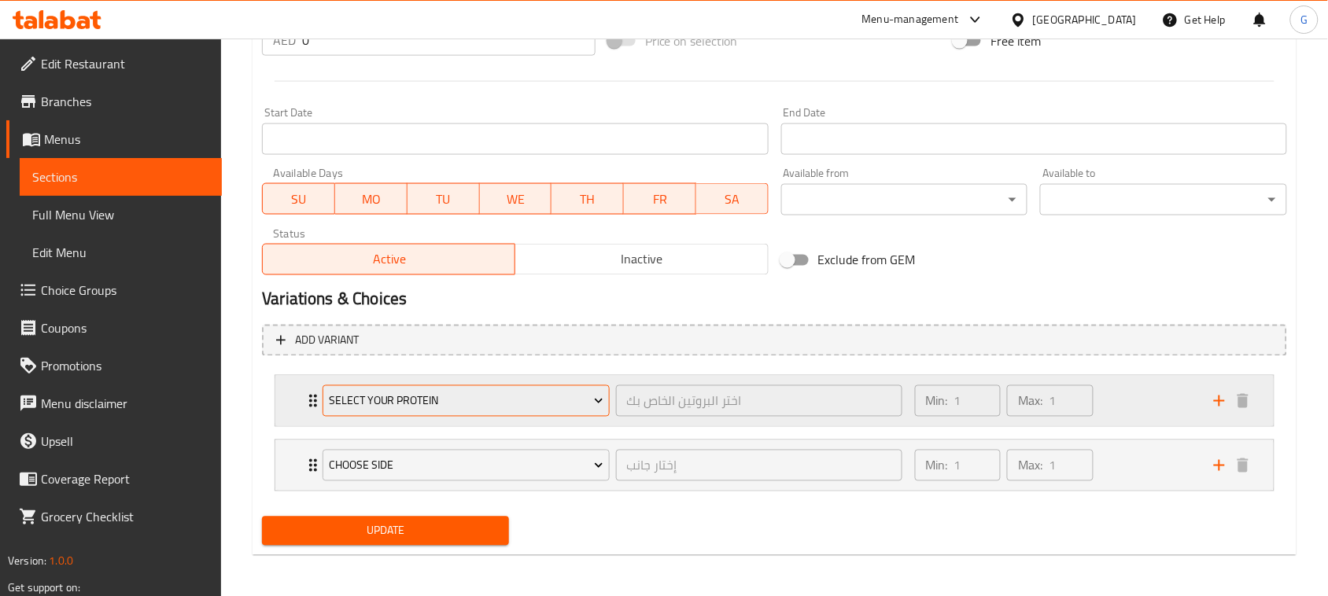
scroll to position [628, 0]
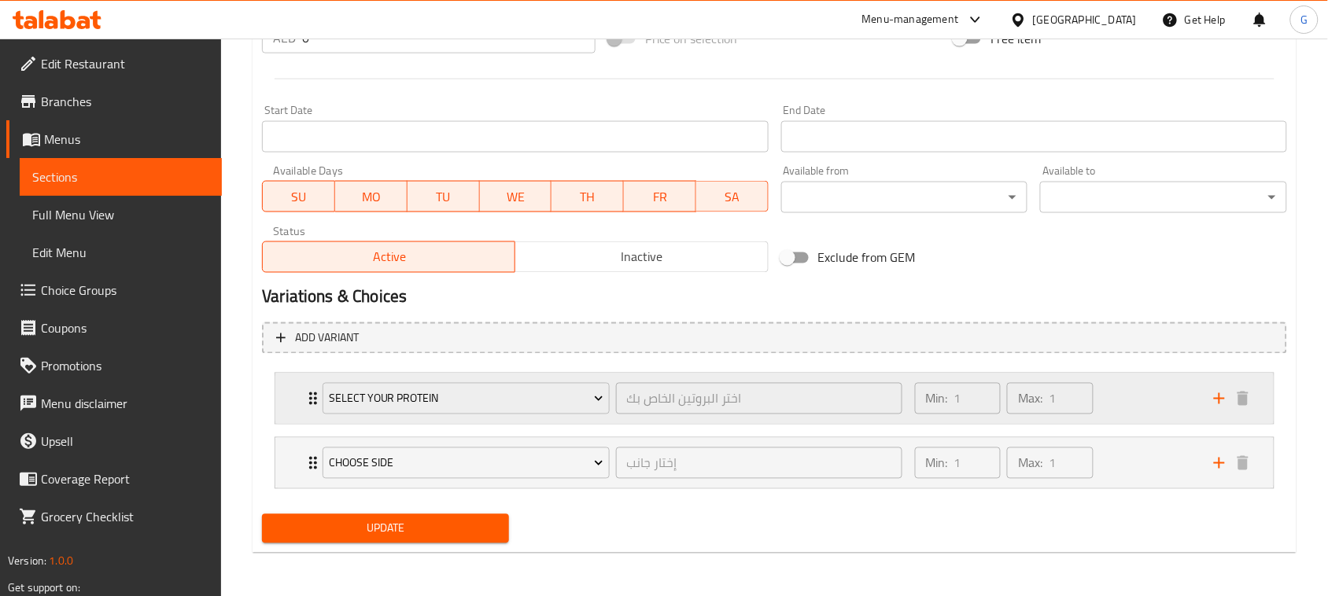
click at [295, 398] on div "Select Your Protein اختر البروتين الخاص بك ​ Min: 1 ​ Max: 1 ​" at bounding box center [774, 399] width 999 height 50
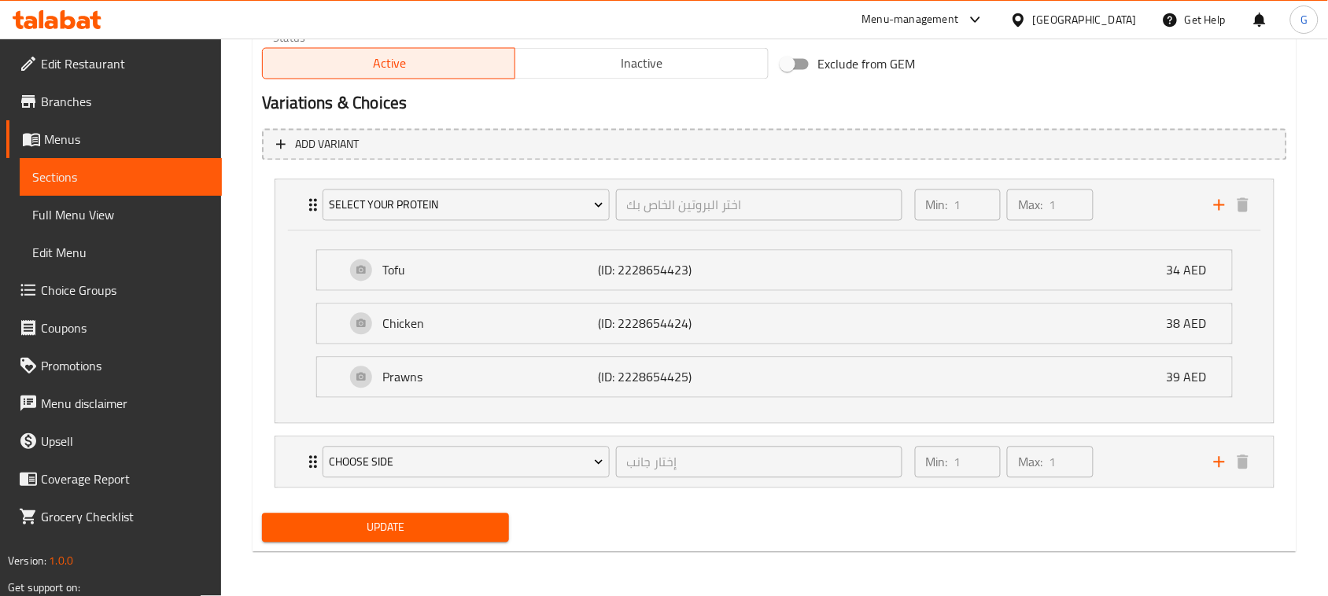
scroll to position [0, 0]
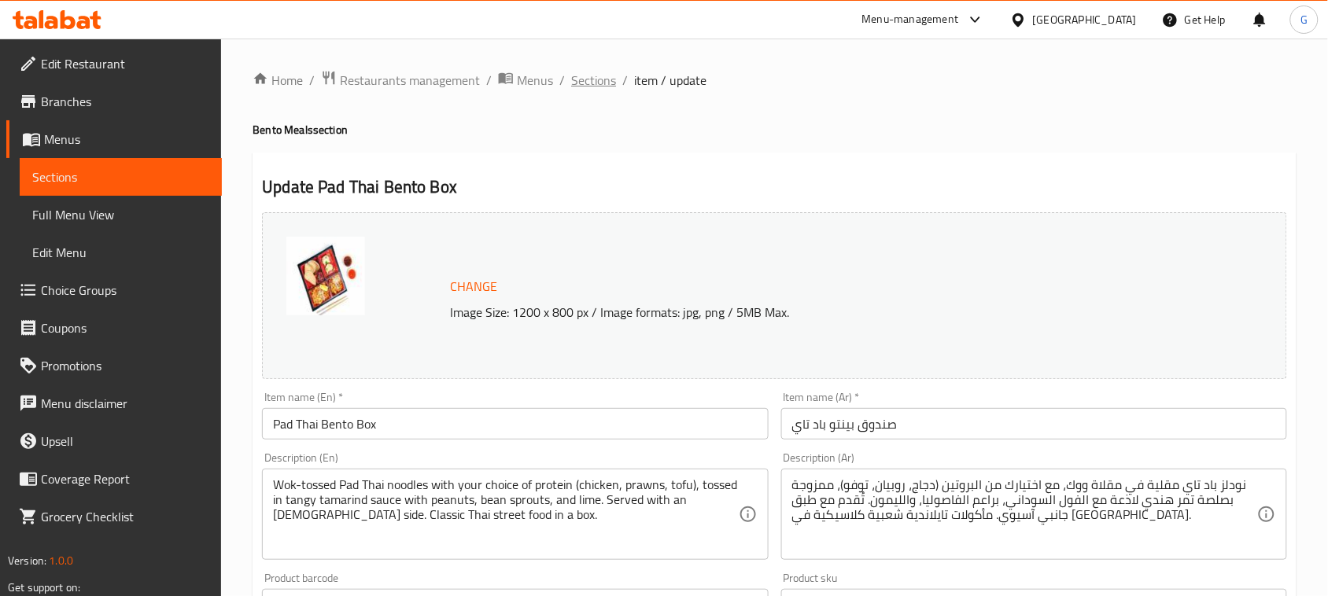
click at [592, 81] on span "Sections" at bounding box center [593, 80] width 45 height 19
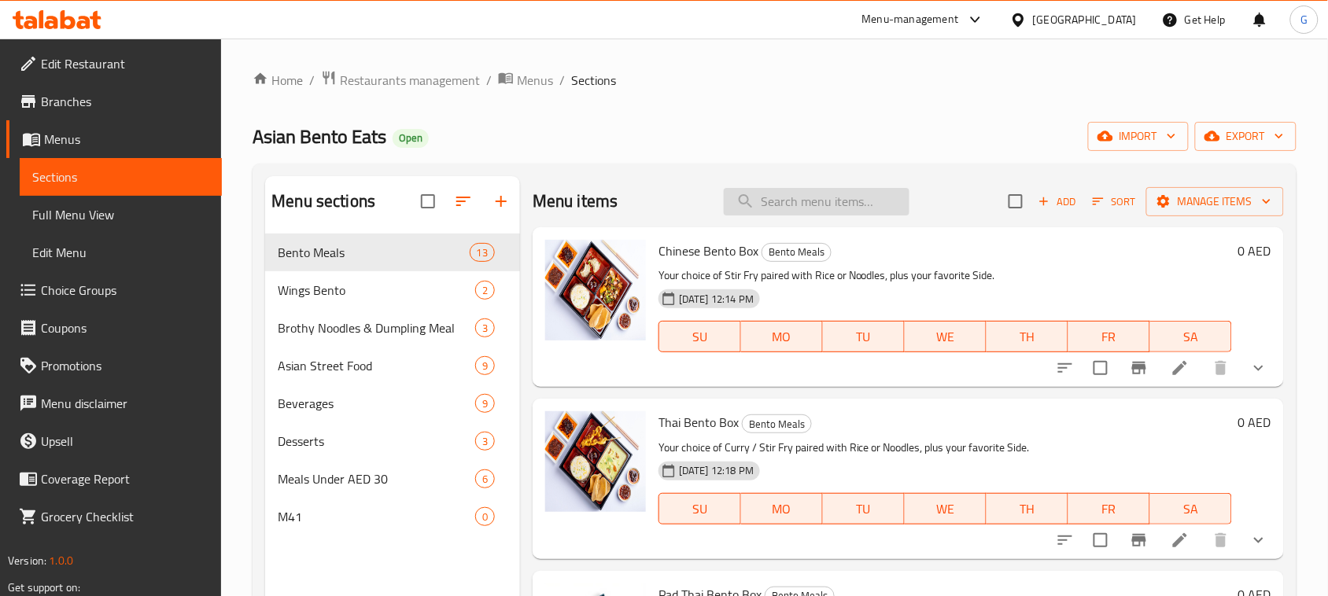
click at [801, 215] on input "search" at bounding box center [817, 202] width 186 height 28
paste input "Chinese Bento Box"
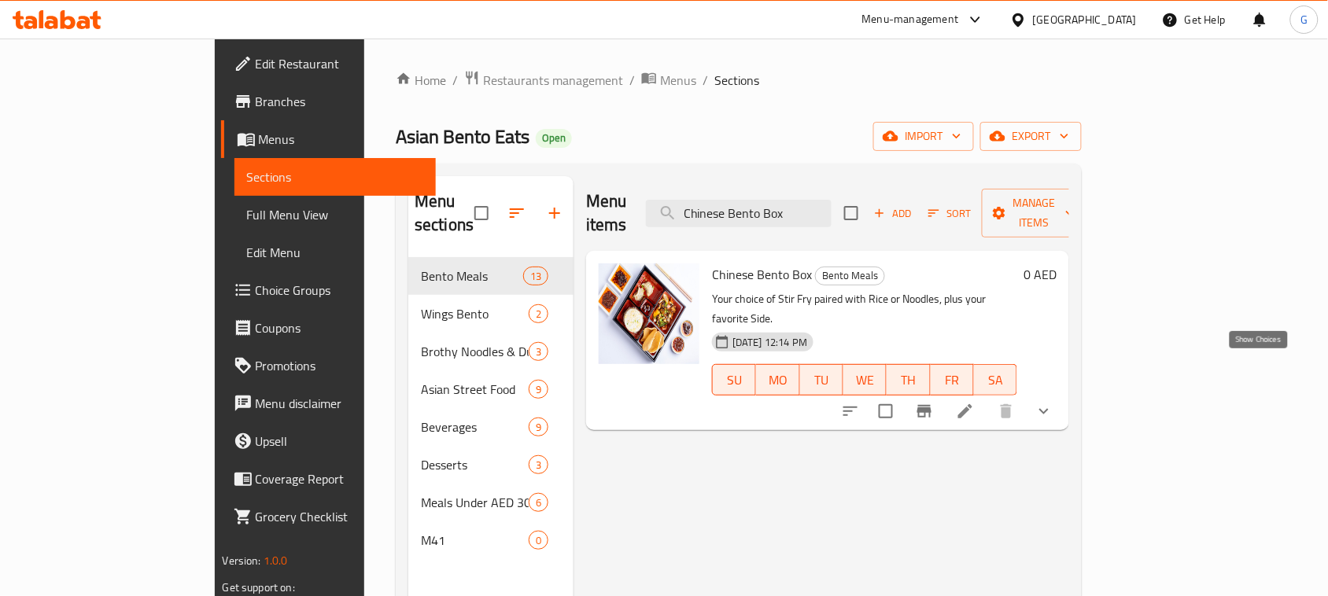
type input "Chinese Bento Box"
click at [1054, 402] on icon "show more" at bounding box center [1044, 411] width 19 height 19
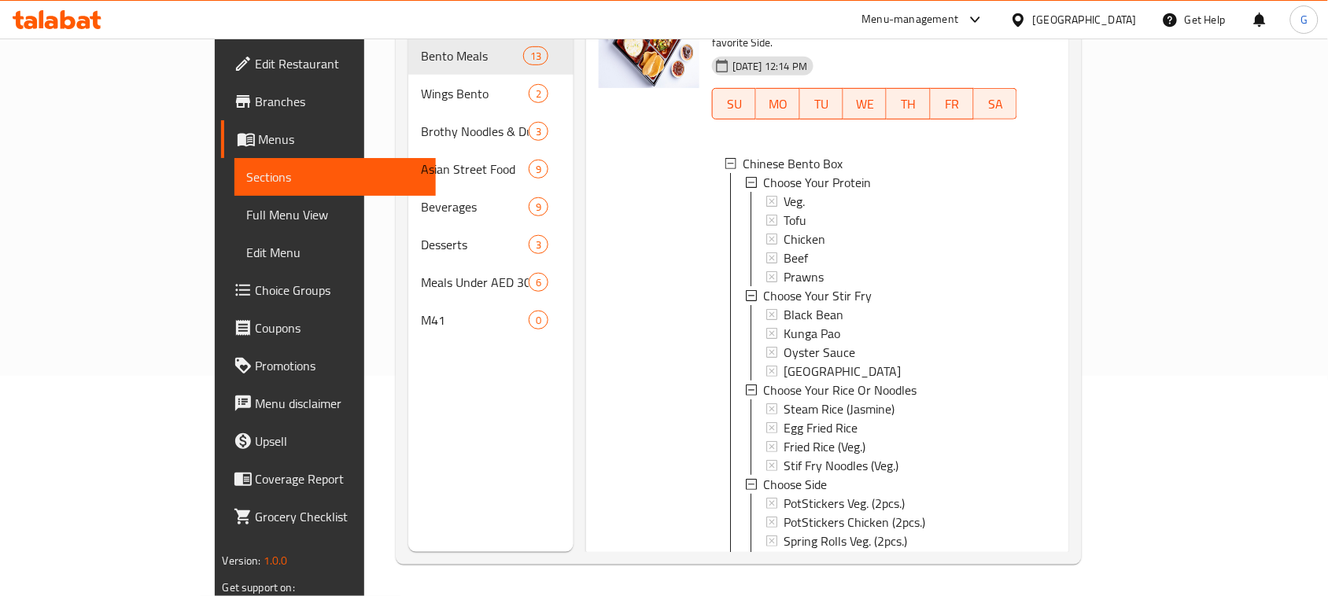
scroll to position [87, 0]
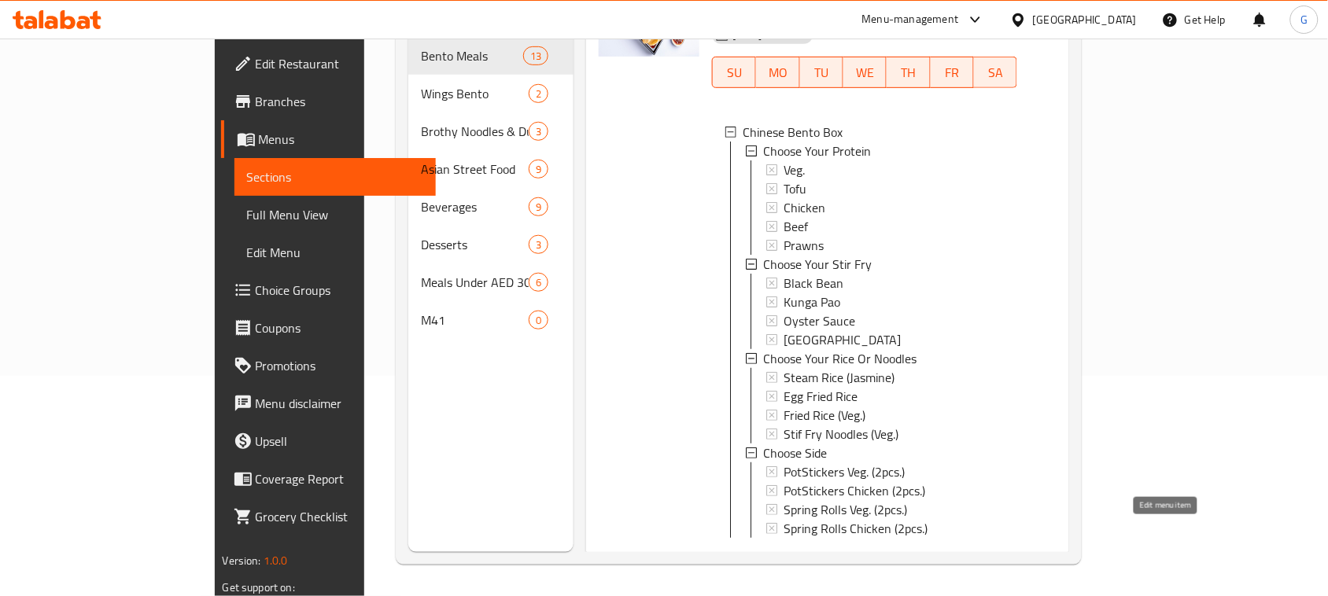
click at [975, 554] on icon at bounding box center [965, 563] width 19 height 19
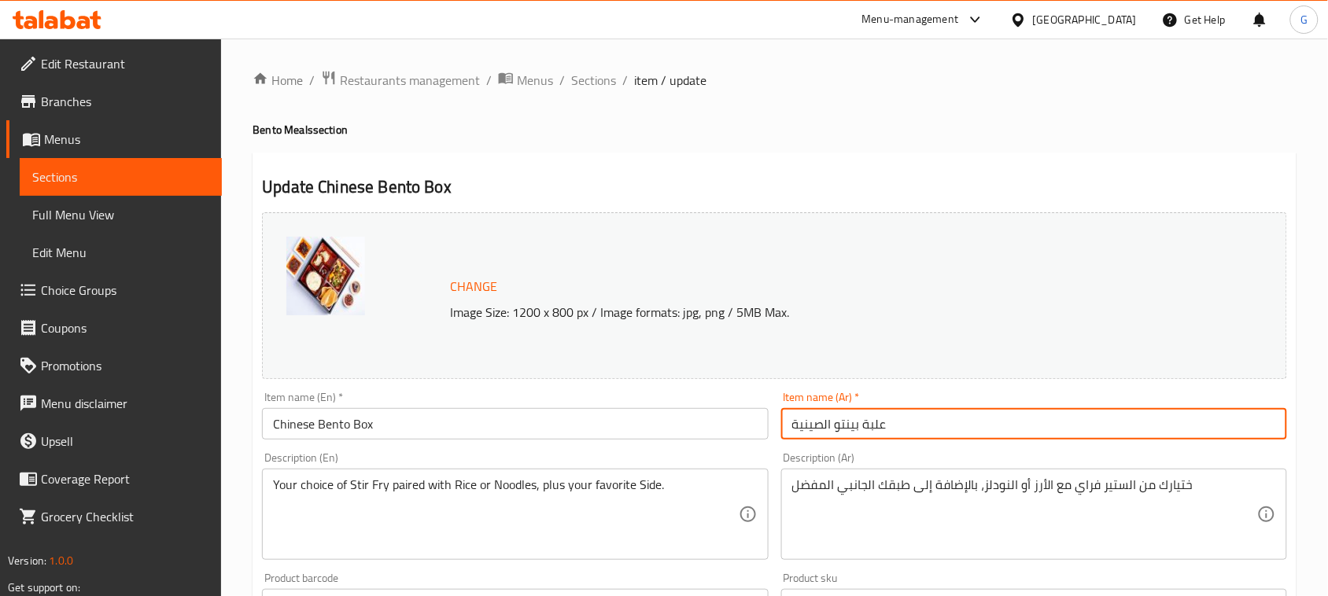
click at [847, 430] on input "علبة بينتو الصينية" at bounding box center [1034, 423] width 506 height 31
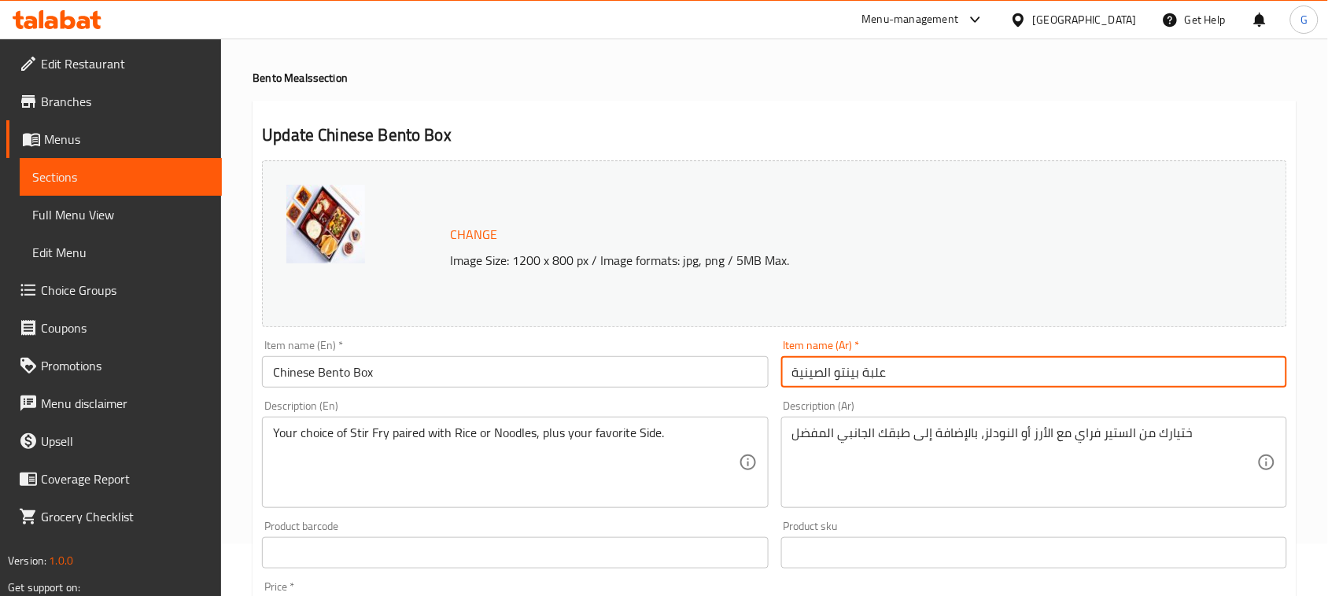
scroll to position [98, 0]
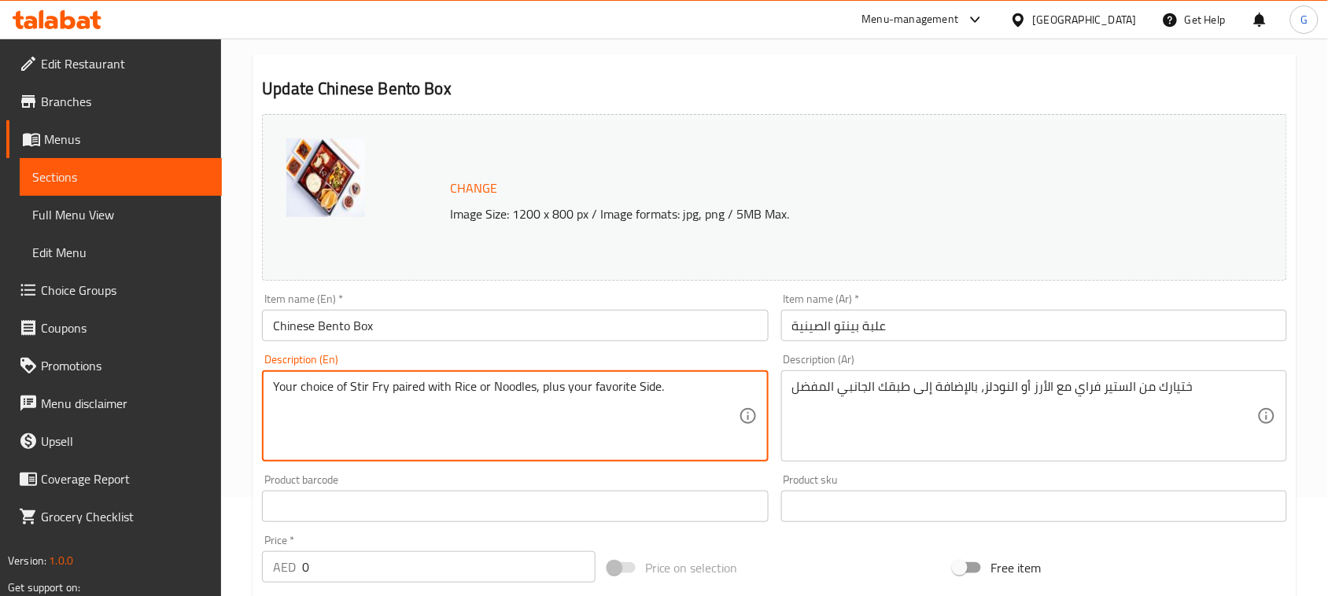
click at [434, 382] on textarea "Your choice of Stir Fry paired with Rice or Noodles, plus your favorite Side." at bounding box center [505, 416] width 465 height 75
paste textarea "Customize your Chinese bento with a choice of protein (chicken, beef, tofu, or …"
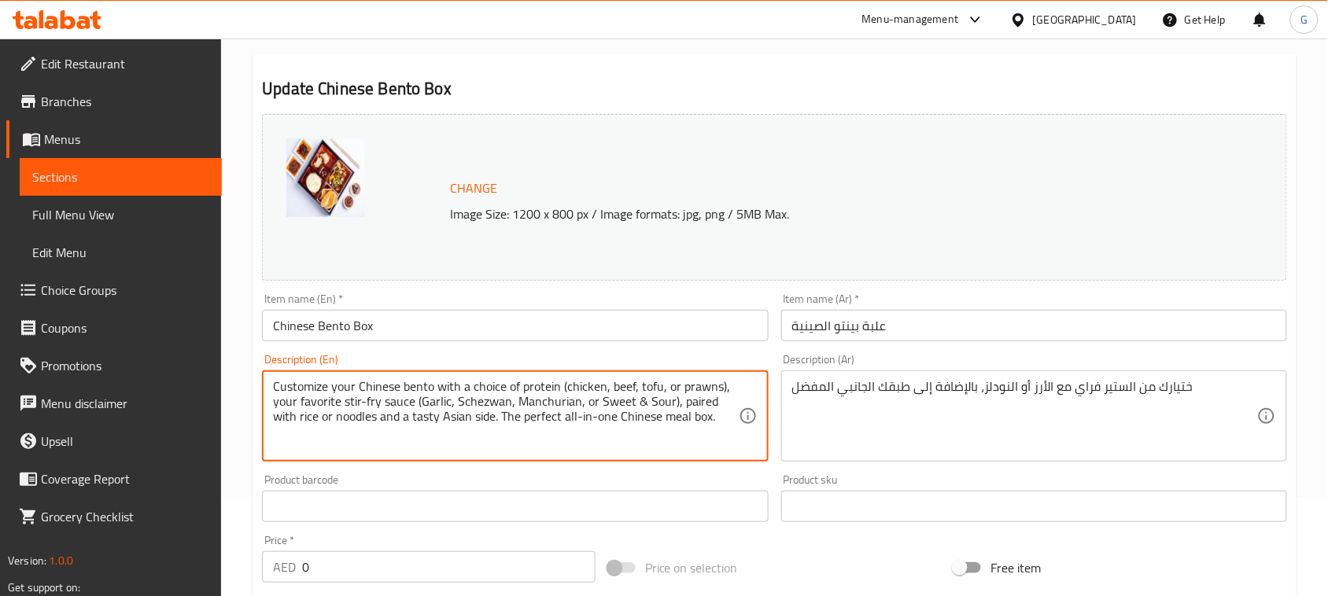
click at [434, 382] on textarea "Customize your Chinese bento with a choice of protein (chicken, beef, tofu, or …" at bounding box center [505, 416] width 465 height 75
click at [448, 449] on textarea "Customize your Chinese bento with a choice of protein (chicken, beef, tofu, or …" at bounding box center [505, 416] width 465 height 75
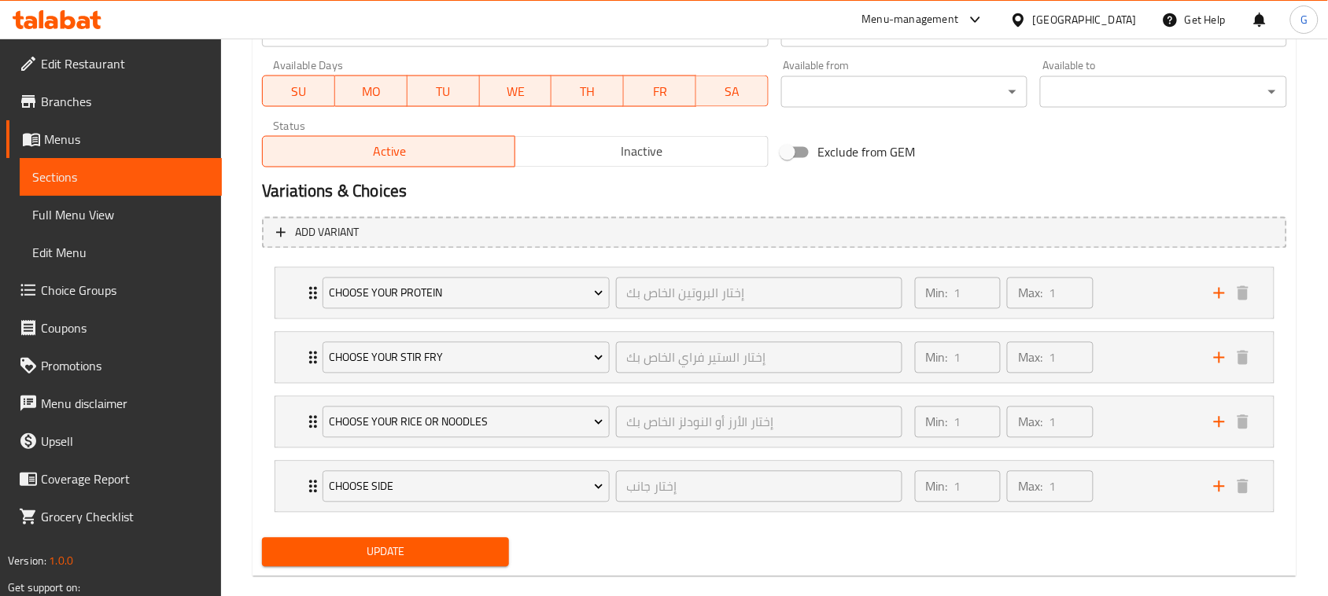
scroll to position [759, 0]
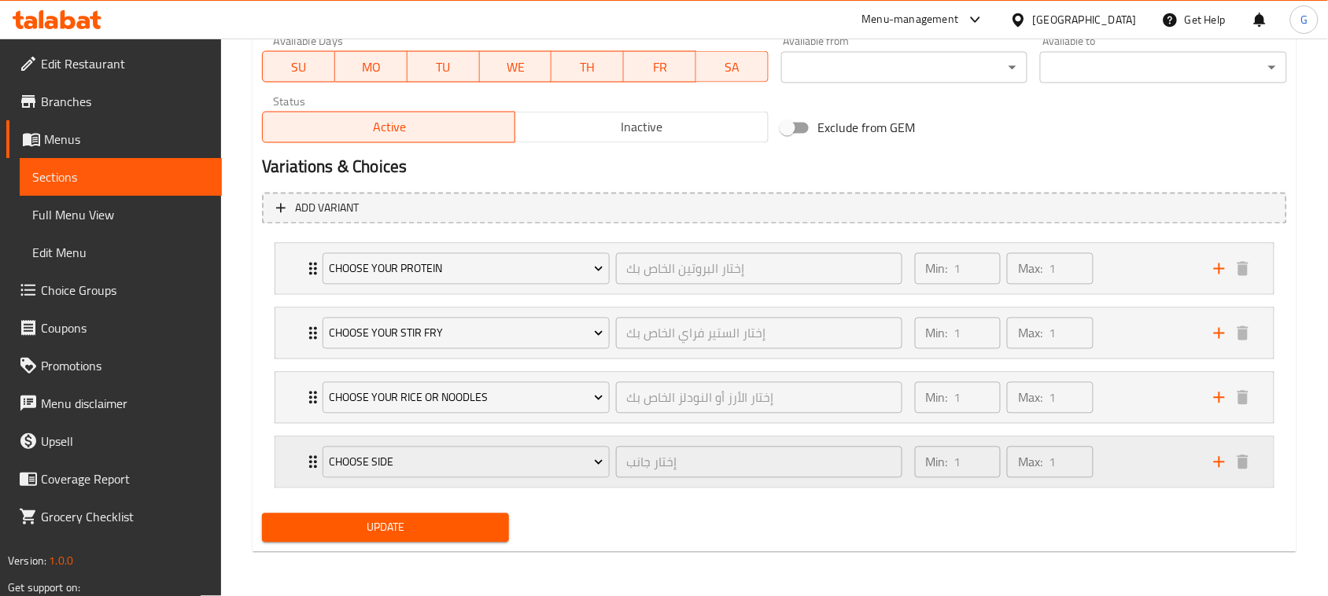
click at [290, 294] on div "Choose Side إختار جانب ​ Min: 1 ​ Max: 1 ​" at bounding box center [774, 269] width 999 height 50
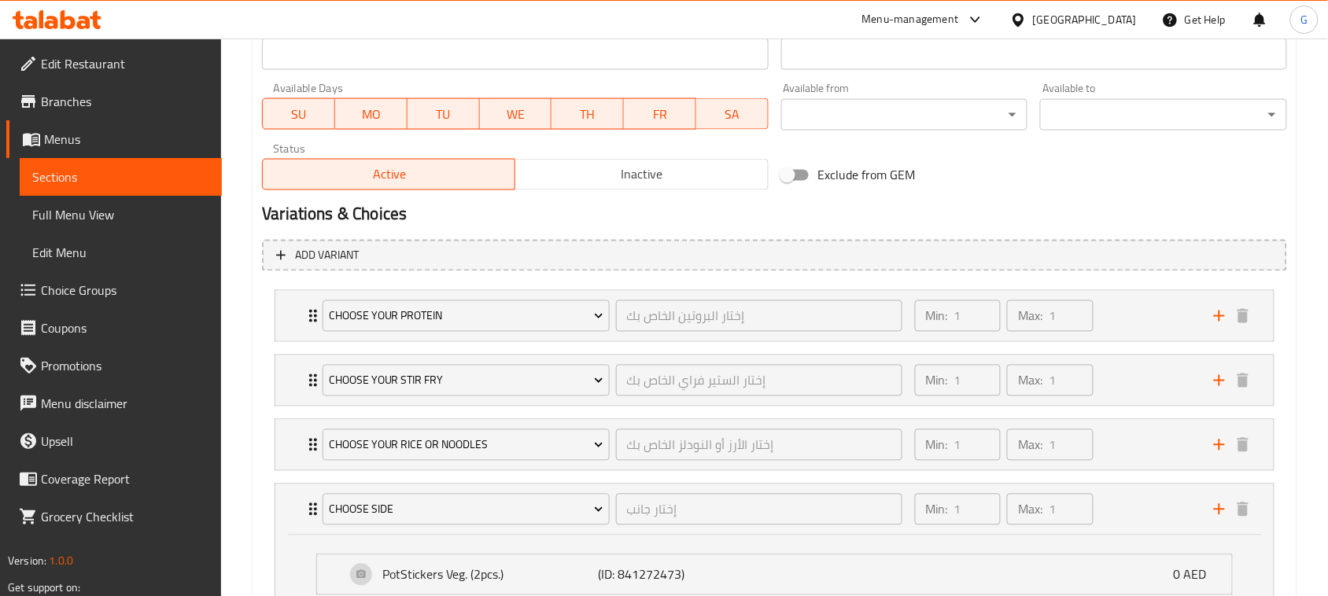
scroll to position [661, 0]
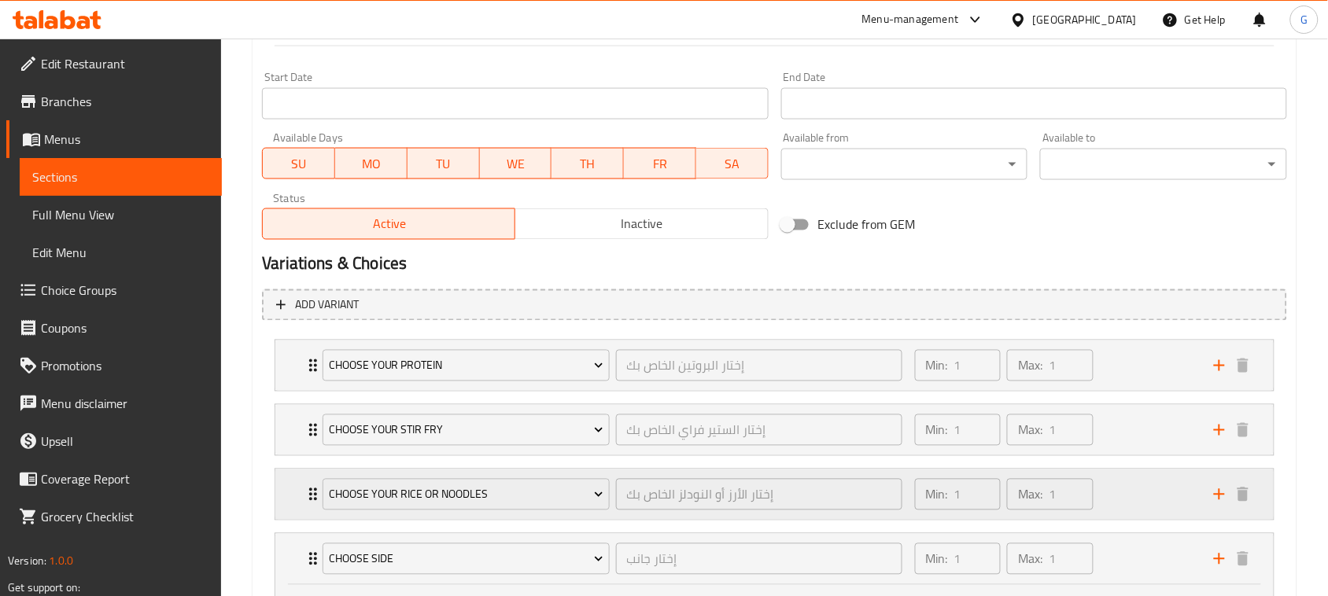
click at [291, 391] on div "Choose Your Rice Or Noodles إختار الأرز أو النودلز الخاص بك ​ Min: 1 ​ Max: 1 ​" at bounding box center [774, 366] width 999 height 50
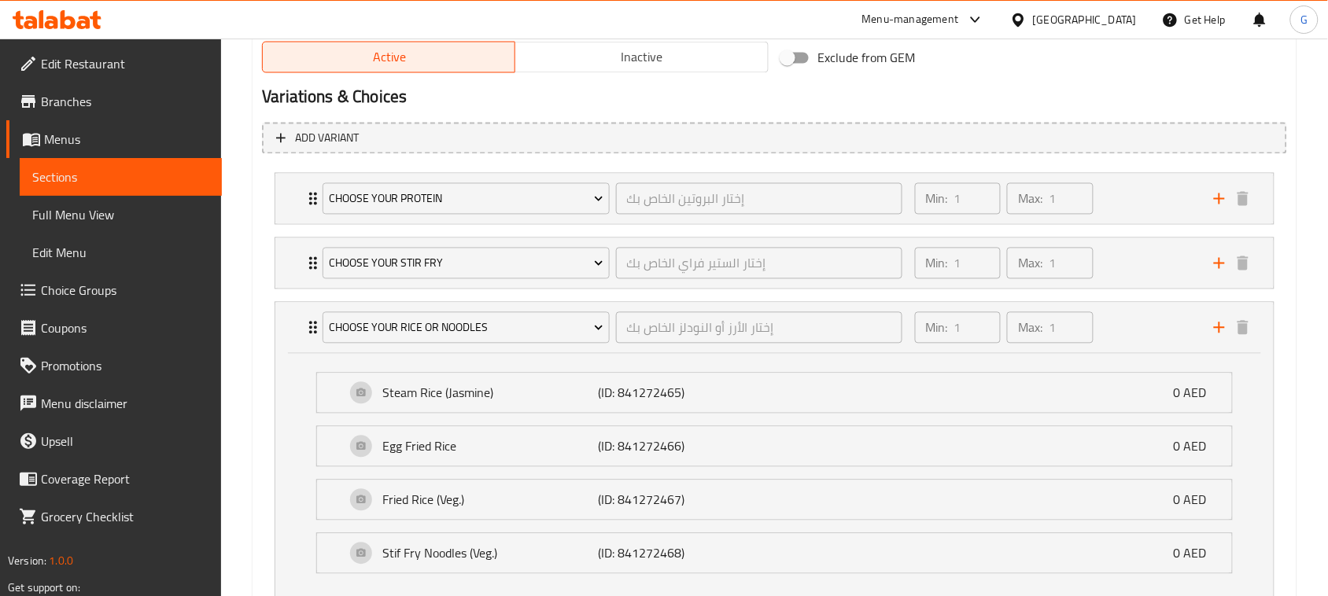
scroll to position [956, 0]
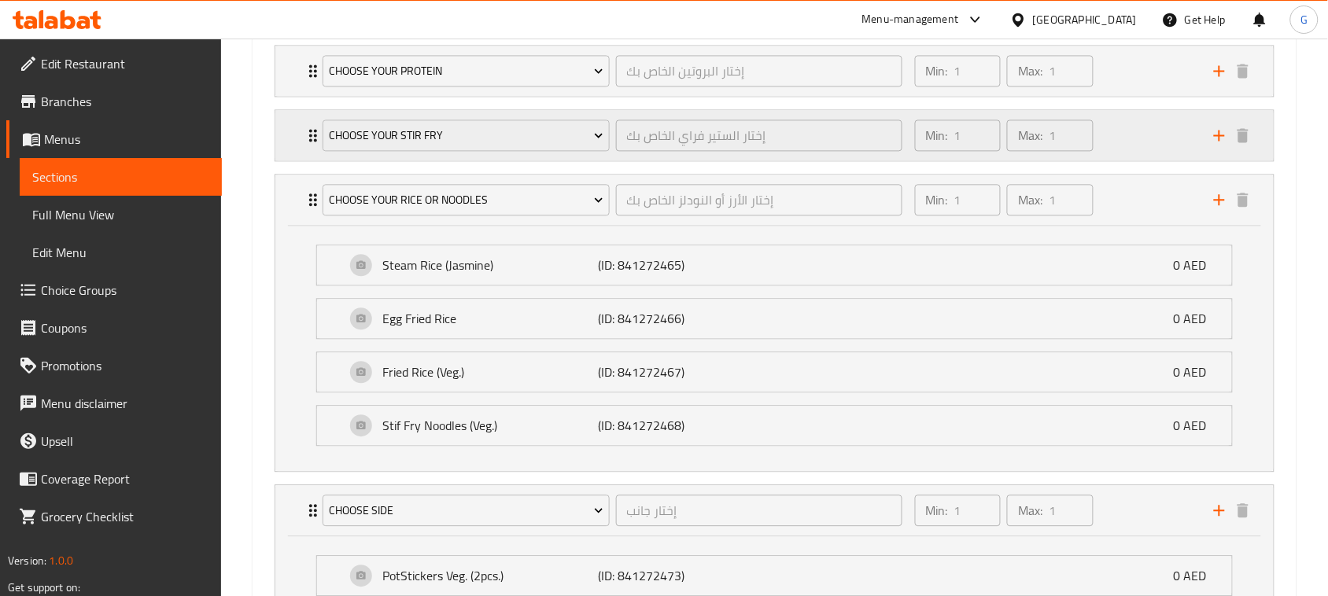
click at [281, 96] on div "Choose Your Stir Fry إختار الستير فراي الخاص بك ​ Min: 1 ​ Max: 1 ​" at bounding box center [774, 71] width 999 height 50
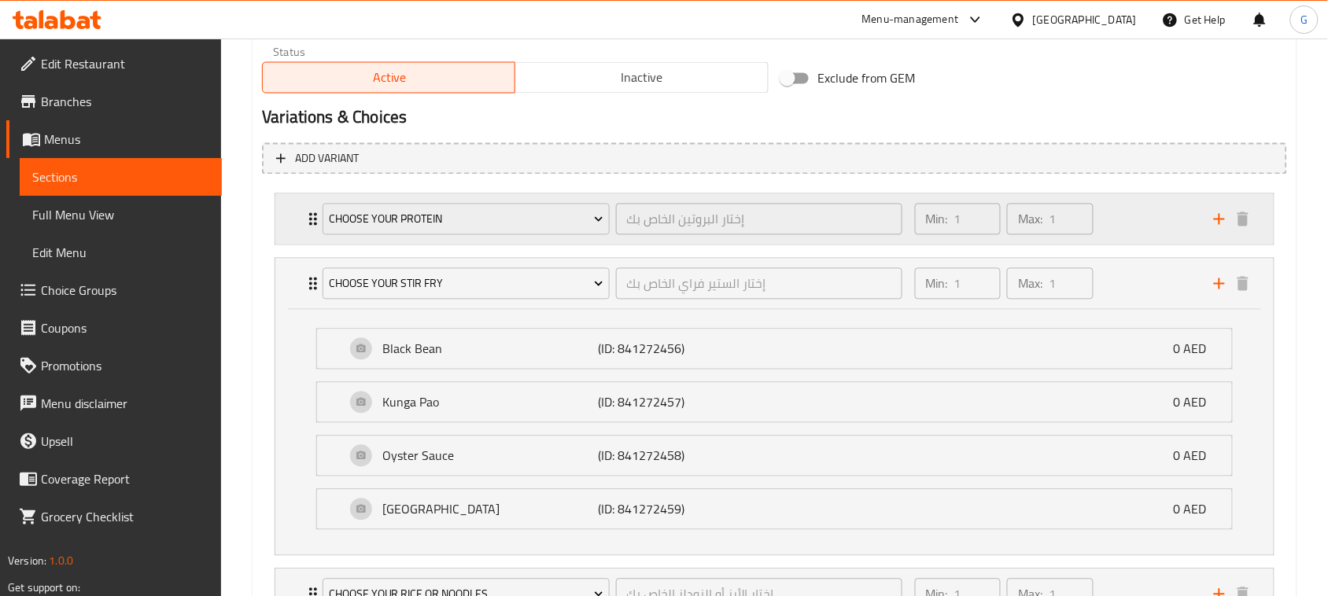
scroll to position [858, 0]
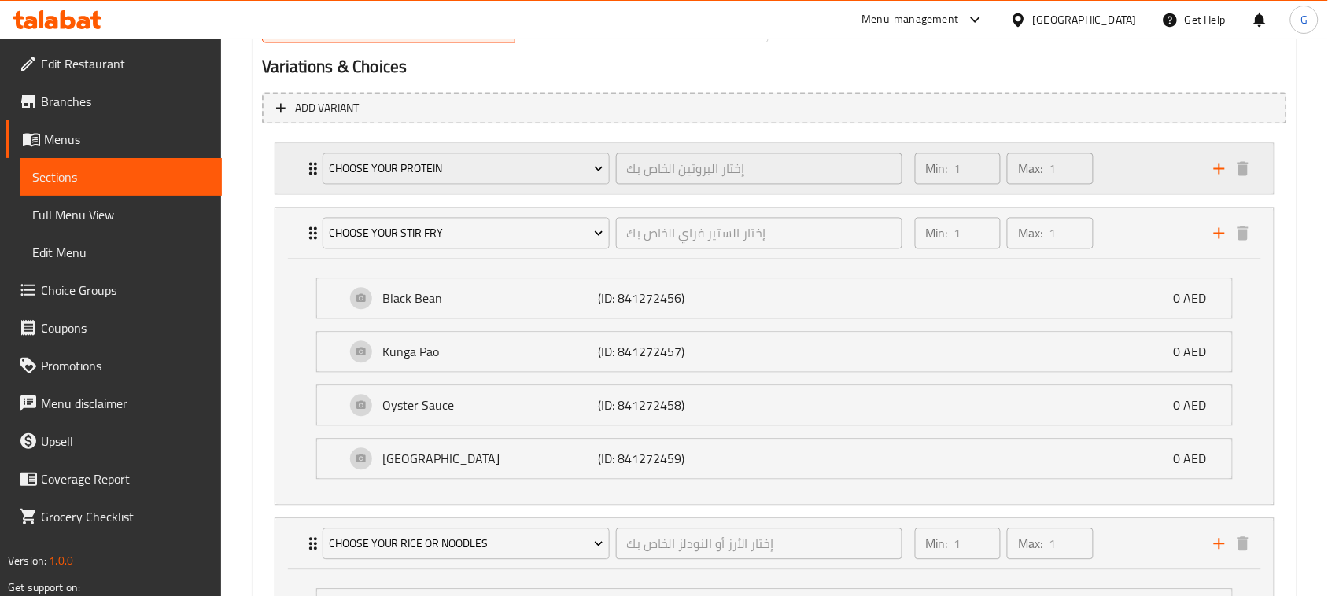
click at [295, 163] on div "Choose Your Protein إختار البروتين الخاص بك ​ Min: 1 ​ Max: 1 ​" at bounding box center [774, 169] width 999 height 50
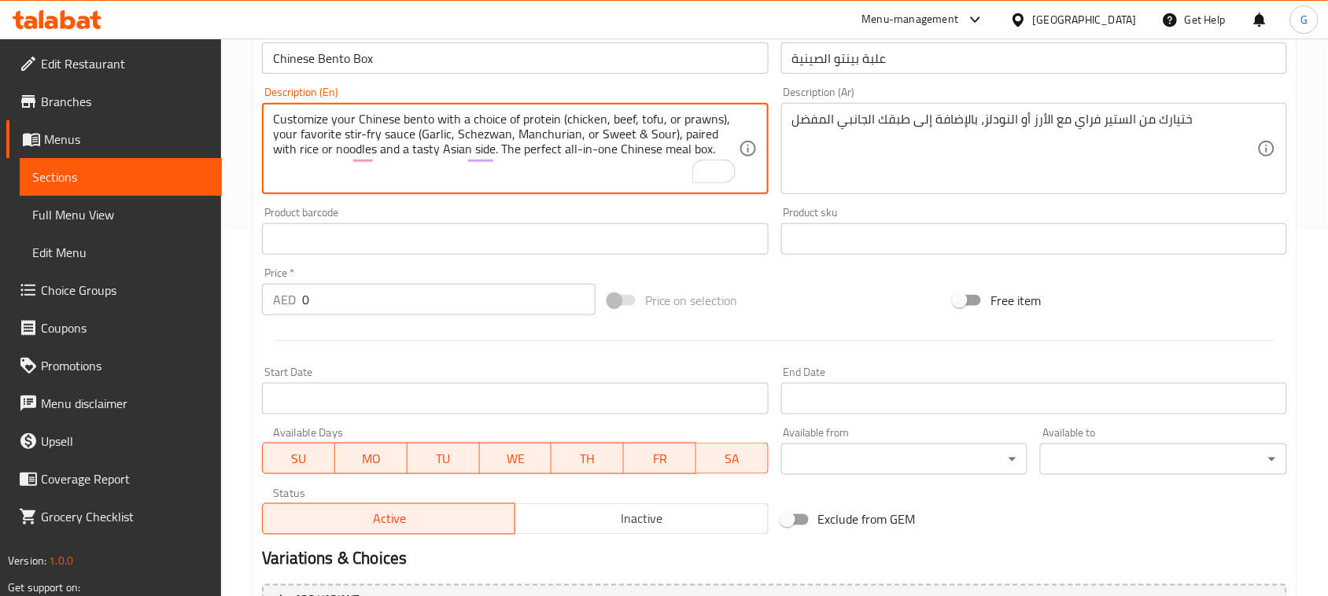
scroll to position [268, 0]
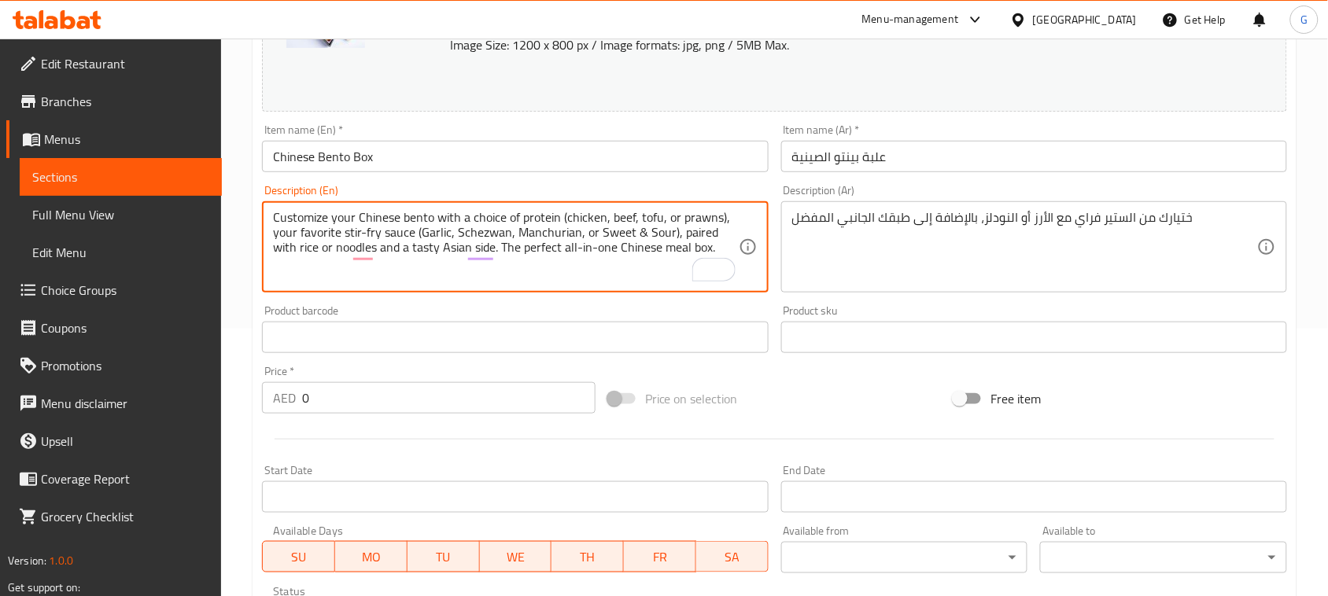
type textarea "Customize your Chinese bento with a choice of protein (chicken, beef, tofu, or …"
click at [984, 253] on textarea "ختيارك من الستير فراي مع الأرز أو النودلز، بالإضافة إلى طبقك الجانبي المفضل" at bounding box center [1024, 247] width 465 height 75
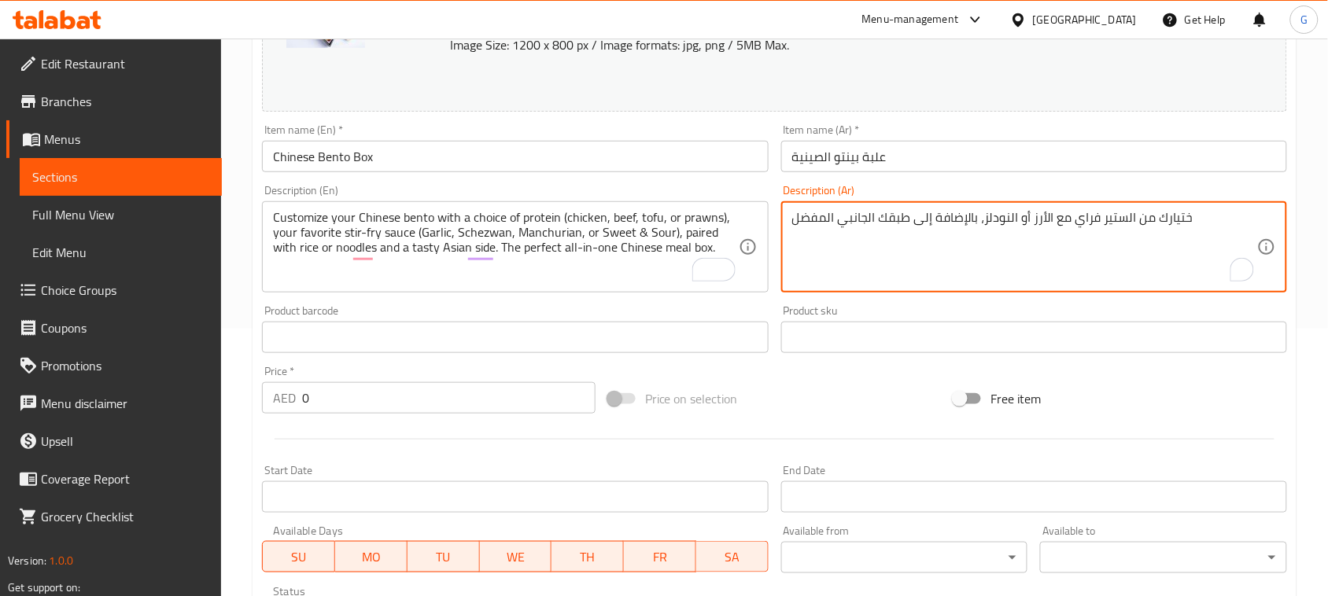
click at [984, 253] on textarea "ختيارك من الستير فراي مع الأرز أو النودلز، بالإضافة إلى طبقك الجانبي المفضل" at bounding box center [1024, 247] width 465 height 75
paste textarea "ص وجبة بينتو الصينية الخاصة بك باختيارك من البروتين (دجاج، لحم بقري، توفو، أو ر…"
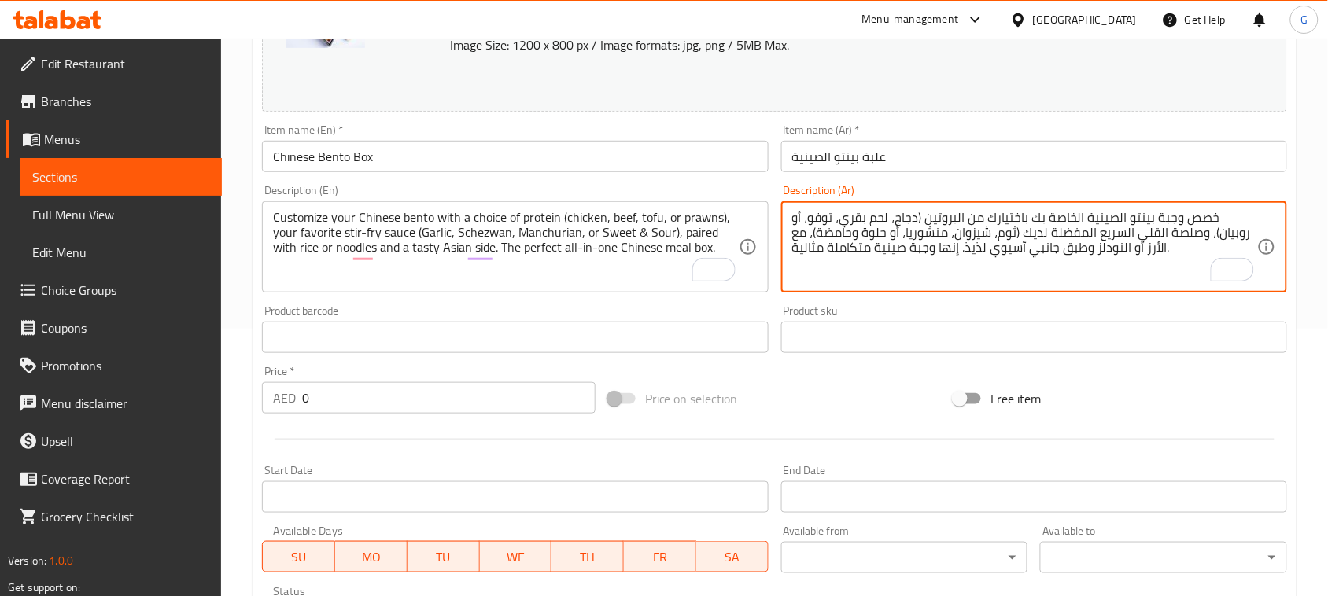
type textarea "خصص وجبة بينتو الصينية الخاصة بك باختيارك من البروتين (دجاج، لحم بقري، توفو، أو…"
click at [398, 165] on input "Chinese Bento Box" at bounding box center [515, 156] width 506 height 31
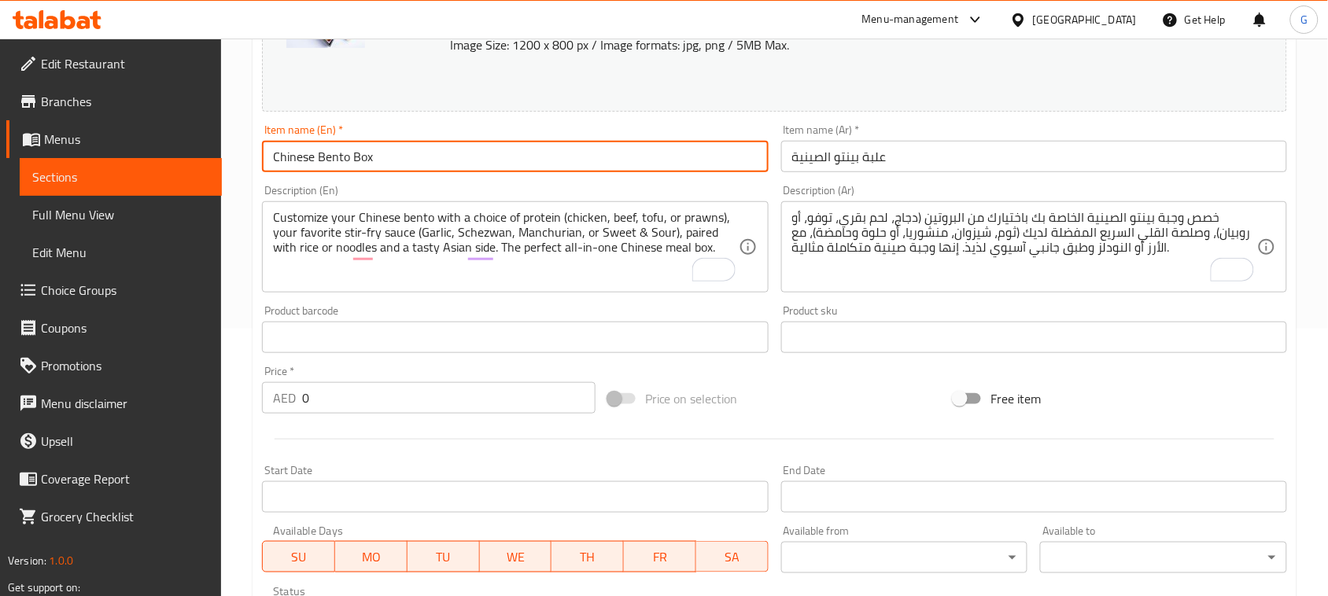
click at [398, 165] on input "Chinese Bento Box" at bounding box center [515, 156] width 506 height 31
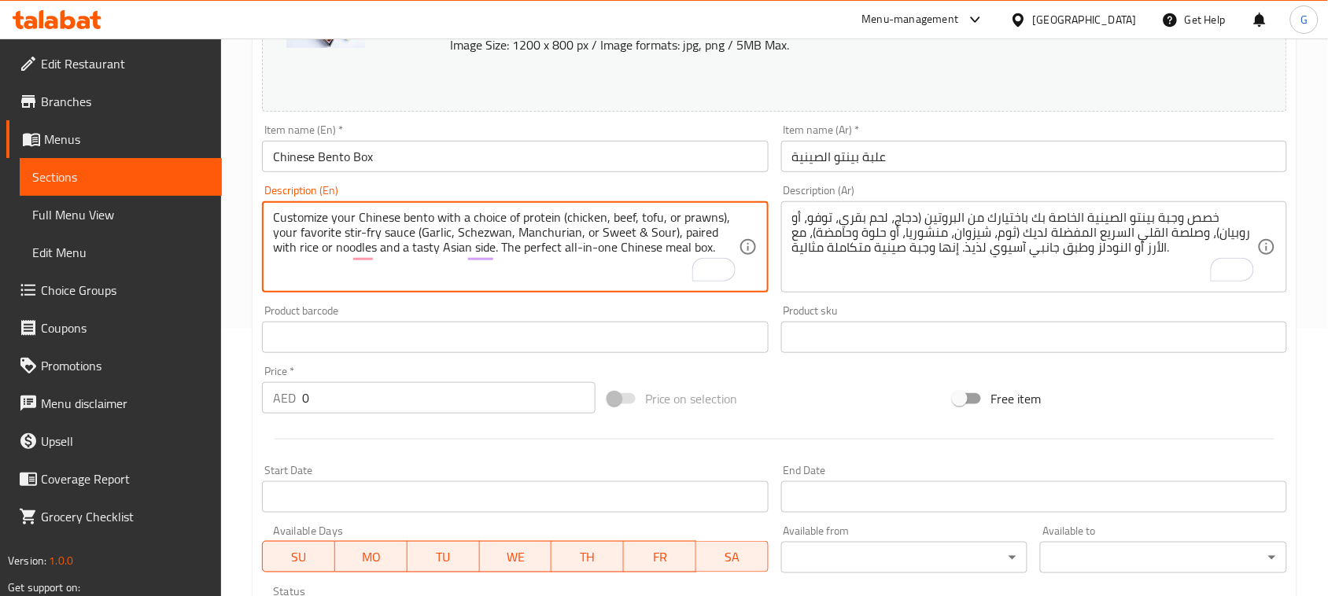
click at [622, 214] on textarea "Customize your Chinese bento with a choice of protein (chicken, beef, tofu, or …" at bounding box center [505, 247] width 465 height 75
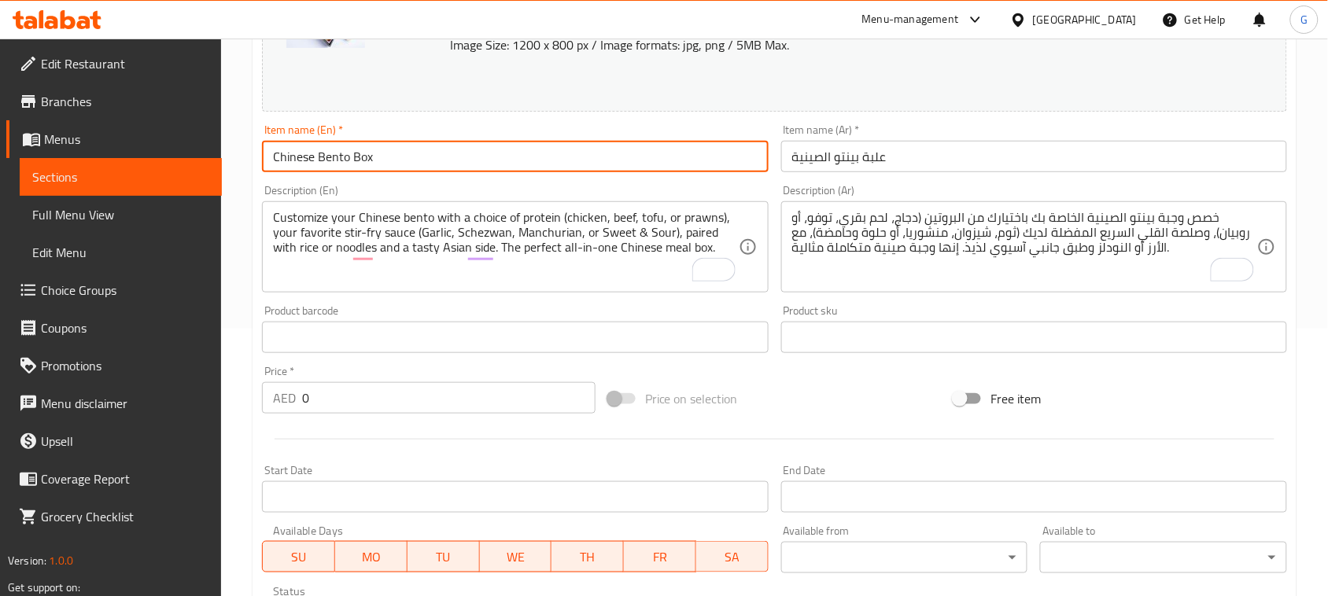
click at [406, 147] on input "Chinese Bento Box" at bounding box center [515, 156] width 506 height 31
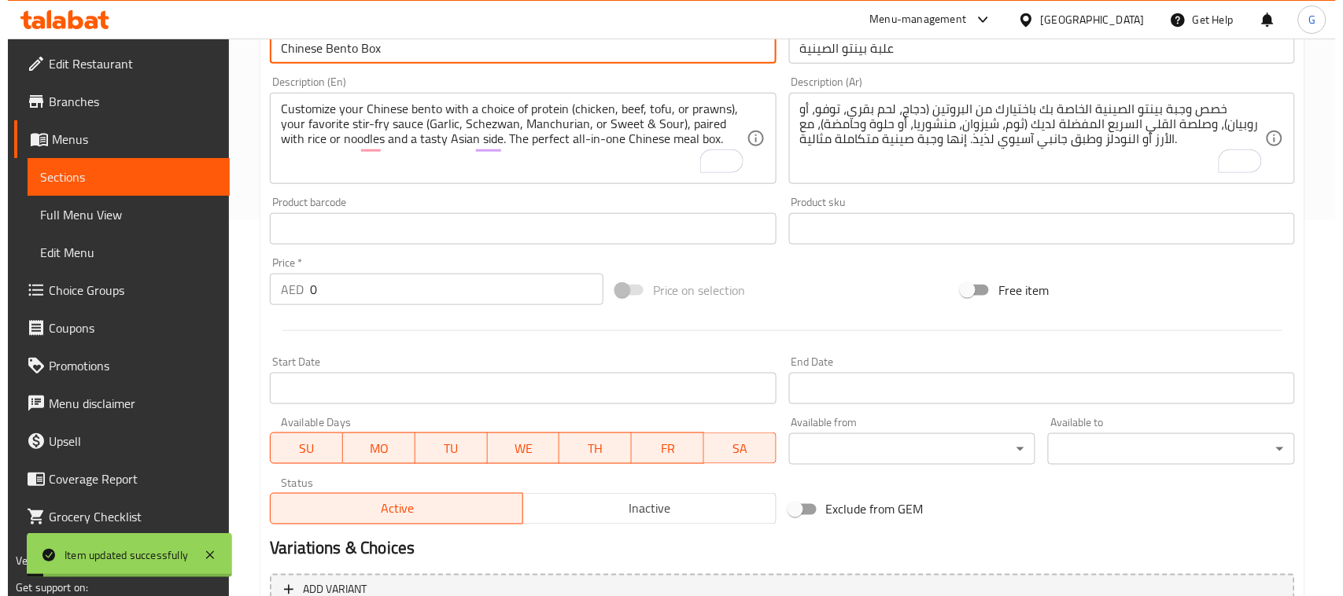
scroll to position [661, 0]
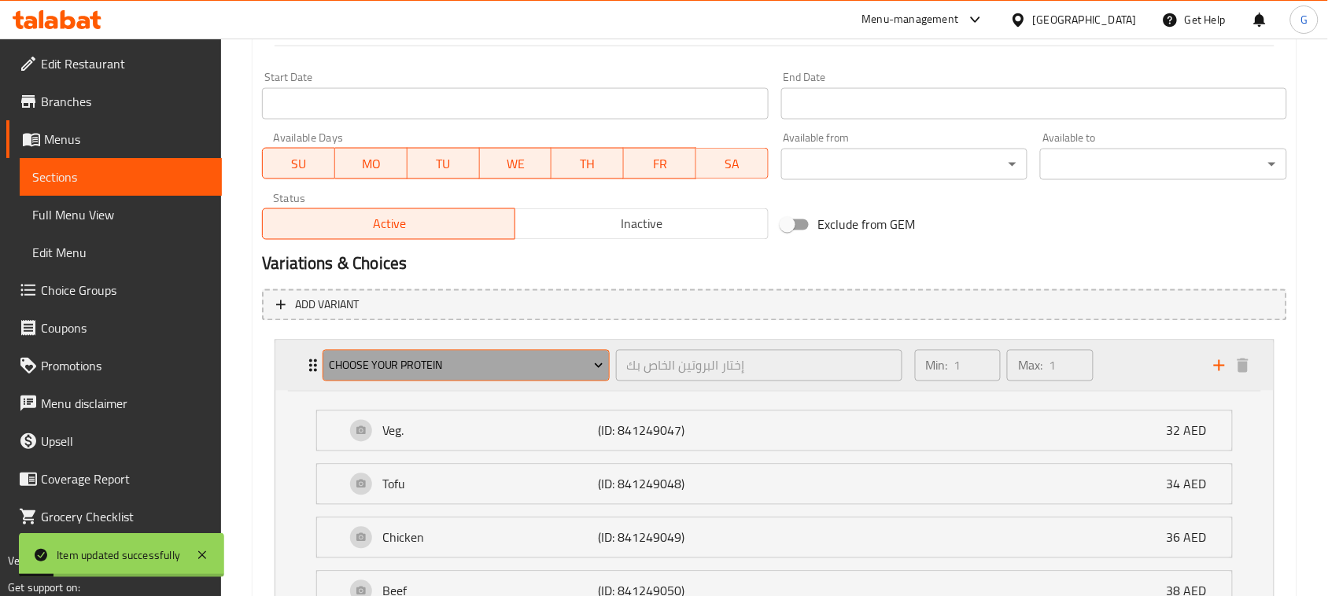
click at [437, 375] on button "Choose Your Protein" at bounding box center [466, 365] width 286 height 31
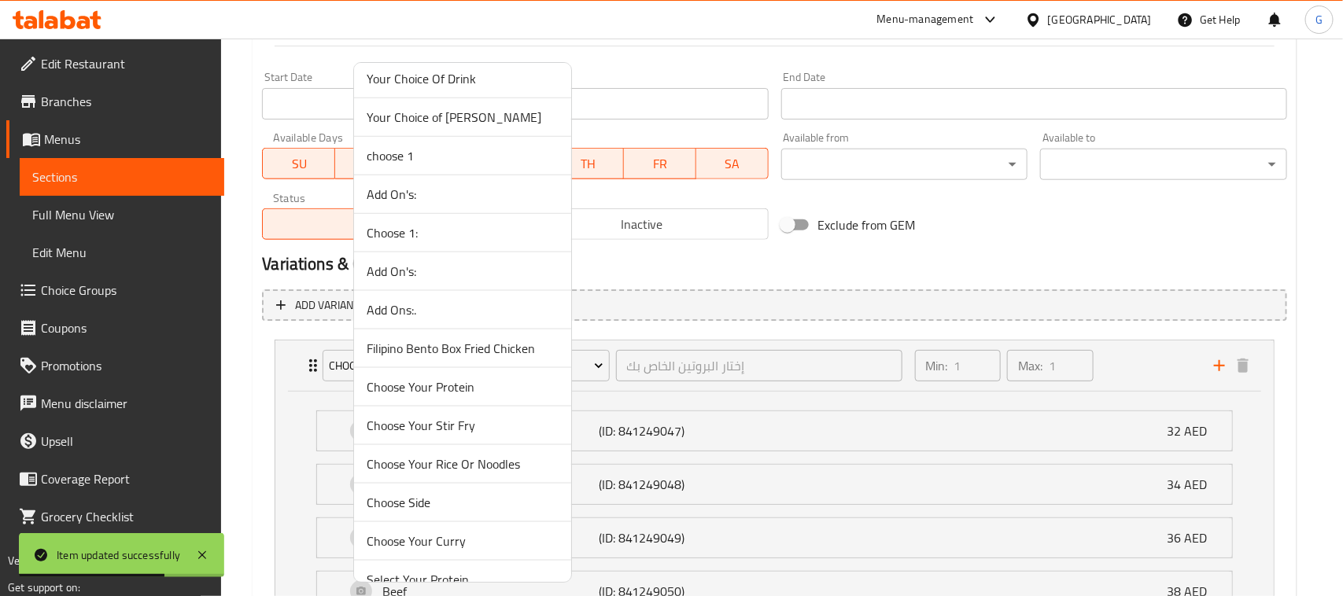
scroll to position [885, 0]
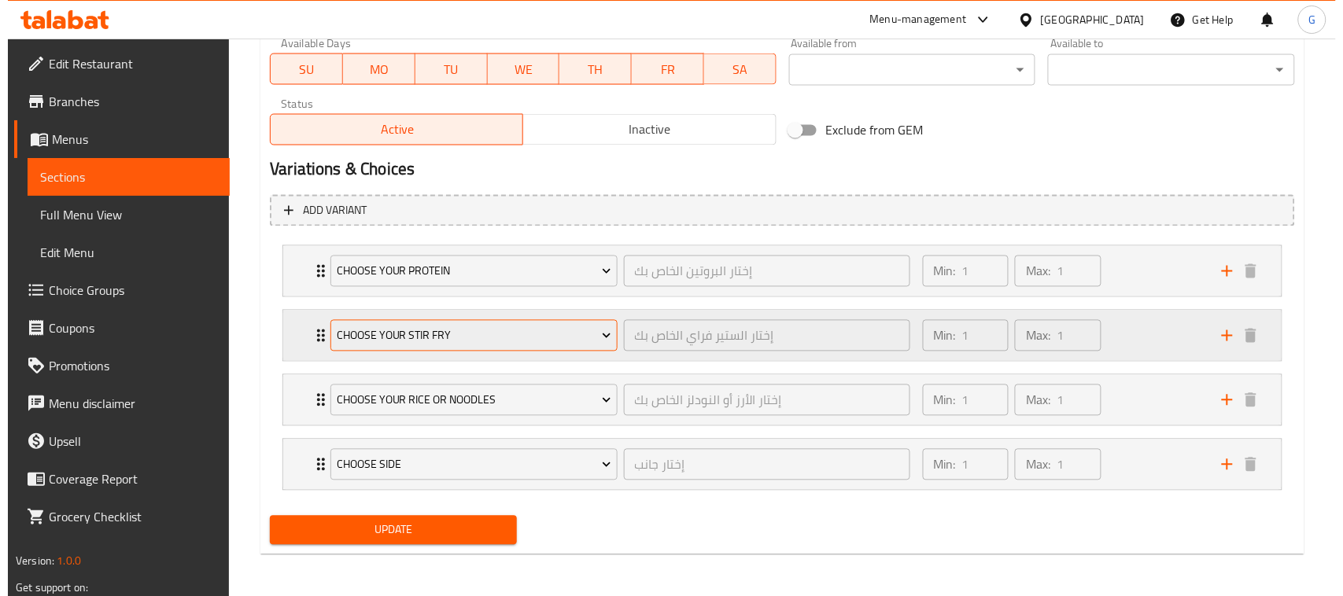
scroll to position [759, 0]
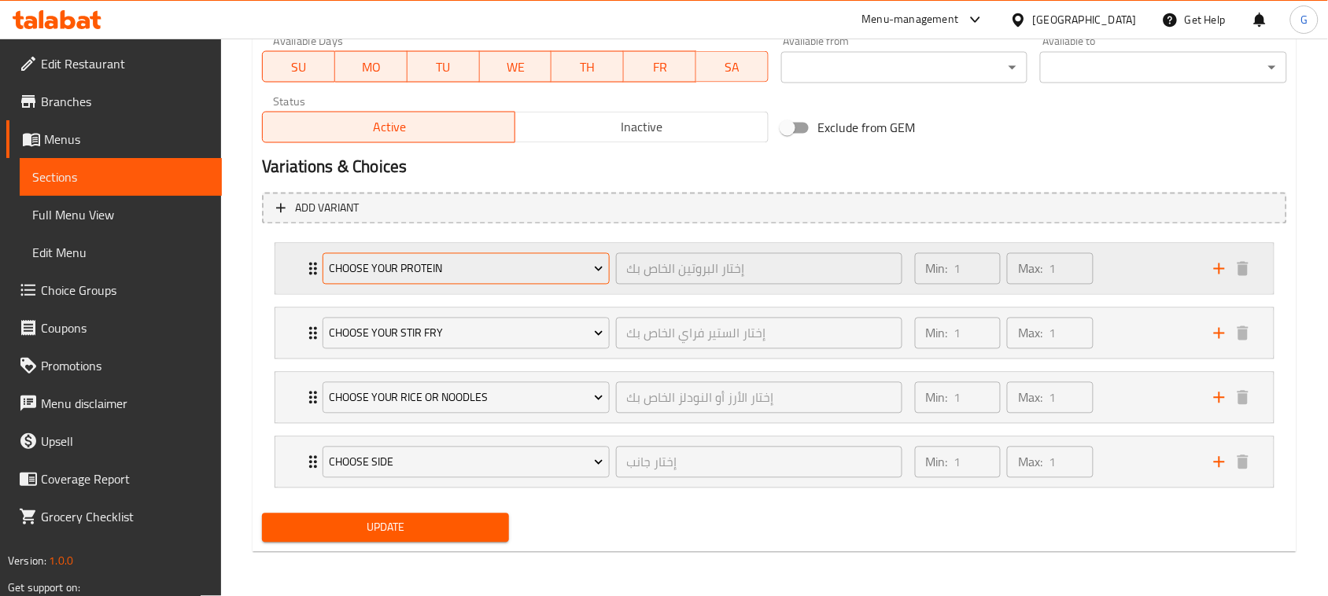
click at [423, 277] on button "Choose Your Protein" at bounding box center [466, 268] width 286 height 31
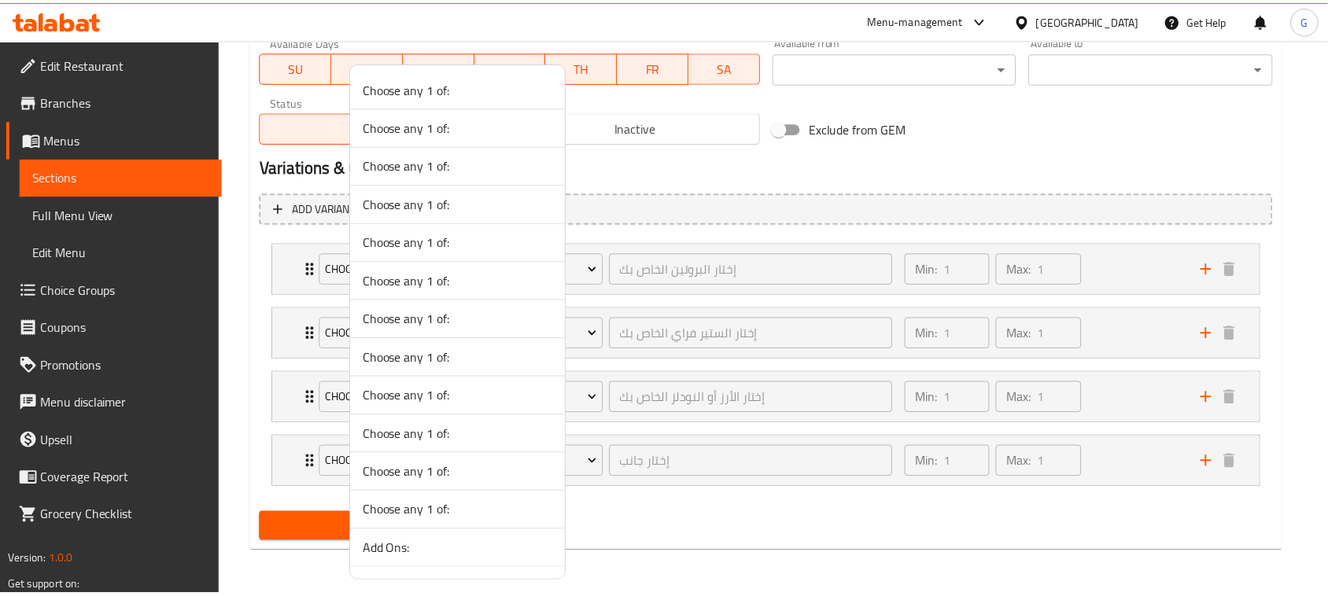
scroll to position [2047, 0]
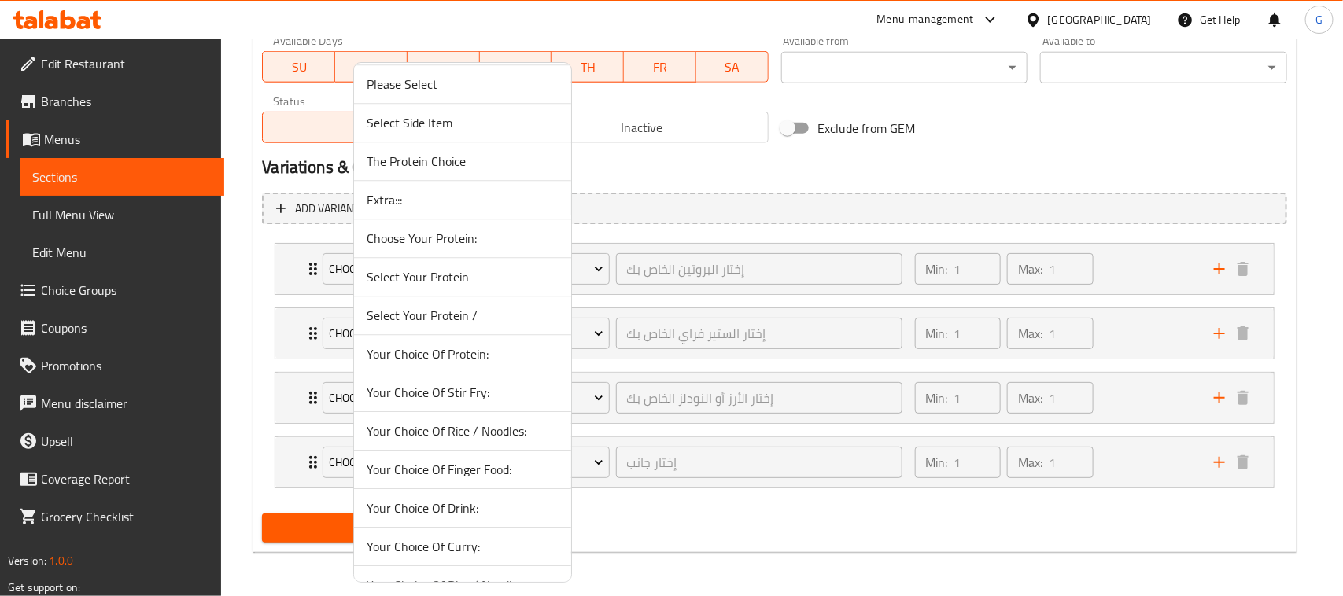
click at [480, 325] on span "Select Your Protein /" at bounding box center [463, 315] width 192 height 19
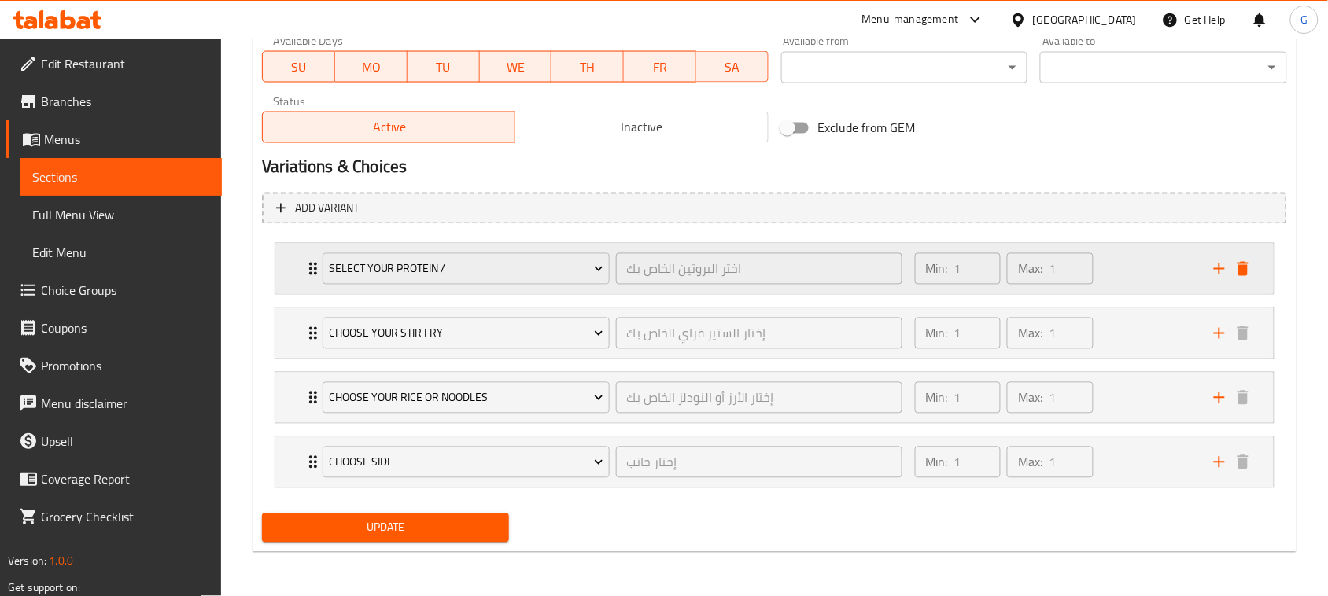
click at [299, 268] on div "Select Your Protein / اختر البروتين الخاص بك ​ Min: 1 ​ Max: 1 ​" at bounding box center [774, 269] width 999 height 50
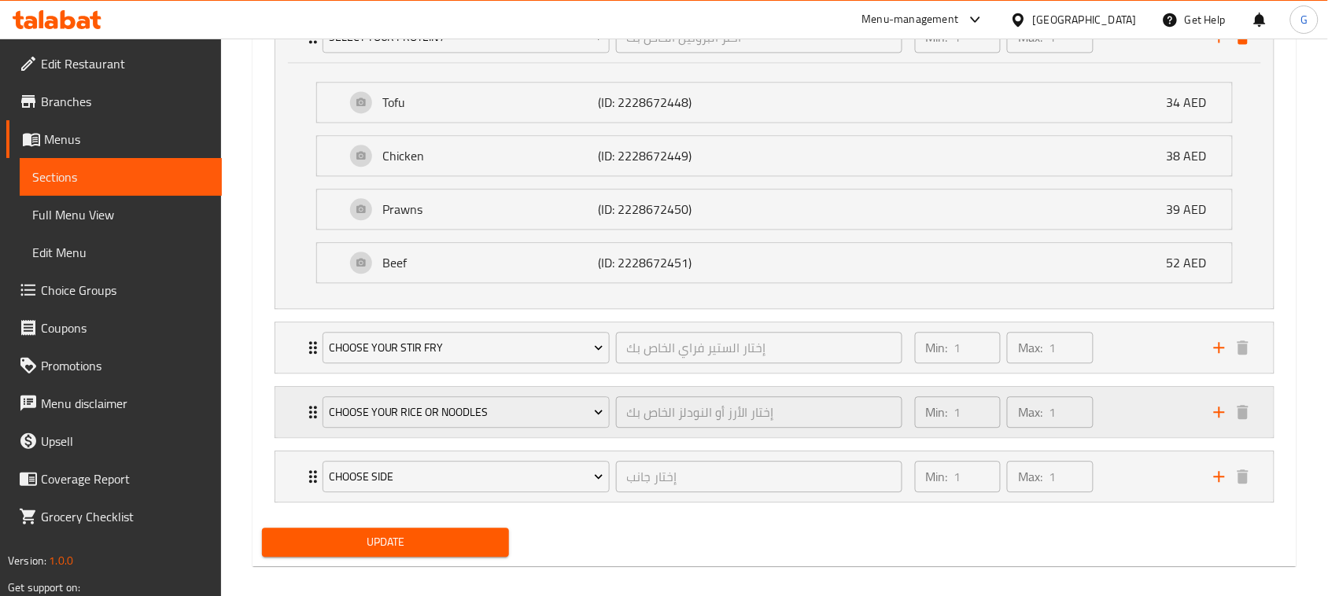
scroll to position [1006, 0]
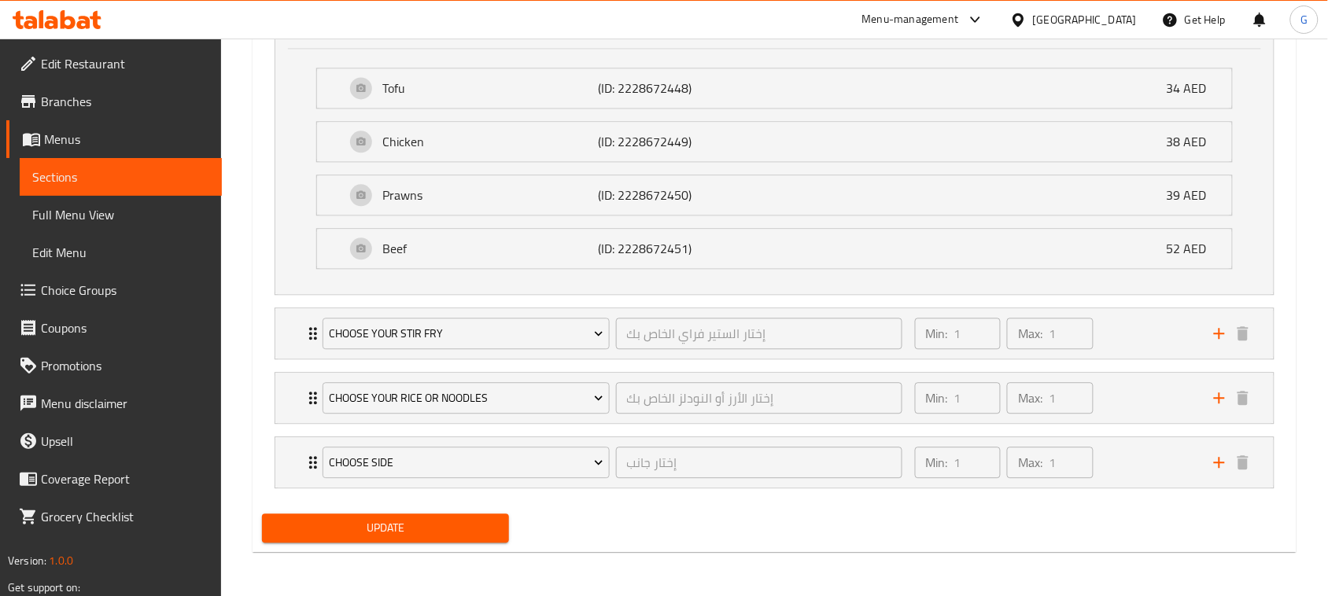
click at [464, 521] on span "Update" at bounding box center [386, 529] width 222 height 20
click at [284, 48] on div "Choose Your Stir Fry إختار الستير فراي الخاص بك ​ Min: 1 ​ Max: 1 ​" at bounding box center [774, 23] width 999 height 50
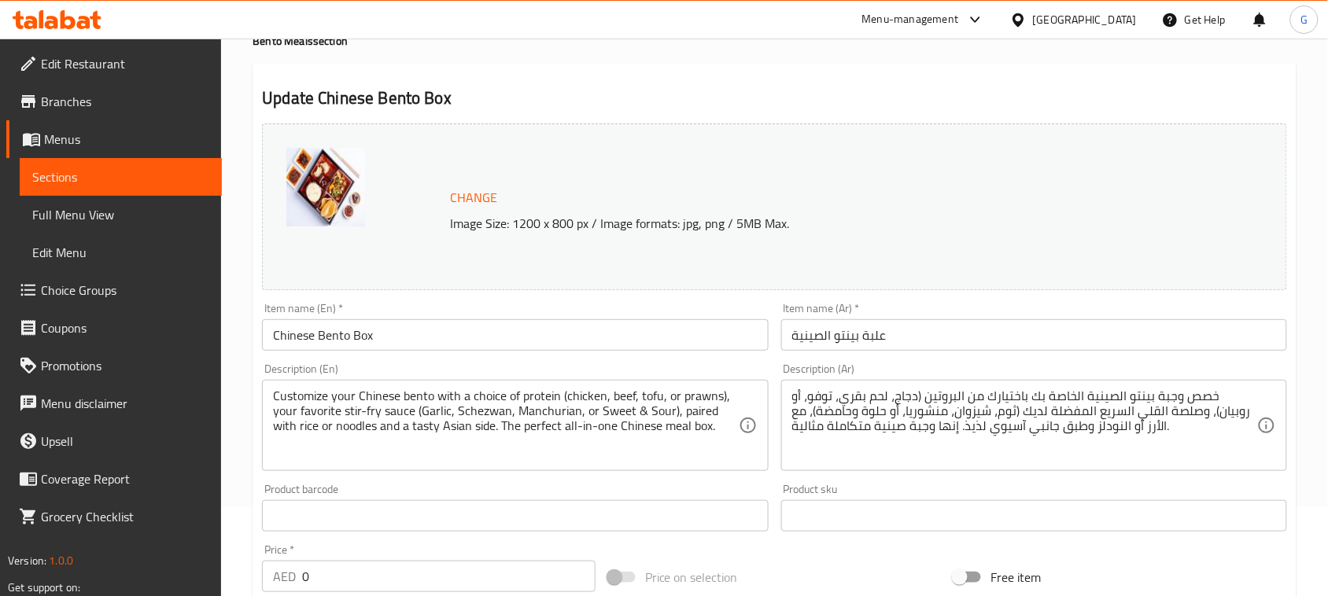
scroll to position [120, 0]
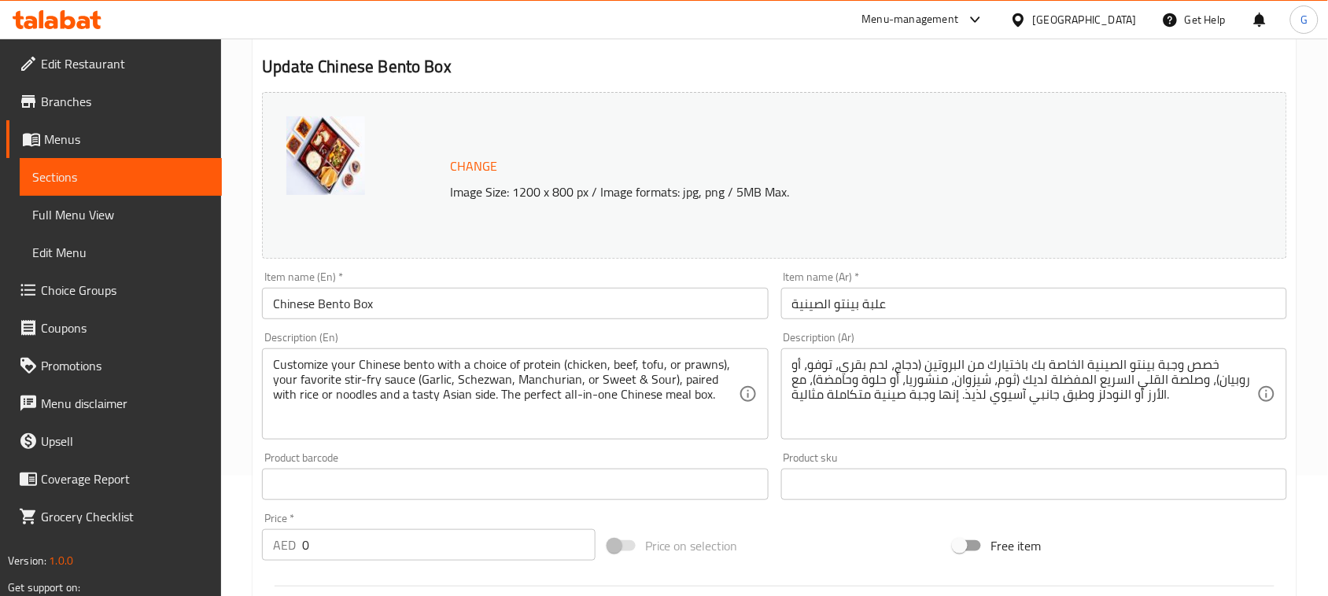
click at [437, 378] on textarea "Customize your Chinese bento with a choice of protein (chicken, beef, tofu, or …" at bounding box center [505, 394] width 465 height 75
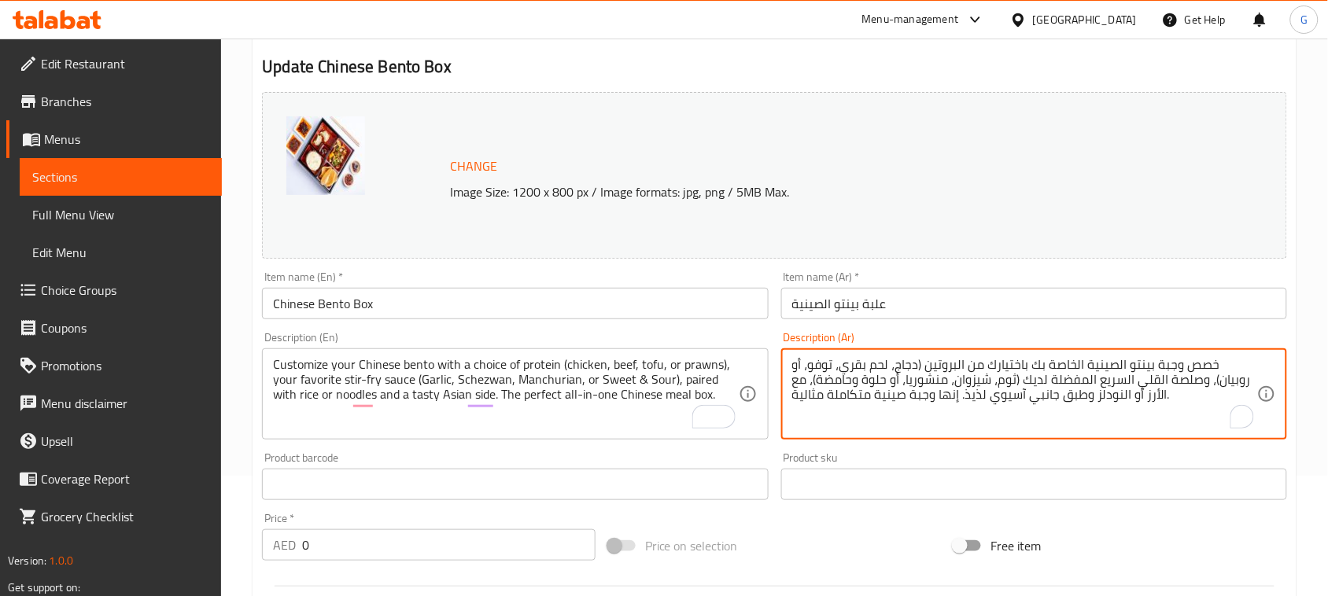
click at [1040, 382] on textarea "خصص وجبة بينتو الصينية الخاصة بك باختيارك من البروتين (دجاج، لحم بقري، توفو، أو…" at bounding box center [1024, 394] width 465 height 75
click at [492, 378] on textarea "Customize your Chinese bento with a choice of protein (chicken, beef, tofu, or …" at bounding box center [505, 394] width 465 height 75
click at [1002, 380] on textarea "خصص وجبة بينتو الصينية الخاصة بك باختيارك من البروتين (دجاج، لحم بقري، توفو، أو…" at bounding box center [1024, 394] width 465 height 75
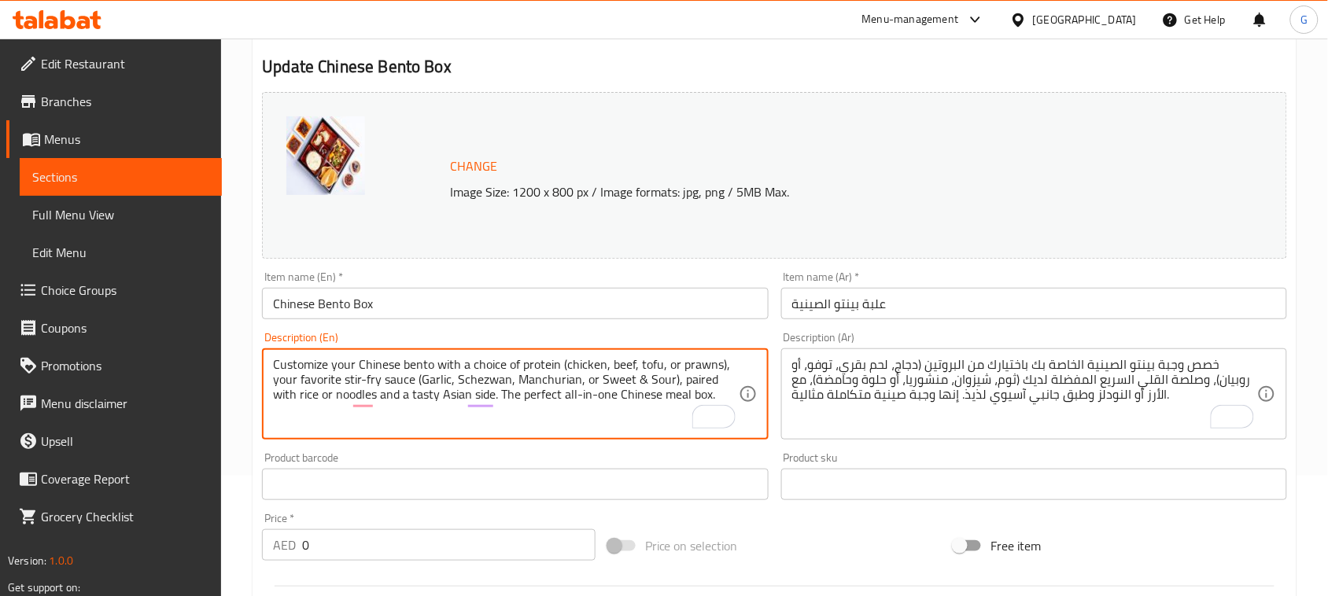
click at [547, 375] on textarea "Customize your Chinese bento with a choice of protein (chicken, beef, tofu, or …" at bounding box center [505, 394] width 465 height 75
click at [531, 376] on textarea "Customize your Chinese bento with a choice of protein (chicken, beef, tofu, or …" at bounding box center [505, 394] width 465 height 75
click at [519, 376] on textarea "Customize your Chinese bento with a choice of protein (chicken, beef, tofu, or …" at bounding box center [505, 394] width 465 height 75
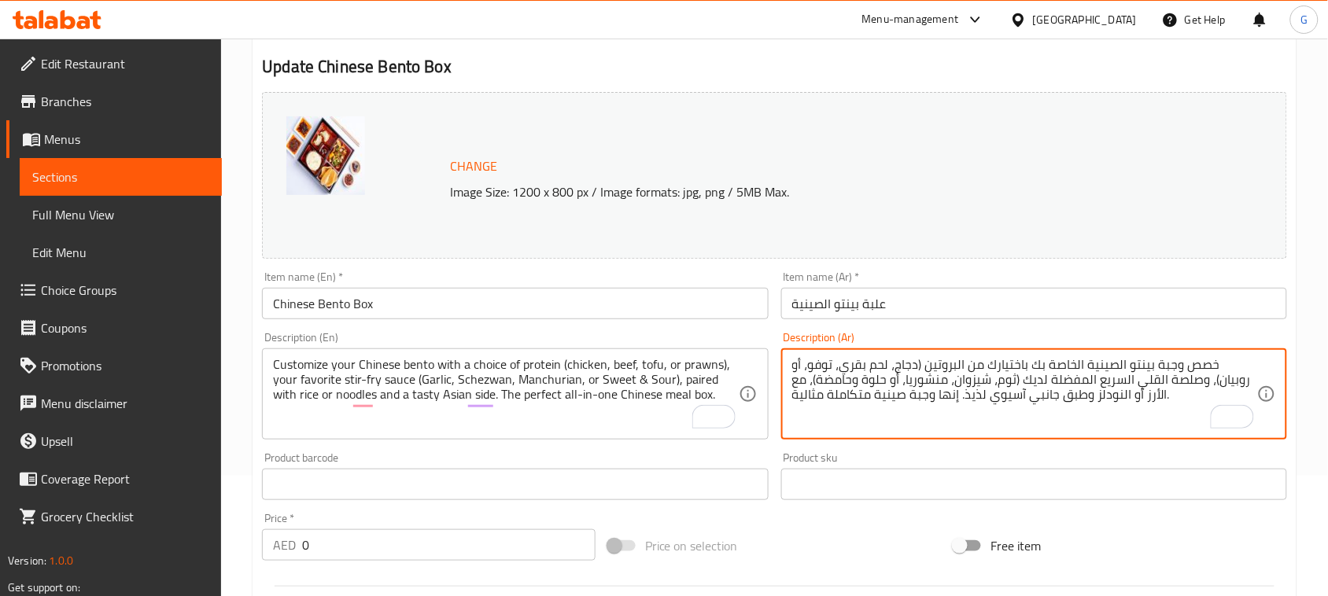
click at [957, 380] on textarea "خصص وجبة بينتو الصينية الخاصة بك باختيارك من البروتين (دجاج، لحم بقري، توفو، أو…" at bounding box center [1024, 394] width 465 height 75
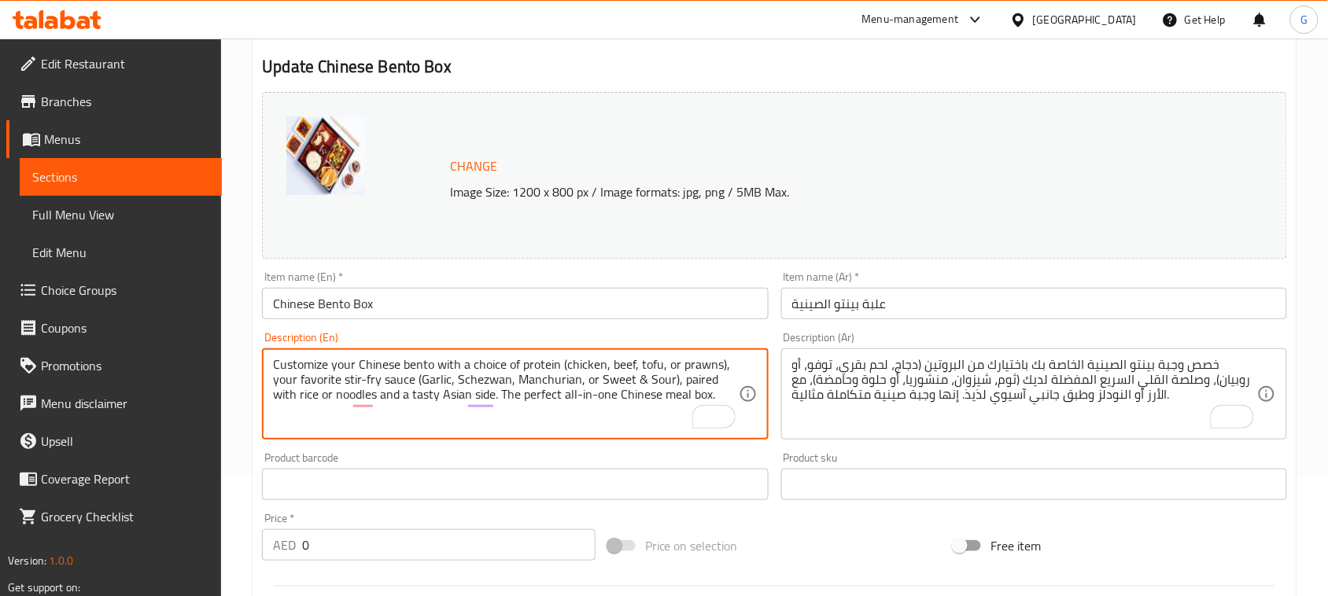
drag, startPoint x: 596, startPoint y: 376, endPoint x: 657, endPoint y: 375, distance: 61.4
click at [657, 384] on textarea "Customize your Chinese bento with a choice of protein (chicken, beef, tofu, or …" at bounding box center [505, 394] width 465 height 75
drag, startPoint x: 595, startPoint y: 382, endPoint x: 671, endPoint y: 382, distance: 76.3
click at [671, 382] on textarea "Customize your Chinese bento with a choice of protein (chicken, beef, tofu, or …" at bounding box center [505, 394] width 465 height 75
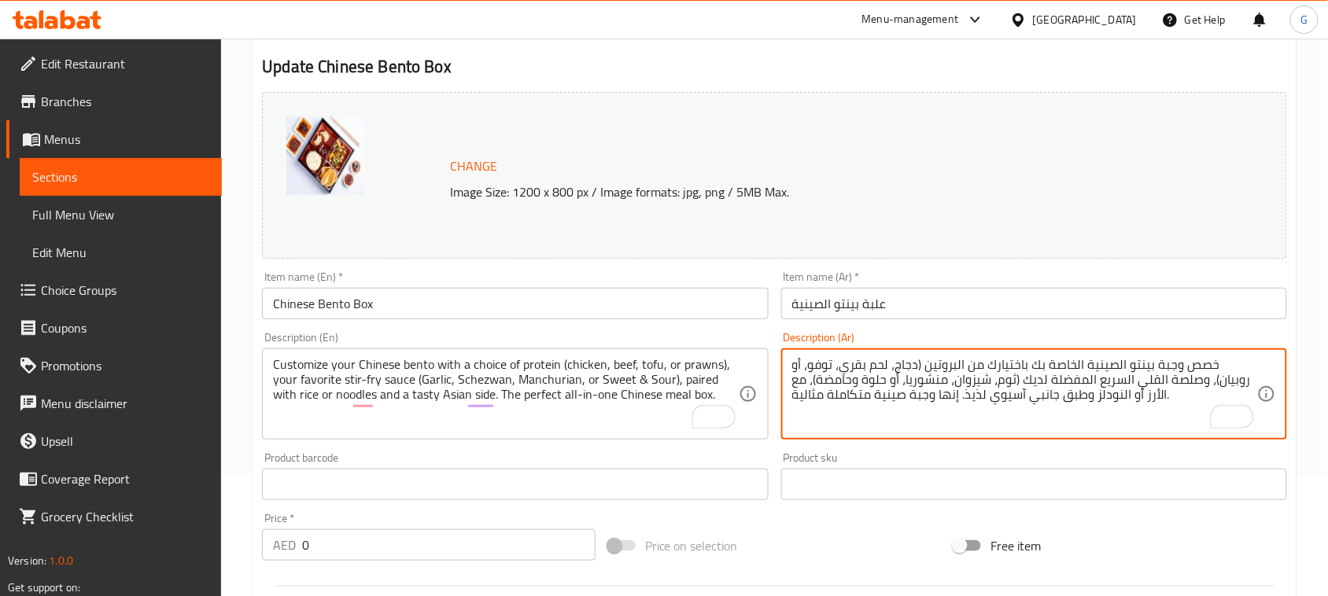
drag, startPoint x: 921, startPoint y: 382, endPoint x: 854, endPoint y: 383, distance: 66.9
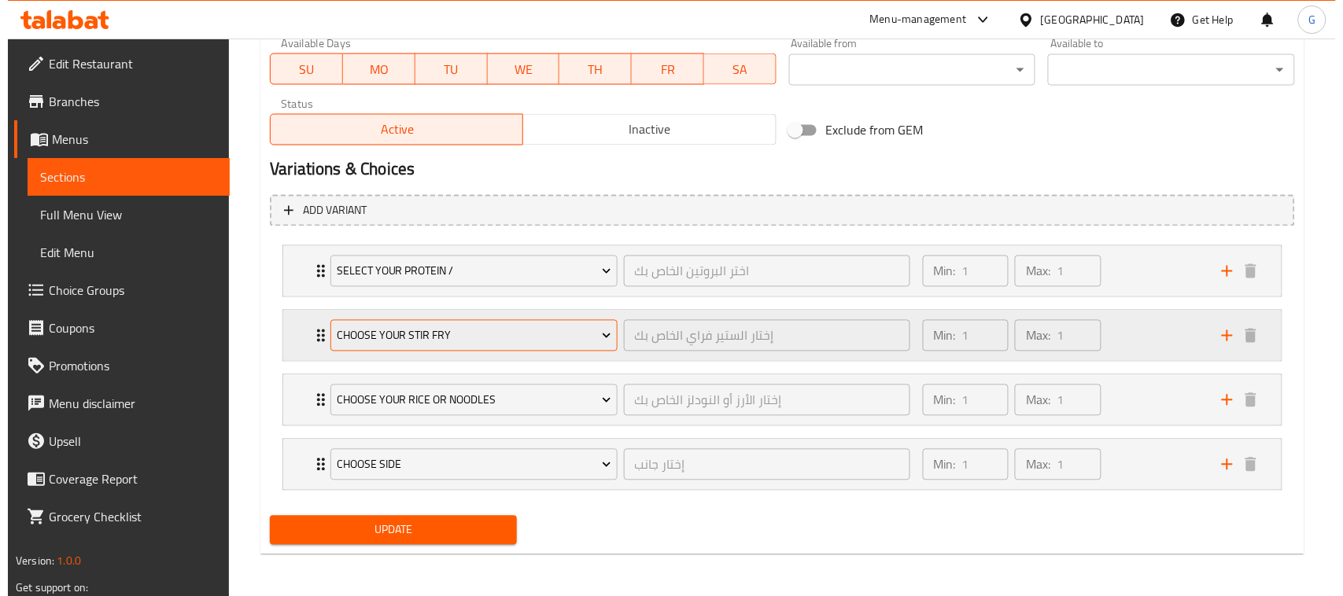
scroll to position [759, 0]
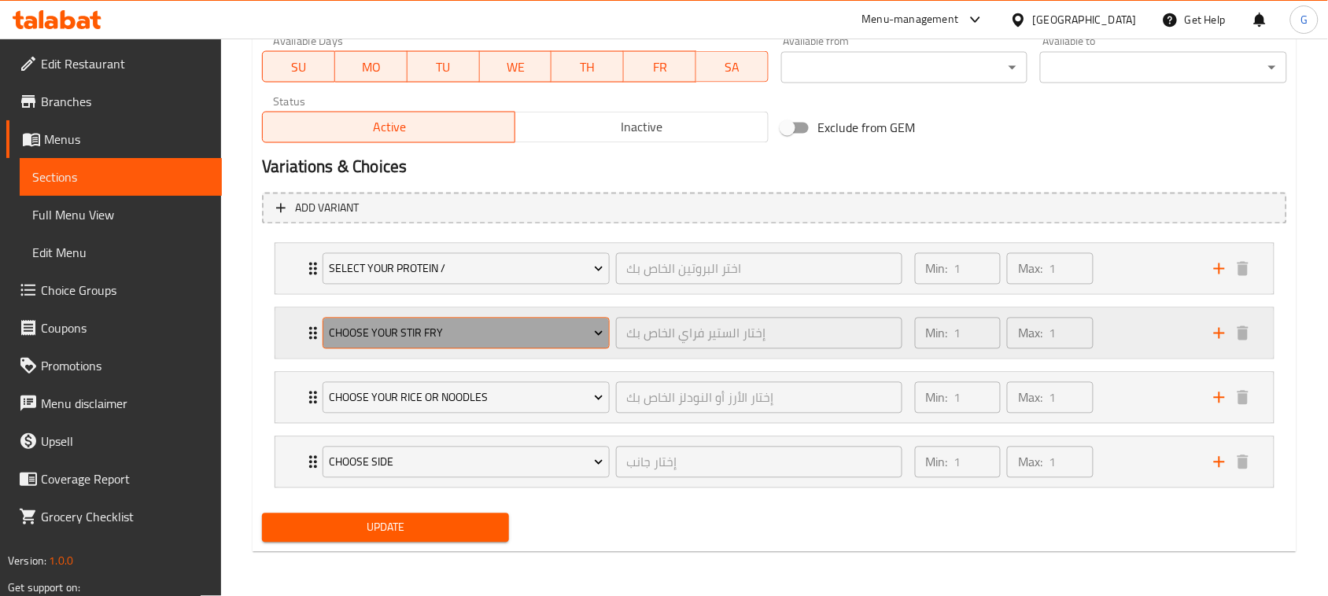
click at [414, 335] on span "Choose Your Stir Fry" at bounding box center [466, 334] width 275 height 20
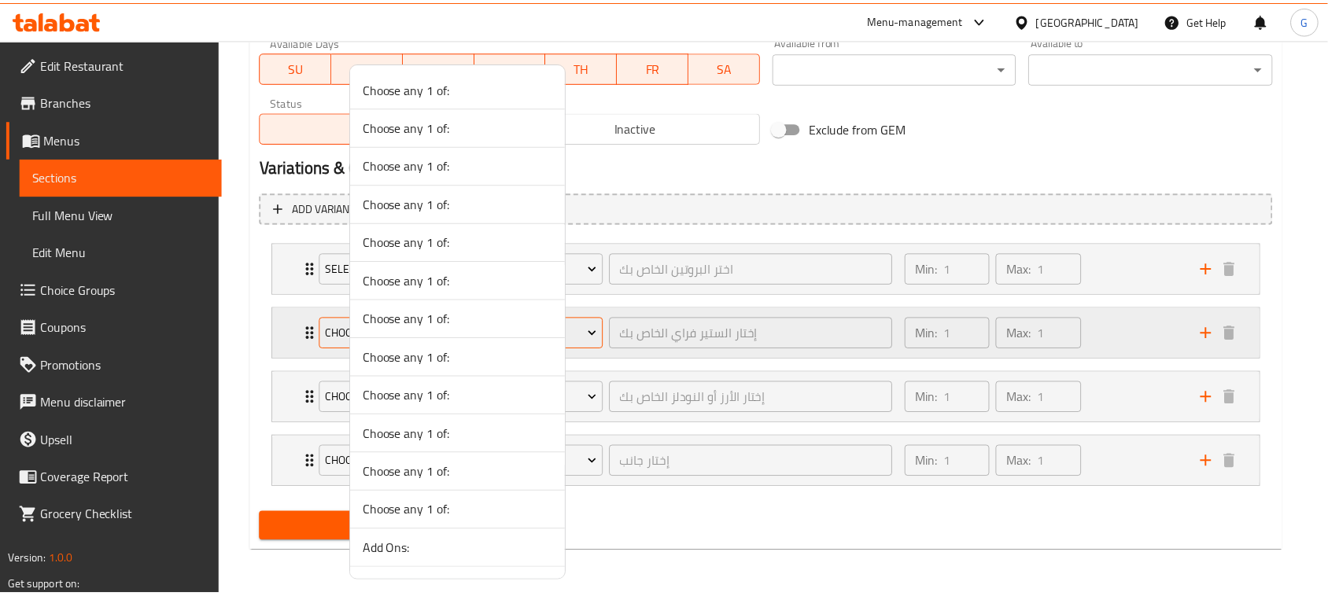
scroll to position [2086, 0]
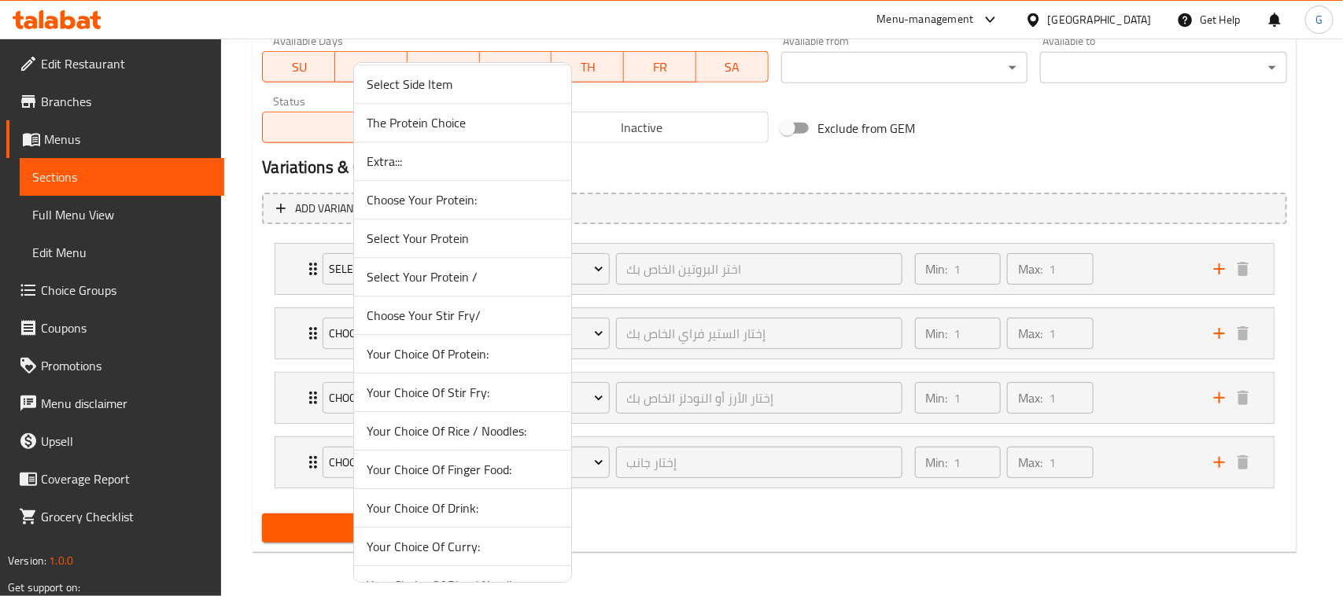
click at [474, 325] on span "Choose Your Stir Fry/" at bounding box center [463, 315] width 192 height 19
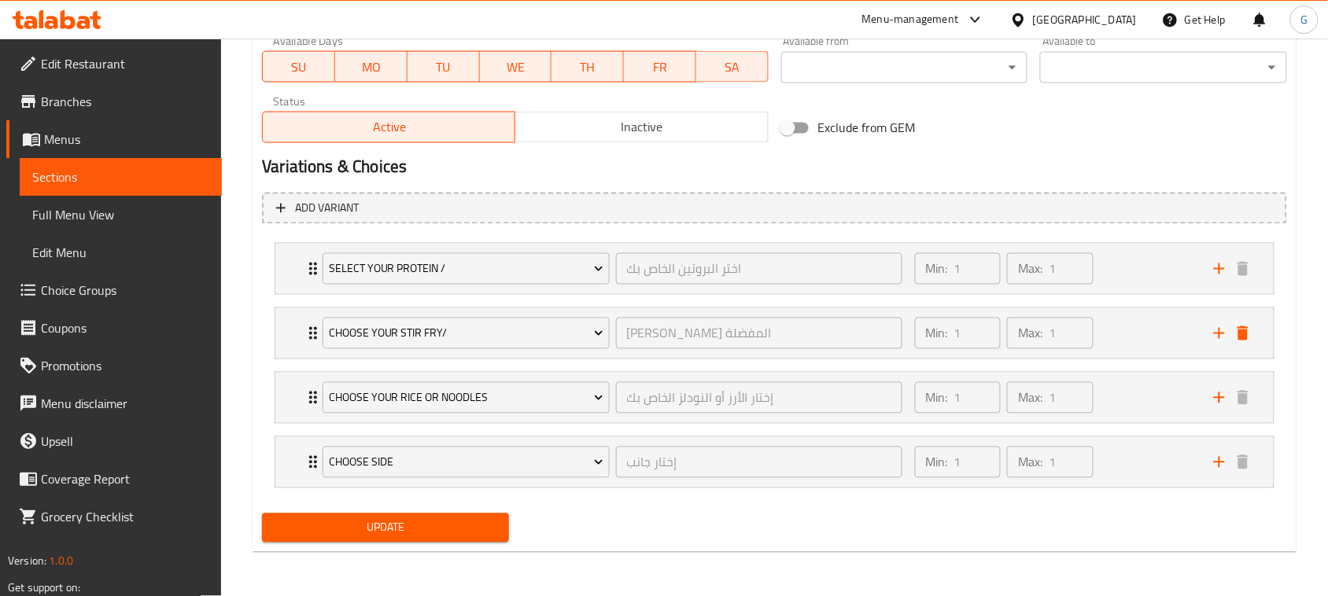
click at [445, 527] on span "Update" at bounding box center [386, 529] width 222 height 20
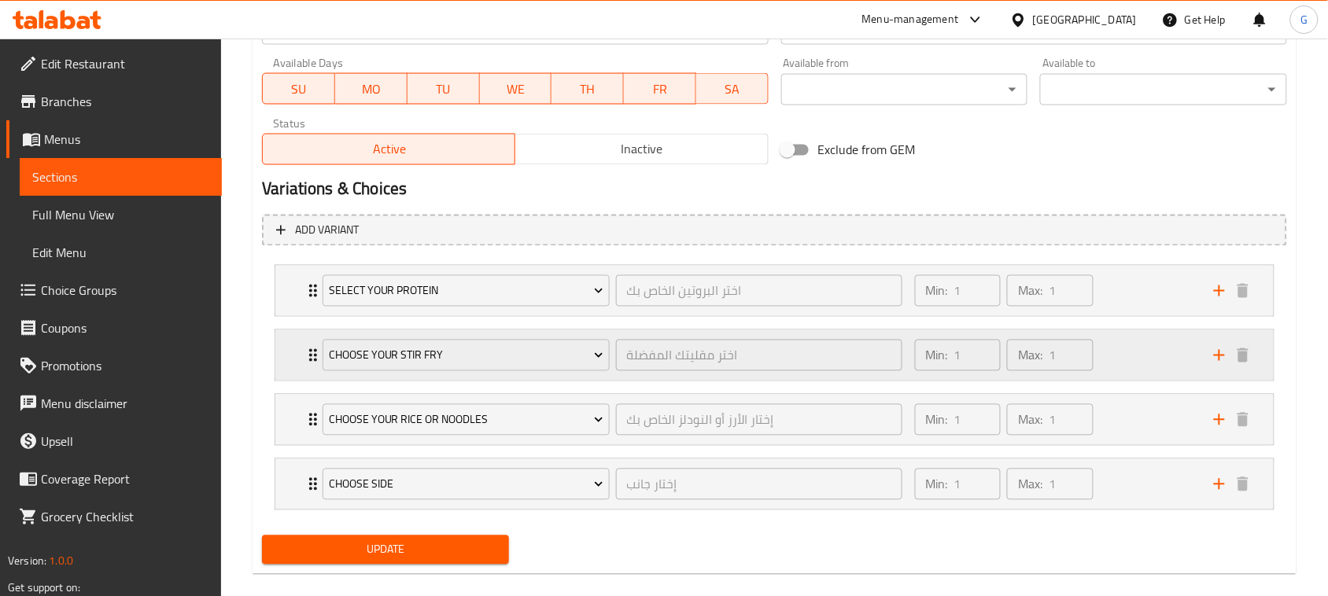
scroll to position [759, 0]
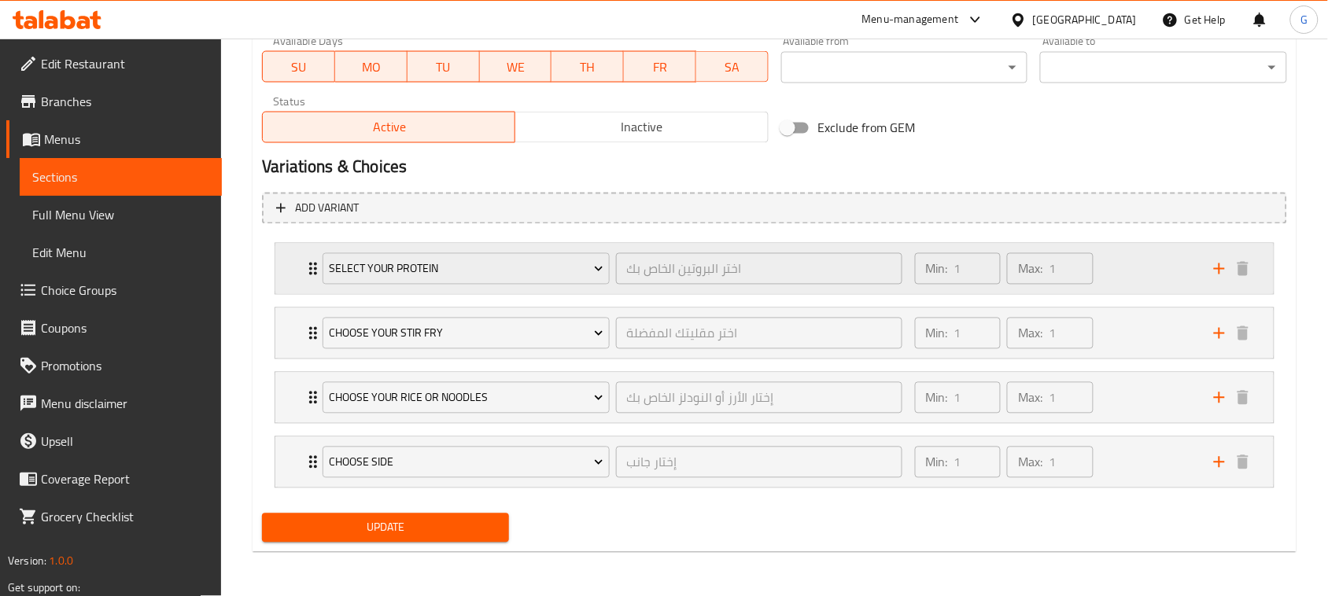
click at [288, 264] on div "Select Your Protein اختر البروتين الخاص بك ​ Min: 1 ​ Max: 1 ​" at bounding box center [774, 269] width 999 height 50
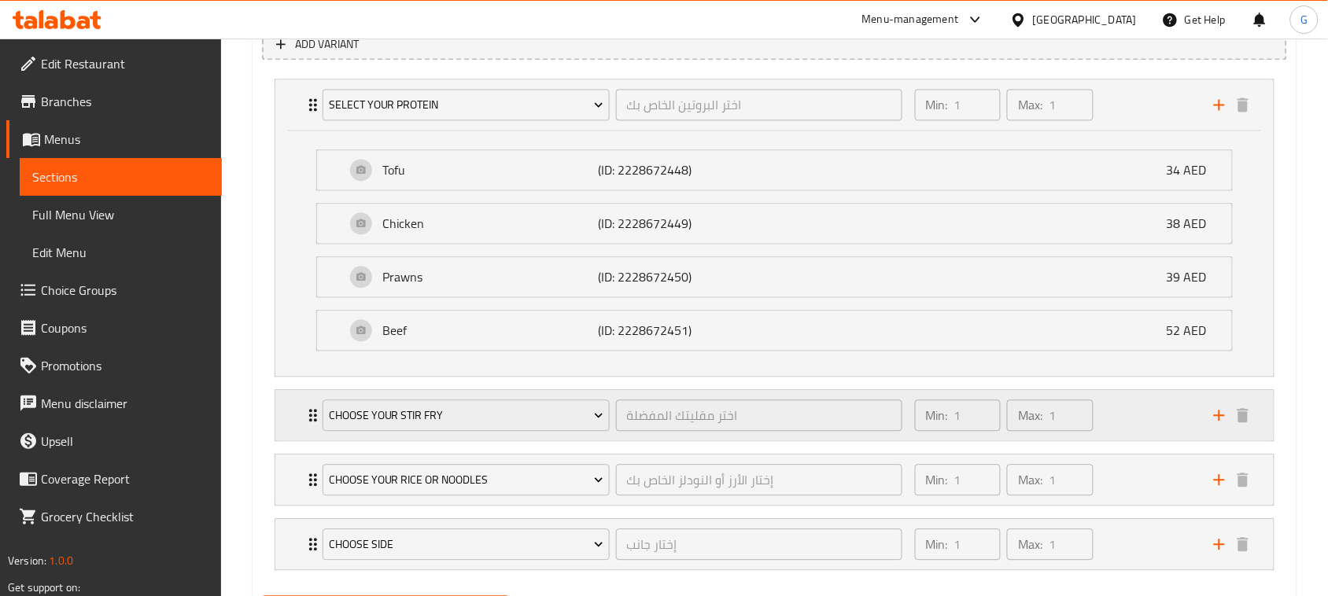
scroll to position [956, 0]
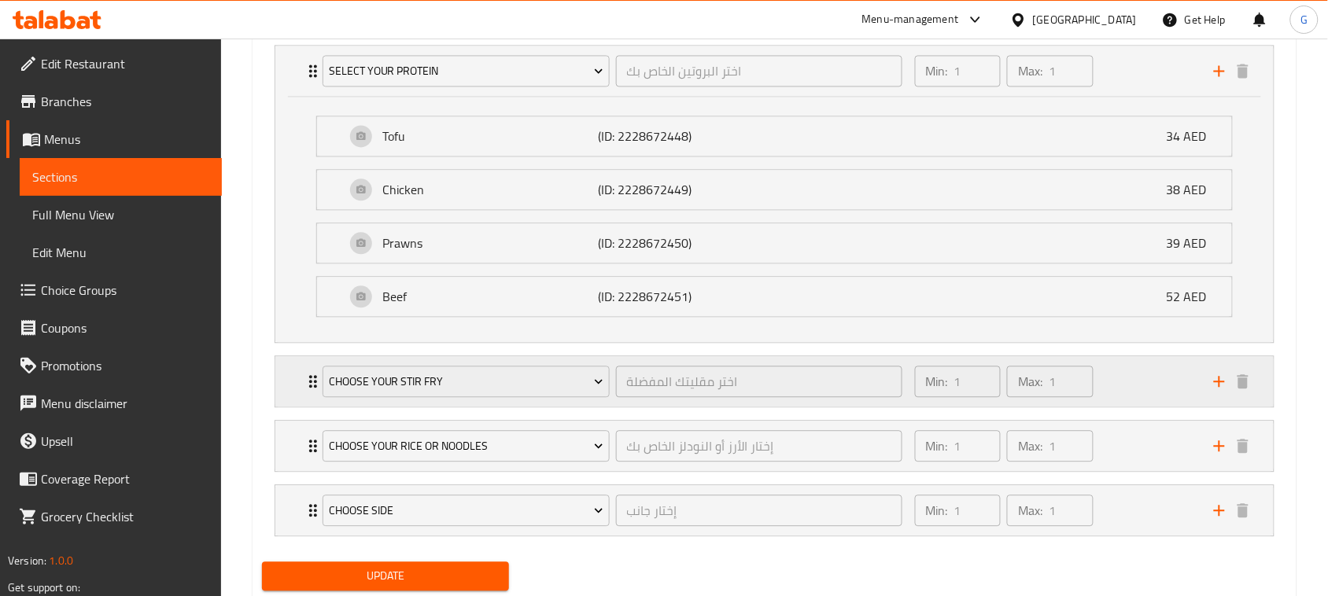
click at [282, 96] on div "Choose Your Stir Fry اختر مقليتك المفضلة ​ Min: 1 ​ Max: 1 ​" at bounding box center [774, 71] width 999 height 50
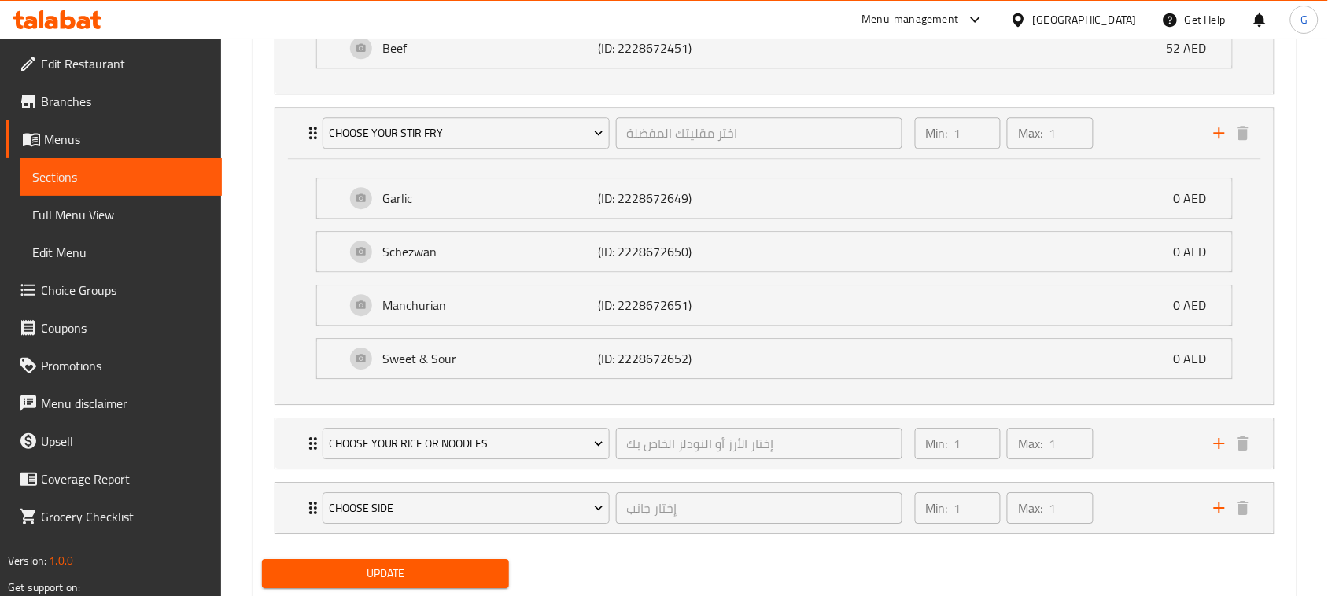
scroll to position [1253, 0]
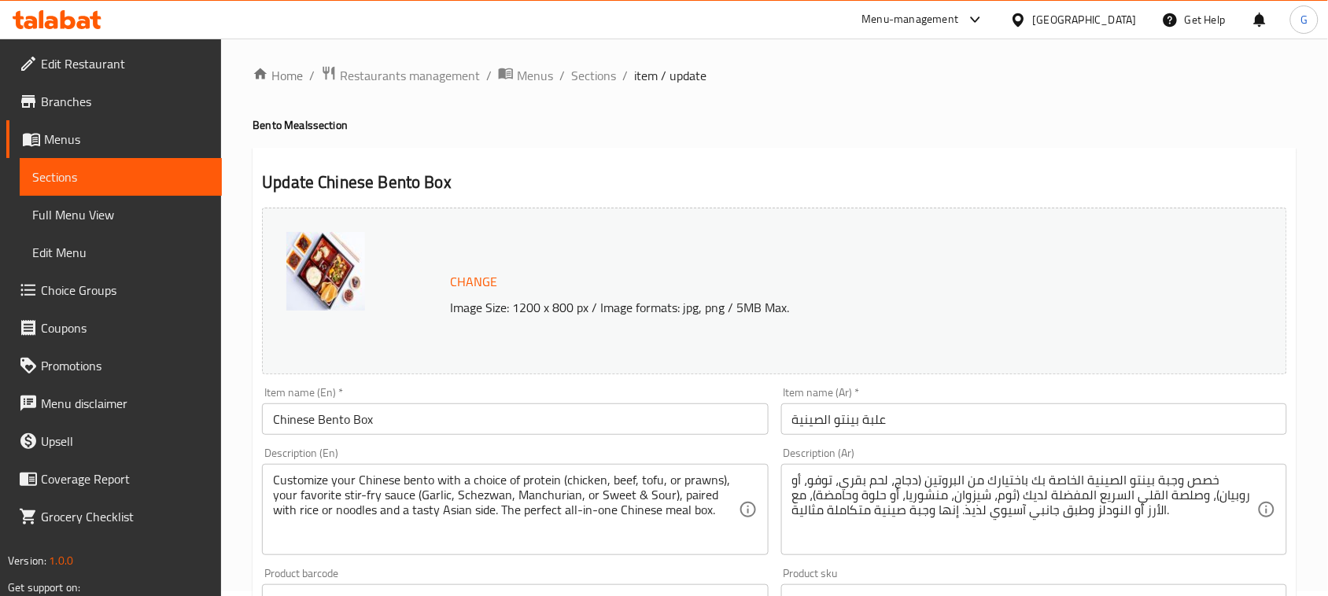
scroll to position [0, 0]
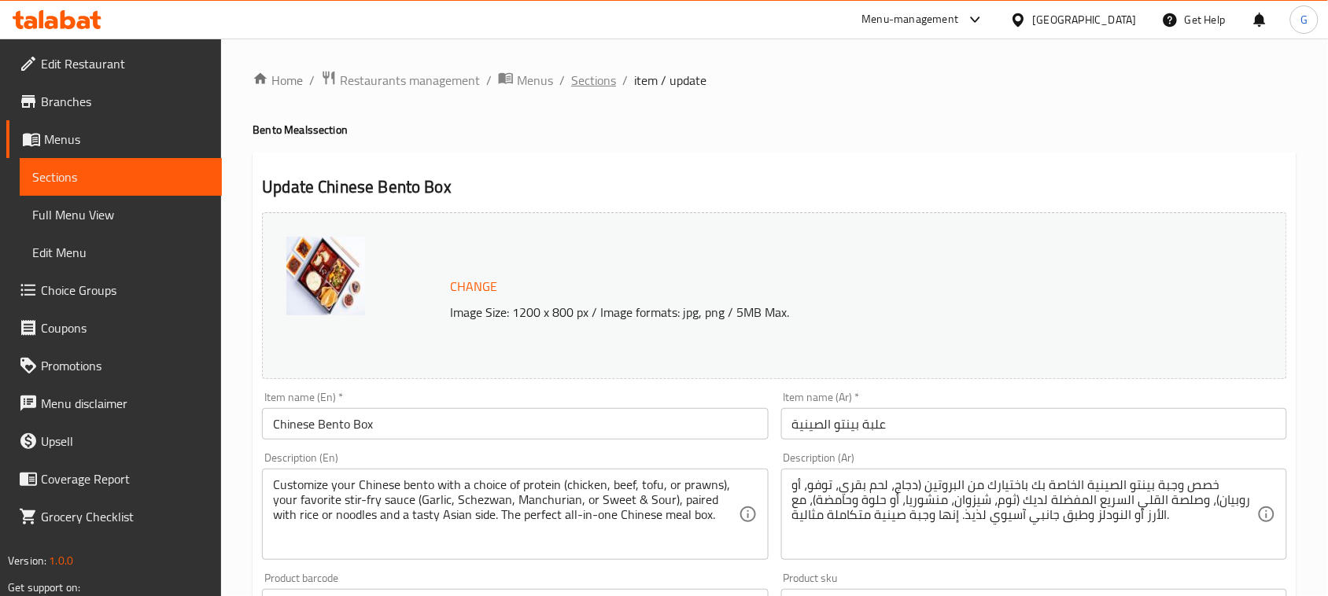
click at [589, 80] on span "Sections" at bounding box center [593, 80] width 45 height 19
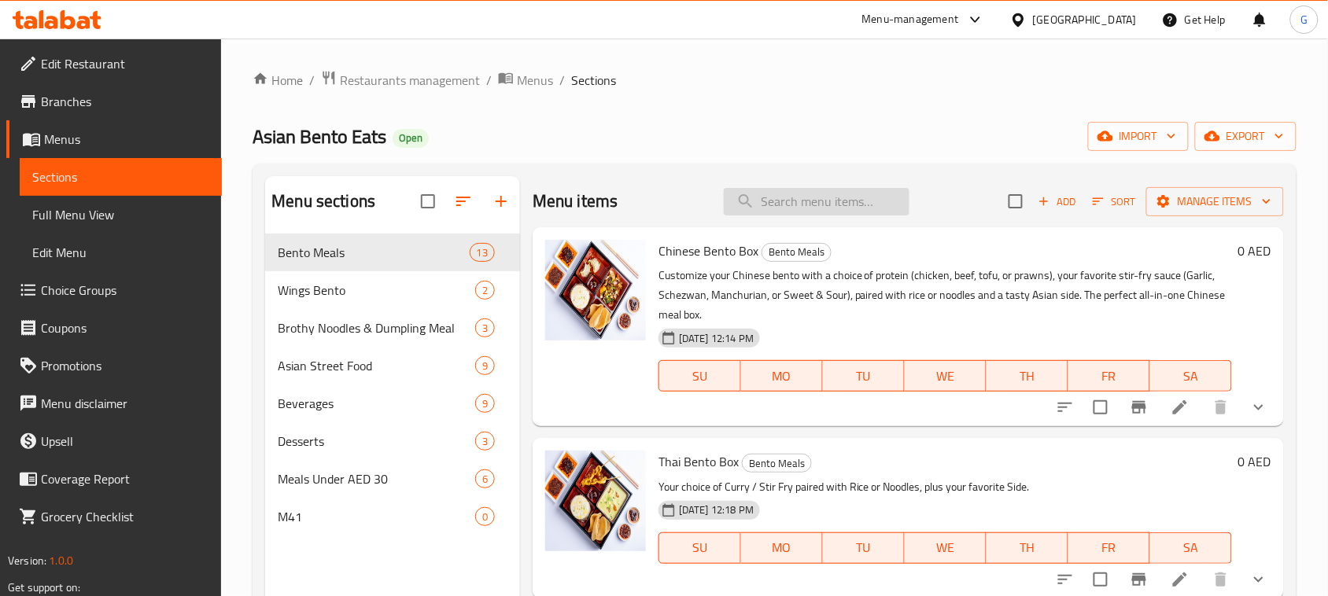
click at [750, 214] on input "search" at bounding box center [817, 202] width 186 height 28
paste input "Thai Bento Box"
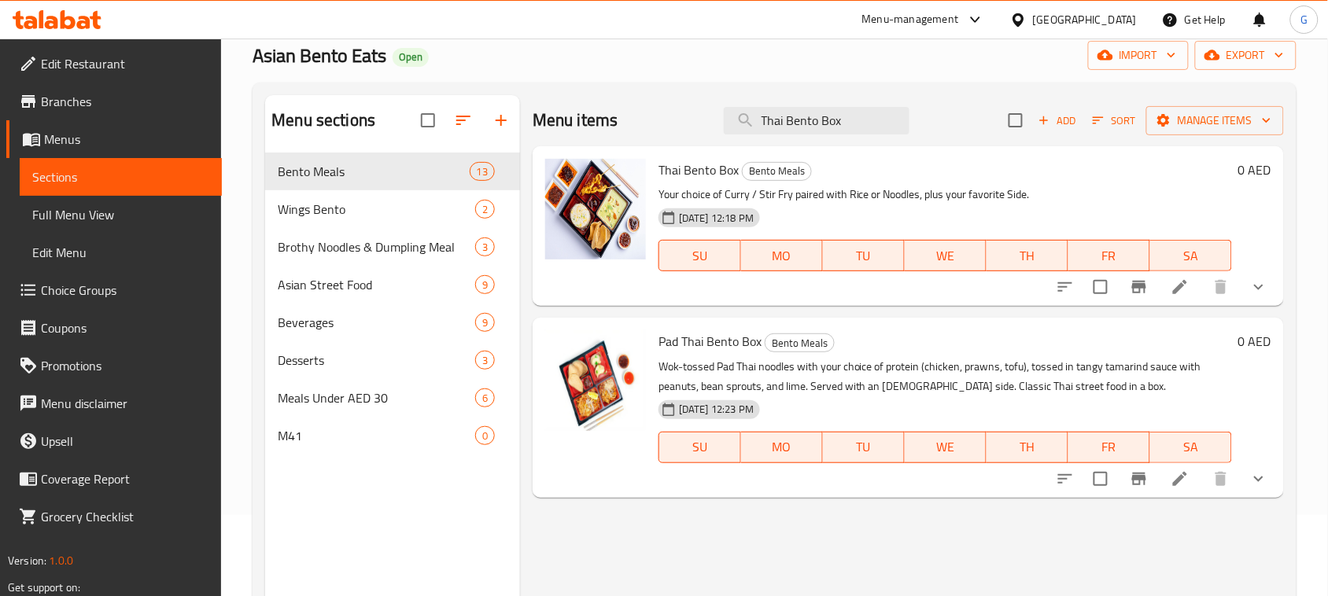
scroll to position [98, 0]
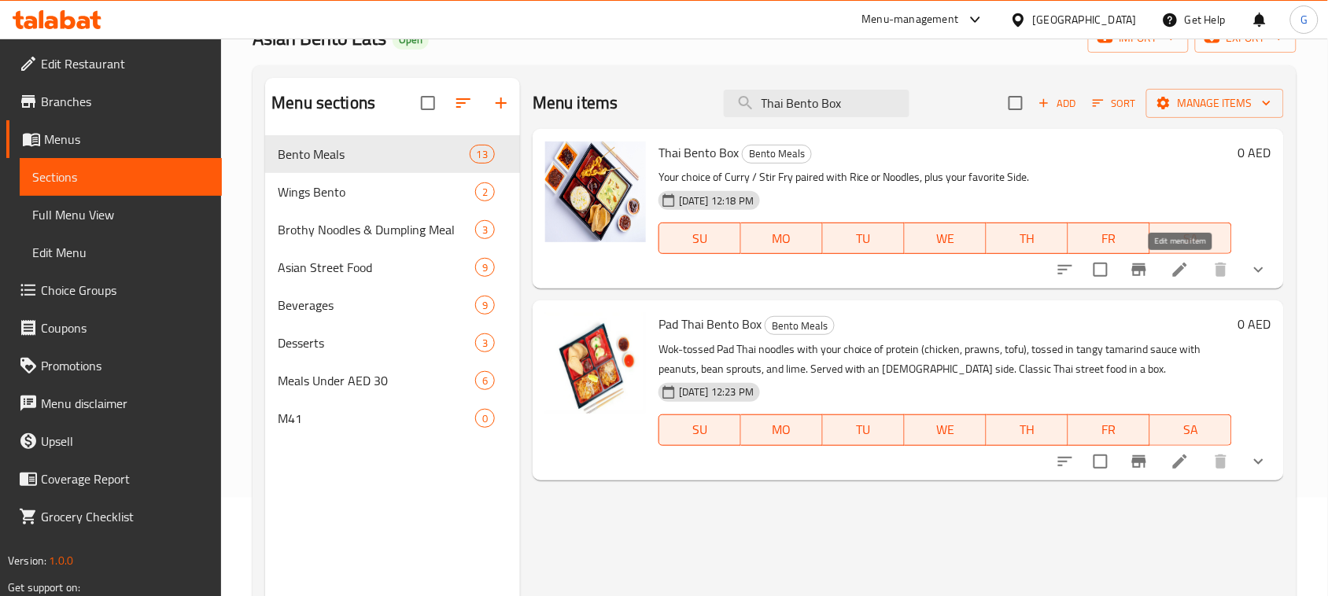
type input "Thai Bento Box"
click at [1174, 274] on icon at bounding box center [1180, 270] width 14 height 14
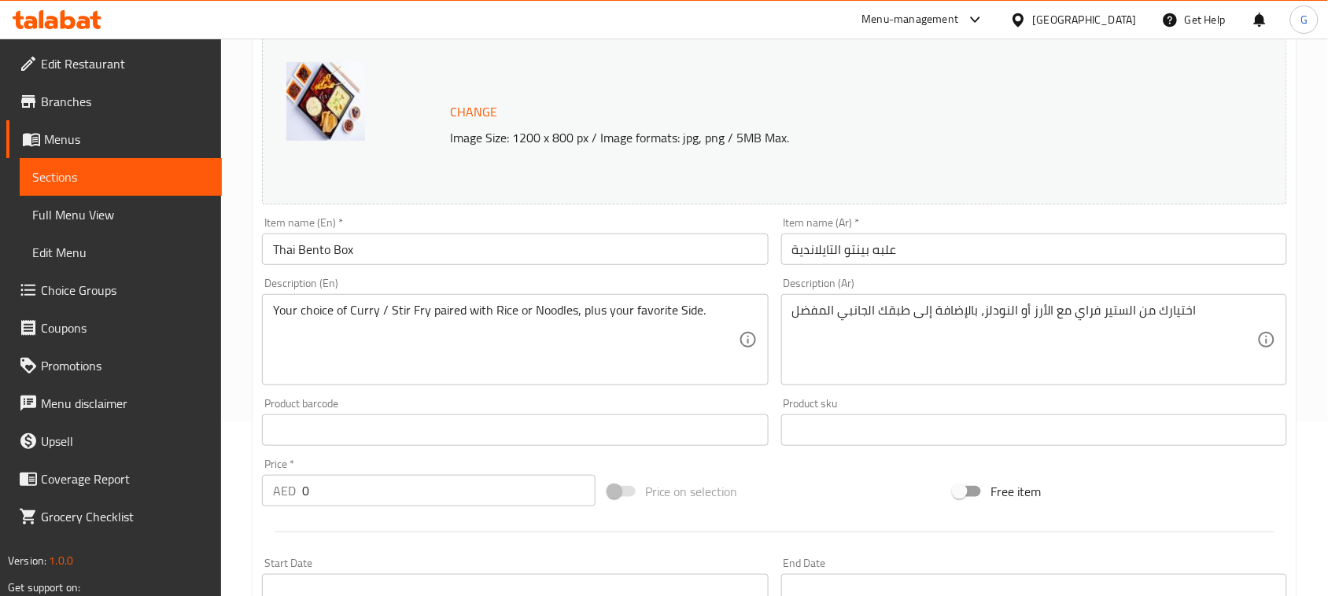
scroll to position [197, 0]
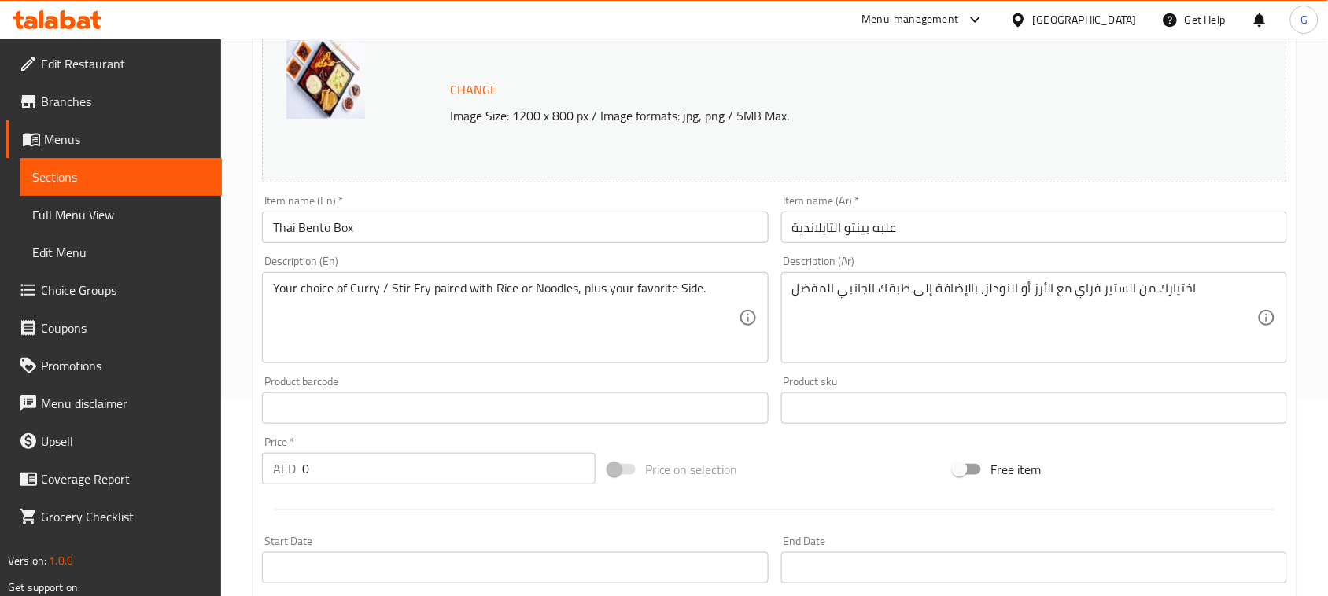
click at [393, 292] on textarea "Your choice of Curry / Stir Fry paired with Rice or Noodles, plus your favorite…" at bounding box center [505, 318] width 465 height 75
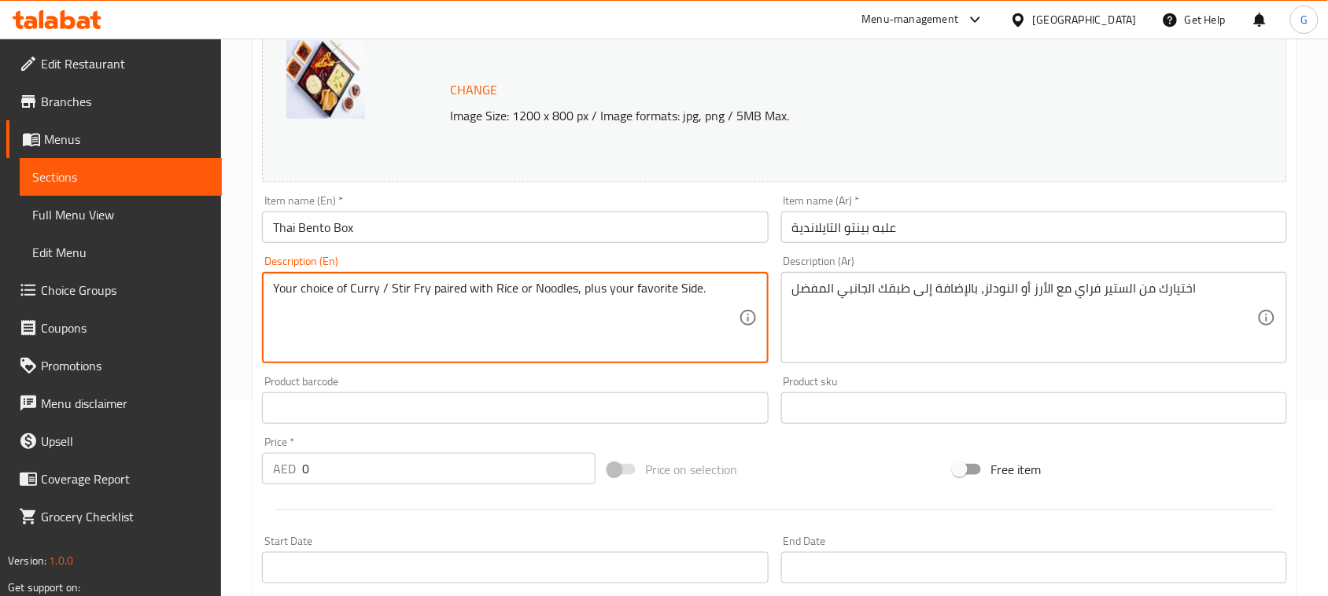
paste textarea "Choose your protein (chicken, prawns, tofu, or beef) and pair it with authentic…"
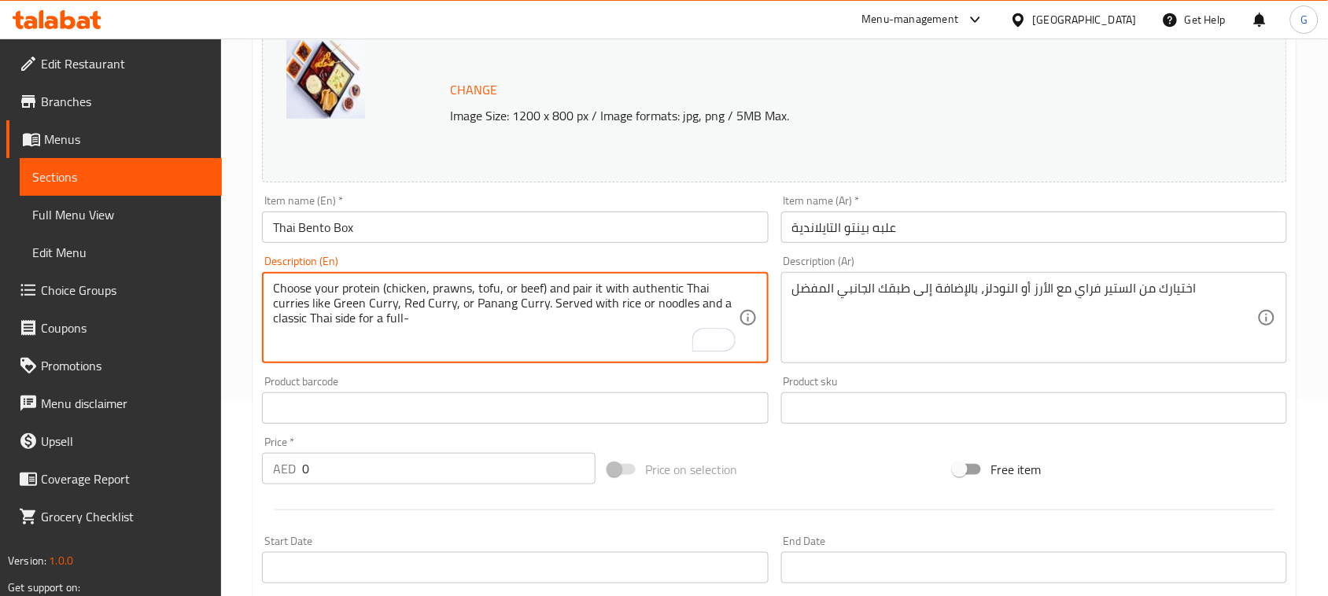
type textarea "Choose your protein (chicken, prawns, tofu, or beef) and pair it with authentic…"
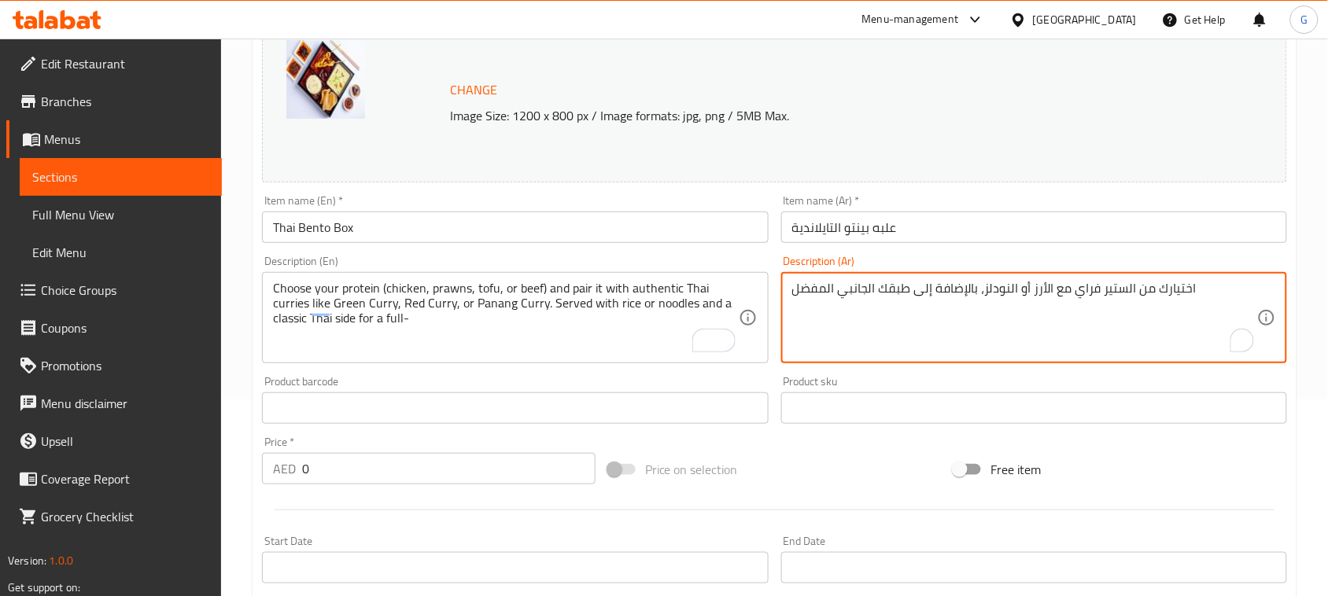
click at [926, 300] on textarea "اختيارك من الستير فراي مع الأرز أو النودلز، بالإضافة إلى طبقك الجانبي المفضل" at bounding box center [1024, 318] width 465 height 75
paste textarea "ر بروتينك المفضل (دجاج، روبيان، توفو، أو لحم بقري) واستمتع به مع أطباق الكاري ا…"
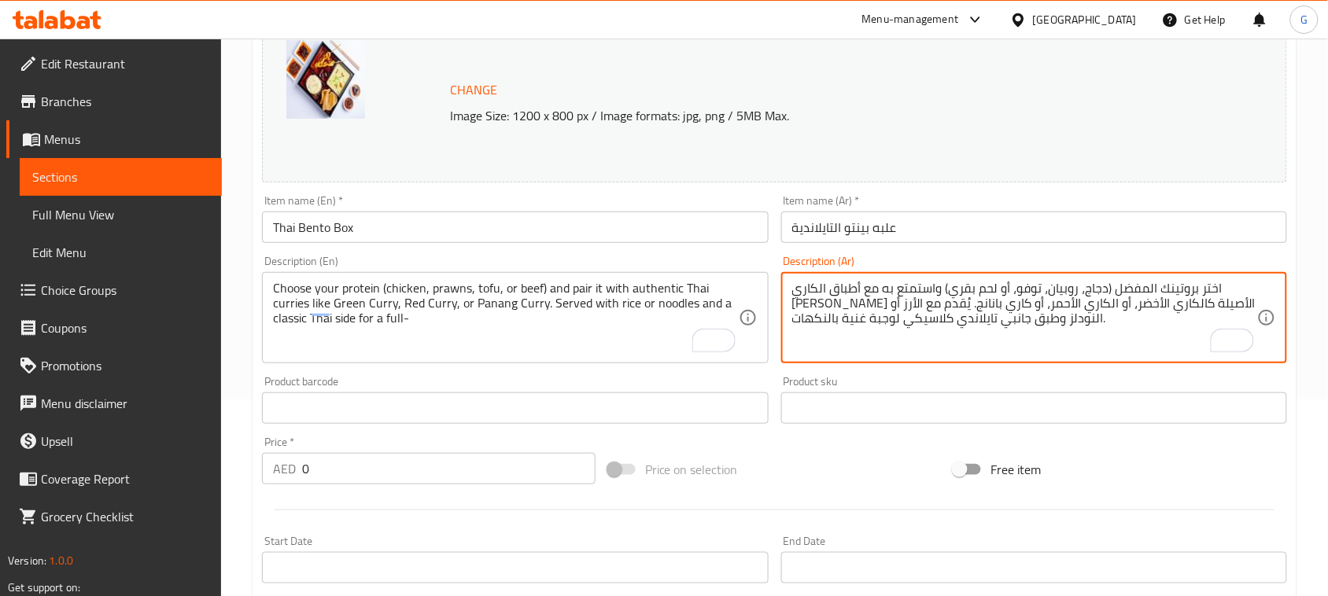
type textarea "اختر بروتينك المفضل (دجاج، روبيان، توفو، أو لحم بقري) واستمتع به مع أطباق الكار…"
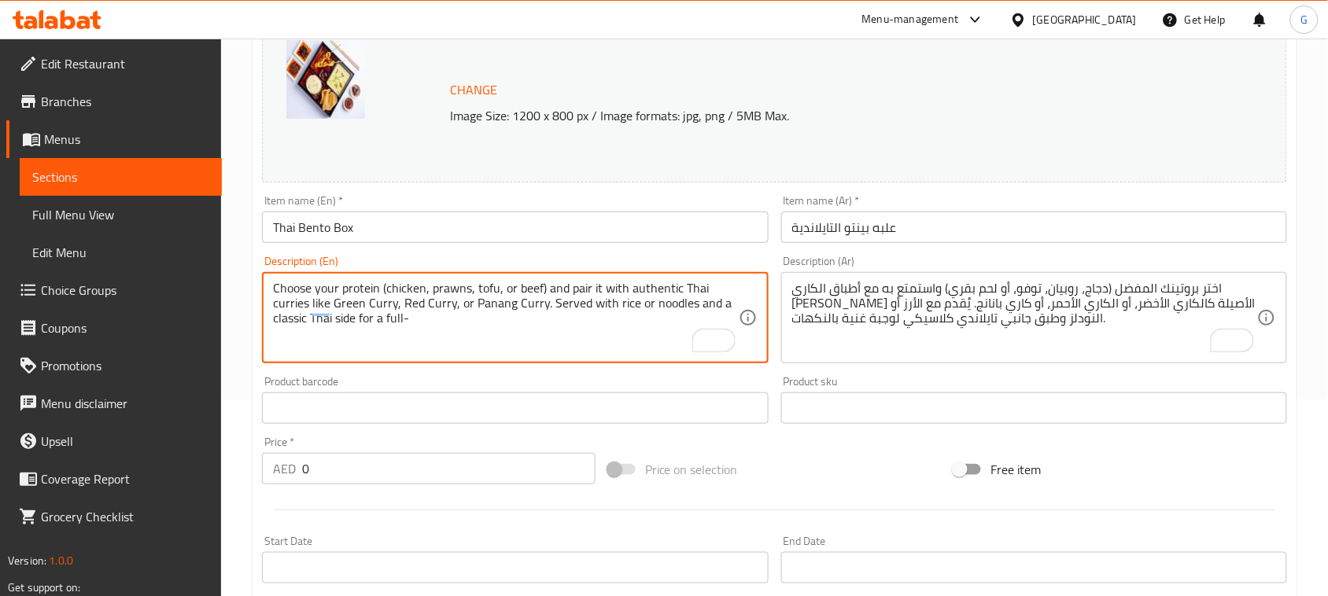
paste textarea "flavor meal."
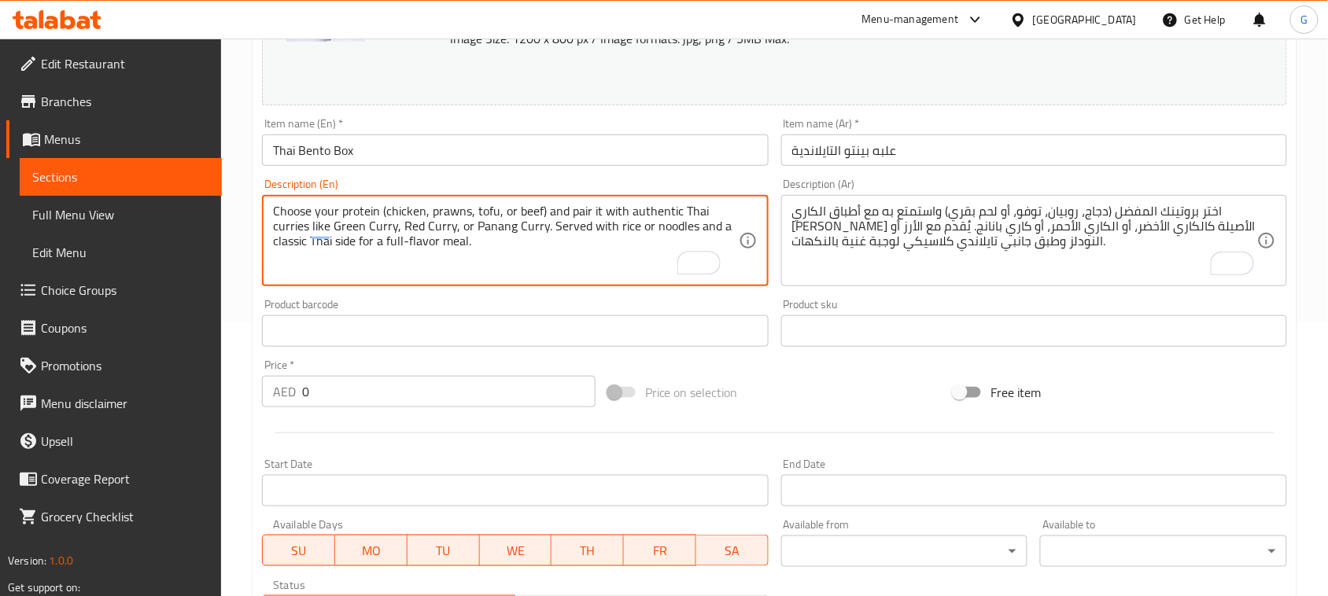
scroll to position [295, 0]
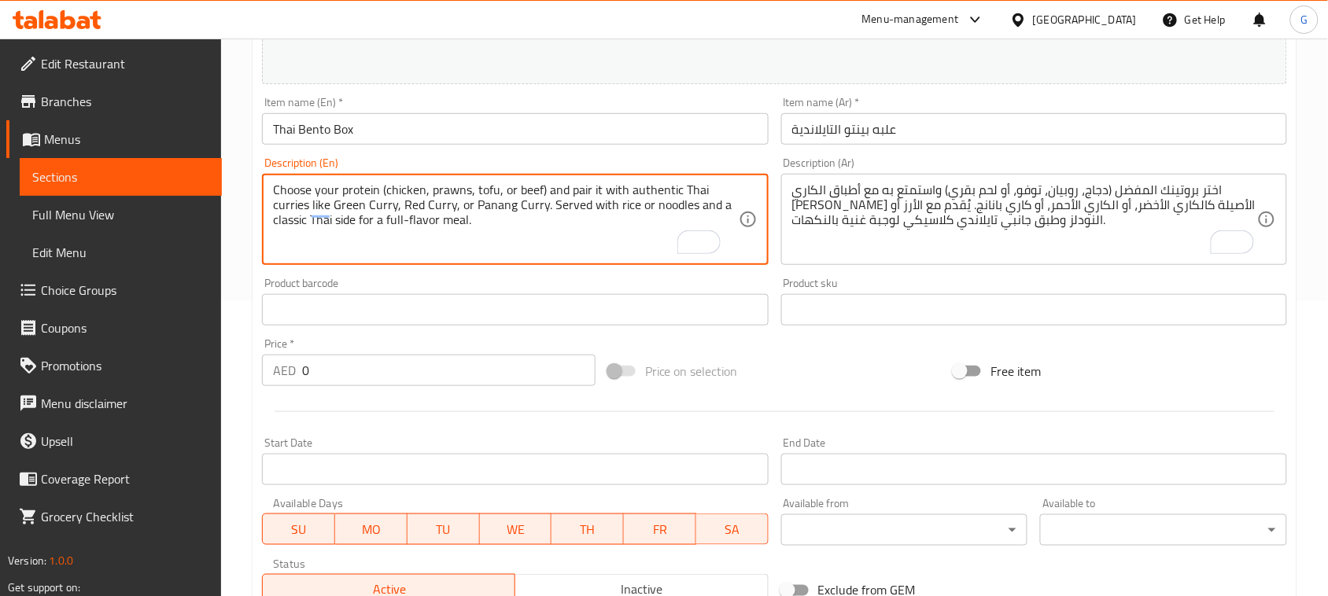
type textarea "Choose your protein (chicken, prawns, tofu, or beef) and pair it with authentic…"
click at [884, 131] on input "علبه بينتو التايلاندية" at bounding box center [1034, 128] width 506 height 31
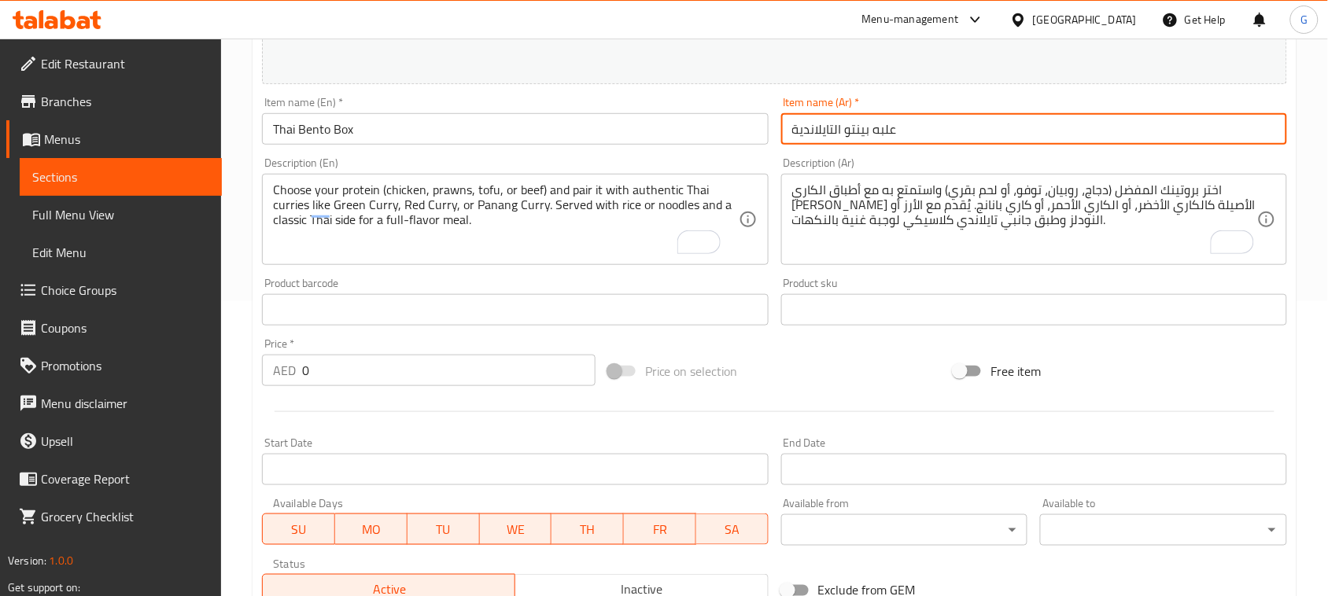
click at [884, 131] on input "علبه بينتو التايلاندية" at bounding box center [1034, 128] width 506 height 31
paste input "ة"
type input "علبة بينتو التايلاندية"
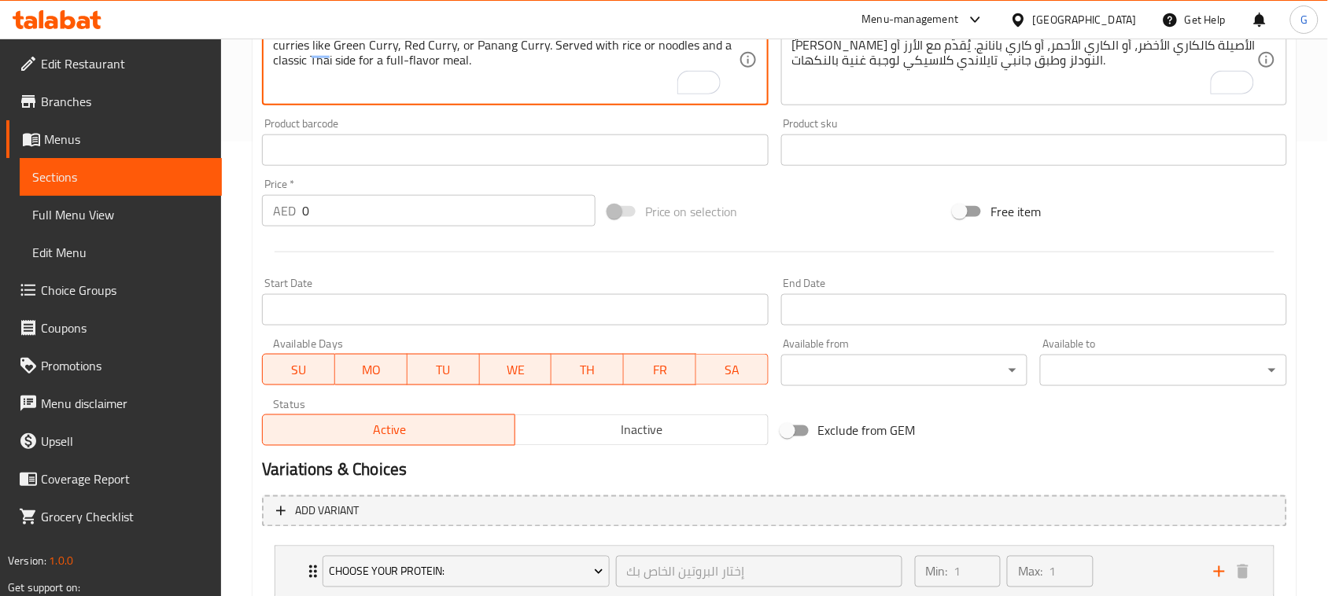
scroll to position [759, 0]
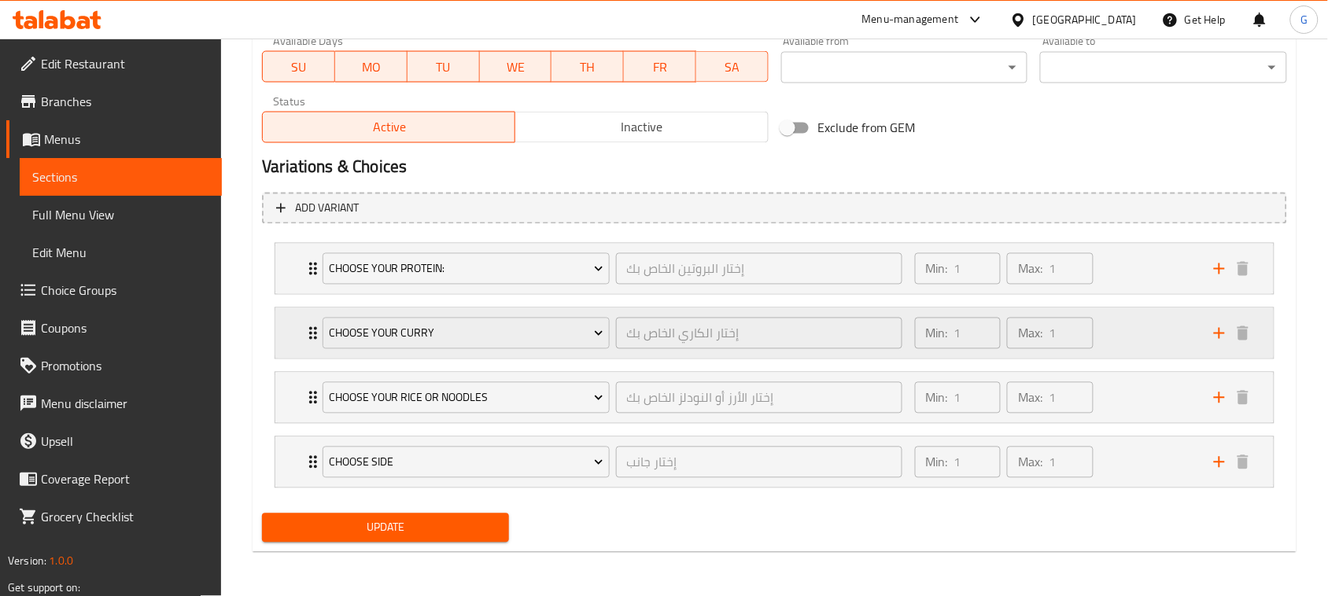
click at [278, 294] on div "Choose Your Curry إختار الكاري الخاص بك ​ Min: 1 ​ Max: 1 ​" at bounding box center [774, 269] width 999 height 50
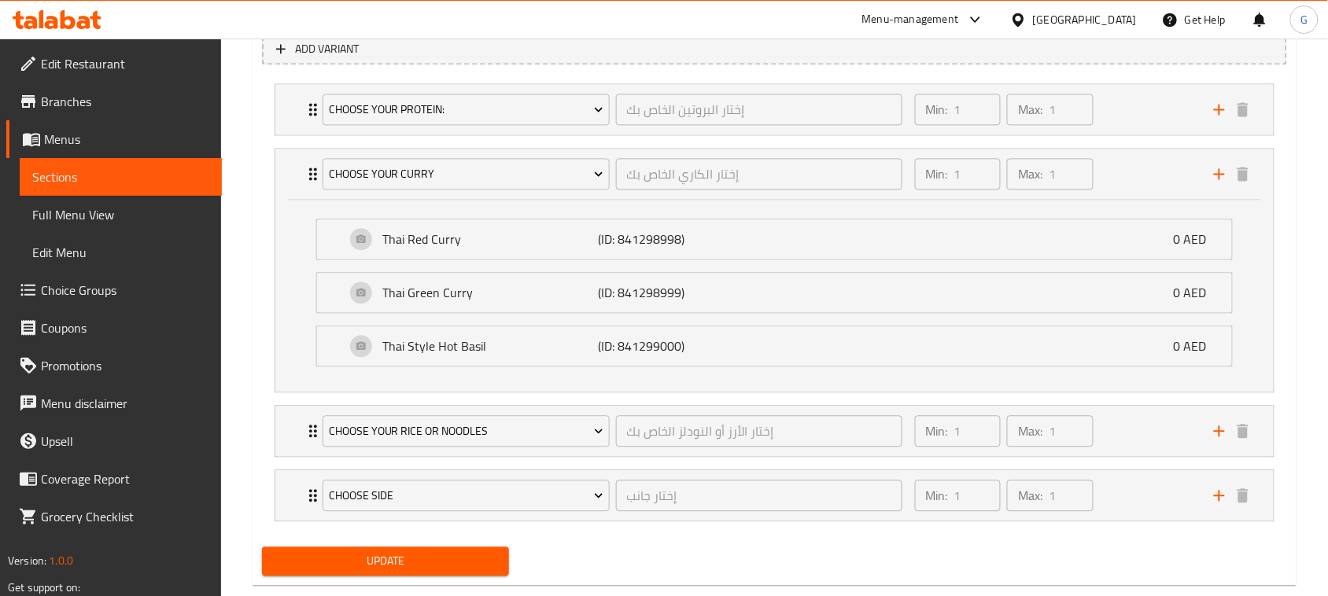
scroll to position [953, 0]
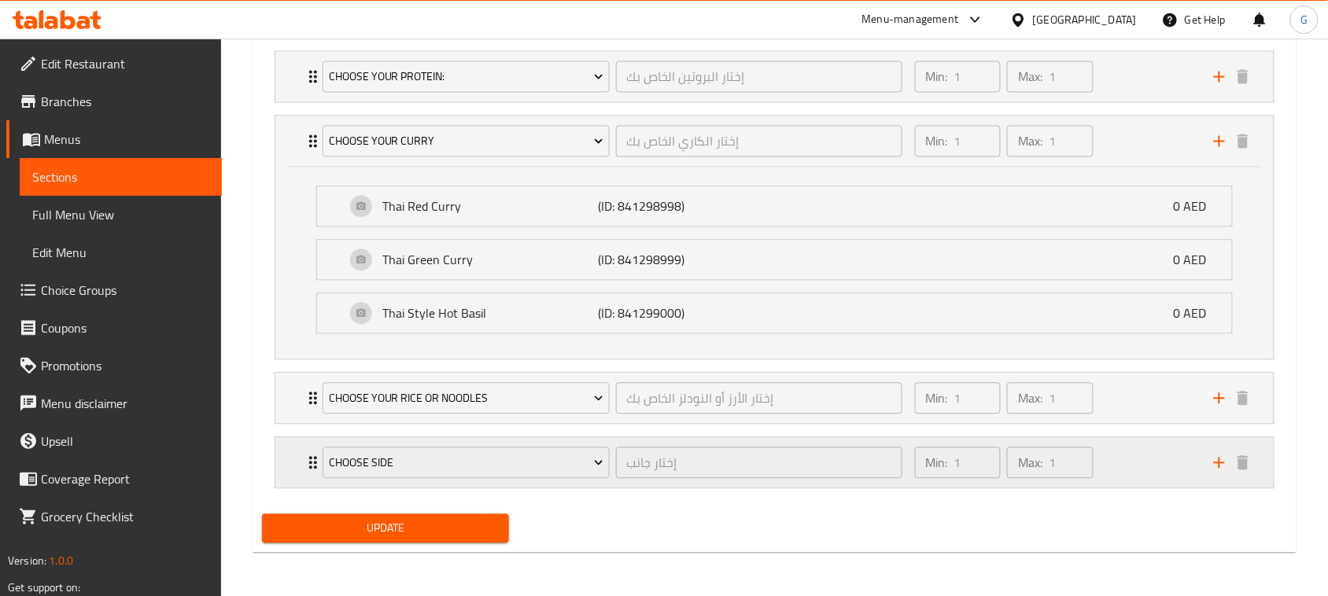
click at [290, 102] on div "Choose Side إختار جانب ​ Min: 1 ​ Max: 1 ​" at bounding box center [774, 76] width 999 height 50
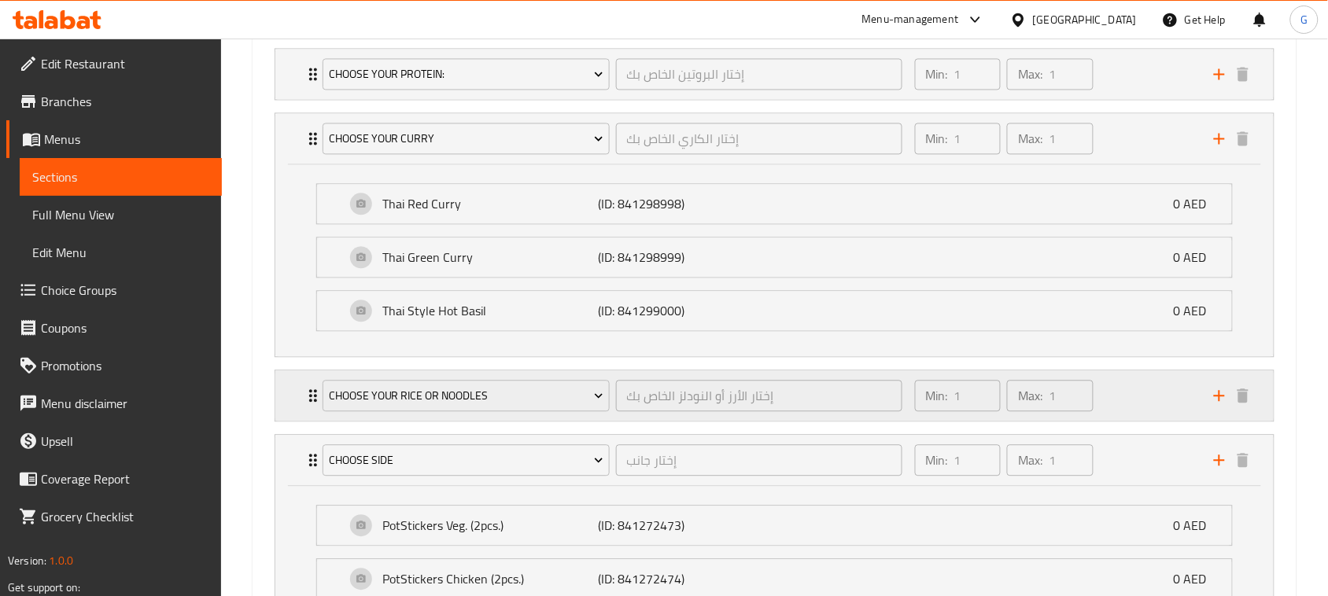
click at [291, 99] on div "Choose Your Rice Or Noodles إختار الأرز أو النودلز الخاص بك ​ Min: 1 ​ Max: 1 ​" at bounding box center [774, 74] width 999 height 50
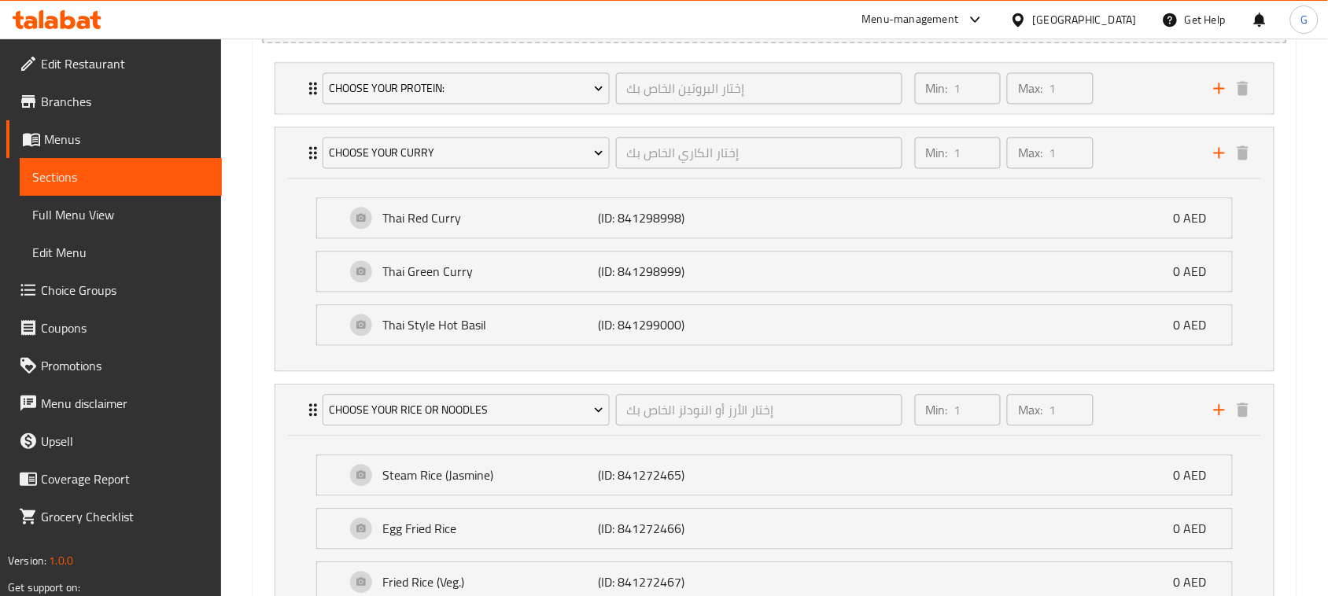
scroll to position [855, 0]
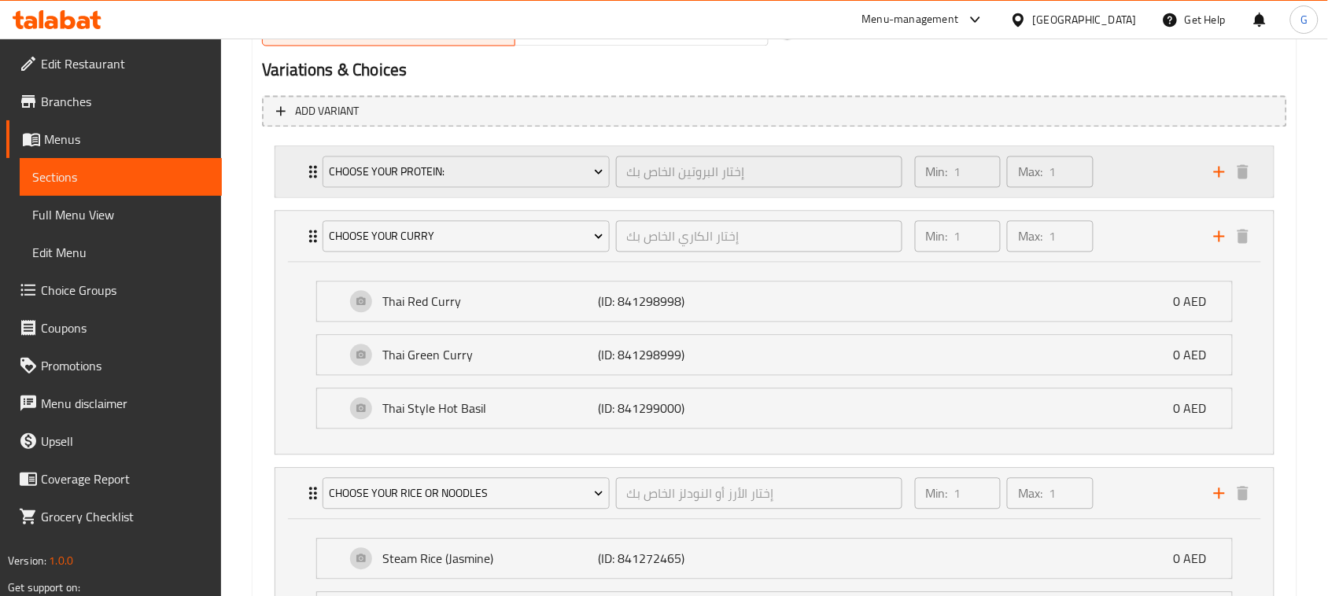
click at [308, 179] on icon "Expand" at bounding box center [313, 172] width 19 height 19
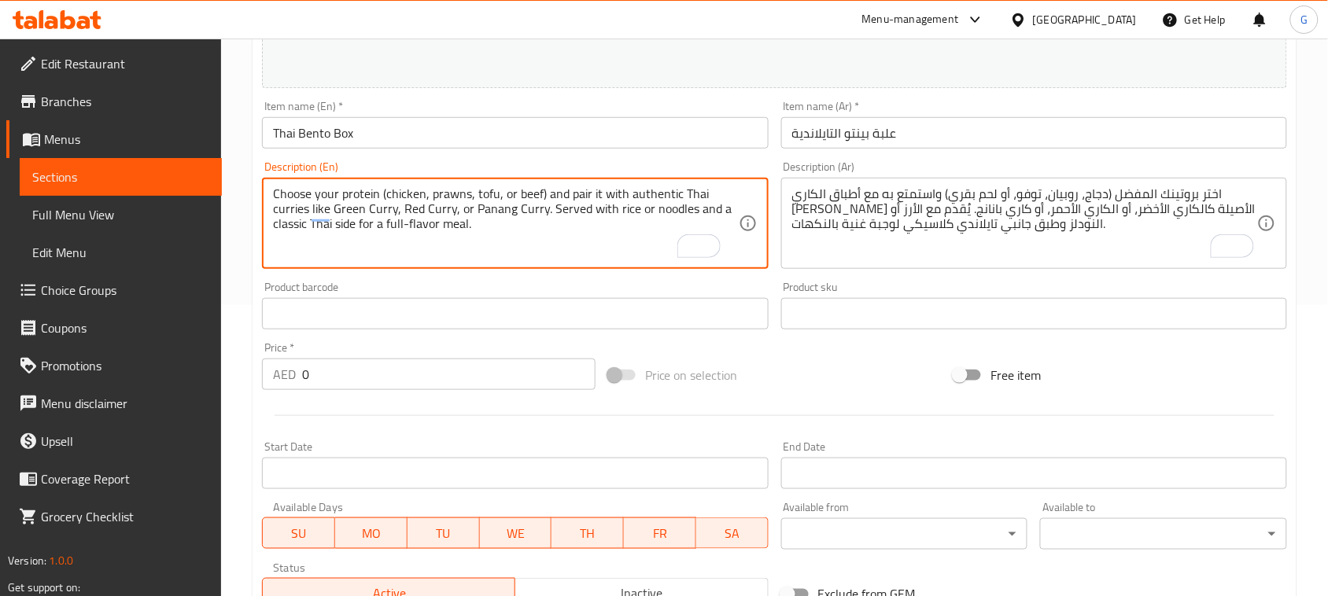
scroll to position [264, 0]
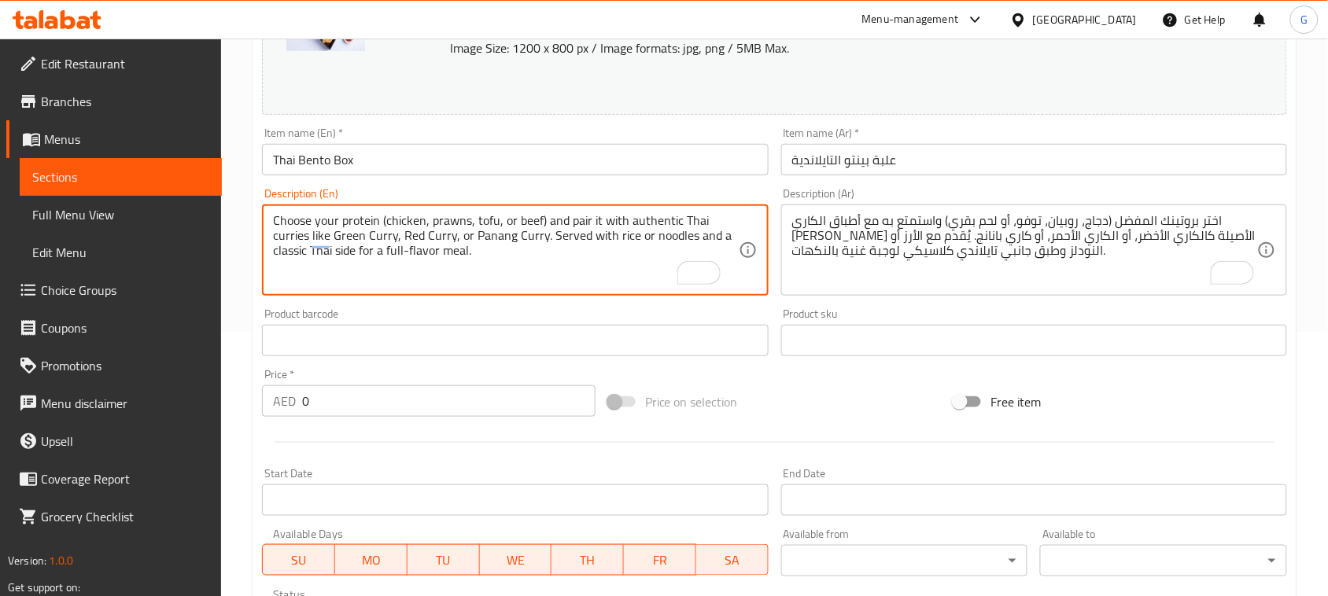
click at [390, 174] on input "Thai Bento Box" at bounding box center [515, 159] width 506 height 31
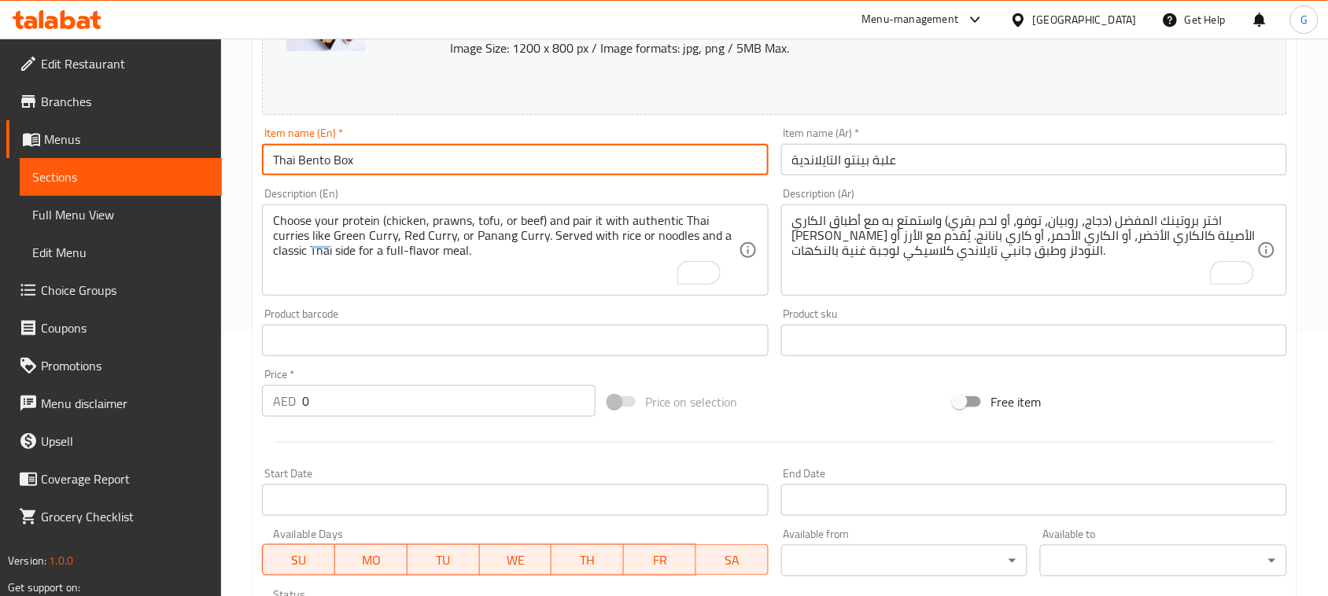
click at [390, 174] on input "Thai Bento Box" at bounding box center [515, 159] width 506 height 31
click at [489, 174] on input "Thai Bento Box" at bounding box center [515, 159] width 506 height 31
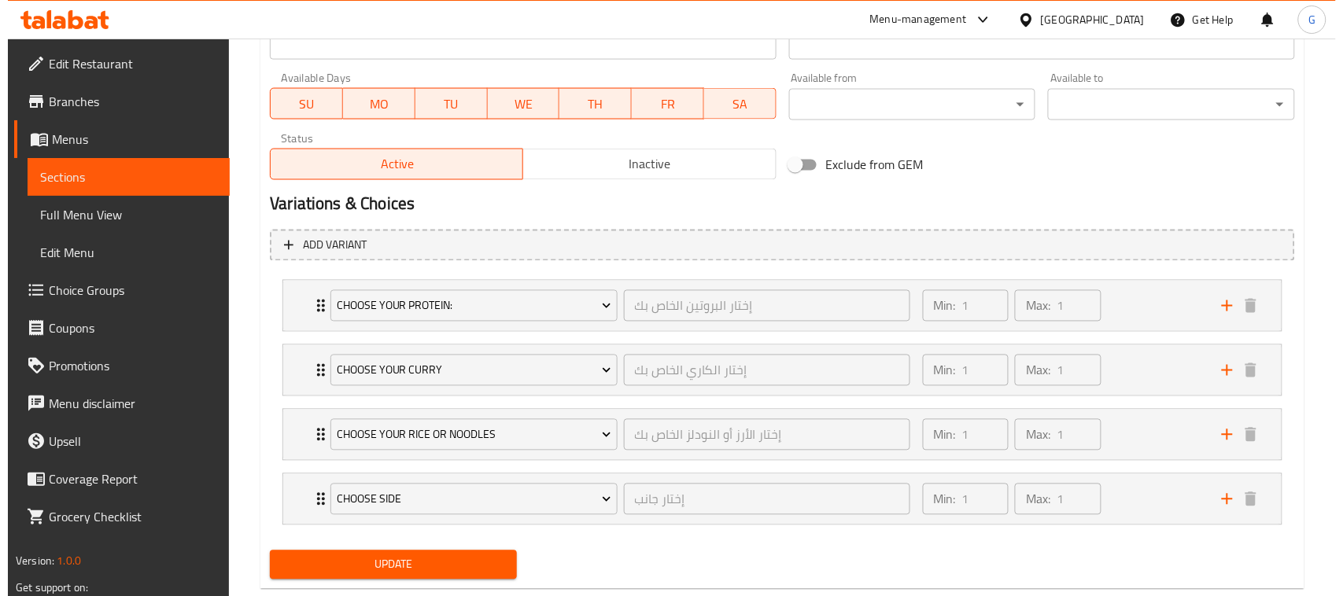
scroll to position [759, 0]
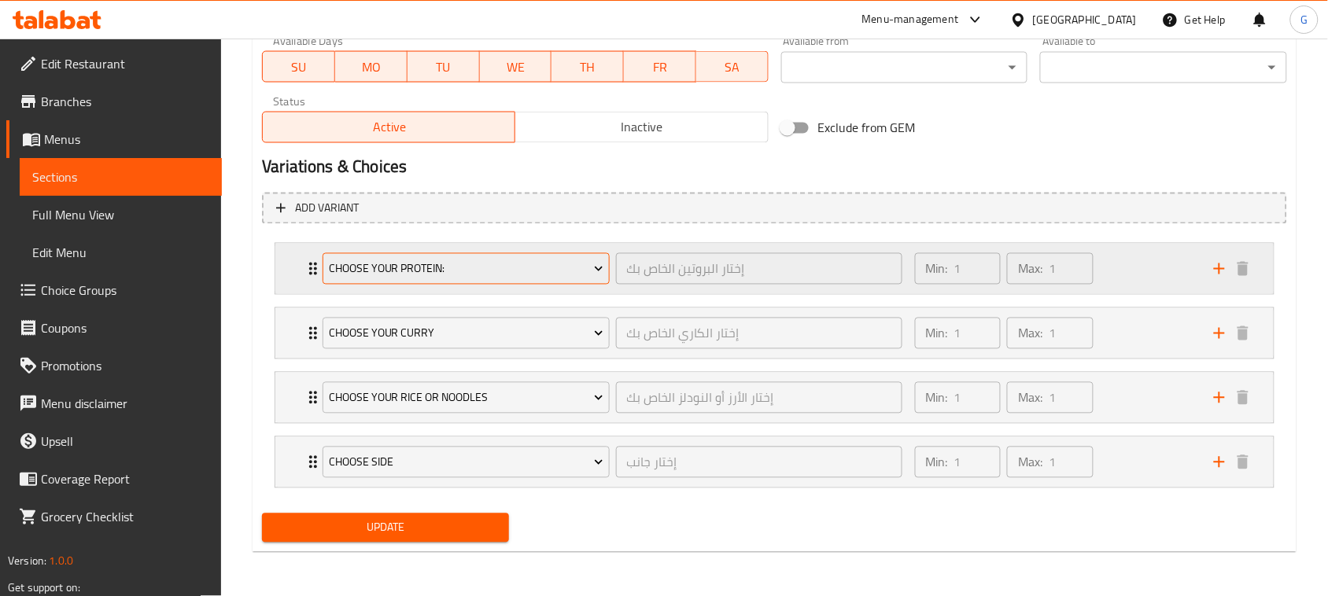
click at [364, 261] on span "Choose Your Protein:" at bounding box center [466, 270] width 275 height 20
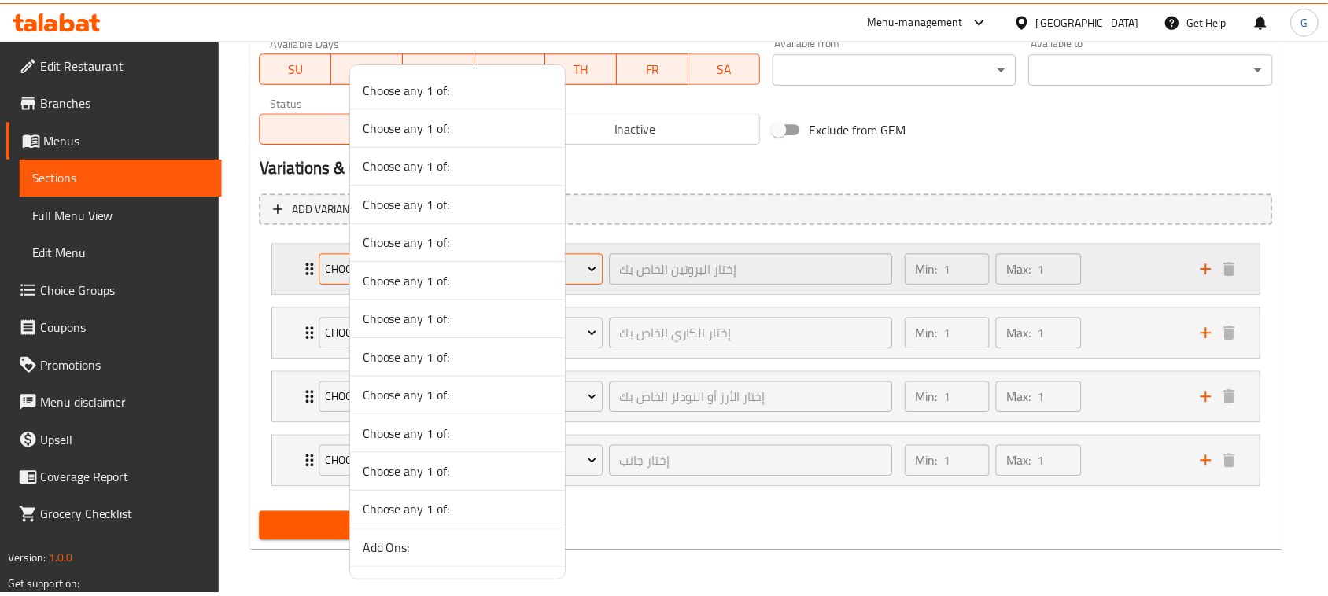
scroll to position [2125, 0]
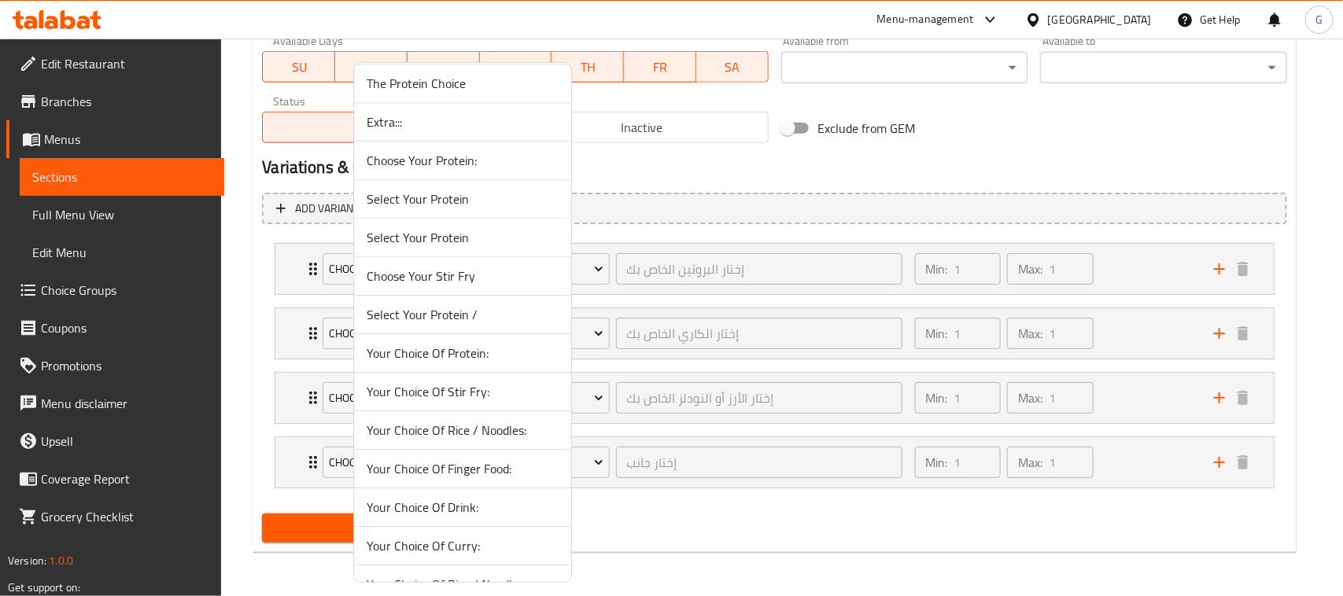
click at [463, 324] on span "Select Your Protein /" at bounding box center [463, 314] width 192 height 19
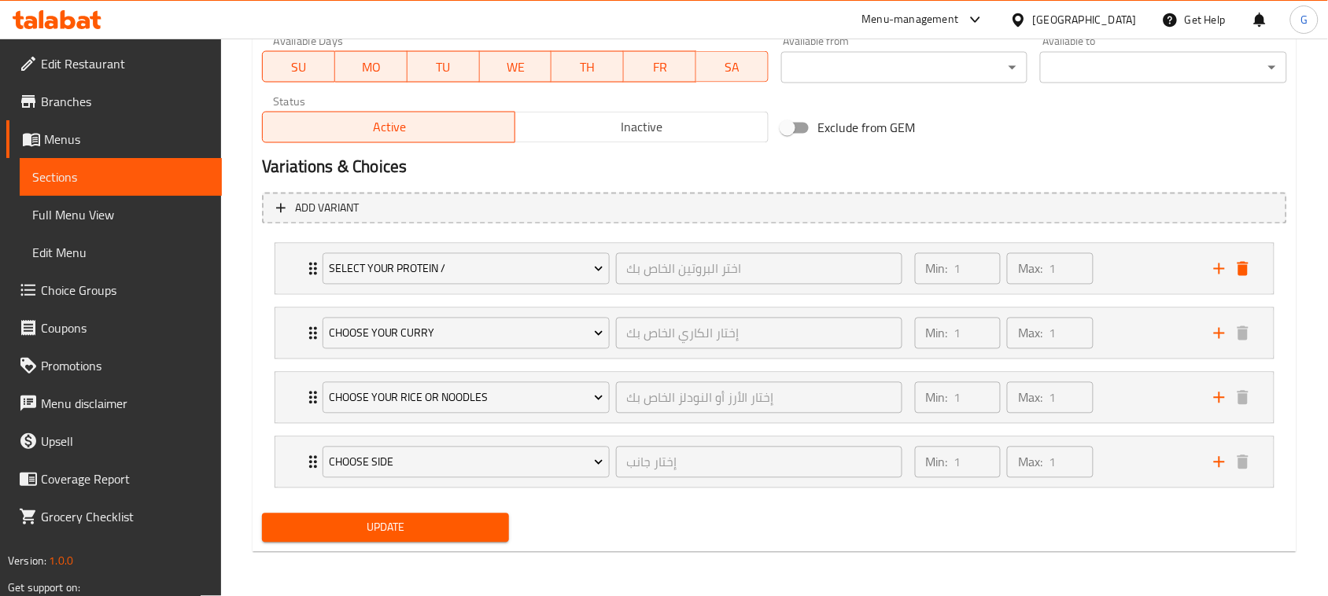
click at [350, 512] on div "Update" at bounding box center [386, 529] width 260 height 42
click at [438, 533] on span "Update" at bounding box center [386, 529] width 222 height 20
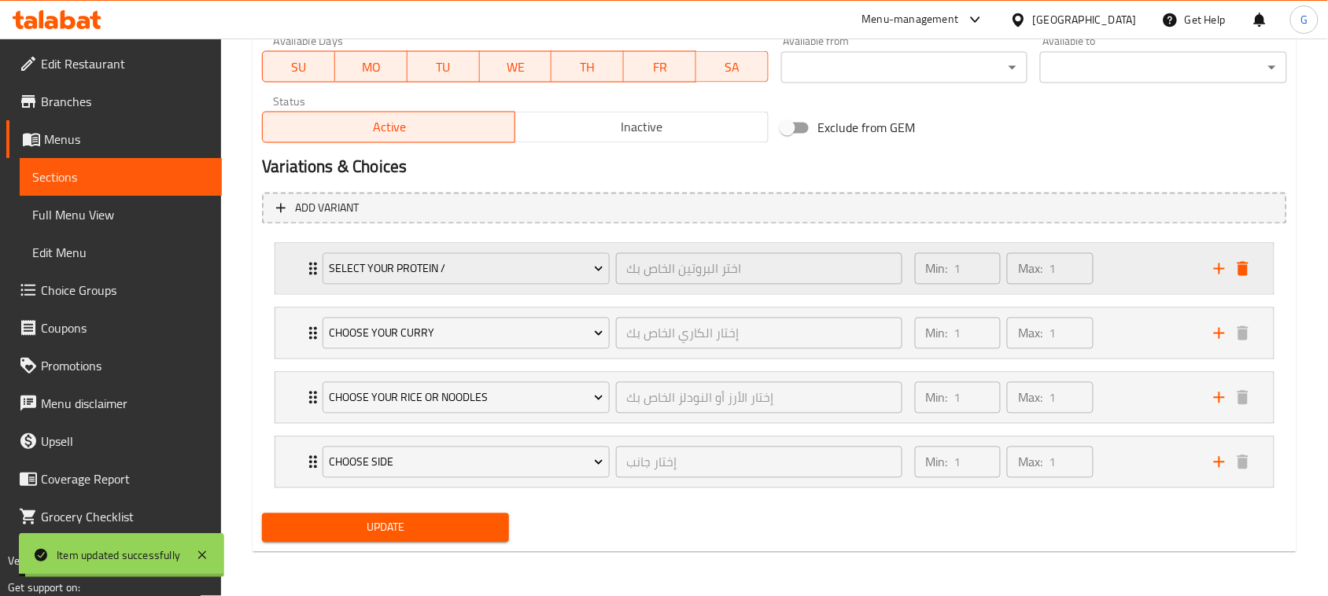
click at [287, 265] on div "Select Your Protein / اختر البروتين الخاص بك ​ Min: 1 ​ Max: 1 ​" at bounding box center [774, 269] width 999 height 50
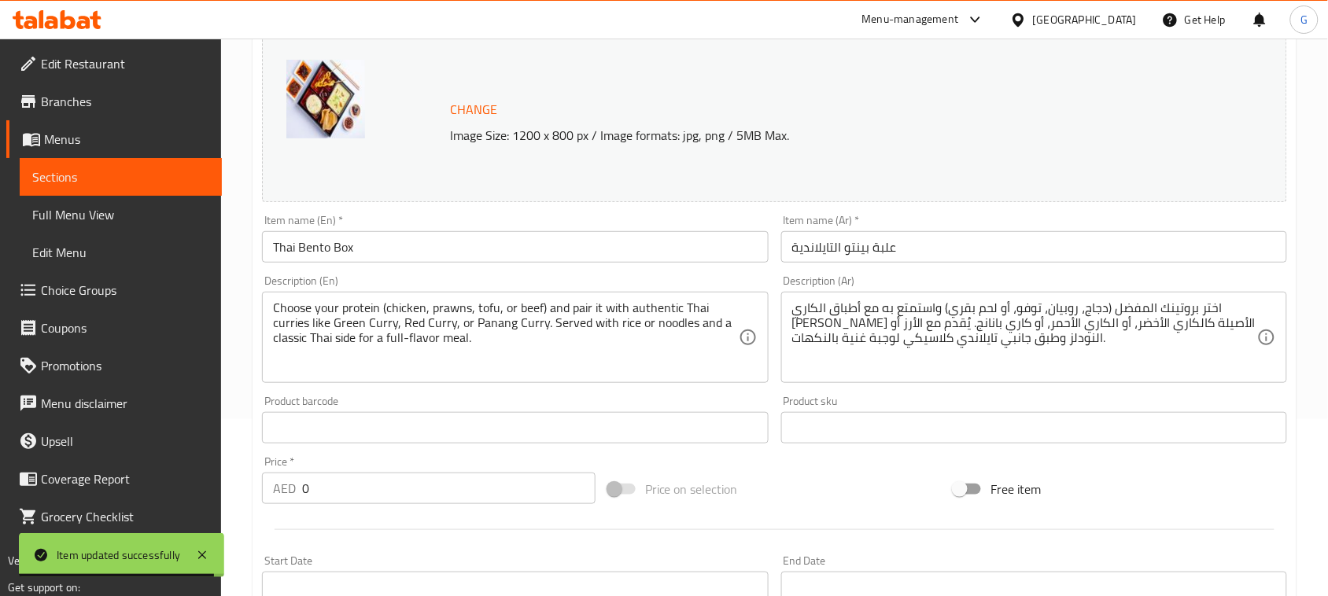
scroll to position [169, 0]
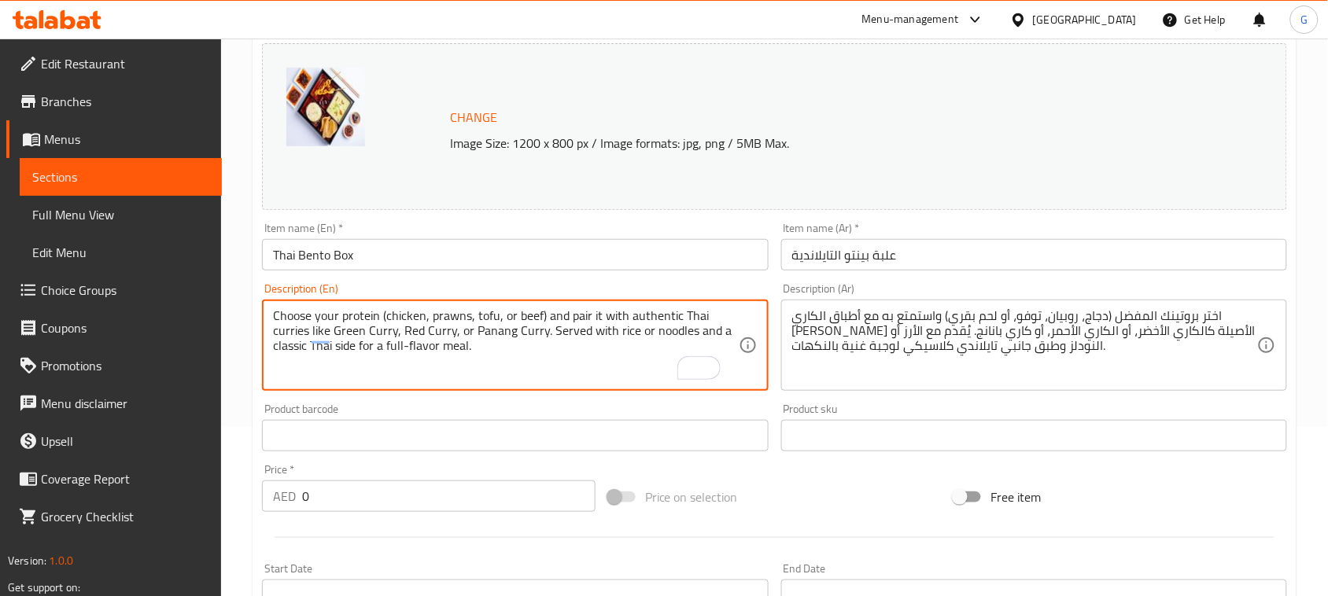
drag, startPoint x: 334, startPoint y: 331, endPoint x: 393, endPoint y: 329, distance: 59.1
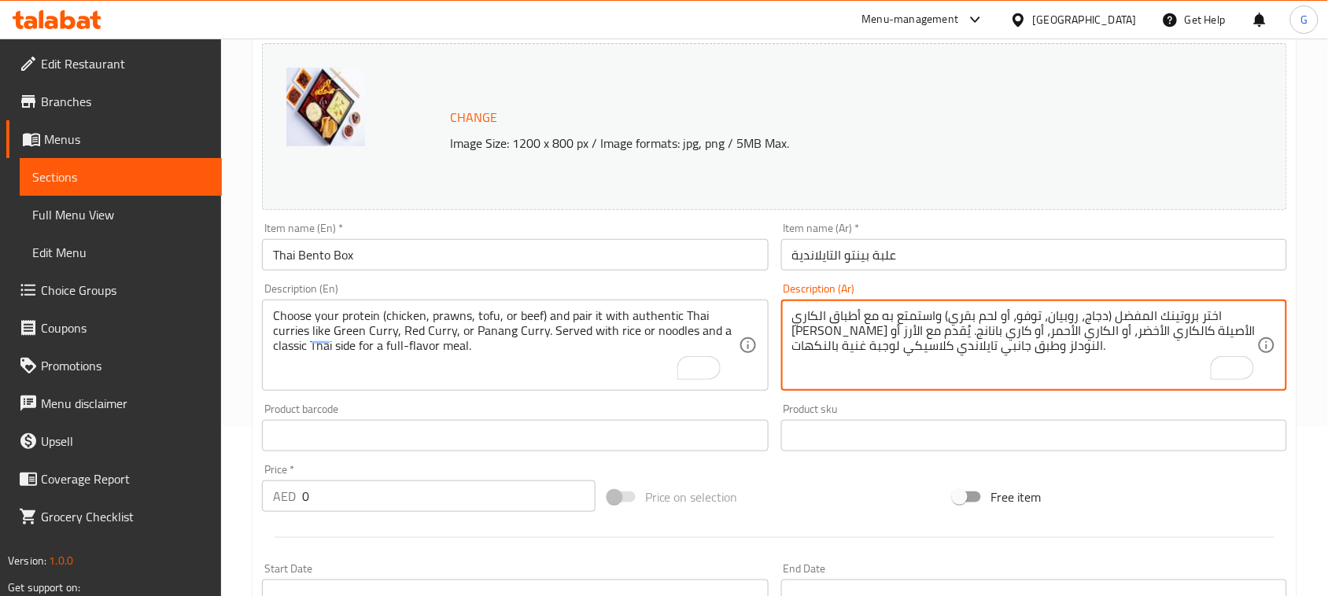
drag, startPoint x: 1135, startPoint y: 330, endPoint x: 1072, endPoint y: 331, distance: 62.2
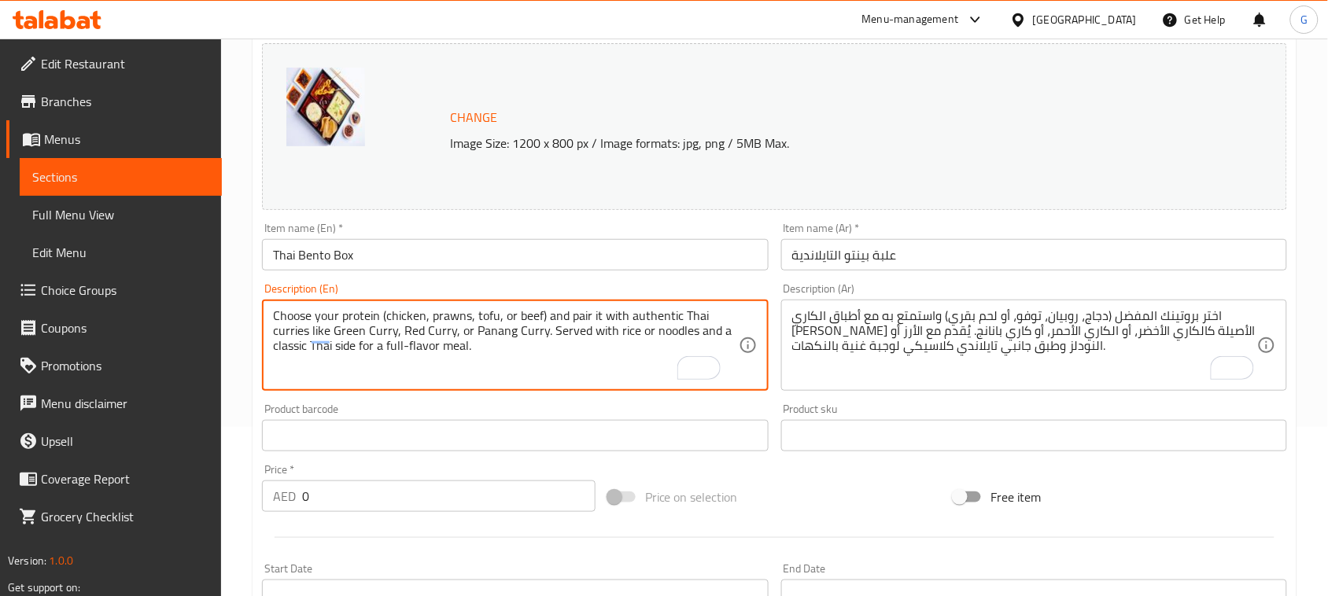
drag, startPoint x: 401, startPoint y: 333, endPoint x: 450, endPoint y: 328, distance: 49.0
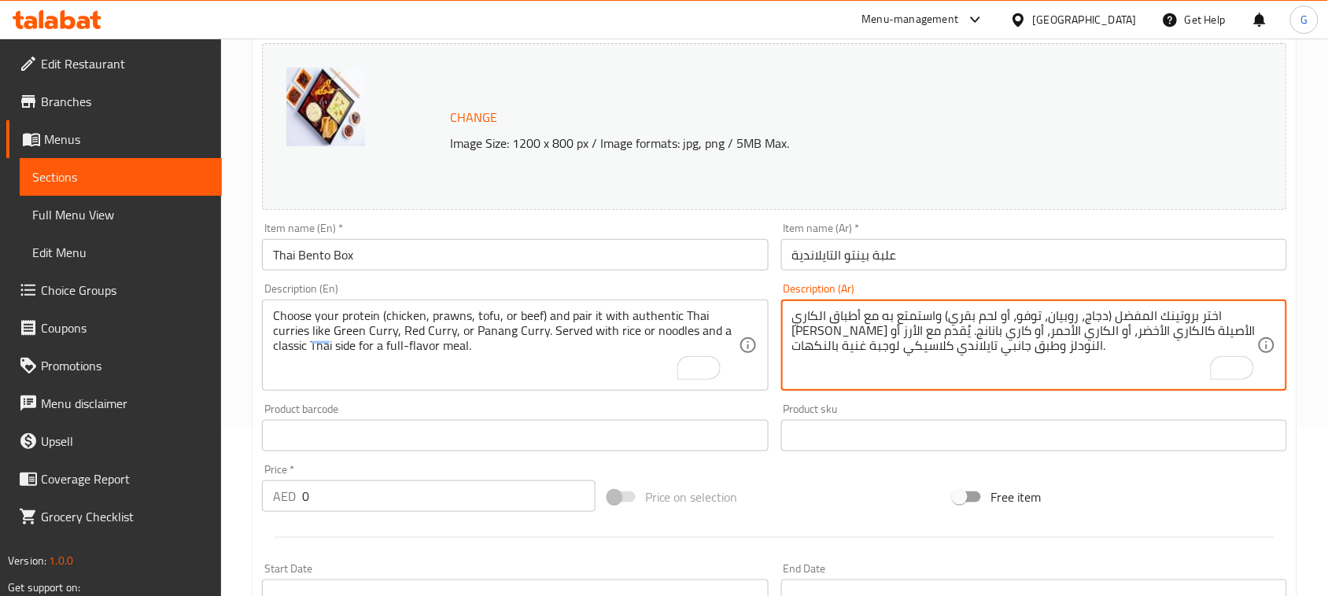
drag, startPoint x: 1045, startPoint y: 331, endPoint x: 987, endPoint y: 336, distance: 57.6
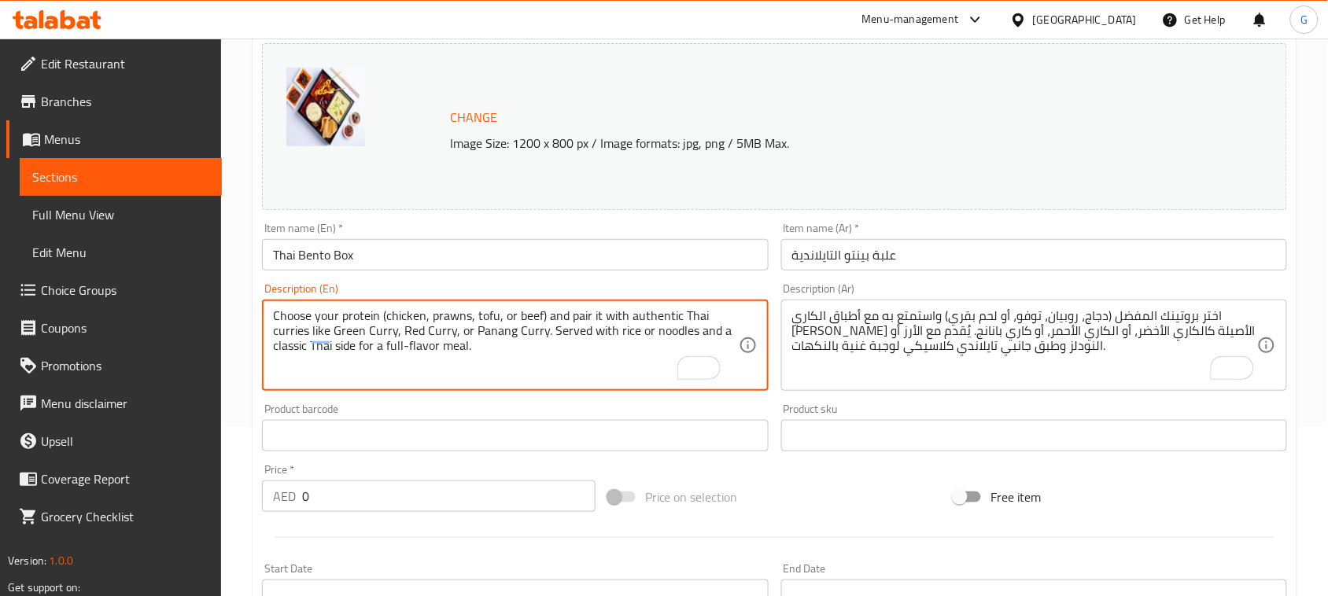
drag, startPoint x: 470, startPoint y: 332, endPoint x: 541, endPoint y: 329, distance: 71.7
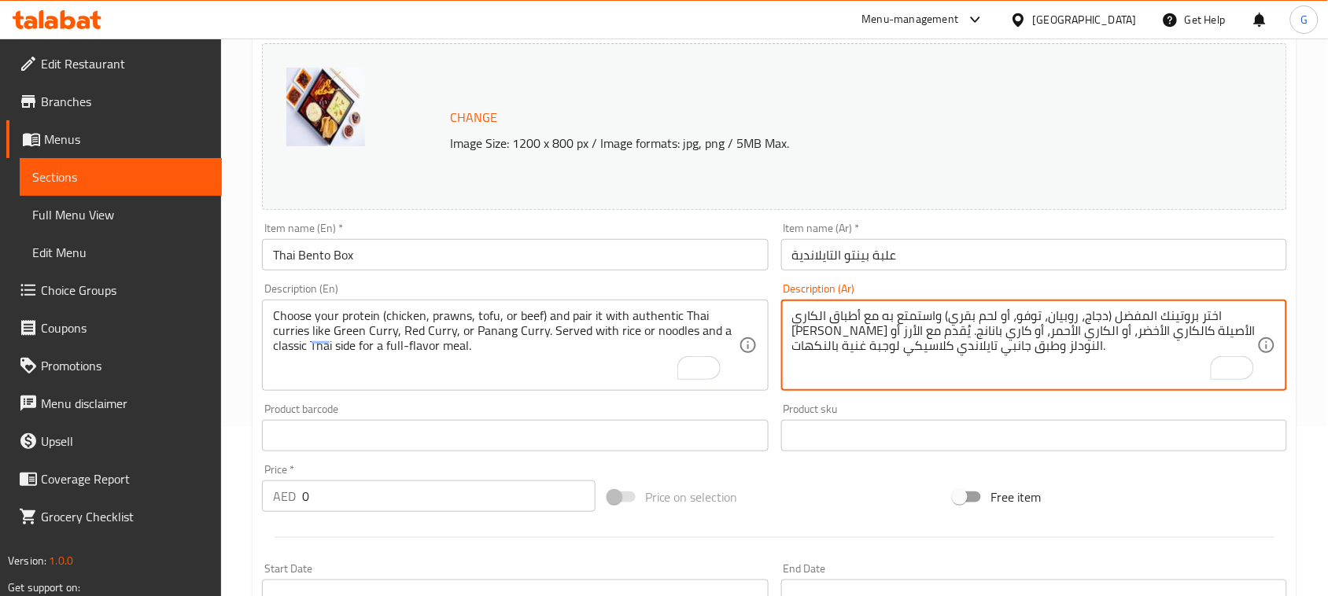
drag, startPoint x: 965, startPoint y: 331, endPoint x: 913, endPoint y: 338, distance: 53.2
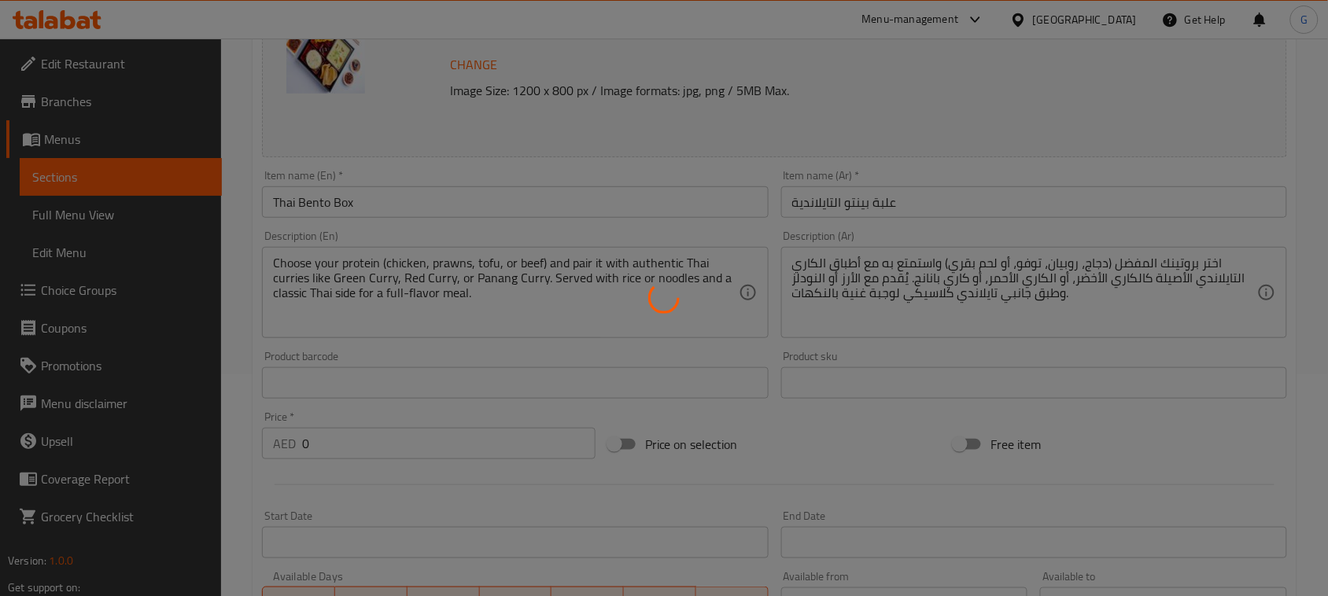
type input "اختر البروتين الخاص بك"
type input "1"
type input "إختار الكاري الخاص بك"
type input "1"
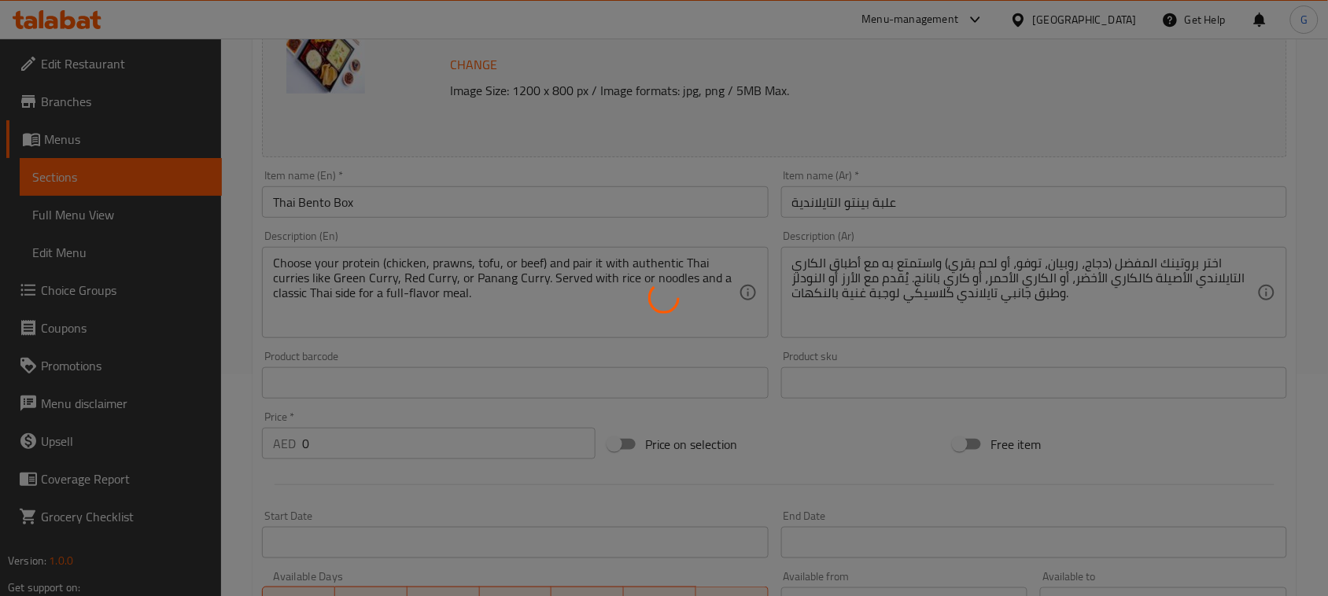
type input "1"
type input "إختار الأرز أو النودلز الخاص بك"
type input "1"
type input "إختار جانب"
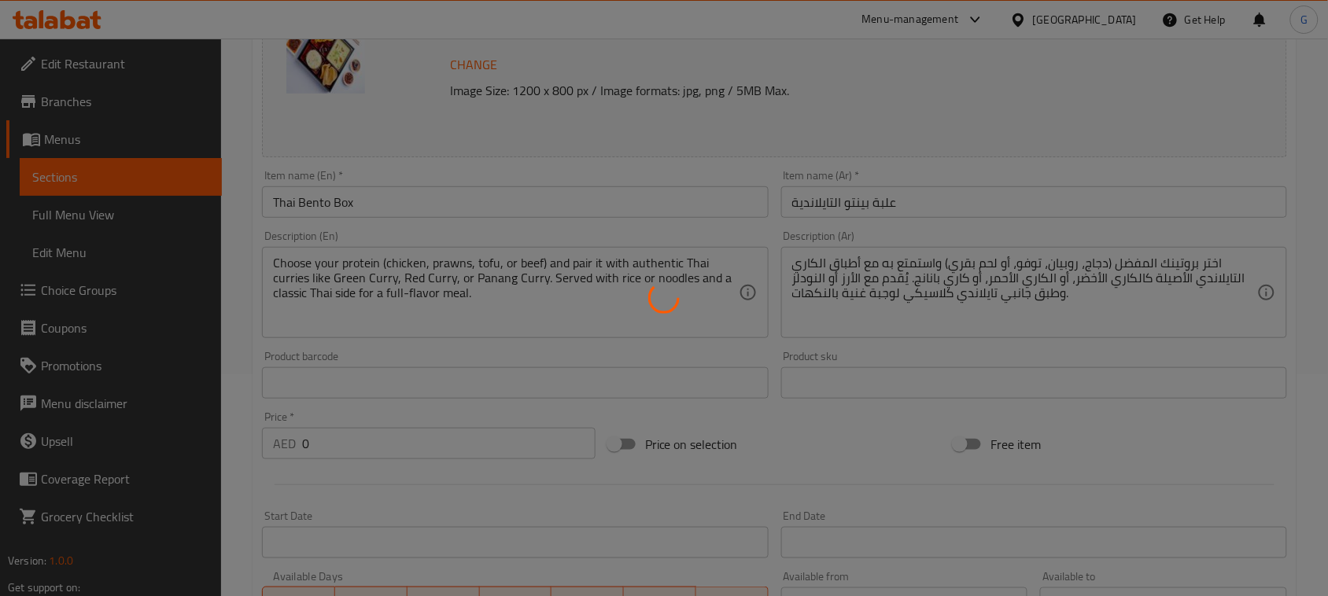
type input "1"
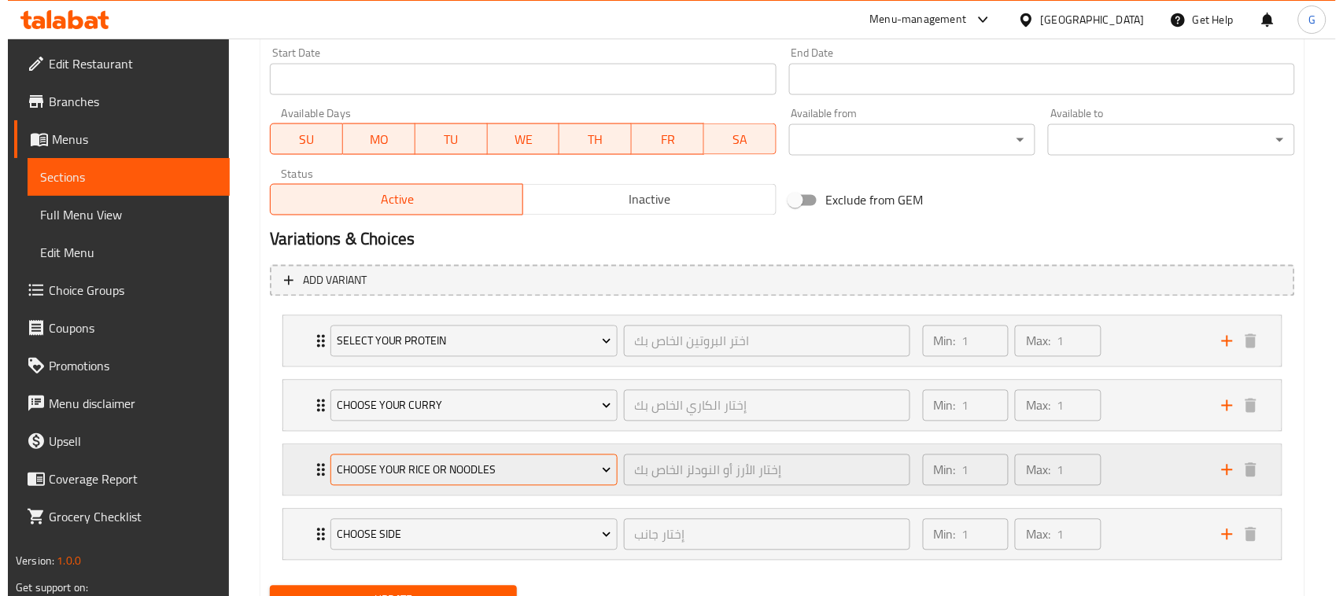
scroll to position [759, 0]
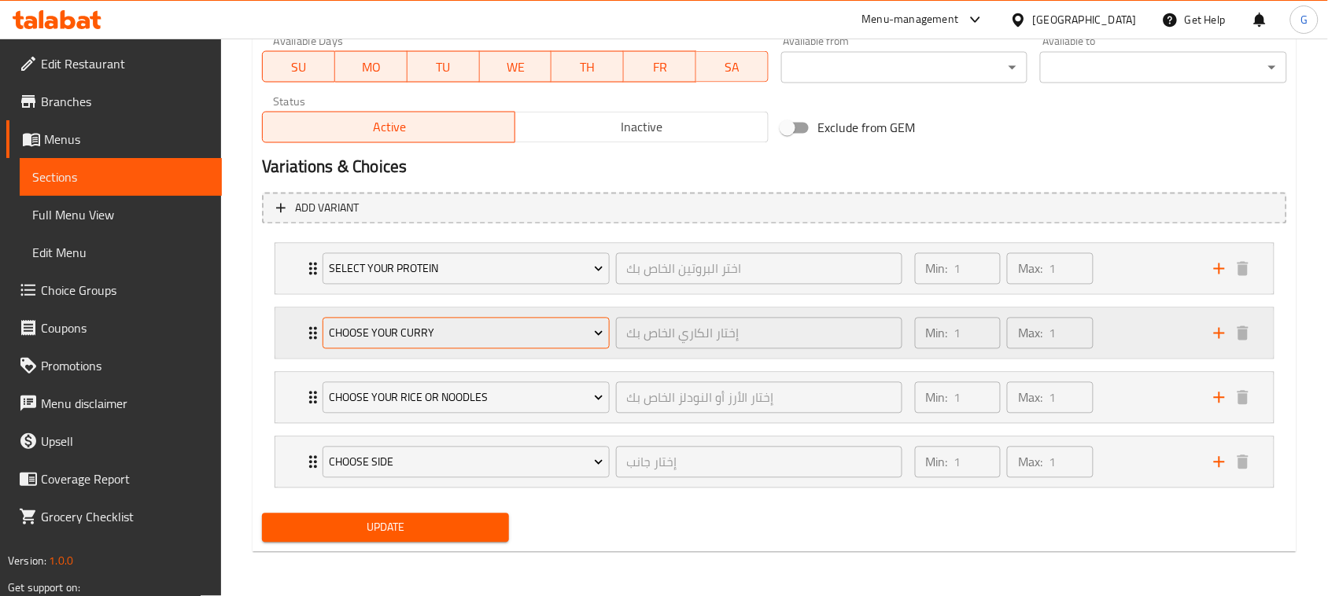
click at [451, 337] on span "Choose Your Curry" at bounding box center [466, 334] width 275 height 20
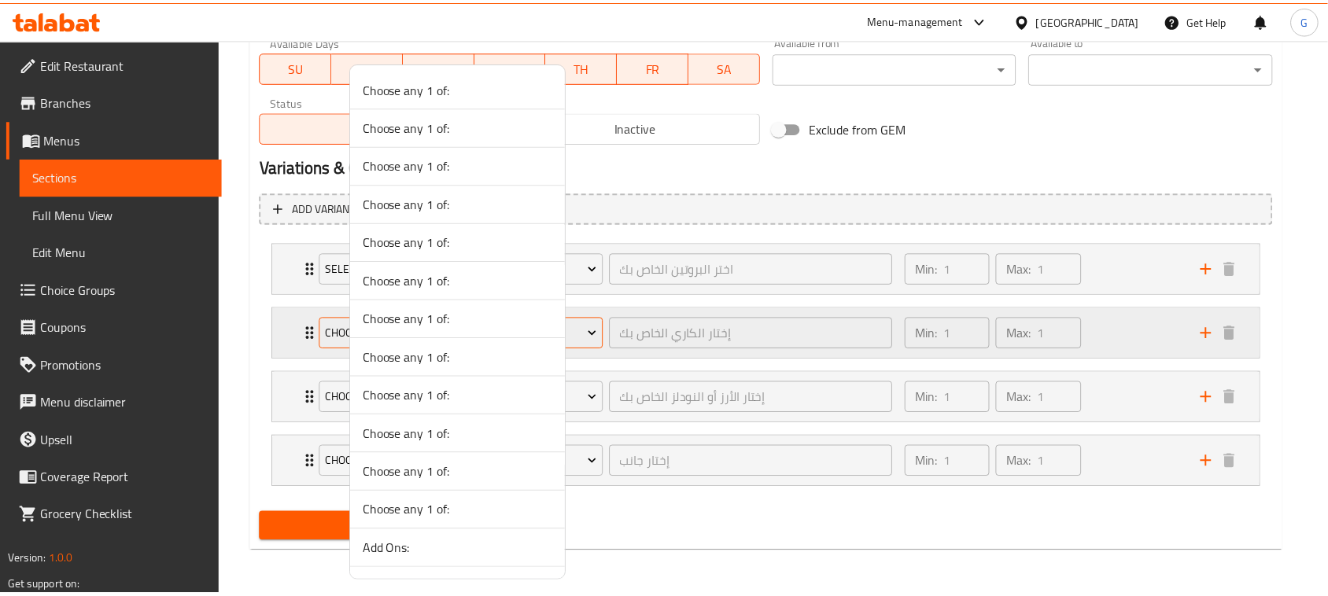
scroll to position [2164, 0]
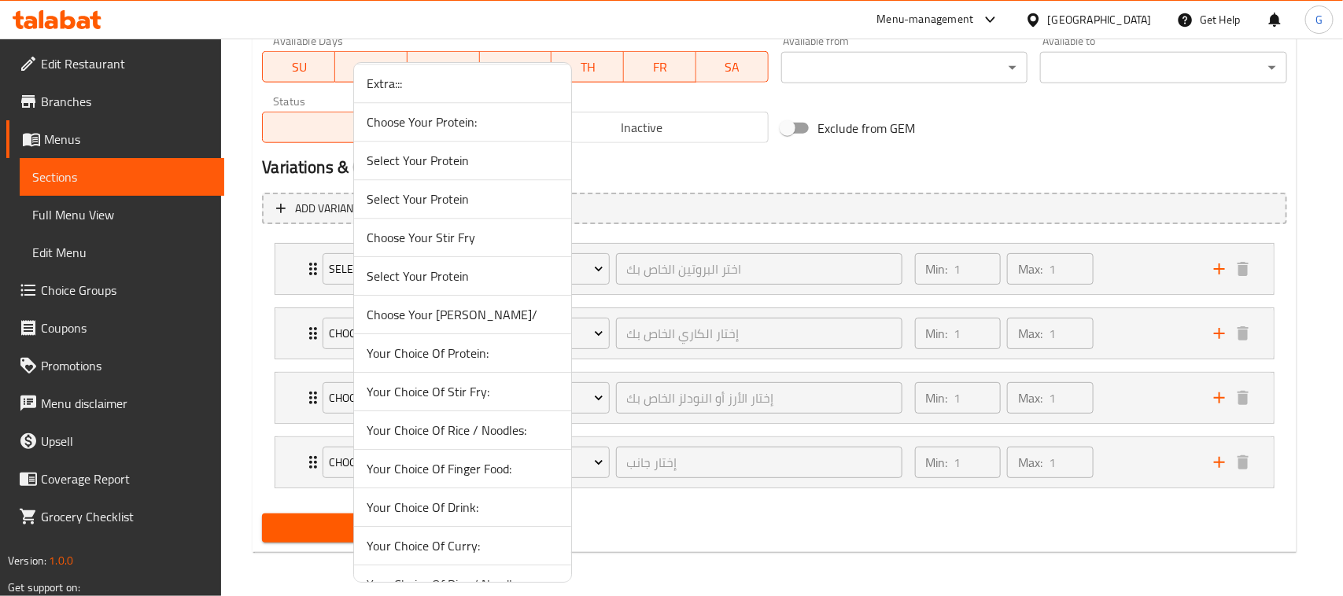
click at [468, 324] on span "Choose Your [PERSON_NAME]/" at bounding box center [463, 314] width 192 height 19
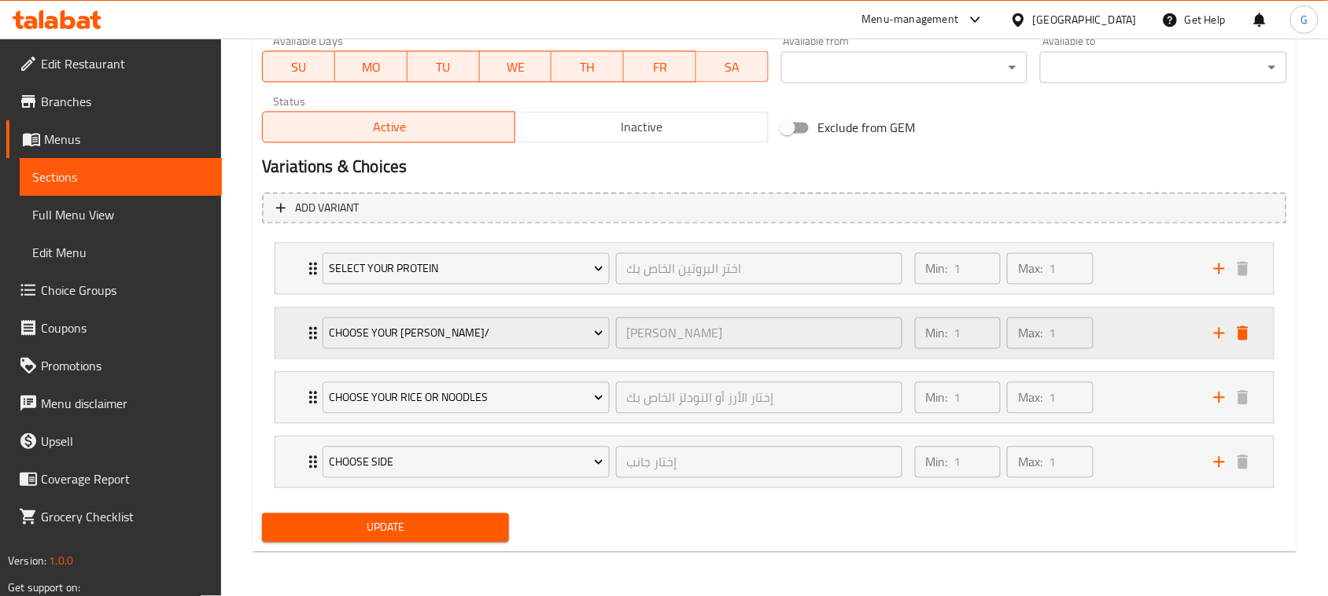
click at [293, 294] on div "Choose Your [PERSON_NAME]/ [PERSON_NAME] الخاص بك ​ Min: 1 ​ Max: 1 ​" at bounding box center [774, 269] width 999 height 50
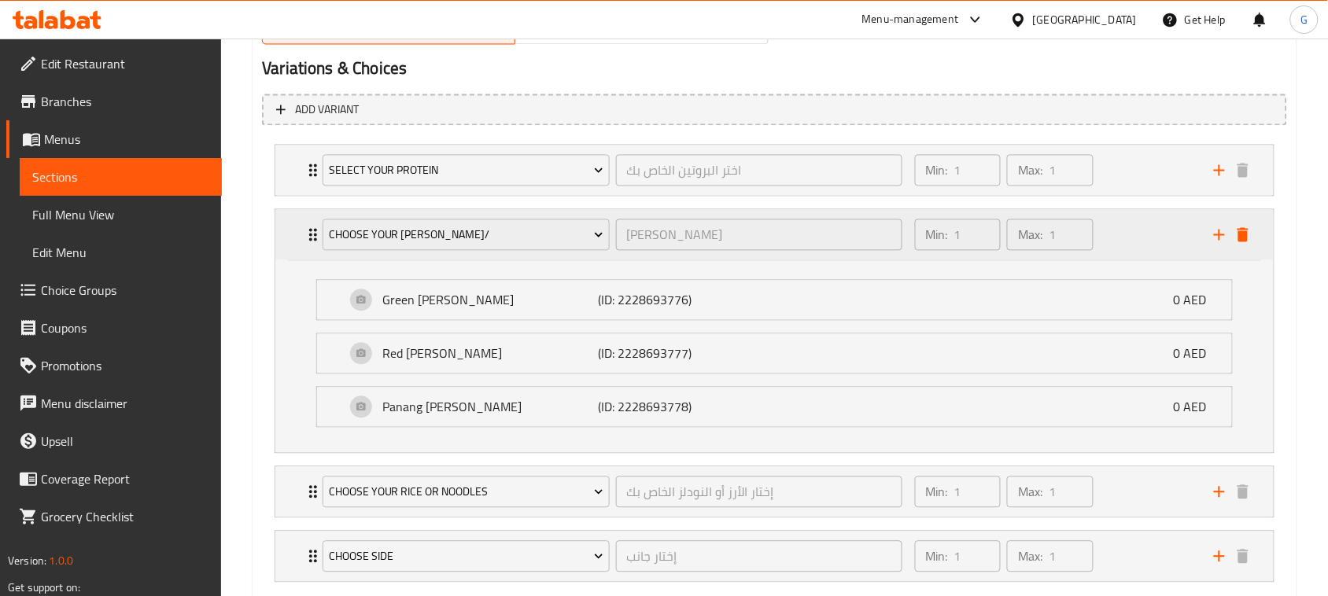
scroll to position [953, 0]
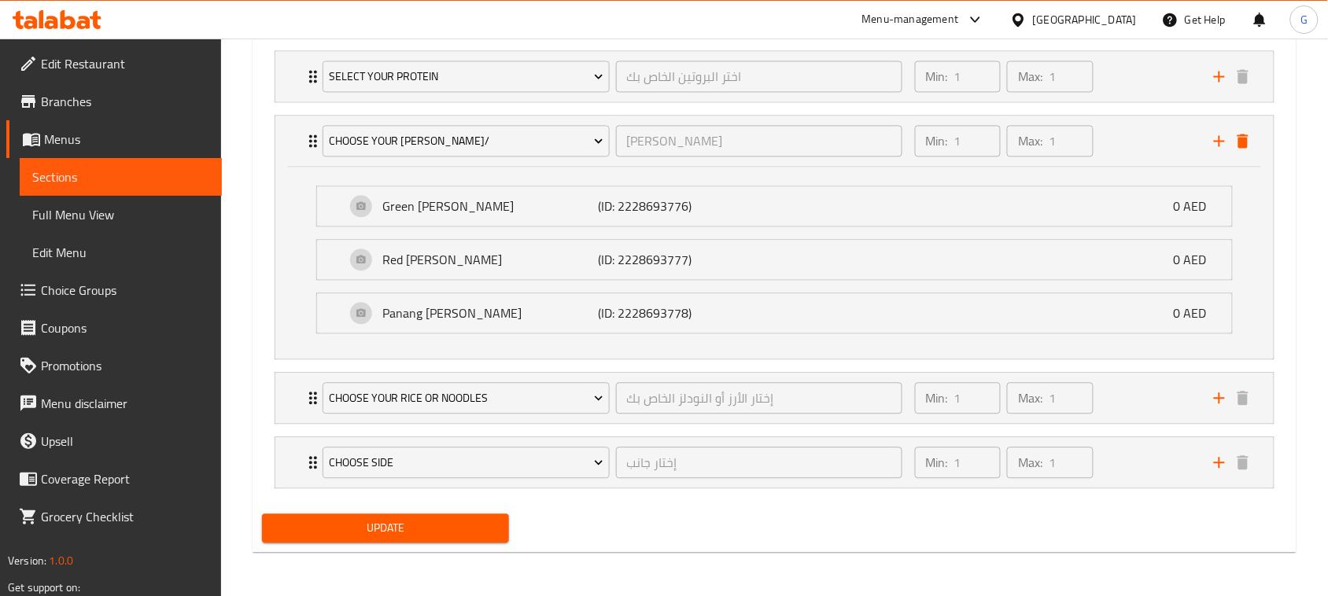
click at [419, 522] on span "Update" at bounding box center [386, 529] width 222 height 20
click at [286, 102] on div "Choose Your Rice Or Noodles إختار الأرز أو النودلز الخاص بك ​ Min: 1 ​ Max: 1 ​" at bounding box center [774, 76] width 999 height 50
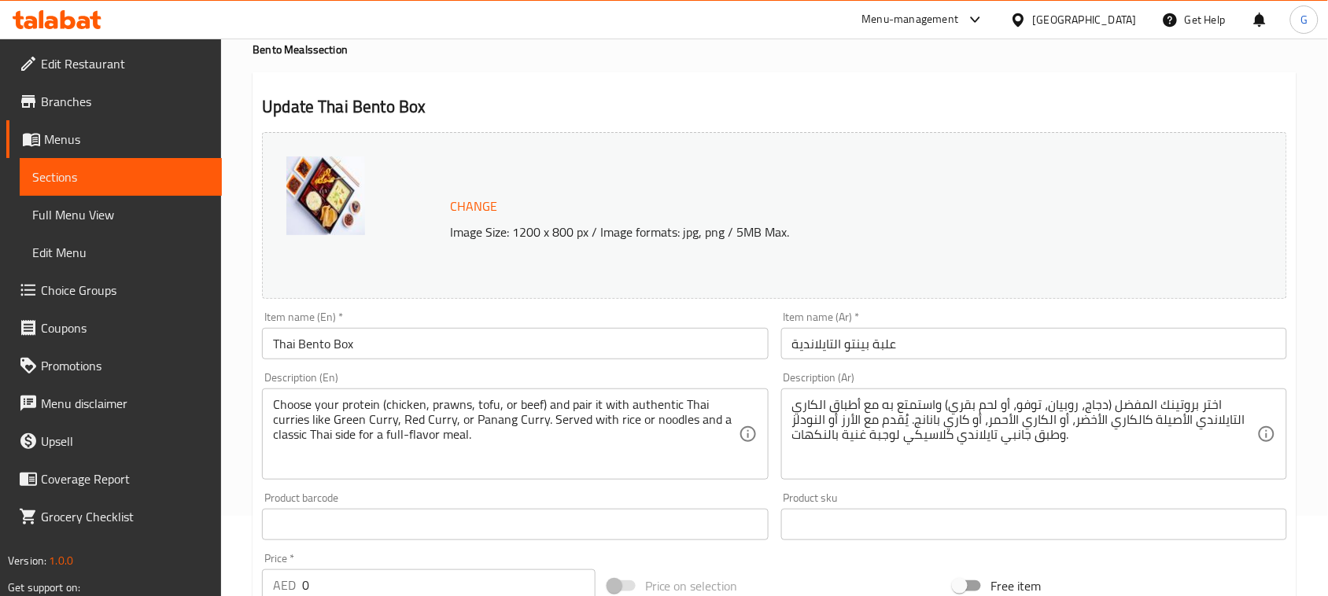
scroll to position [98, 0]
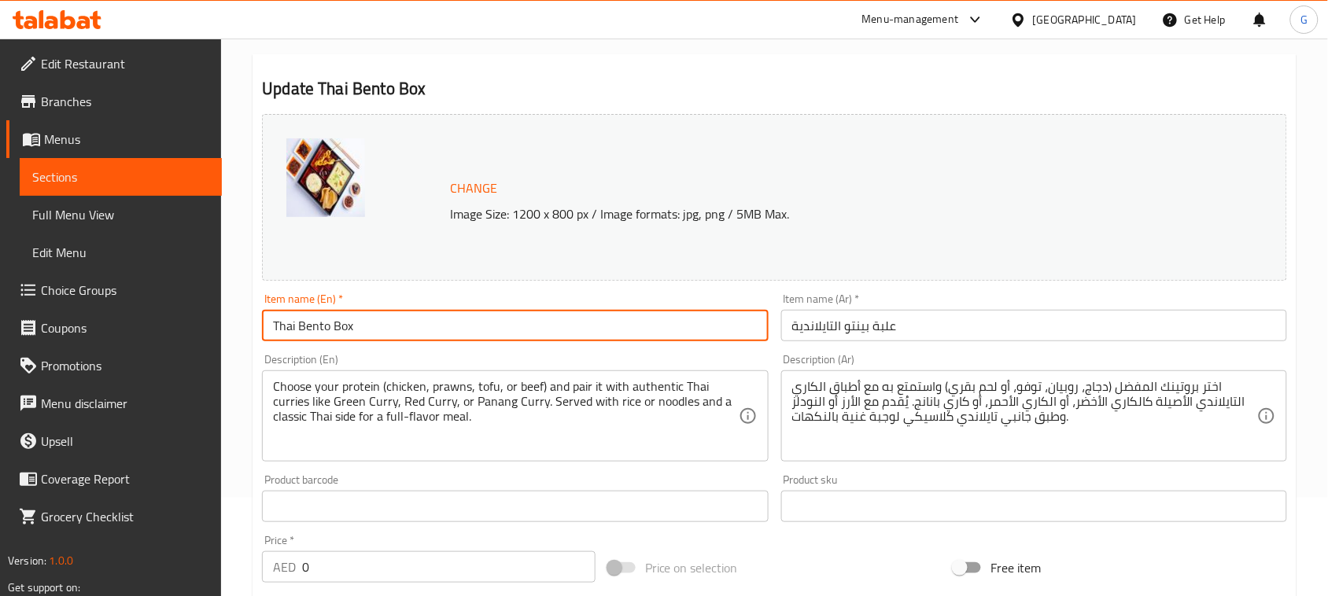
click at [423, 331] on input "Thai Bento Box" at bounding box center [515, 325] width 506 height 31
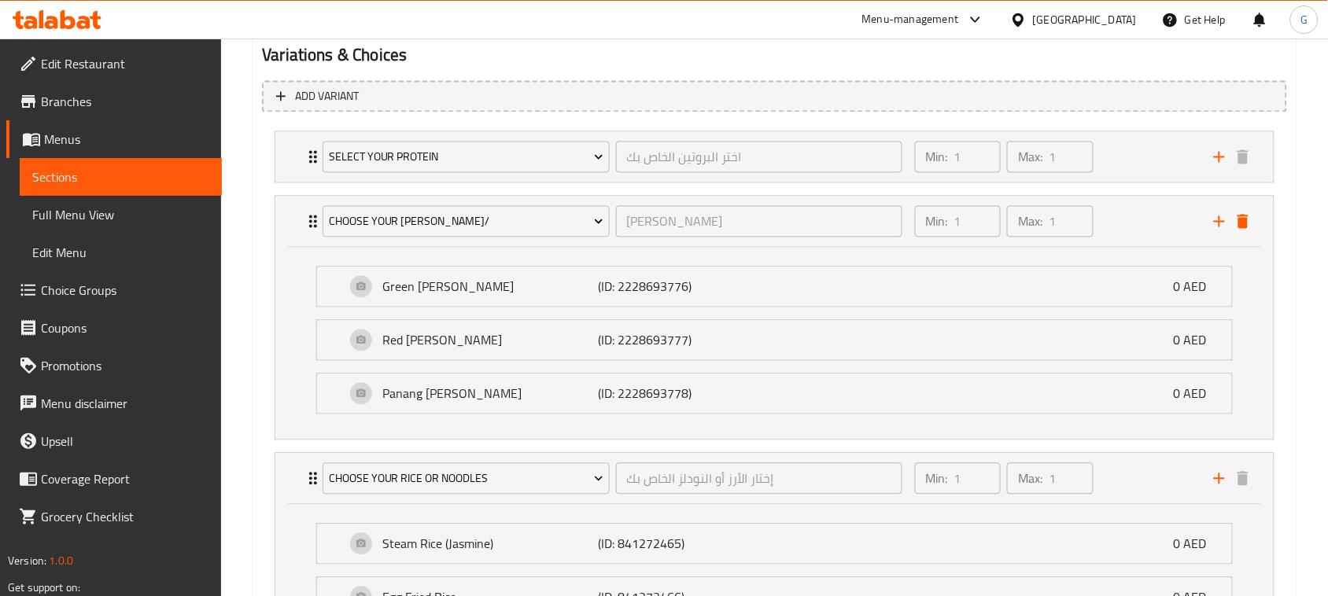
scroll to position [885, 0]
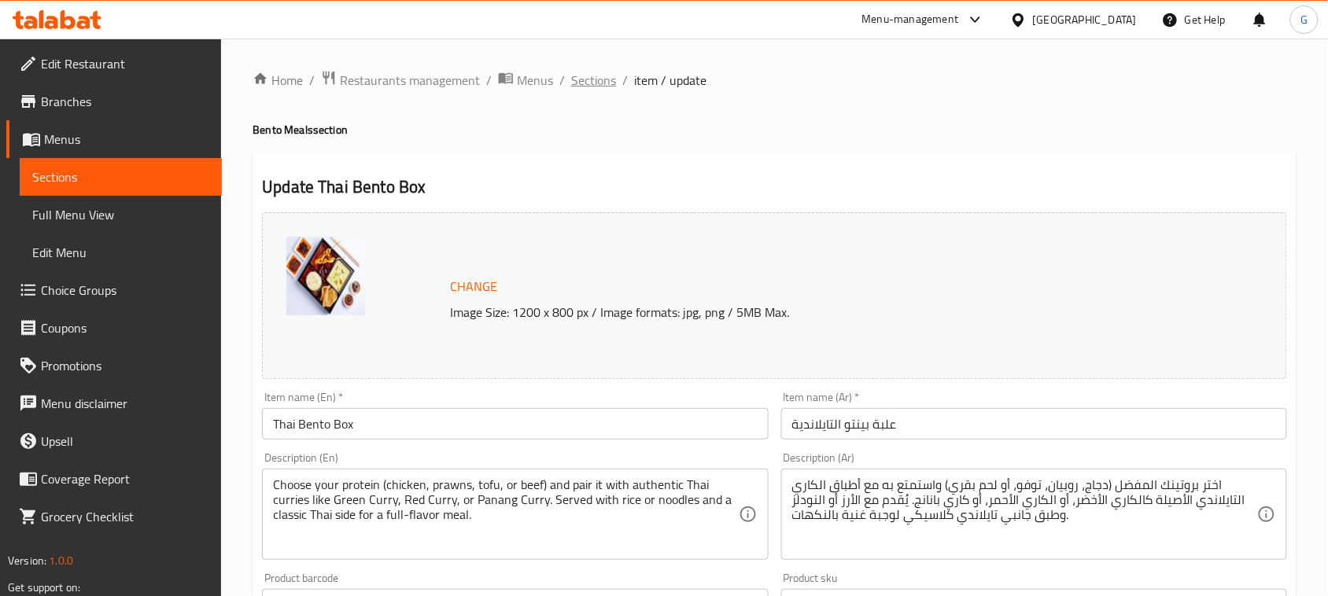
click at [607, 80] on span "Sections" at bounding box center [593, 80] width 45 height 19
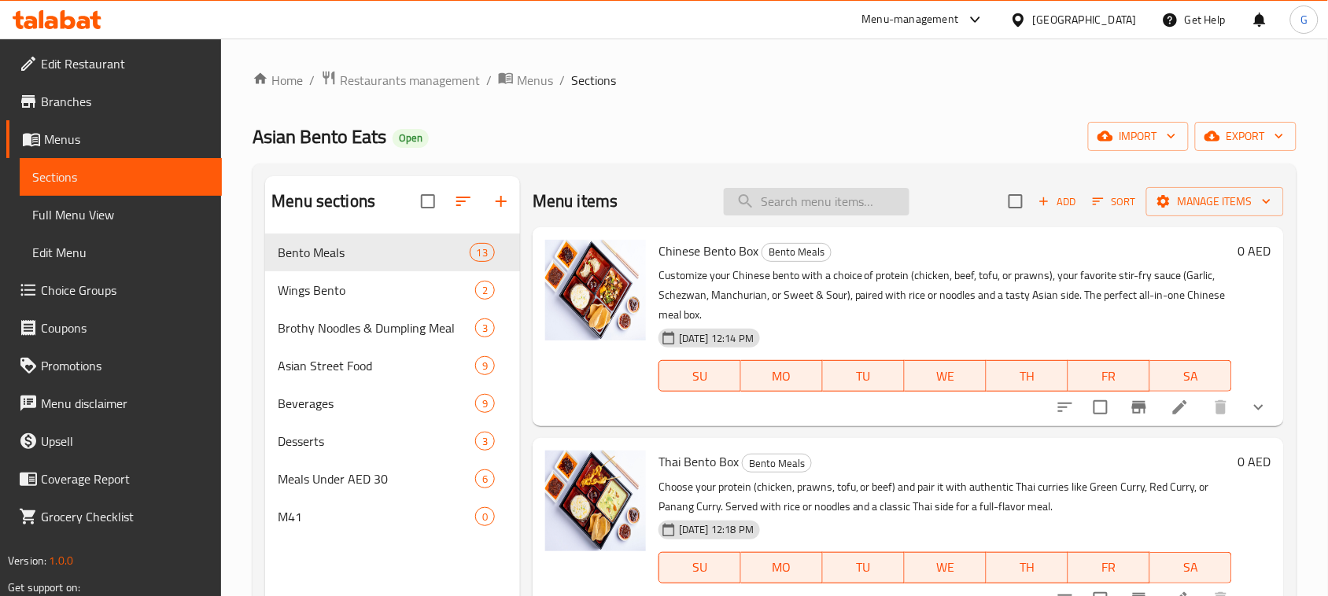
click at [835, 201] on input "search" at bounding box center [817, 202] width 186 height 28
paste input "Japanese Bento Box"
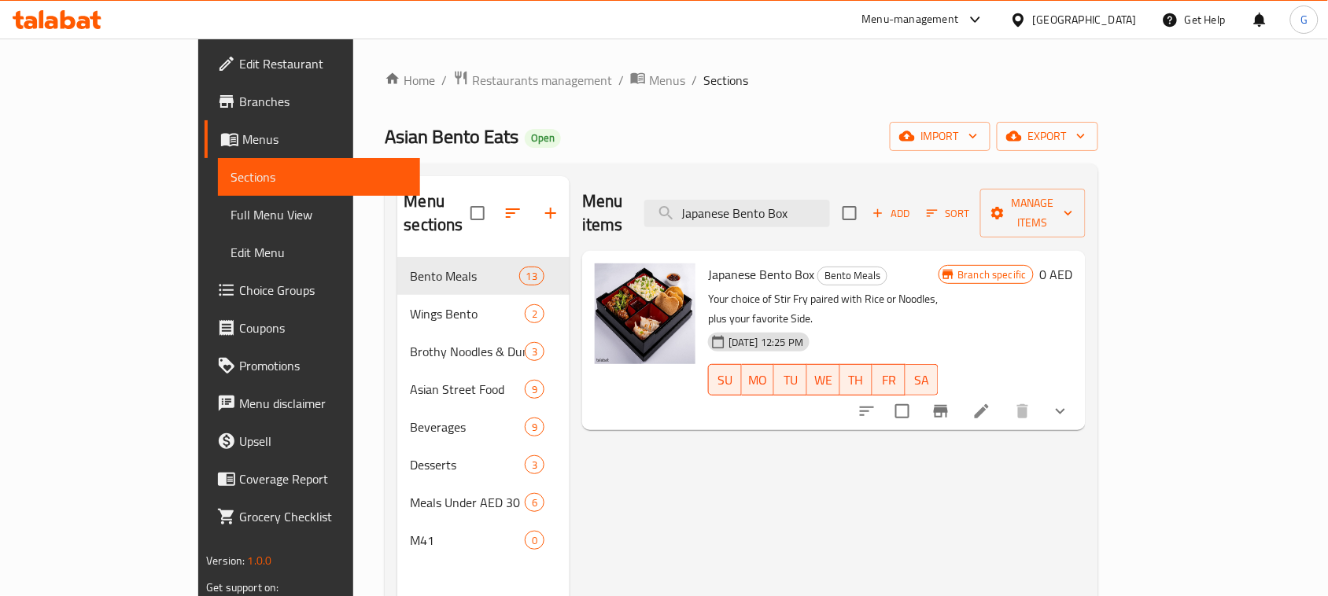
type input "Japanese Bento Box"
click at [989, 404] on icon at bounding box center [982, 411] width 14 height 14
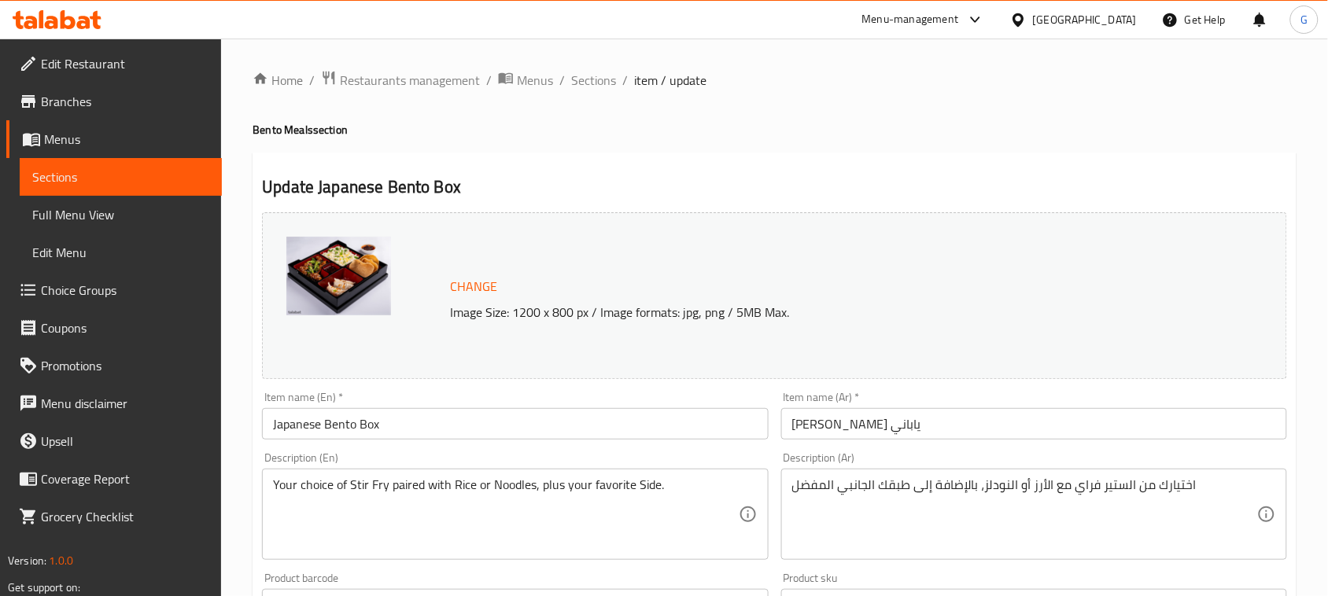
click at [891, 421] on input "[PERSON_NAME] ياباني" at bounding box center [1034, 423] width 506 height 31
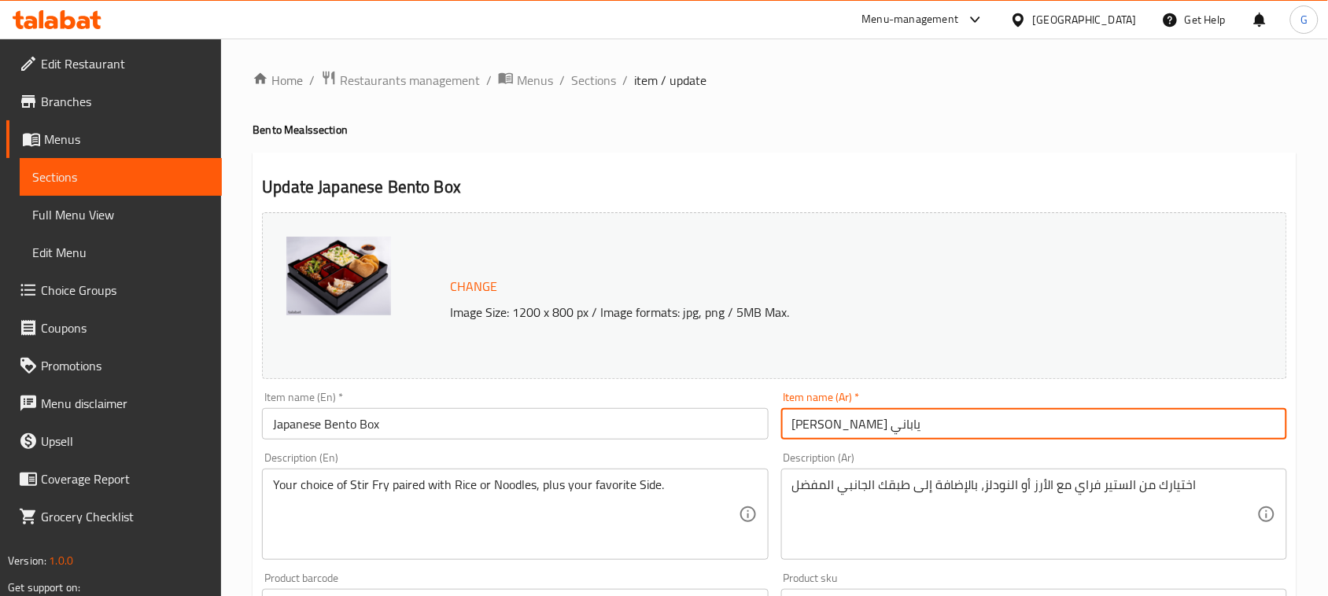
click at [891, 421] on input "[PERSON_NAME] ياباني" at bounding box center [1034, 423] width 506 height 31
paste input "لبة بينتو يابانية"
type input "علبة بينتو يابانية"
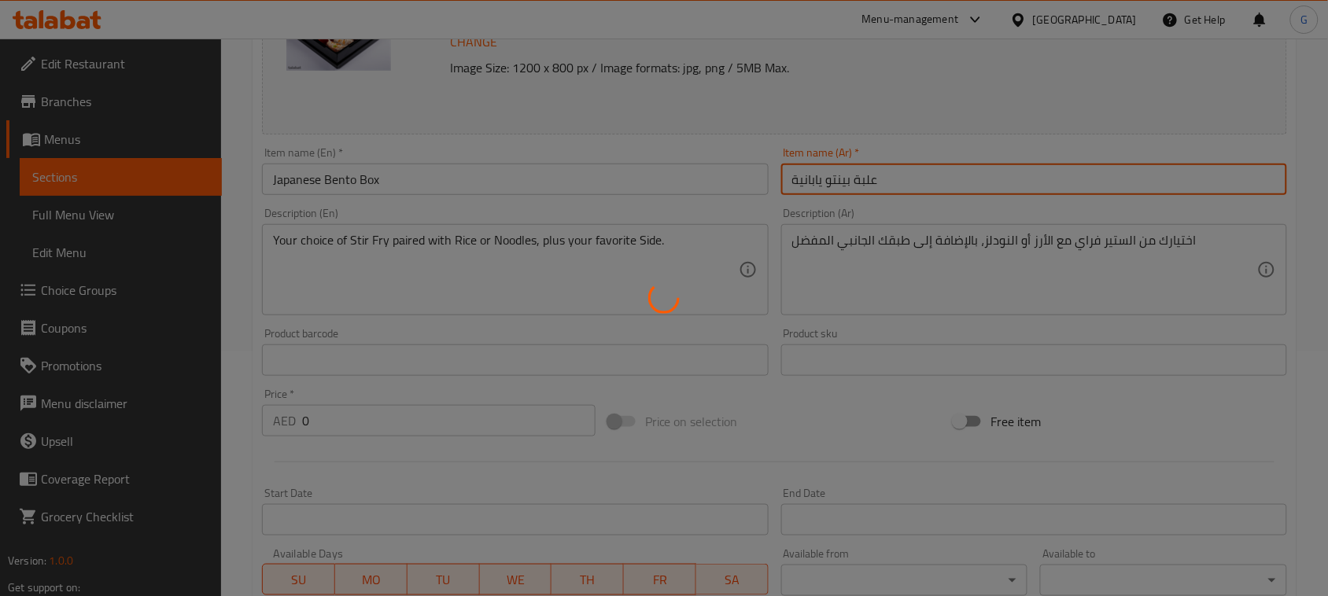
scroll to position [295, 0]
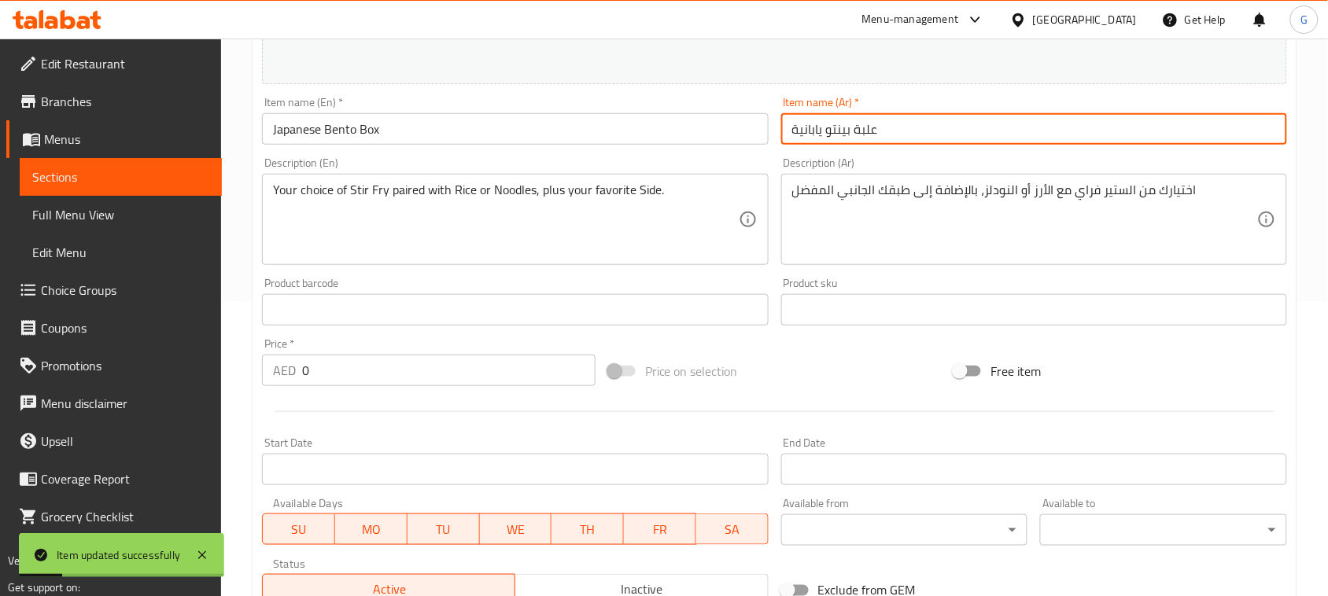
click at [421, 198] on textarea "Your choice of Stir Fry paired with Rice or Noodles, plus your favorite Side." at bounding box center [505, 220] width 465 height 75
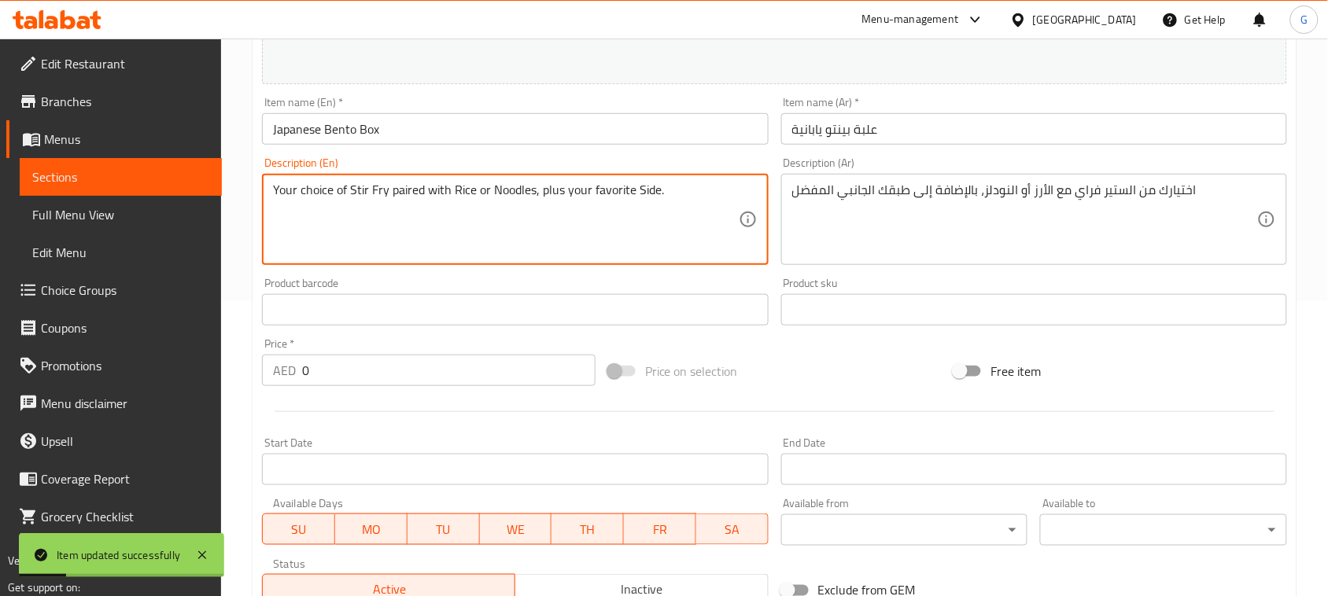
click at [421, 197] on textarea "Your choice of Stir Fry paired with Rice or Noodles, plus your favorite Side." at bounding box center [505, 220] width 465 height 75
paste textarea "Pick your protein (teriyaki chicken, tofu, prawns, or beef) and your choice of …"
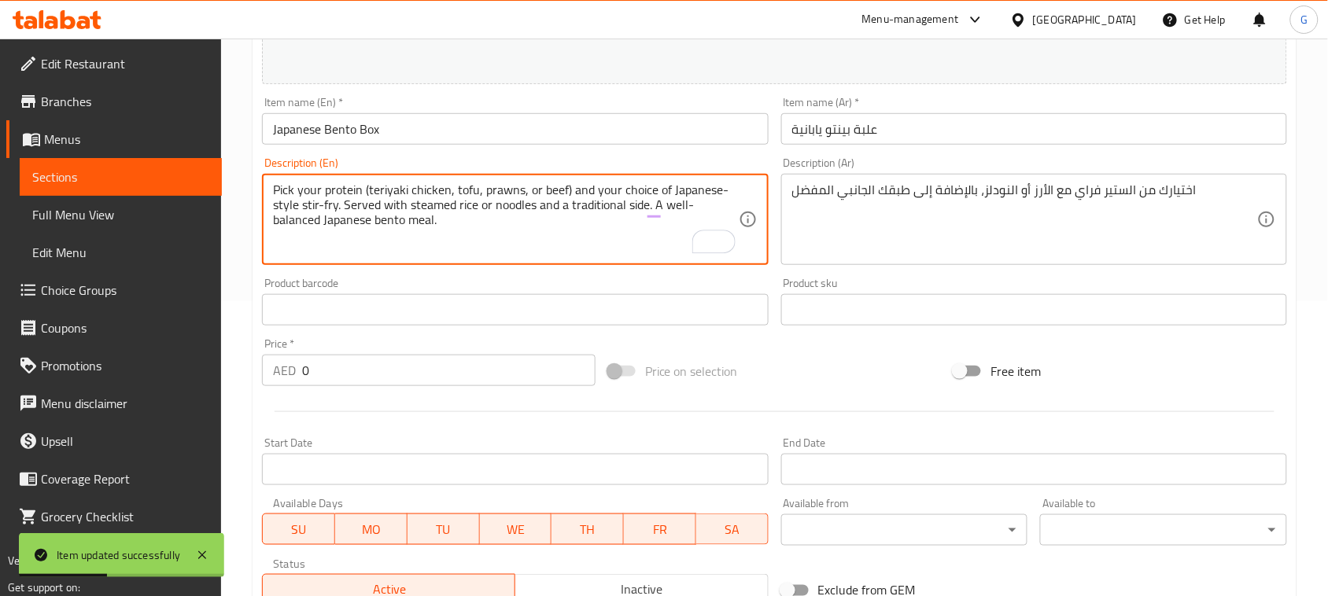
type textarea "Pick your protein (teriyaki chicken, tofu, prawns, or beef) and your choice of …"
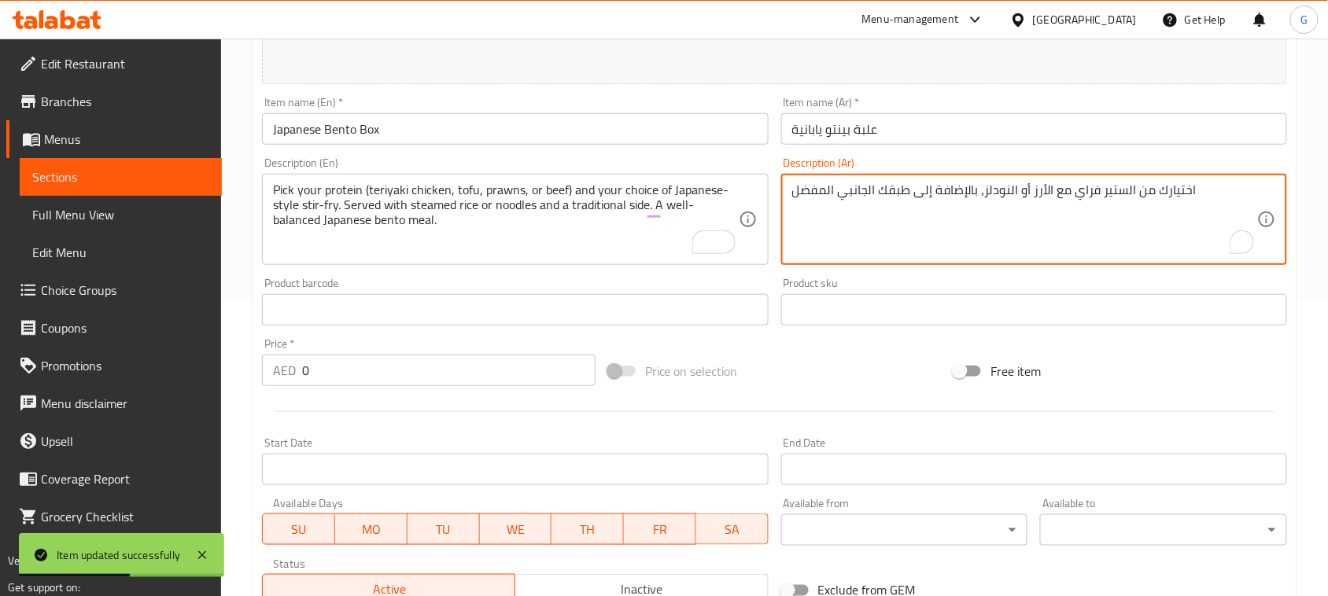
click at [881, 203] on textarea "اختيارك من الستير فراي مع الأرز أو النودلز، بالإضافة إلى طبقك الجانبي المفضل" at bounding box center [1024, 220] width 465 height 75
paste textarea "ر نوع البروتين (دجاج ترياكي، توفو، روبيان، أو لحم بقري) واختر طبقك المقلي على ا…"
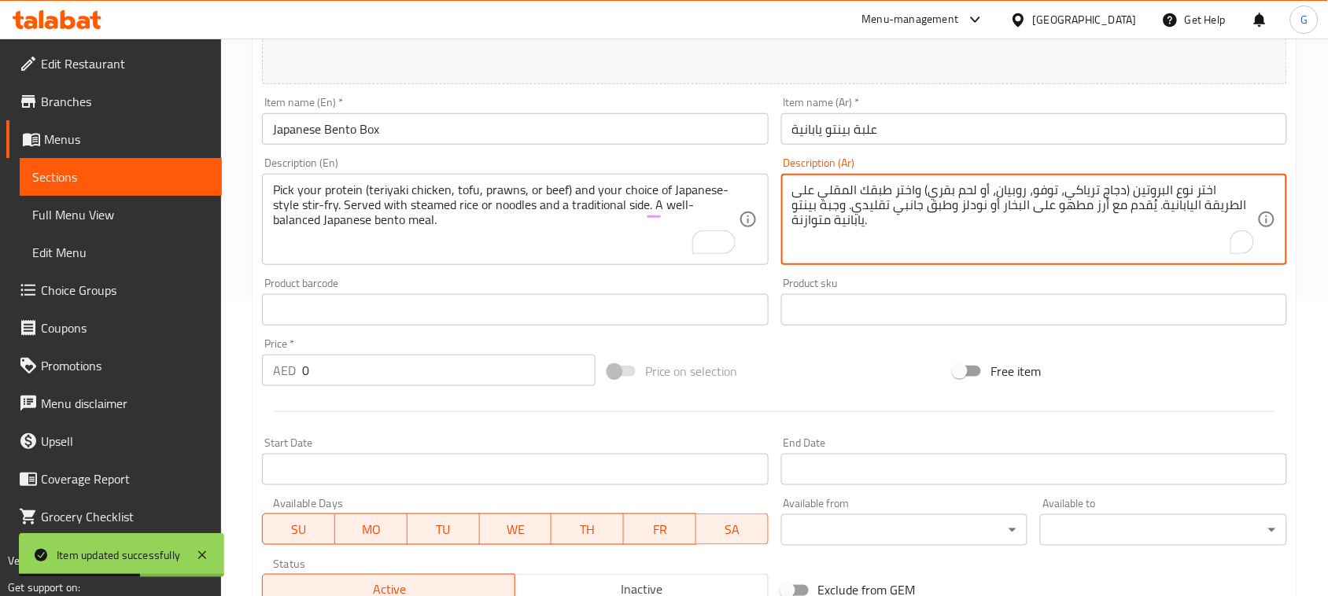
type textarea "اختر نوع البروتين (دجاج ترياكي، توفو، روبيان، أو لحم بقري) واختر طبقك المقلي عل…"
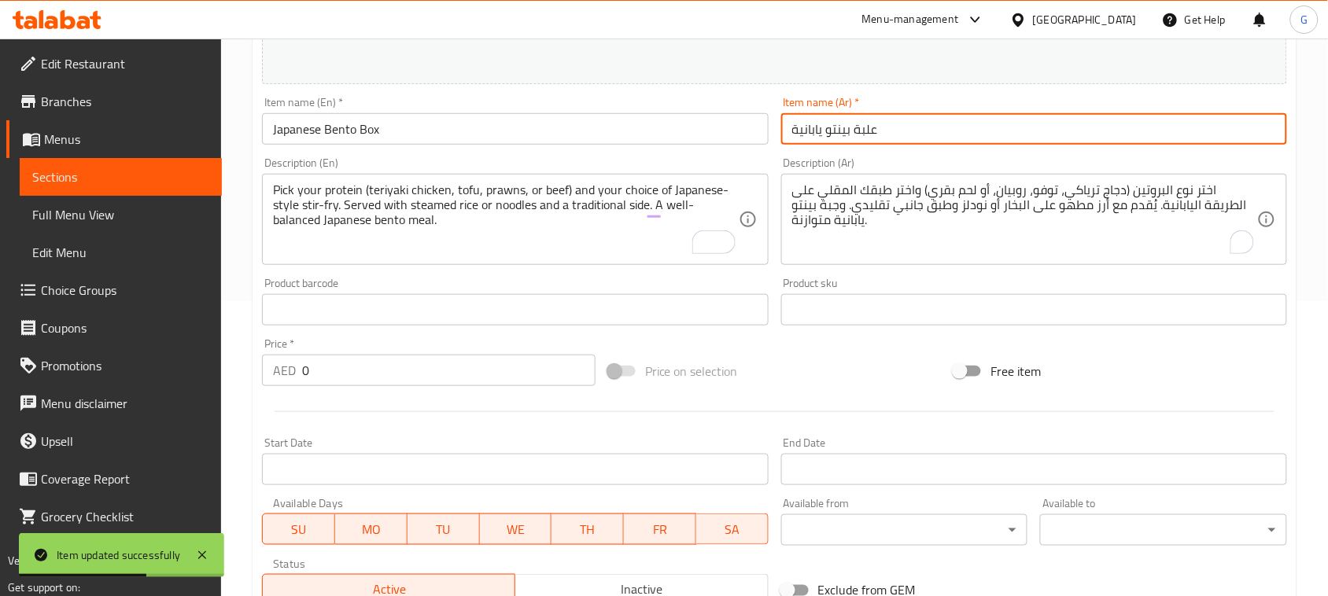
click at [876, 120] on input "علبة بينتو يابانية" at bounding box center [1034, 128] width 506 height 31
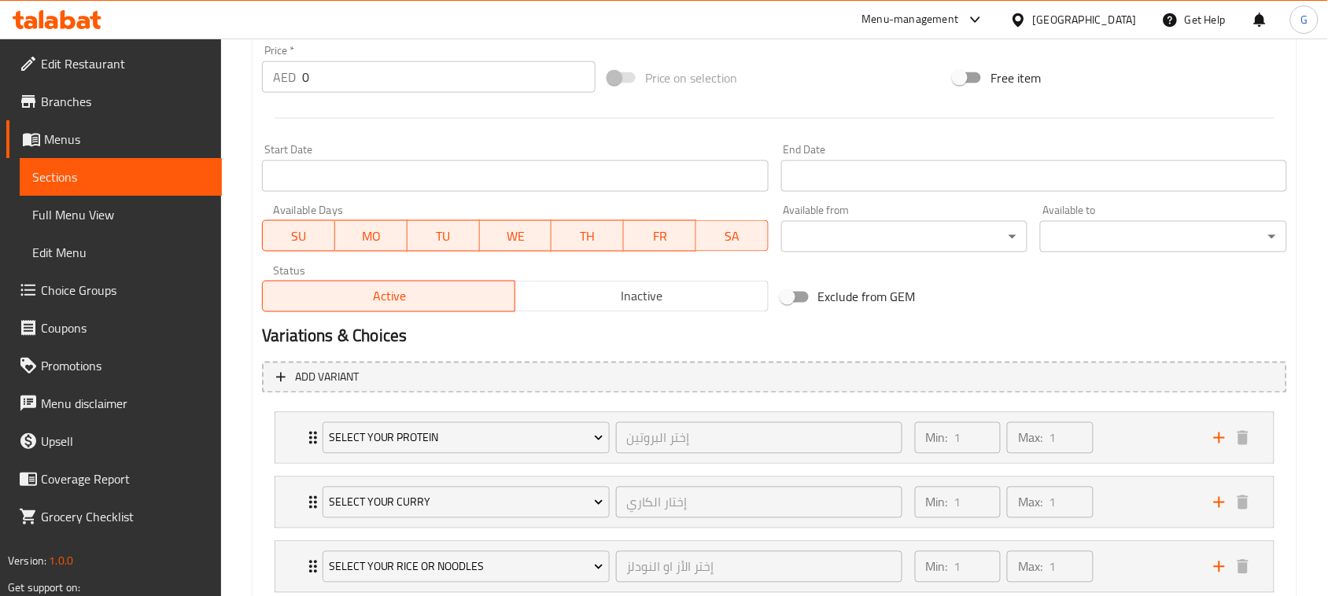
scroll to position [590, 0]
click at [301, 437] on div "Select Your Protein إختر البروتين ​ Min: 1 ​ Max: 1 ​" at bounding box center [774, 437] width 999 height 50
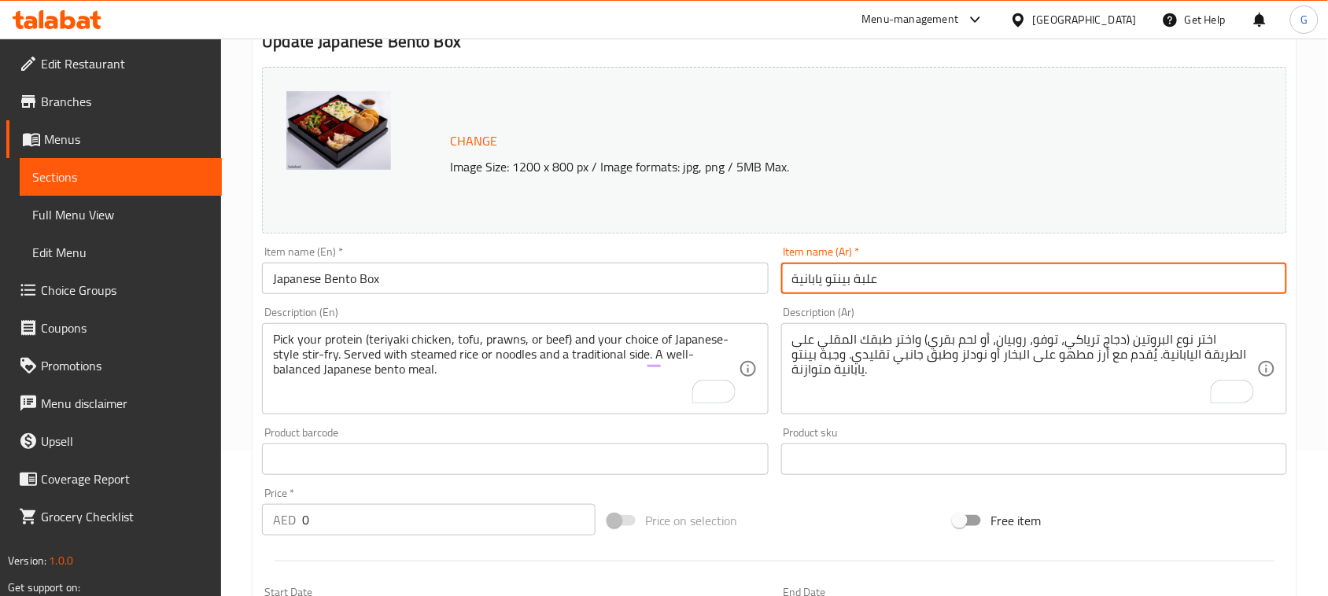
scroll to position [197, 0]
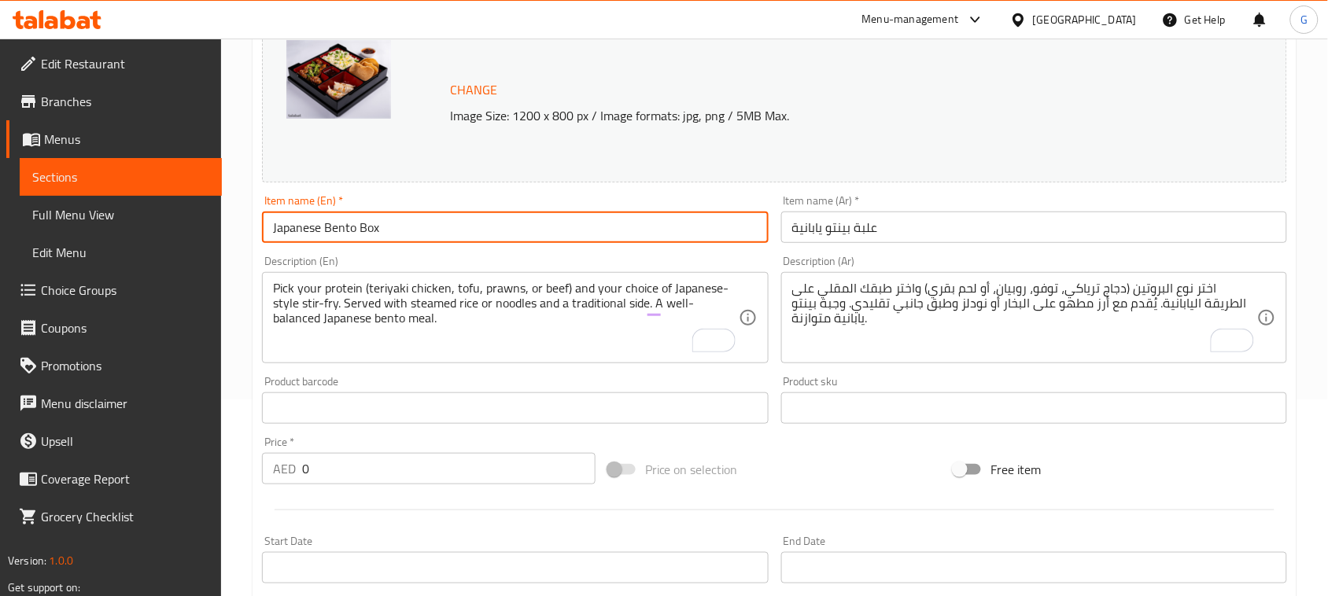
click at [379, 233] on input "Japanese Bento Box" at bounding box center [515, 227] width 506 height 31
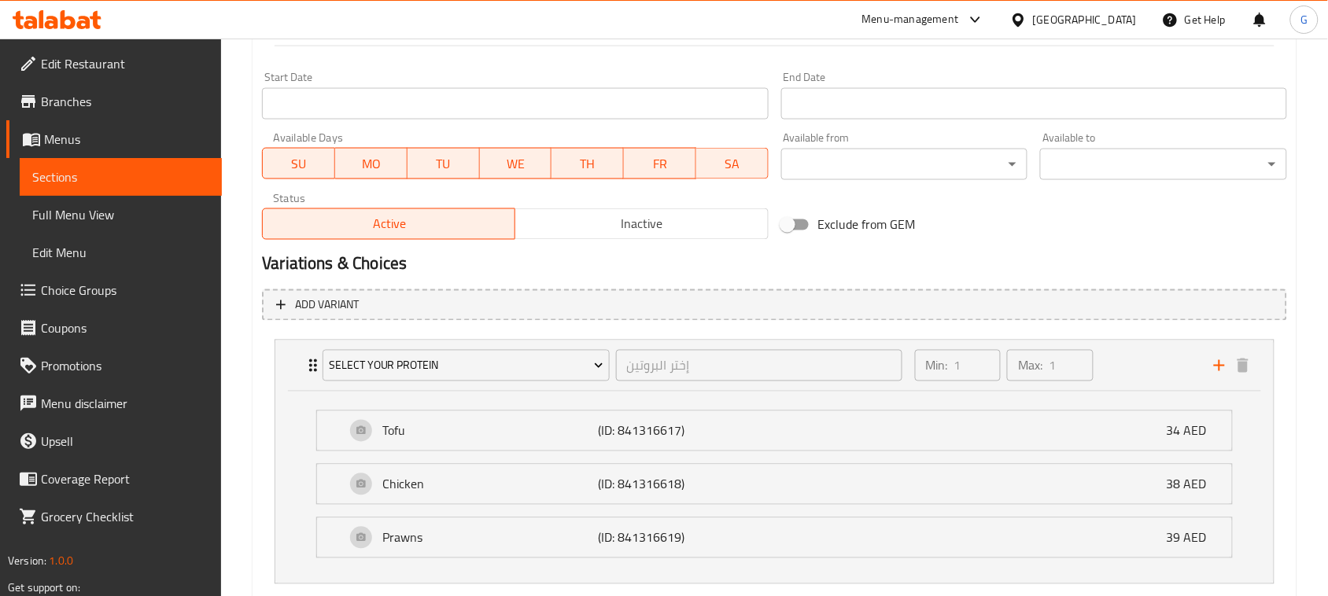
scroll to position [590, 0]
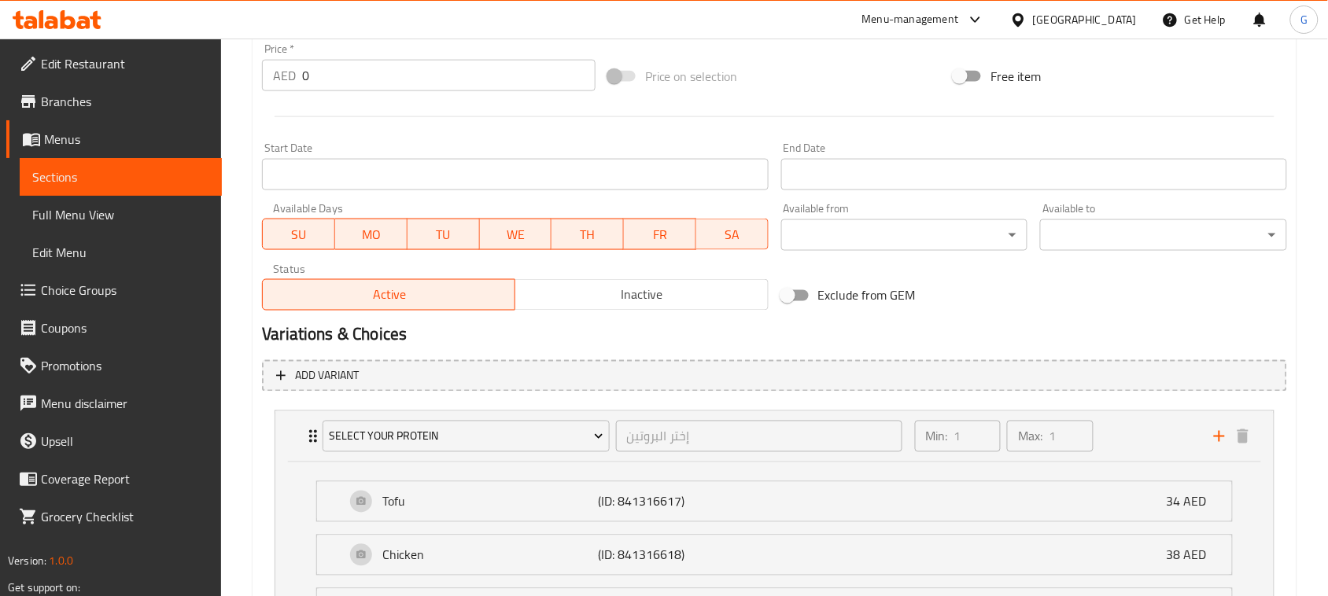
click at [679, 290] on span "Inactive" at bounding box center [642, 295] width 240 height 23
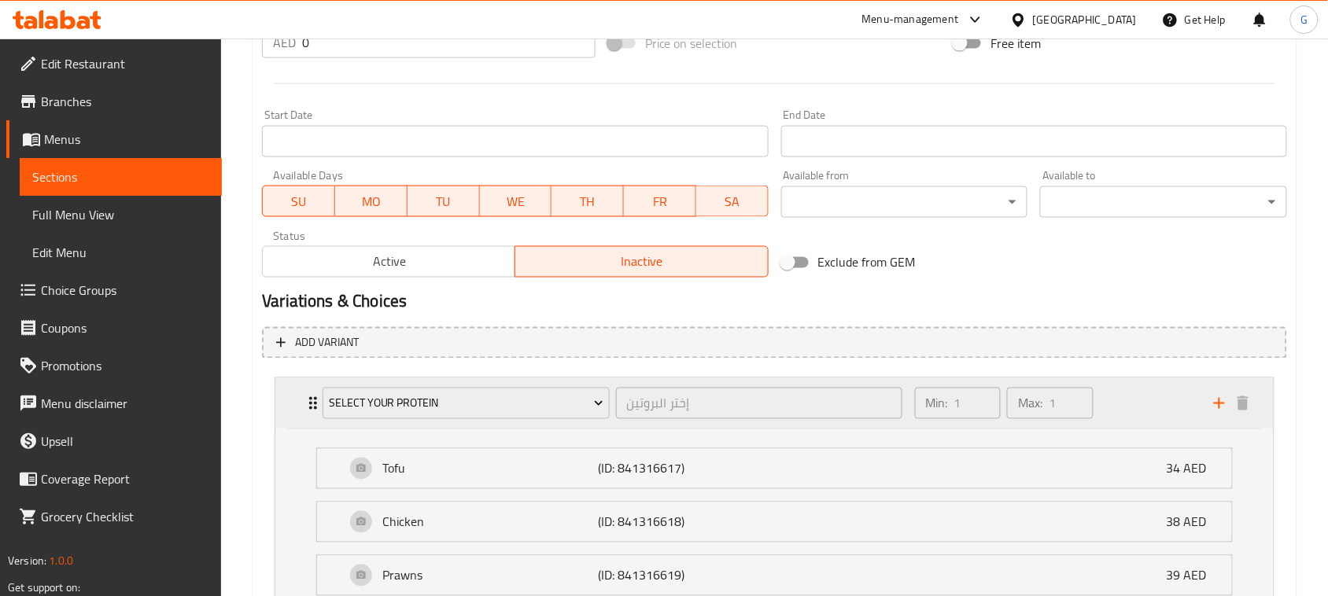
scroll to position [295, 0]
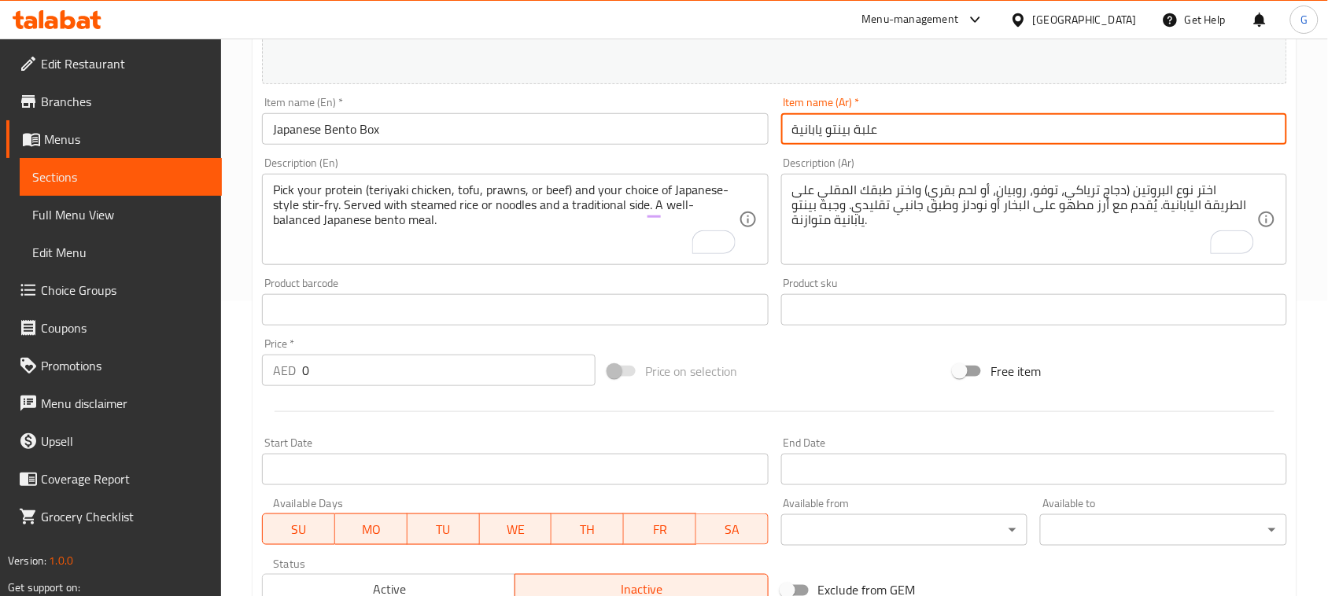
click at [852, 132] on input "علبة بينتو يابانية" at bounding box center [1034, 128] width 506 height 31
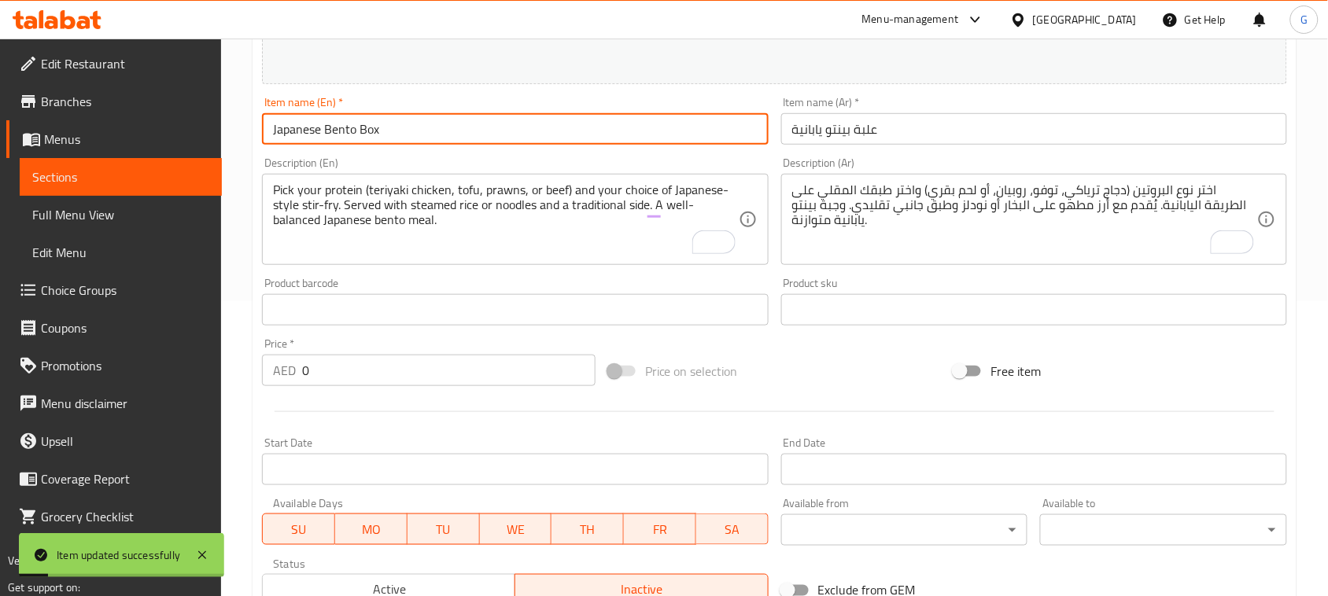
click at [375, 122] on input "Japanese Bento Box" at bounding box center [515, 128] width 506 height 31
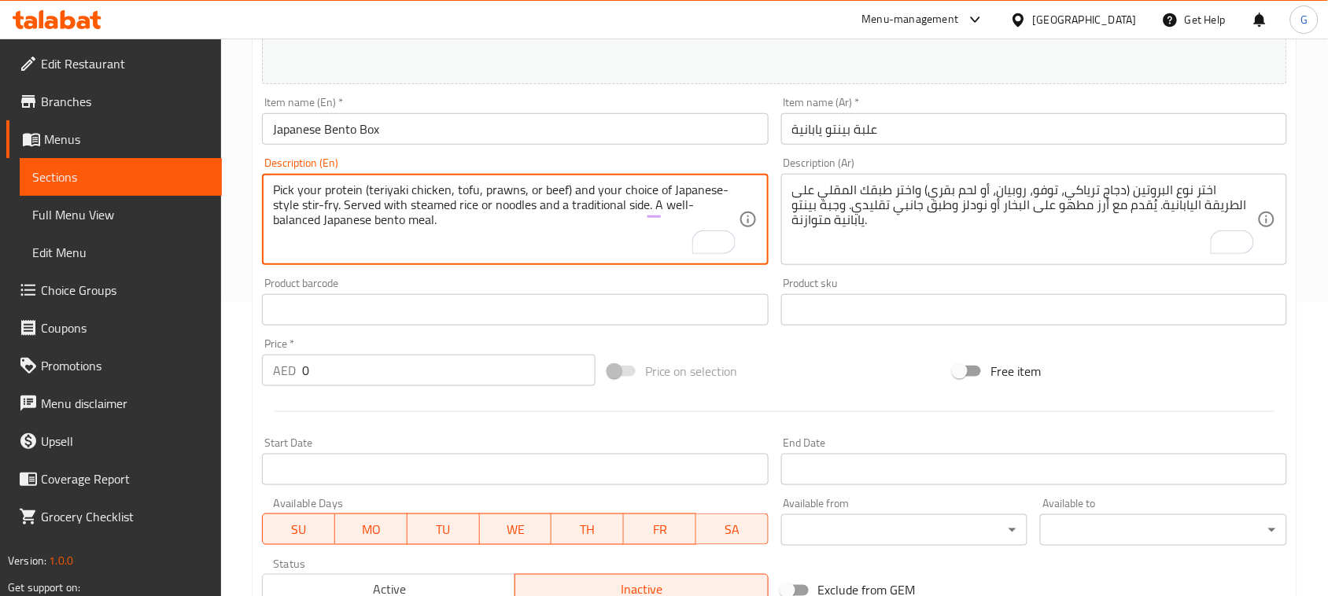
drag, startPoint x: 274, startPoint y: 202, endPoint x: 338, endPoint y: 205, distance: 64.6
drag, startPoint x: 591, startPoint y: 193, endPoint x: 342, endPoint y: 213, distance: 249.5
click at [342, 213] on textarea "Pick your protein (teriyaki chicken, tofu, prawns, or beef) and your choice of …" at bounding box center [505, 220] width 465 height 75
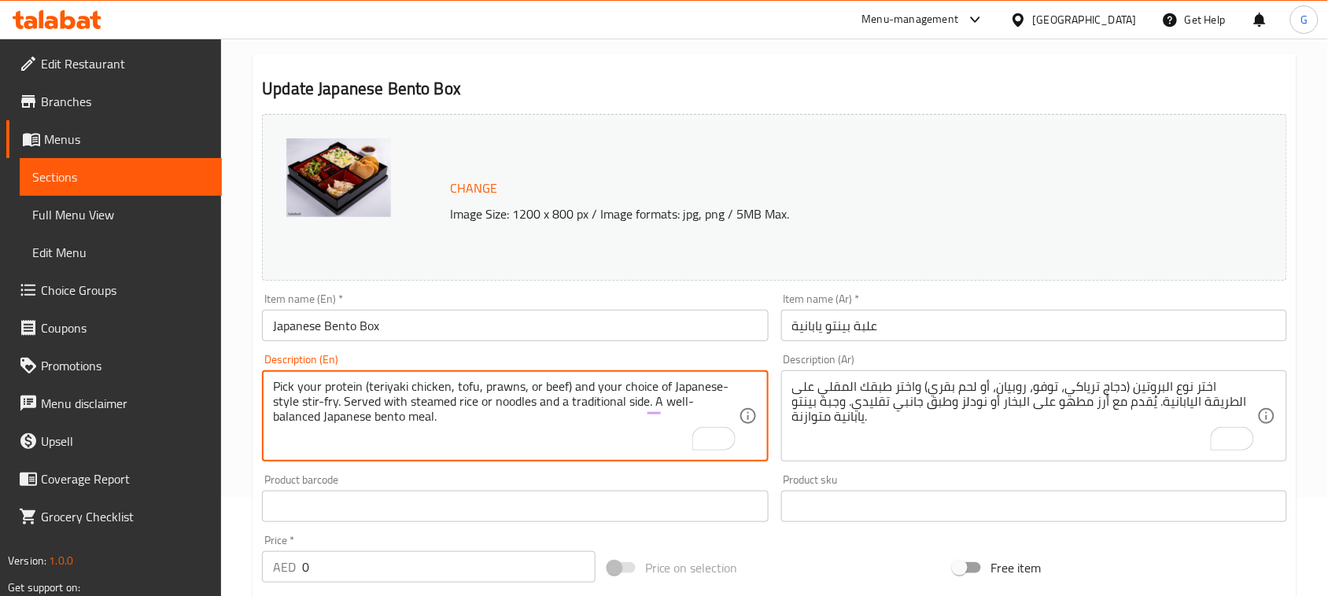
scroll to position [0, 0]
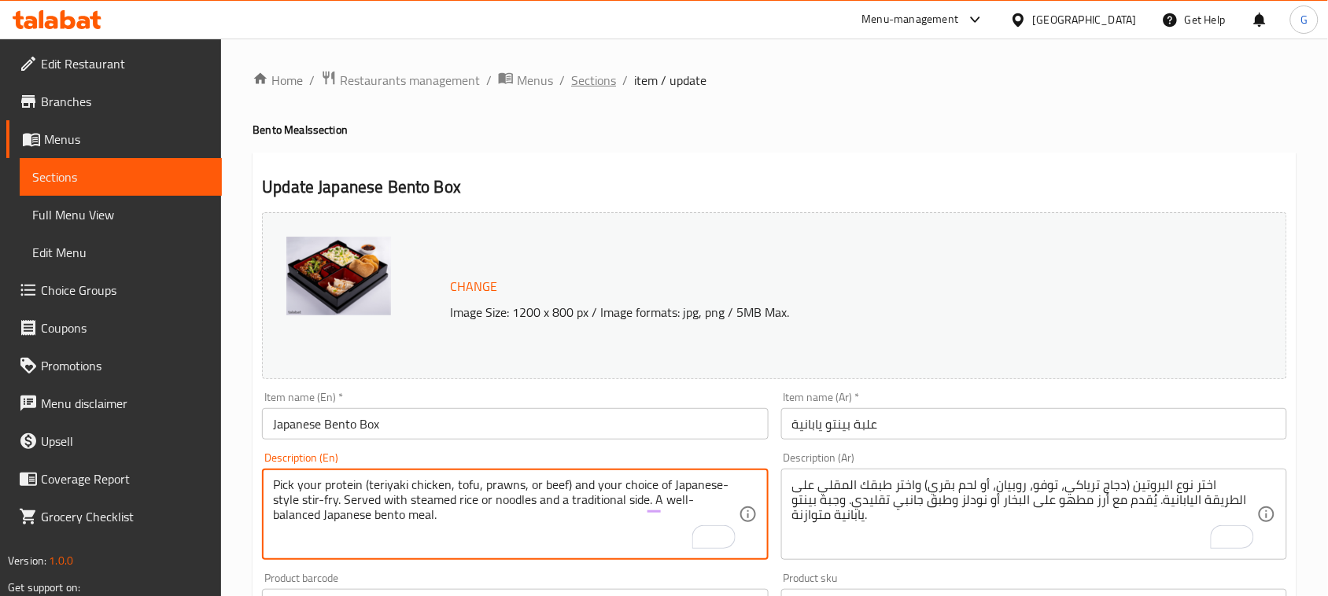
click at [584, 71] on span "Sections" at bounding box center [593, 80] width 45 height 19
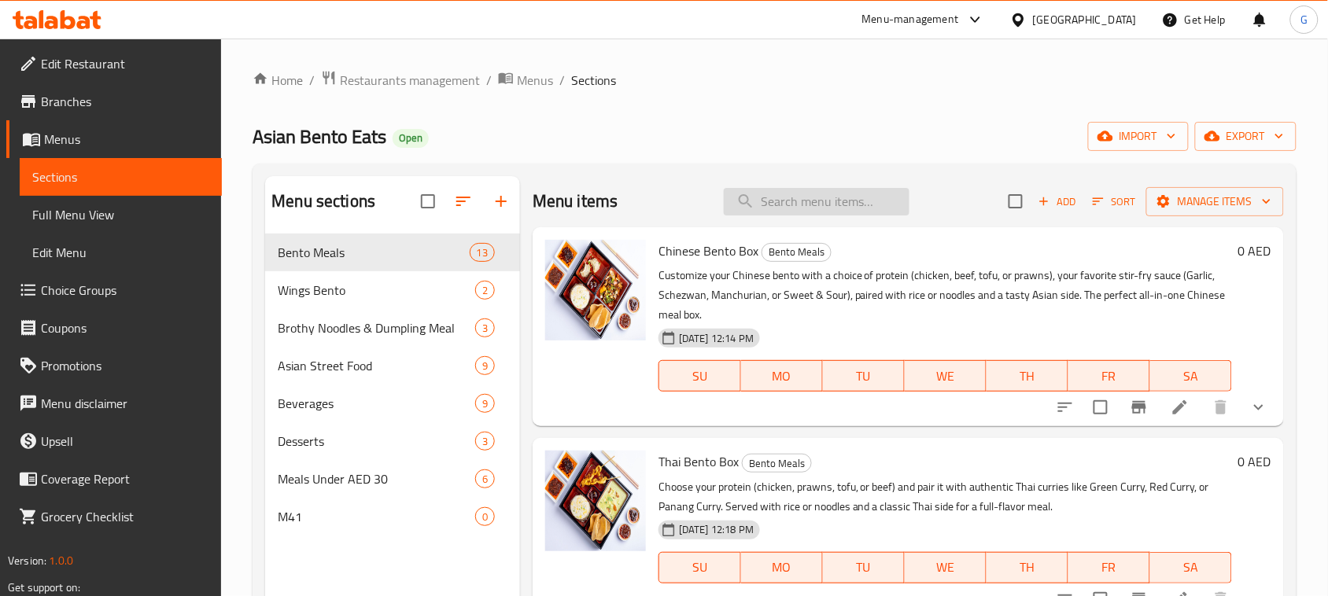
click at [803, 206] on input "search" at bounding box center [817, 202] width 186 height 28
paste input "Piece Chicken Wings Bento"
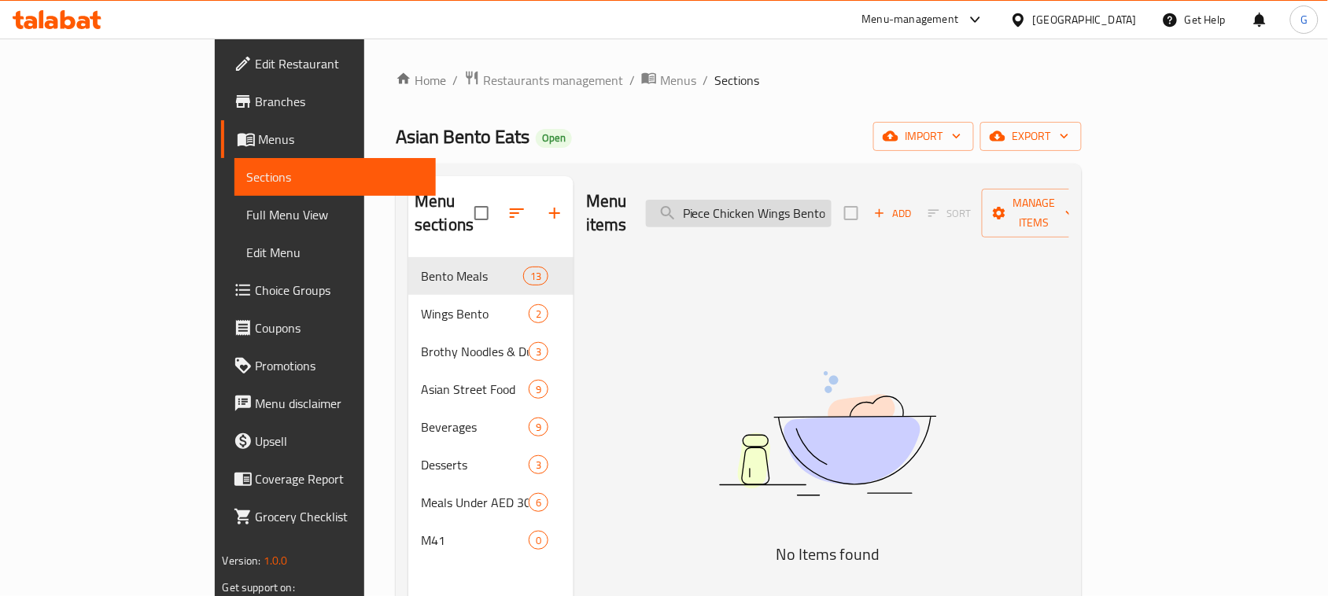
click at [762, 206] on input "Piece Chicken Wings Bento" at bounding box center [739, 214] width 186 height 28
click at [832, 201] on input "Piece Chicken Wings Bento" at bounding box center [739, 214] width 186 height 28
click at [768, 206] on input "Piece Chicken Wings" at bounding box center [739, 214] width 186 height 28
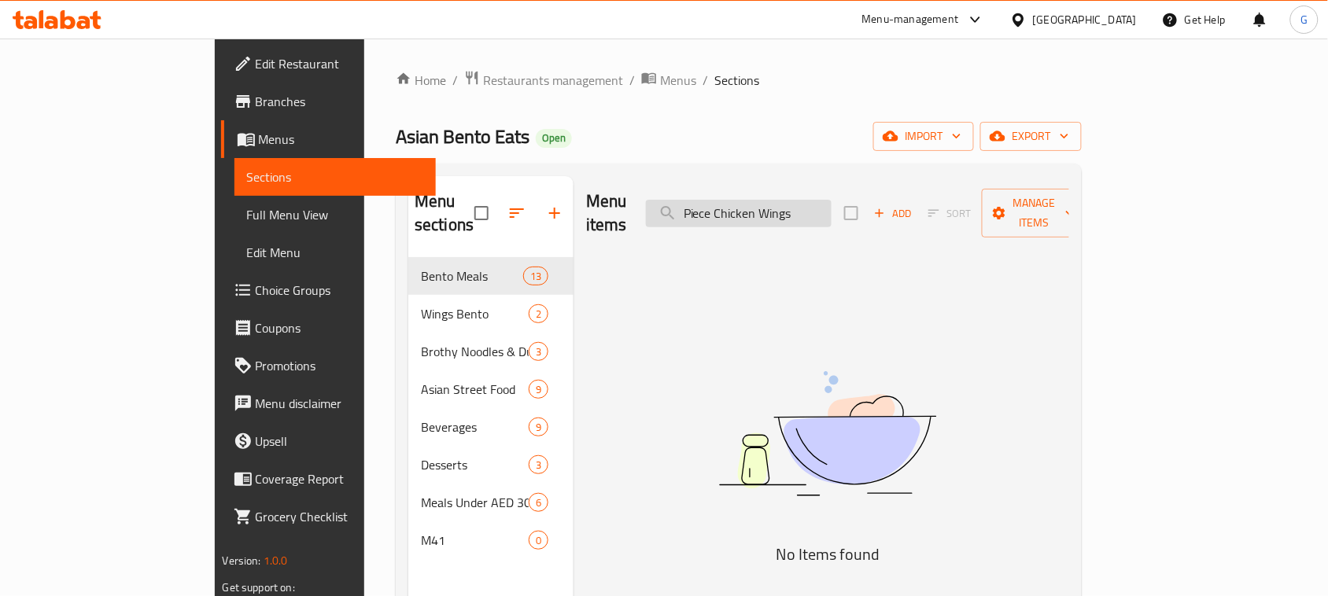
click at [768, 206] on input "Piece Chicken Wings" at bounding box center [739, 214] width 186 height 28
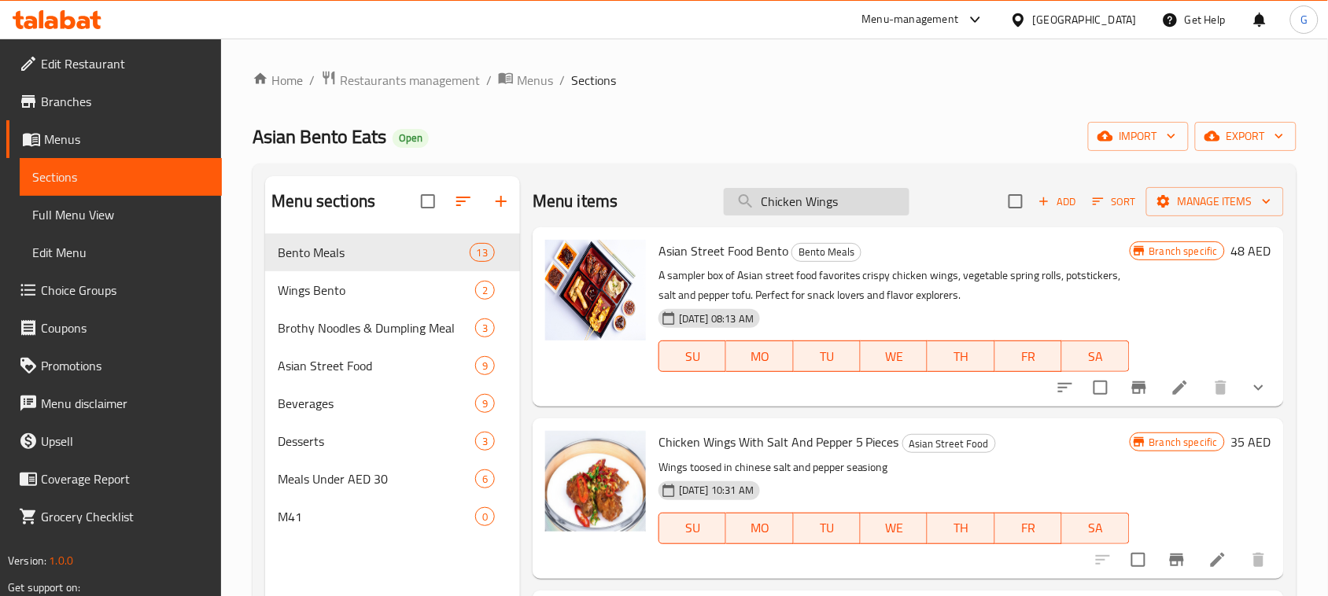
click at [847, 212] on input "Chicken Wings" at bounding box center [817, 202] width 186 height 28
paste input "Bento"
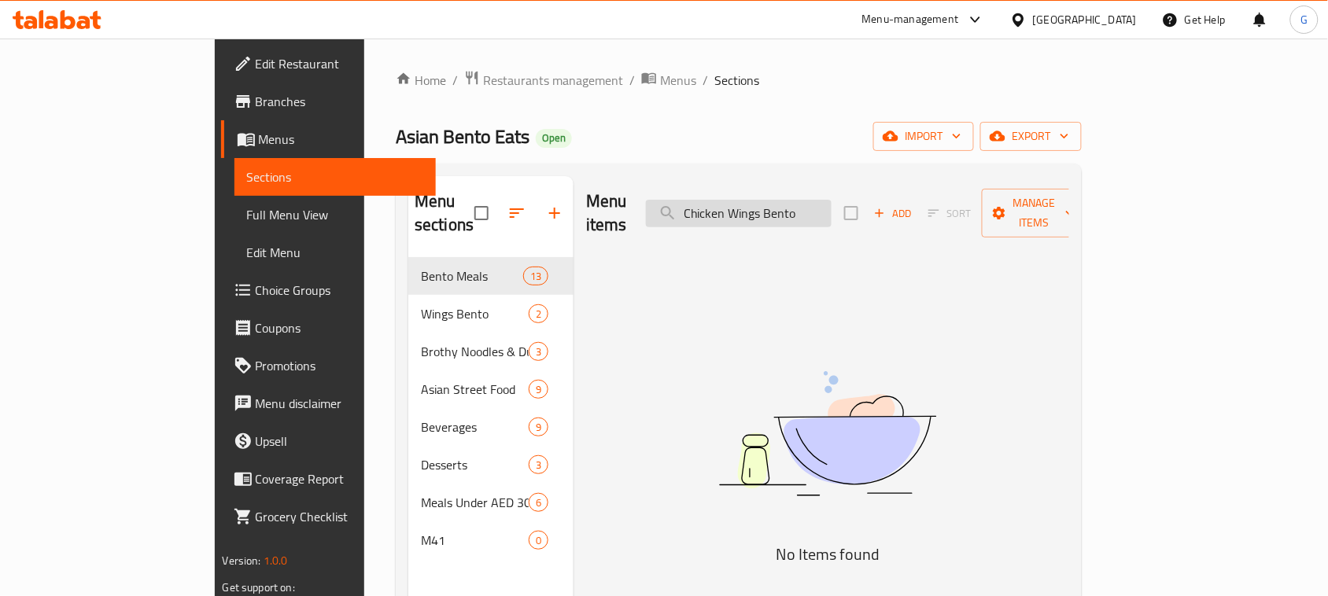
click at [832, 200] on input "Chicken Wings Bento" at bounding box center [739, 214] width 186 height 28
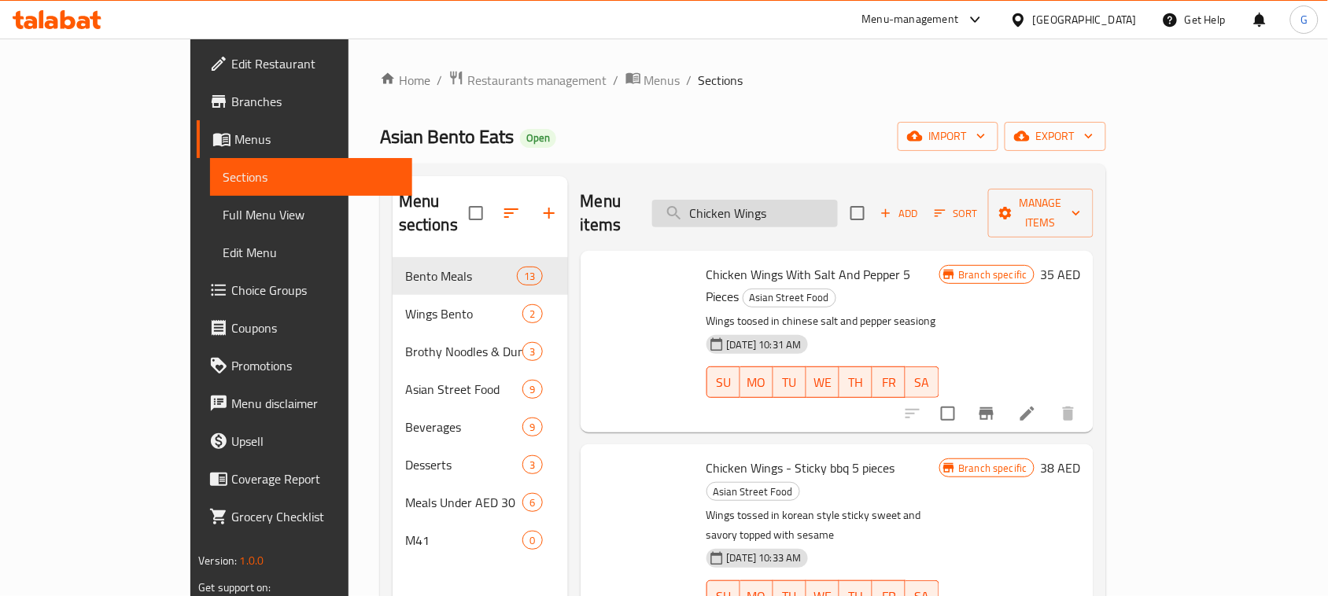
type input "Chicken Wings"
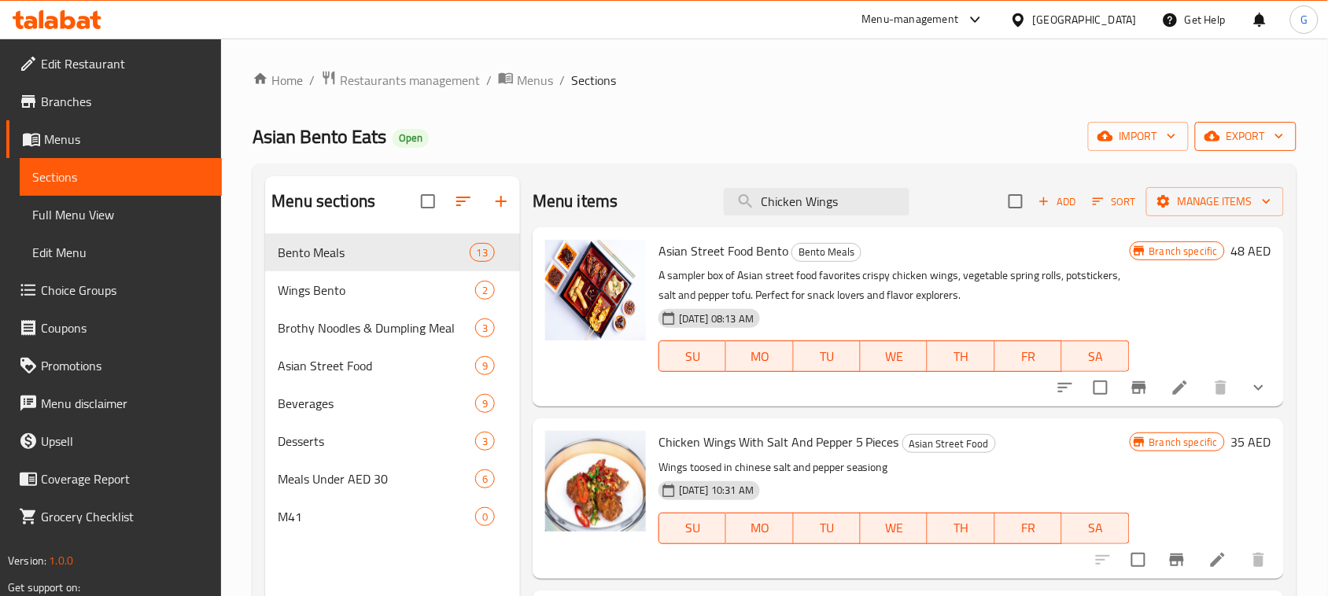
click at [1231, 130] on span "export" at bounding box center [1246, 137] width 76 height 20
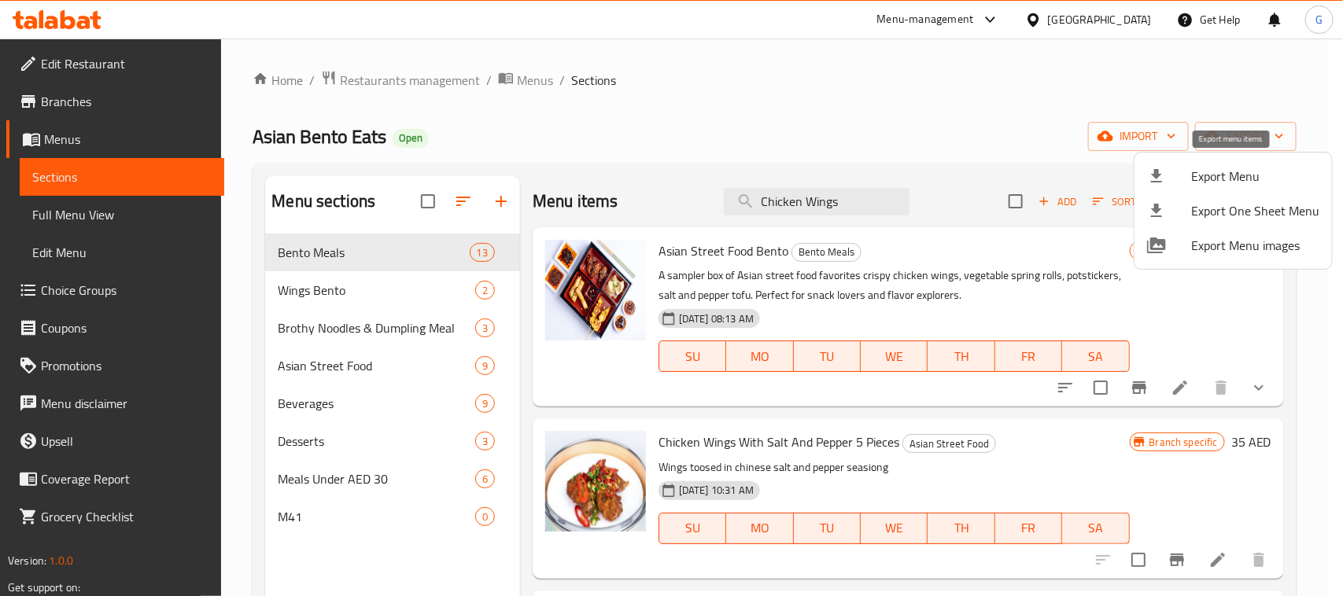
click at [1231, 175] on span "Export Menu" at bounding box center [1255, 176] width 128 height 19
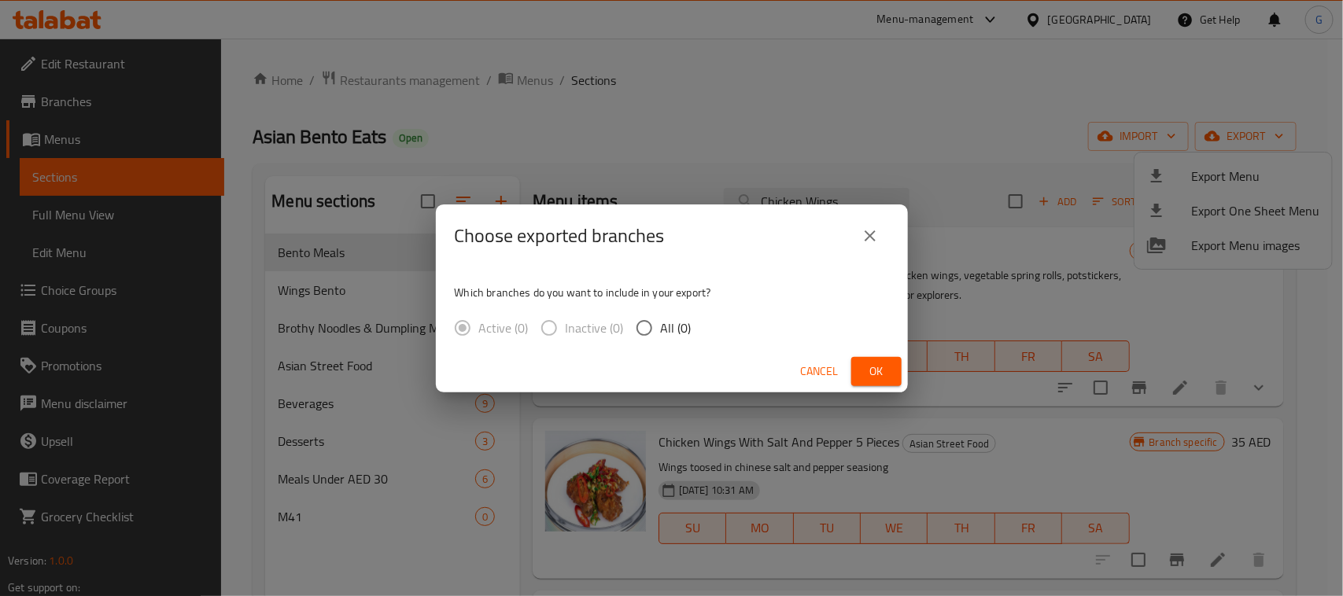
click at [667, 325] on span "All (0)" at bounding box center [676, 328] width 31 height 19
click at [661, 325] on input "All (0)" at bounding box center [644, 328] width 33 height 33
radio input "true"
click at [894, 376] on button "Ok" at bounding box center [876, 371] width 50 height 29
click at [870, 378] on span "Ok" at bounding box center [876, 372] width 25 height 20
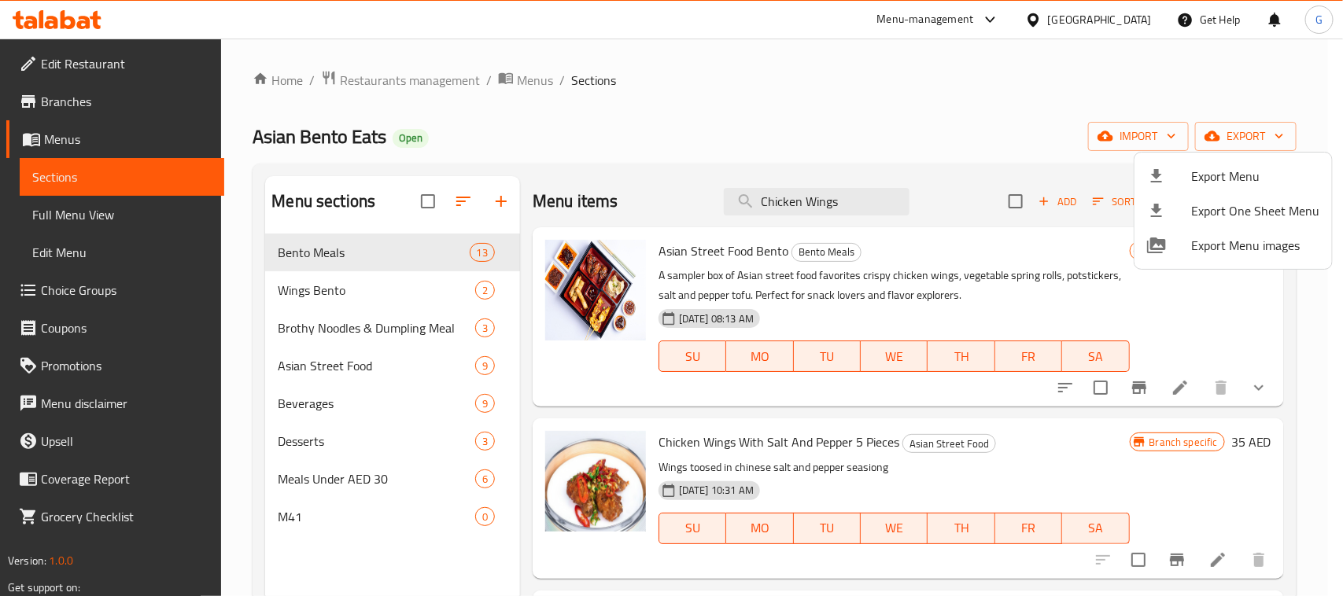
click at [842, 220] on div at bounding box center [671, 298] width 1343 height 596
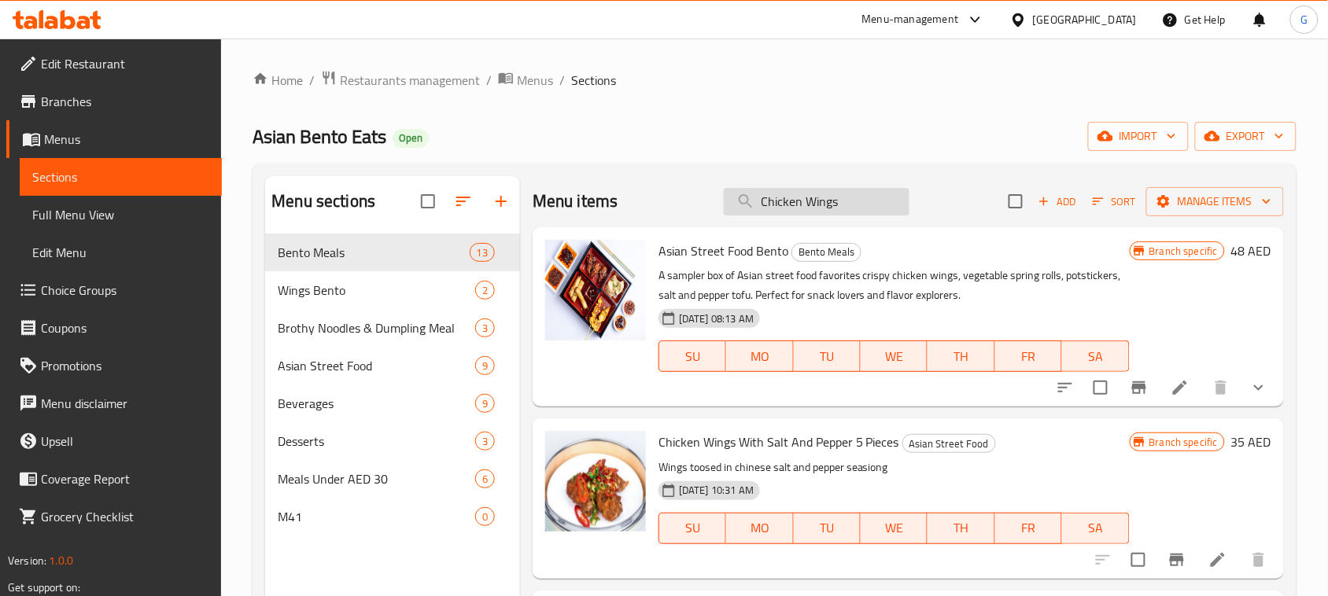
click at [852, 199] on input "Chicken Wings" at bounding box center [817, 202] width 186 height 28
paste input "Japanese Bento Box"
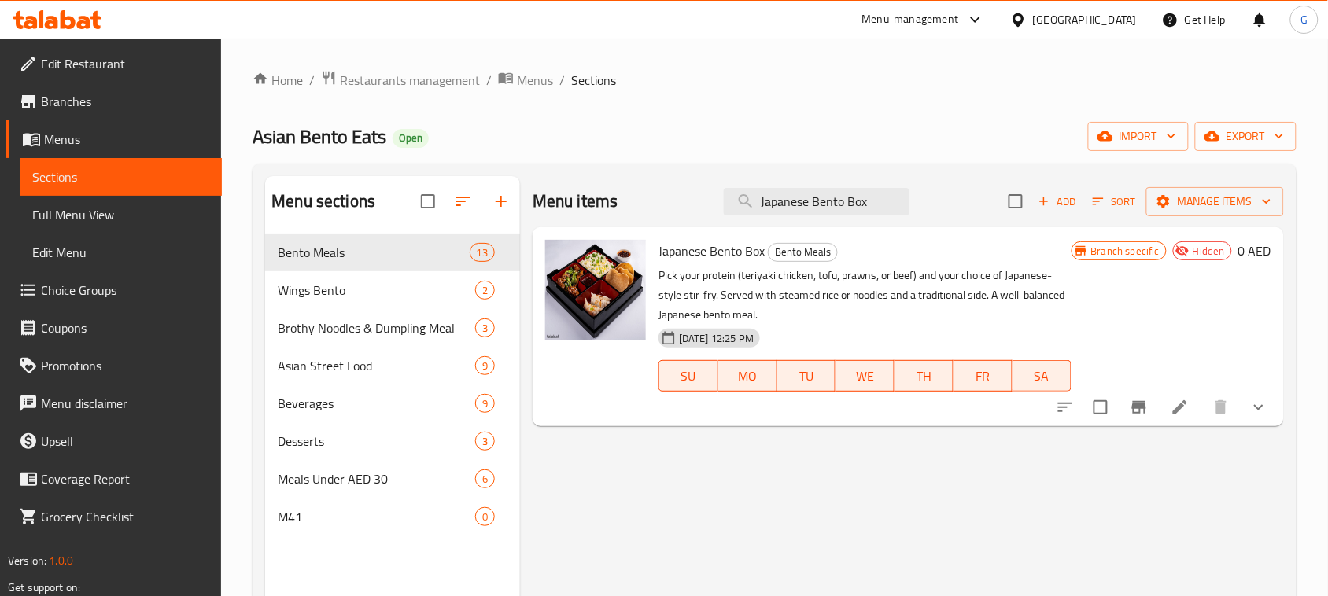
type input "Japanese Bento Box"
click at [1275, 411] on button "show more" at bounding box center [1259, 408] width 38 height 38
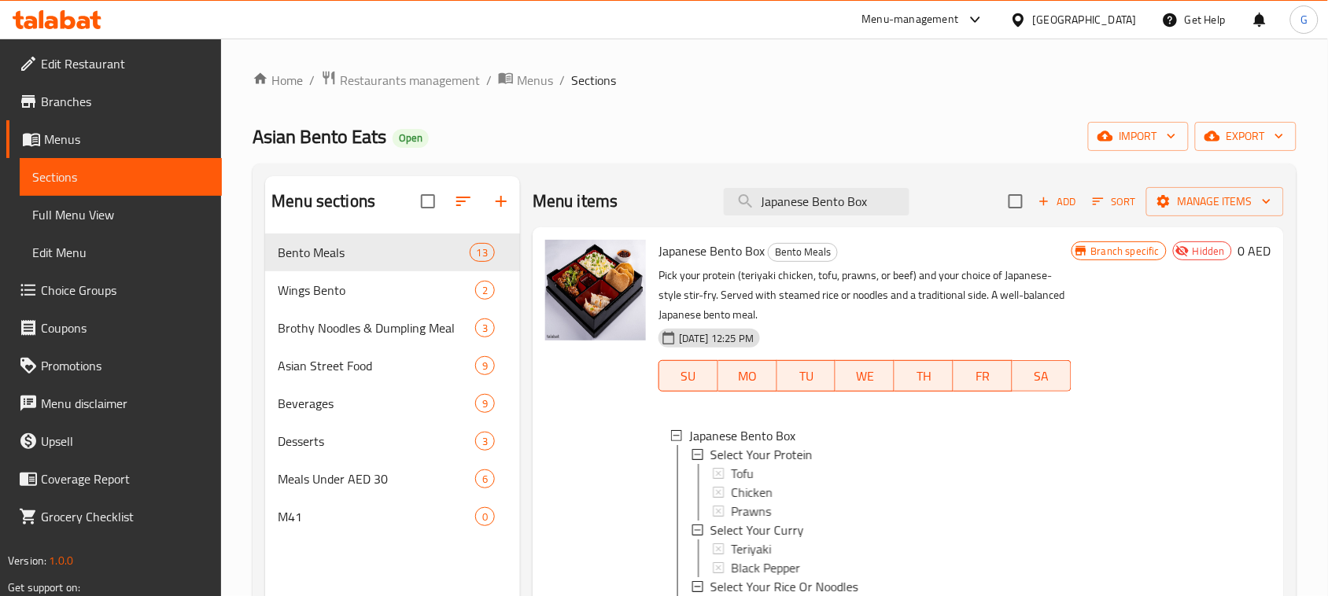
scroll to position [197, 0]
